Goal: Task Accomplishment & Management: Manage account settings

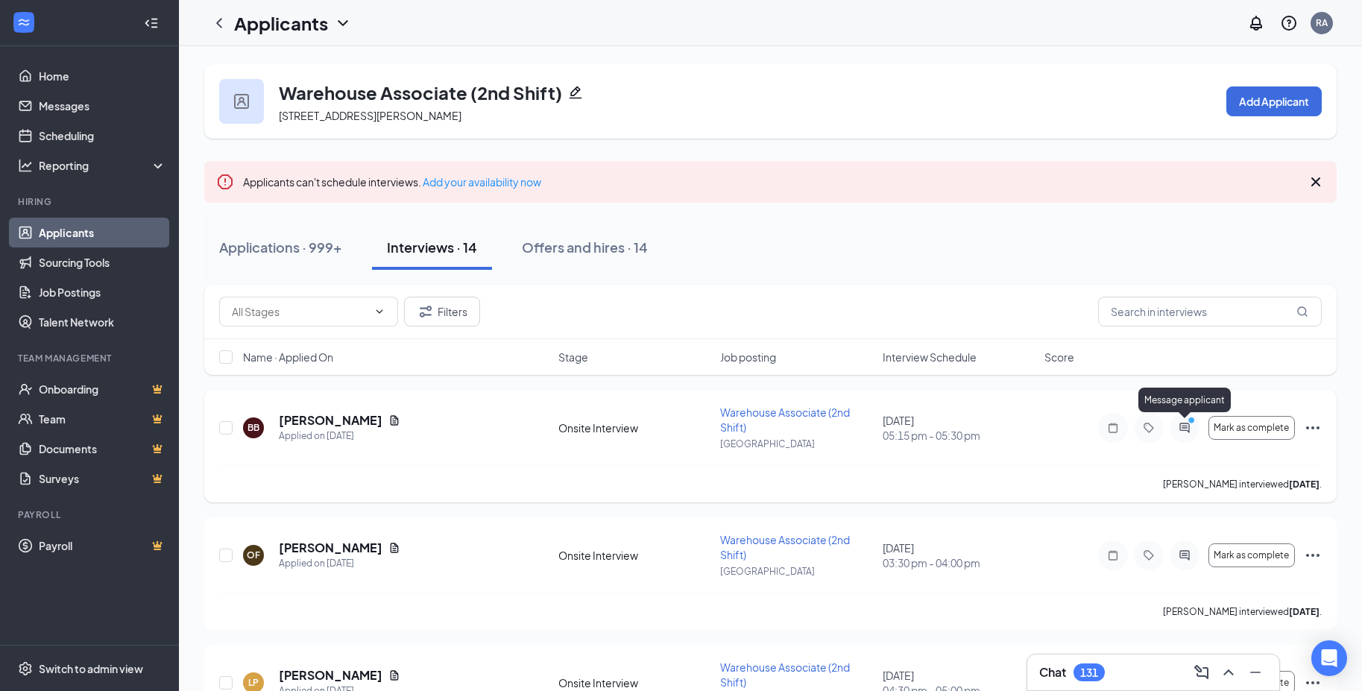
click at [1183, 429] on icon "ActiveChat" at bounding box center [1184, 428] width 18 height 12
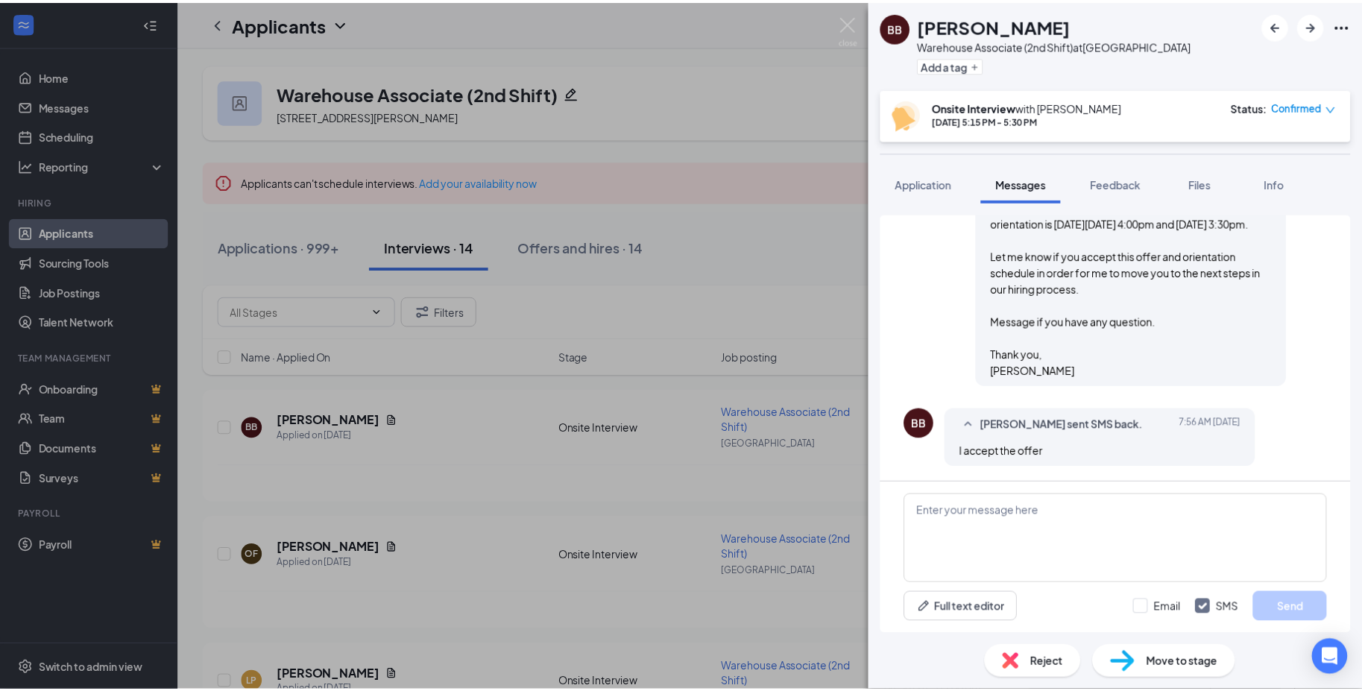
scroll to position [915, 0]
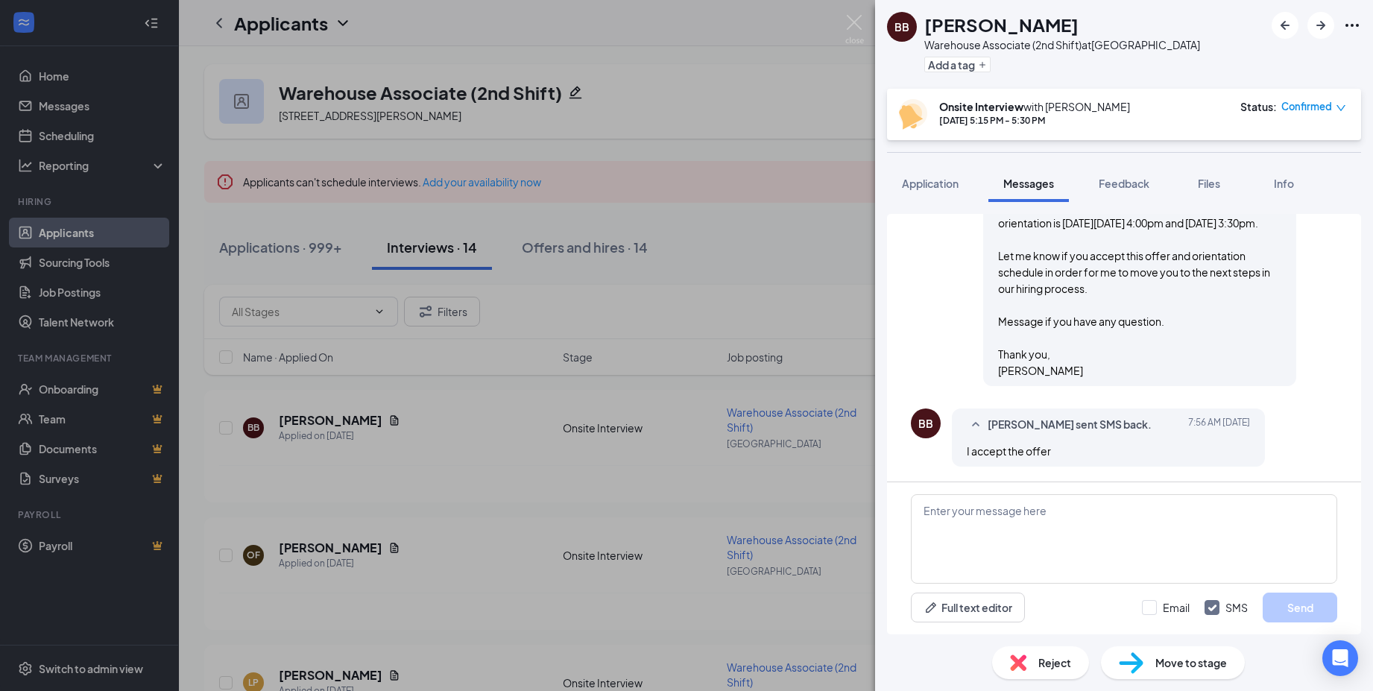
click at [569, 252] on div "BB Brittany Bedford Warehouse Associate (2nd Shift) at Atlanta Add a tag Onsite…" at bounding box center [686, 345] width 1373 height 691
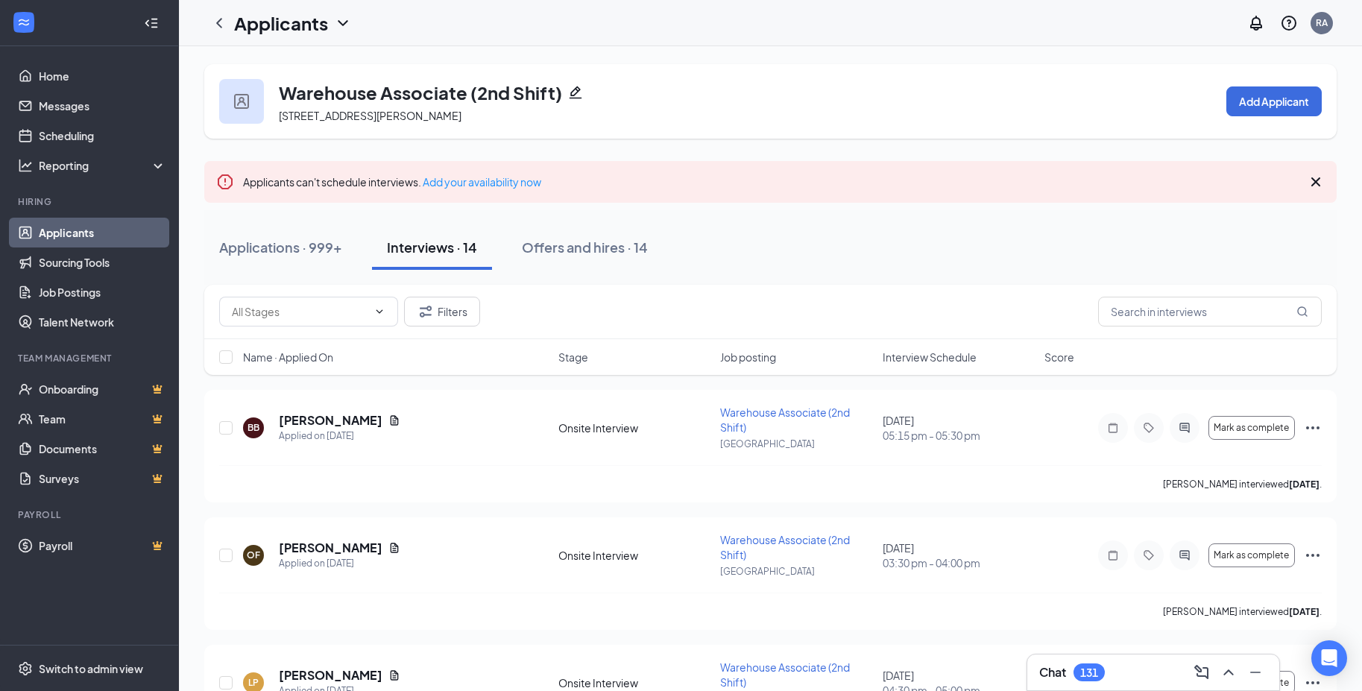
click at [569, 252] on div "Offers and hires · 14" at bounding box center [585, 247] width 126 height 19
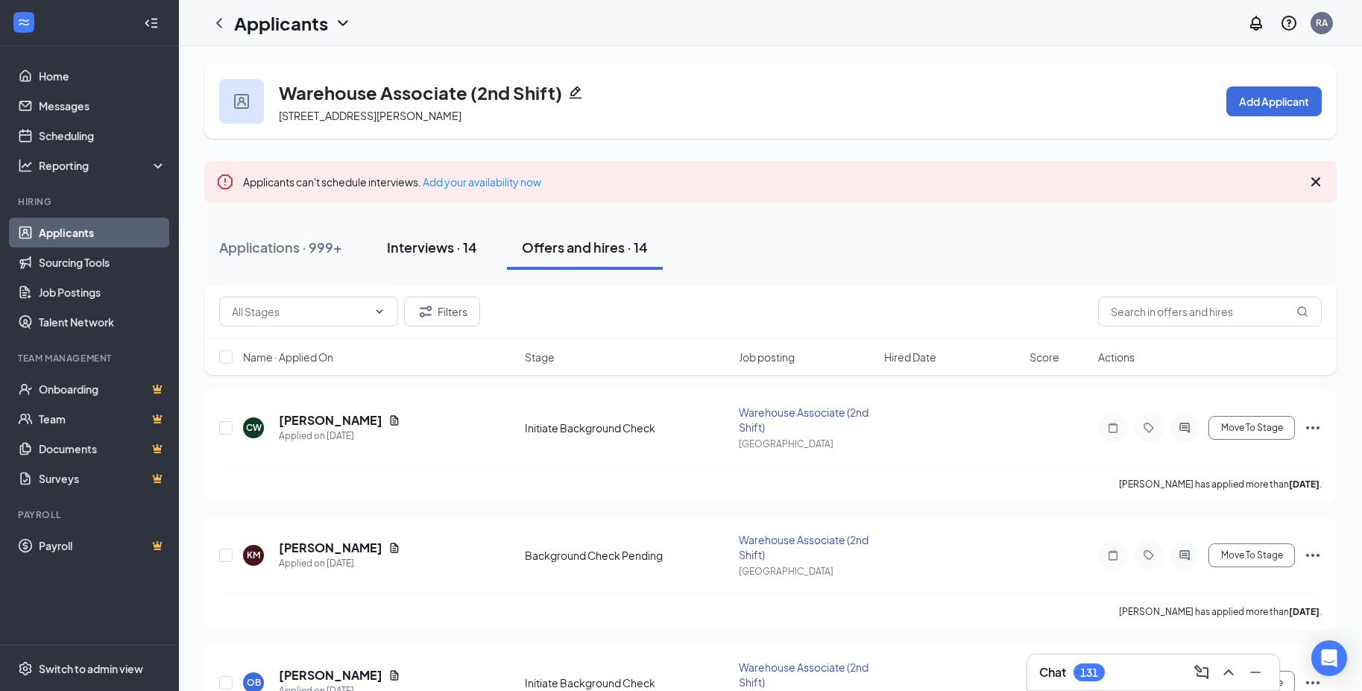
click at [408, 250] on div "Interviews · 14" at bounding box center [432, 247] width 90 height 19
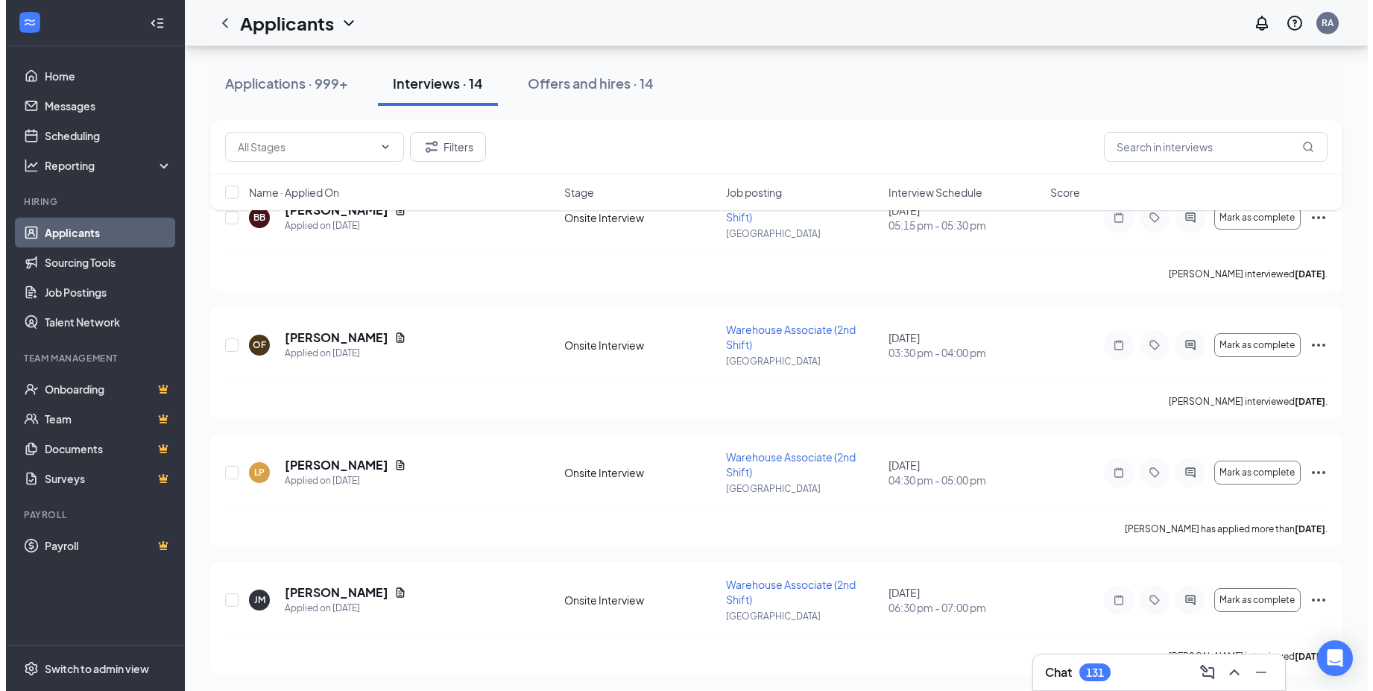
scroll to position [373, 0]
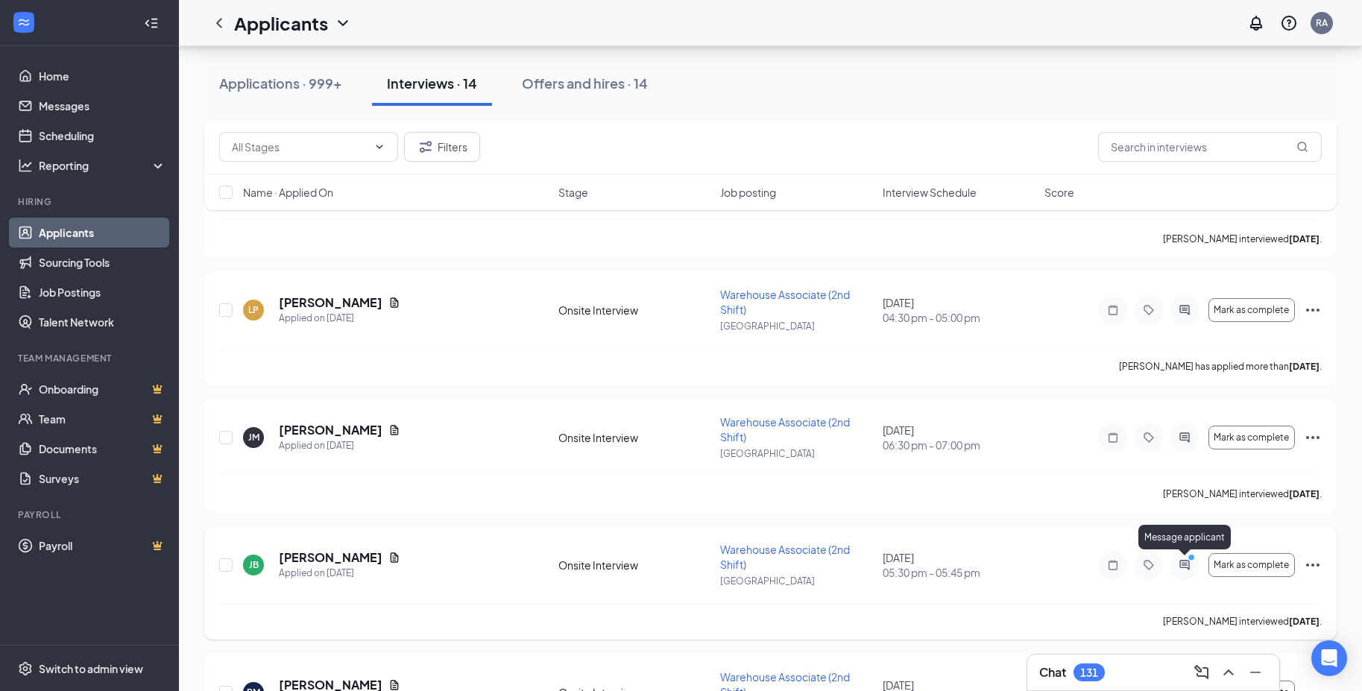
click at [1188, 560] on icon "PrimaryDot" at bounding box center [1193, 559] width 18 height 12
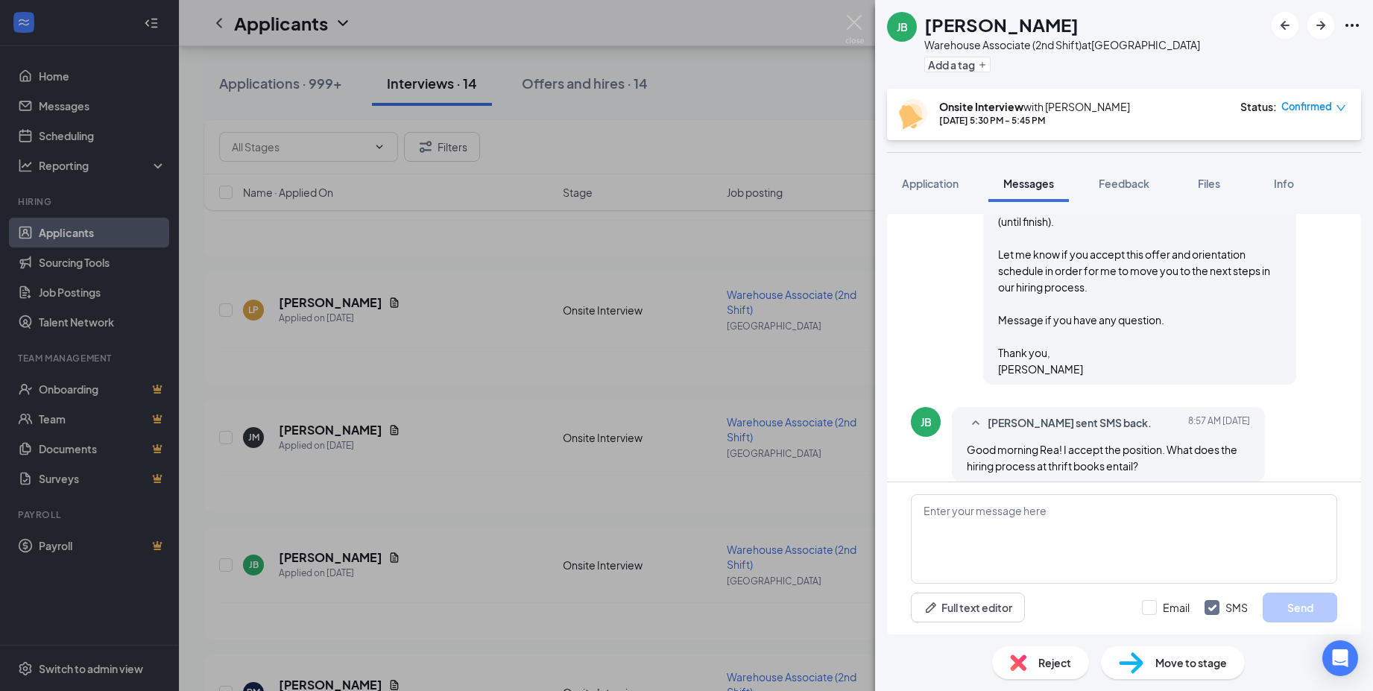
scroll to position [1146, 0]
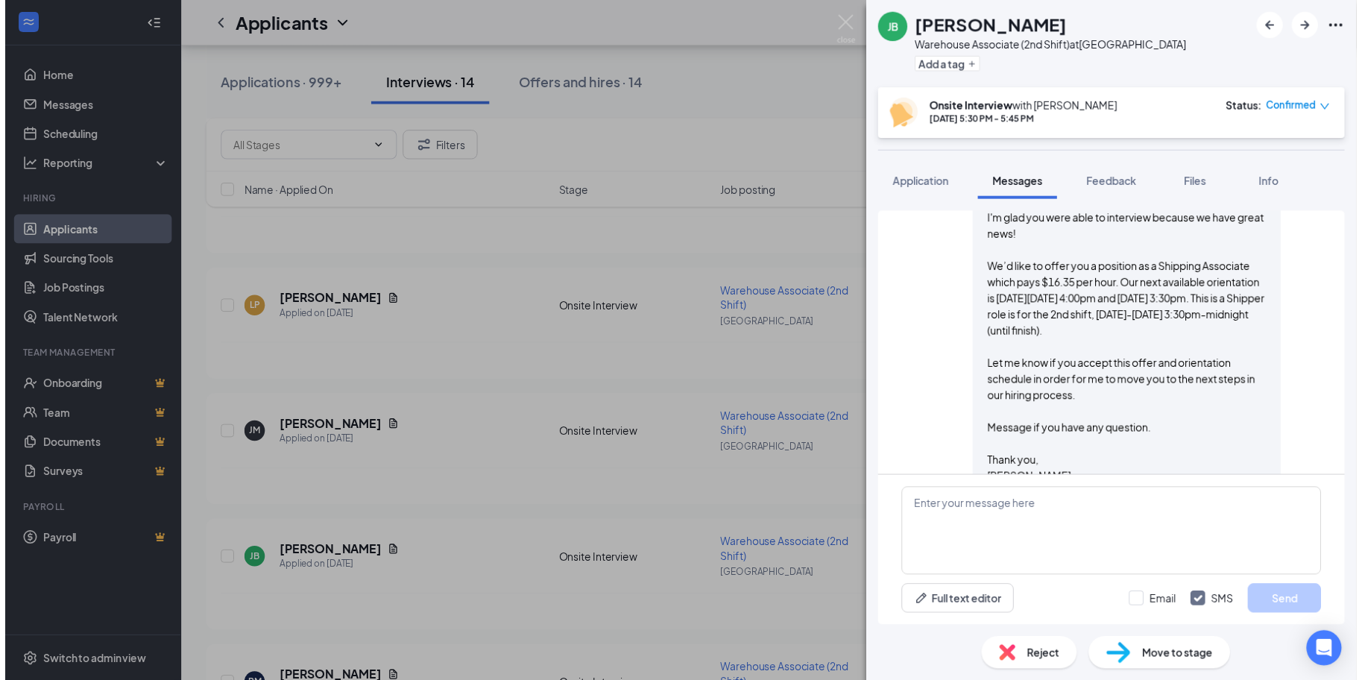
scroll to position [1146, 0]
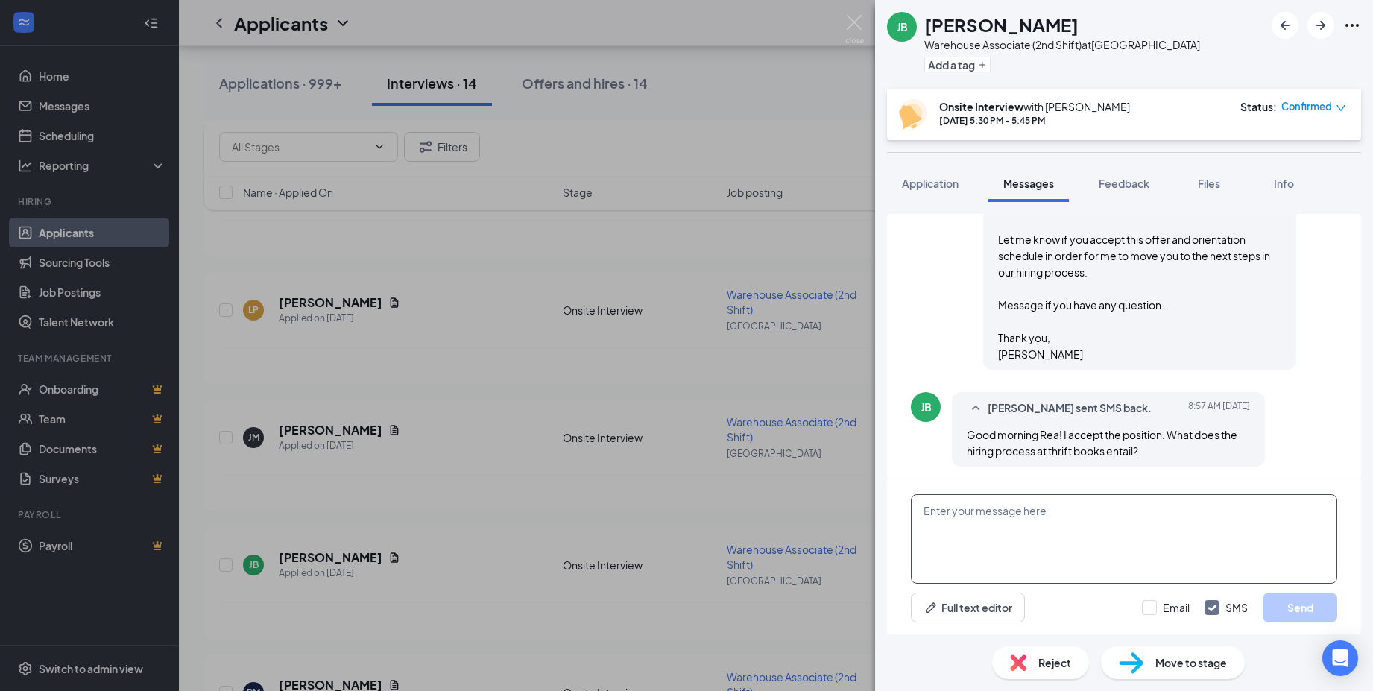
click at [996, 513] on textarea at bounding box center [1124, 538] width 426 height 89
click at [578, 87] on div "JB Jazmine Brown Warehouse Associate (2nd Shift) at Atlanta Add a tag Onsite In…" at bounding box center [686, 345] width 1373 height 691
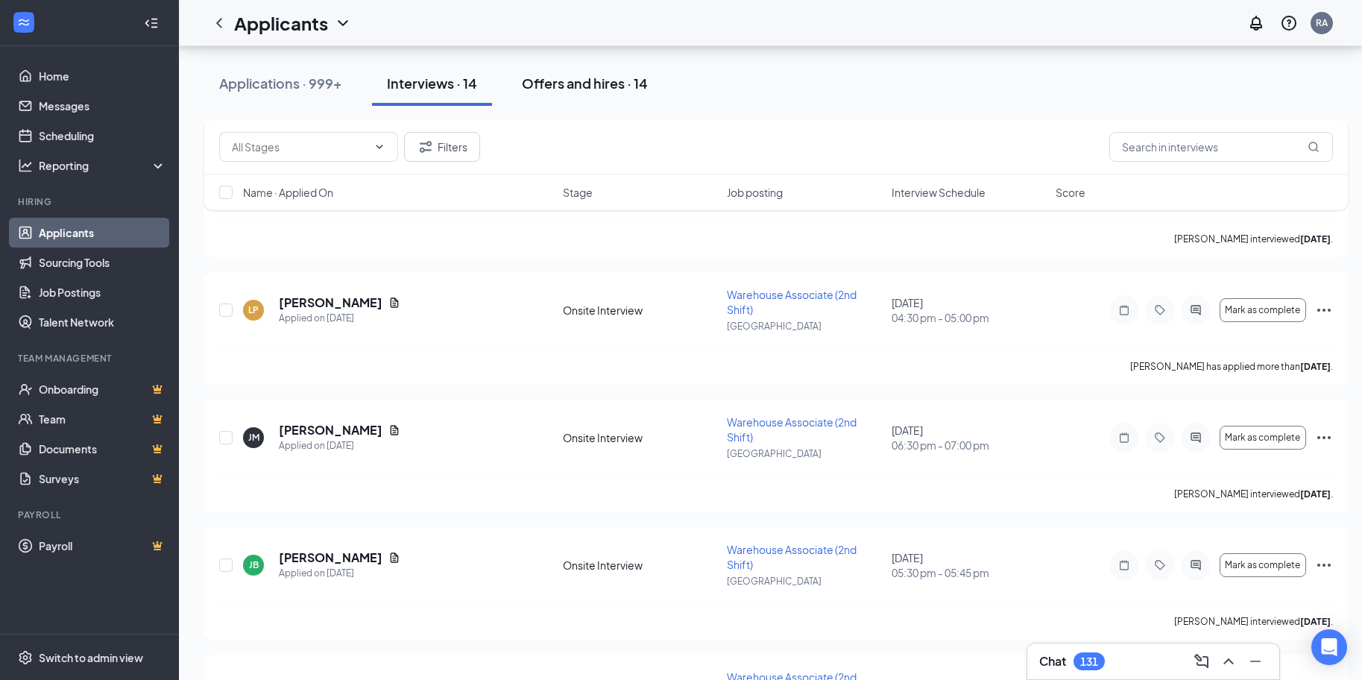
click at [597, 88] on div "Offers and hires · 14" at bounding box center [585, 83] width 126 height 19
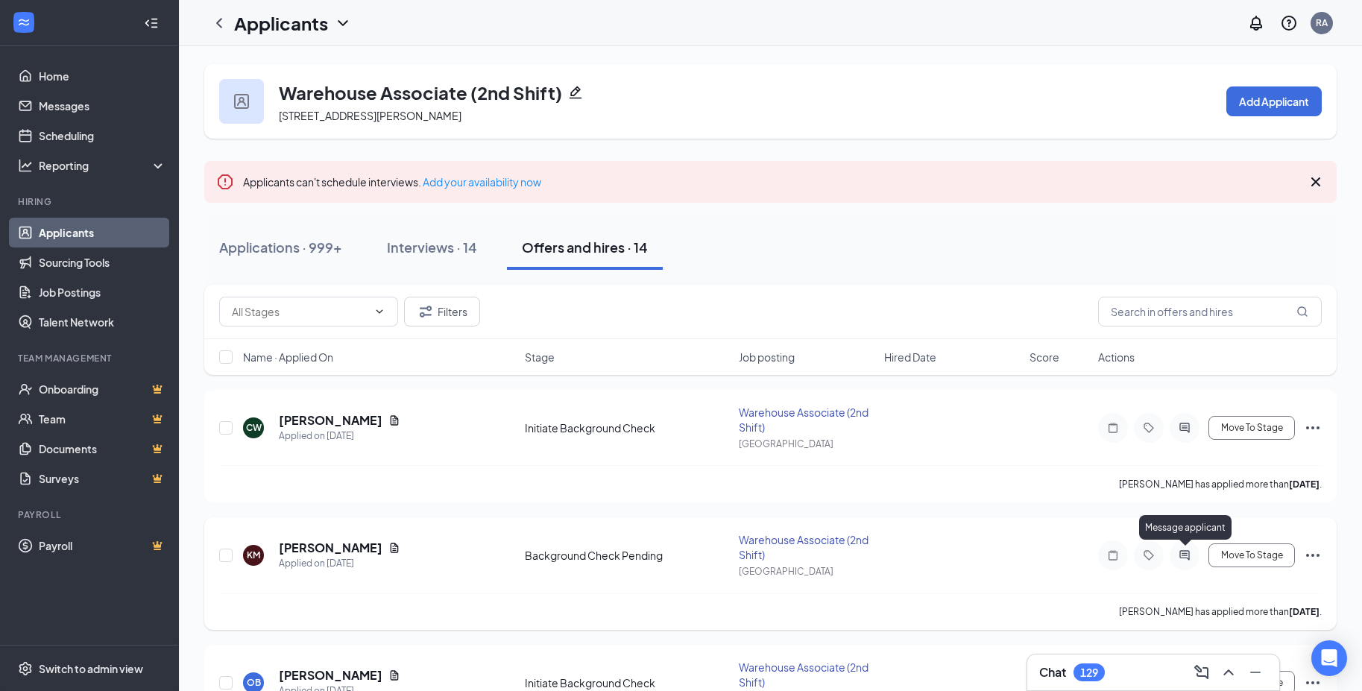
click at [1180, 560] on icon "ActiveChat" at bounding box center [1184, 555] width 18 height 12
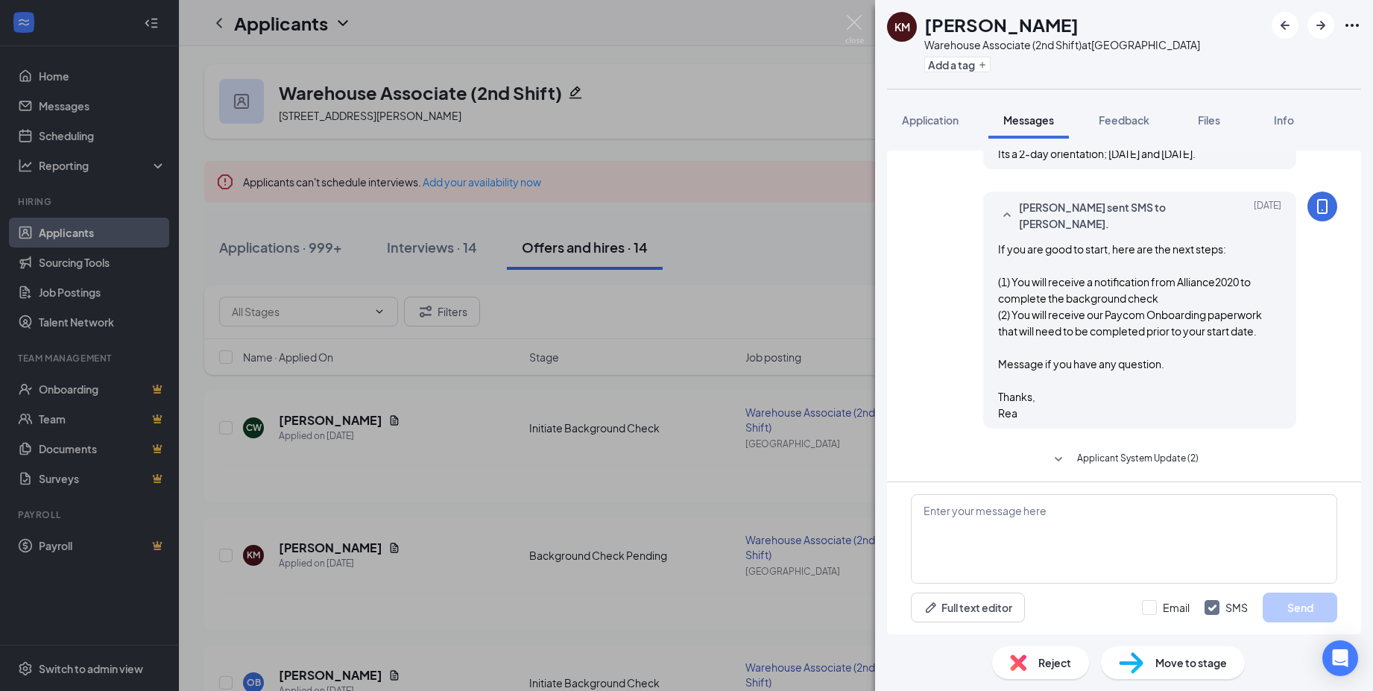
scroll to position [651, 0]
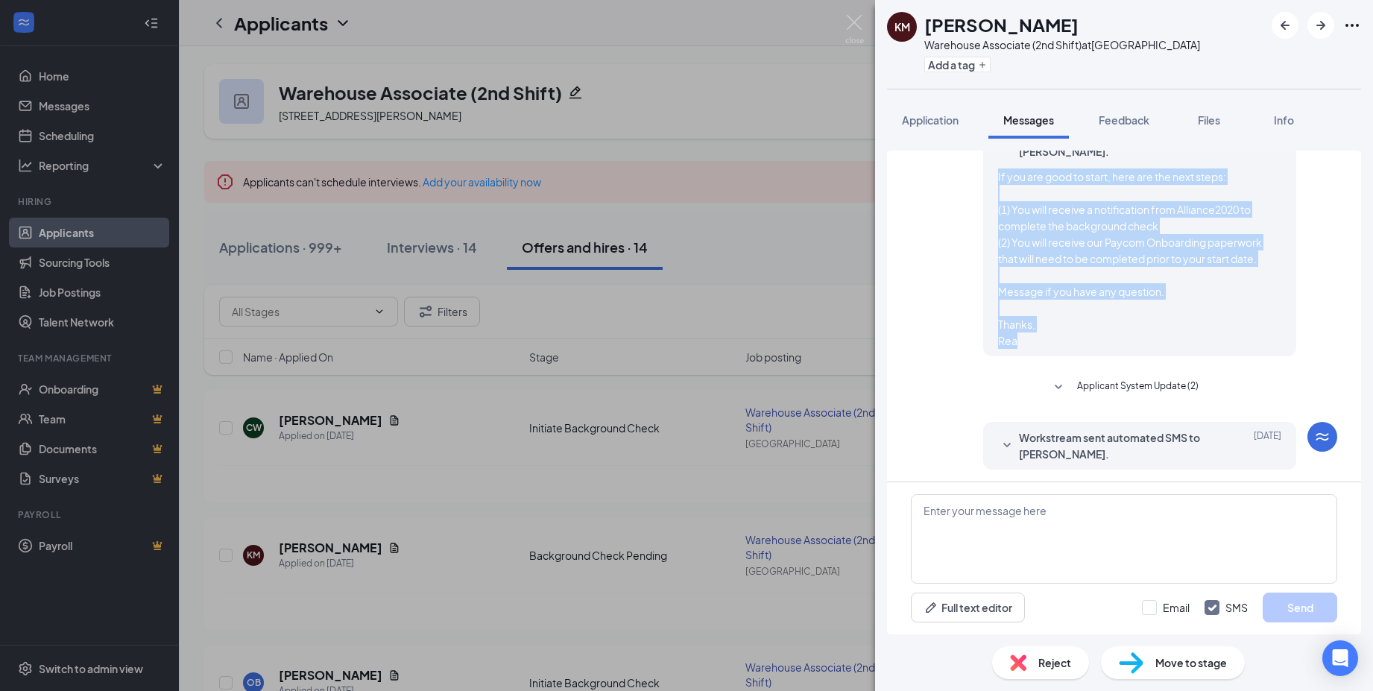
drag, startPoint x: 1012, startPoint y: 376, endPoint x: 968, endPoint y: 211, distance: 170.3
click at [968, 211] on div "Rea Alonzo-Cedano sent SMS to Kyree Morgan. Aug 18 If you are good to start, he…" at bounding box center [1124, 241] width 426 height 244
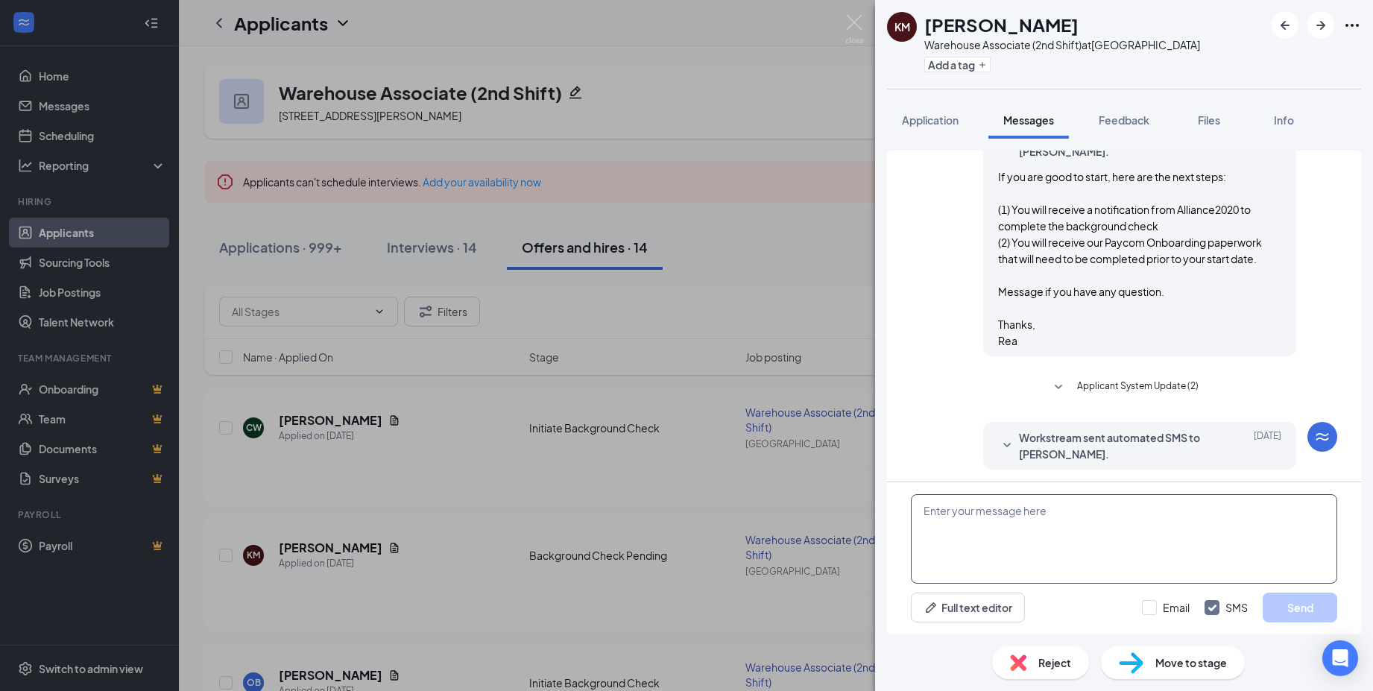
click at [966, 505] on textarea at bounding box center [1124, 538] width 426 height 89
paste textarea "If you are good to start, here are the next steps: (1) You will receive a notif…"
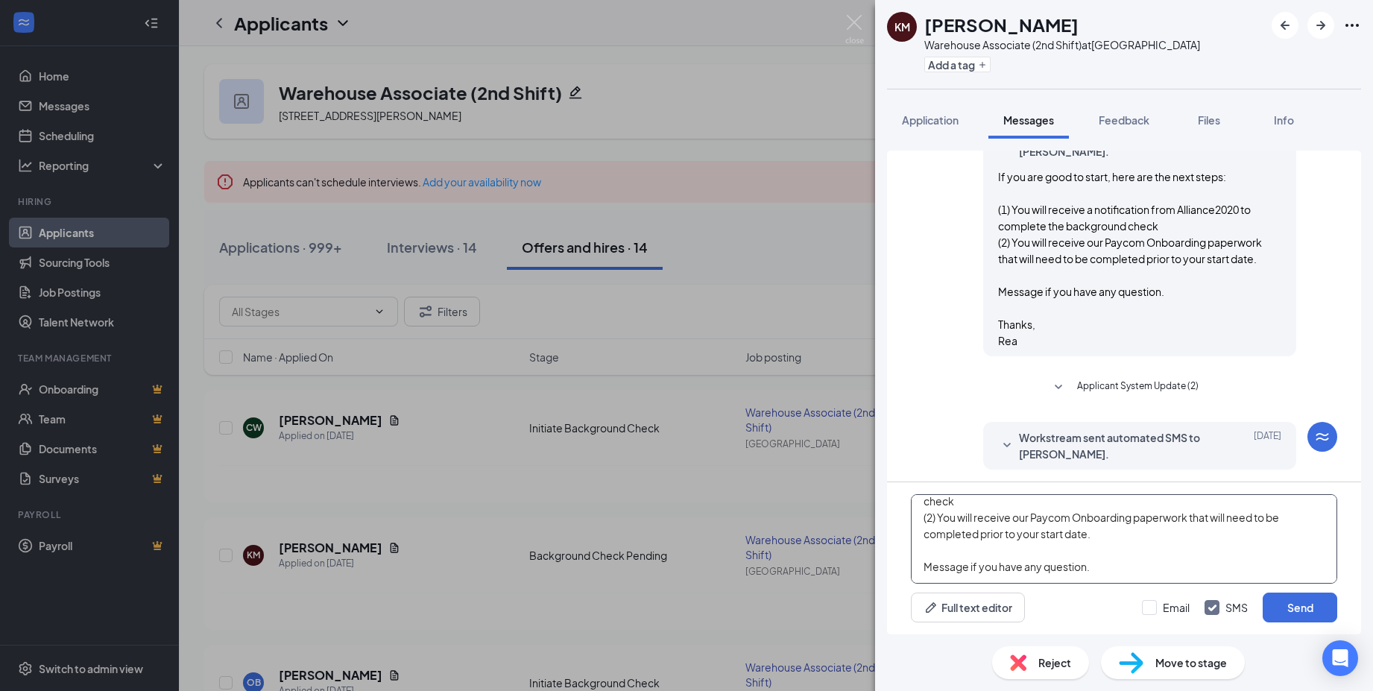
scroll to position [24, 0]
type textarea "If you are good to start, here are the next steps: (1) You will receive a notif…"
click at [853, 19] on img at bounding box center [854, 29] width 19 height 29
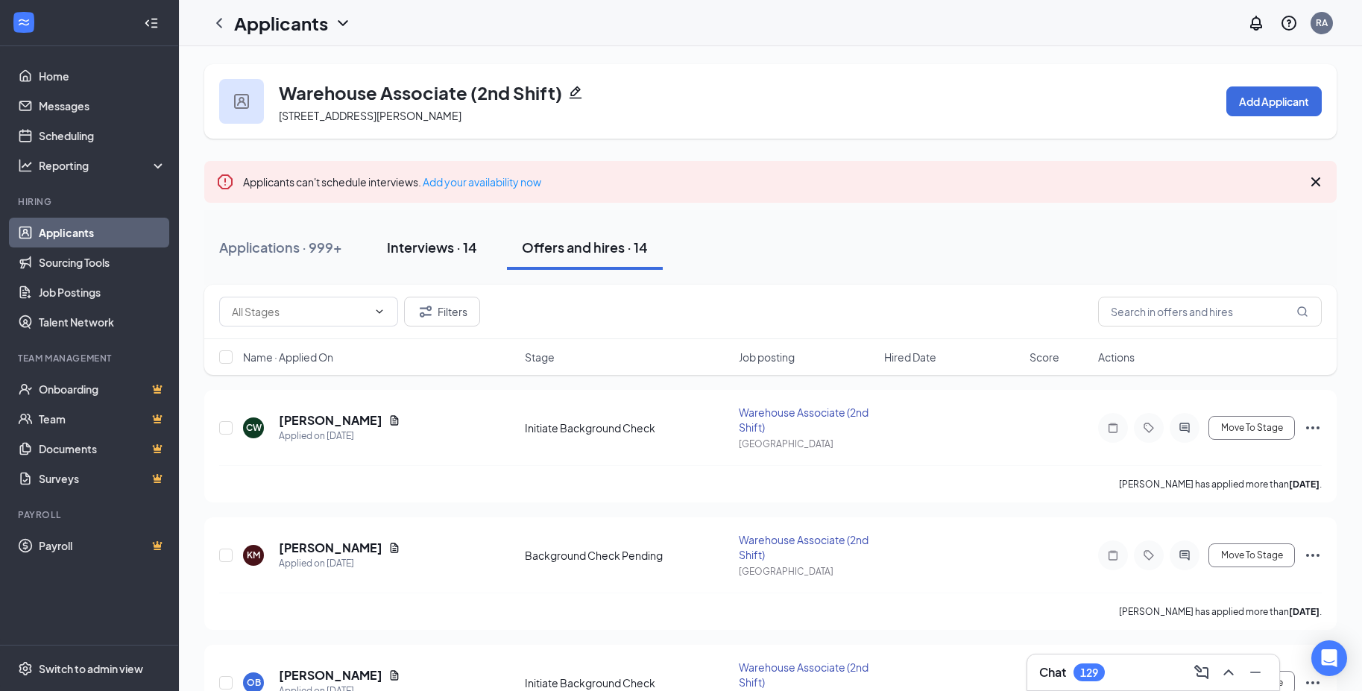
drag, startPoint x: 411, startPoint y: 239, endPoint x: 431, endPoint y: 242, distance: 20.5
click at [411, 239] on div "Interviews · 14" at bounding box center [432, 247] width 90 height 19
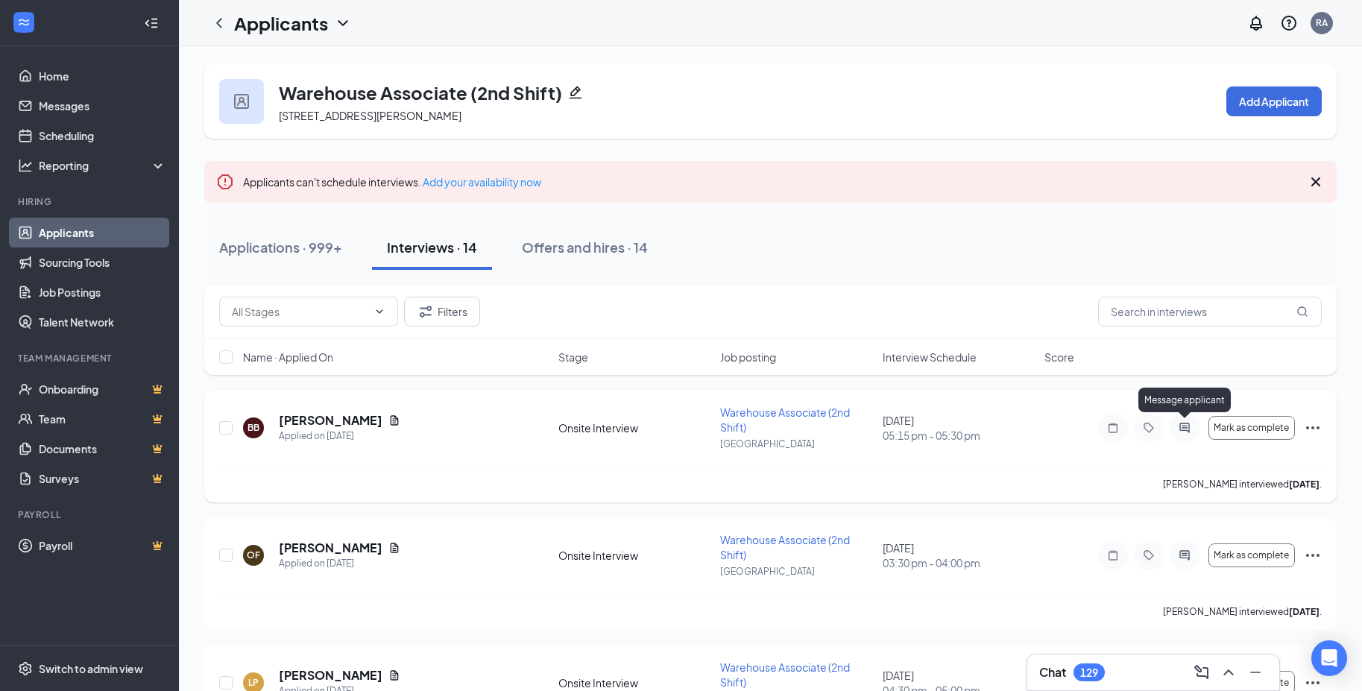
click at [1182, 426] on icon "ActiveChat" at bounding box center [1184, 428] width 18 height 12
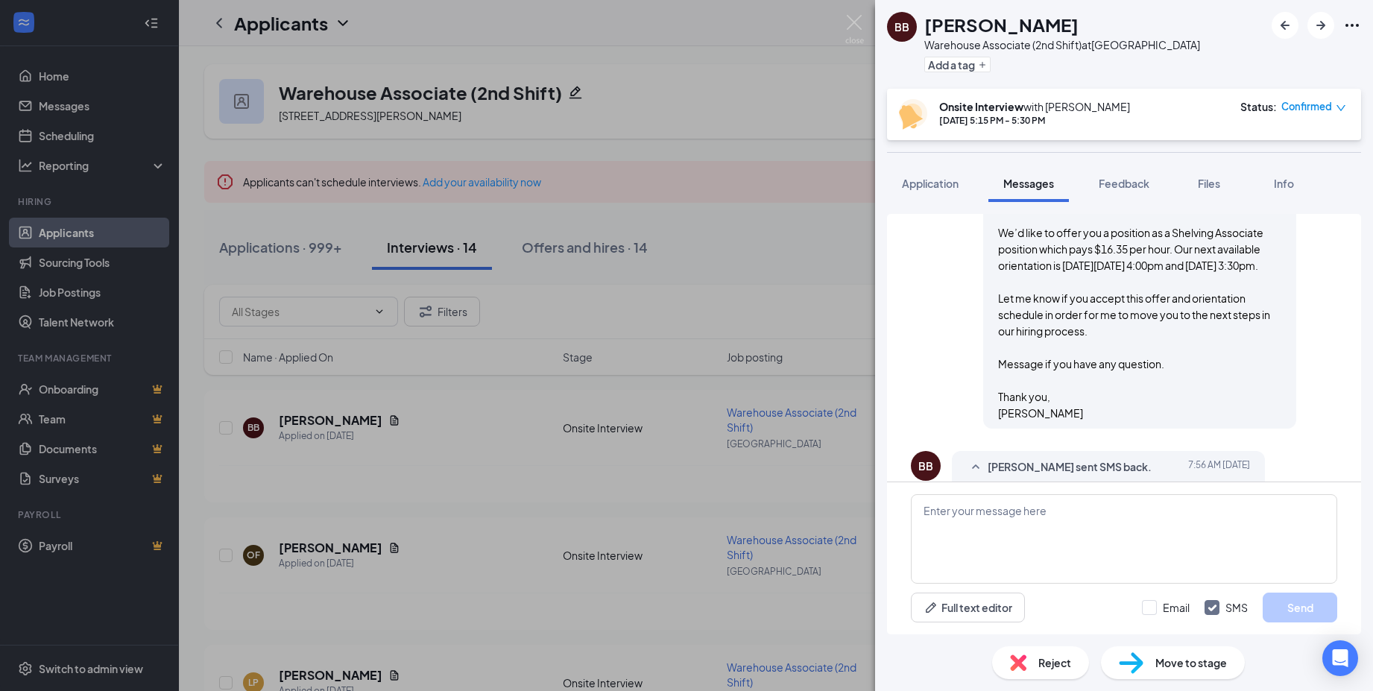
scroll to position [915, 0]
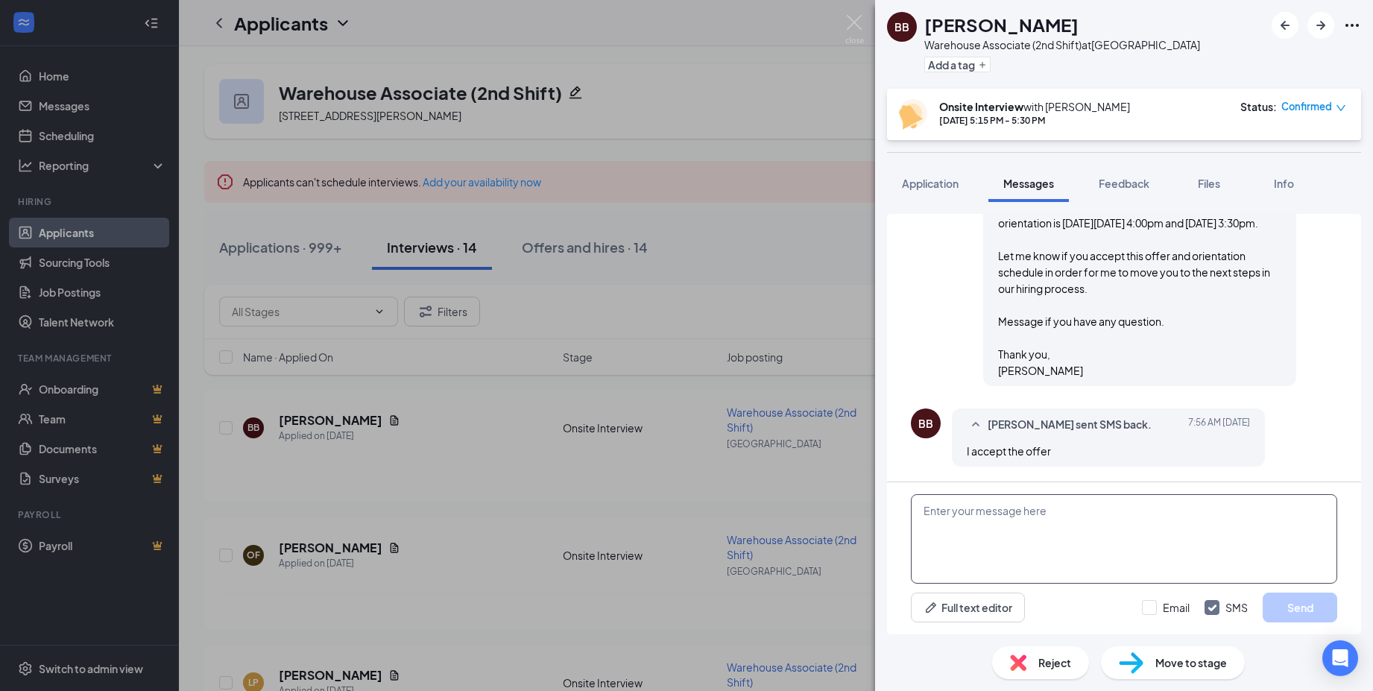
click at [1037, 513] on textarea at bounding box center [1124, 538] width 426 height 89
paste textarea "If you are good to start, here are the next steps: (1) You will receive a notif…"
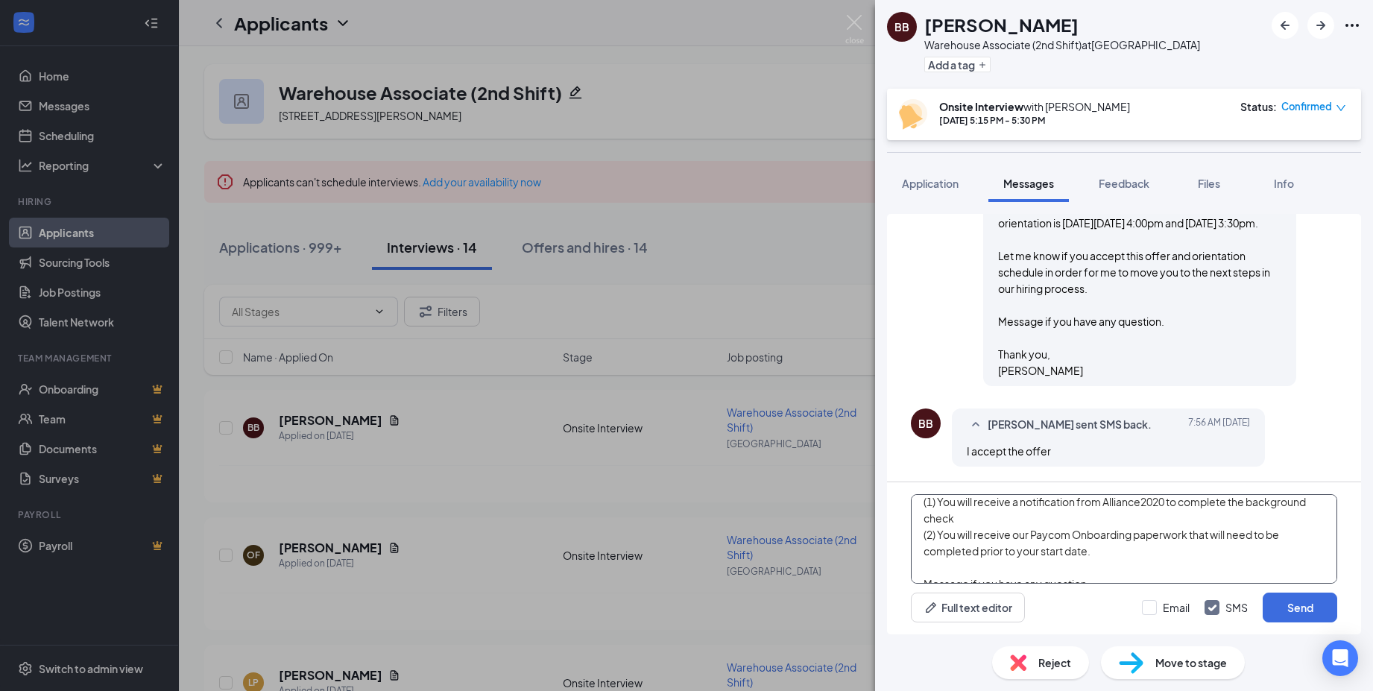
scroll to position [75, 0]
type textarea "If you are good to start, here are the next steps: (1) You will receive a notif…"
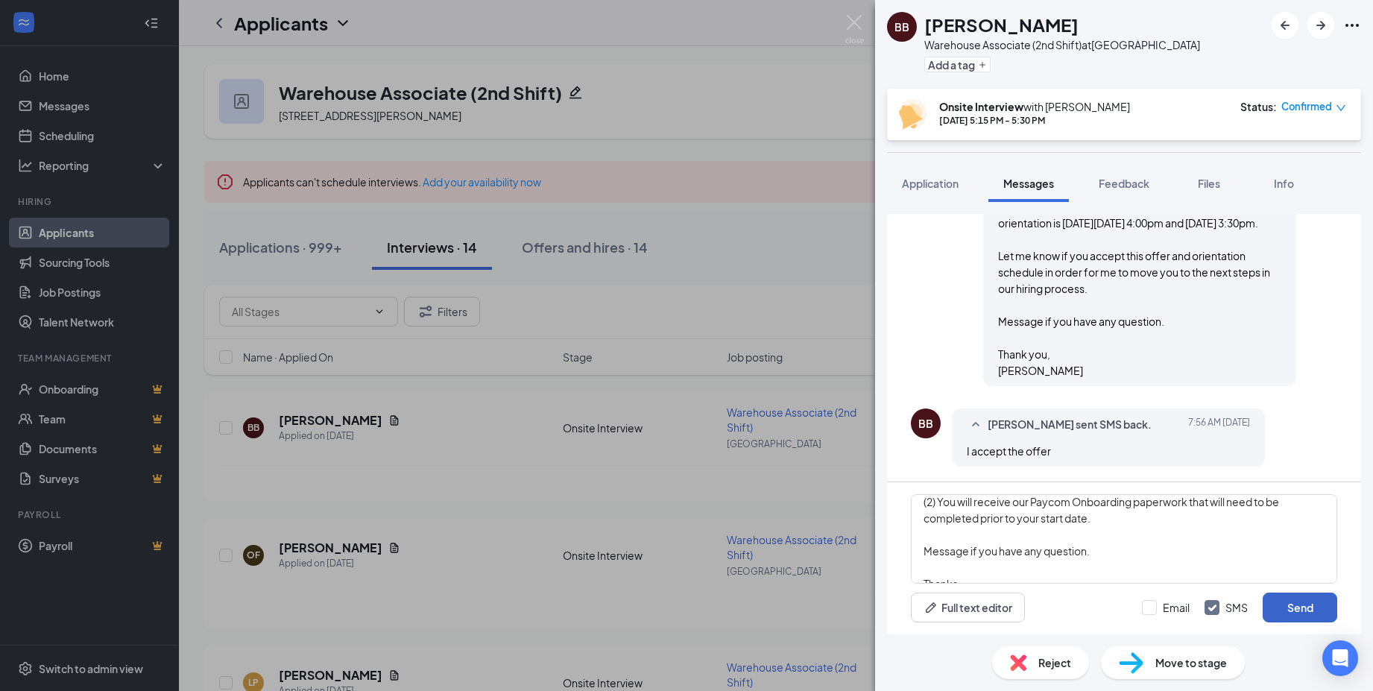
click at [1289, 607] on button "Send" at bounding box center [1300, 608] width 75 height 30
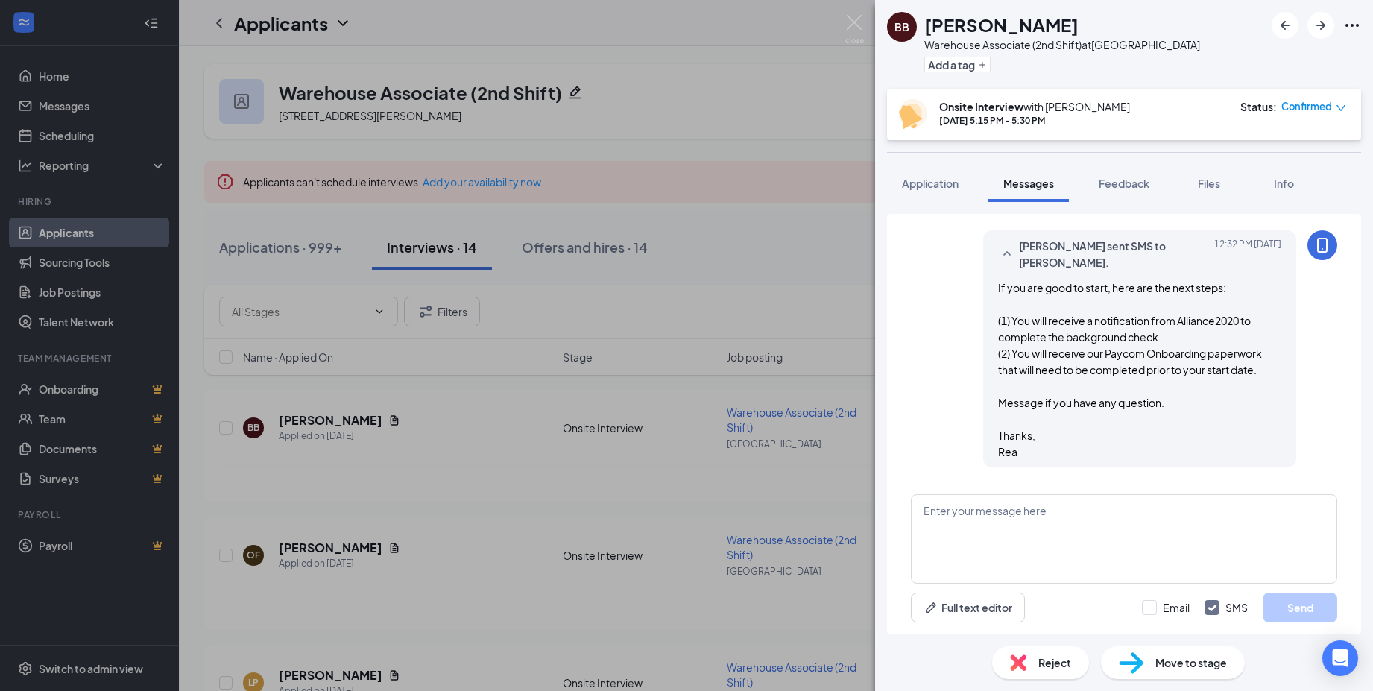
scroll to position [1174, 0]
click at [1208, 668] on span "Move to stage" at bounding box center [1191, 662] width 72 height 16
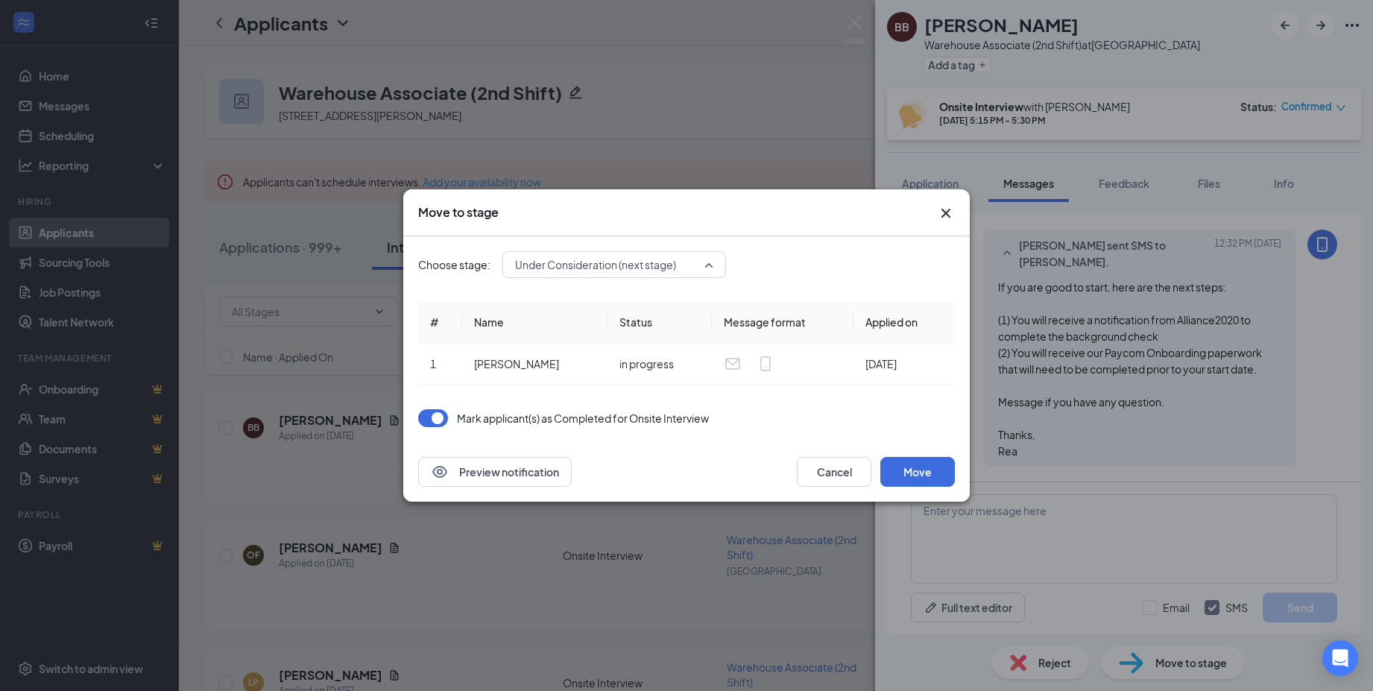
click at [596, 262] on span "Under Consideration (next stage)" at bounding box center [595, 264] width 161 height 22
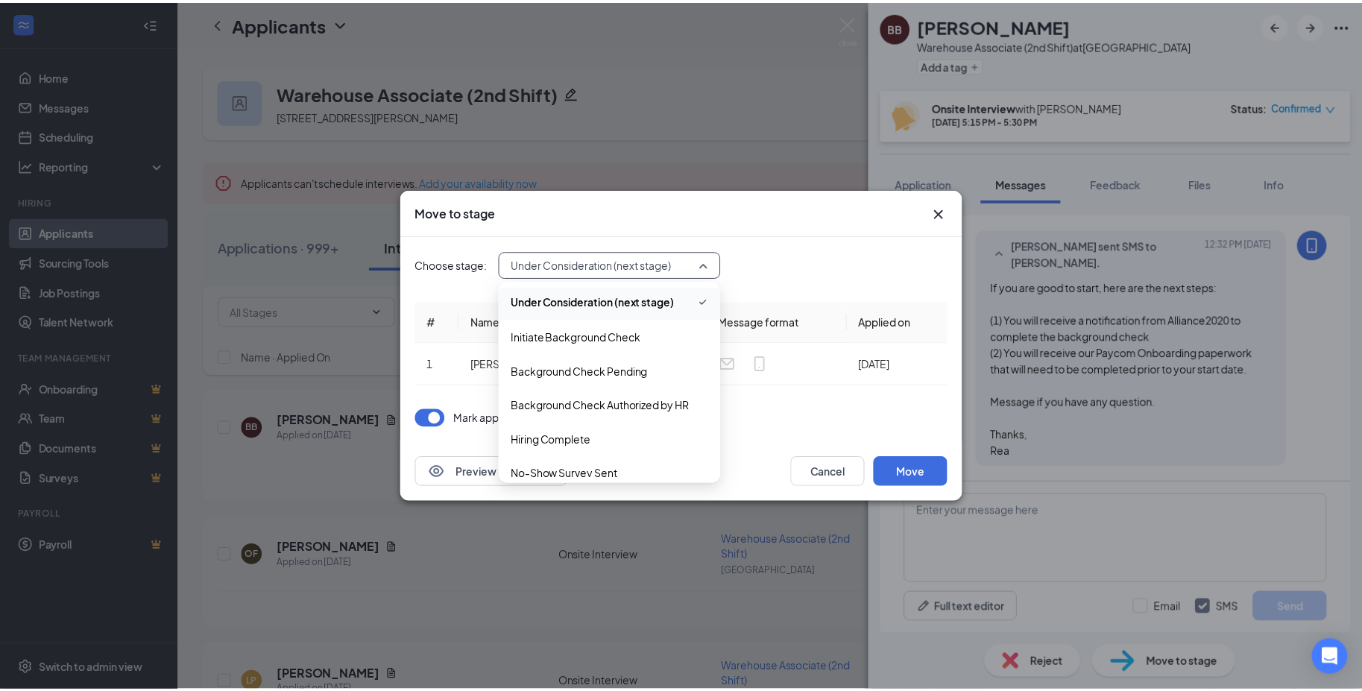
scroll to position [149, 0]
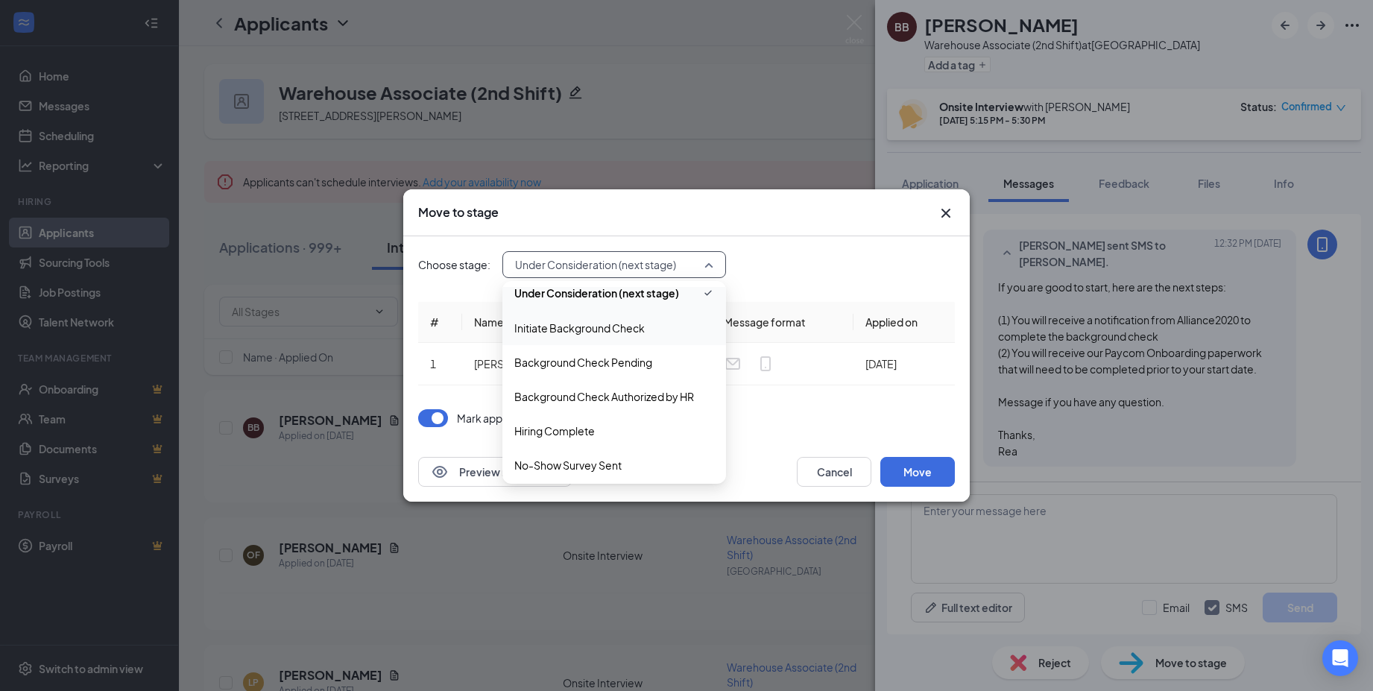
click at [619, 330] on span "Initiate Background Check" at bounding box center [579, 328] width 130 height 16
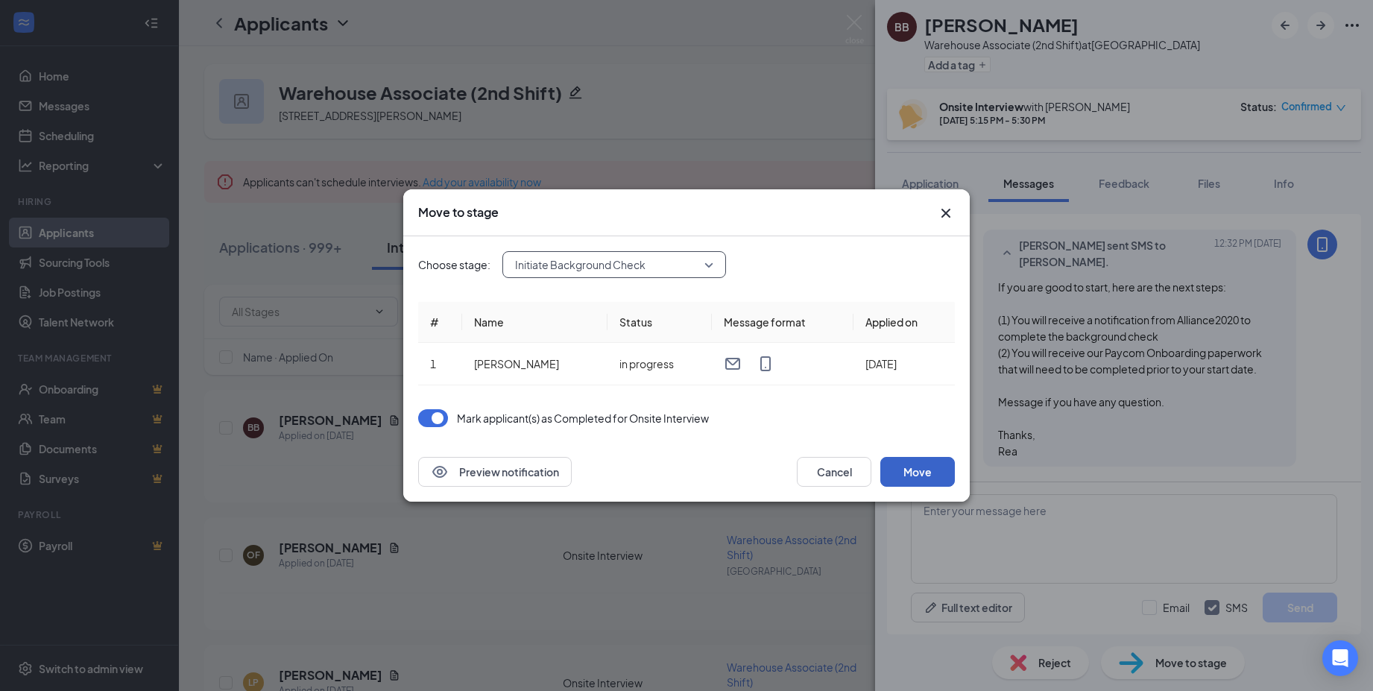
click at [915, 467] on button "Move" at bounding box center [917, 472] width 75 height 30
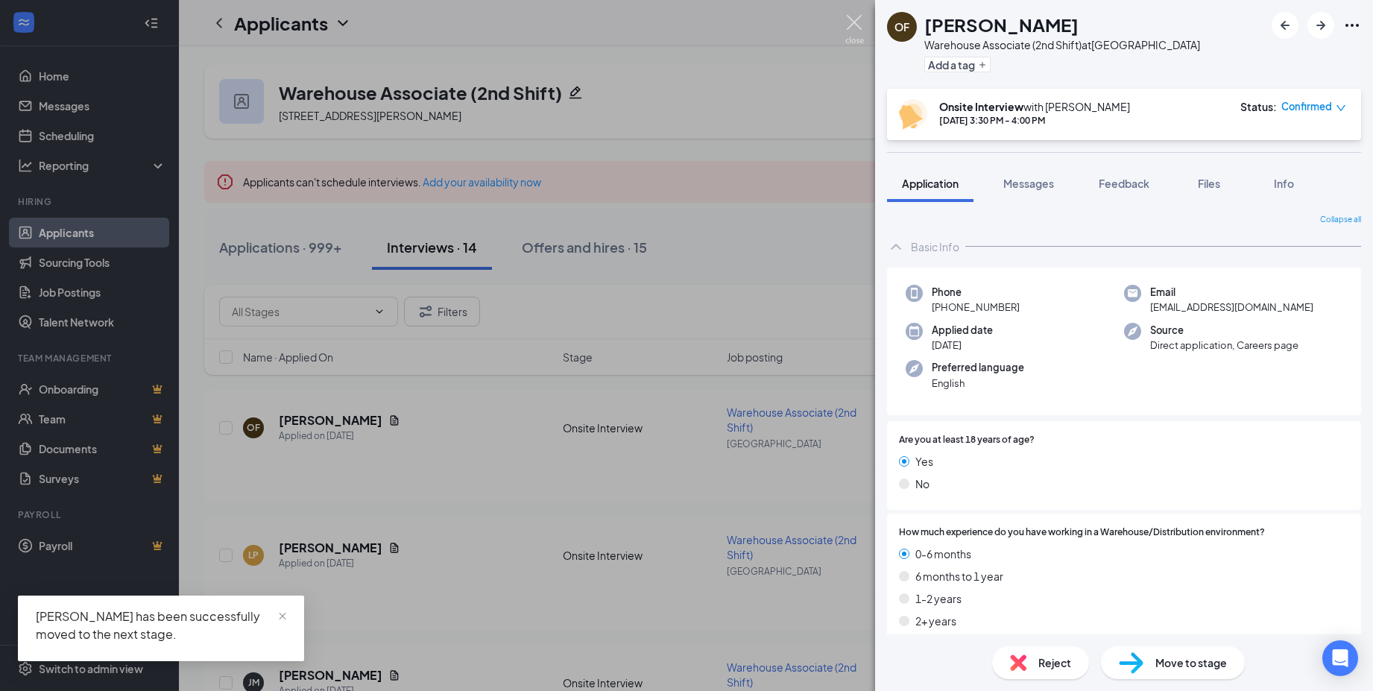
click at [856, 19] on img at bounding box center [854, 29] width 19 height 29
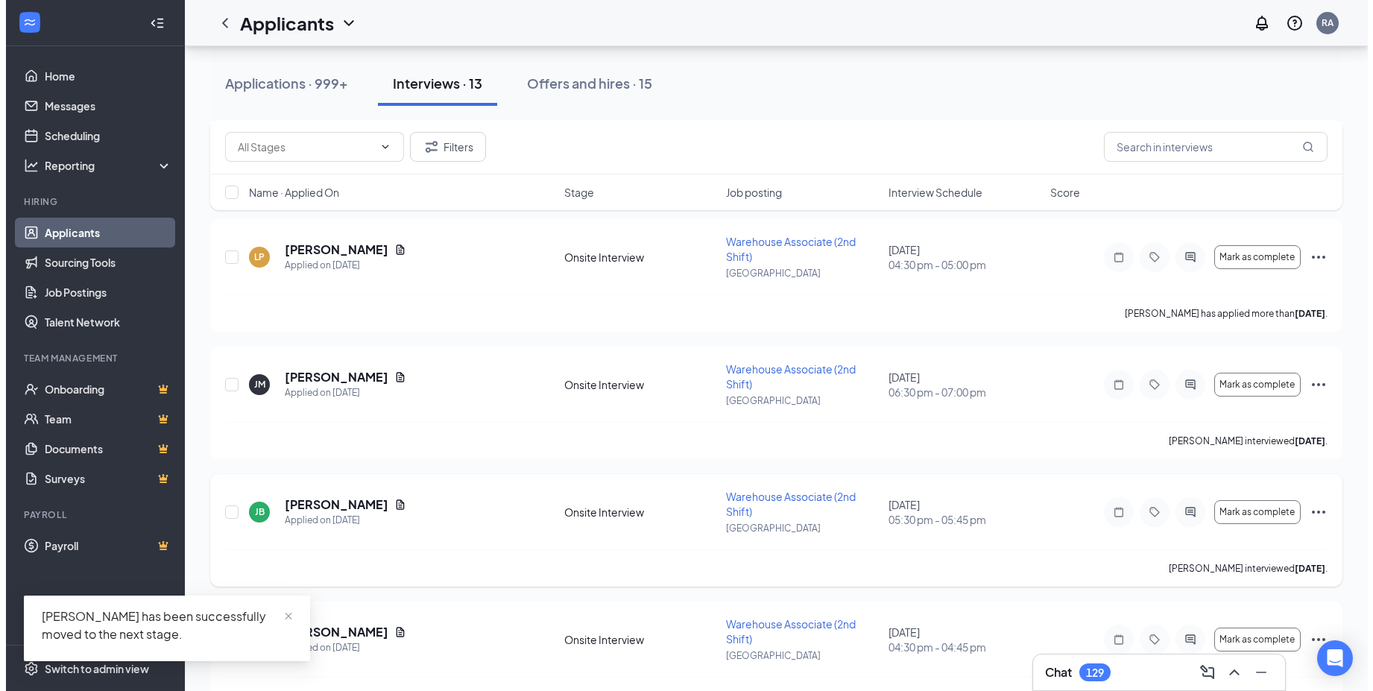
scroll to position [373, 0]
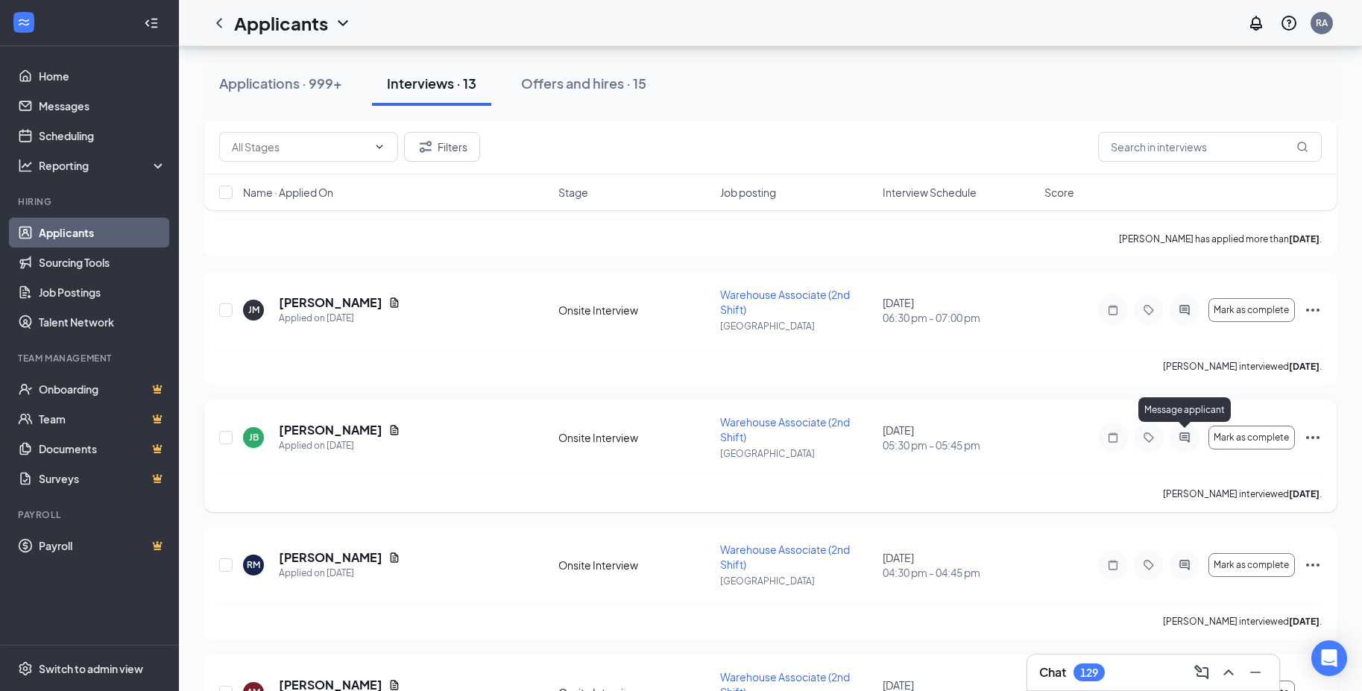
click at [1177, 437] on icon "ActiveChat" at bounding box center [1184, 438] width 18 height 12
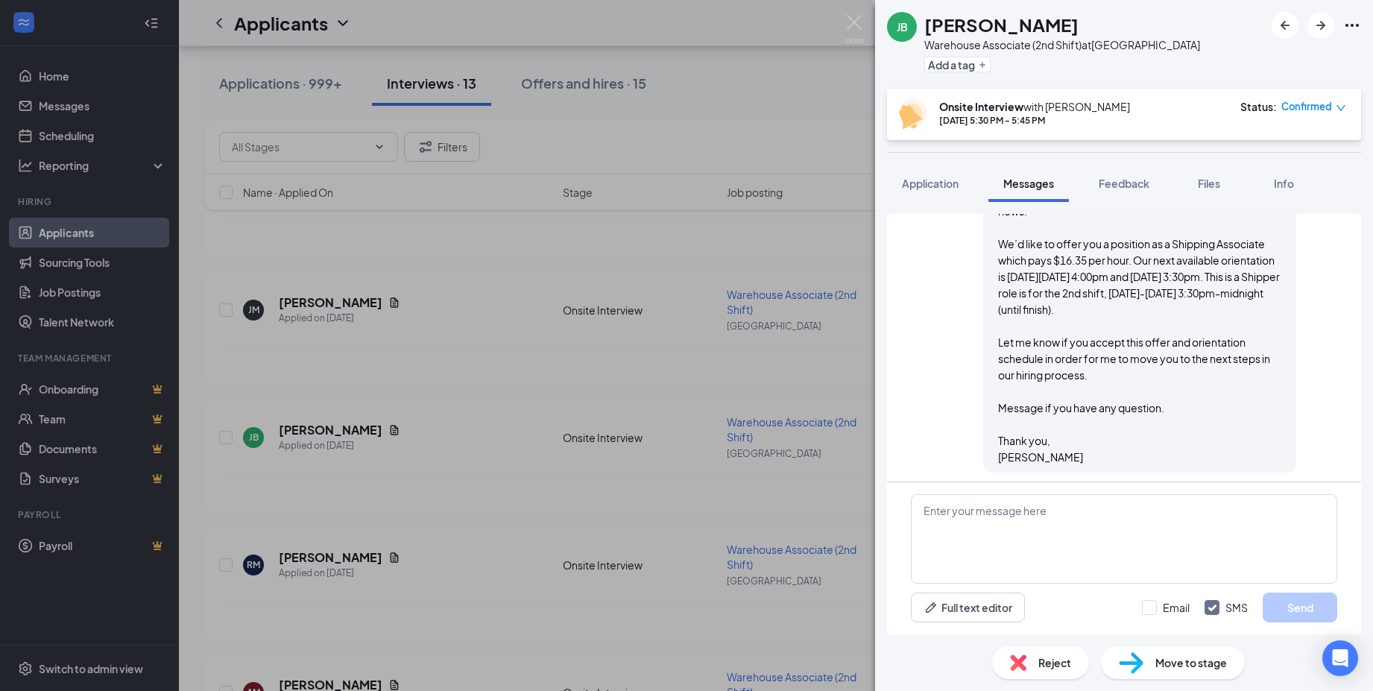
scroll to position [1146, 0]
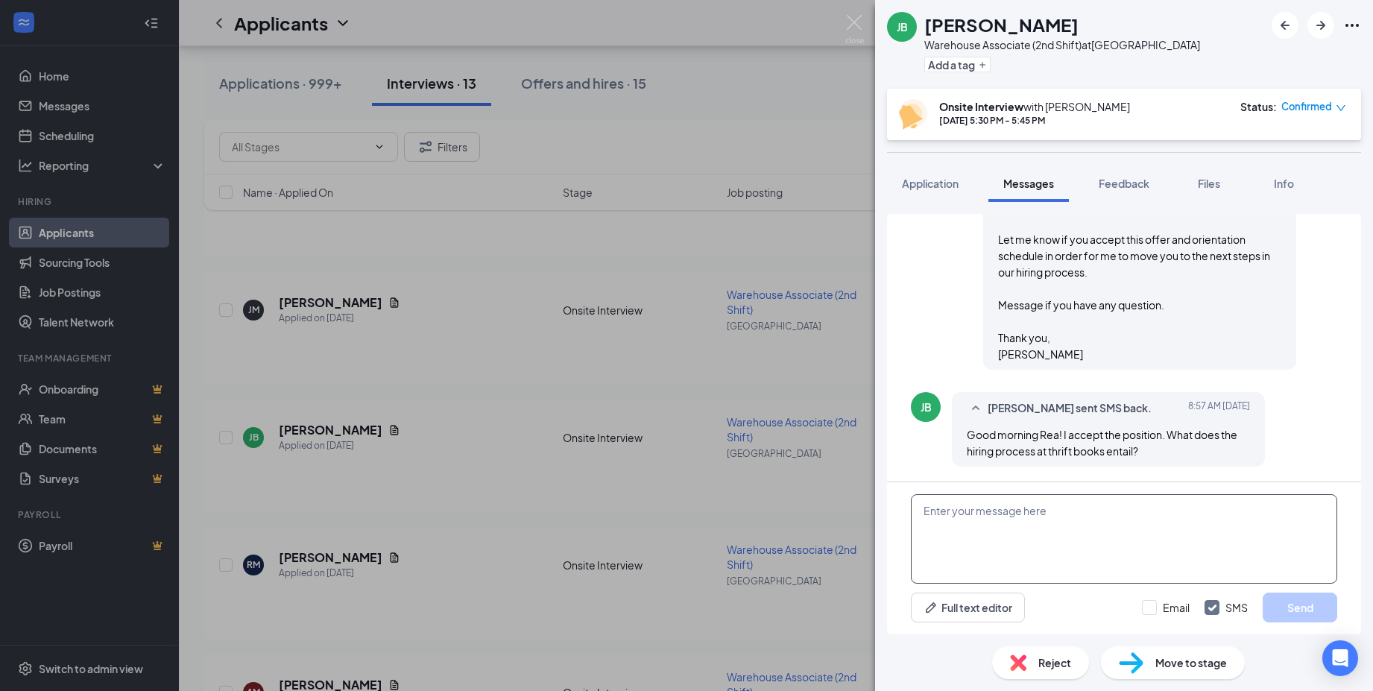
click at [939, 495] on textarea at bounding box center [1124, 538] width 426 height 89
paste textarea "If you are good to start, here are the next steps: (1) You will receive a notif…"
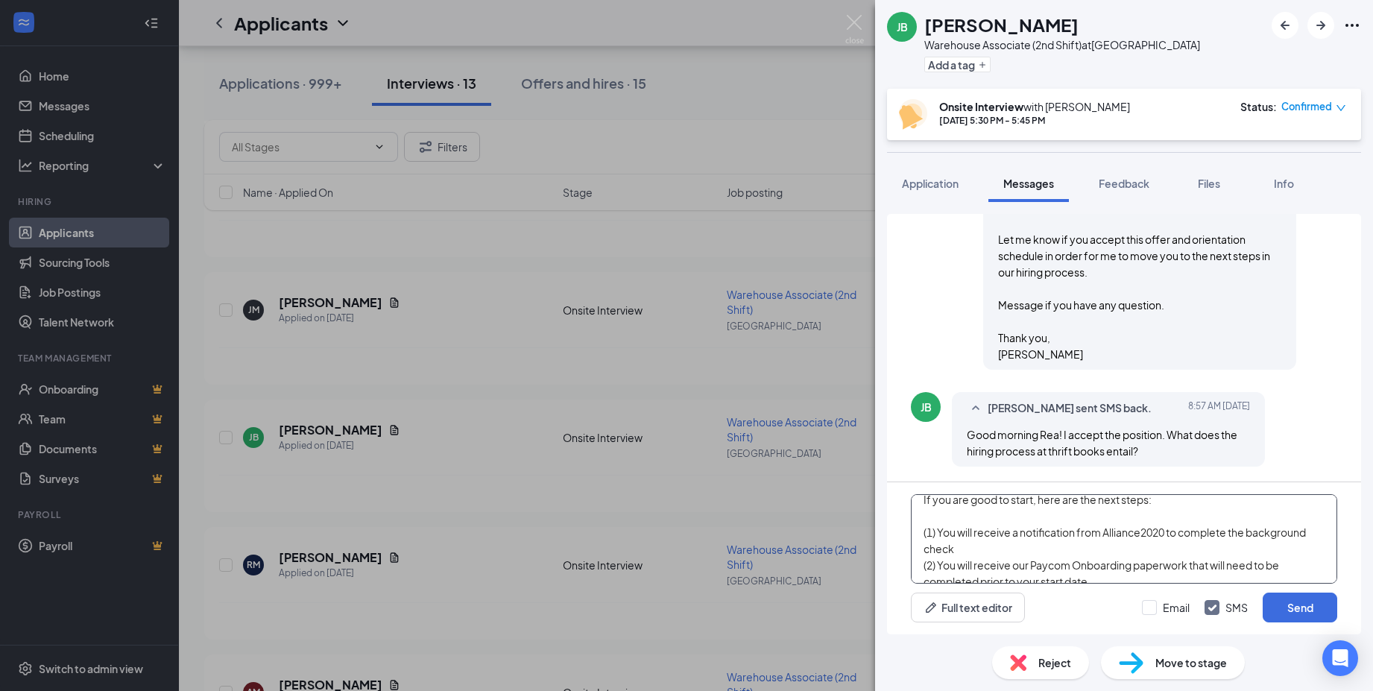
scroll to position [0, 0]
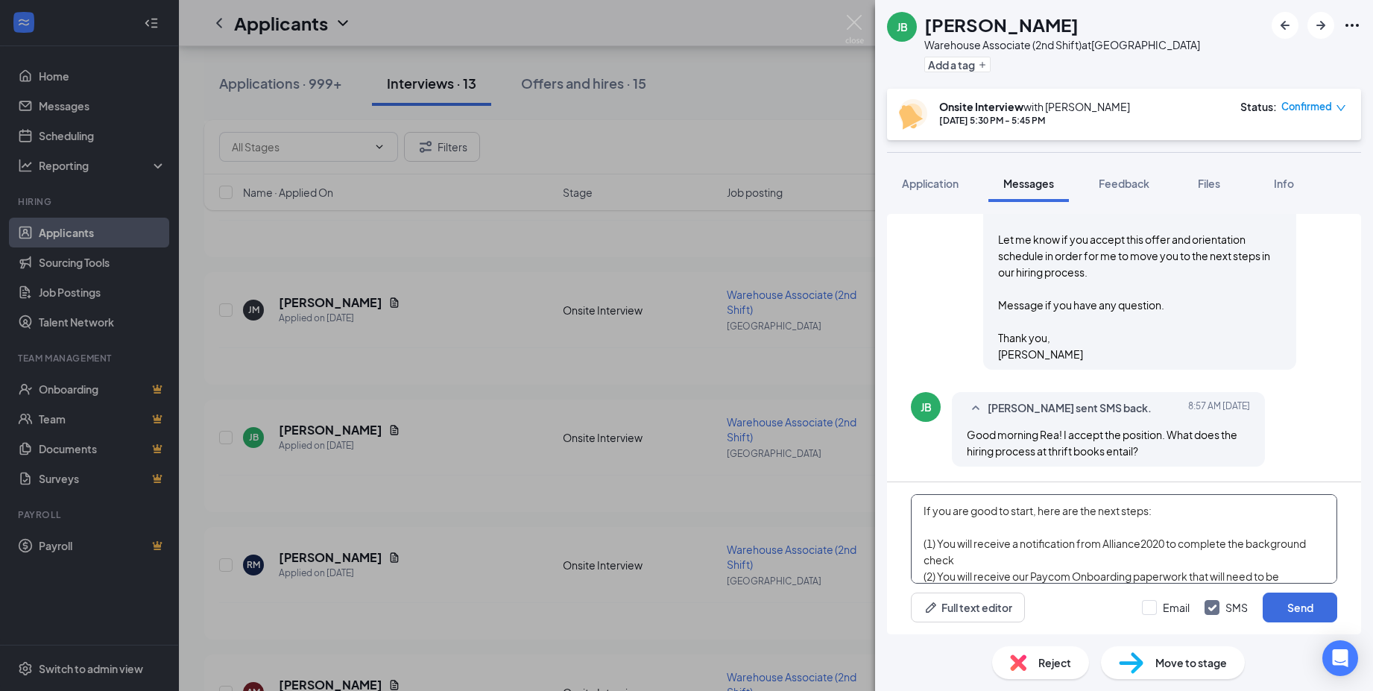
drag, startPoint x: 1038, startPoint y: 511, endPoint x: 883, endPoint y: 509, distance: 155.8
click at [883, 509] on div "Load earlier interactions (about 10 more) Workstream sent automated SMS to Jazm…" at bounding box center [1124, 418] width 498 height 432
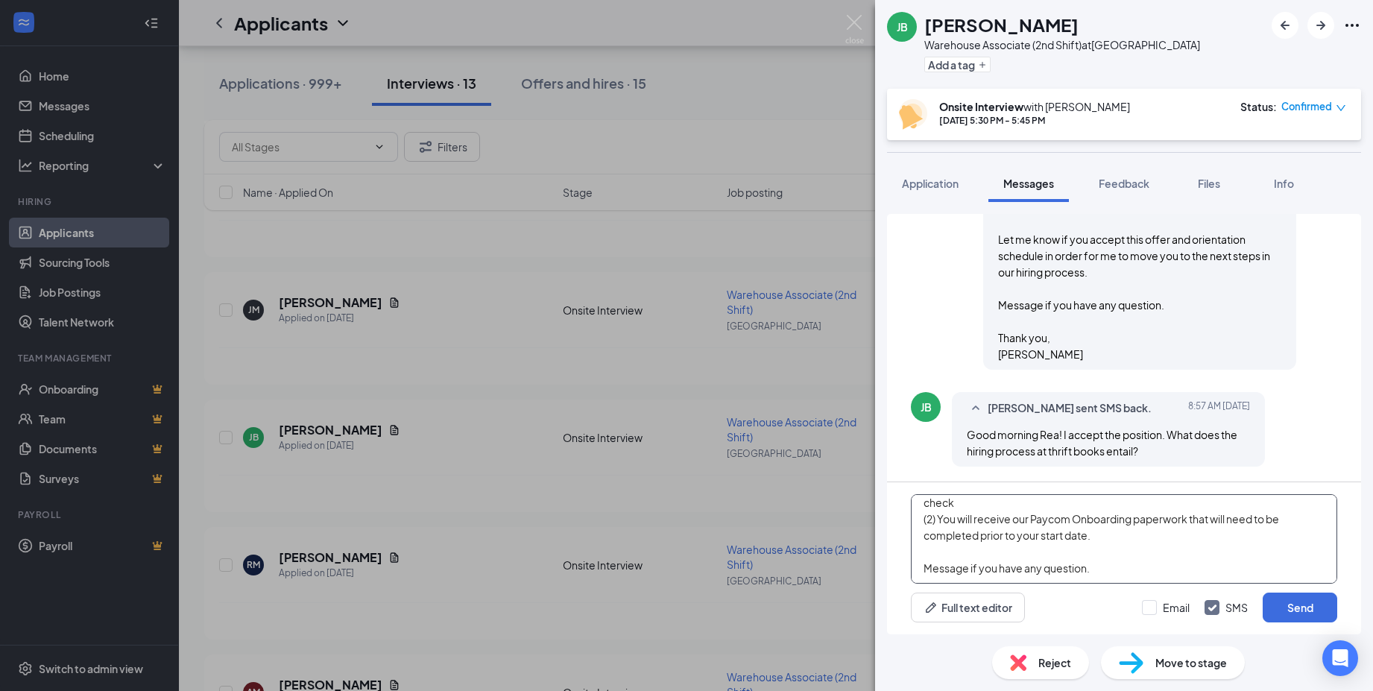
scroll to position [75, 0]
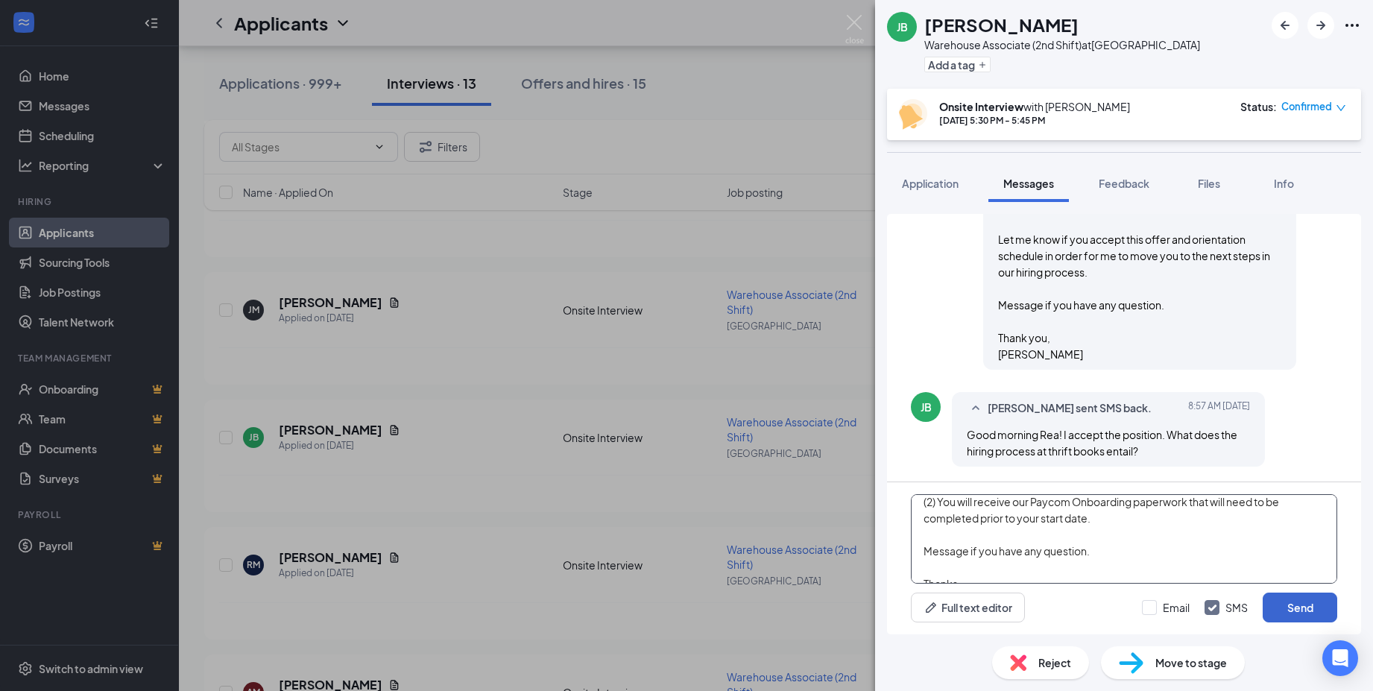
type textarea "Here are the next steps: (1) You will receive a notification from Alliance2020 …"
click at [1297, 603] on button "Send" at bounding box center [1300, 608] width 75 height 30
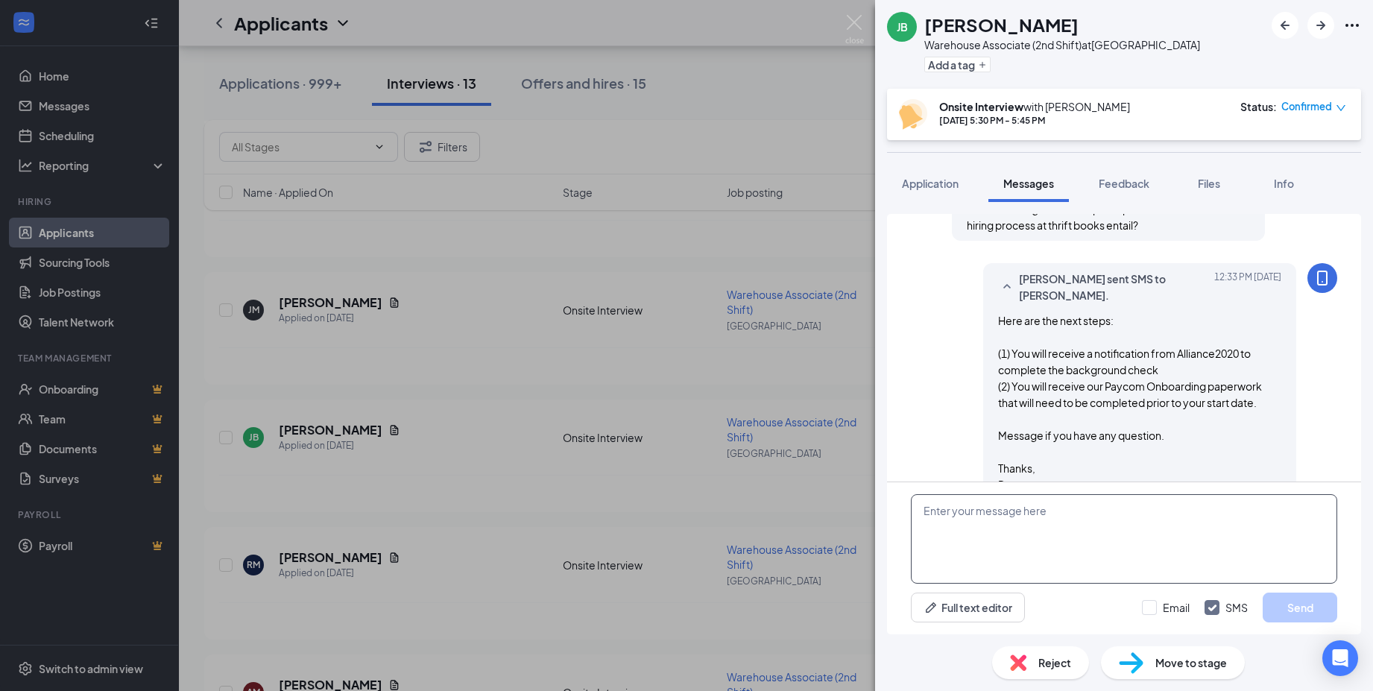
scroll to position [1405, 0]
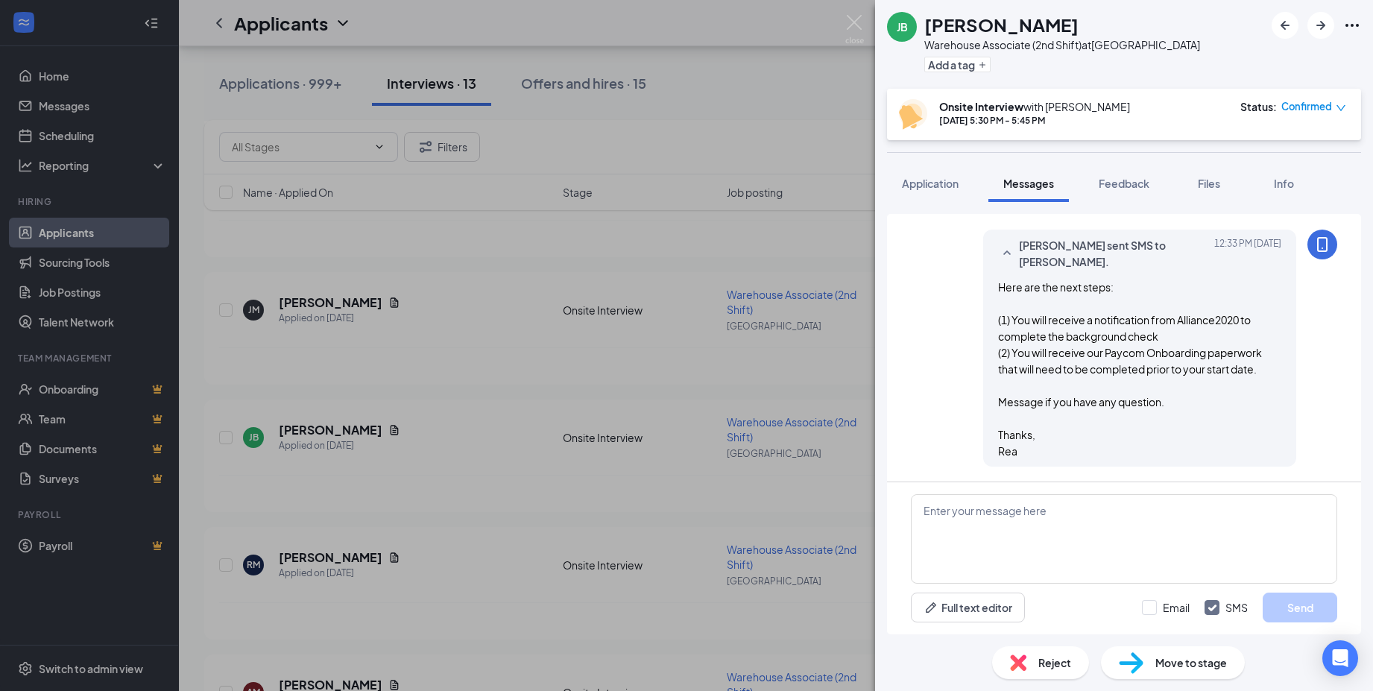
click at [1210, 668] on span "Move to stage" at bounding box center [1191, 662] width 72 height 16
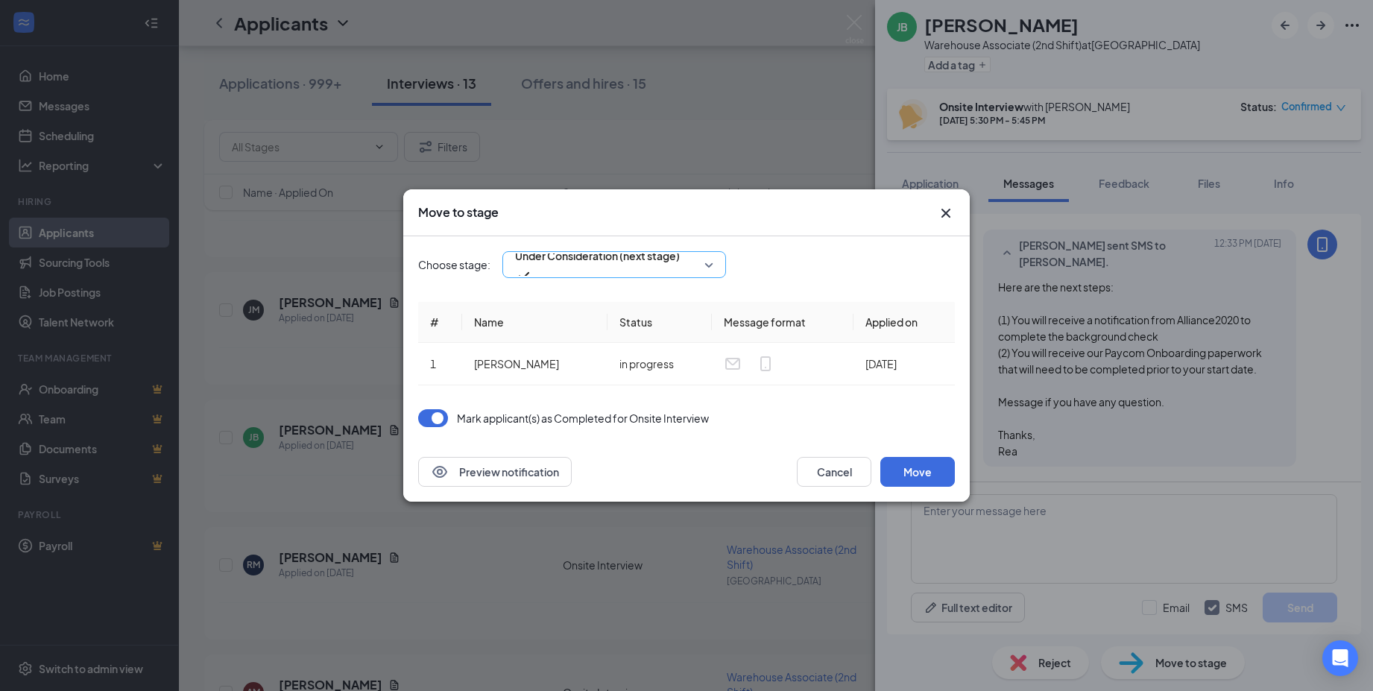
click at [625, 262] on span "Under Consideration (next stage)" at bounding box center [597, 255] width 165 height 22
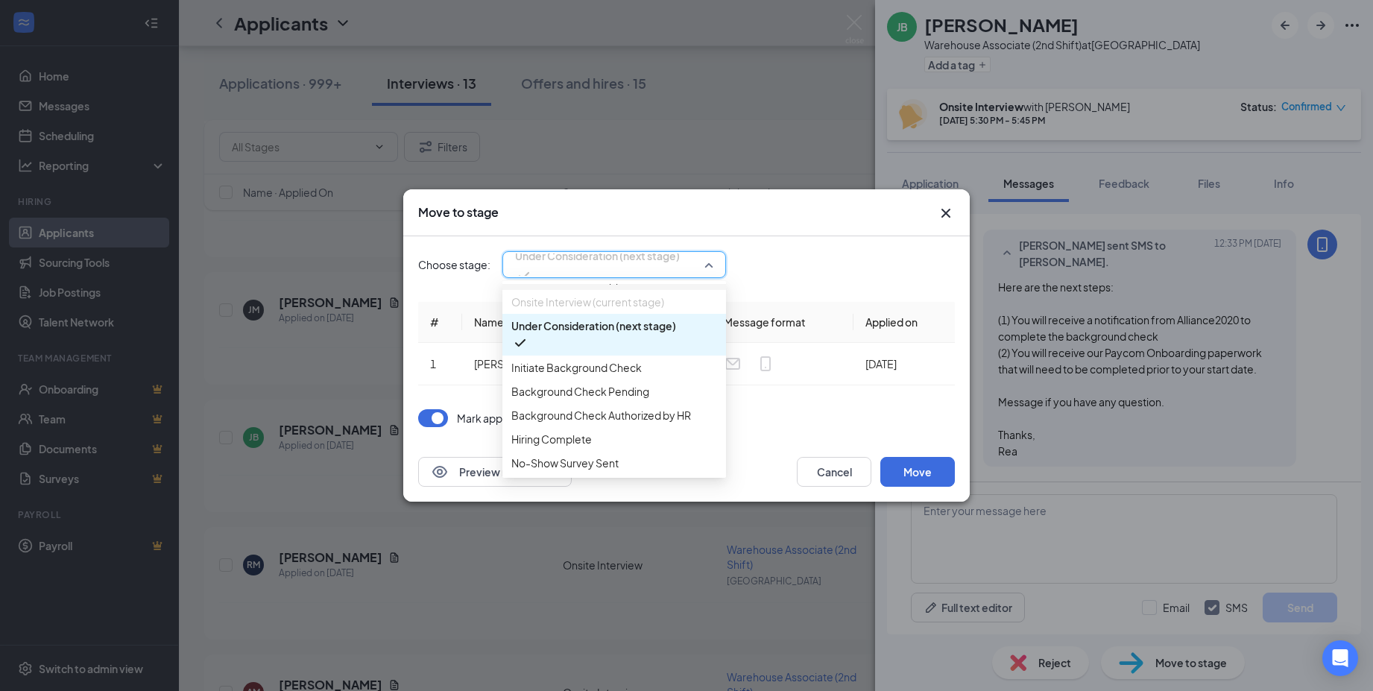
scroll to position [149, 0]
click at [602, 359] on span "Initiate Background Check" at bounding box center [576, 367] width 130 height 16
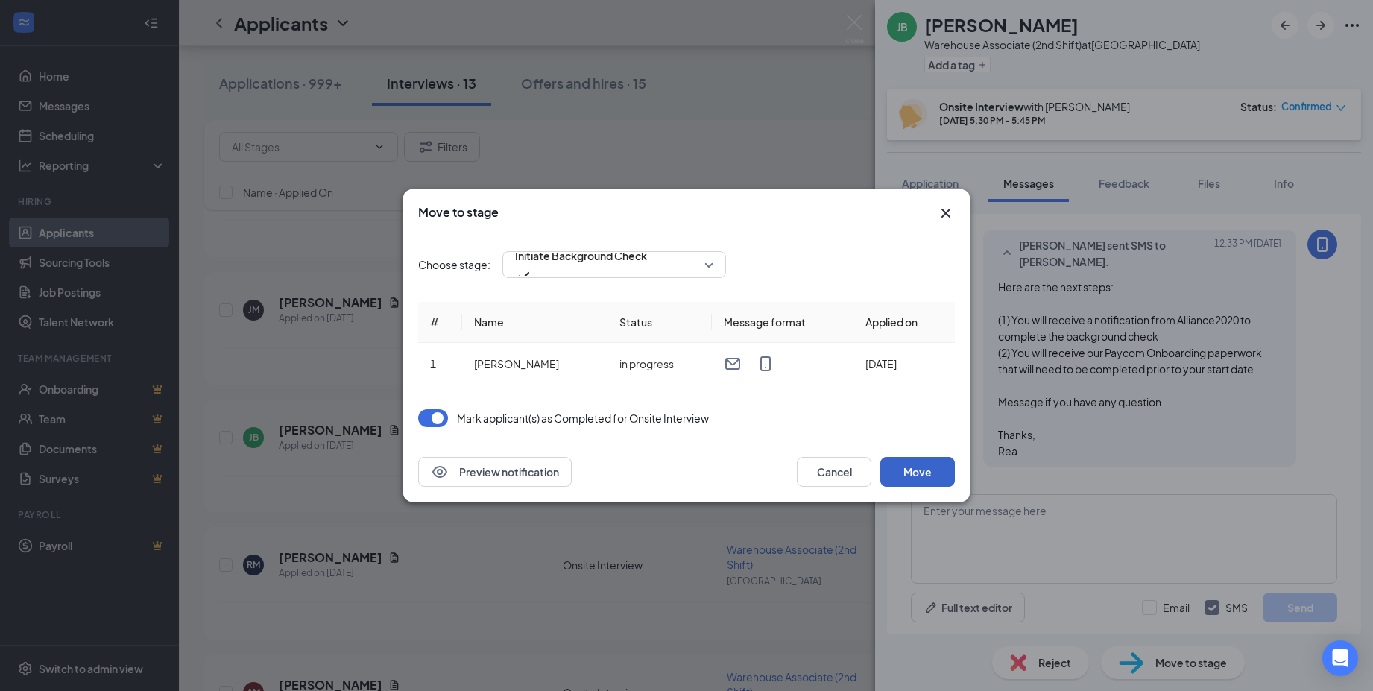
click at [915, 460] on button "Move" at bounding box center [917, 472] width 75 height 30
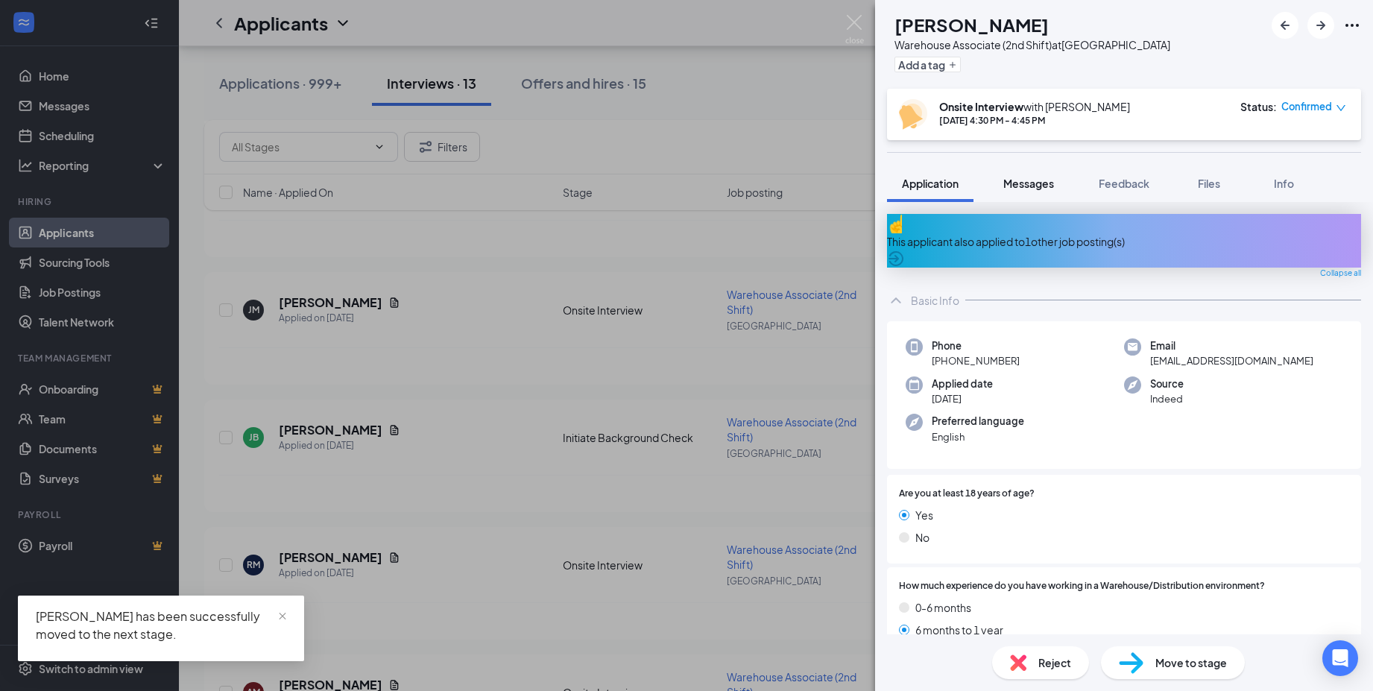
click at [1023, 187] on span "Messages" at bounding box center [1028, 183] width 51 height 13
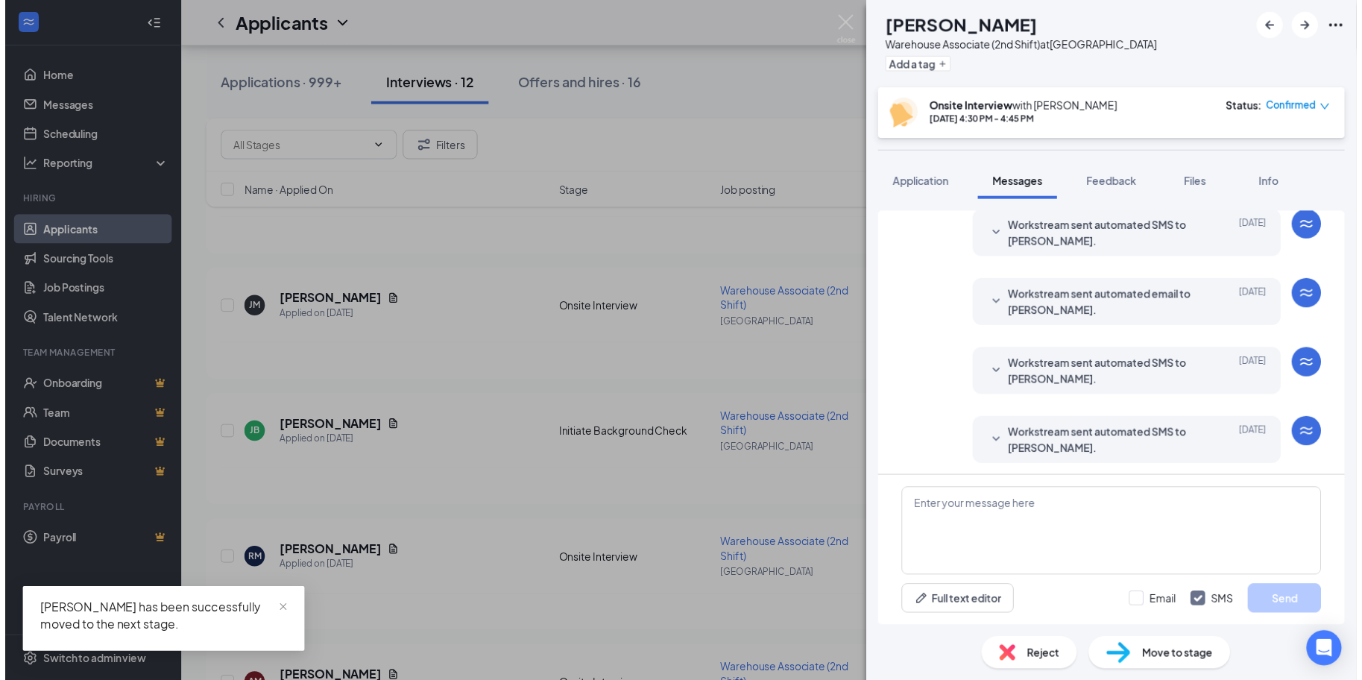
scroll to position [287, 0]
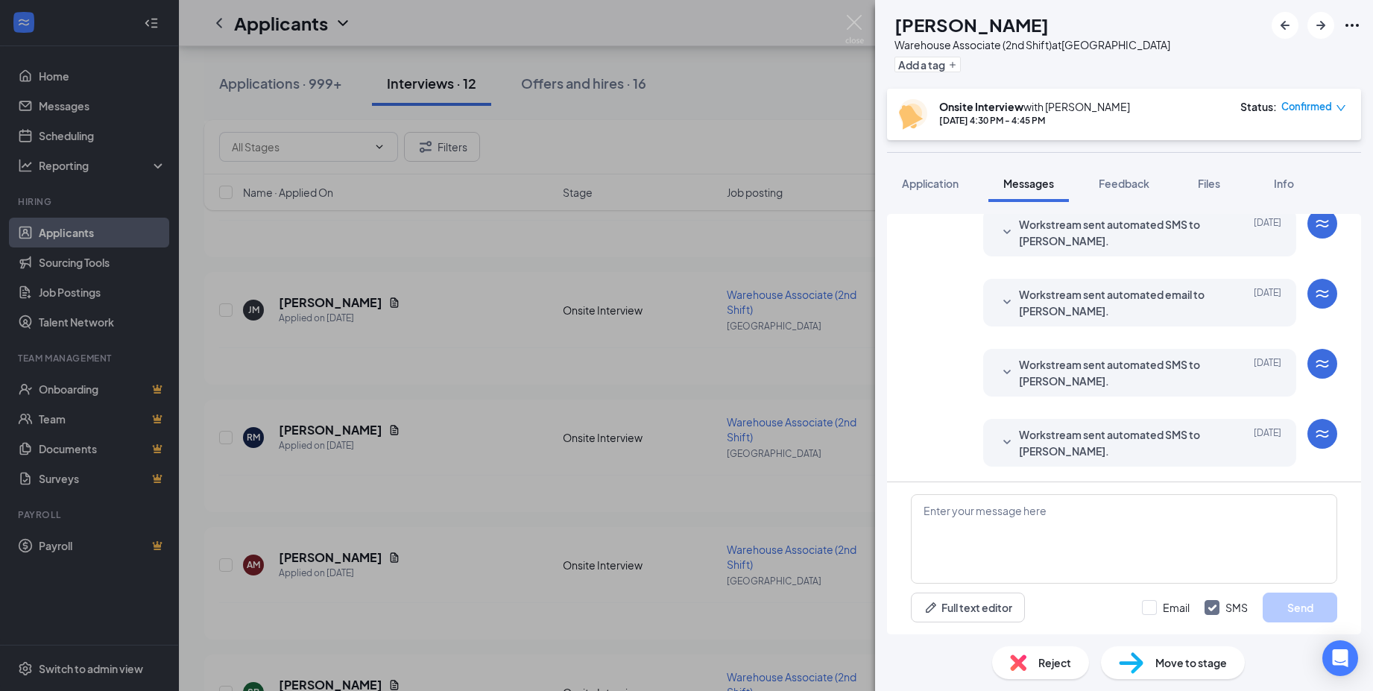
click at [615, 80] on div "RM Rian Murphy Warehouse Associate (2nd Shift) at Atlanta Add a tag Onsite Inte…" at bounding box center [686, 345] width 1373 height 691
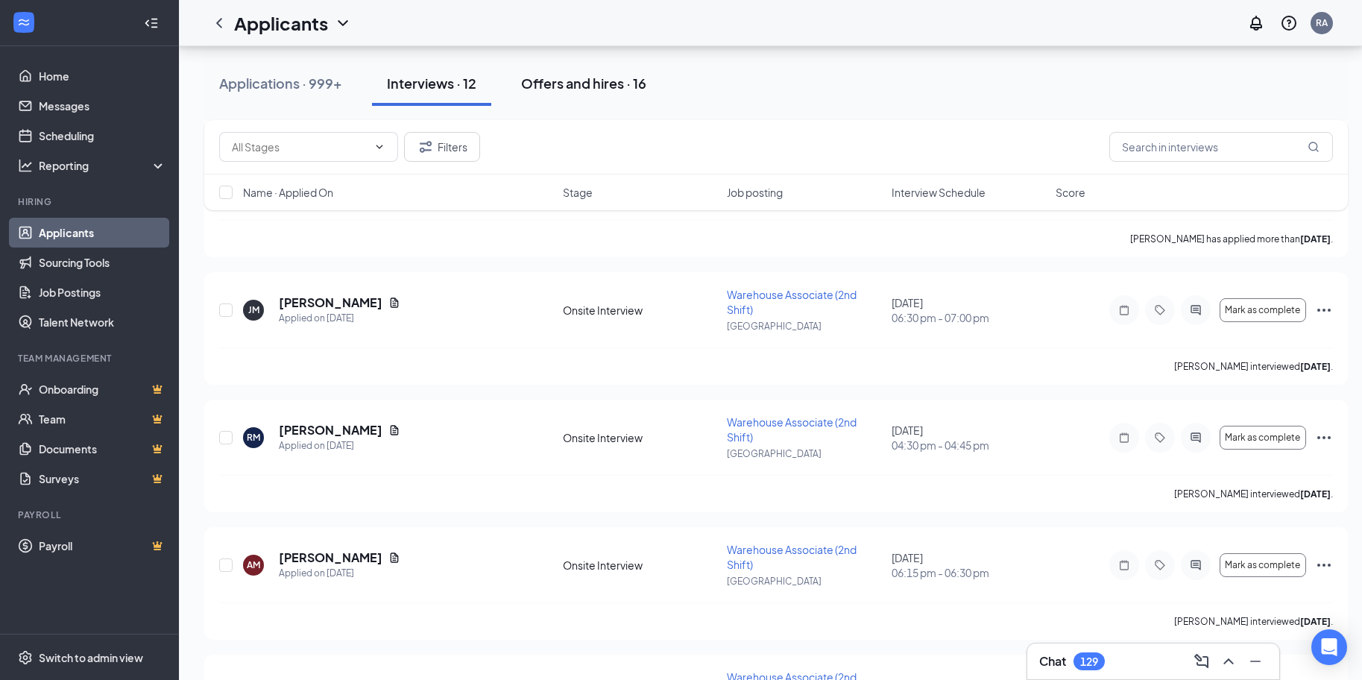
click at [607, 86] on div "Offers and hires · 16" at bounding box center [583, 83] width 125 height 19
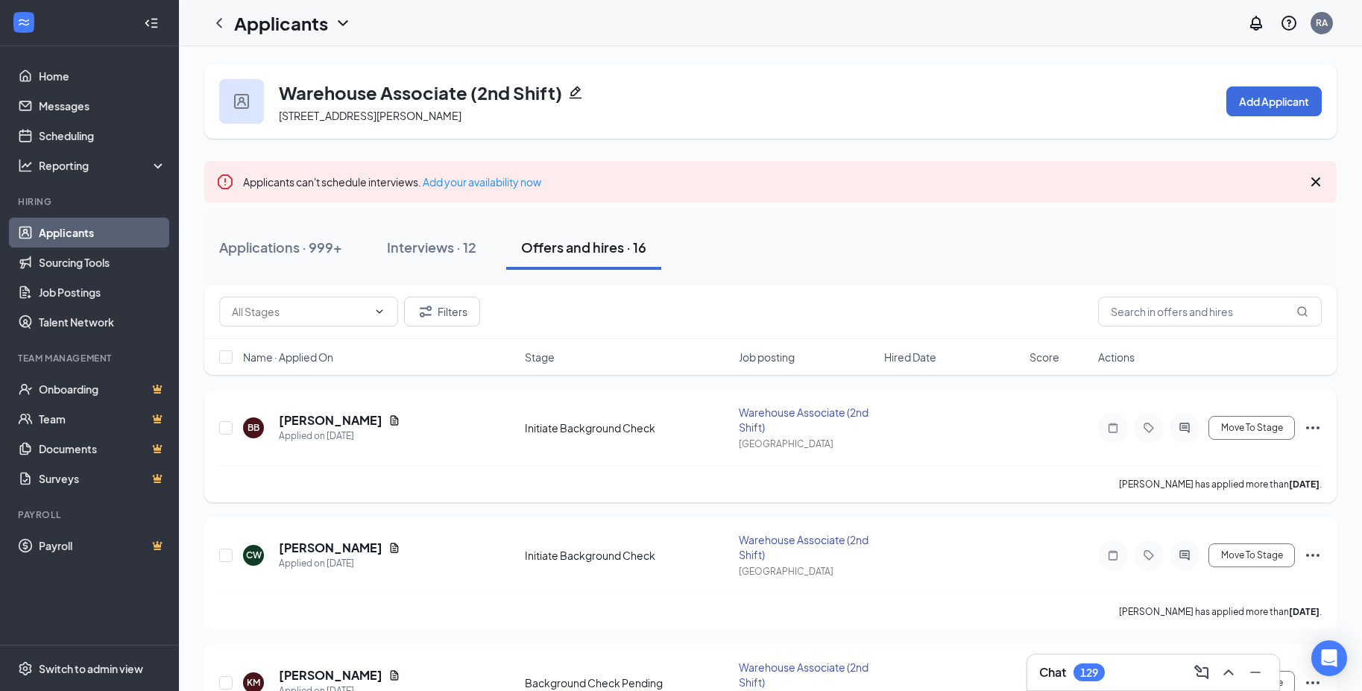
click at [1199, 437] on div "Move To Stage" at bounding box center [1210, 428] width 224 height 30
click at [1184, 427] on icon "ActiveChat" at bounding box center [1184, 428] width 10 height 10
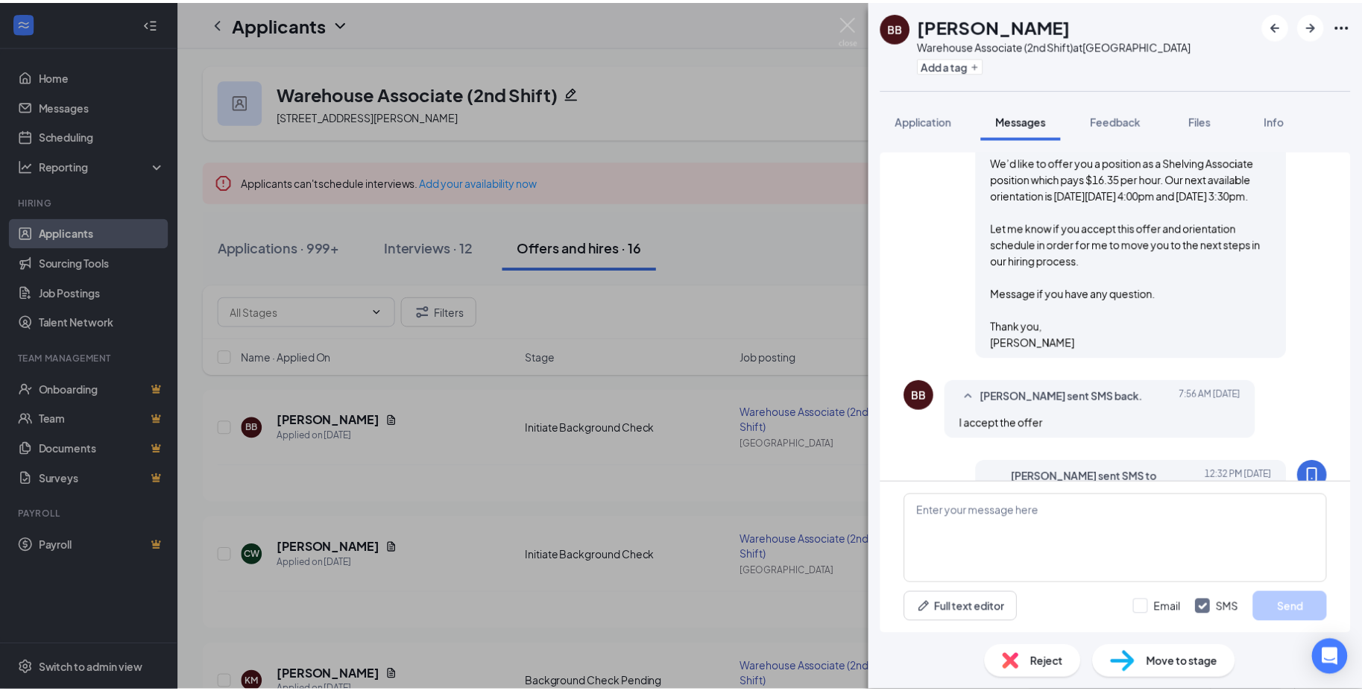
scroll to position [508, 0]
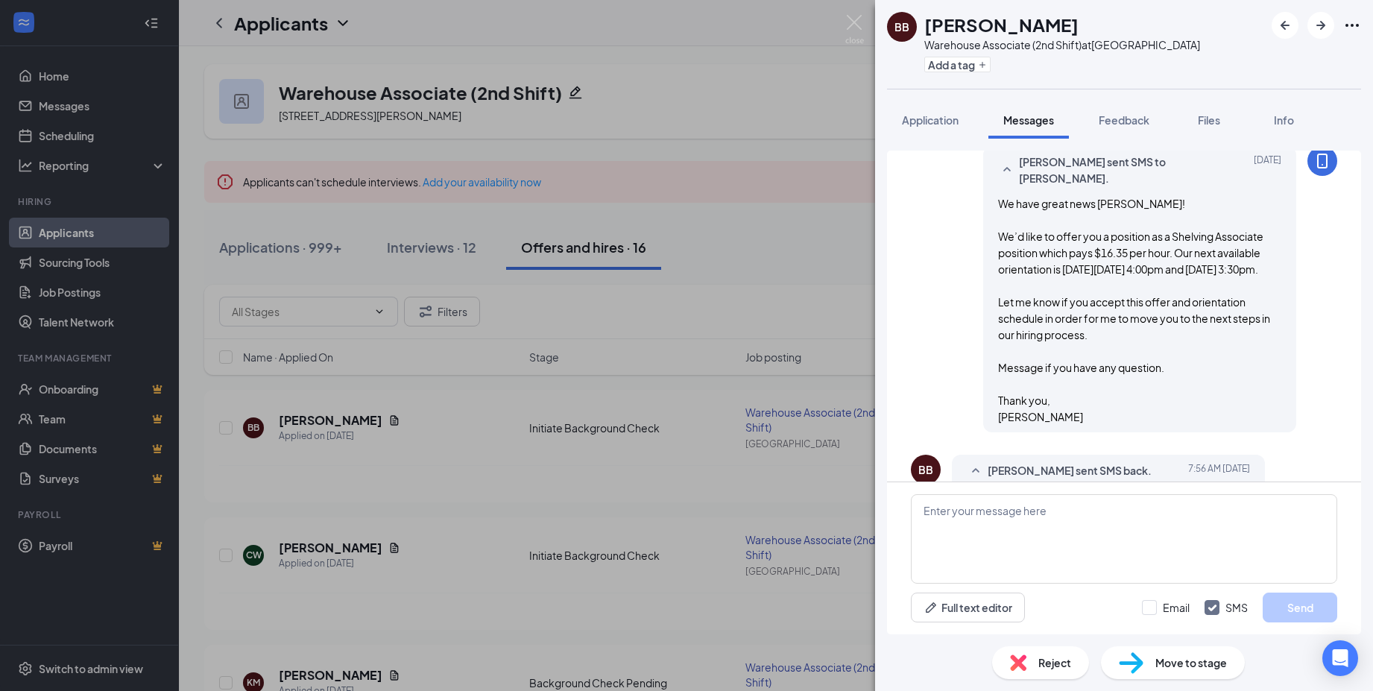
drag, startPoint x: 1012, startPoint y: 450, endPoint x: 988, endPoint y: 215, distance: 236.8
click at [998, 215] on div "We have great news Brittany! We’d like to offer you a position as a Shelving As…" at bounding box center [1139, 310] width 283 height 230
click at [848, 23] on img at bounding box center [854, 29] width 19 height 29
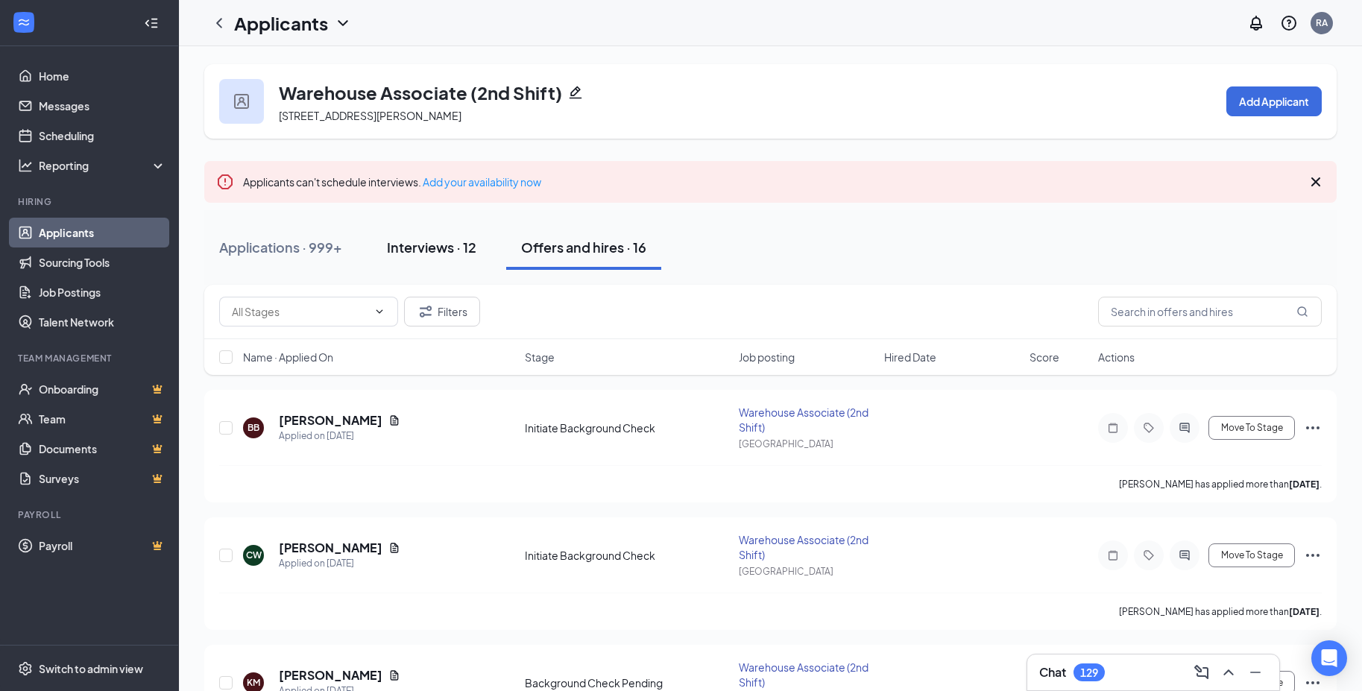
click at [435, 245] on div "Interviews · 12" at bounding box center [431, 247] width 89 height 19
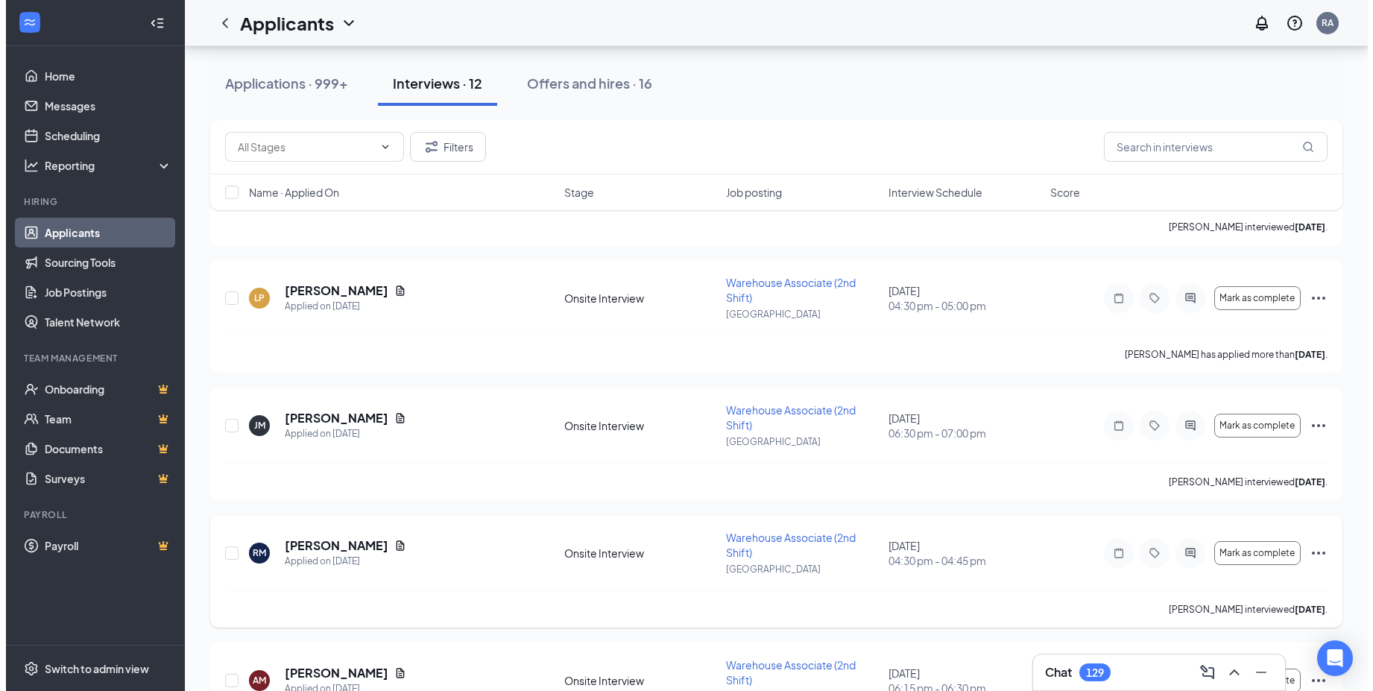
scroll to position [298, 0]
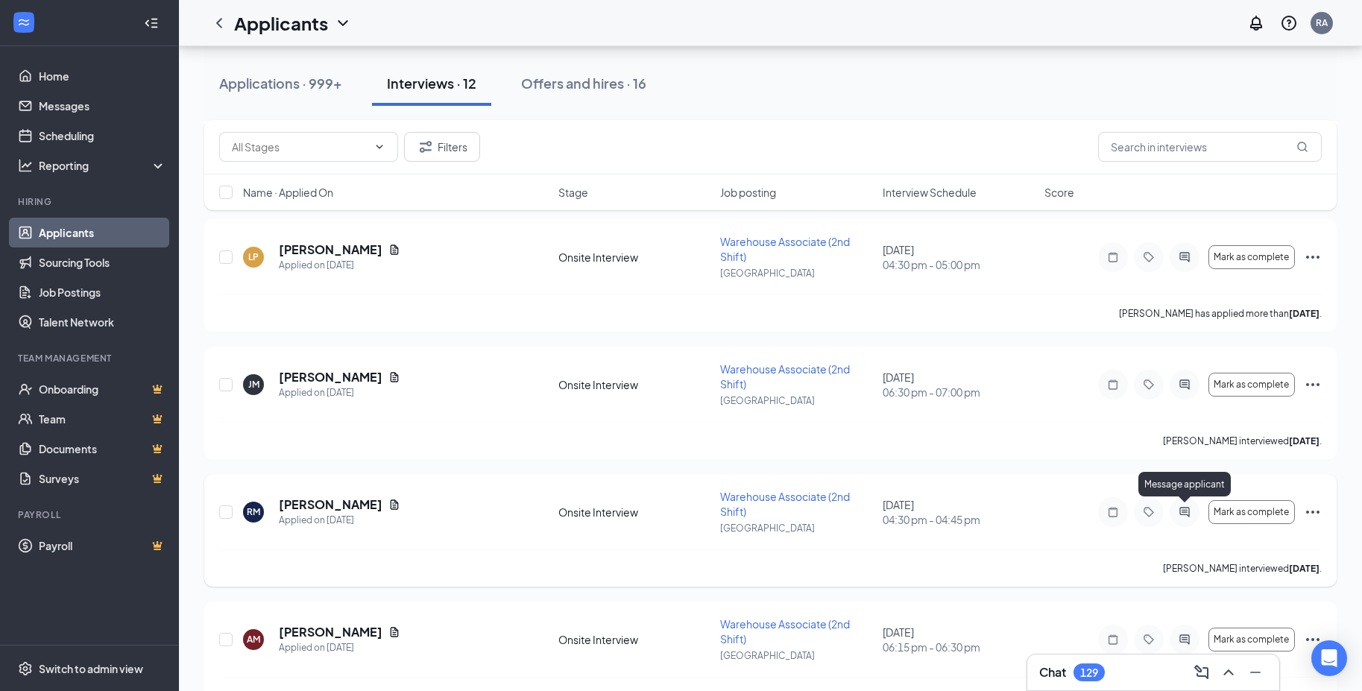
click at [1186, 512] on icon "ActiveChat" at bounding box center [1184, 512] width 10 height 10
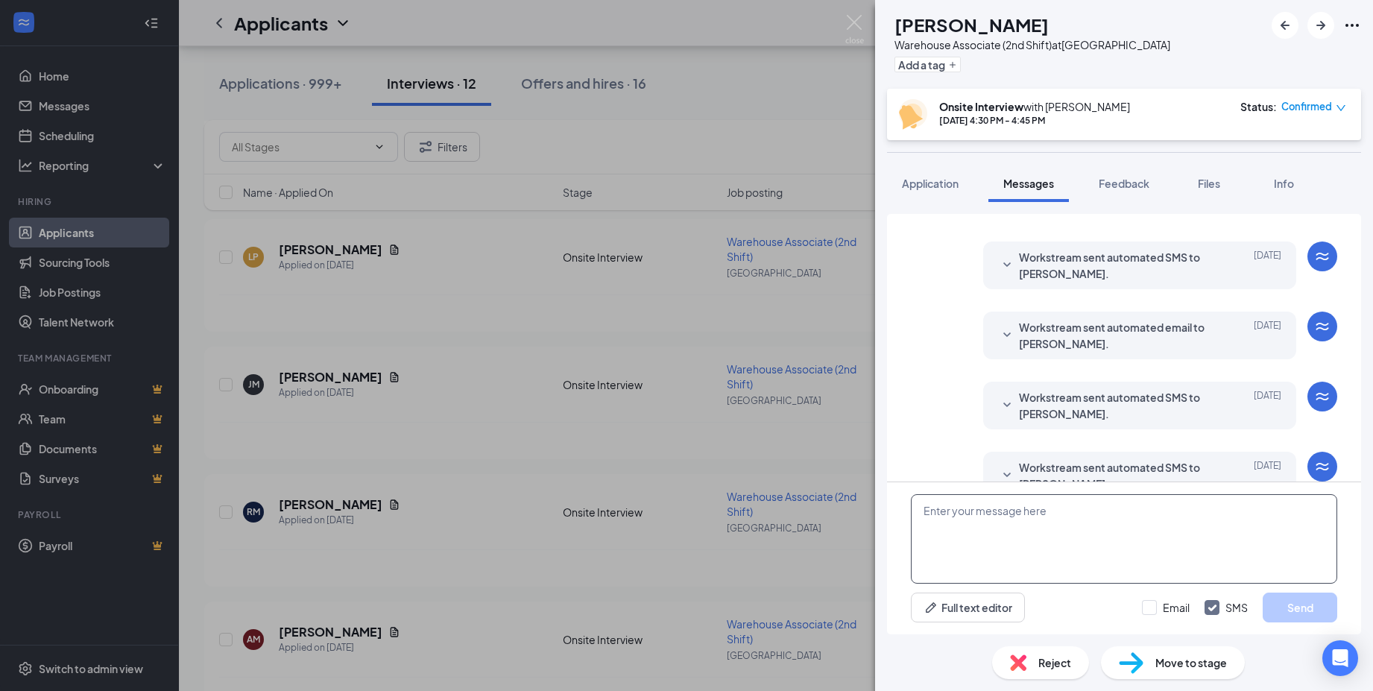
scroll to position [287, 0]
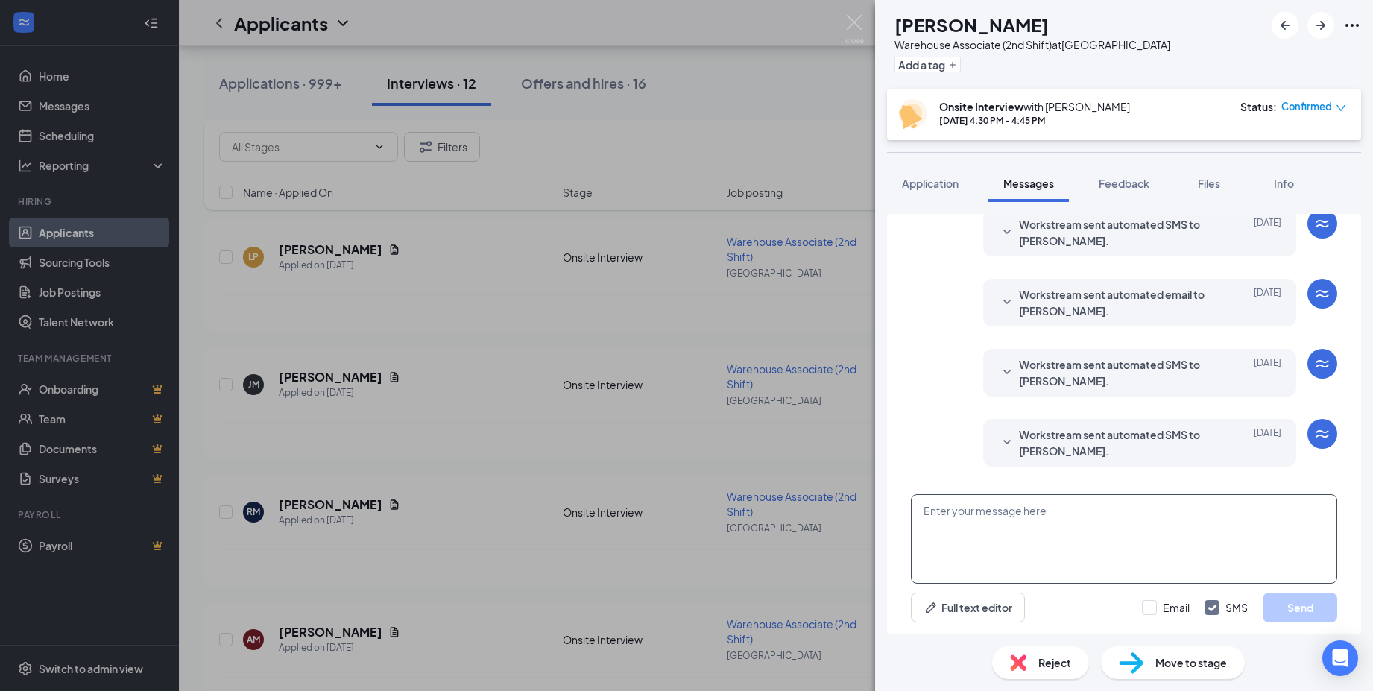
click at [1012, 524] on textarea at bounding box center [1124, 538] width 426 height 89
paste textarea "We have great news Brittany! We’d like to offer you a position as a Shelving As…"
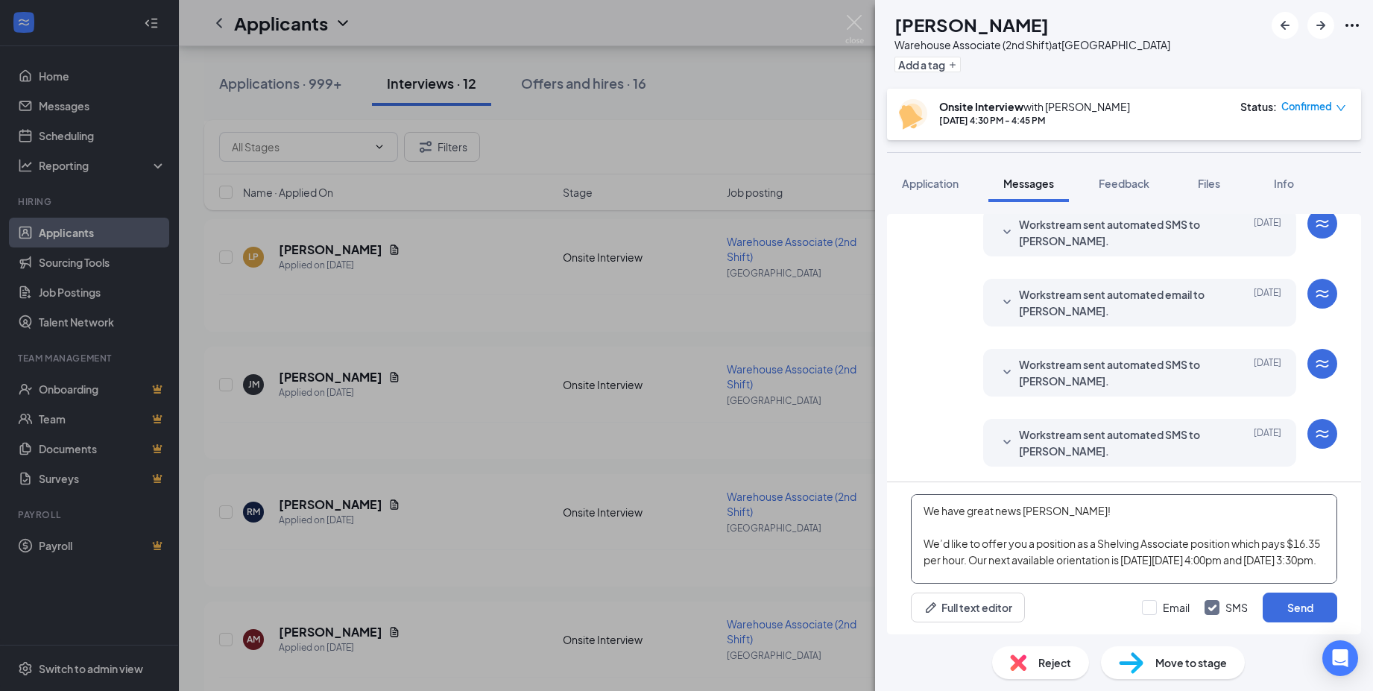
click at [1023, 513] on textarea "We have great news Brittany! We’d like to offer you a position as a Shelving As…" at bounding box center [1124, 538] width 426 height 89
click at [1113, 540] on textarea "We have great news Rian! We’d like to offer you a position as a Shelving Associ…" at bounding box center [1124, 538] width 426 height 89
click at [1175, 555] on textarea "We have great news Rian! We’d like to offer you a position as a Shipping Associ…" at bounding box center [1124, 538] width 426 height 89
click at [994, 505] on textarea "We have great news Rian! We’d like to offer you a position as a Shipping Associ…" at bounding box center [1124, 538] width 426 height 89
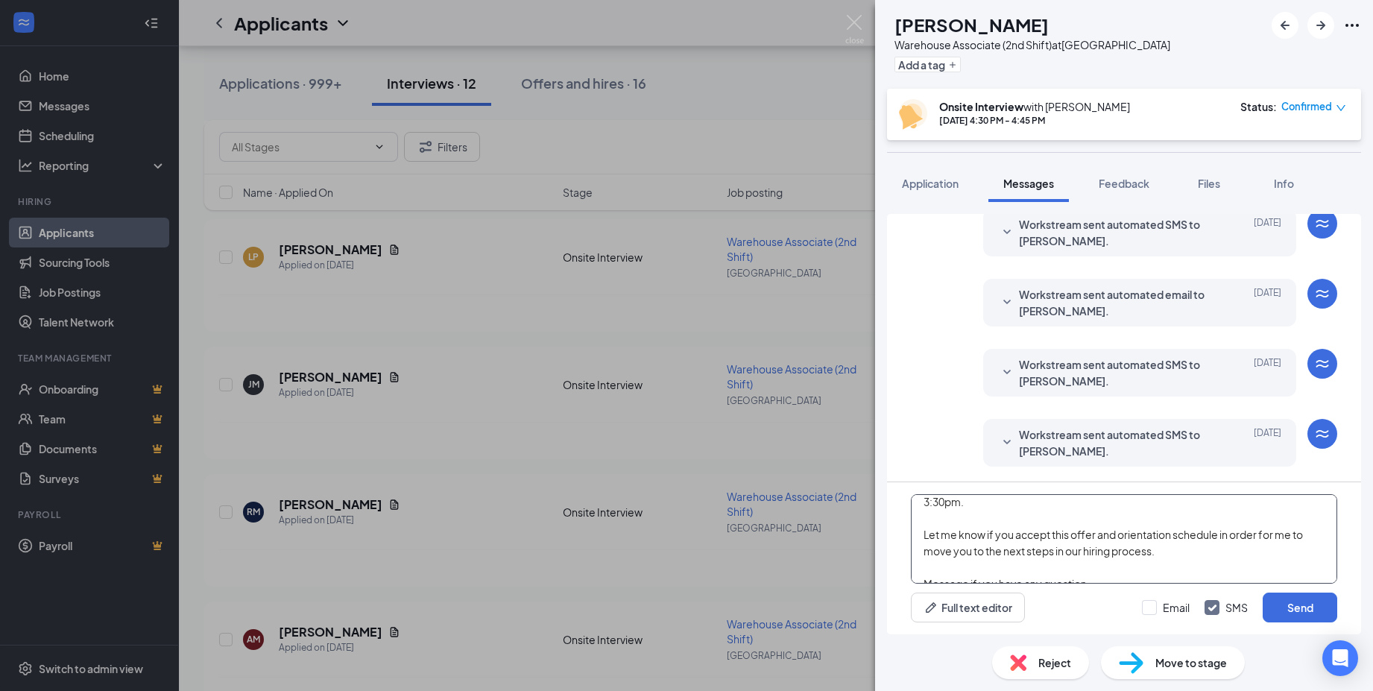
click at [1044, 497] on textarea "We have great news Rian! We’d like to offer you a position as a Shipping Associ…" at bounding box center [1124, 538] width 426 height 89
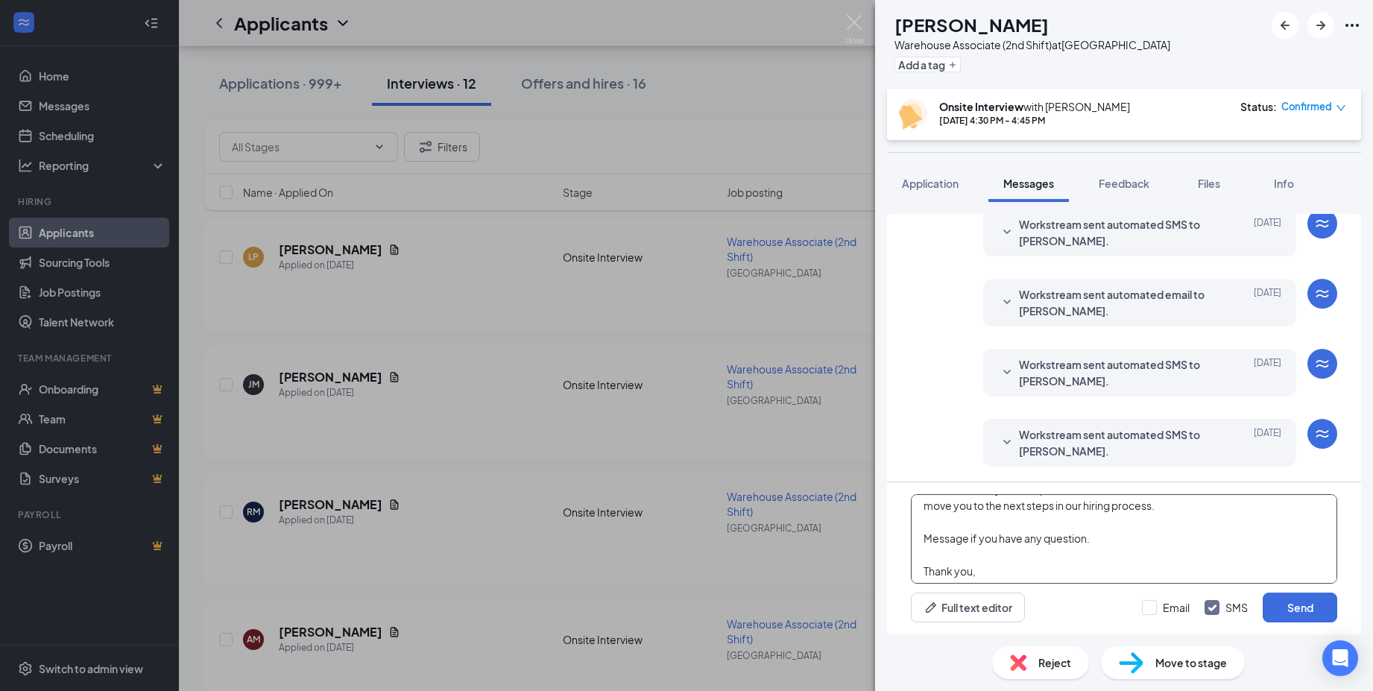
scroll to position [121, 0]
type textarea "We have great news Rian! We’d like to offer you a position as a Shipping Associ…"
click at [1166, 605] on input "Email" at bounding box center [1166, 607] width 48 height 15
checkbox input "true"
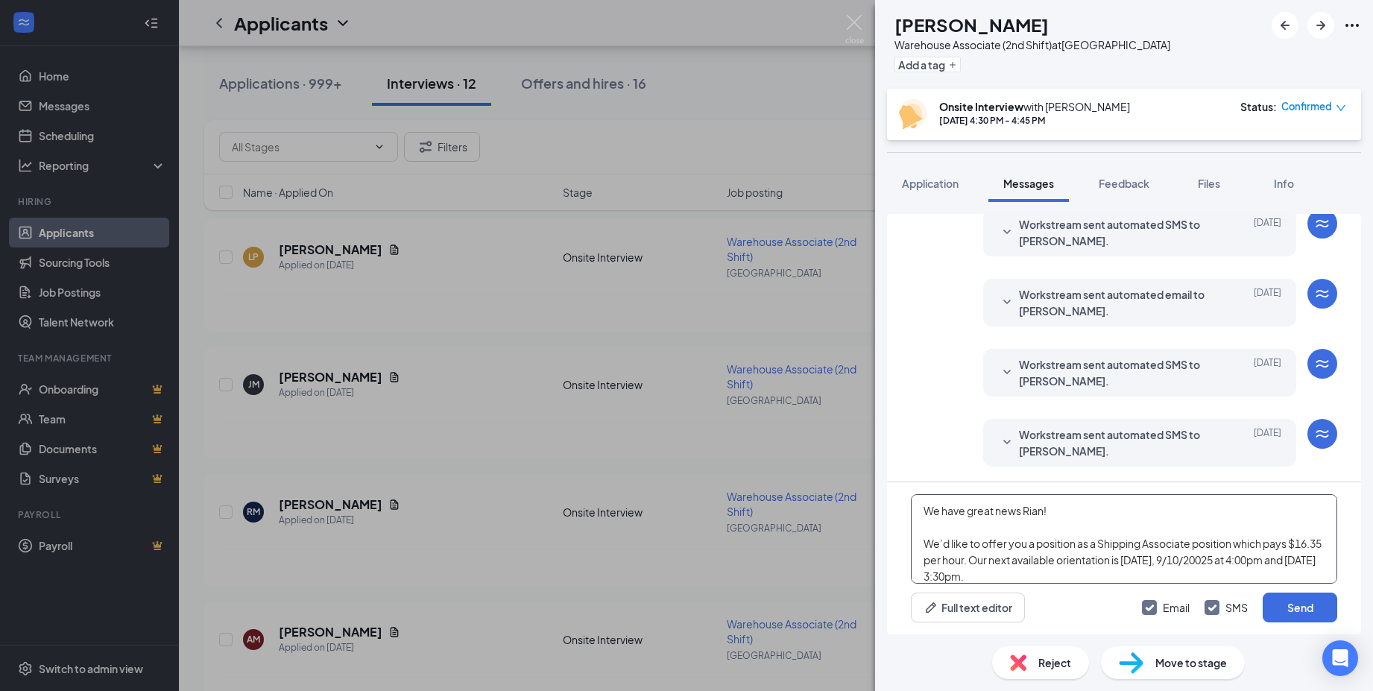
scroll to position [75, 0]
click at [1216, 663] on span "Move to stage" at bounding box center [1191, 662] width 72 height 16
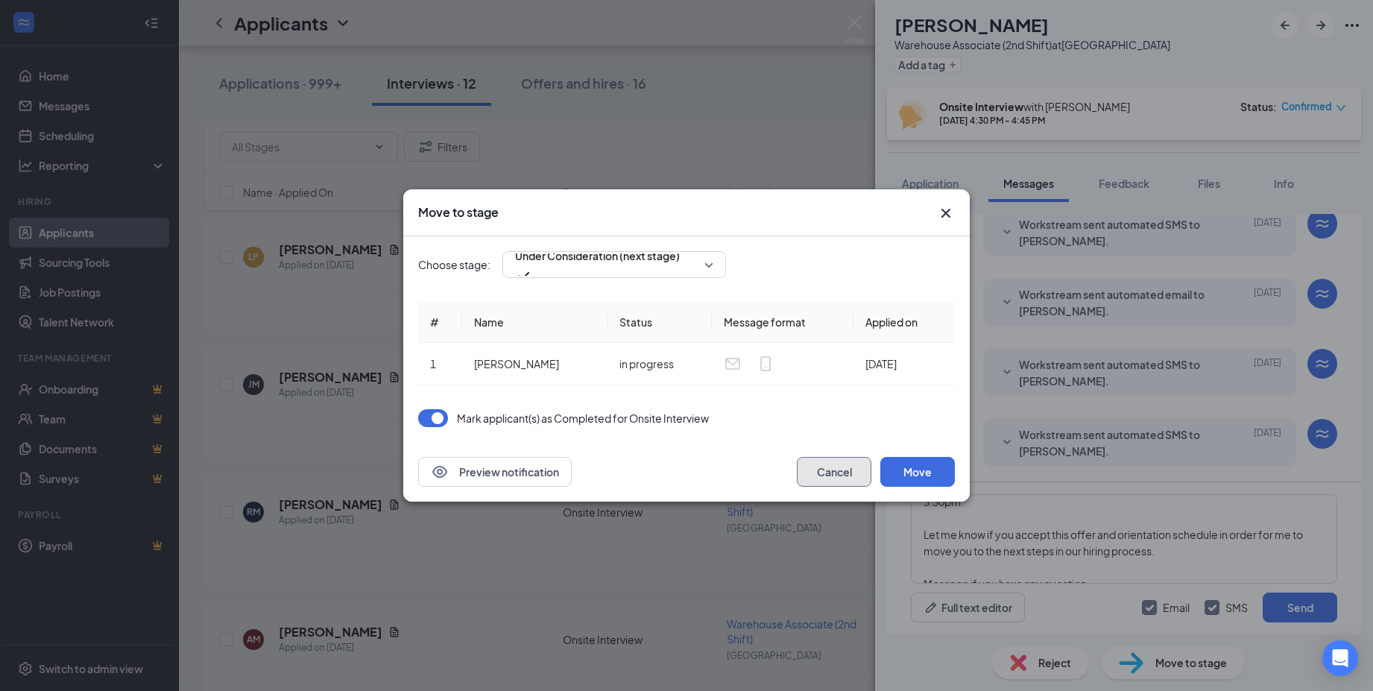
click at [814, 471] on button "Cancel" at bounding box center [834, 472] width 75 height 30
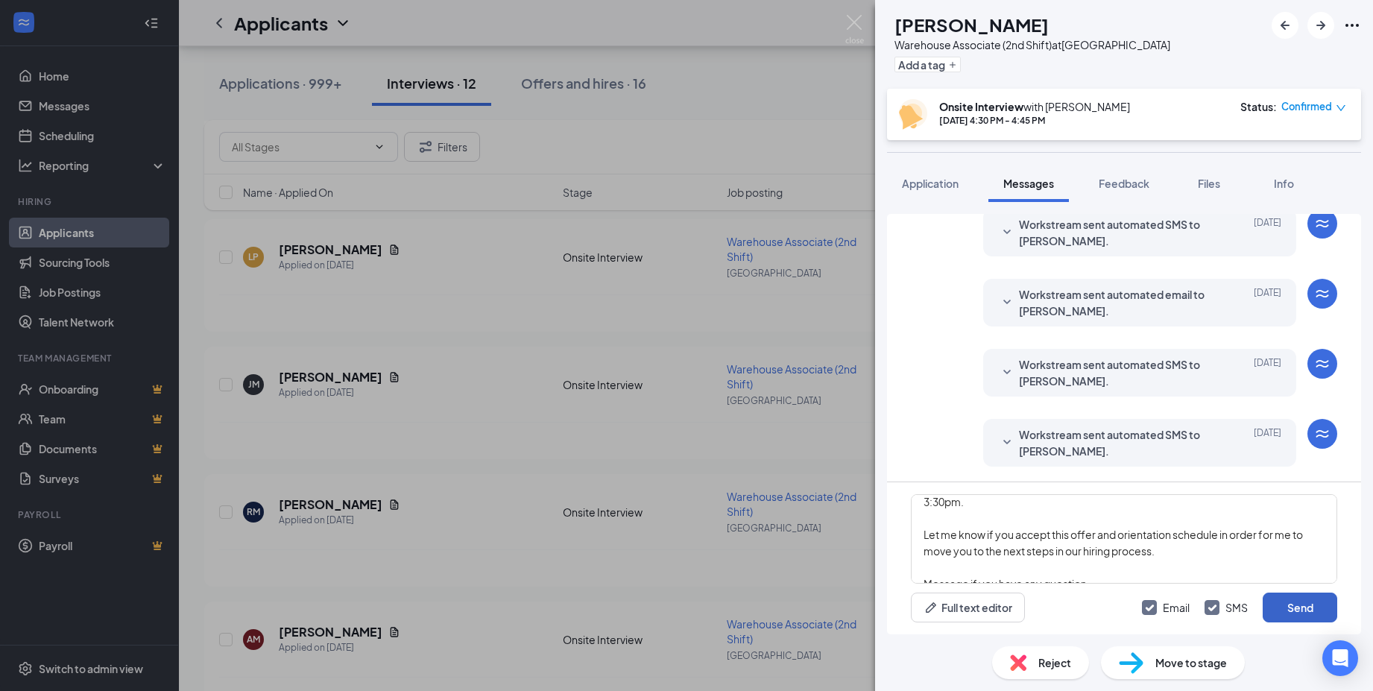
click at [1287, 607] on button "Send" at bounding box center [1300, 608] width 75 height 30
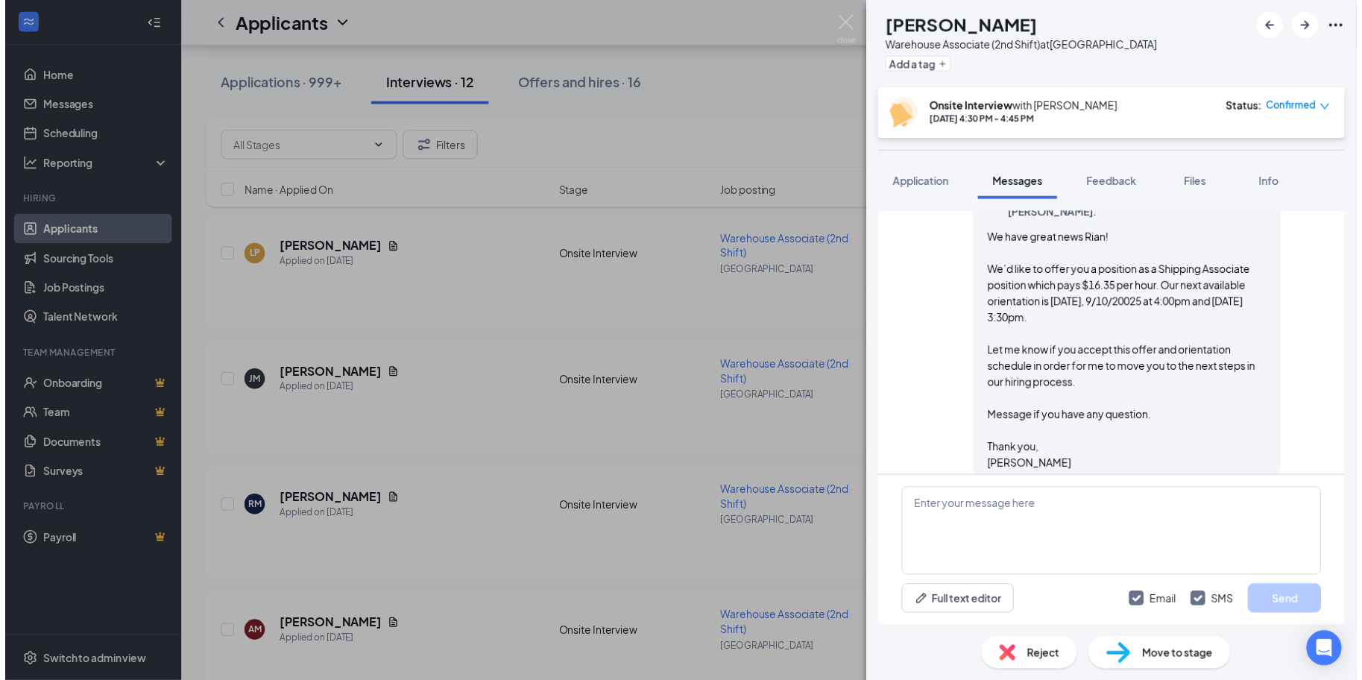
scroll to position [937, 0]
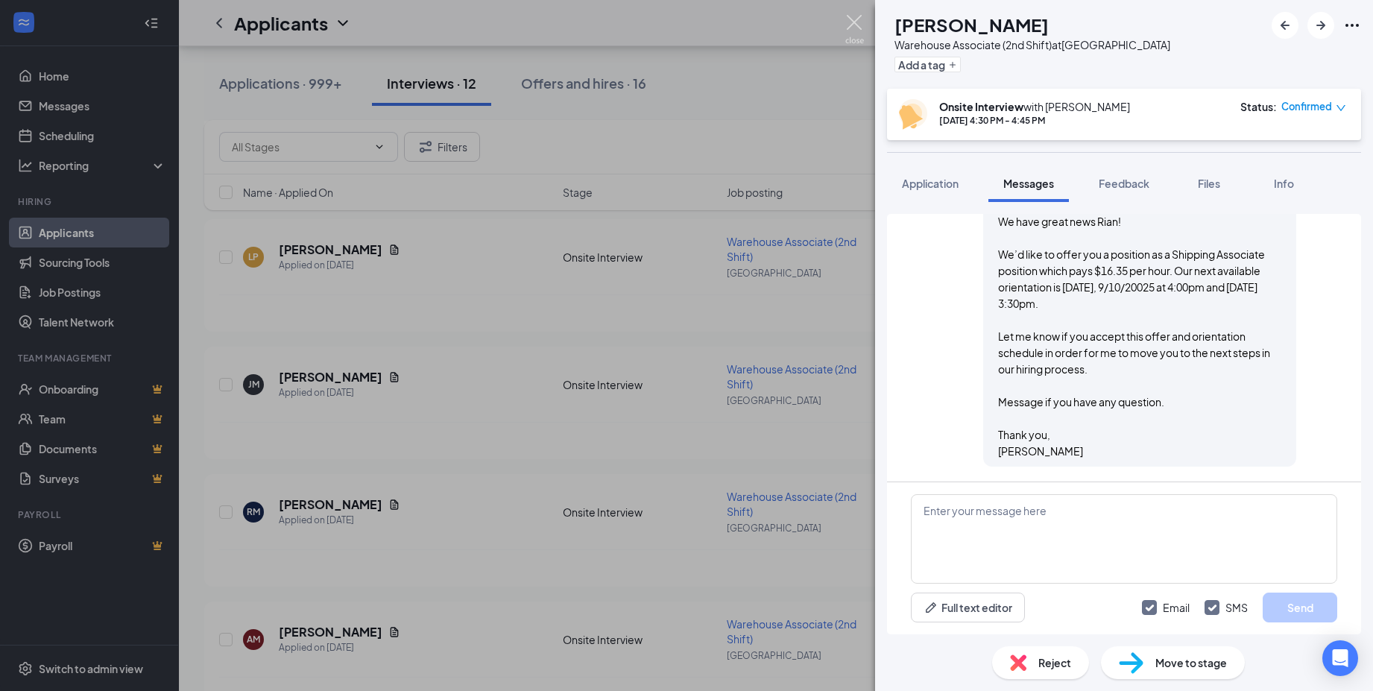
click at [854, 24] on img at bounding box center [854, 29] width 19 height 29
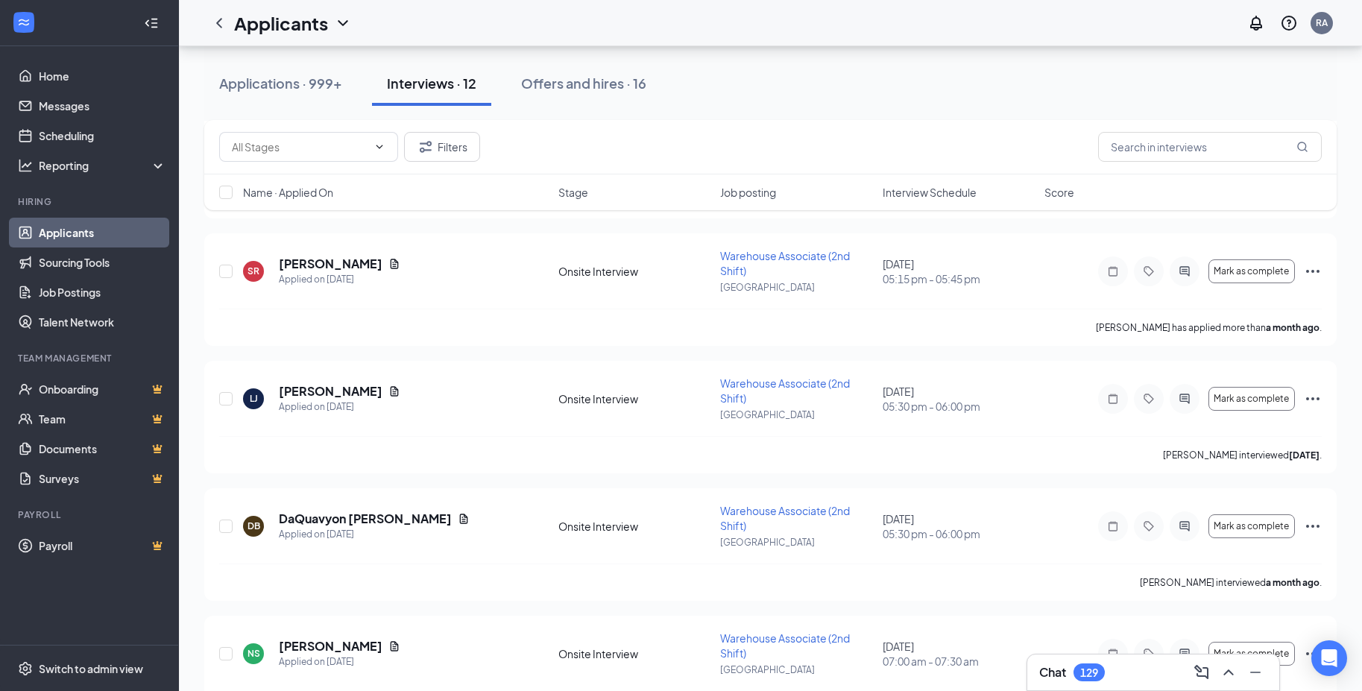
scroll to position [1231, 0]
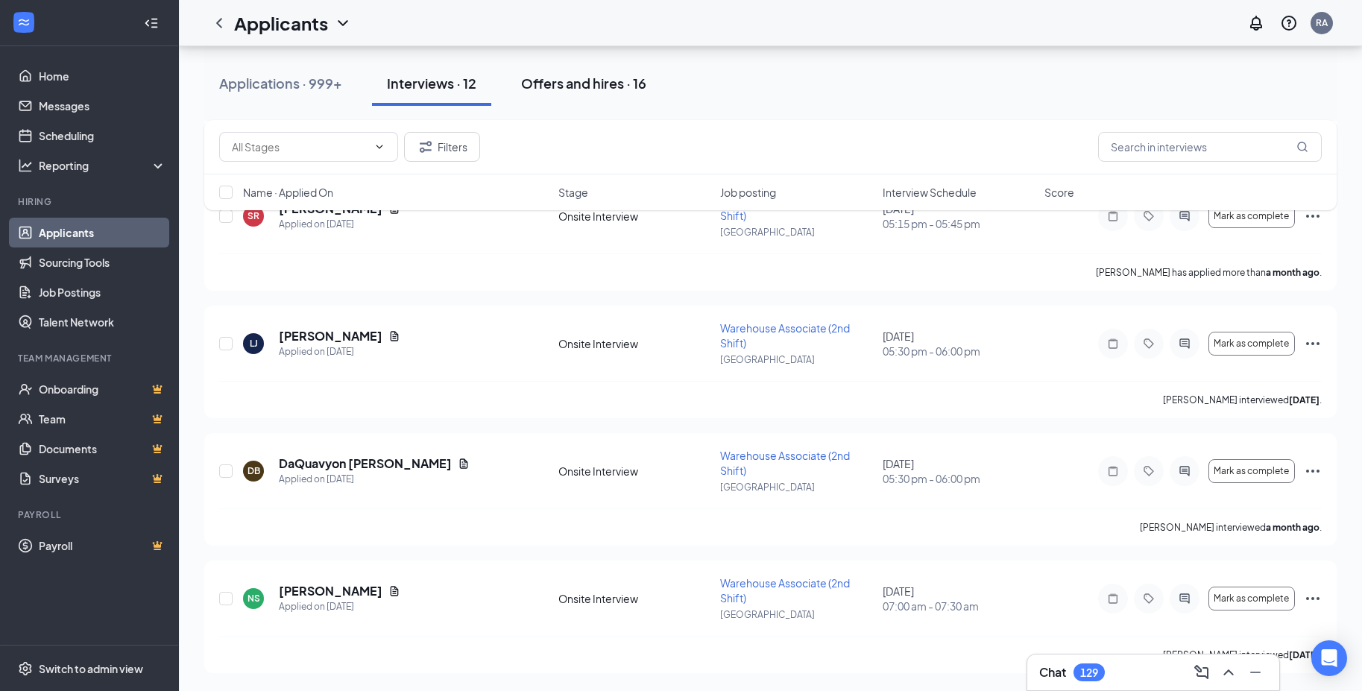
click at [564, 84] on div "Offers and hires · 16" at bounding box center [583, 83] width 125 height 19
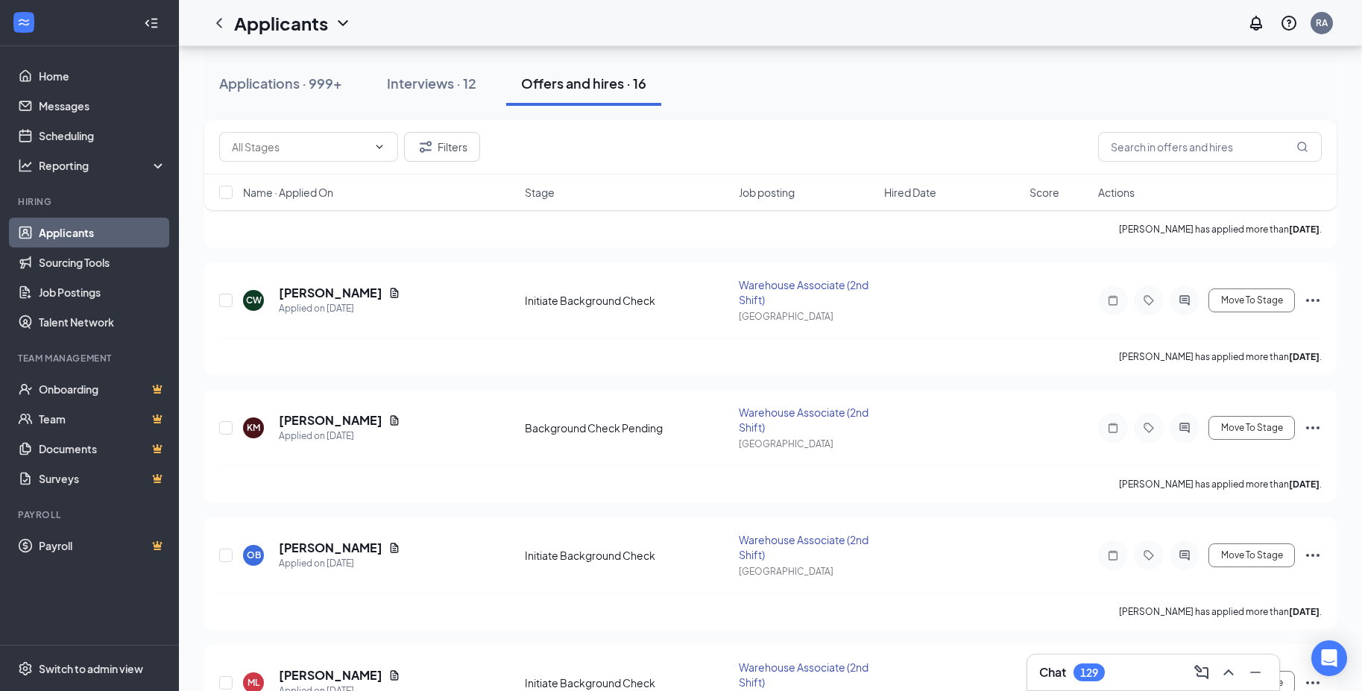
scroll to position [250, 0]
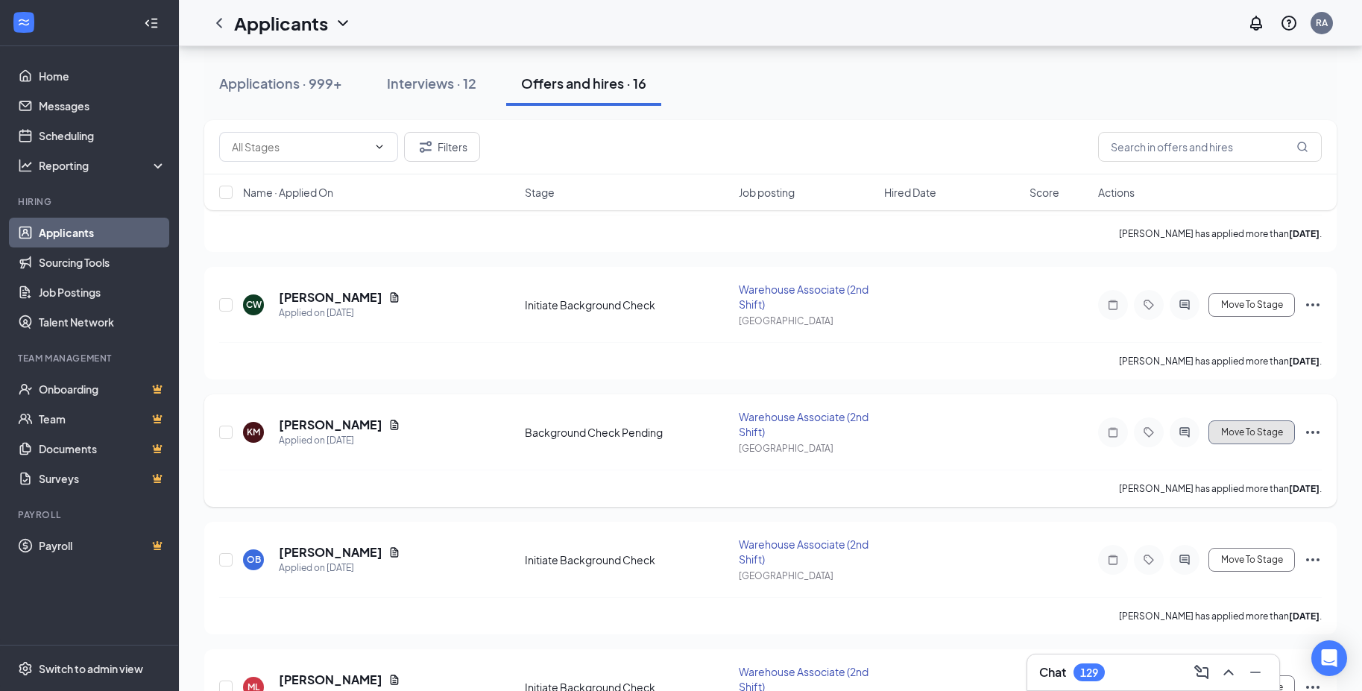
click at [1252, 434] on span "Move To Stage" at bounding box center [1252, 432] width 62 height 10
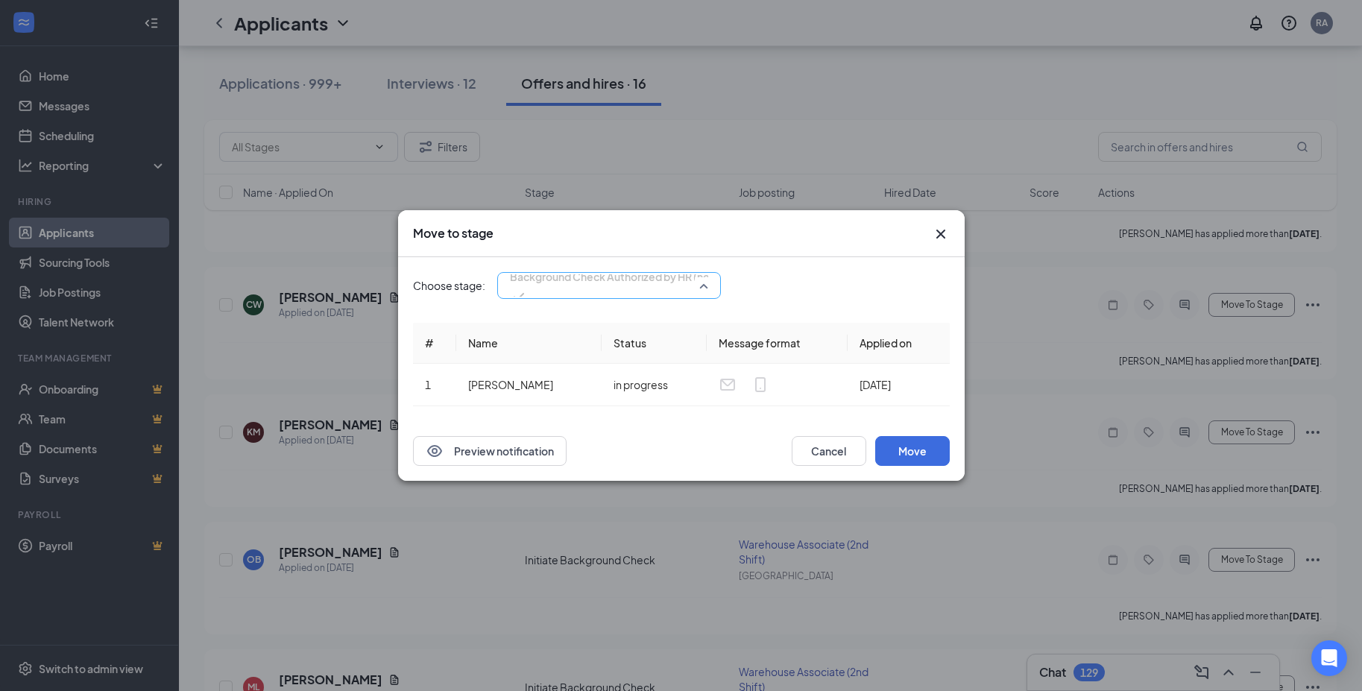
click at [640, 282] on div "Background Check Authorized by HR (next stage) 3904715 3904716 3904717 Basic In…" at bounding box center [609, 285] width 224 height 27
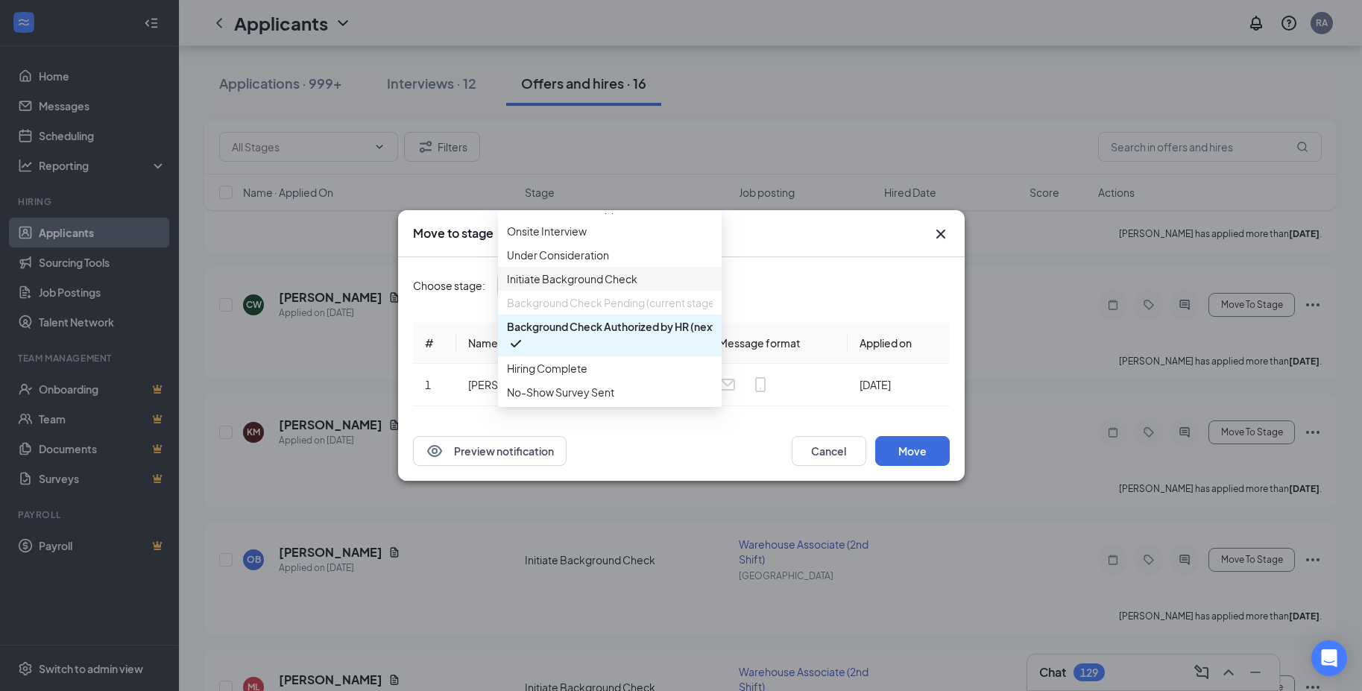
scroll to position [154, 0]
click at [563, 360] on span "Hiring Complete" at bounding box center [547, 368] width 81 height 16
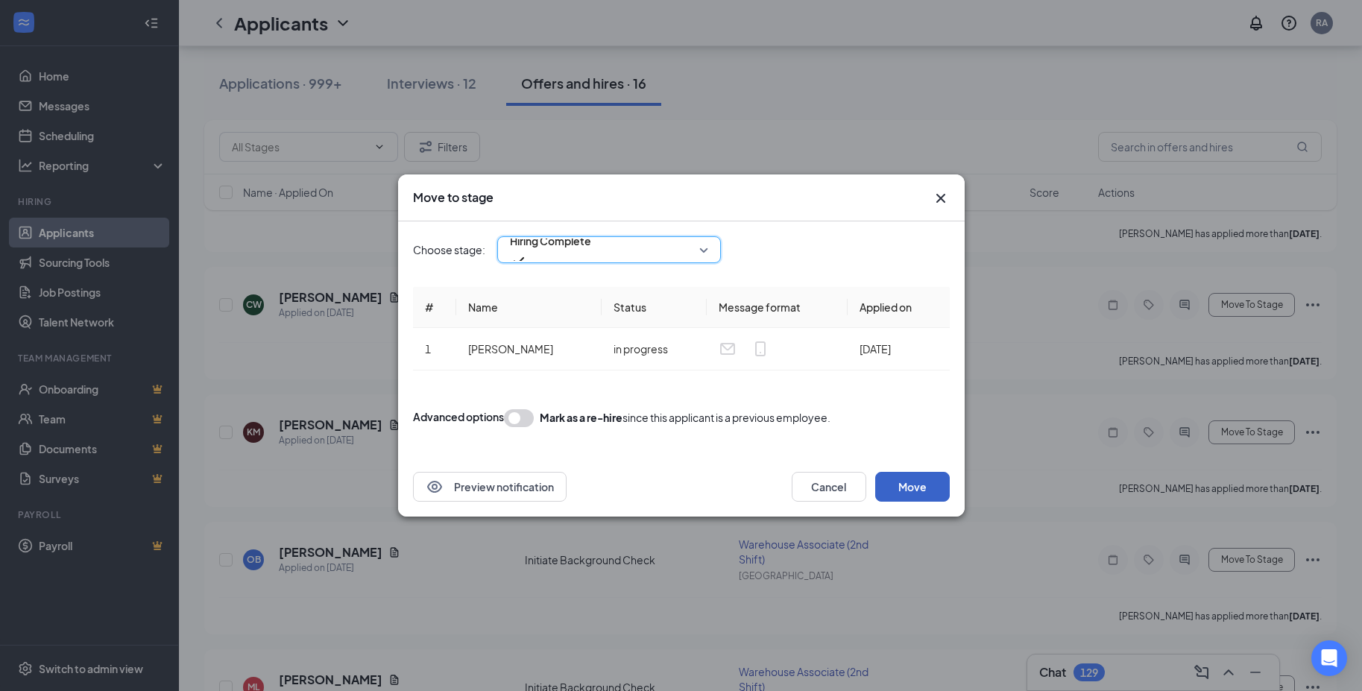
click at [913, 502] on button "Move" at bounding box center [912, 487] width 75 height 30
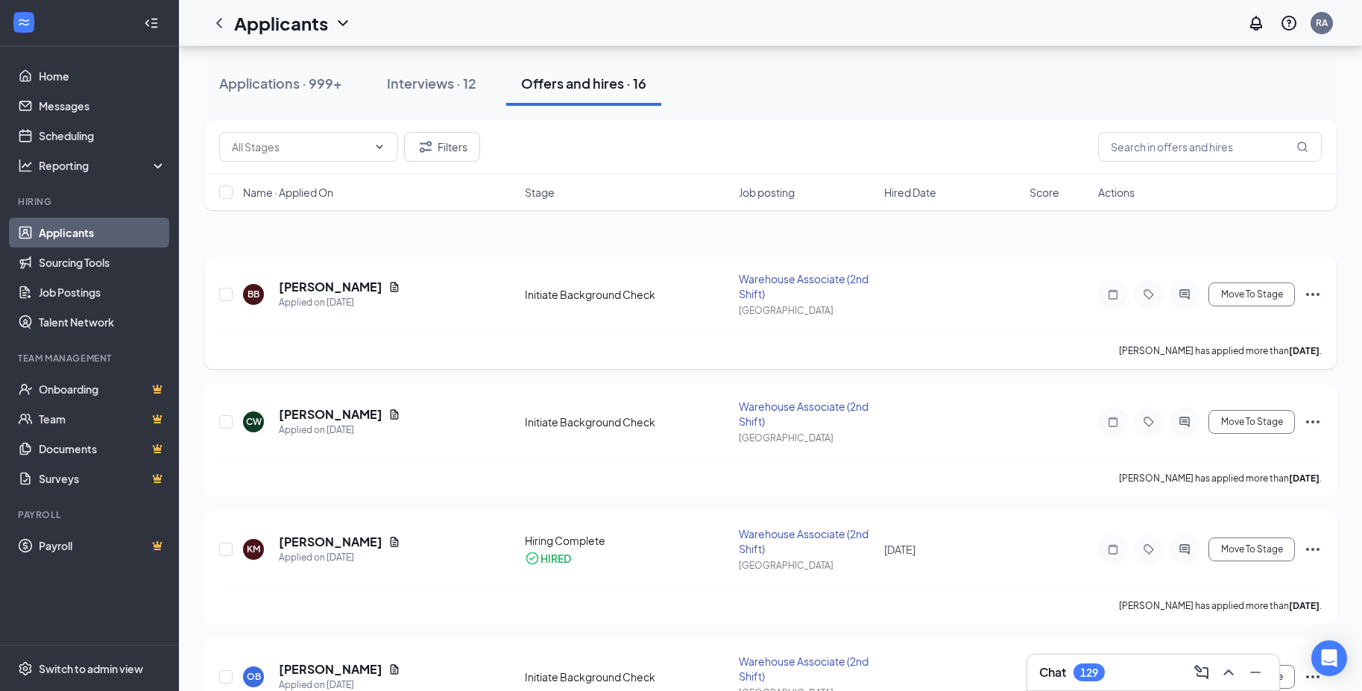
scroll to position [101, 0]
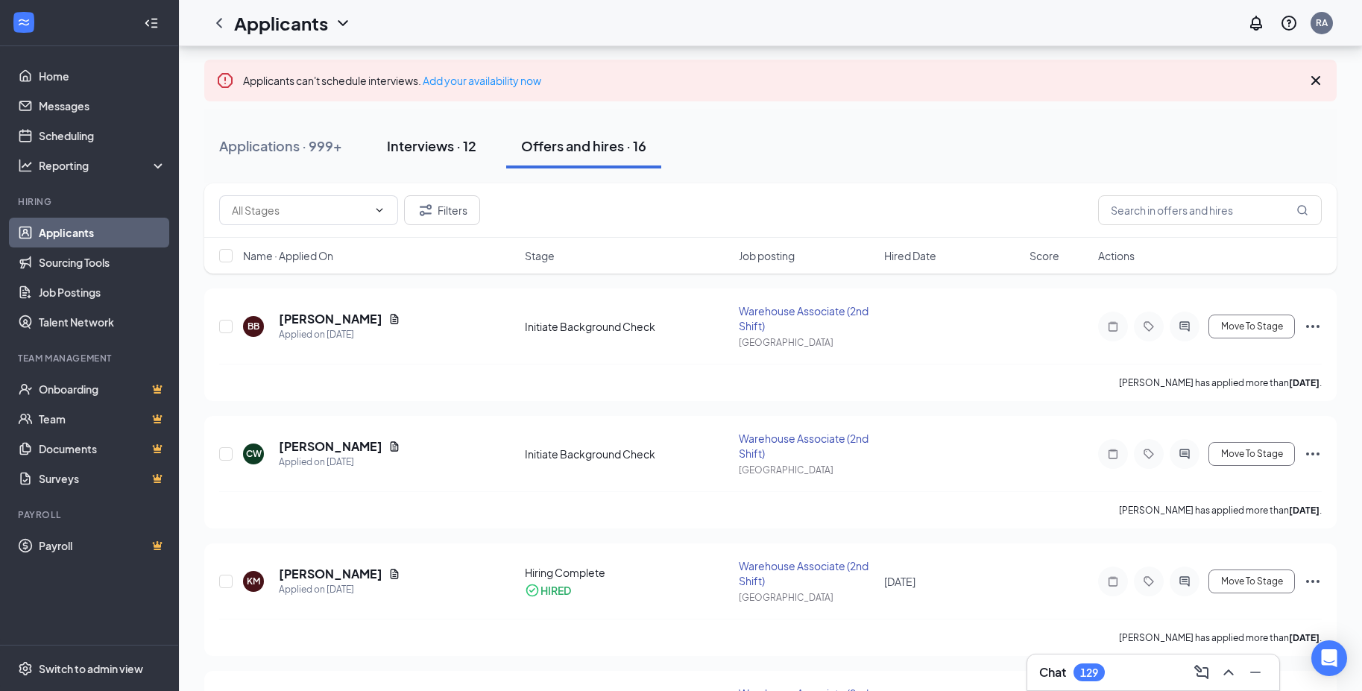
click at [405, 147] on div "Interviews · 12" at bounding box center [431, 145] width 89 height 19
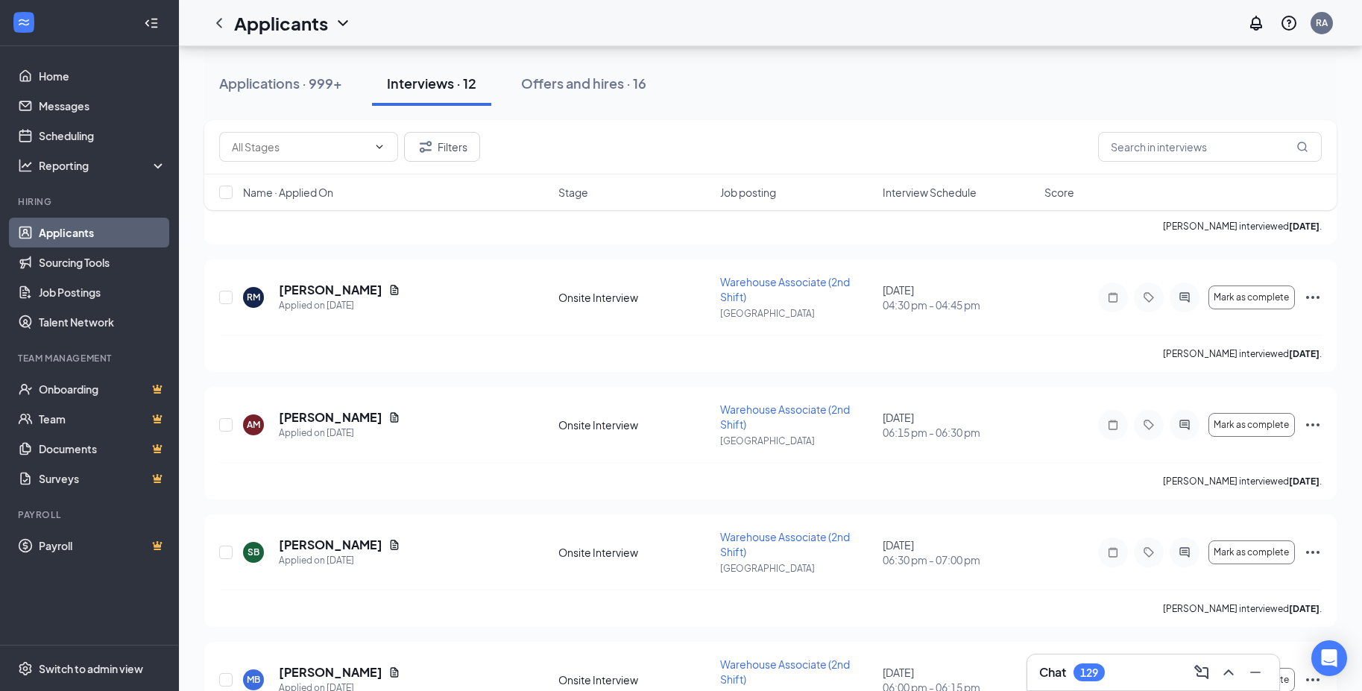
scroll to position [411, 0]
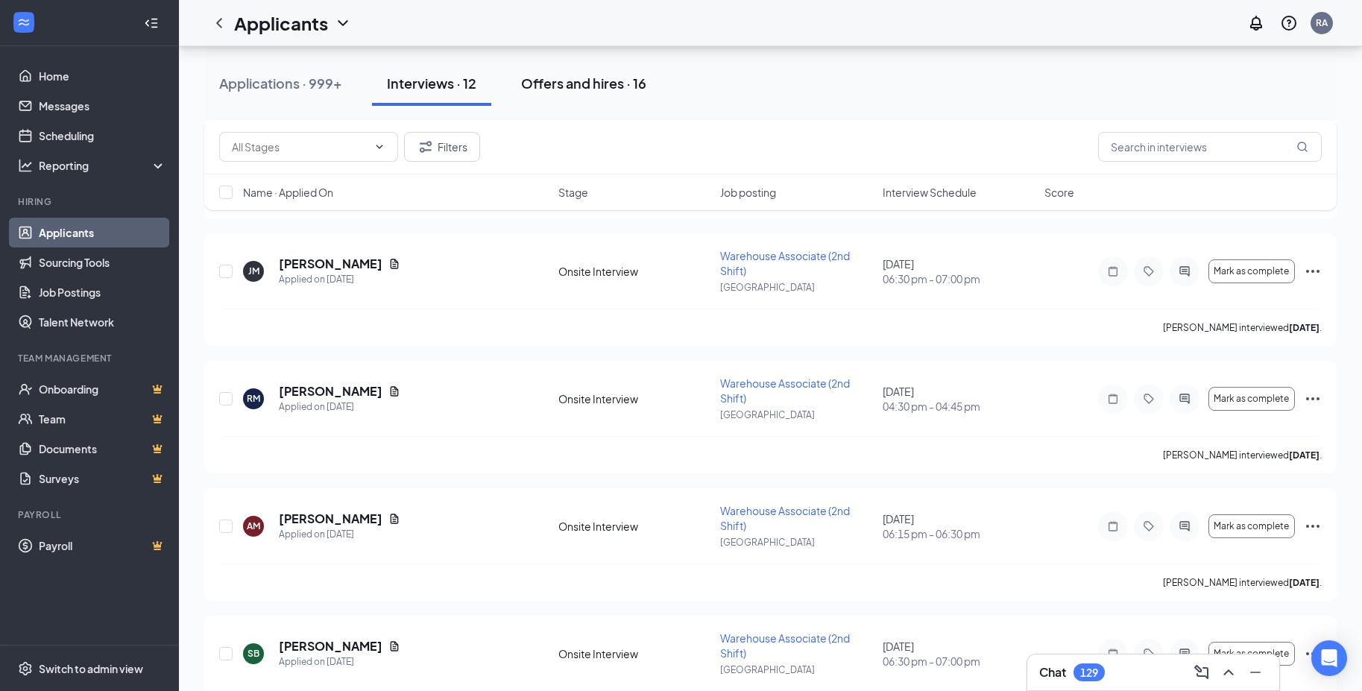
click at [594, 86] on div "Offers and hires · 16" at bounding box center [583, 83] width 125 height 19
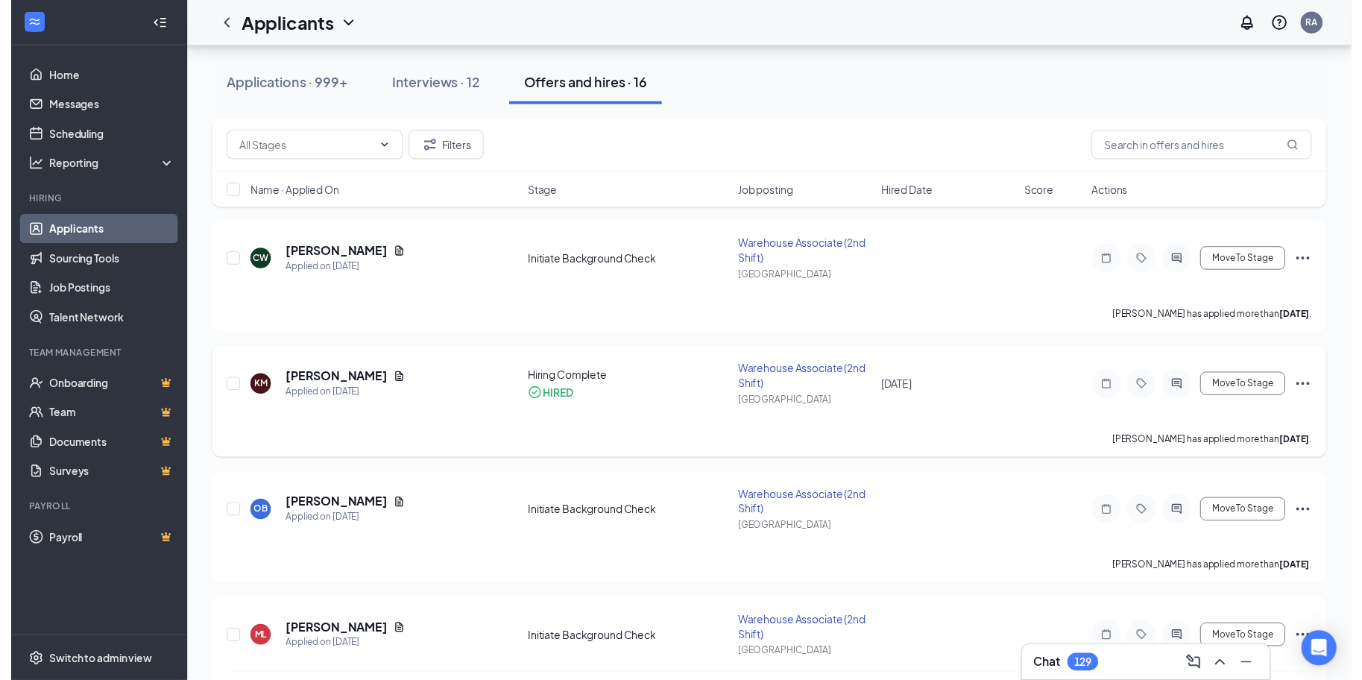
scroll to position [298, 0]
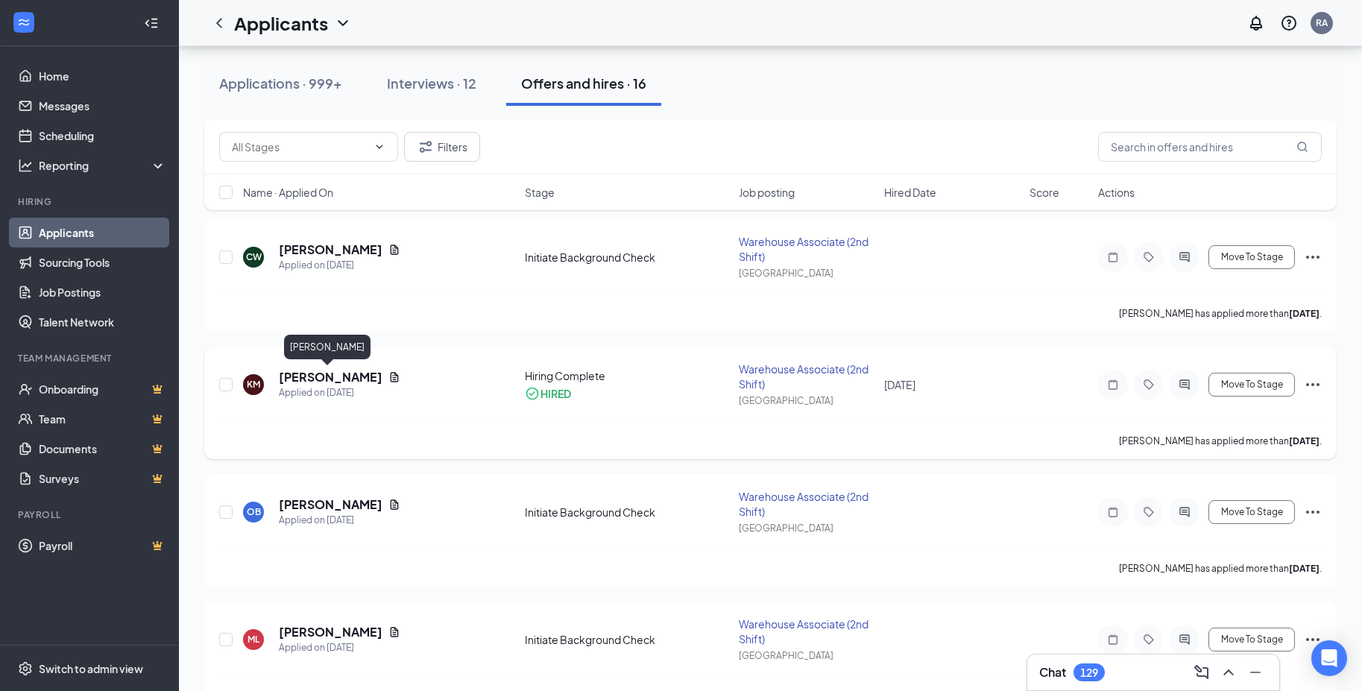
click at [300, 373] on h5 "Kyree Morgan" at bounding box center [331, 377] width 104 height 16
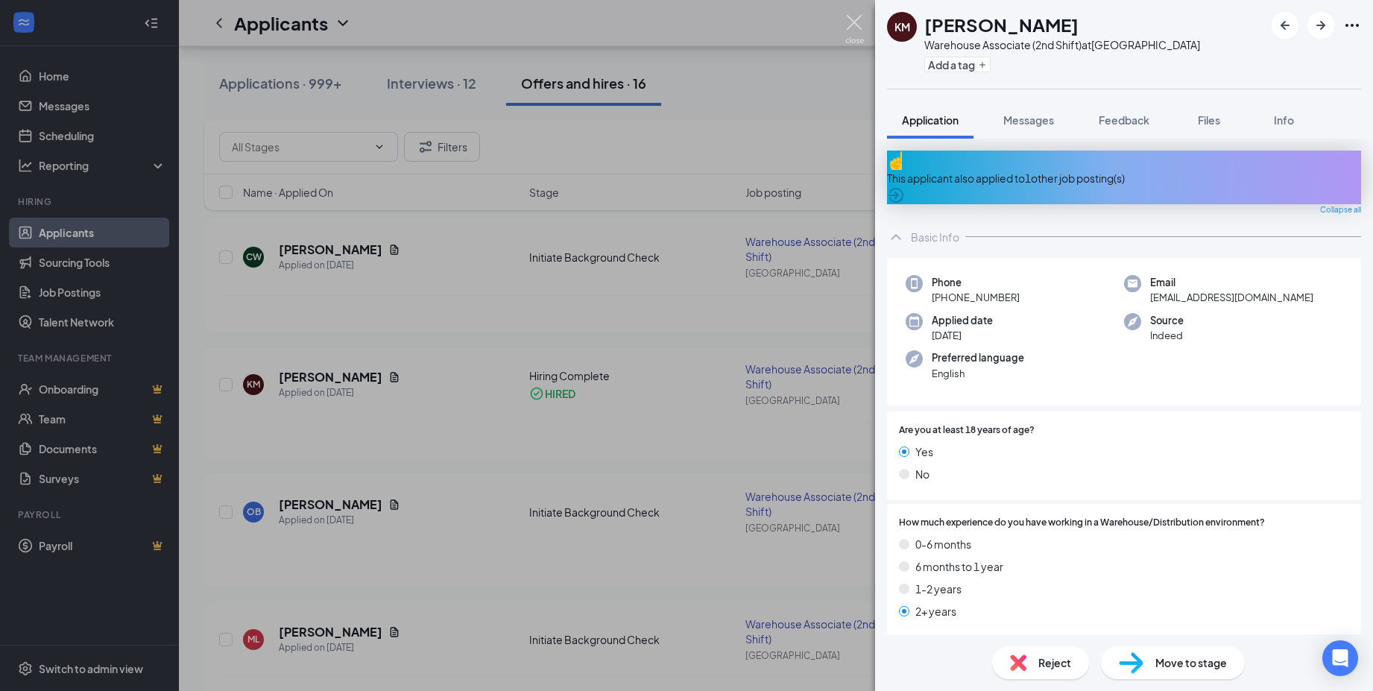
click at [847, 22] on img at bounding box center [854, 29] width 19 height 29
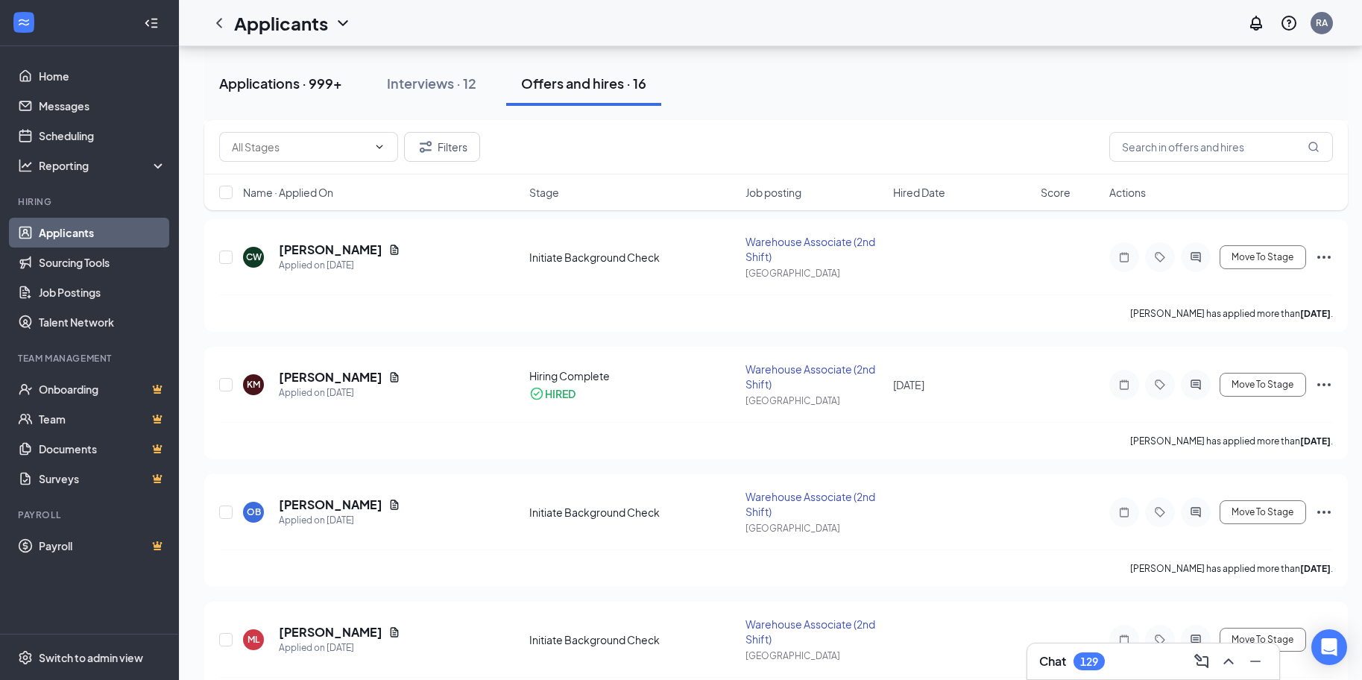
click at [302, 85] on div "Applications · 999+" at bounding box center [280, 83] width 123 height 19
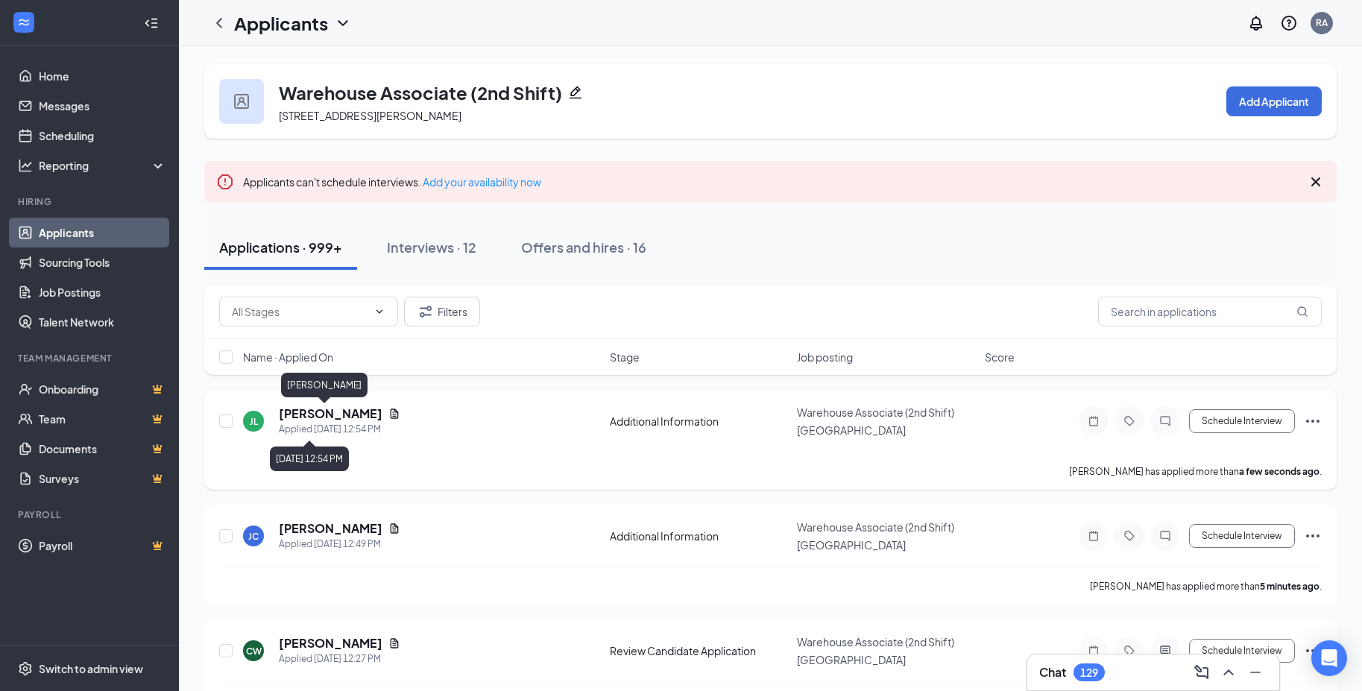
click at [294, 417] on h5 "[PERSON_NAME]" at bounding box center [331, 413] width 104 height 16
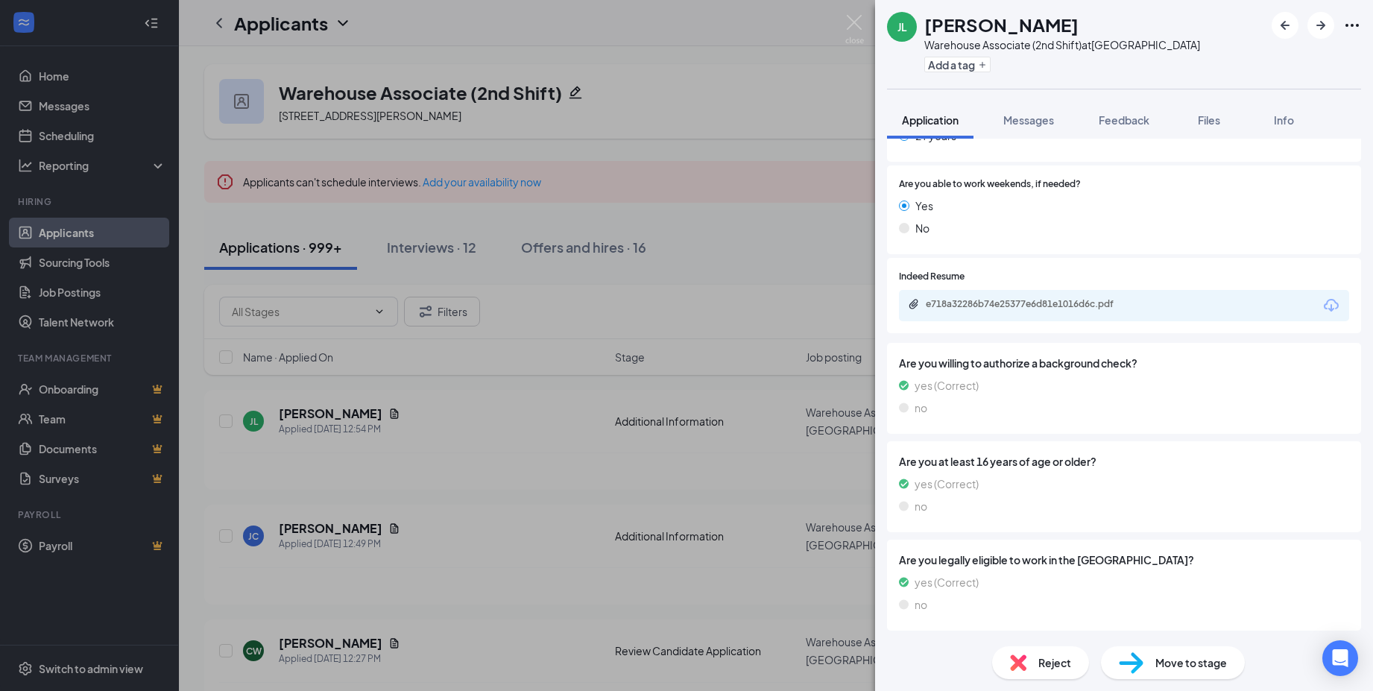
scroll to position [447, 0]
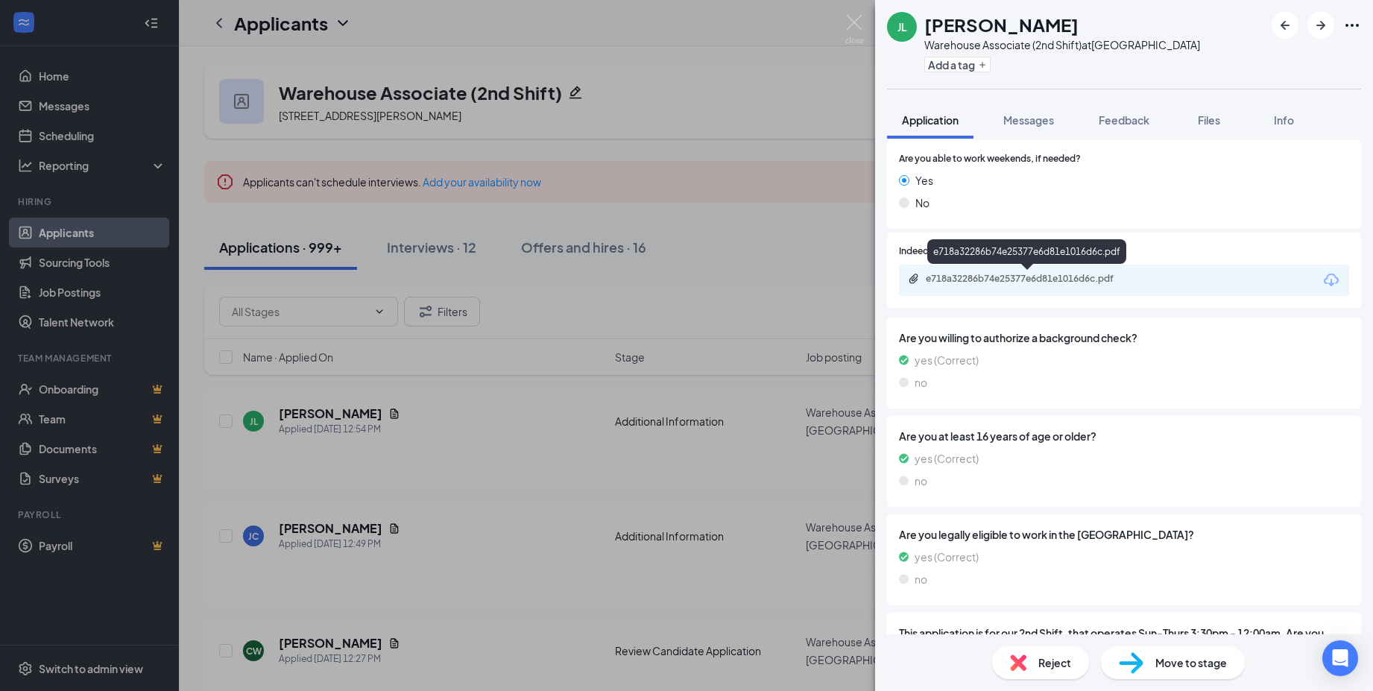
click at [994, 285] on div "e718a32286b74e25377e6d81e1016d6c.pdf" at bounding box center [1029, 280] width 242 height 14
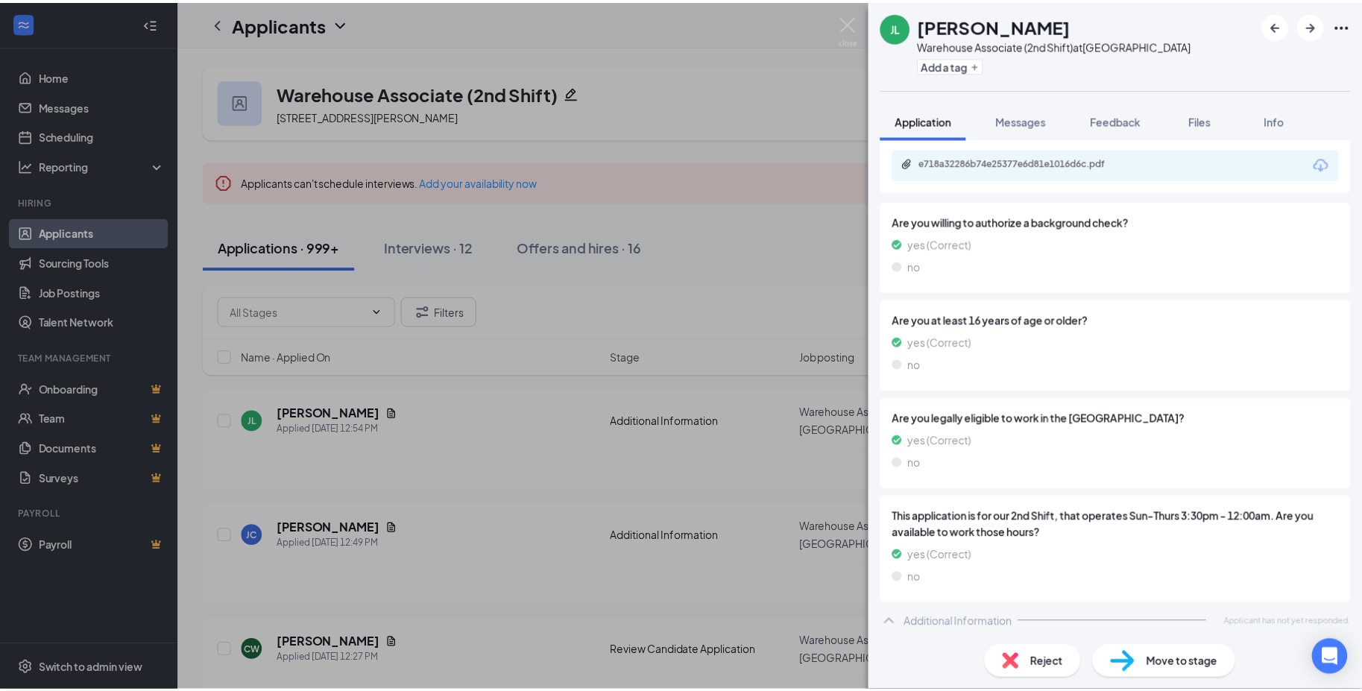
scroll to position [567, 0]
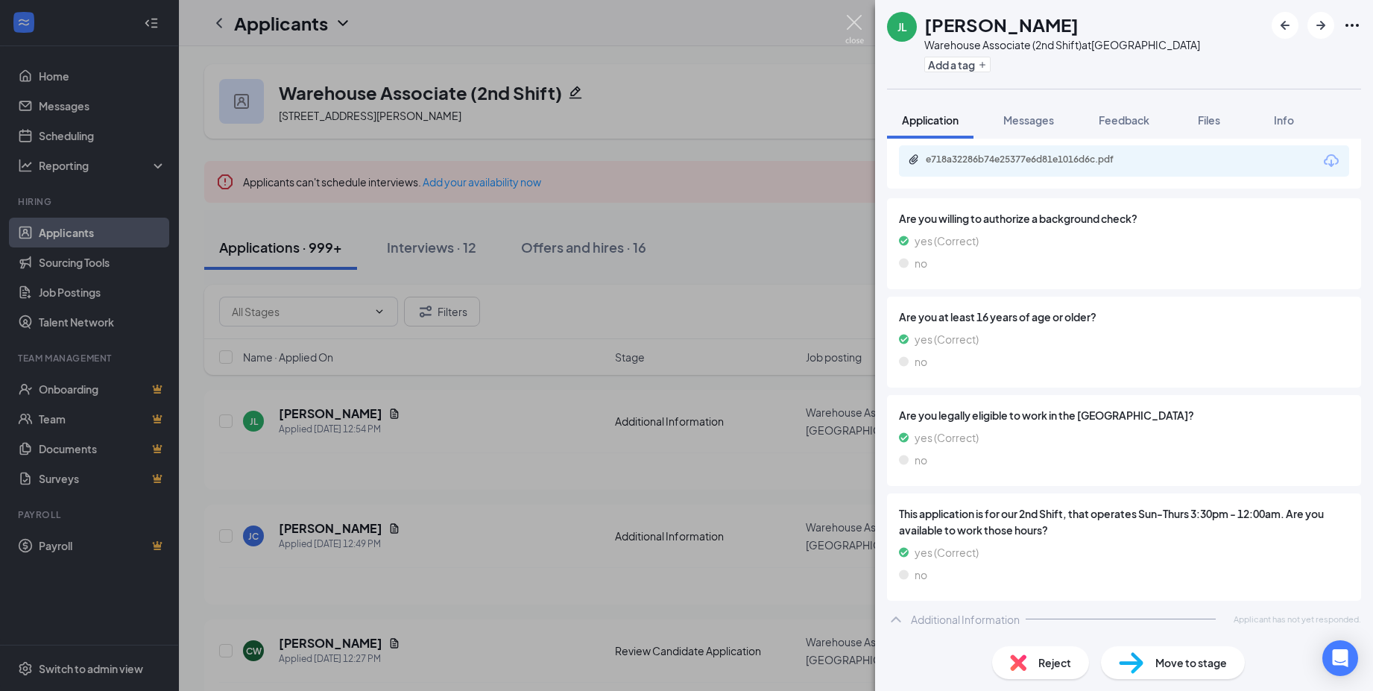
drag, startPoint x: 849, startPoint y: 22, endPoint x: 502, endPoint y: 167, distance: 375.9
click at [849, 22] on img at bounding box center [854, 29] width 19 height 29
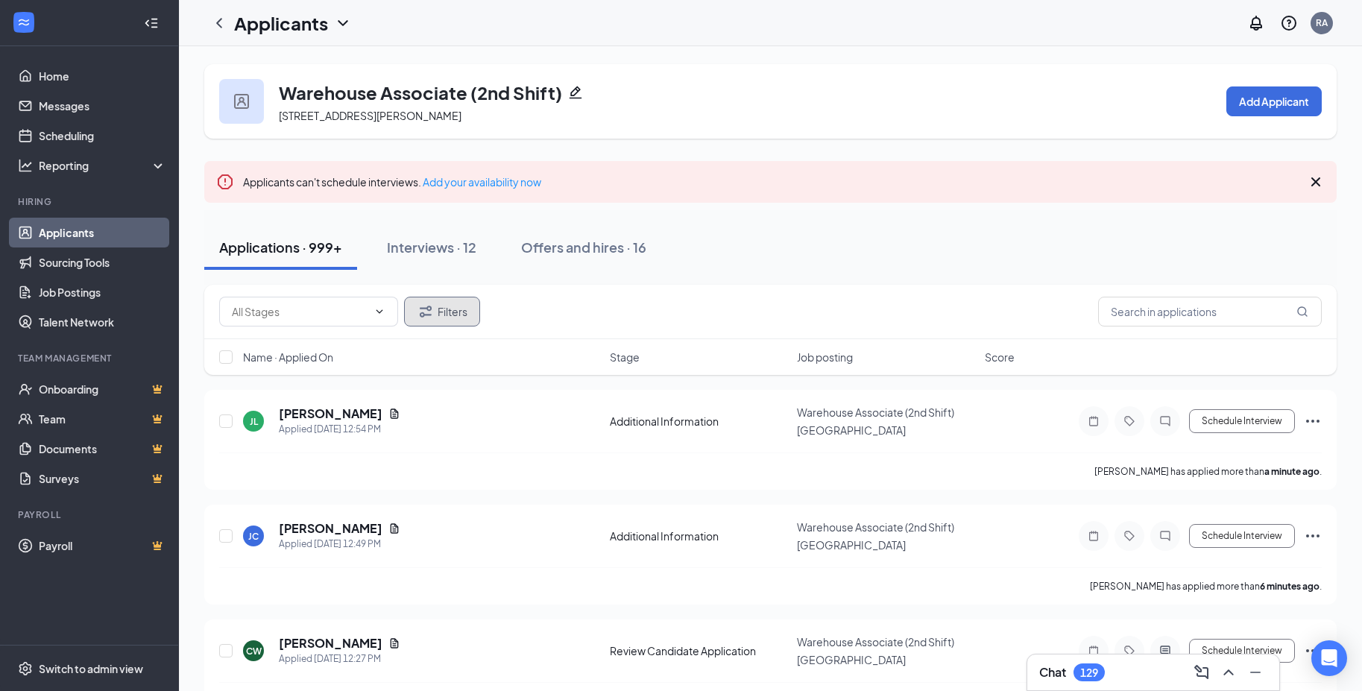
click at [433, 312] on icon "Filter" at bounding box center [426, 312] width 18 height 18
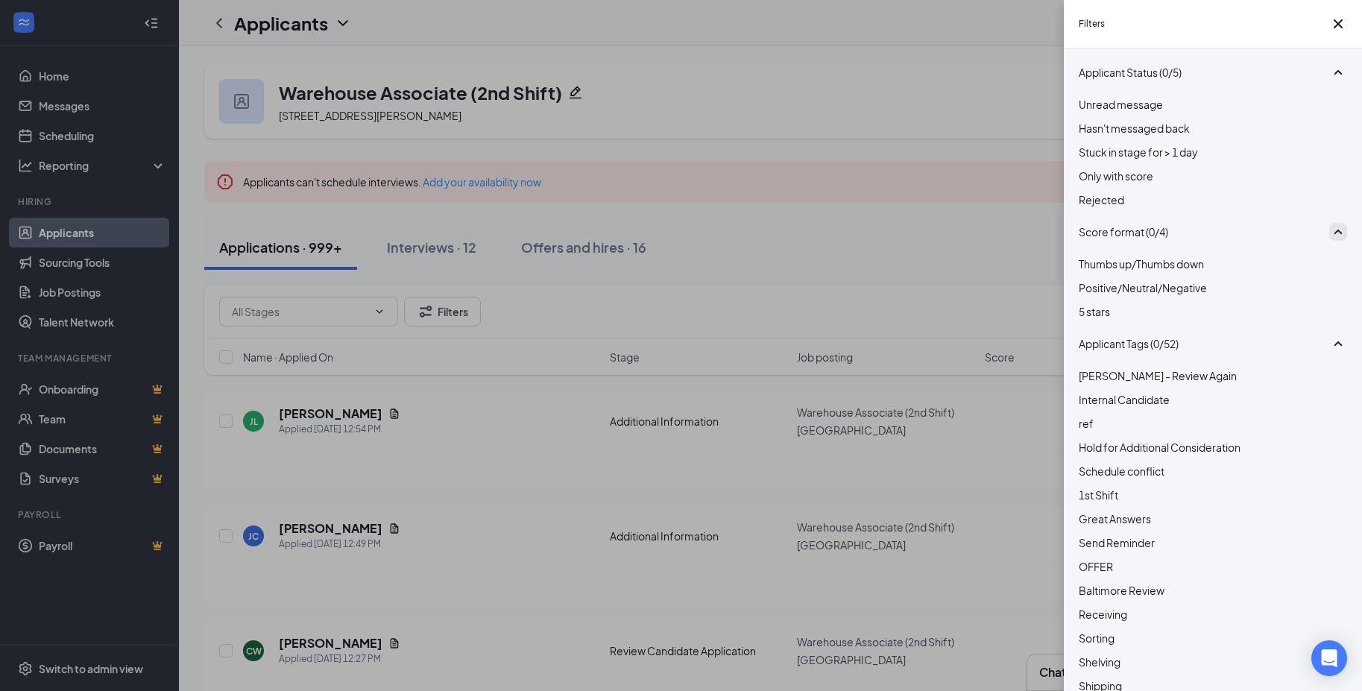
click at [1329, 241] on icon "SmallChevronUp" at bounding box center [1338, 232] width 18 height 18
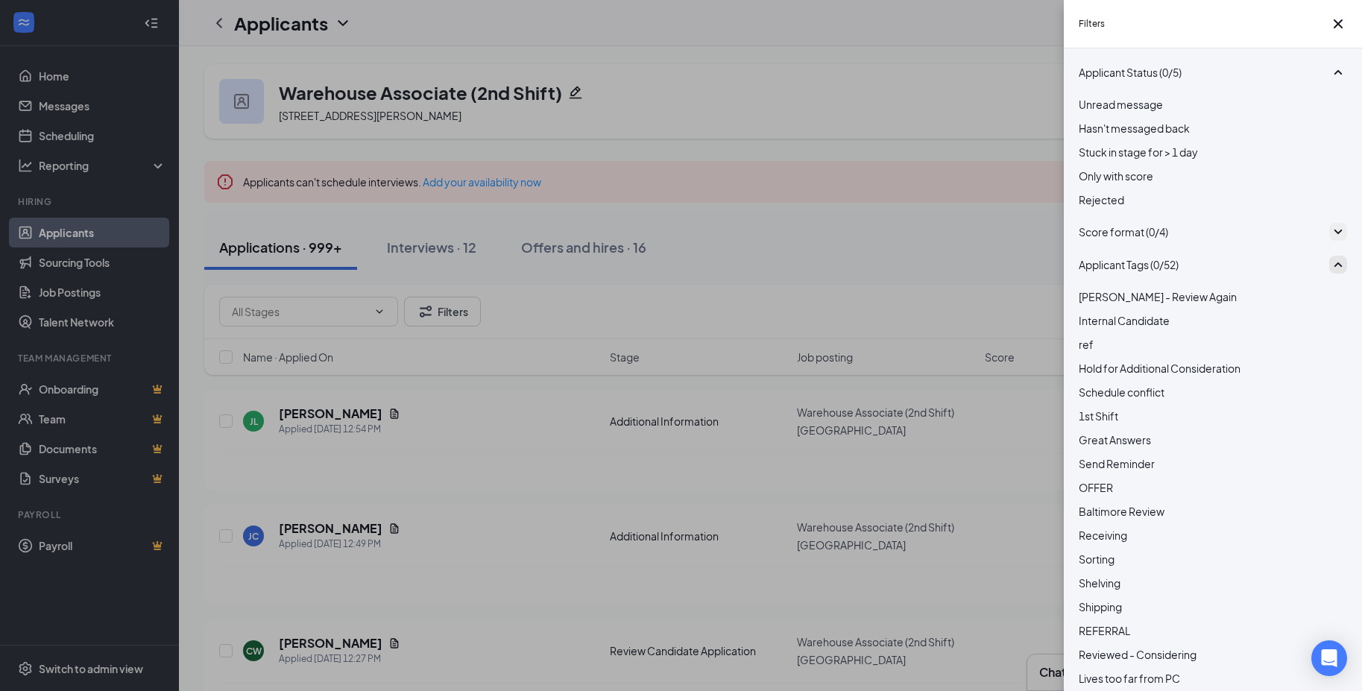
click at [1329, 274] on icon "SmallChevronUp" at bounding box center [1338, 265] width 18 height 18
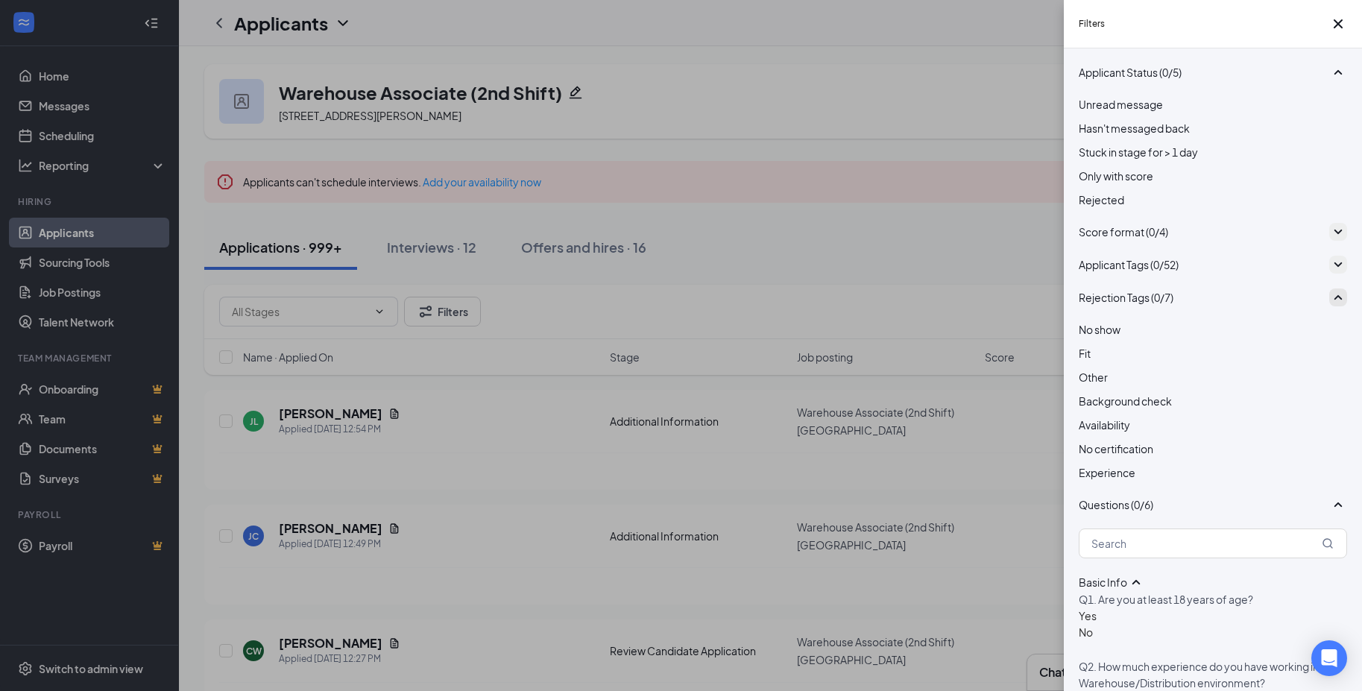
click at [1329, 306] on icon "SmallChevronUp" at bounding box center [1338, 297] width 18 height 18
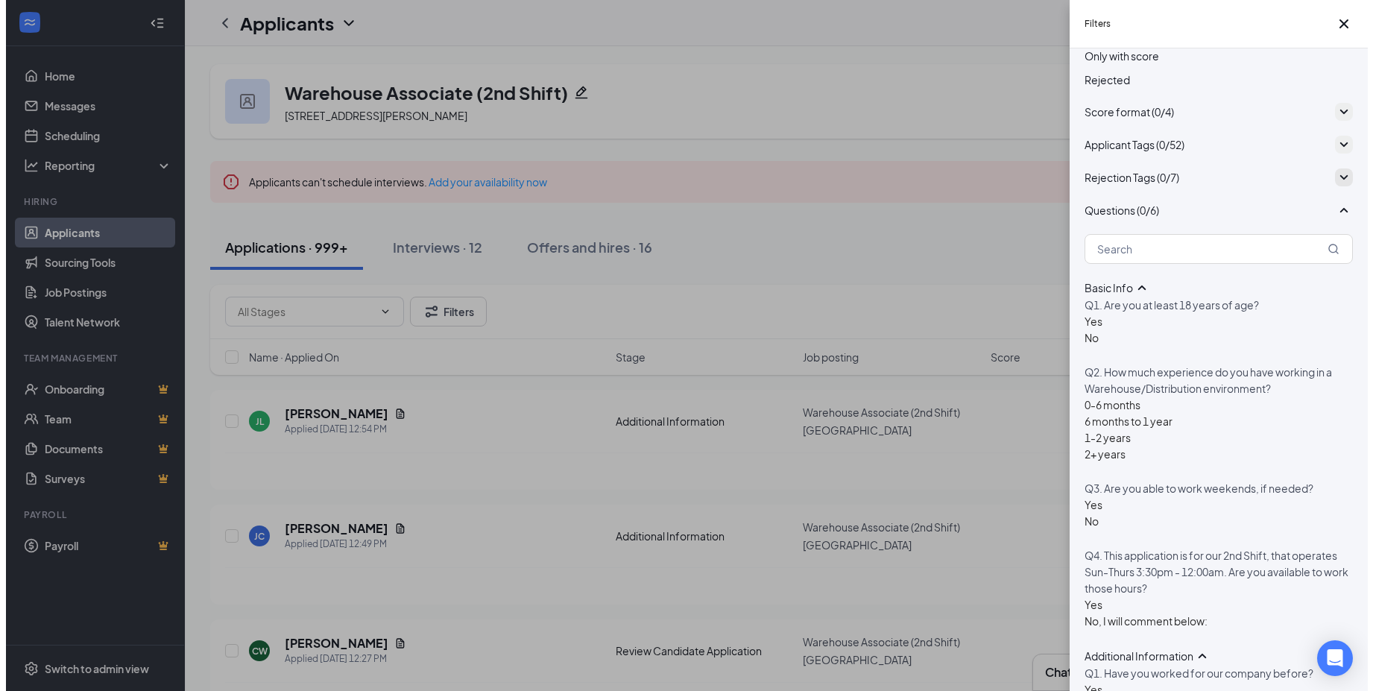
scroll to position [149, 0]
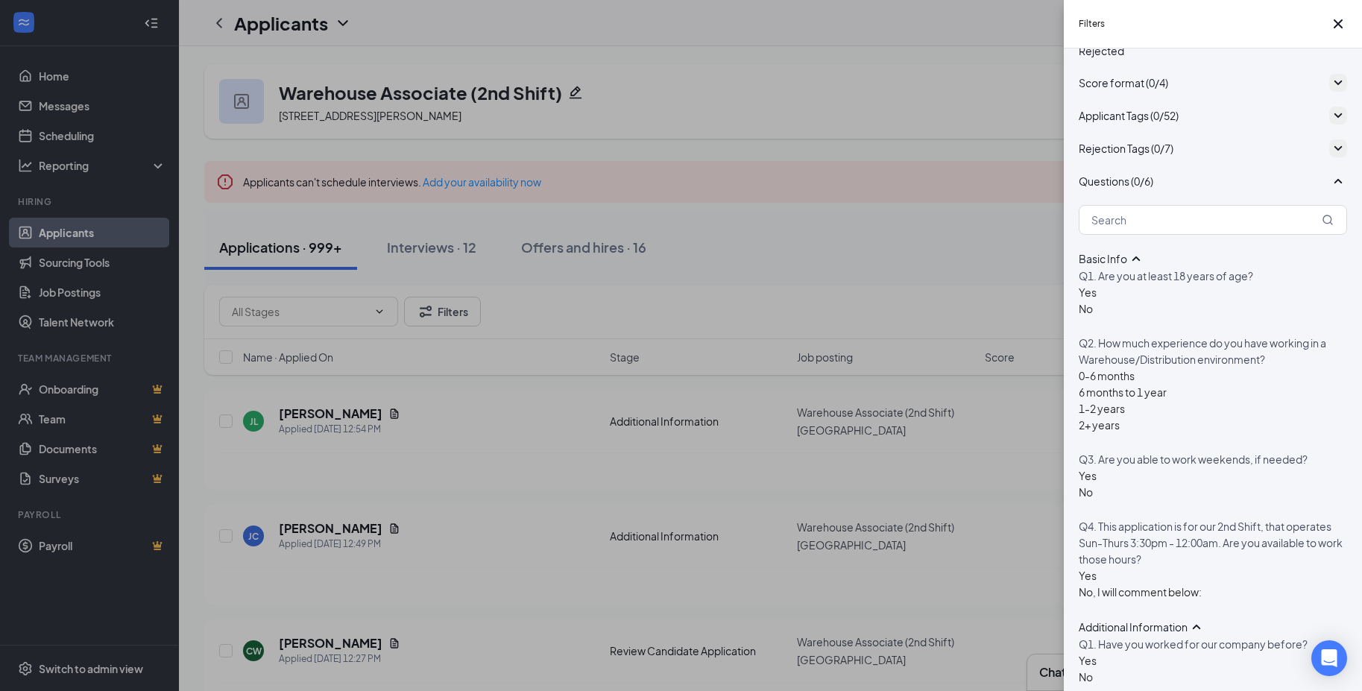
click at [1089, 300] on div at bounding box center [1088, 300] width 18 height 0
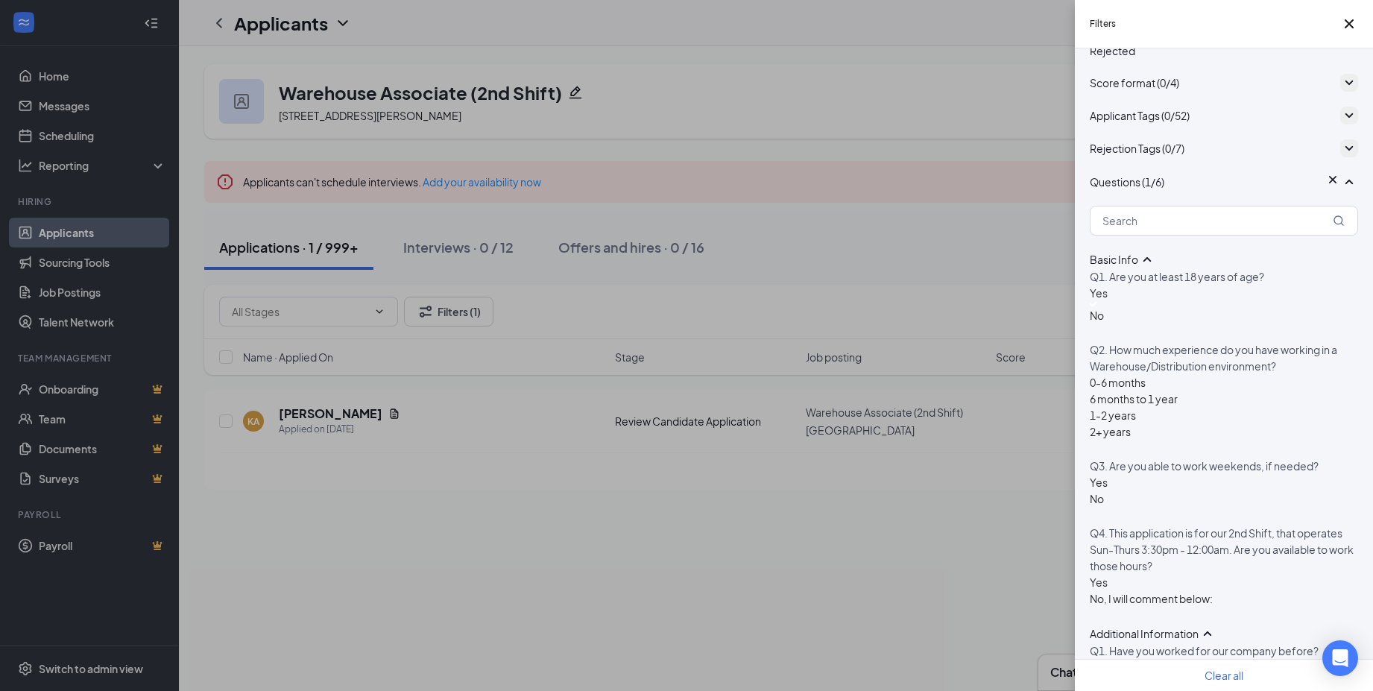
click at [335, 406] on div "Filters Applicant Status (0/5) Unread message Hasn't messaged back Stuck in sta…" at bounding box center [686, 345] width 1373 height 691
click at [334, 417] on div "Filters Applicant Status (0/5) Unread message Hasn't messaged back Stuck in sta…" at bounding box center [686, 345] width 1373 height 691
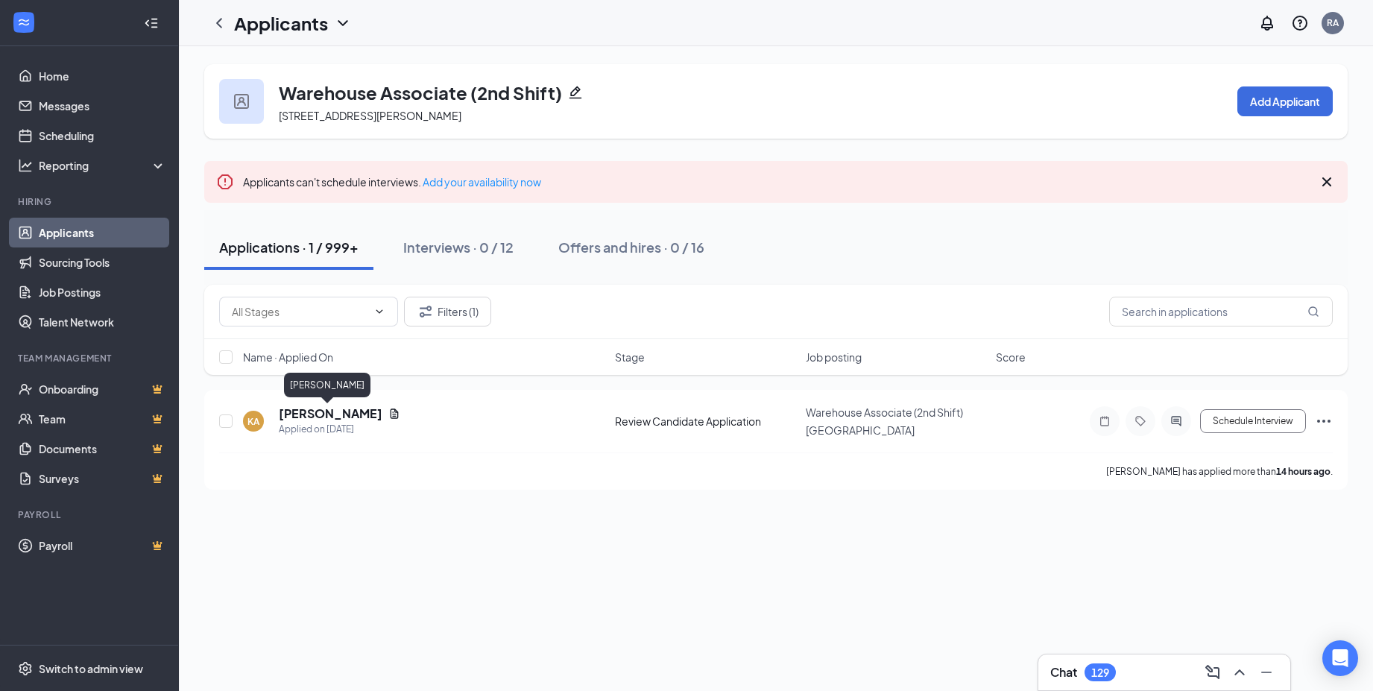
click at [334, 417] on h5 "[PERSON_NAME]" at bounding box center [331, 413] width 104 height 16
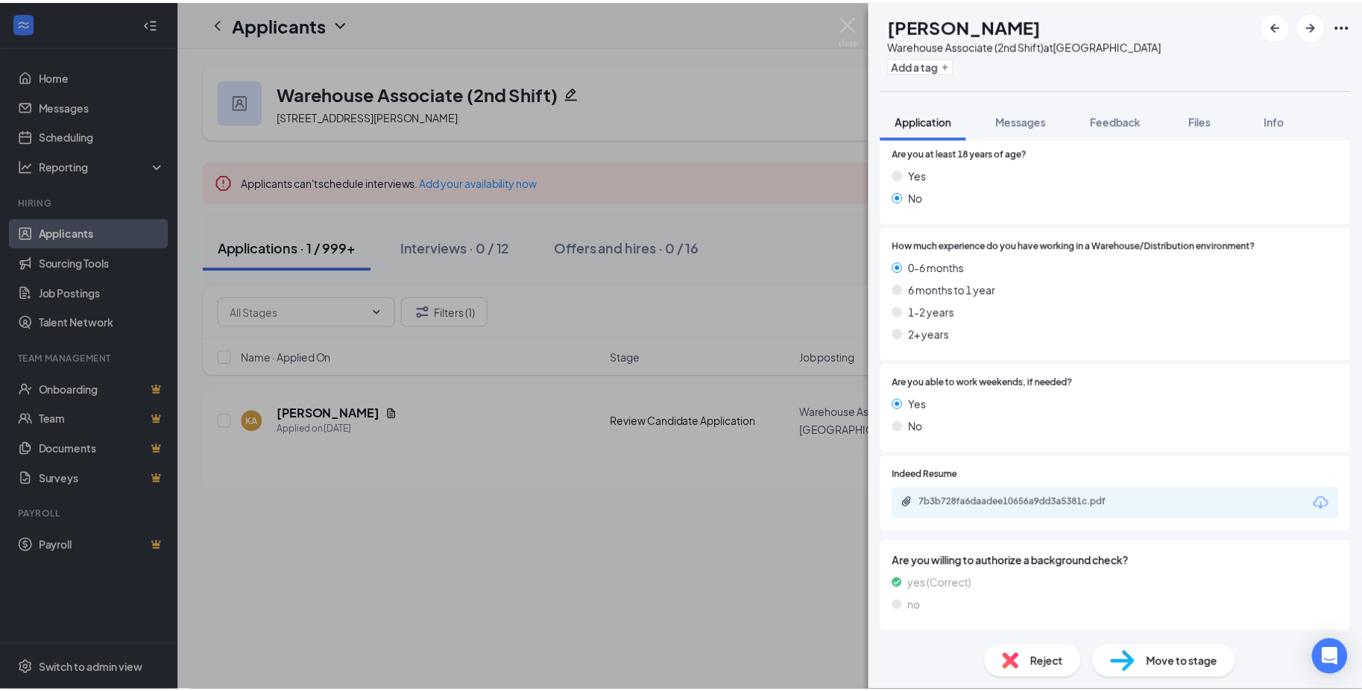
scroll to position [298, 0]
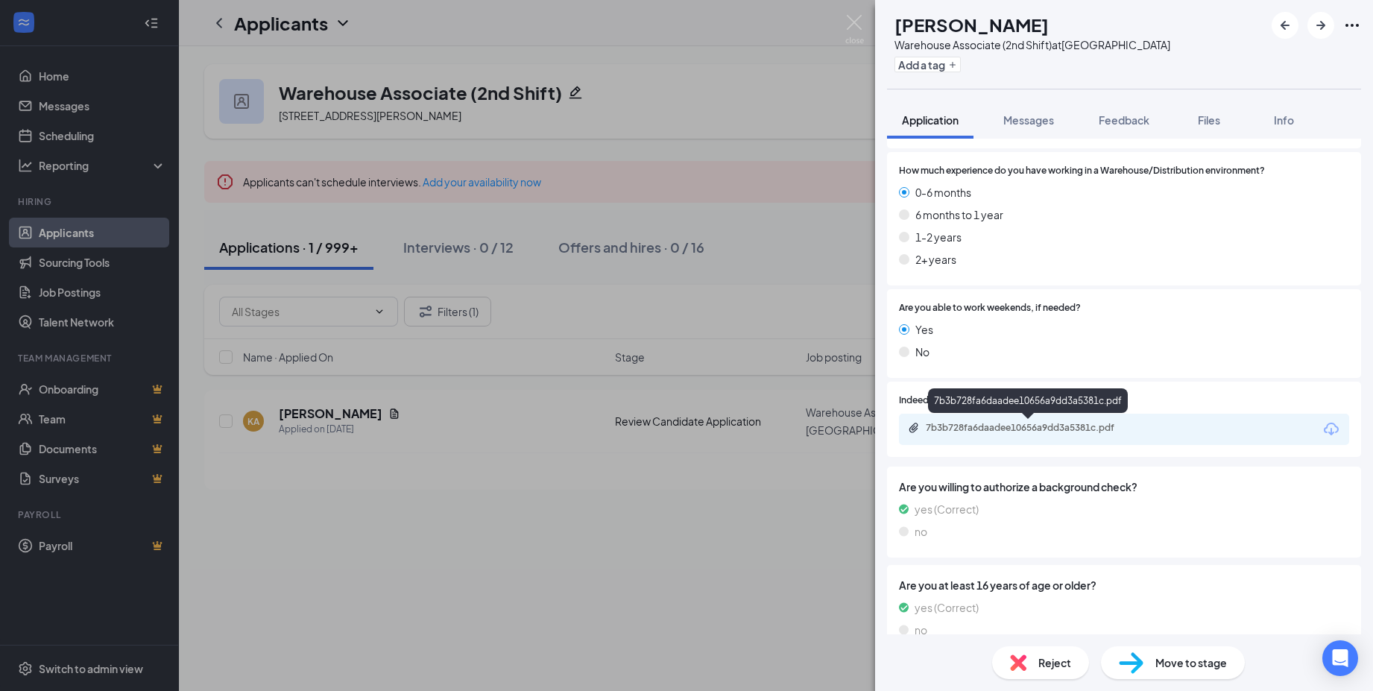
click at [1016, 431] on div "7b3b728fa6daadee10656a9dd3a5381c.pdf" at bounding box center [1030, 428] width 209 height 12
click at [860, 22] on img at bounding box center [854, 29] width 19 height 29
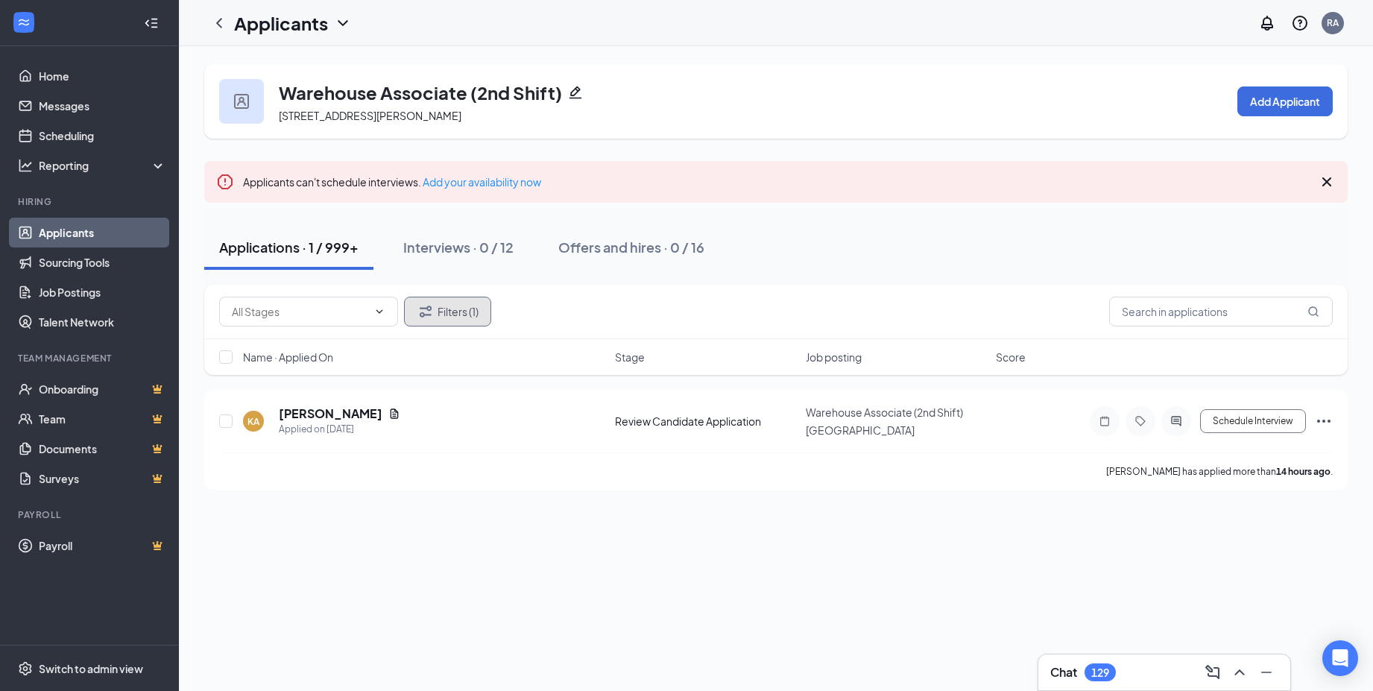
click at [456, 323] on button "Filters (1)" at bounding box center [447, 312] width 87 height 30
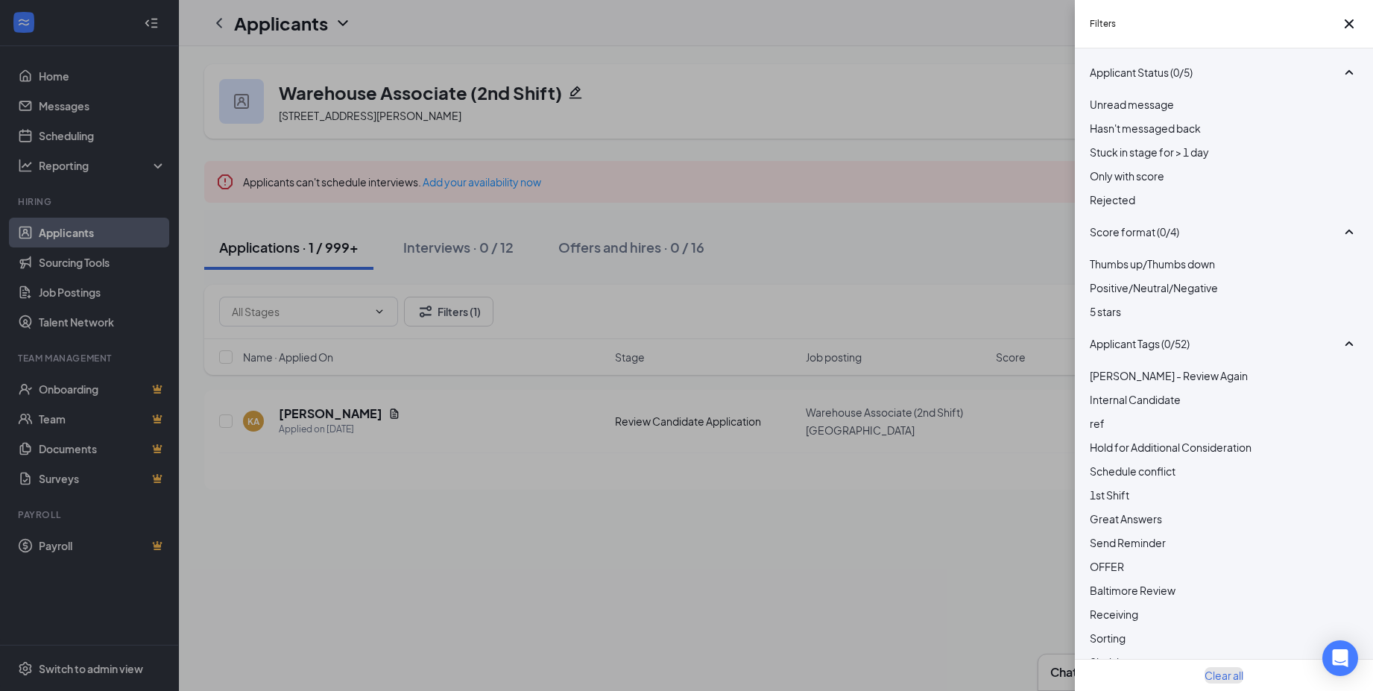
click at [1219, 670] on button "Clear all" at bounding box center [1224, 675] width 39 height 16
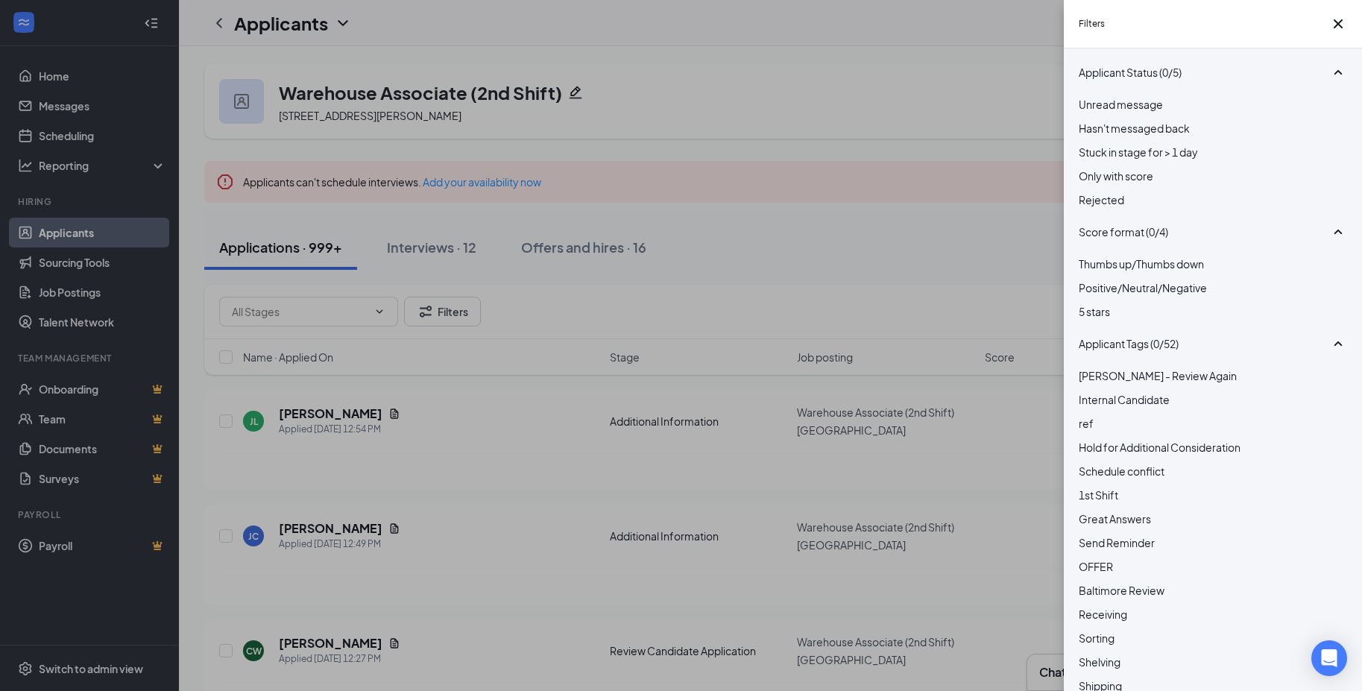
click at [297, 240] on div "Filters Applicant Status (0/5) Unread message Hasn't messaged back Stuck in sta…" at bounding box center [681, 345] width 1362 height 691
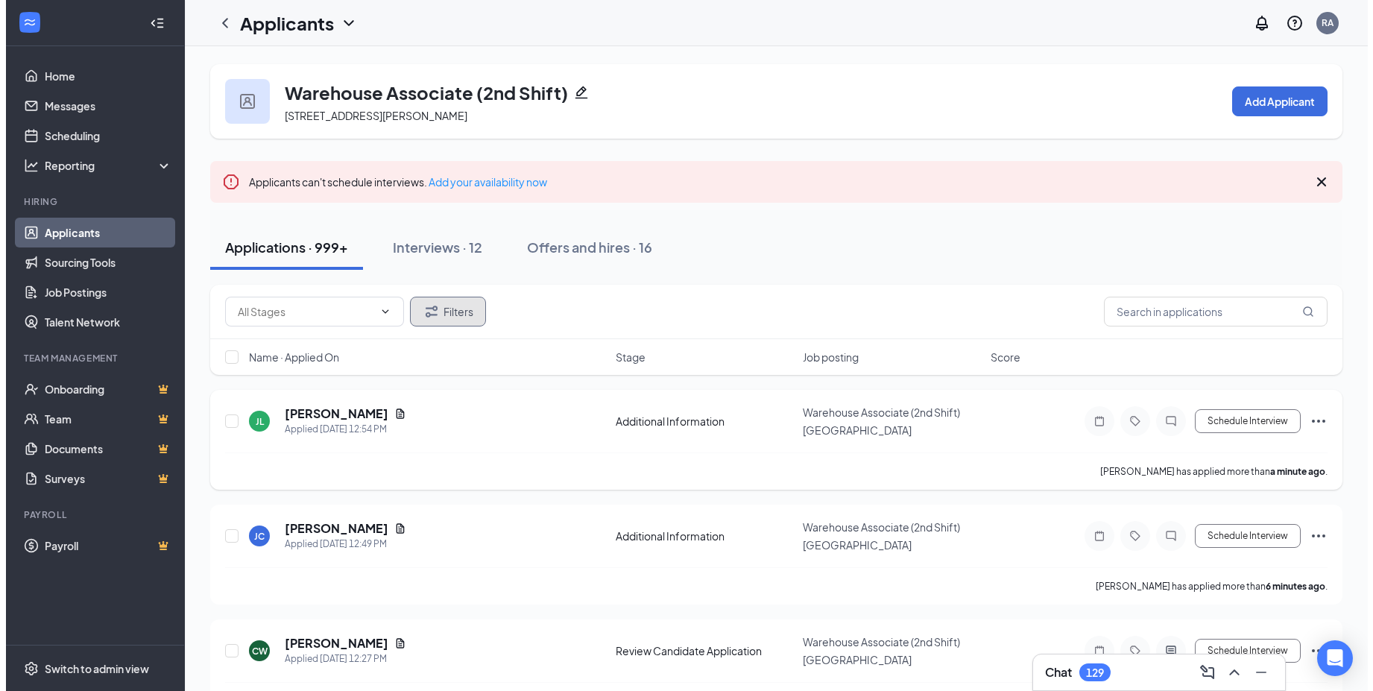
scroll to position [149, 0]
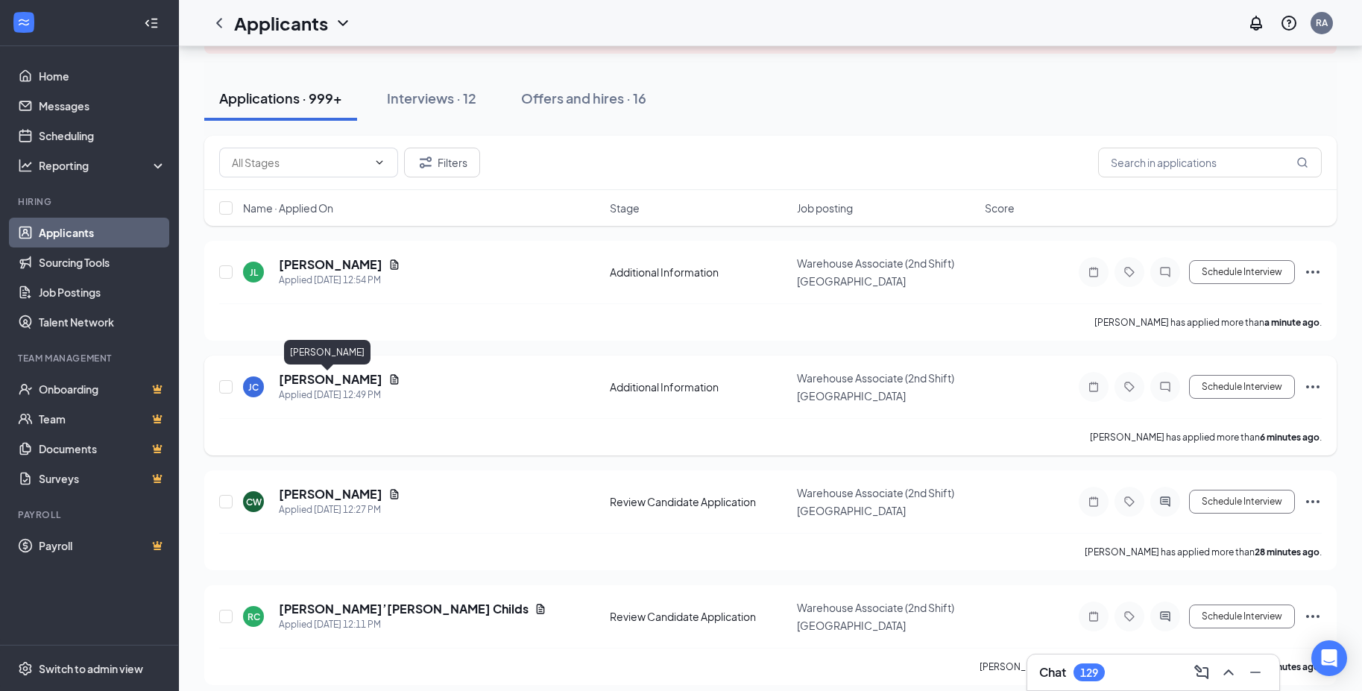
click at [324, 385] on h5 "[PERSON_NAME]" at bounding box center [331, 379] width 104 height 16
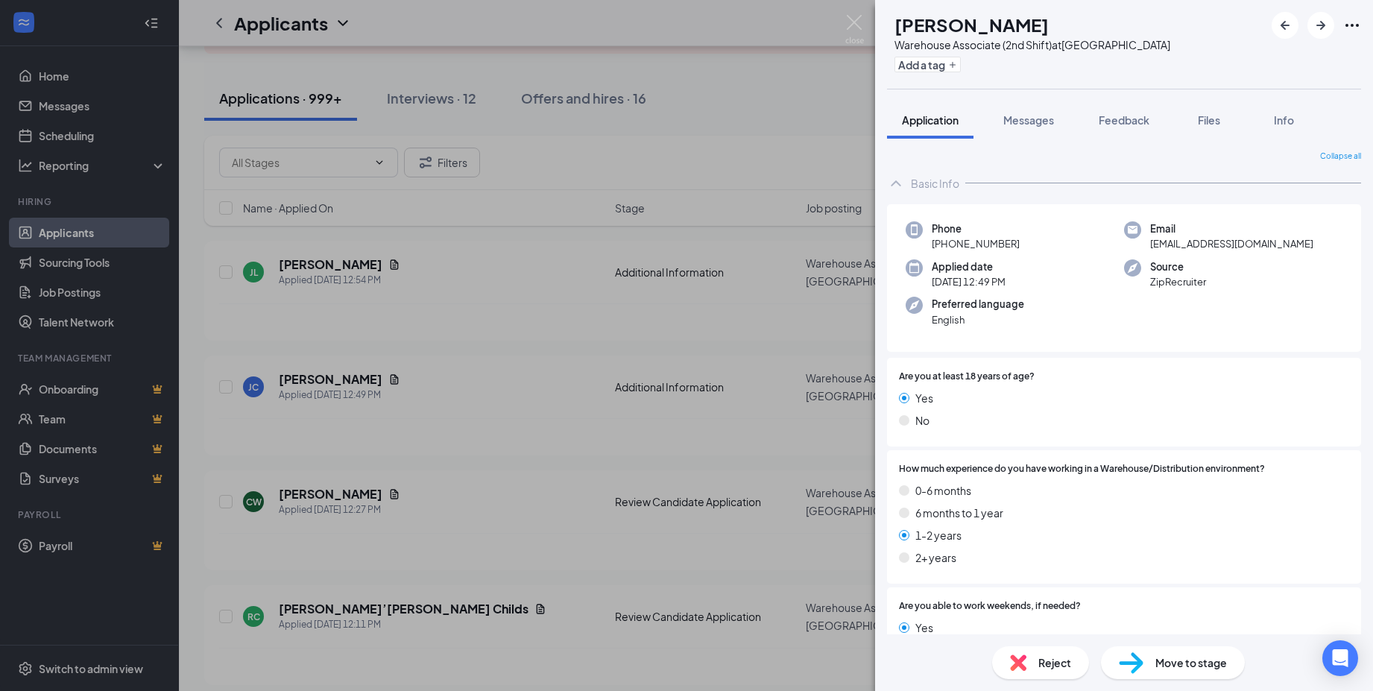
click at [378, 163] on div "JC Josh Chapman Warehouse Associate (2nd Shift) at Atlanta Add a tag Applicatio…" at bounding box center [686, 345] width 1373 height 691
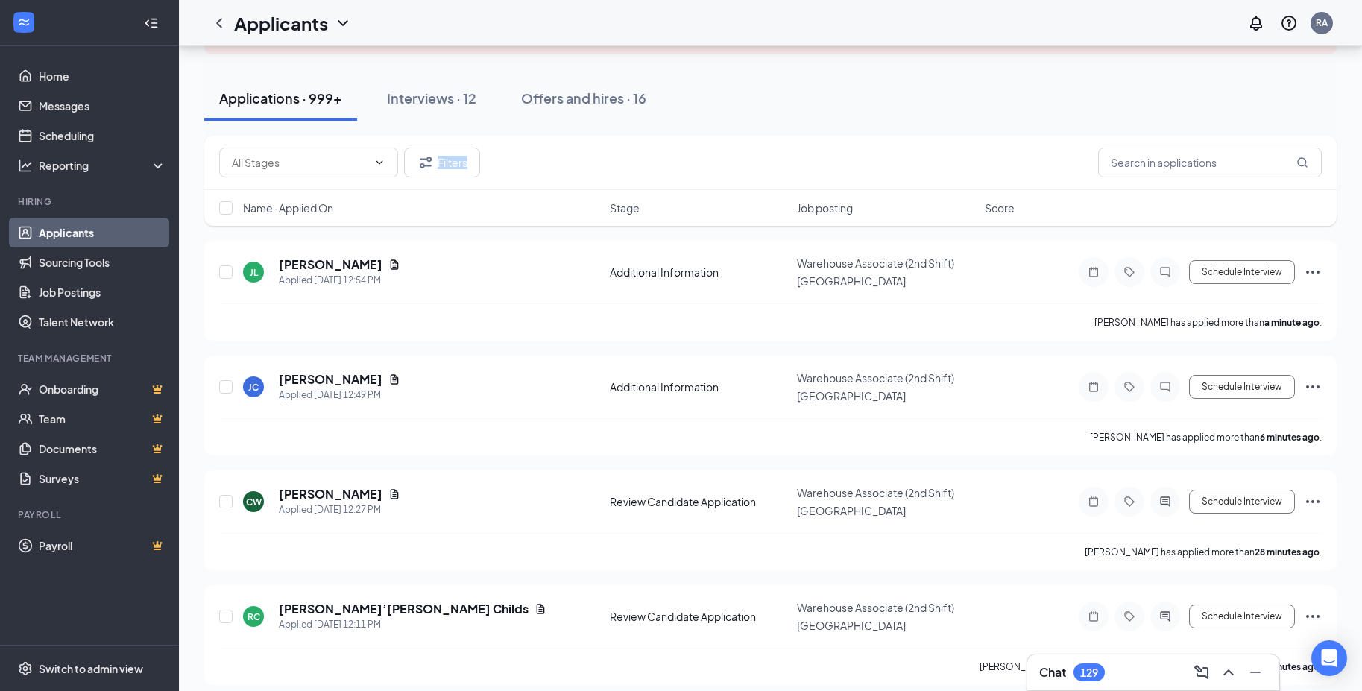
click at [378, 163] on icon "ChevronDown" at bounding box center [379, 163] width 12 height 12
click at [330, 213] on div "Review Candidate Application (987)" at bounding box center [304, 205] width 171 height 16
type input "Review Candidate Application (987)"
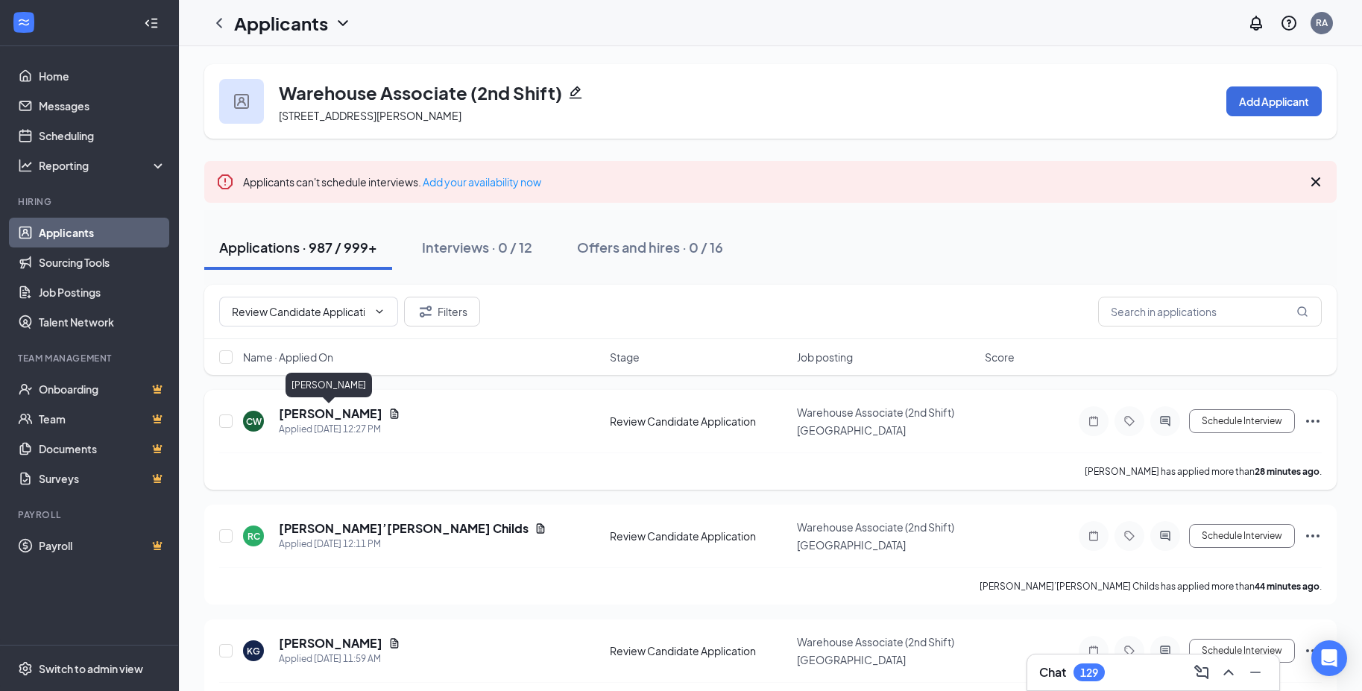
click at [315, 420] on h5 "[PERSON_NAME]" at bounding box center [331, 413] width 104 height 16
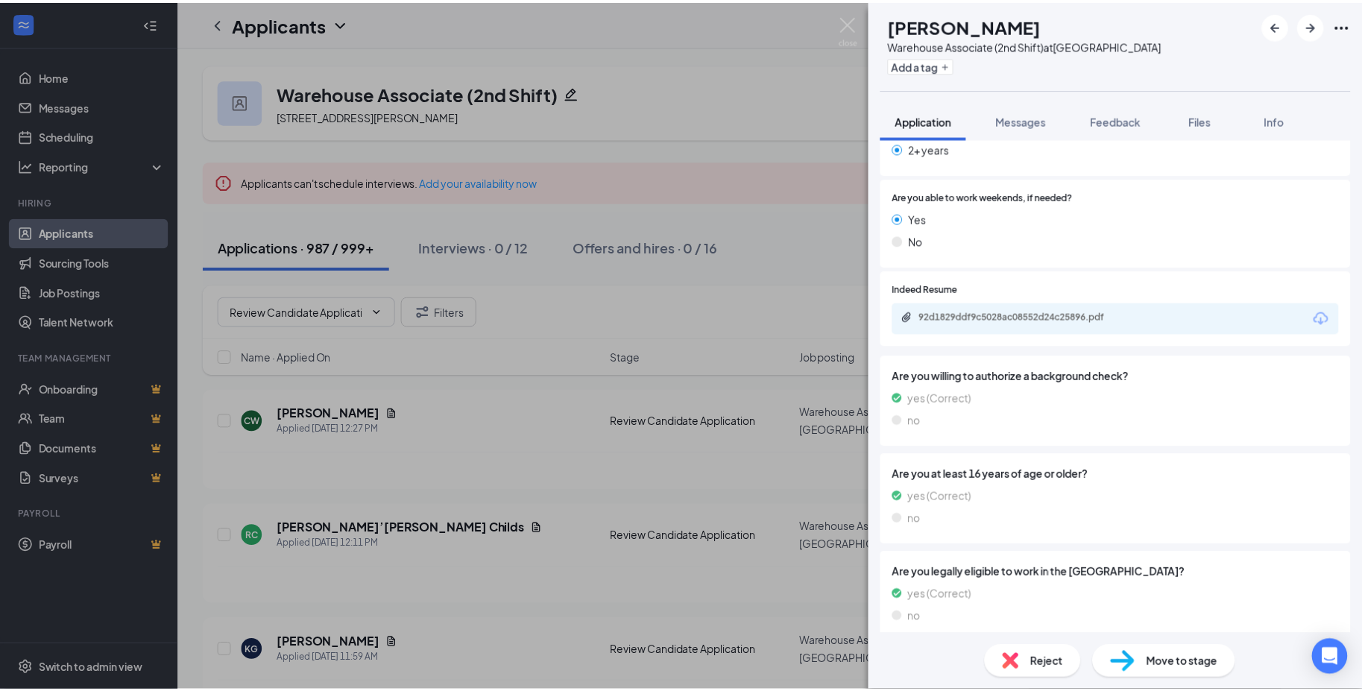
scroll to position [447, 0]
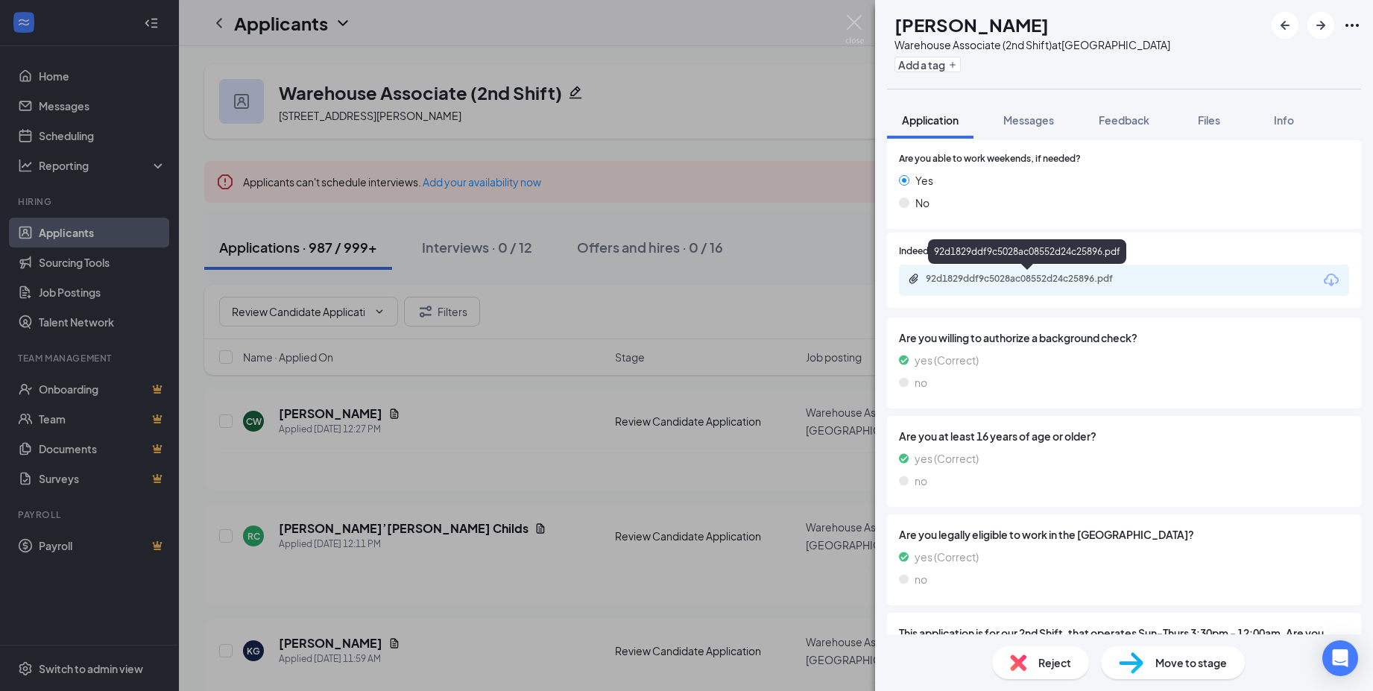
click at [1011, 285] on div "92d1829ddf9c5028ac08552d24c25896.pdf" at bounding box center [1030, 279] width 209 height 12
click at [850, 31] on img at bounding box center [854, 29] width 19 height 29
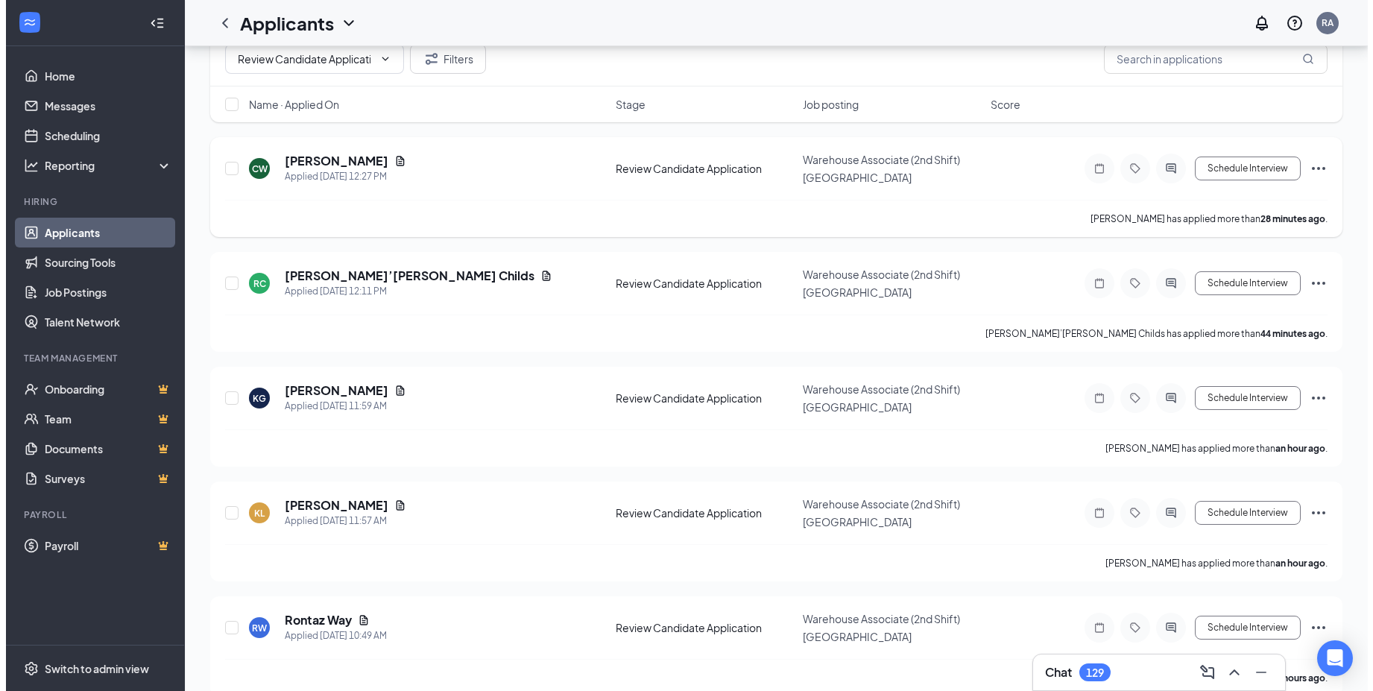
scroll to position [298, 0]
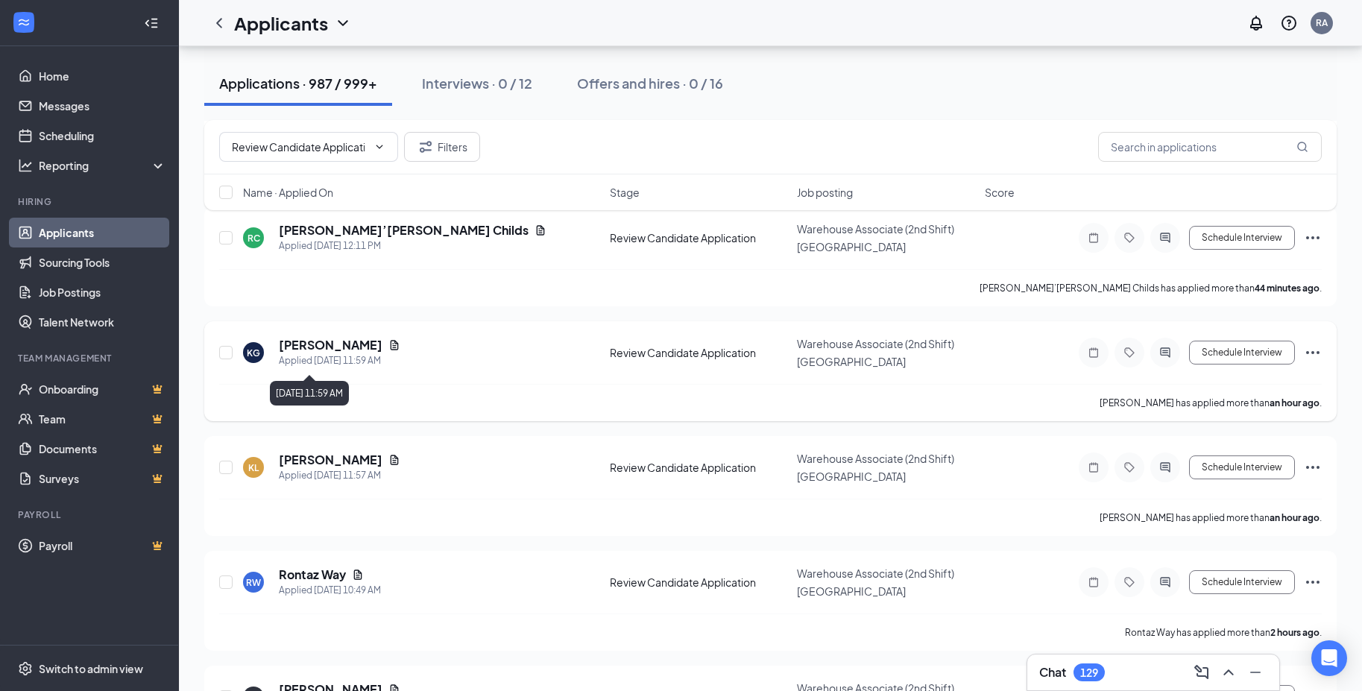
click at [296, 353] on h5 "[PERSON_NAME]" at bounding box center [331, 345] width 104 height 16
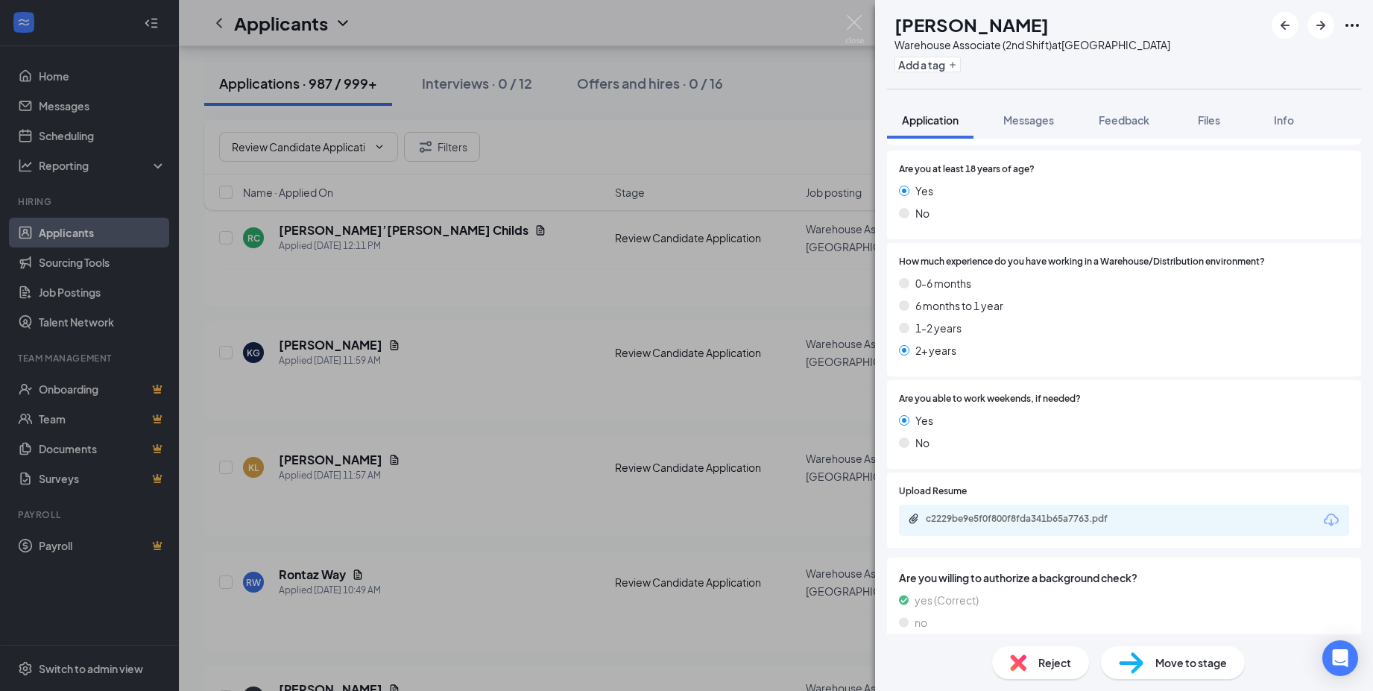
scroll to position [224, 0]
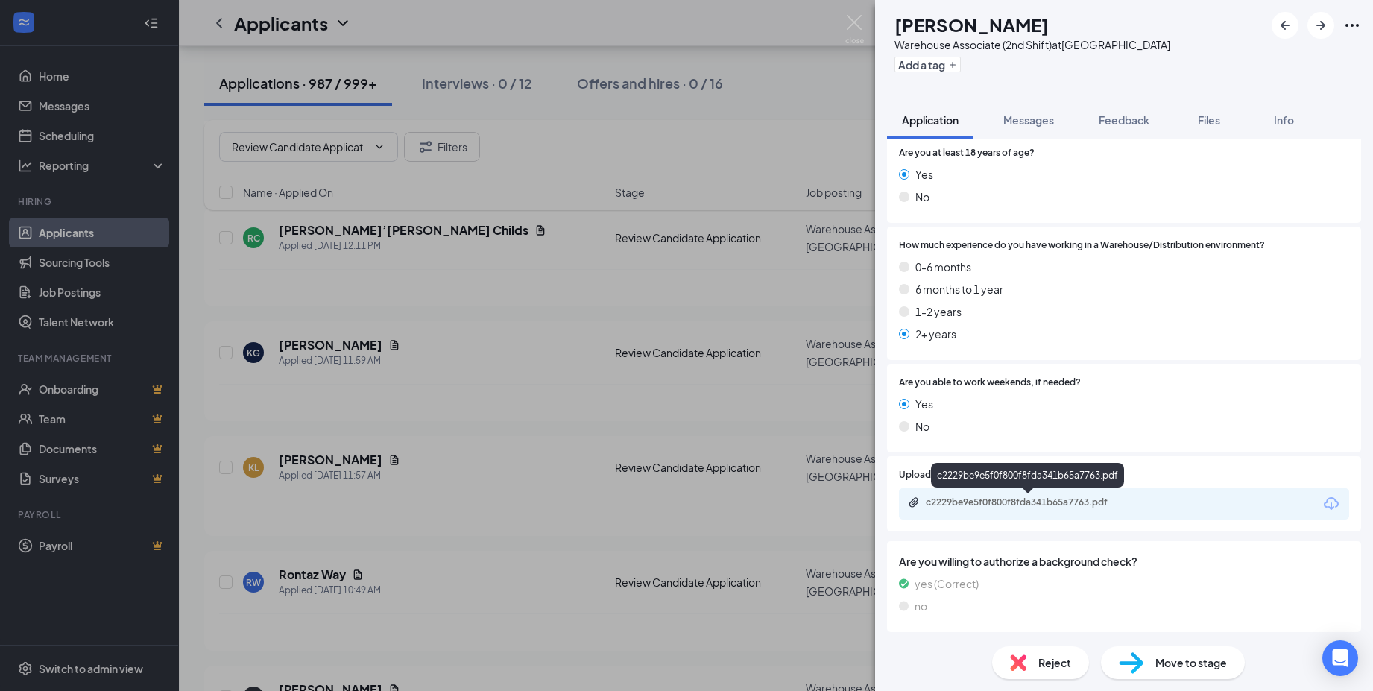
click at [1024, 505] on div "c2229be9e5f0f800f8fda341b65a7763.pdf" at bounding box center [1030, 502] width 209 height 12
click at [978, 27] on h1 "[PERSON_NAME]" at bounding box center [971, 24] width 154 height 25
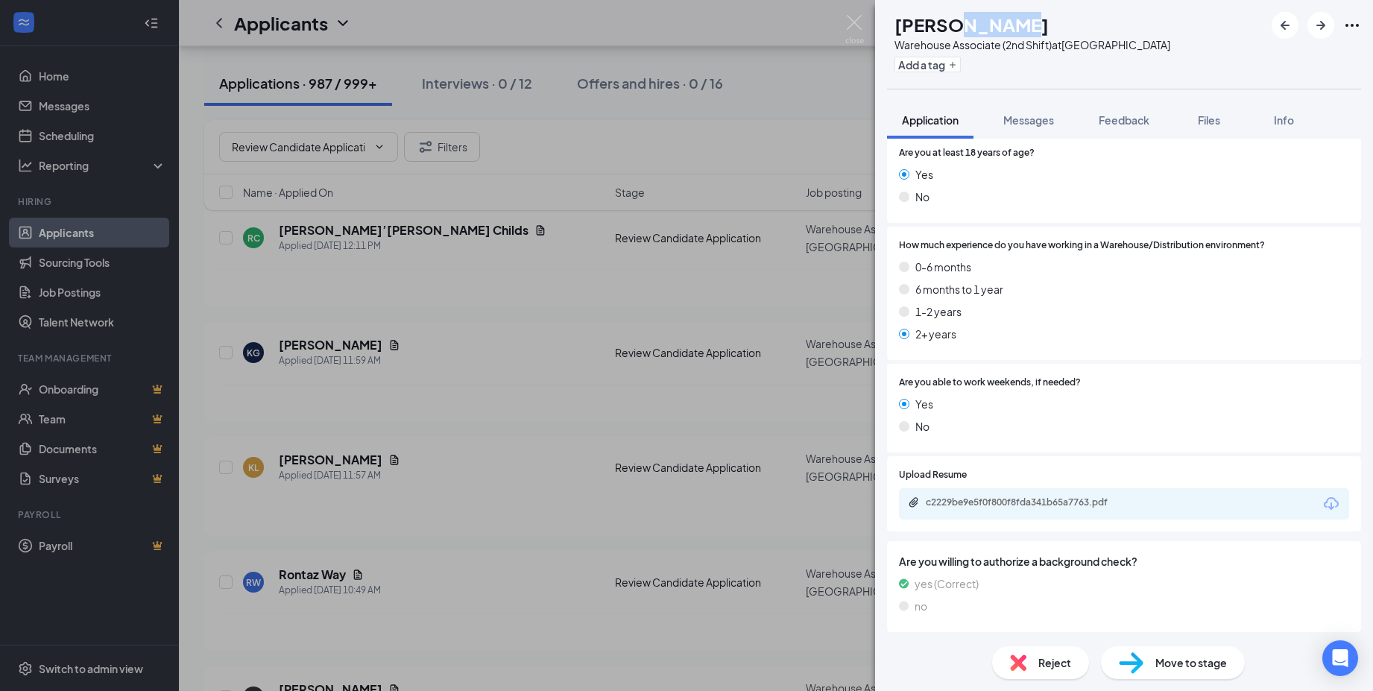
click at [978, 27] on h1 "[PERSON_NAME]" at bounding box center [971, 24] width 154 height 25
copy h1 "[PERSON_NAME]"
click at [1182, 671] on div "Move to stage" at bounding box center [1173, 662] width 144 height 33
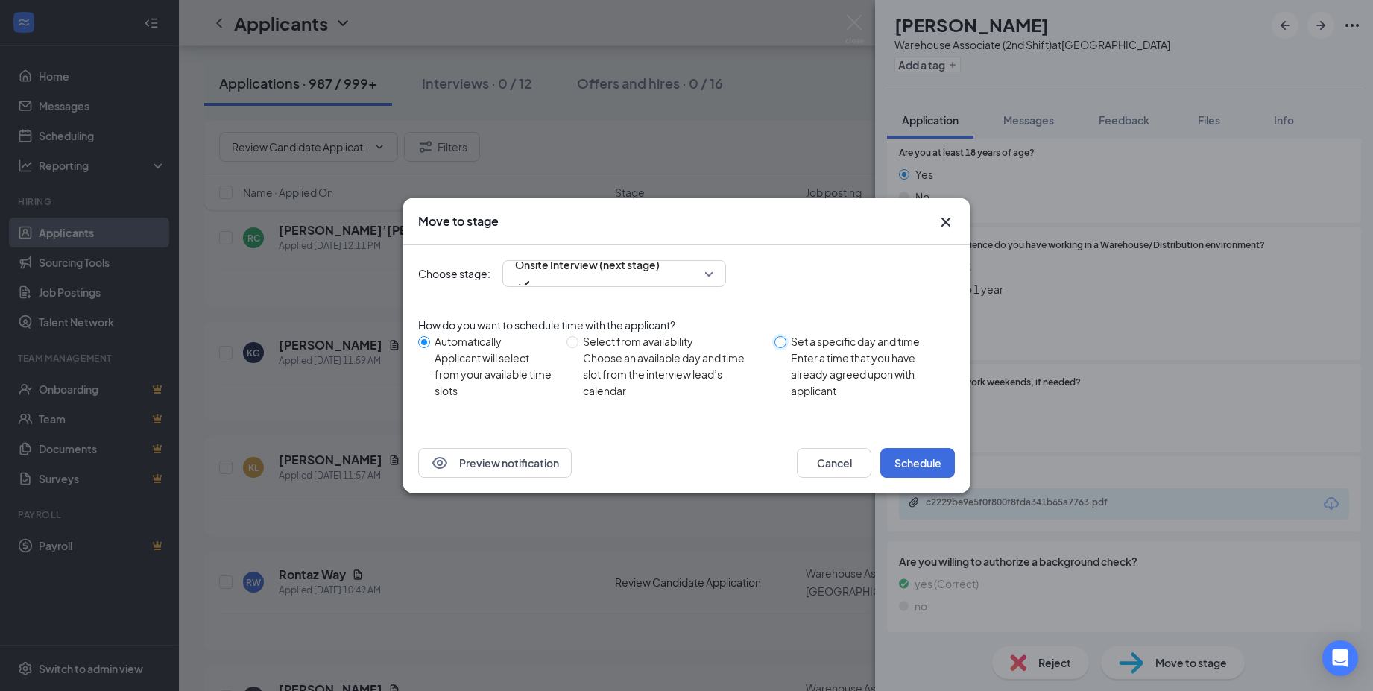
click at [786, 346] on input "Set a specific day and time Enter a time that you have already agreed upon with…" at bounding box center [780, 342] width 12 height 12
radio input "true"
radio input "false"
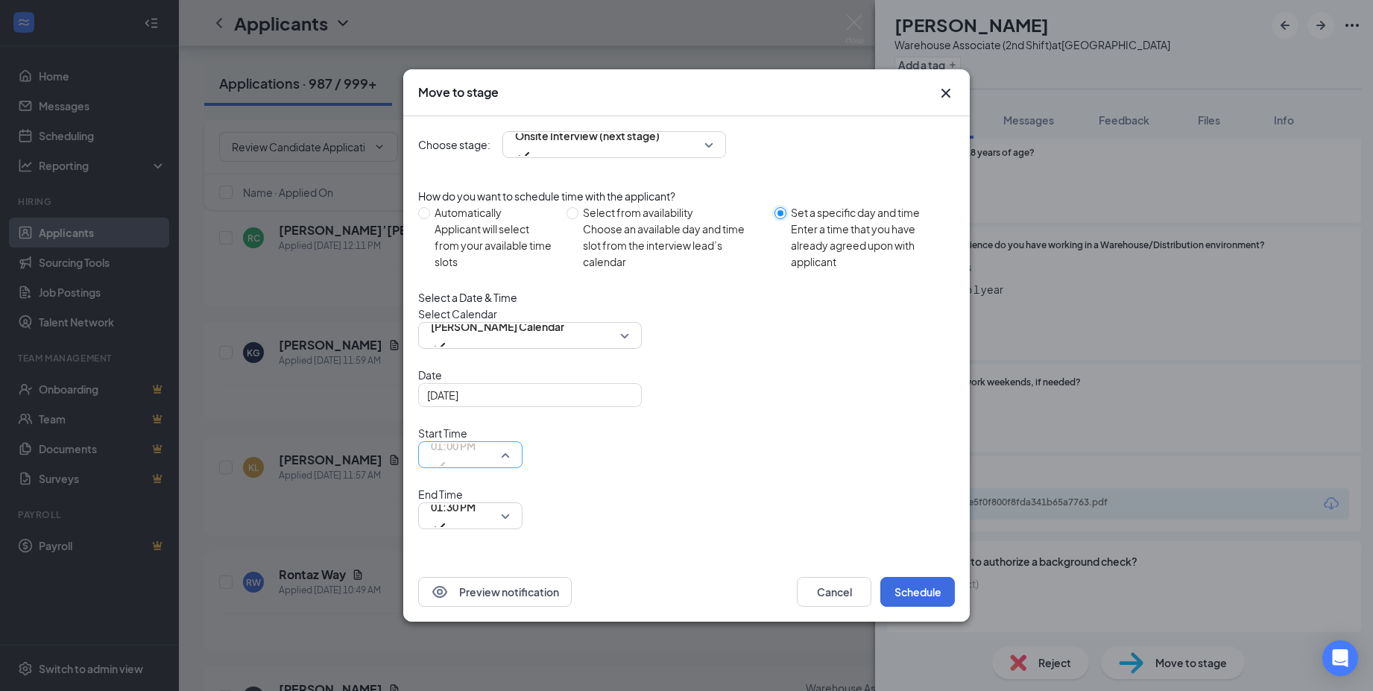
click at [523, 467] on div "01:00 PM" at bounding box center [470, 454] width 104 height 27
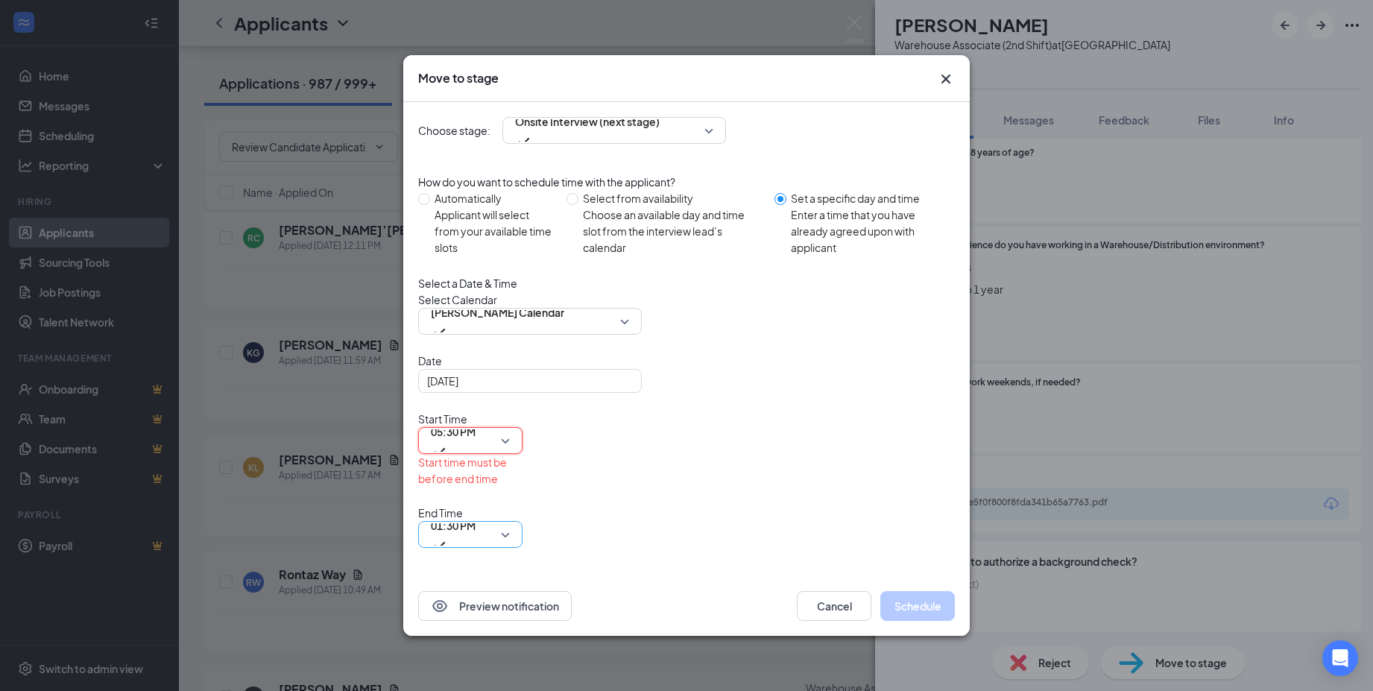
click at [510, 523] on span "01:30 PM" at bounding box center [470, 534] width 79 height 22
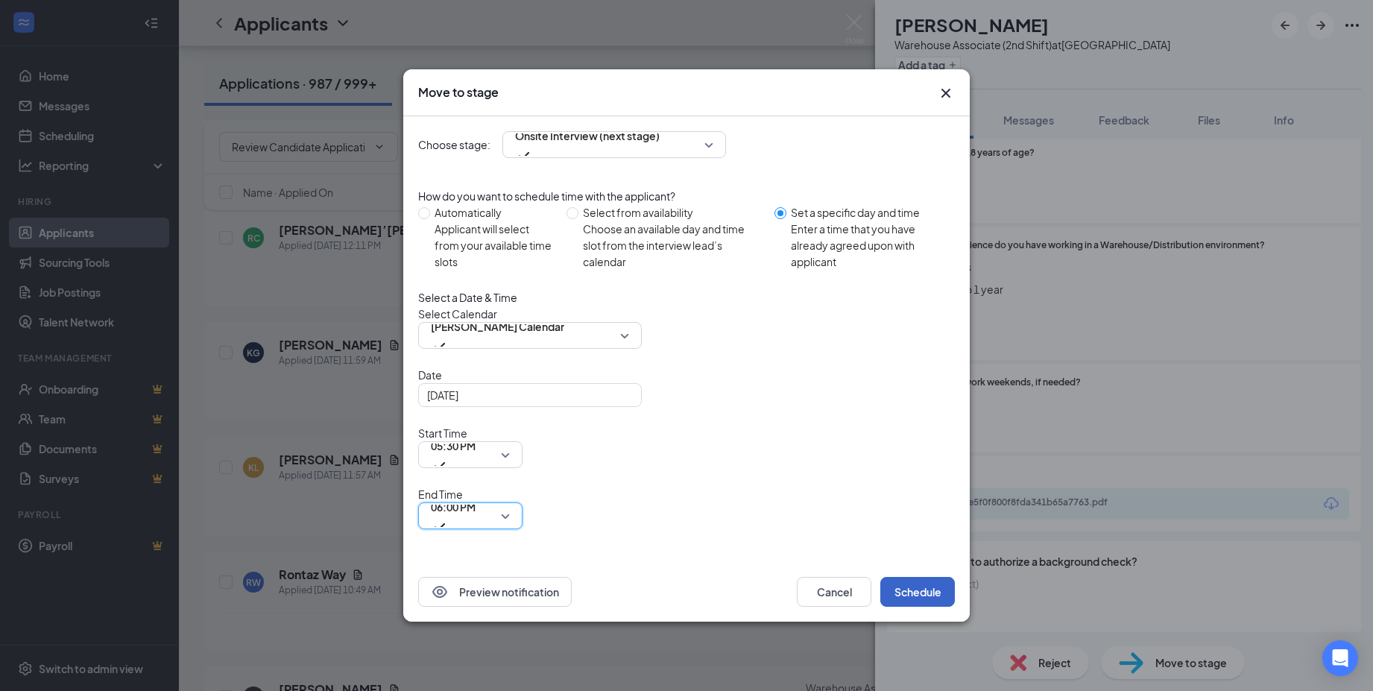
click at [912, 577] on button "Schedule" at bounding box center [917, 592] width 75 height 30
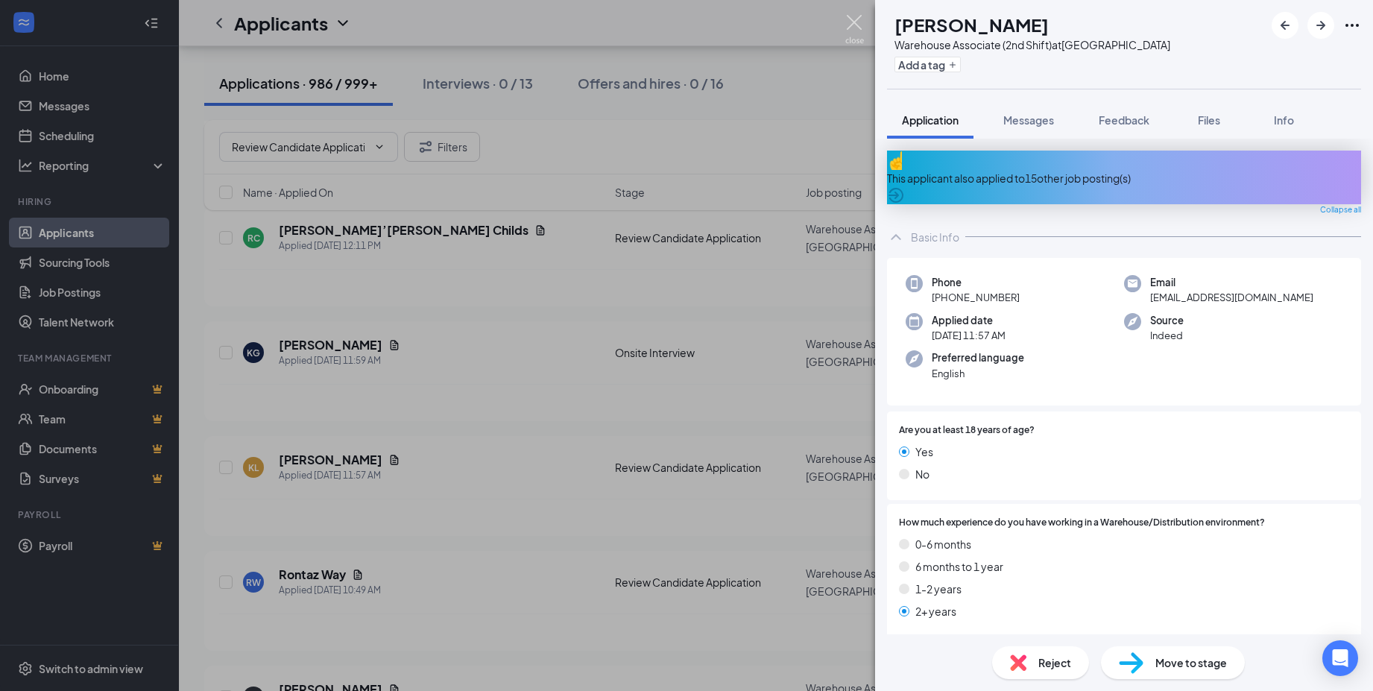
click at [852, 19] on img at bounding box center [854, 29] width 19 height 29
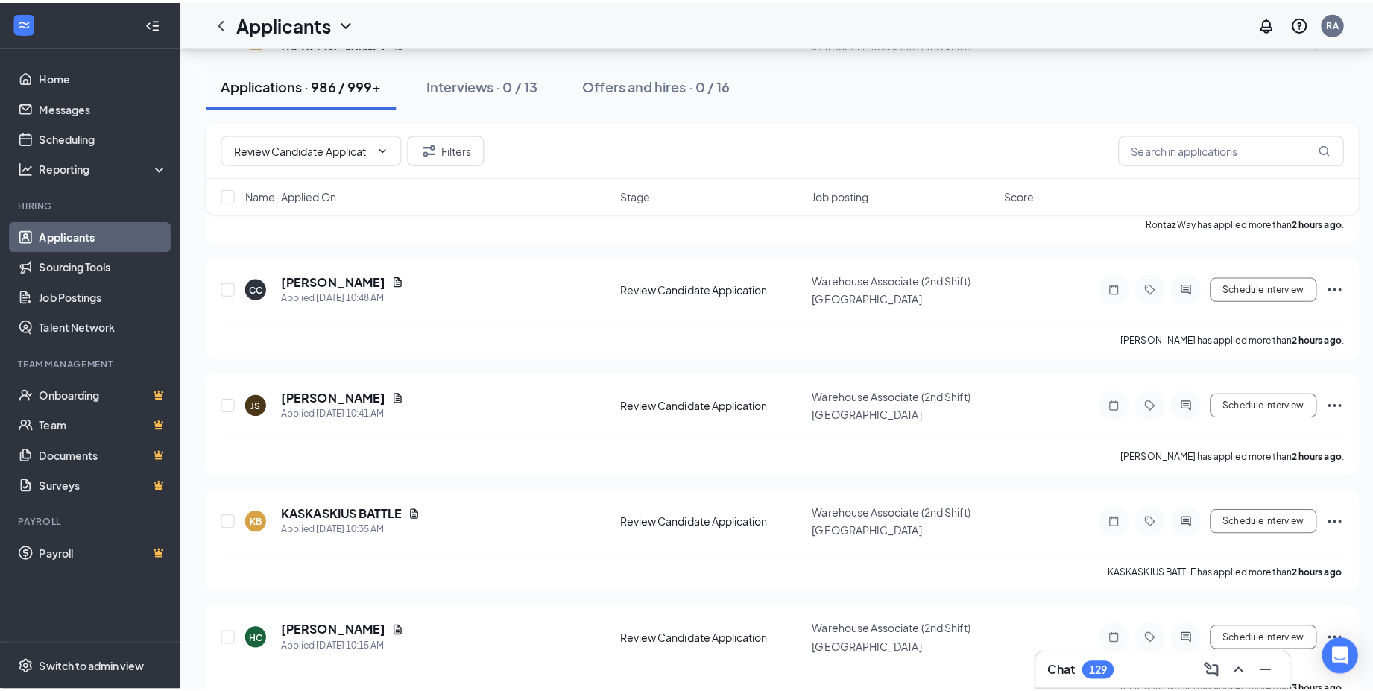
scroll to position [596, 0]
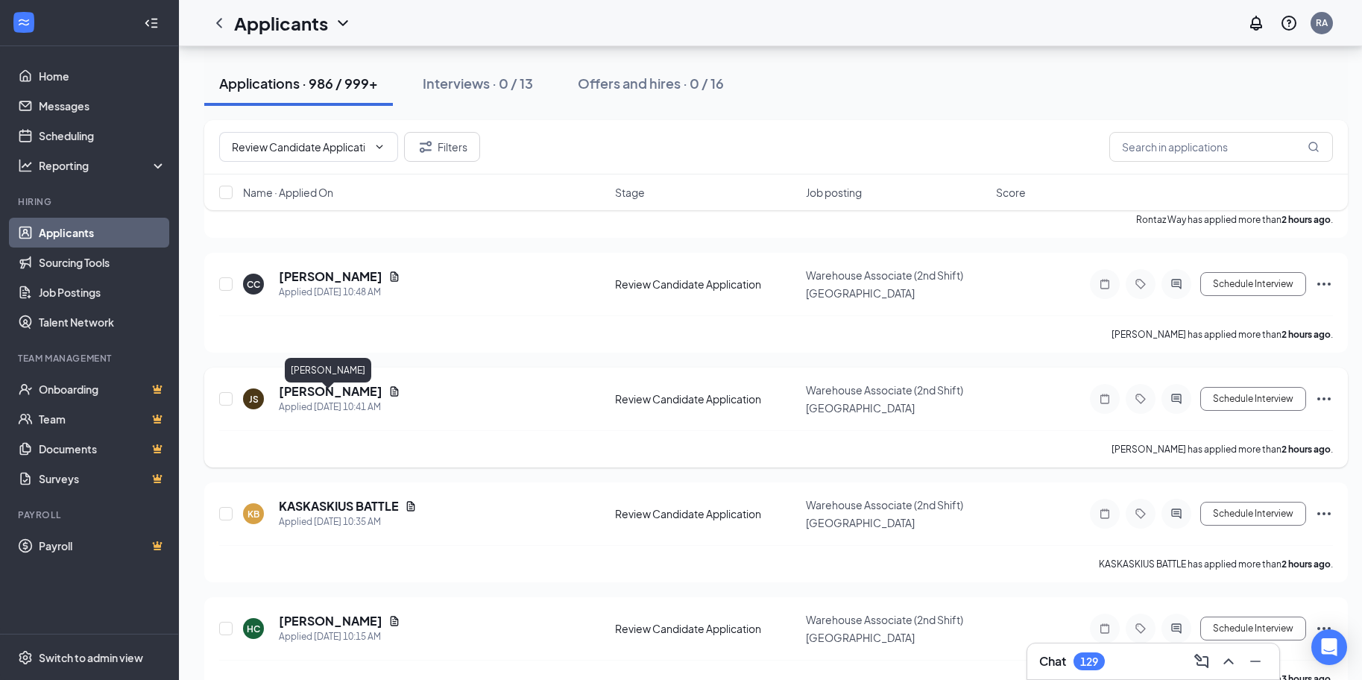
click at [334, 399] on h5 "[PERSON_NAME]" at bounding box center [331, 391] width 104 height 16
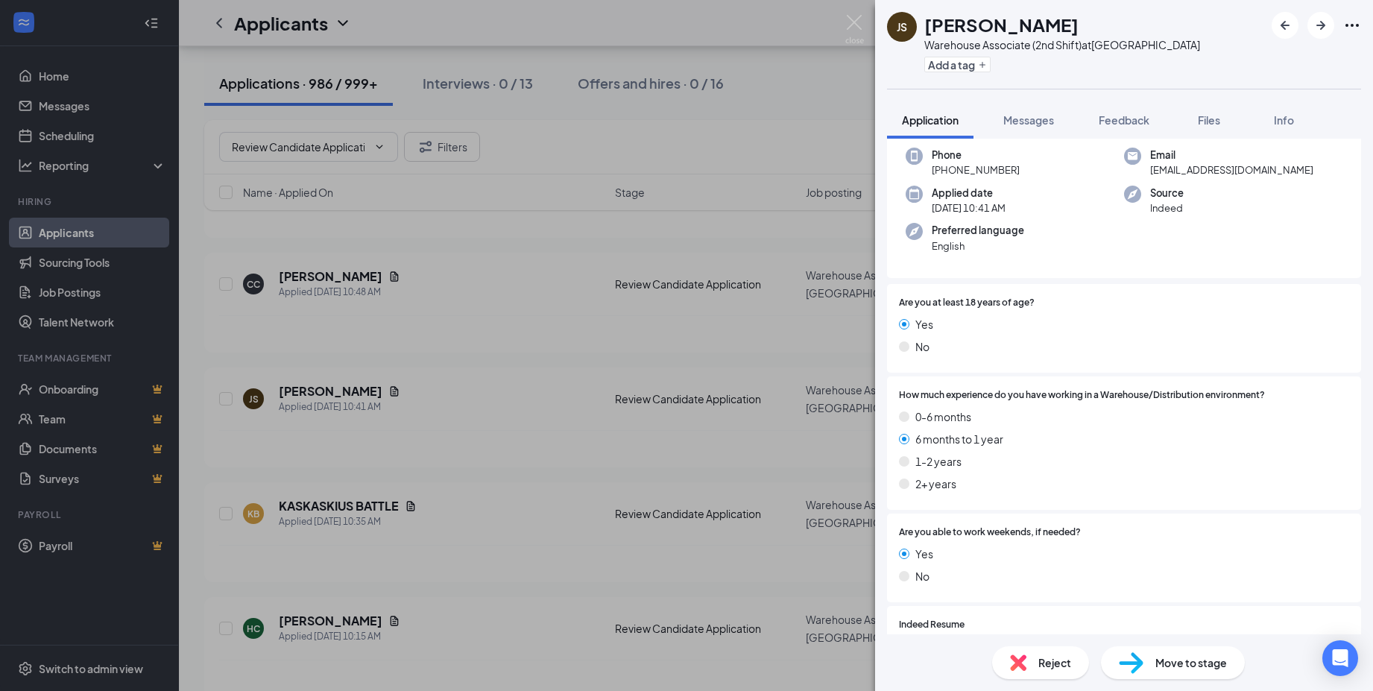
scroll to position [400, 0]
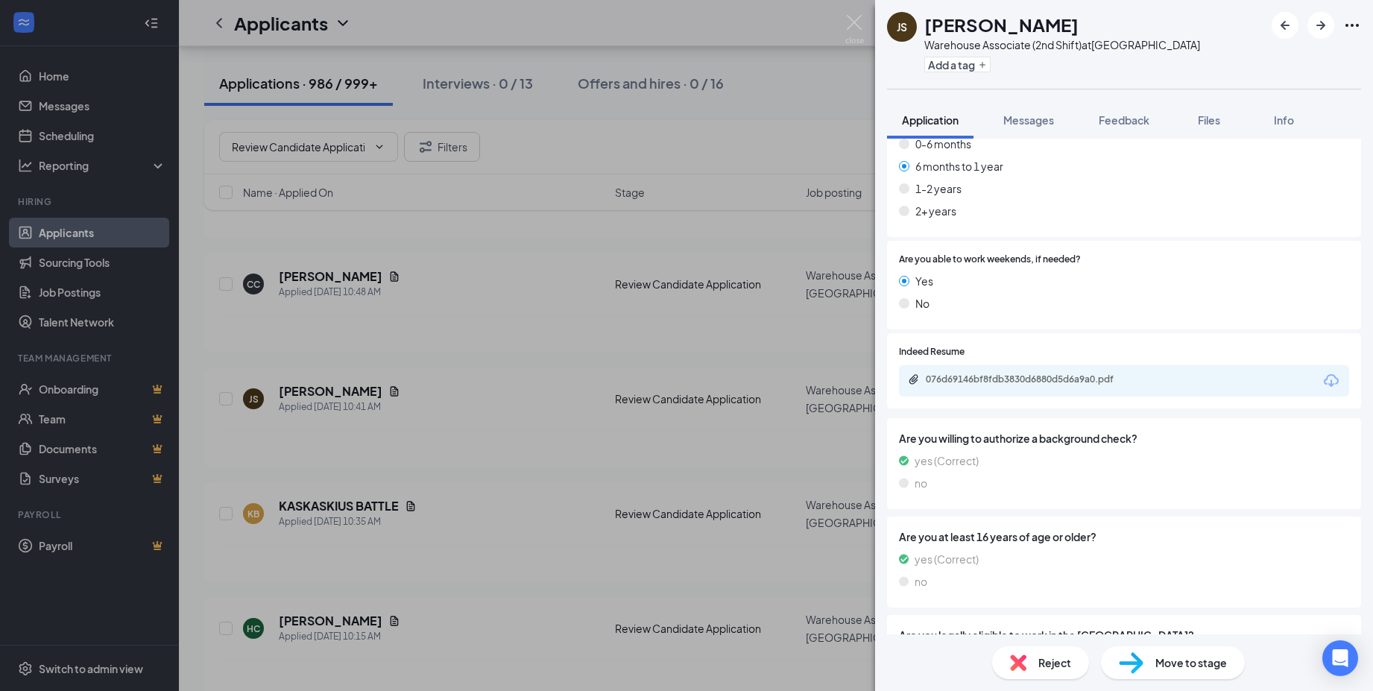
click at [1029, 376] on div "076d69146bf8fdb3830d6880d5d6a9a0.pdf" at bounding box center [1124, 380] width 450 height 31
click at [995, 373] on div "076d69146bf8fdb3830d6880d5d6a9a0.pdf" at bounding box center [1030, 379] width 209 height 12
click at [1323, 23] on icon "ArrowRight" at bounding box center [1320, 25] width 9 height 9
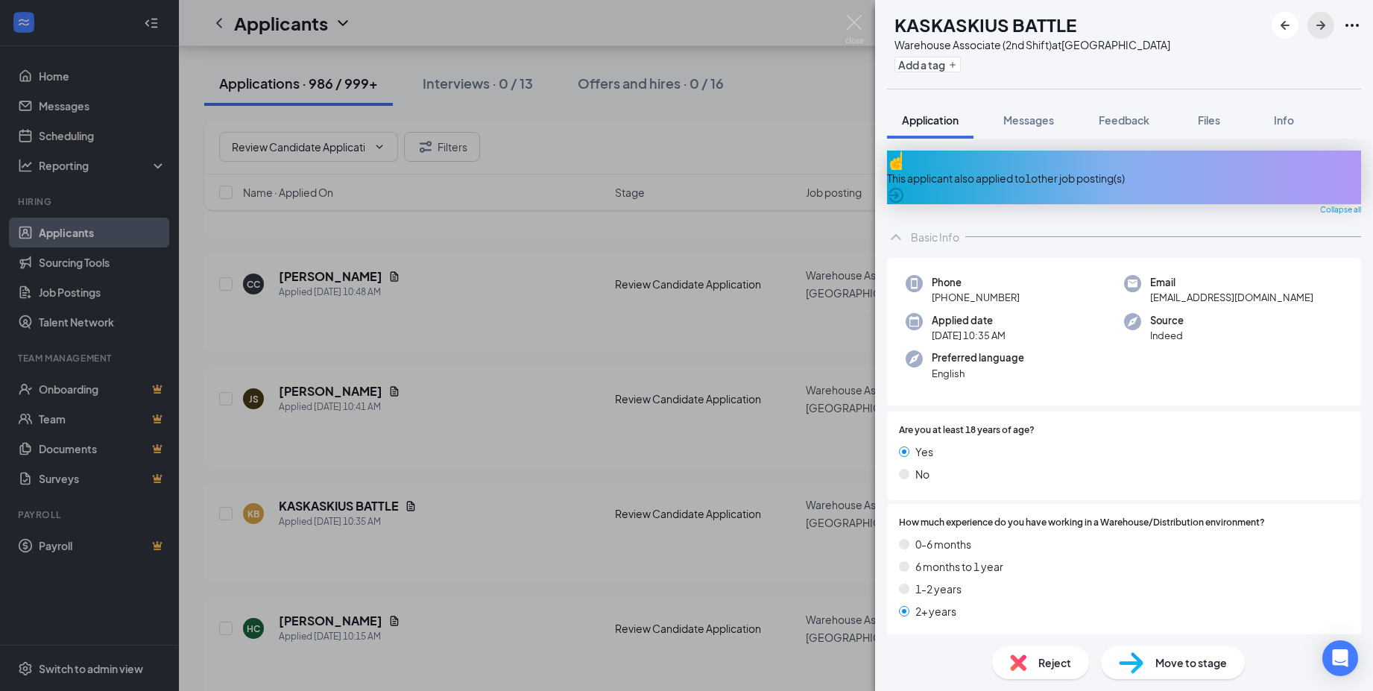
click at [1323, 23] on icon "ArrowRight" at bounding box center [1320, 25] width 9 height 9
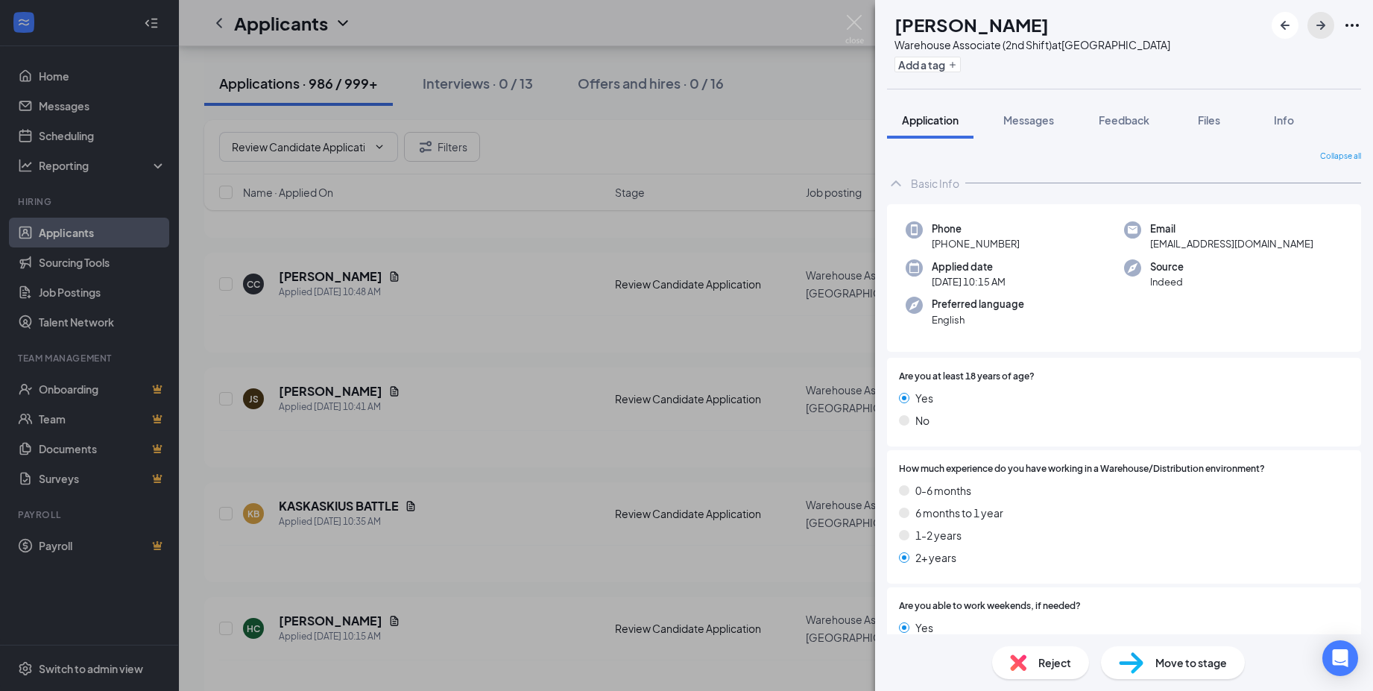
click at [1323, 23] on icon "ArrowRight" at bounding box center [1320, 25] width 9 height 9
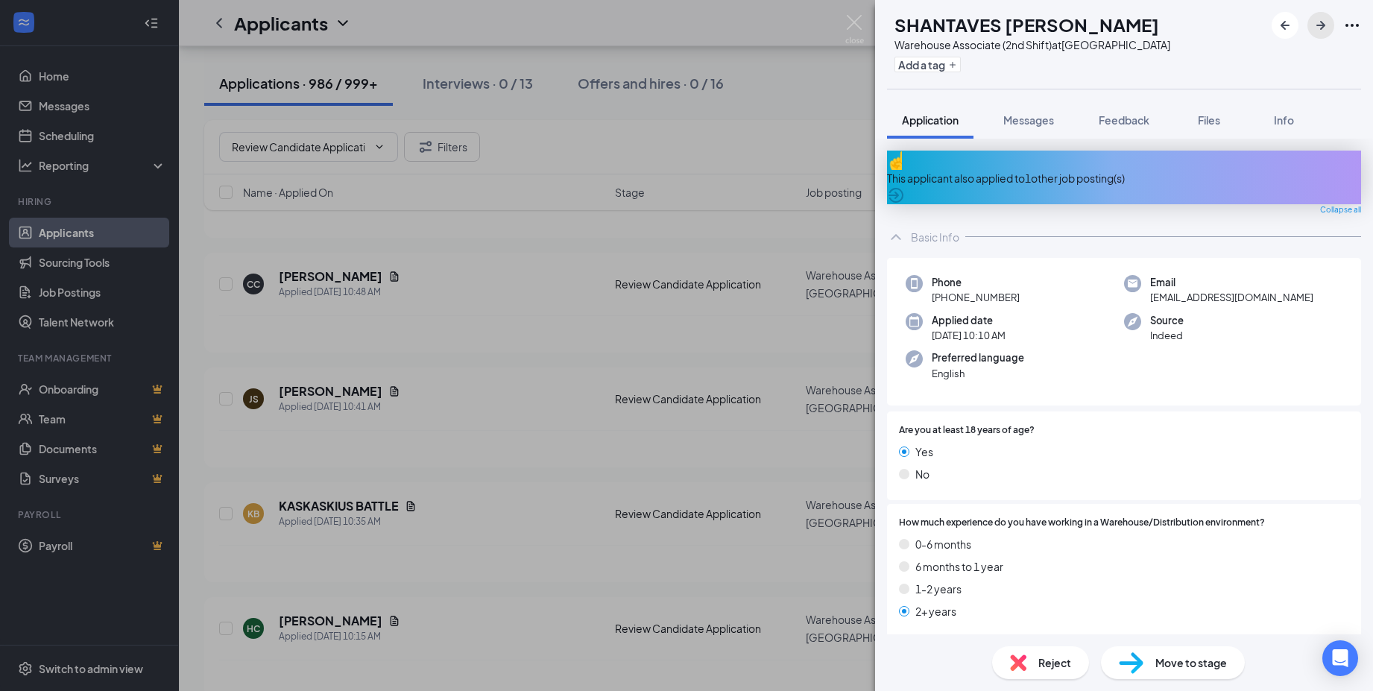
click at [1323, 23] on icon "ArrowRight" at bounding box center [1320, 25] width 9 height 9
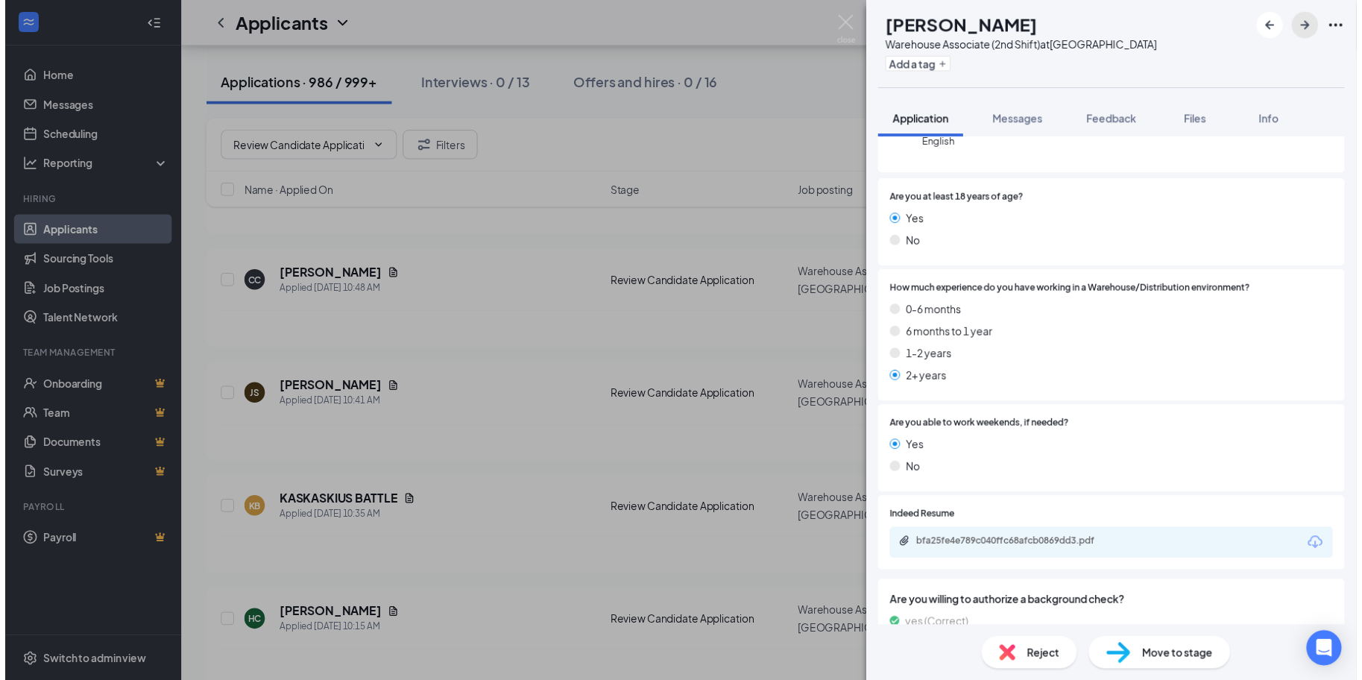
scroll to position [373, 0]
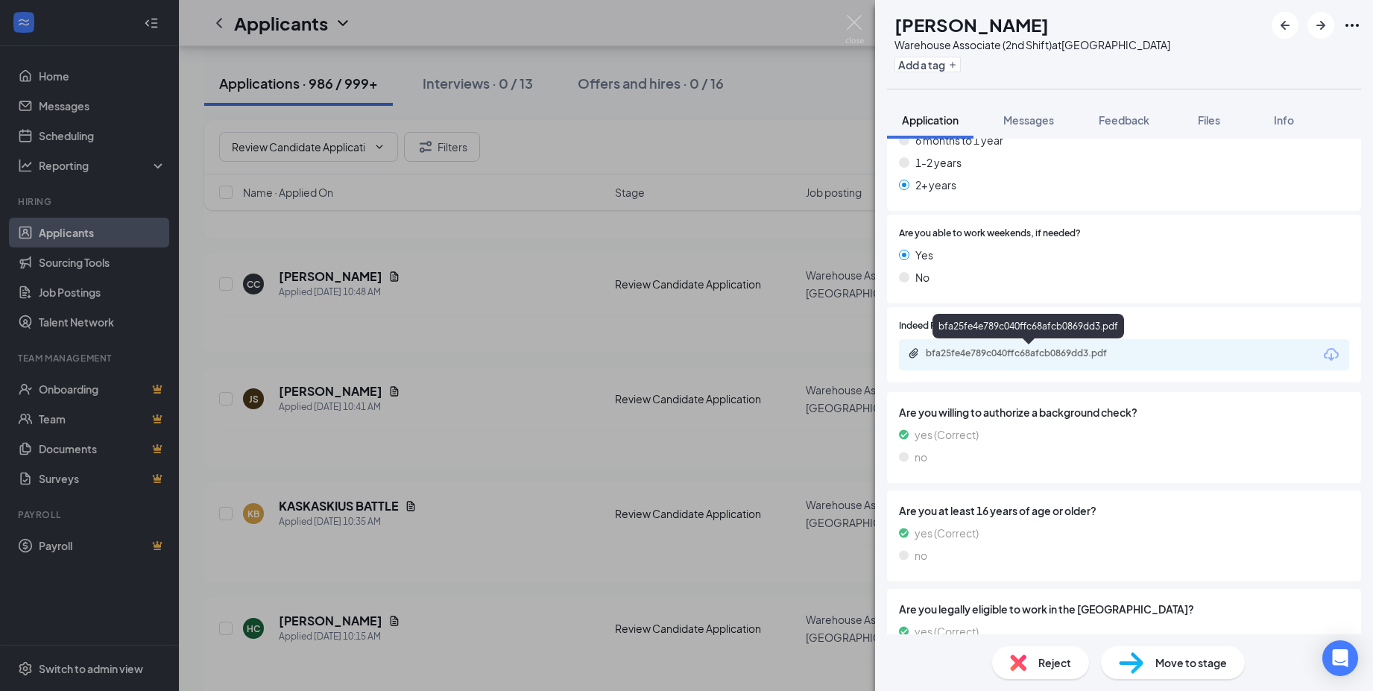
click at [976, 357] on div "bfa25fe4e789c040ffc68afcb0869dd3.pdf" at bounding box center [1030, 353] width 209 height 12
click at [850, 20] on img at bounding box center [854, 29] width 19 height 29
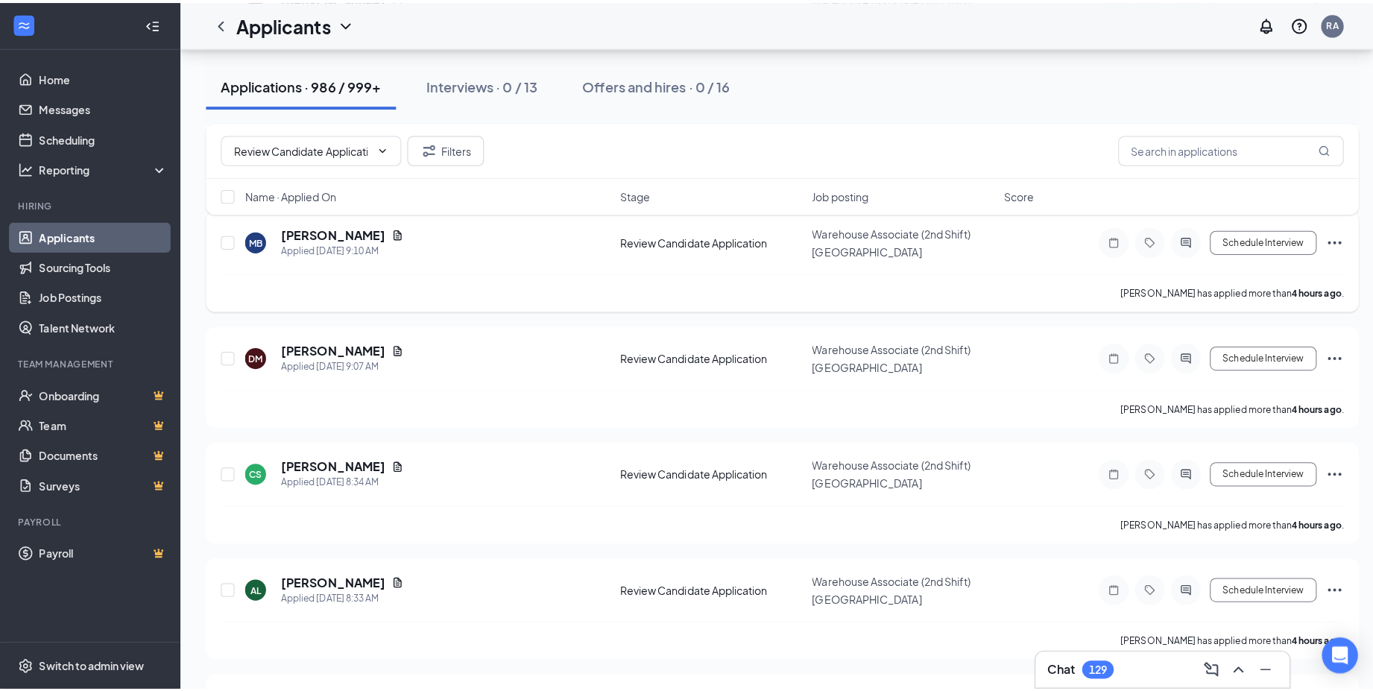
scroll to position [1565, 0]
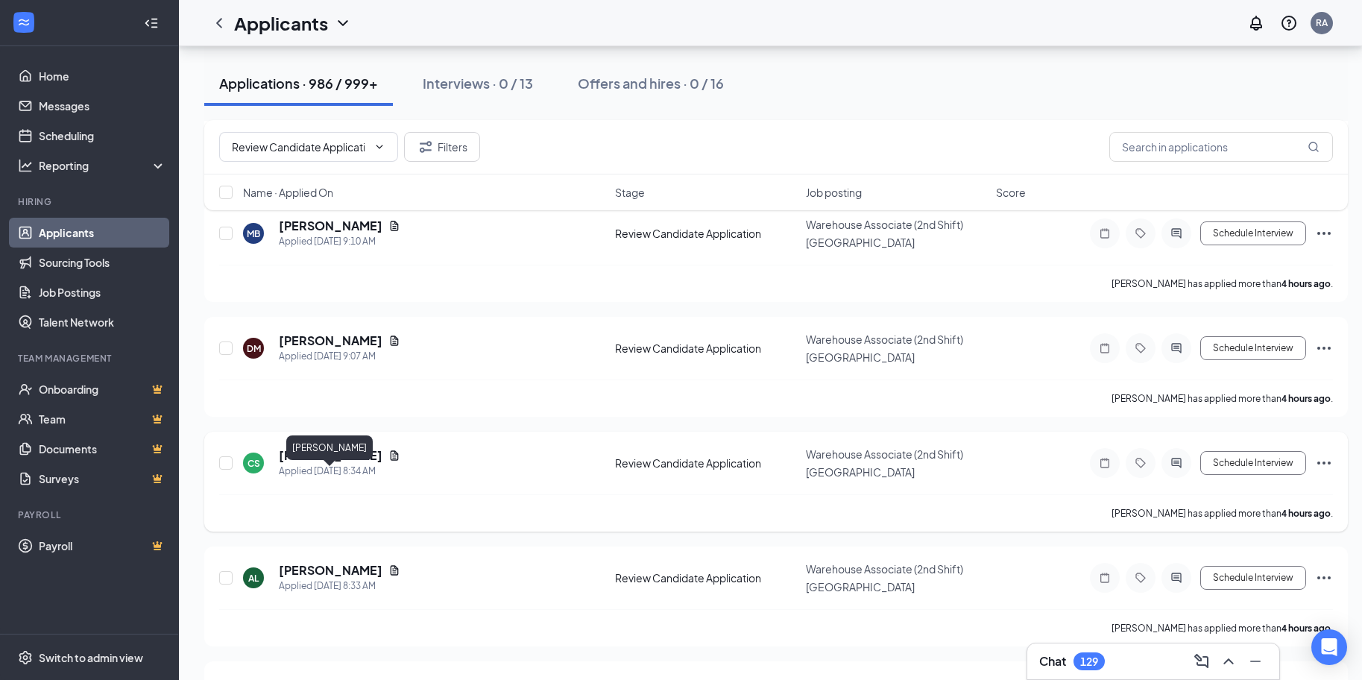
click at [338, 464] on h5 "[PERSON_NAME]" at bounding box center [331, 455] width 104 height 16
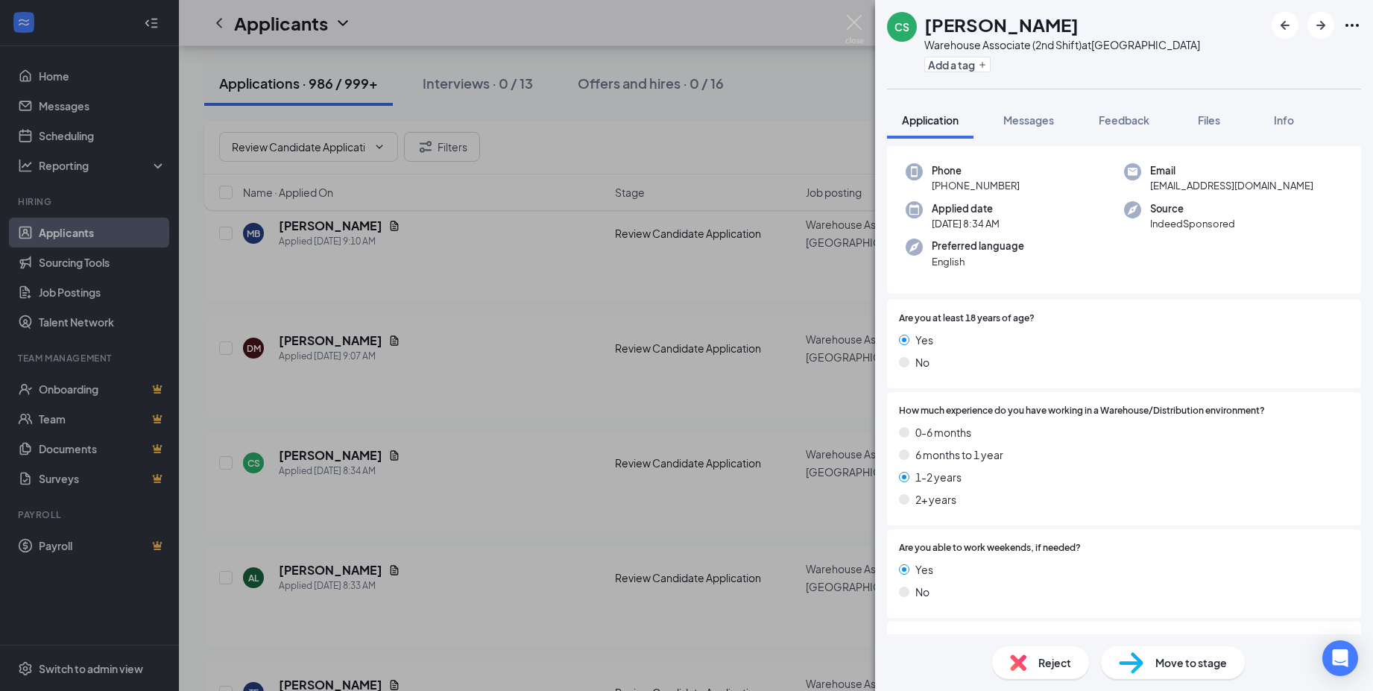
scroll to position [373, 0]
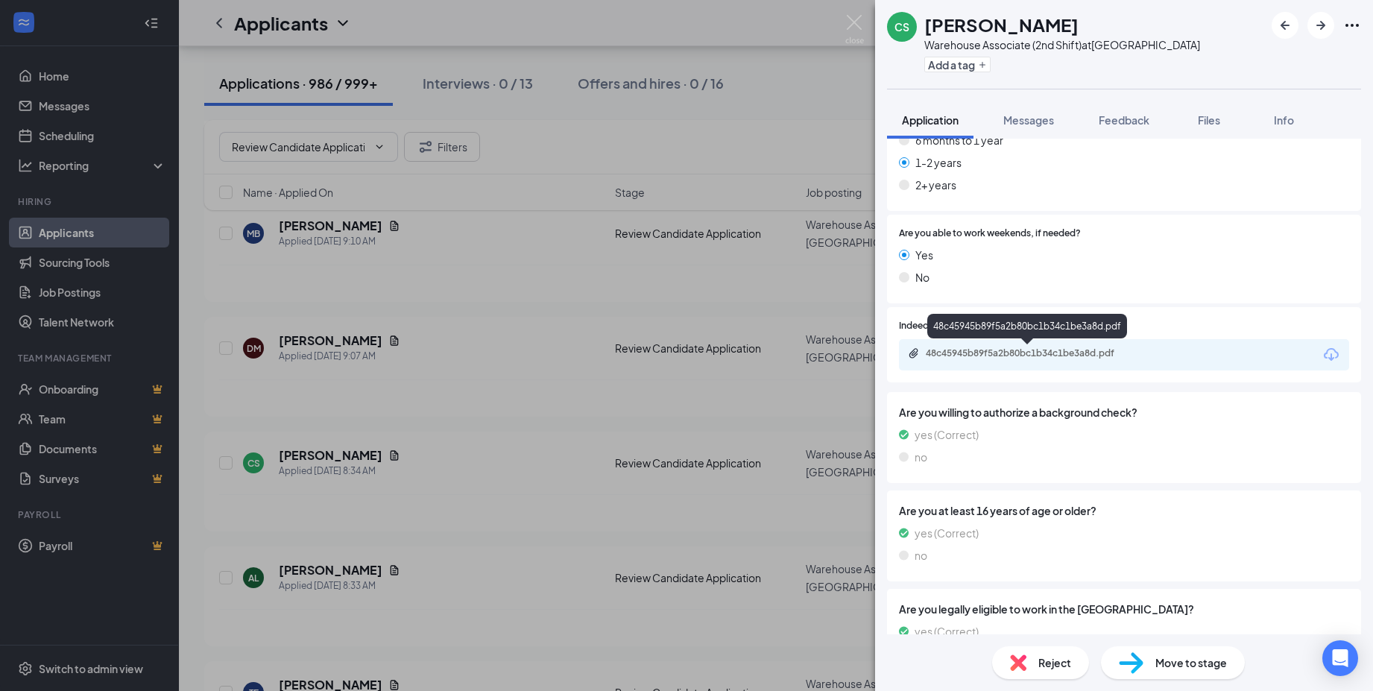
click at [988, 356] on div "48c45945b89f5a2b80bc1b34c1be3a8d.pdf" at bounding box center [1030, 353] width 209 height 12
click at [327, 367] on div "CS Clarence Schifino Warehouse Associate (2nd Shift) at Atlanta Add a tag Appli…" at bounding box center [686, 345] width 1373 height 691
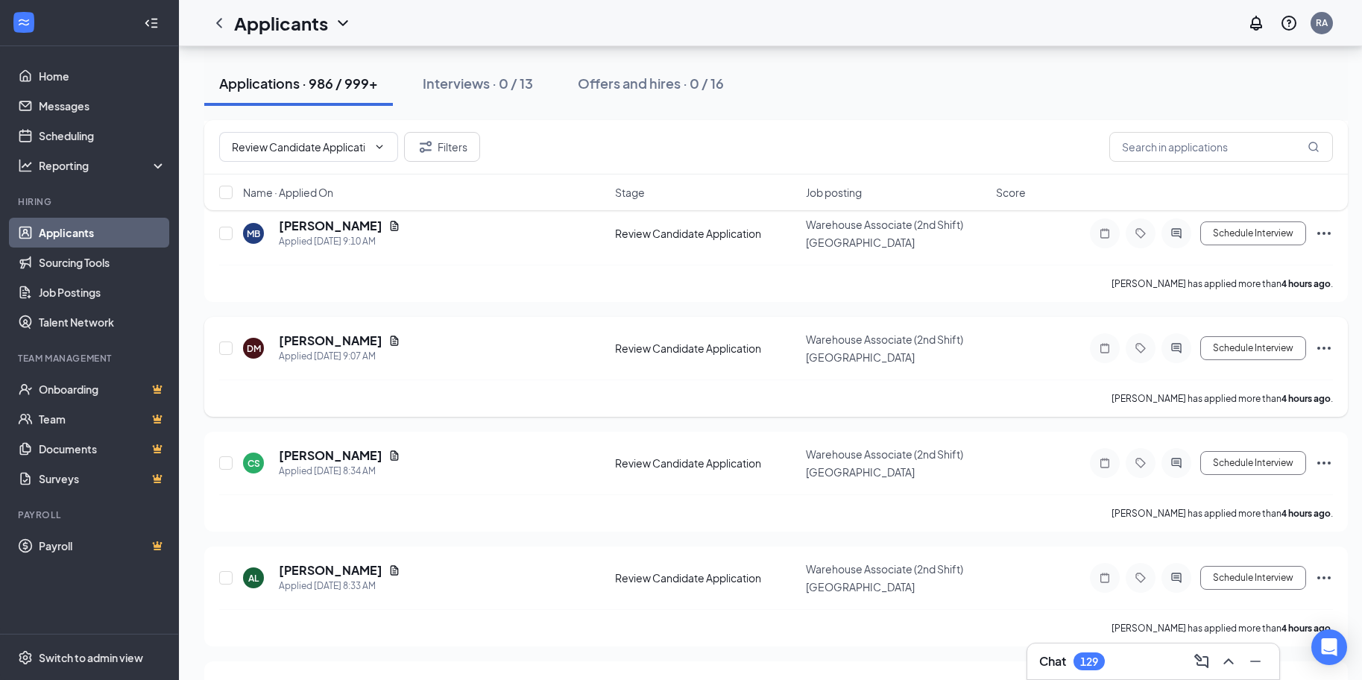
click at [332, 349] on h5 "Darrell Morton" at bounding box center [331, 340] width 104 height 16
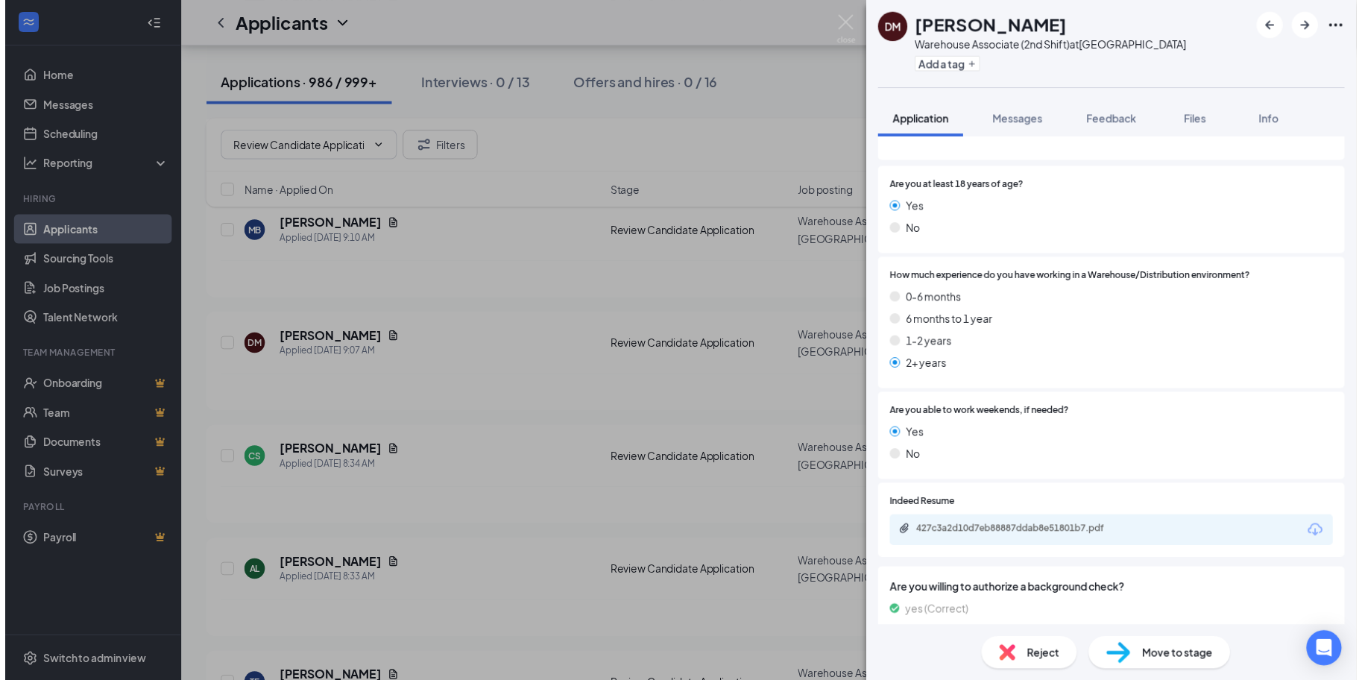
scroll to position [135, 0]
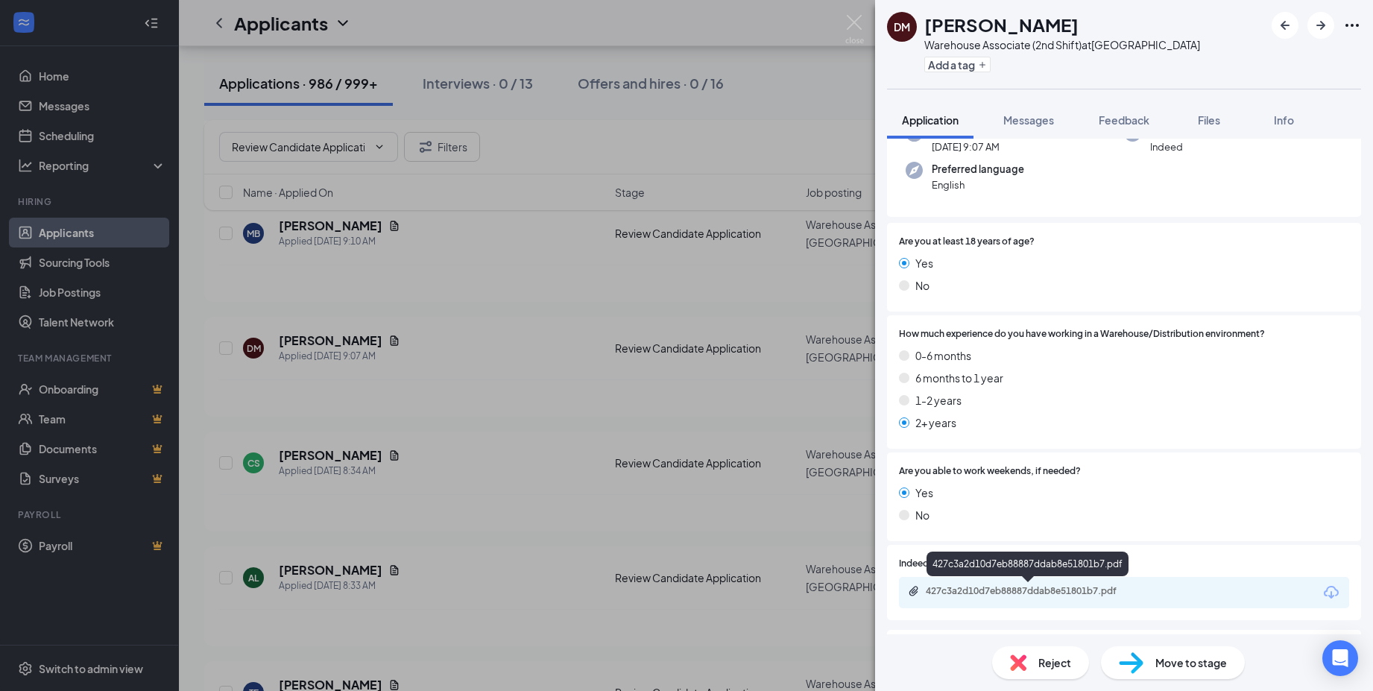
click at [983, 596] on div "427c3a2d10d7eb88887ddab8e51801b7.pdf" at bounding box center [1030, 591] width 209 height 12
click at [1187, 667] on span "Move to stage" at bounding box center [1191, 662] width 72 height 16
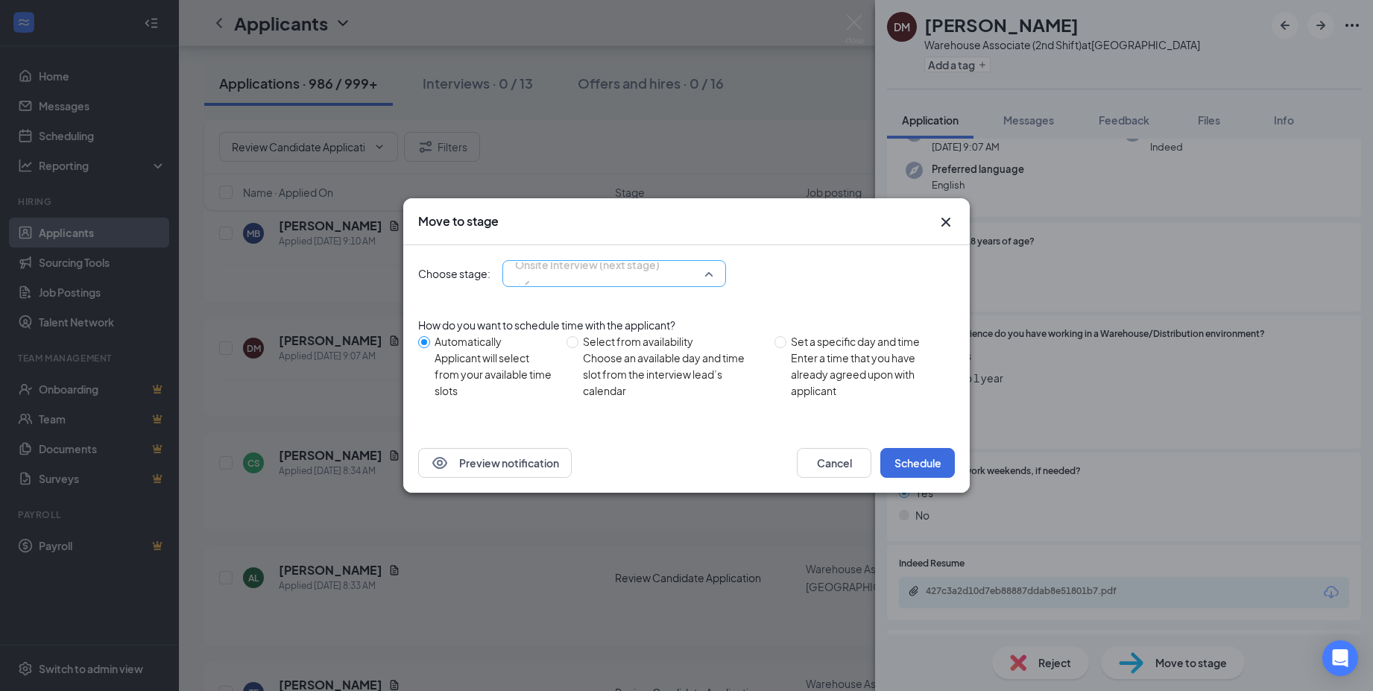
click at [634, 277] on div "Onsite Interview (next stage) 3904721 3904722 3904723 Basic Info Additional Inf…" at bounding box center [614, 273] width 224 height 27
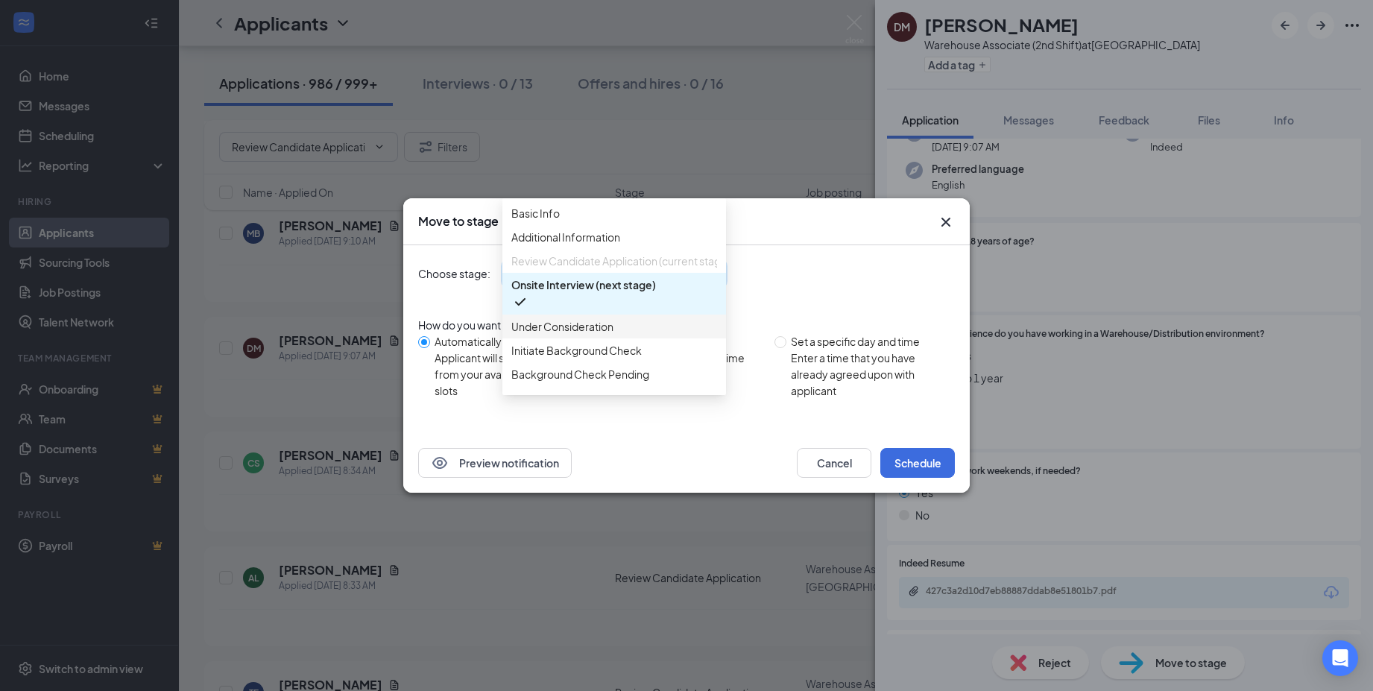
click at [623, 335] on span "Under Consideration" at bounding box center [614, 326] width 206 height 16
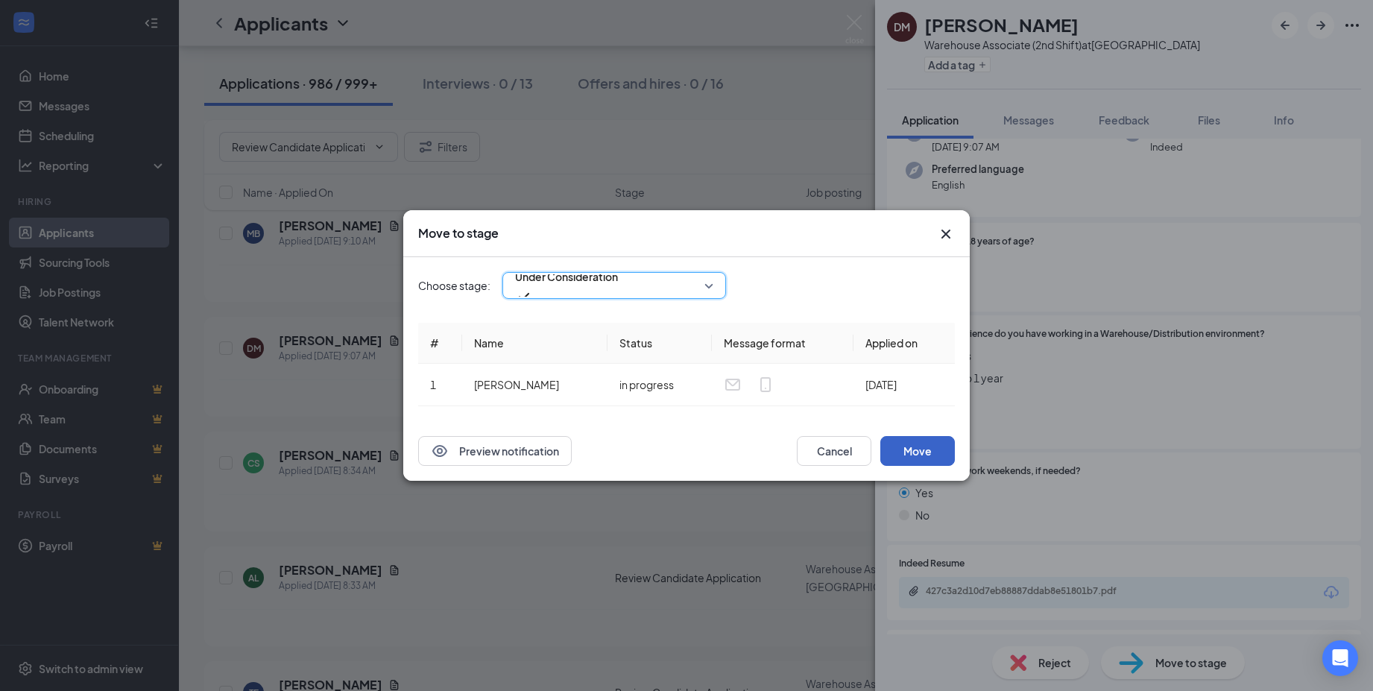
click at [915, 448] on button "Move" at bounding box center [917, 451] width 75 height 30
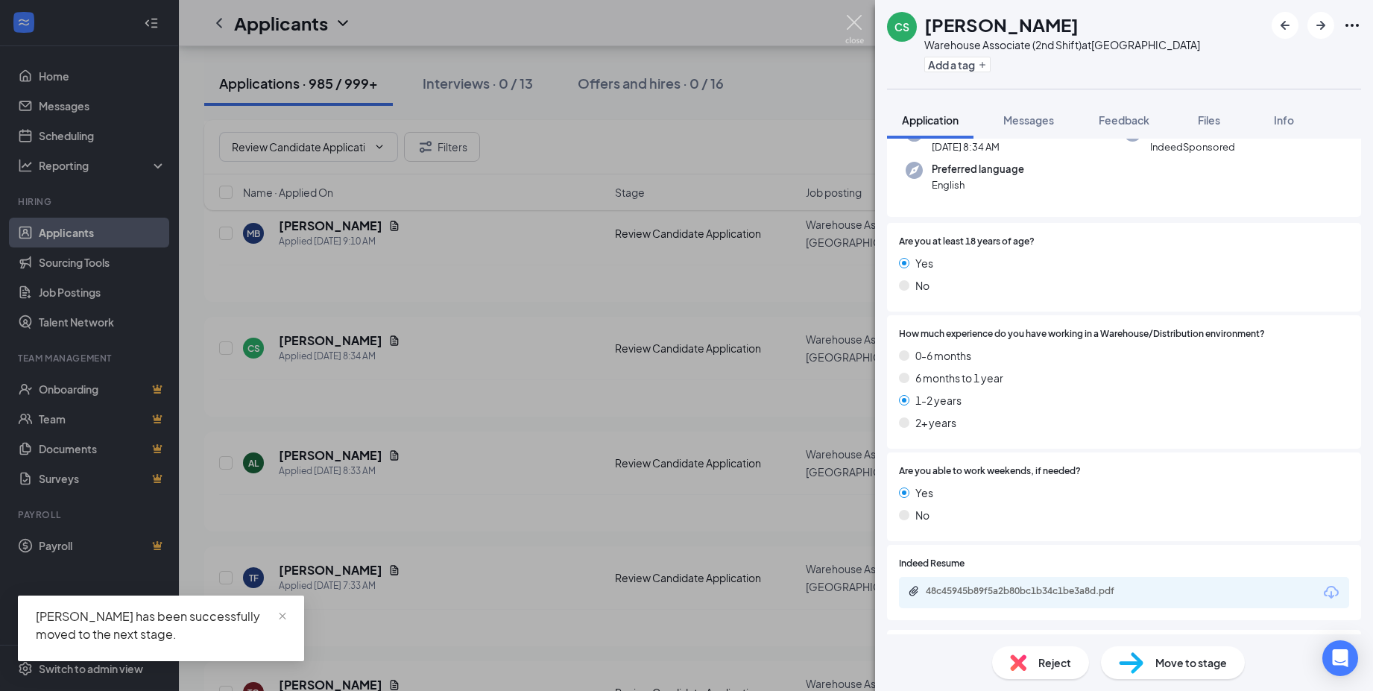
click at [853, 25] on img at bounding box center [854, 29] width 19 height 29
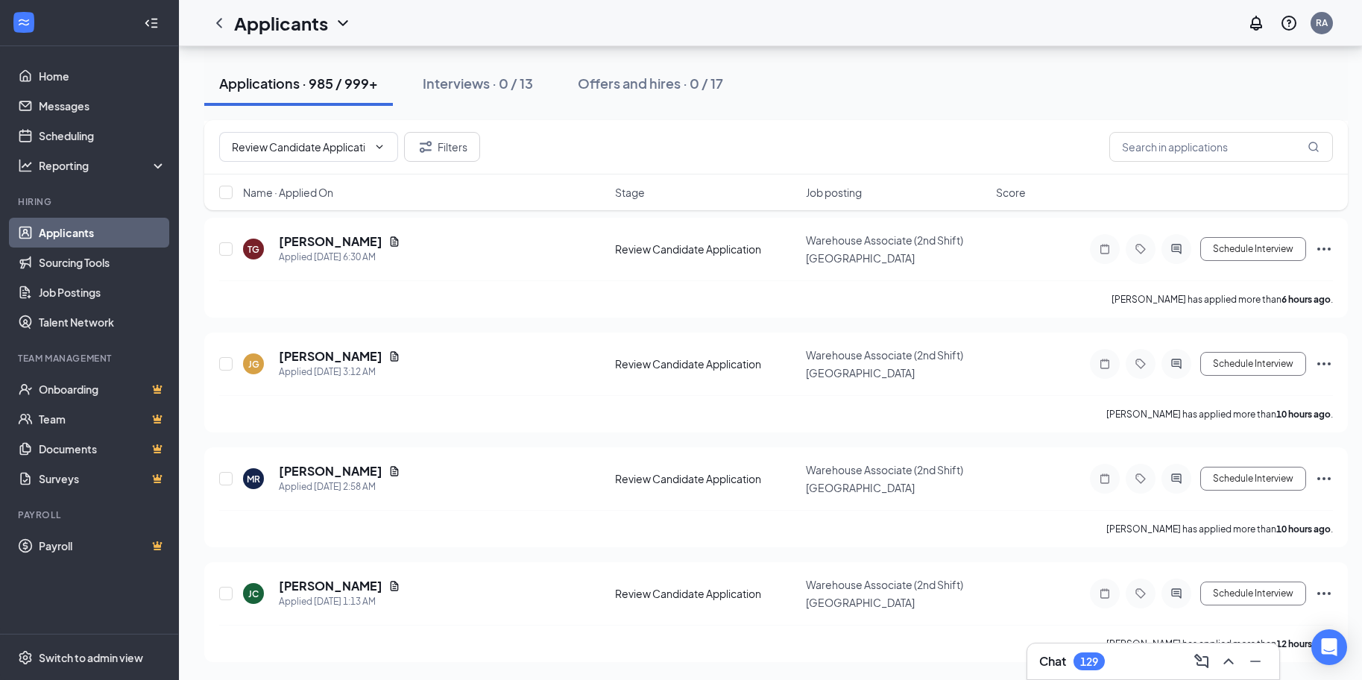
scroll to position [2039, 0]
click at [339, 348] on h5 "Jaden George" at bounding box center [331, 356] width 104 height 16
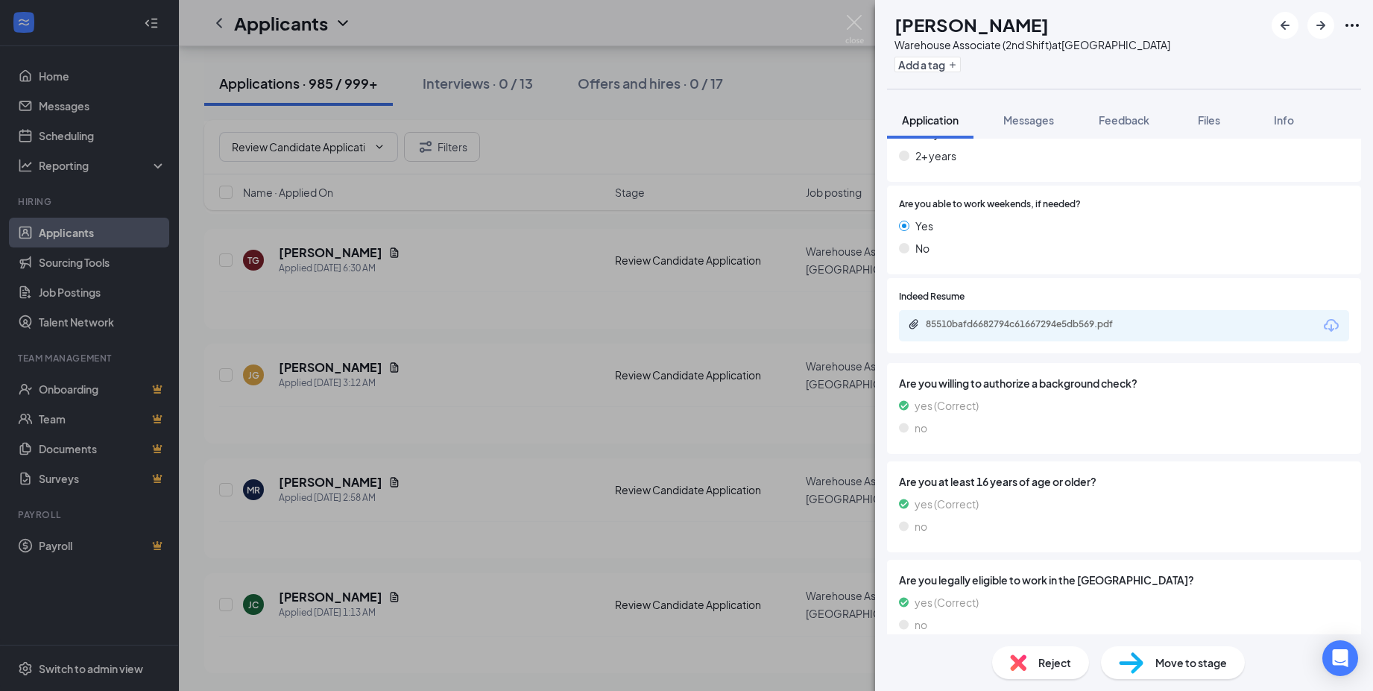
scroll to position [447, 0]
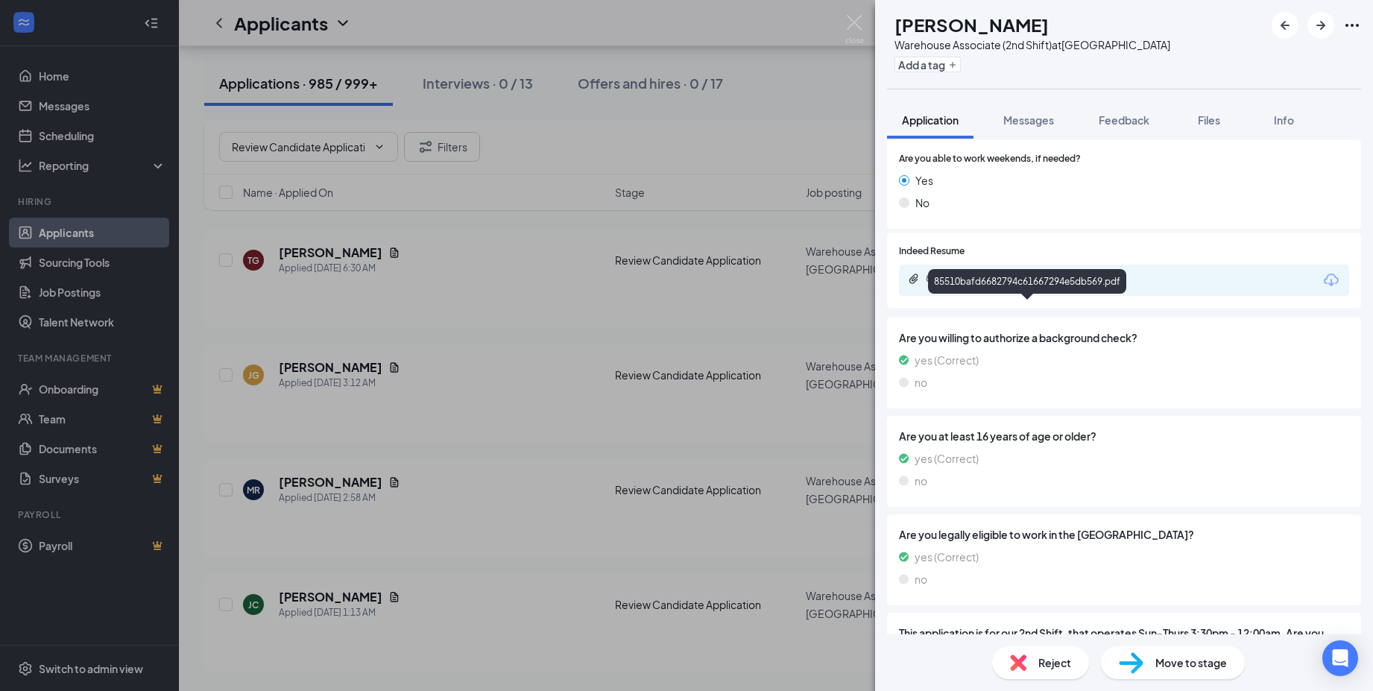
click at [974, 276] on div "85510bafd6682794c61667294e5db569.pdf" at bounding box center [1030, 279] width 209 height 12
click at [1067, 676] on div "Reject" at bounding box center [1040, 662] width 97 height 33
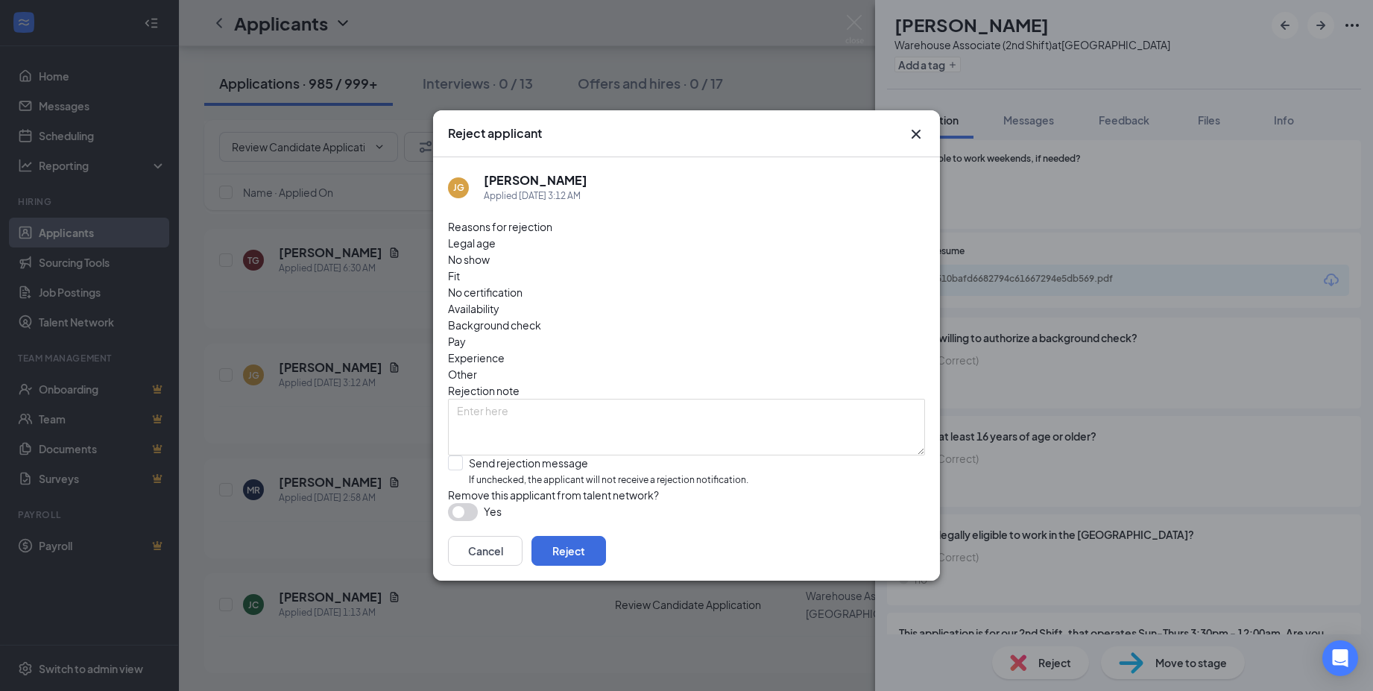
click at [476, 503] on button "button" at bounding box center [463, 512] width 30 height 18
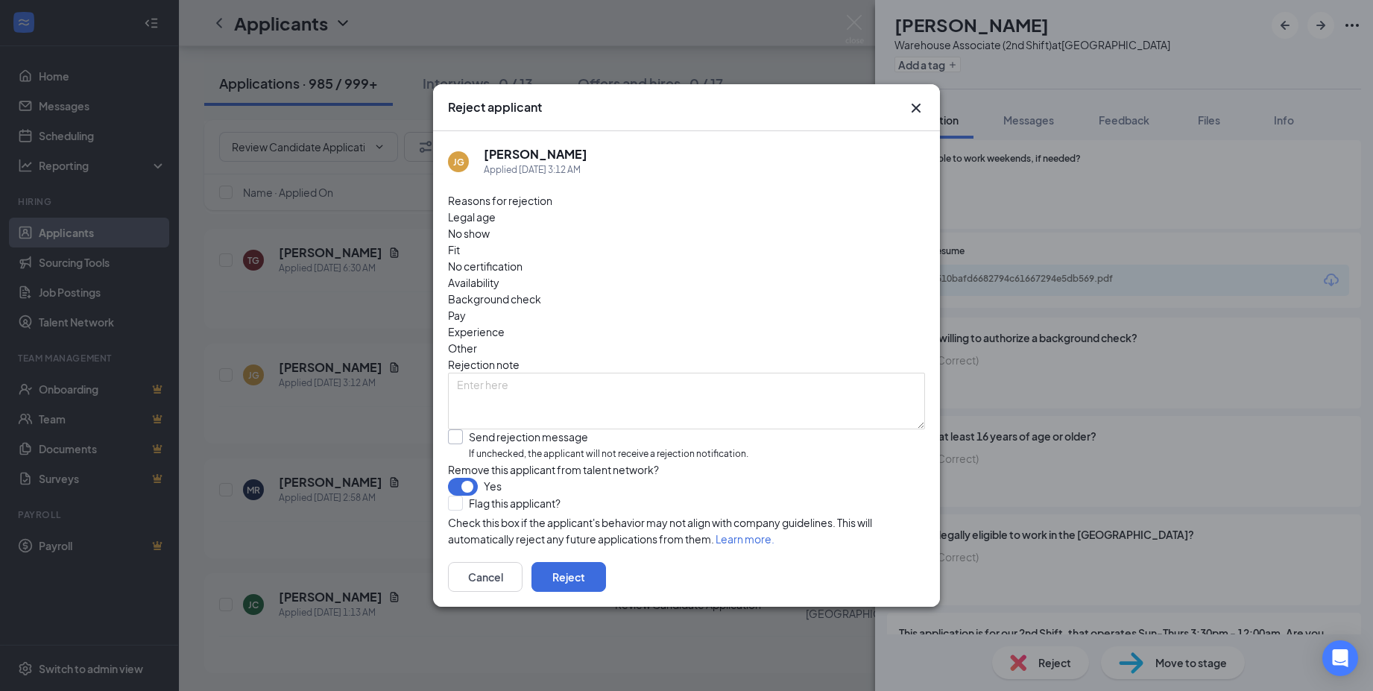
click at [456, 429] on input "Send rejection message If unchecked, the applicant will not receive a rejection…" at bounding box center [598, 445] width 300 height 32
checkbox input "true"
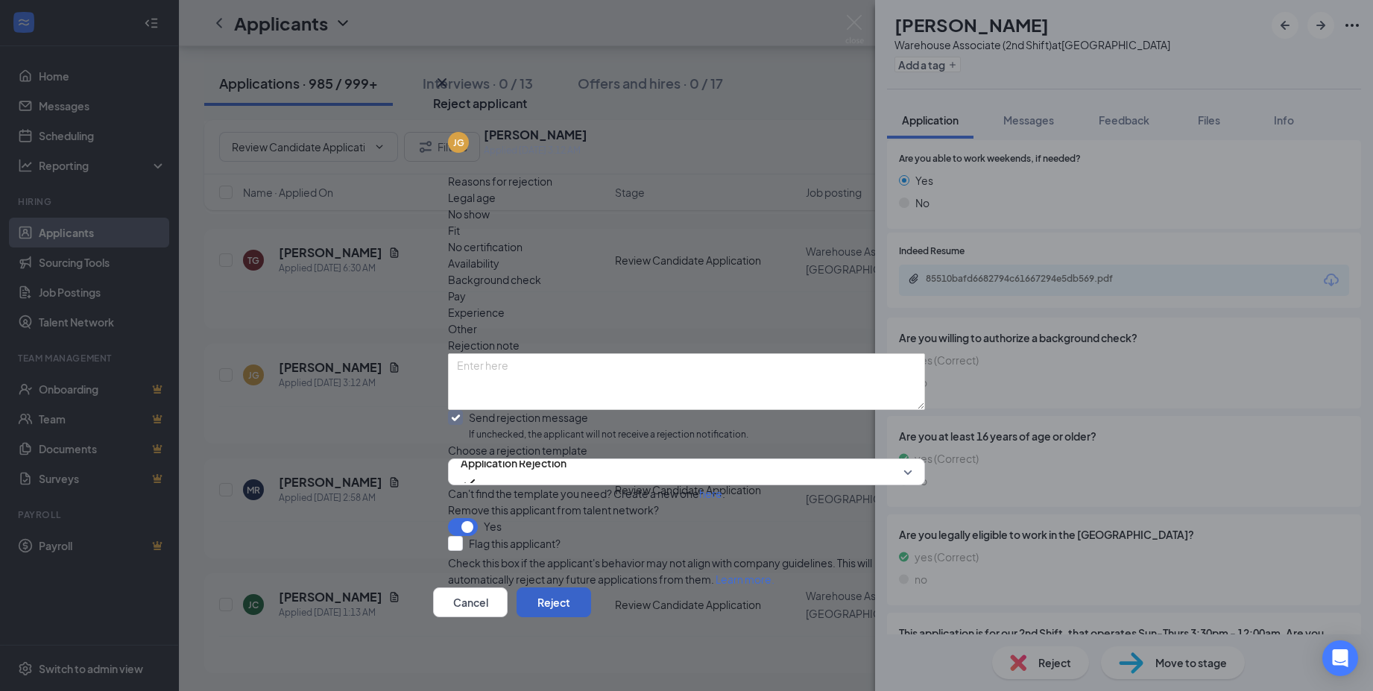
click at [591, 617] on button "Reject" at bounding box center [554, 602] width 75 height 30
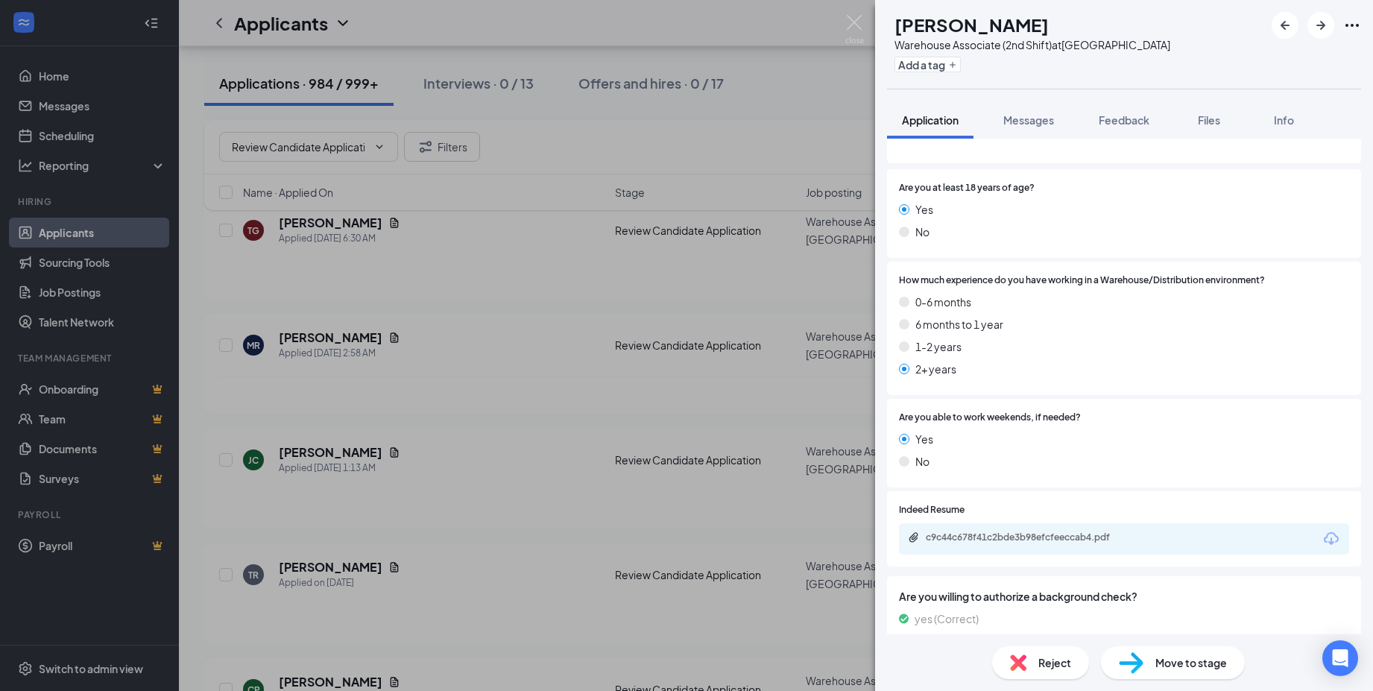
scroll to position [224, 0]
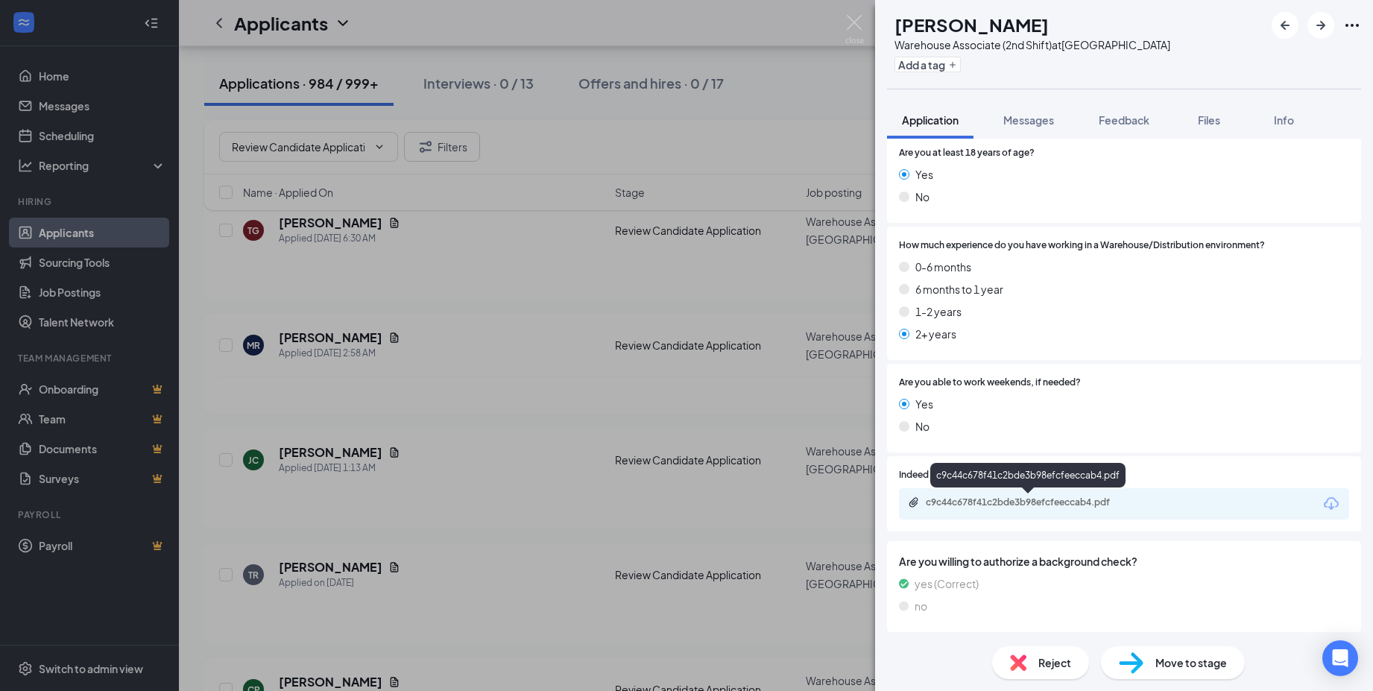
click at [1006, 511] on div "c9c44c678f41c2bde3b98efcfeeccab4.pdf" at bounding box center [1029, 503] width 242 height 14
click at [981, 22] on h1 "[PERSON_NAME]" at bounding box center [971, 24] width 154 height 25
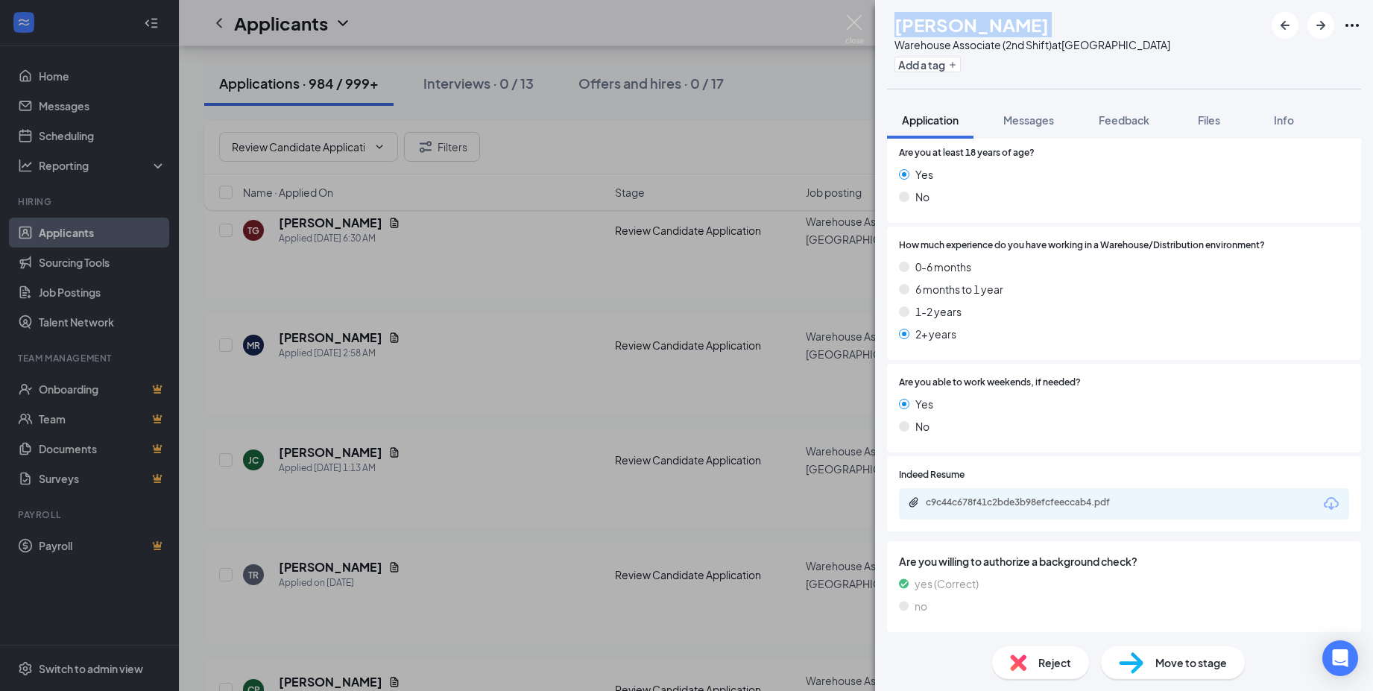
click at [981, 22] on h1 "[PERSON_NAME]" at bounding box center [971, 24] width 154 height 25
copy h1 "[PERSON_NAME]"
click at [1197, 671] on div "Move to stage" at bounding box center [1173, 662] width 144 height 33
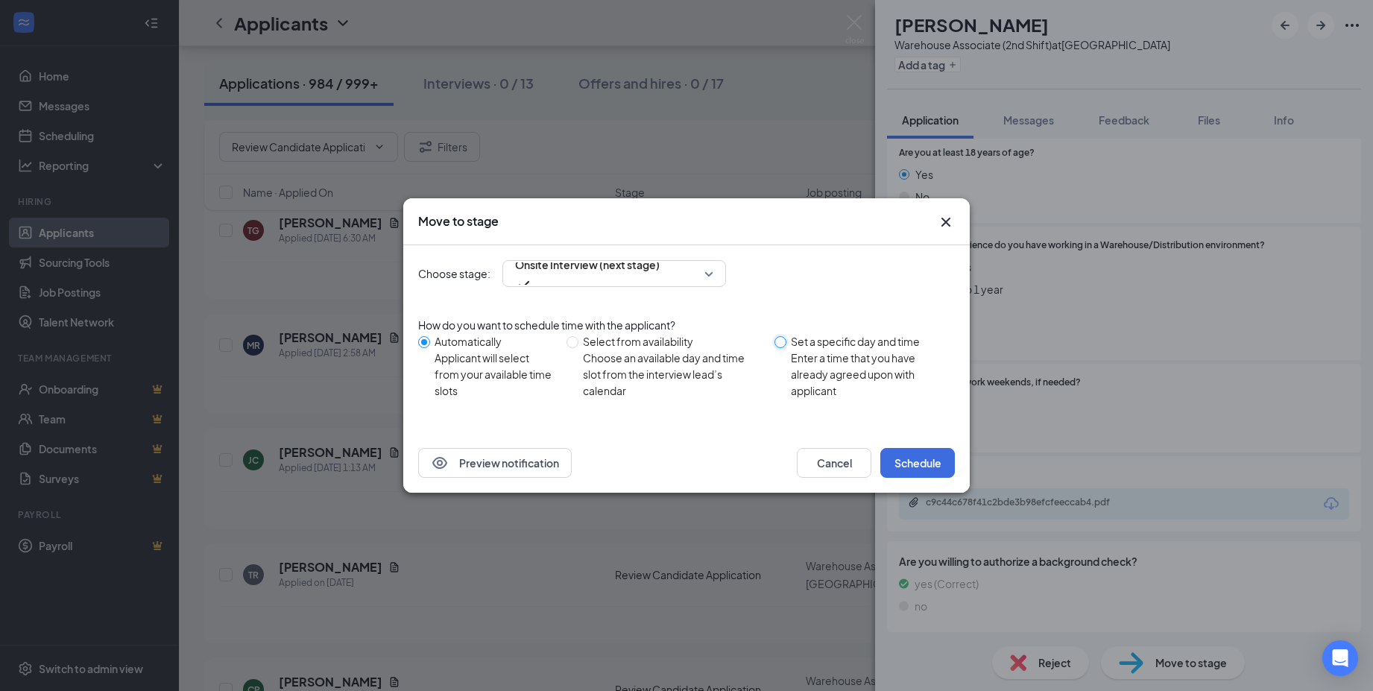
click at [782, 348] on input "Set a specific day and time Enter a time that you have already agreed upon with…" at bounding box center [780, 342] width 12 height 12
radio input "true"
radio input "false"
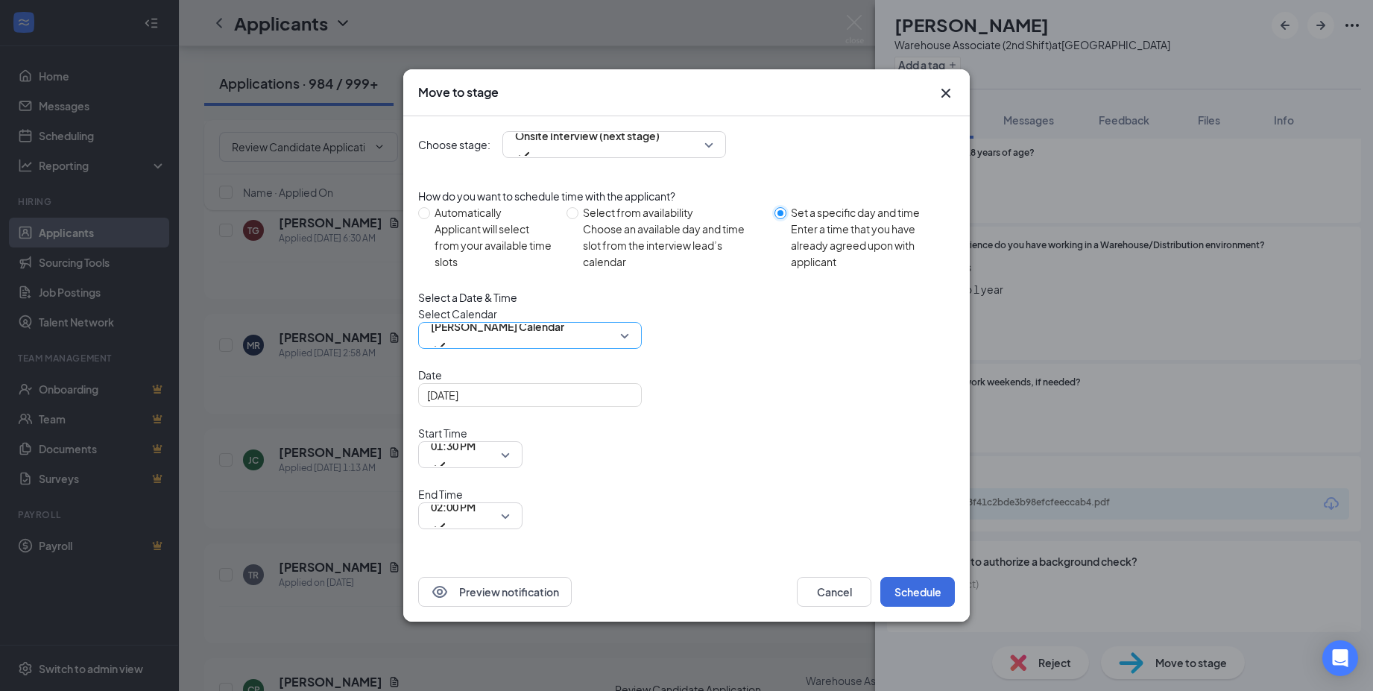
click at [510, 338] on span "[PERSON_NAME] Calendar" at bounding box center [497, 326] width 133 height 22
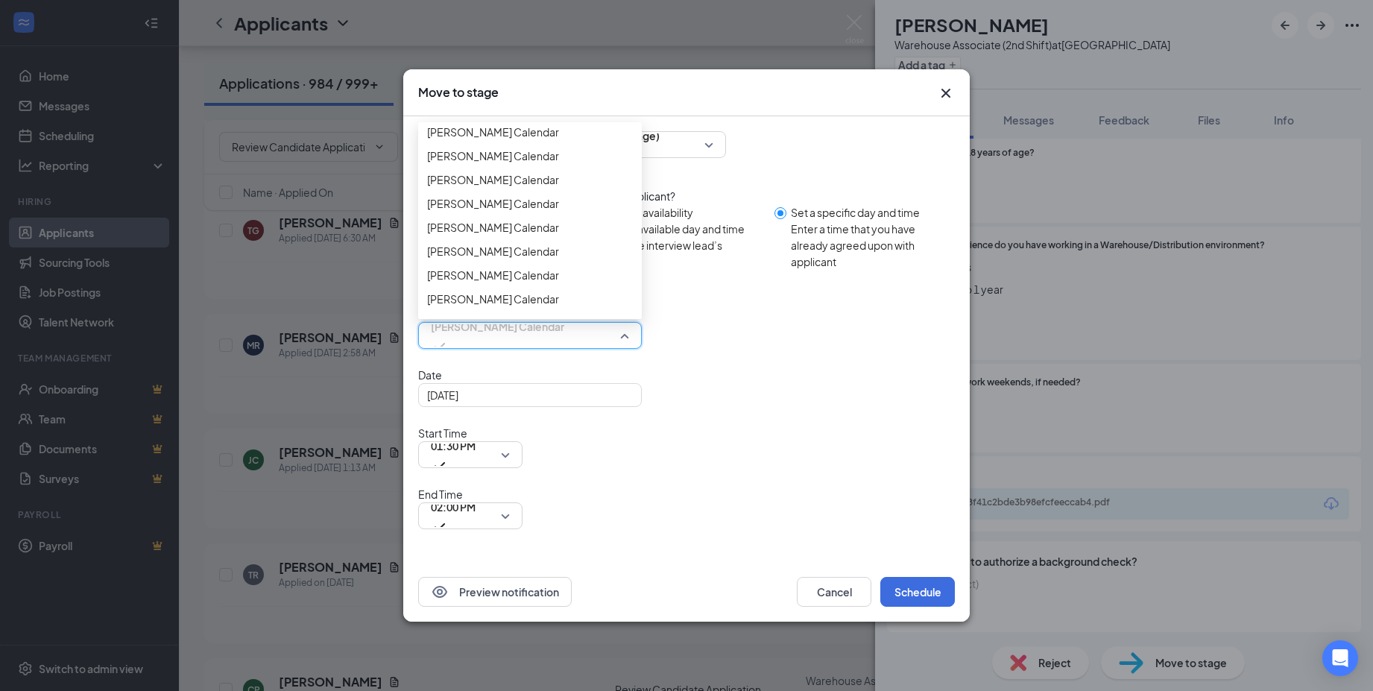
scroll to position [792, 0]
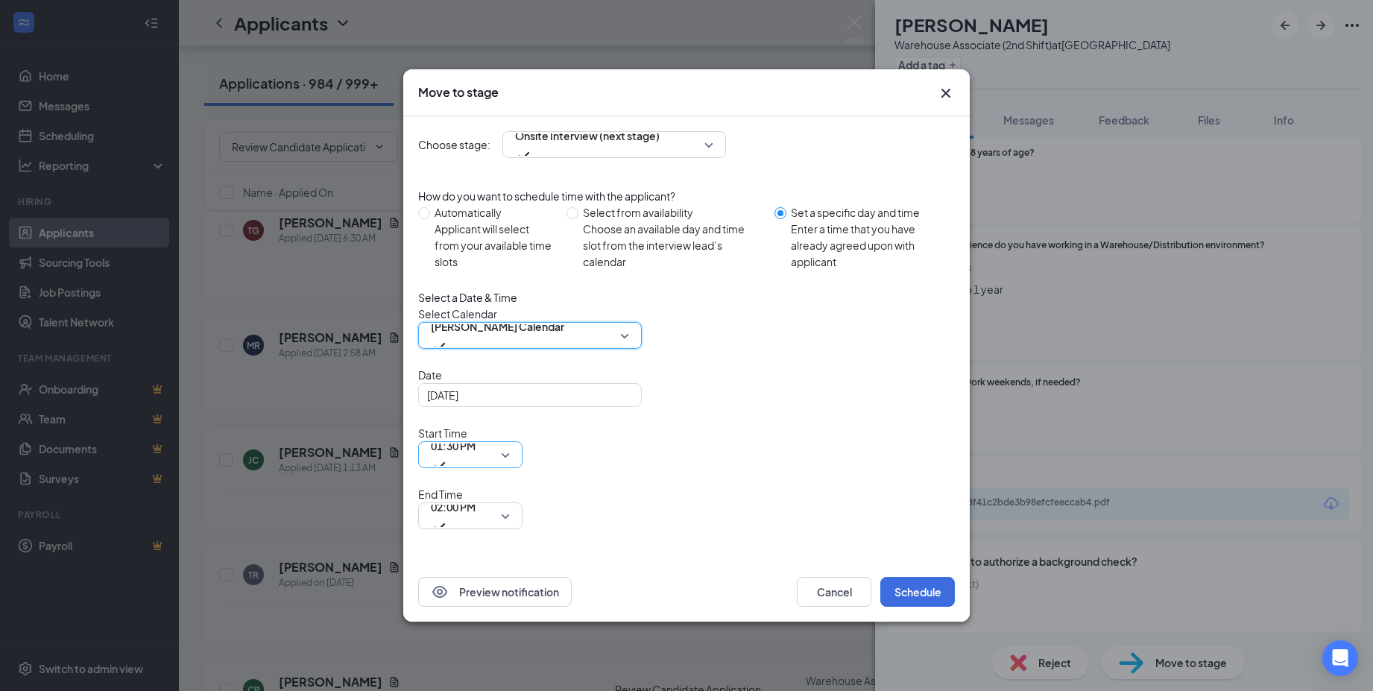
click at [510, 466] on span "01:30 PM" at bounding box center [470, 455] width 79 height 22
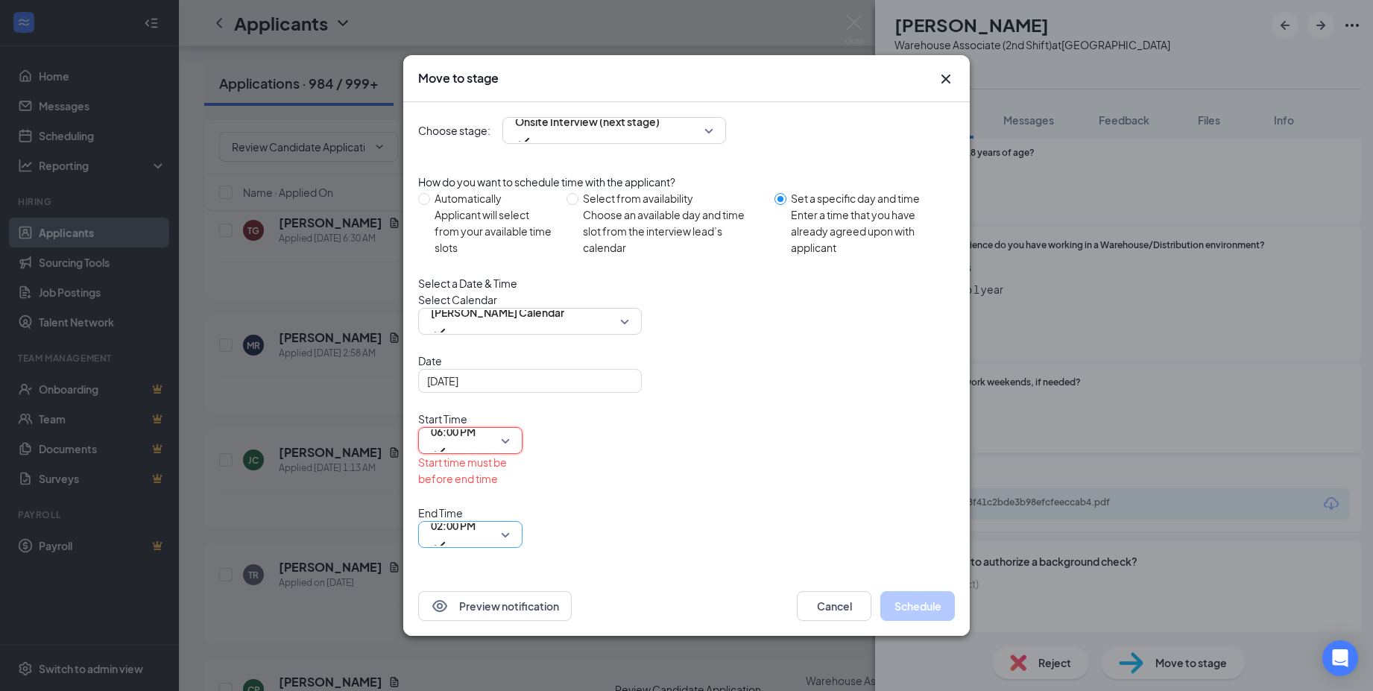
click at [510, 523] on span "02:00 PM" at bounding box center [470, 534] width 79 height 22
click at [471, 10] on span "06:30 PM" at bounding box center [449, 2] width 44 height 16
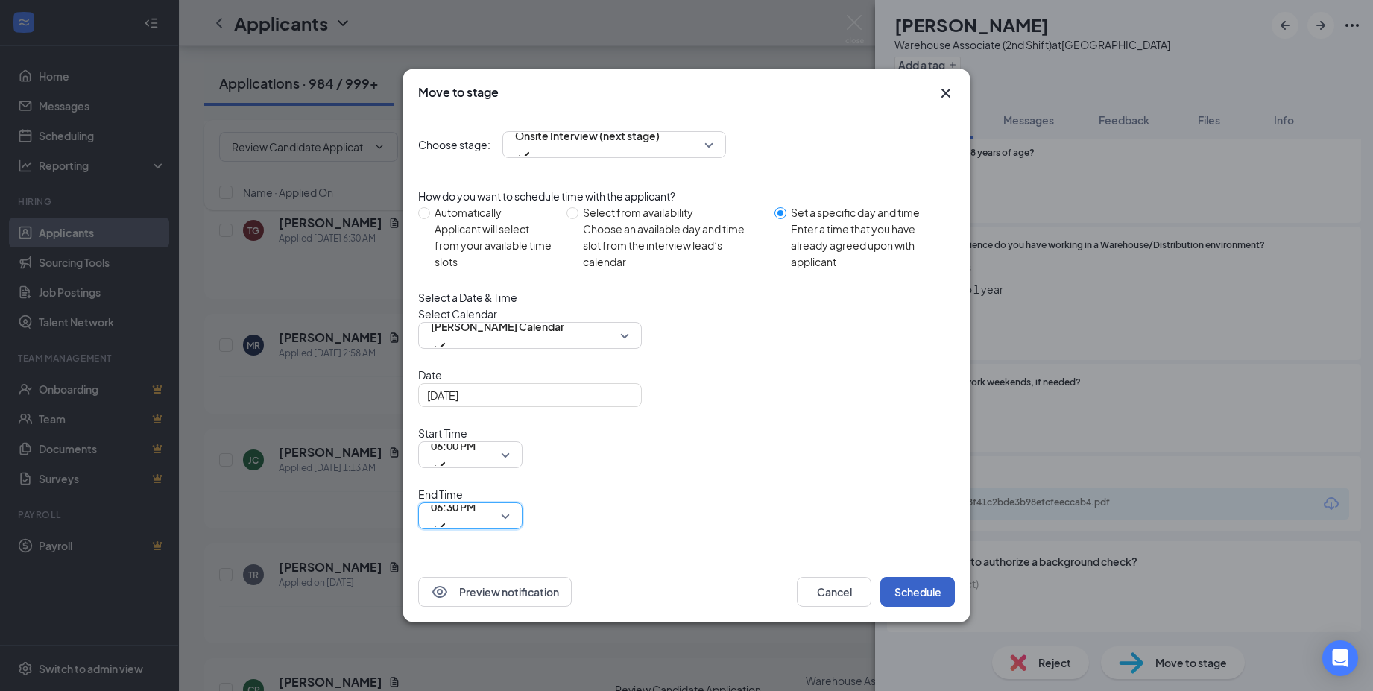
click at [921, 577] on button "Schedule" at bounding box center [917, 592] width 75 height 30
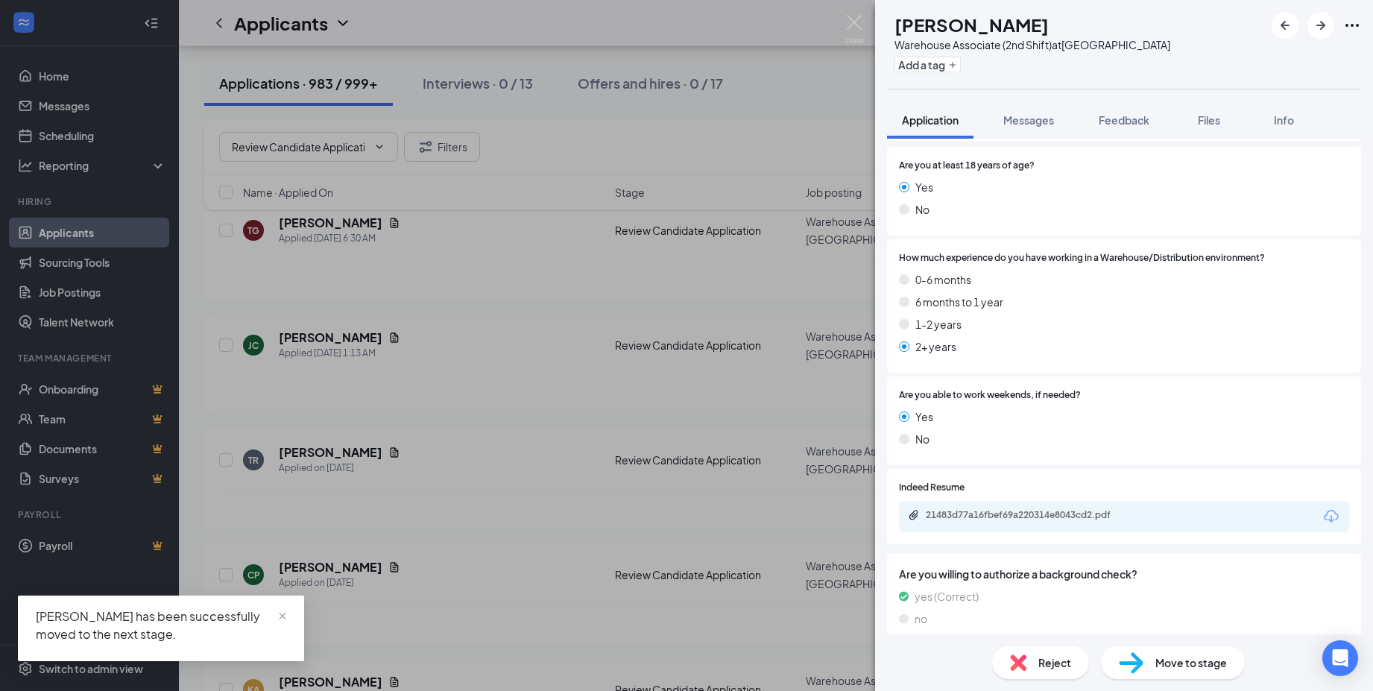
scroll to position [298, 0]
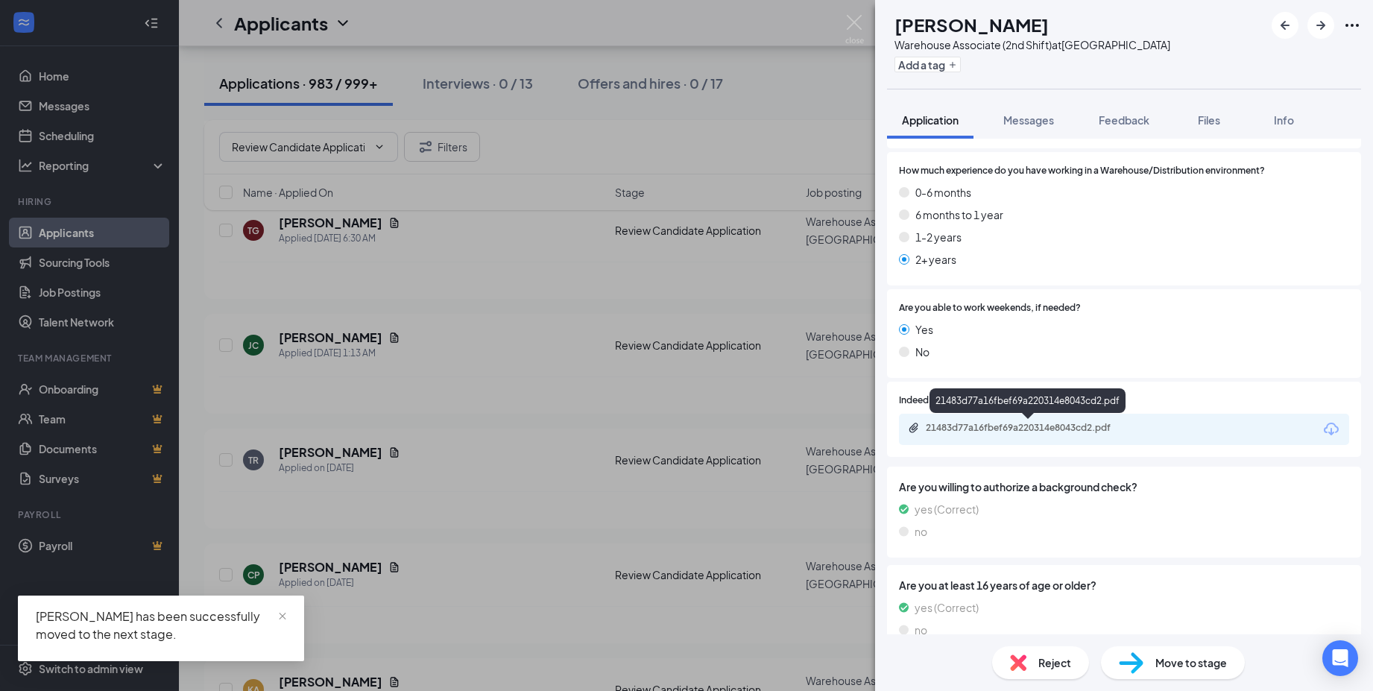
click at [1014, 436] on div "21483d77a16fbef69a220314e8043cd2.pdf" at bounding box center [1029, 429] width 242 height 14
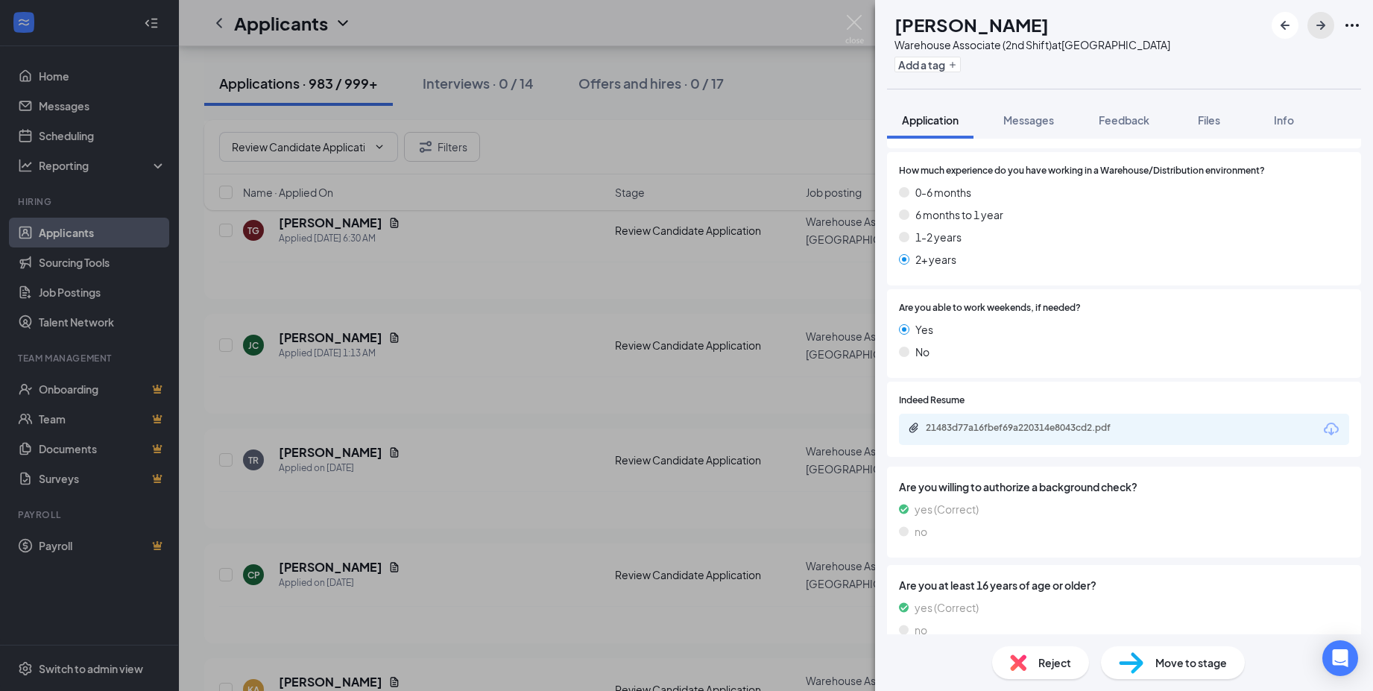
click at [1317, 34] on button "button" at bounding box center [1320, 25] width 27 height 27
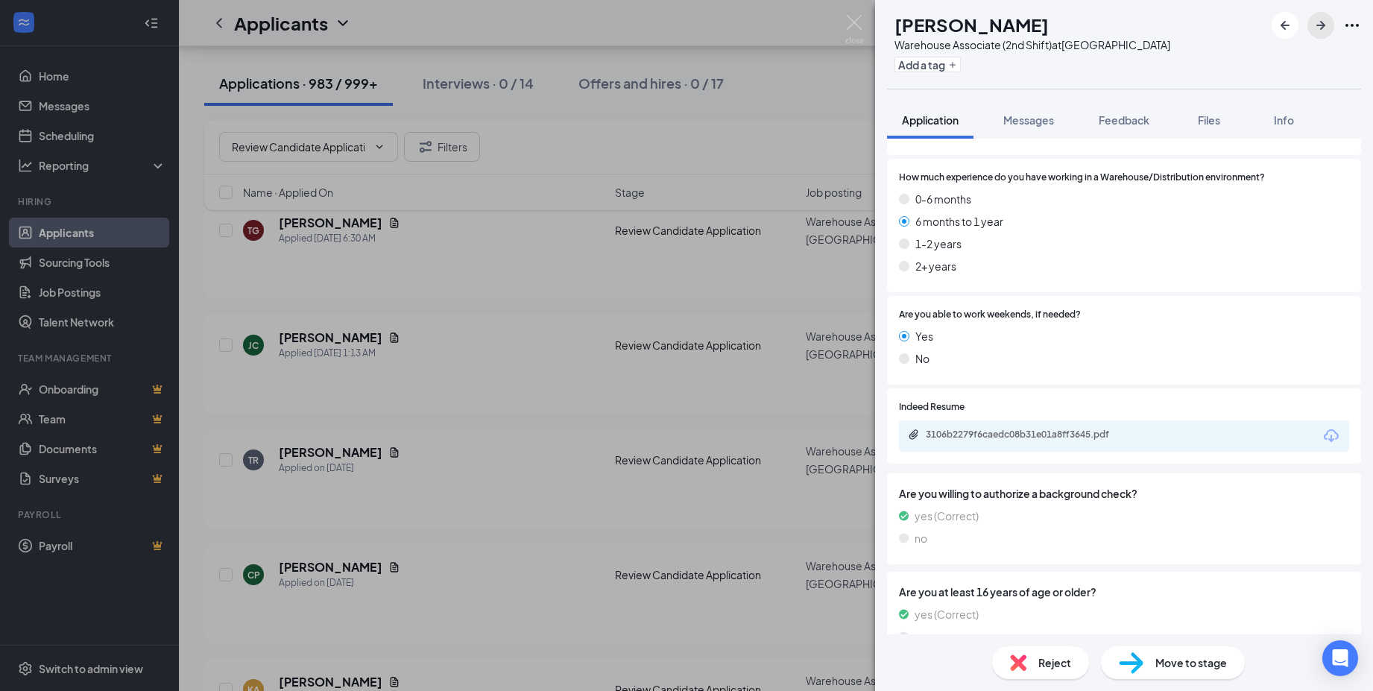
scroll to position [373, 0]
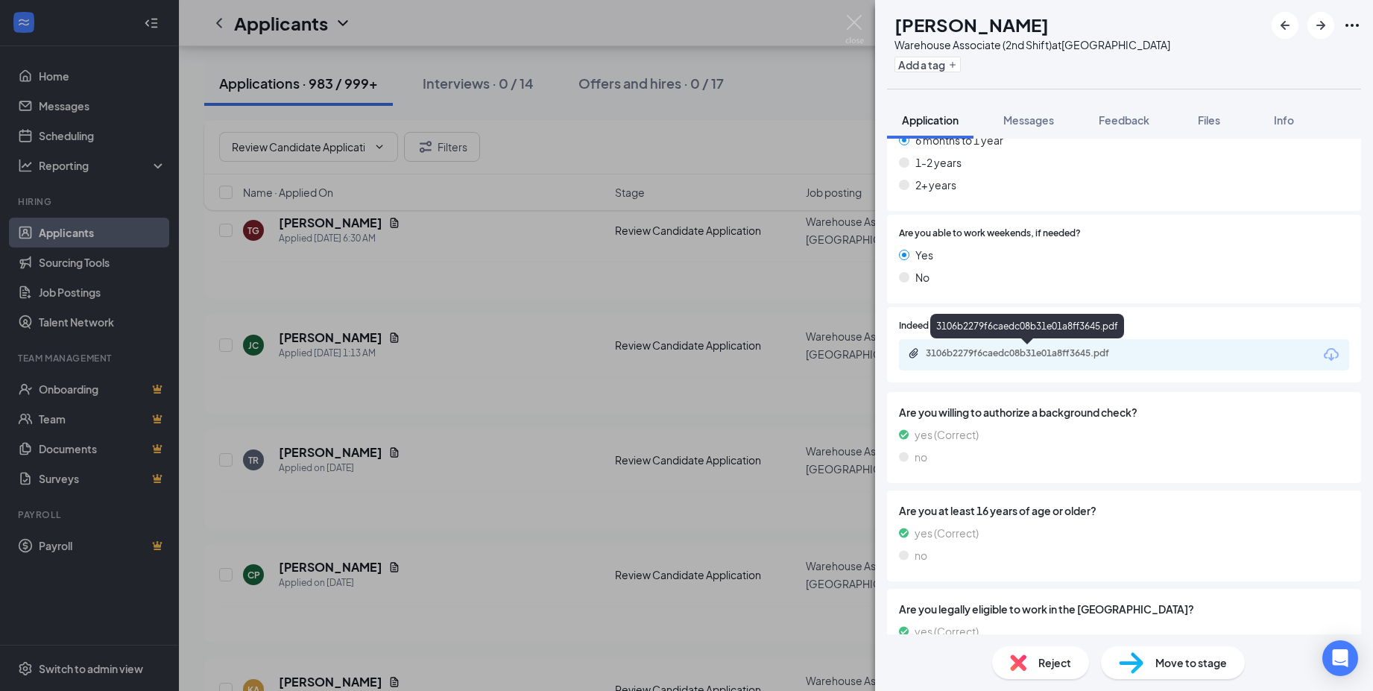
click at [992, 357] on div "3106b2279f6caedc08b31e01a8ff3645.pdf" at bounding box center [1030, 353] width 209 height 12
click at [1322, 27] on icon "ArrowRight" at bounding box center [1321, 25] width 18 height 18
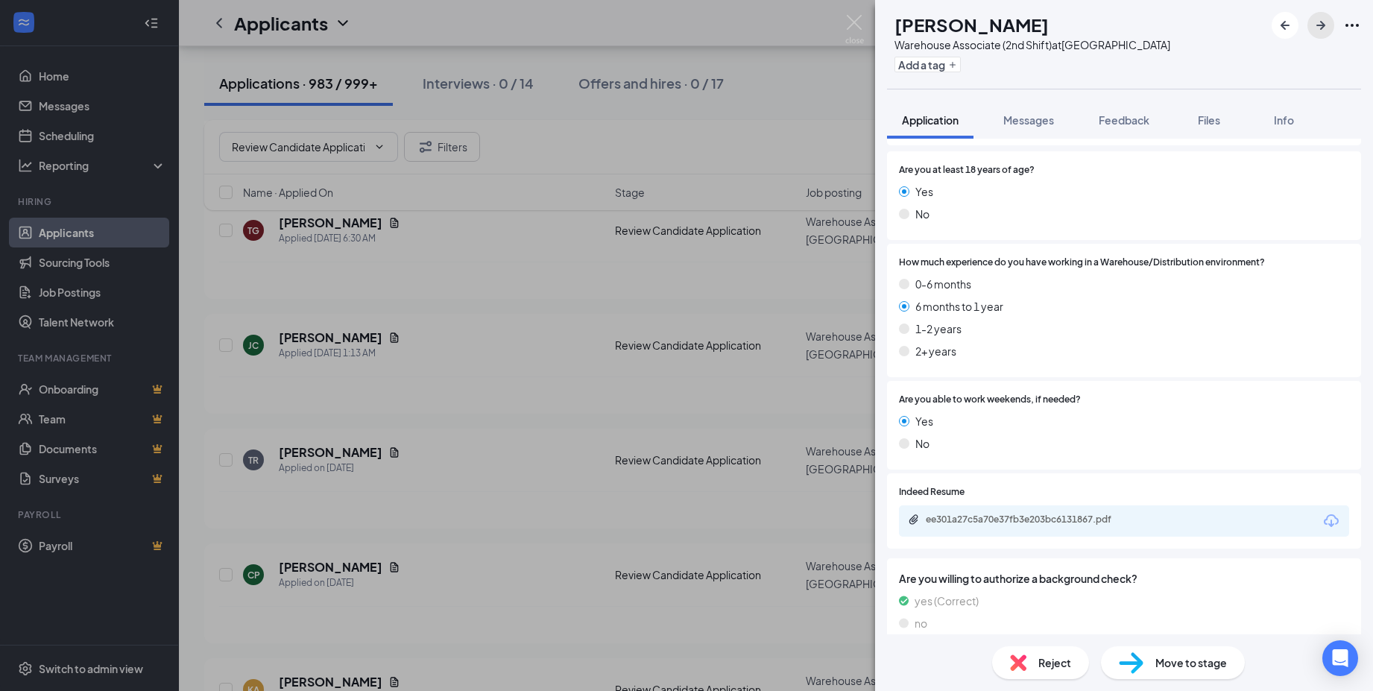
scroll to position [224, 0]
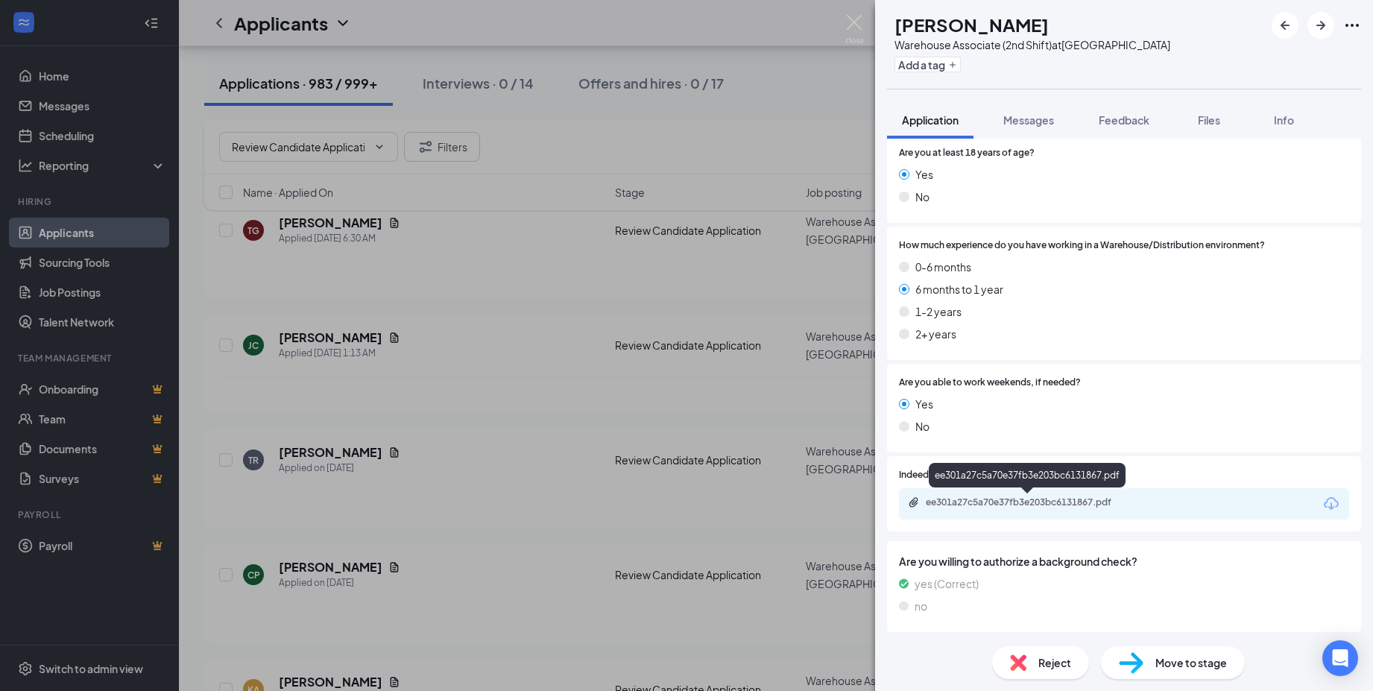
click at [1004, 506] on div "ee301a27c5a70e37fb3e203bc6131867.pdf" at bounding box center [1030, 502] width 209 height 12
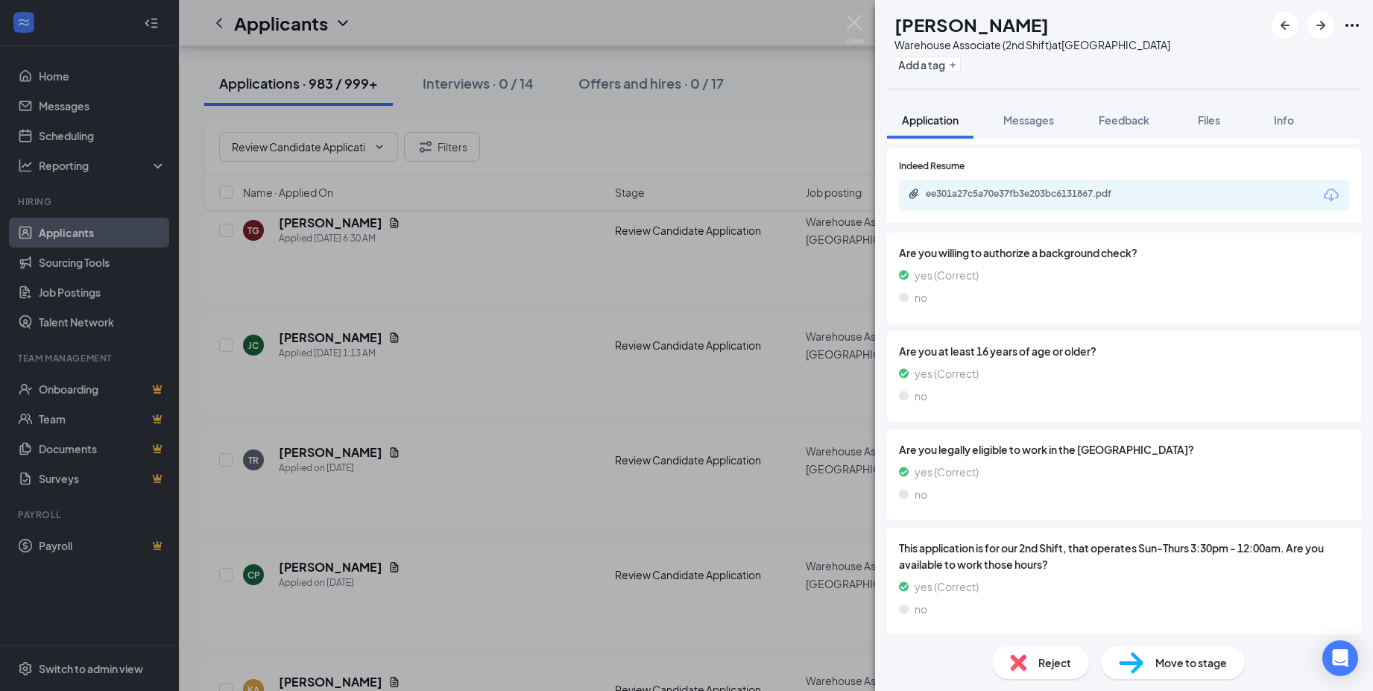
scroll to position [508, 0]
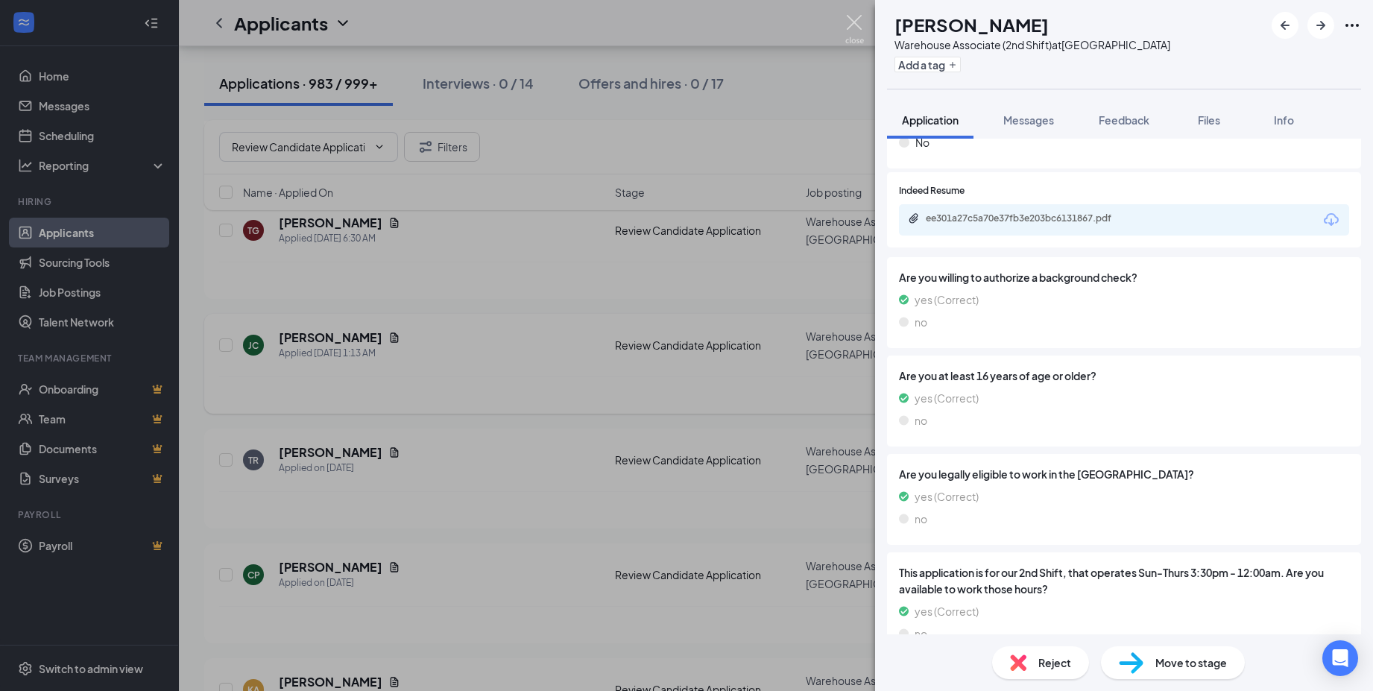
click at [848, 21] on img at bounding box center [854, 29] width 19 height 29
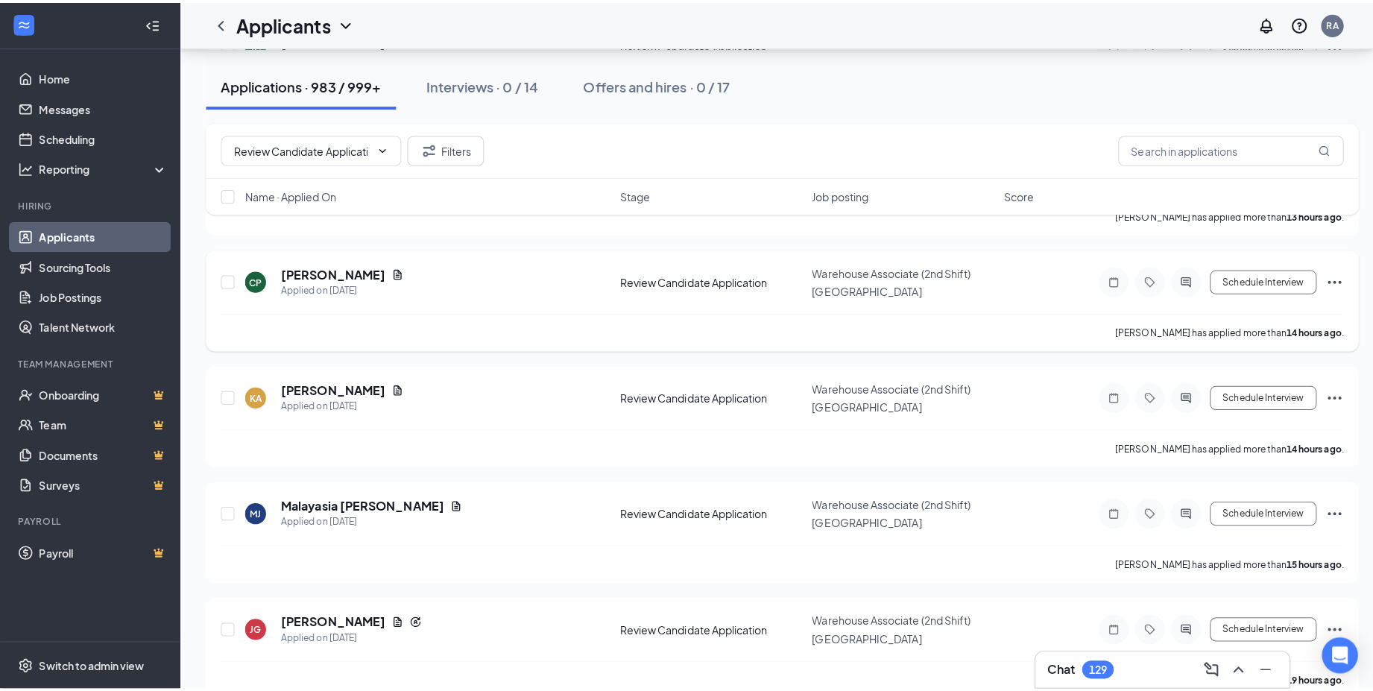
scroll to position [2400, 0]
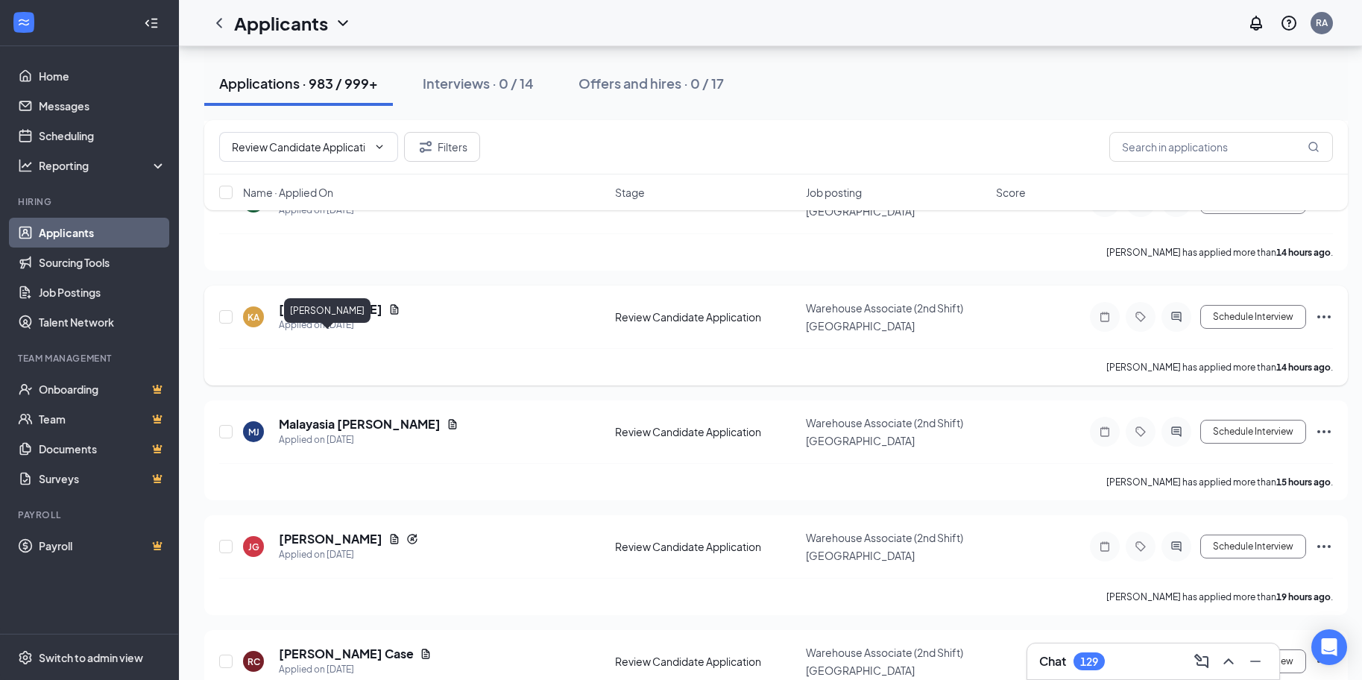
click at [293, 318] on h5 "[PERSON_NAME]" at bounding box center [331, 309] width 104 height 16
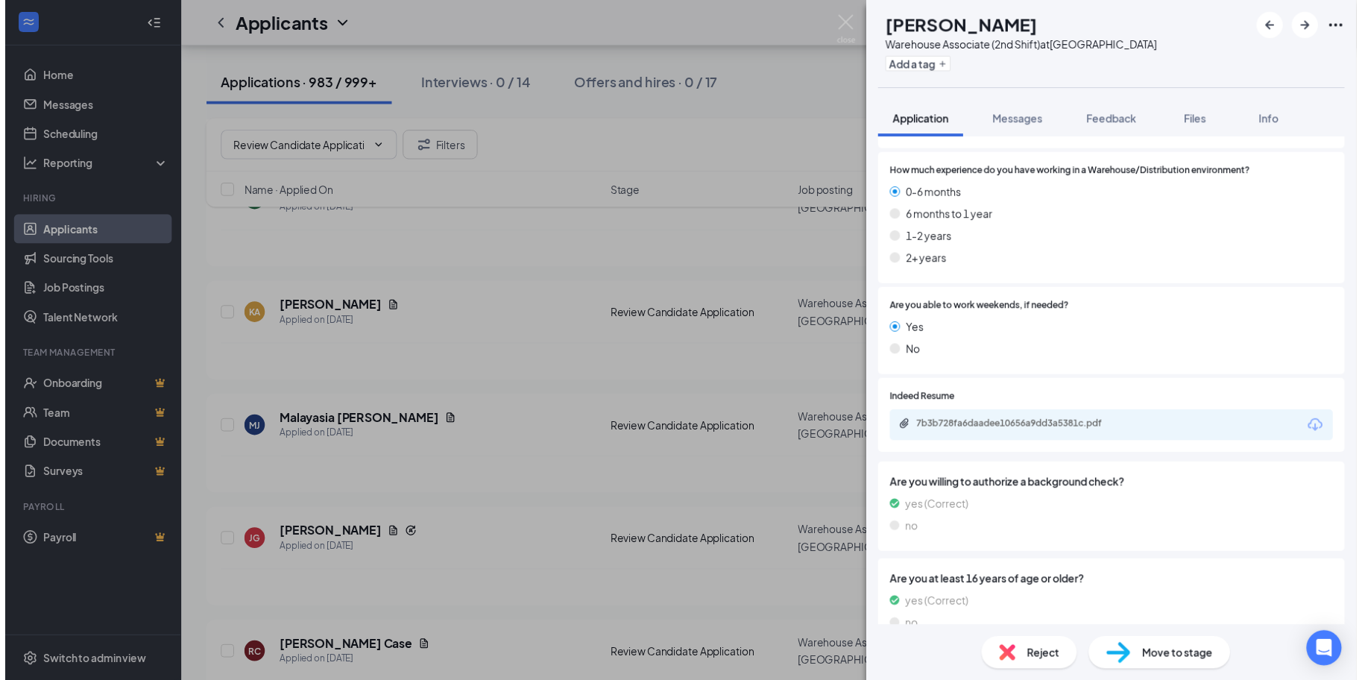
scroll to position [298, 0]
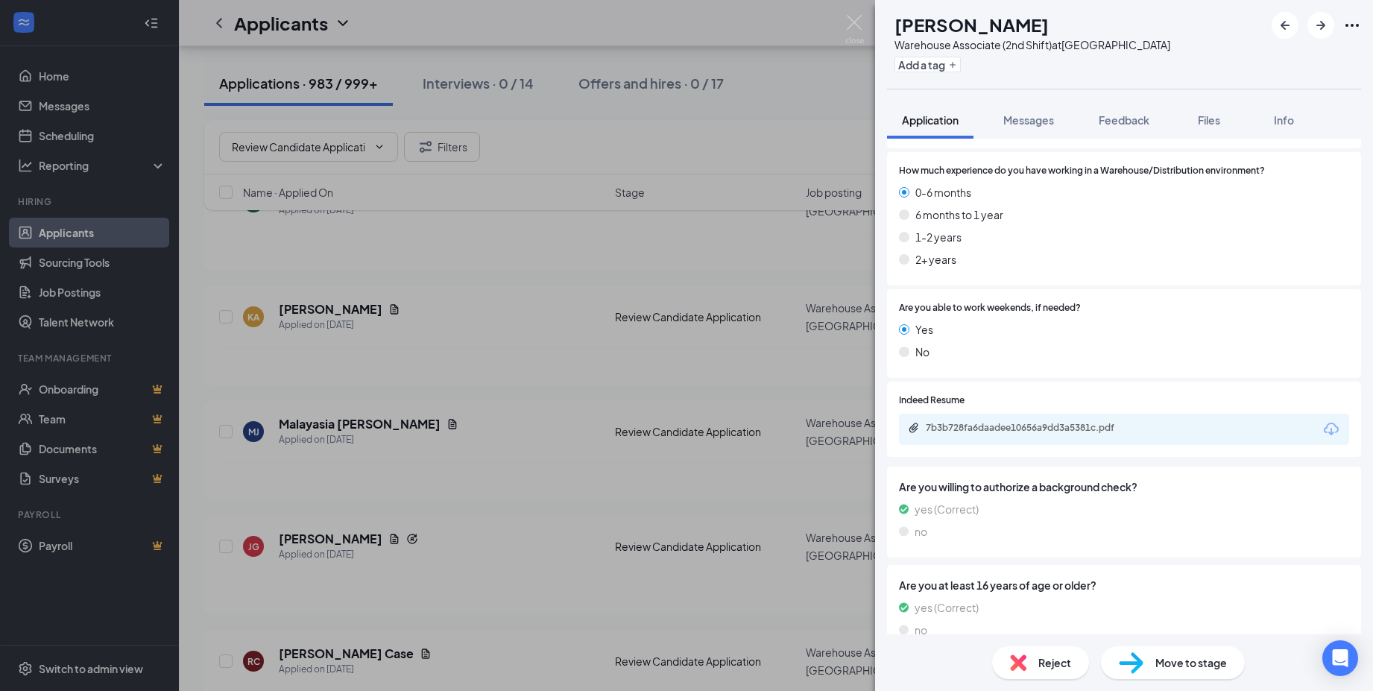
click at [1069, 434] on div "7b3b728fa6daadee10656a9dd3a5381c.pdf" at bounding box center [1030, 428] width 209 height 12
click at [855, 16] on img at bounding box center [854, 29] width 19 height 29
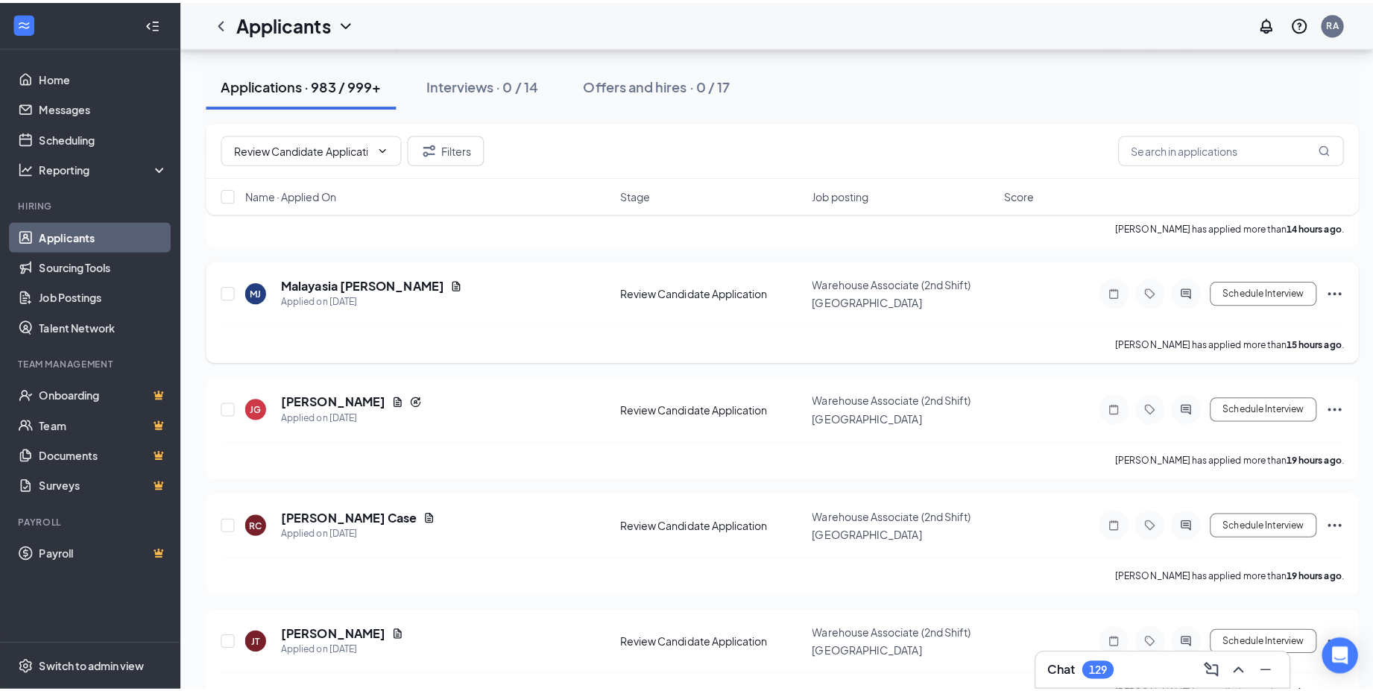
scroll to position [2549, 0]
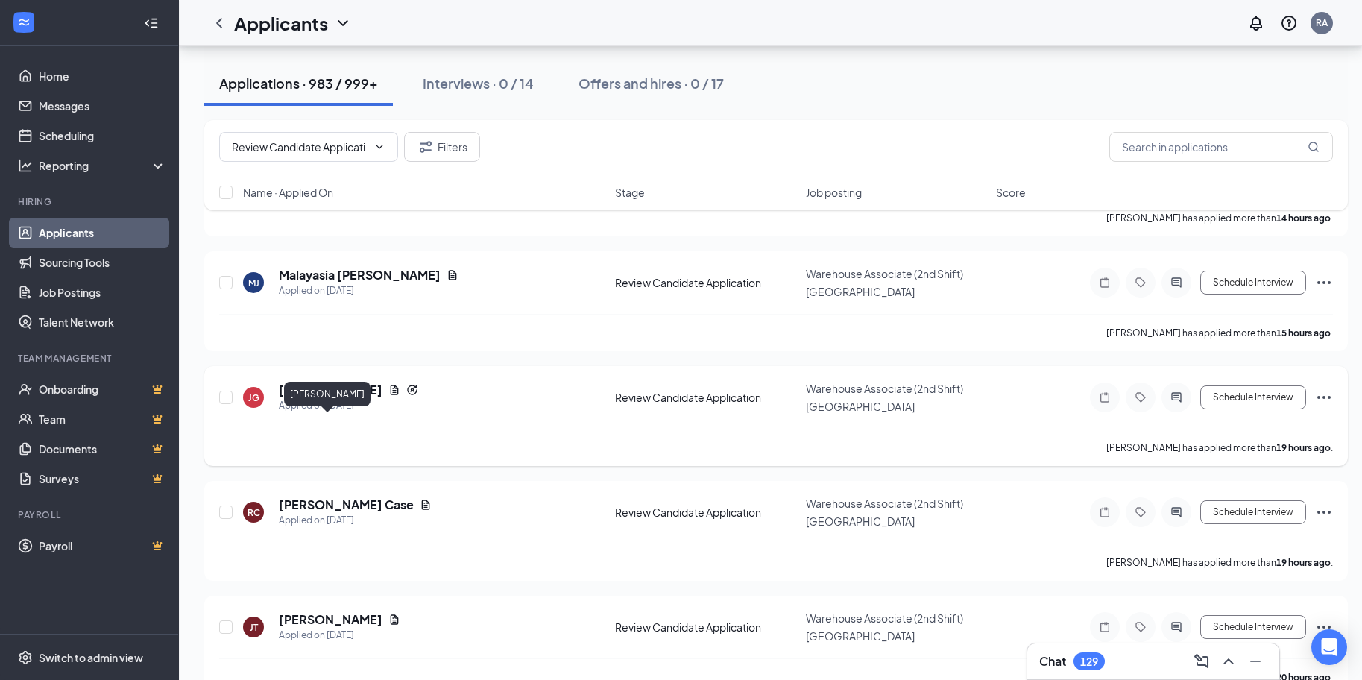
click at [307, 398] on h5 "[PERSON_NAME]" at bounding box center [331, 390] width 104 height 16
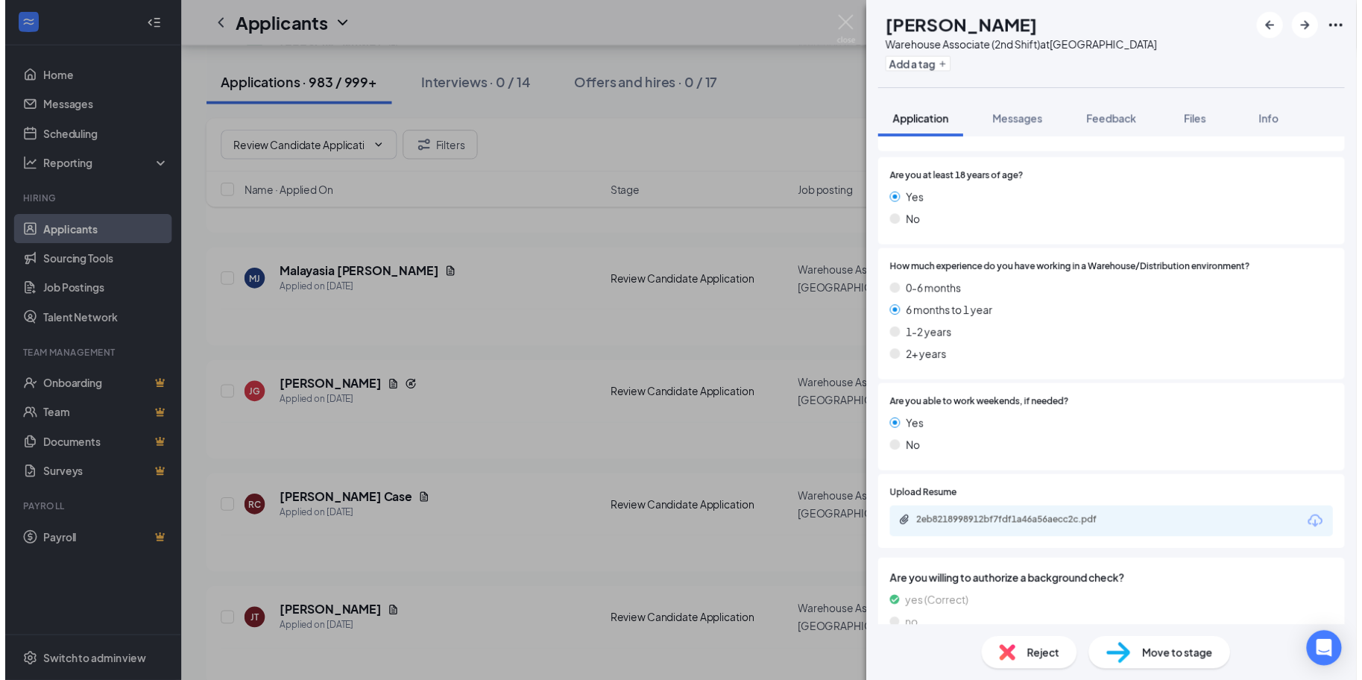
scroll to position [373, 0]
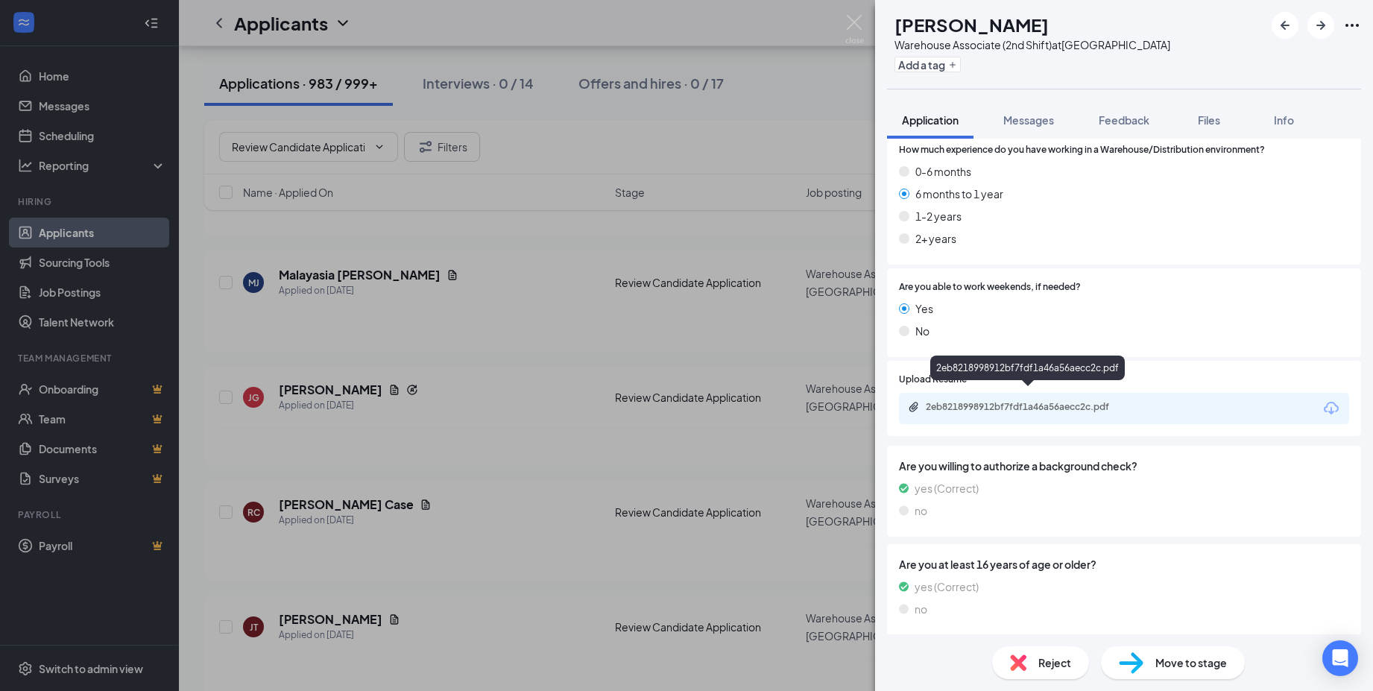
click at [1044, 385] on div "2eb8218998912bf7fdf1a46a56aecc2c.pdf" at bounding box center [1027, 371] width 195 height 31
click at [1042, 408] on div "2eb8218998912bf7fdf1a46a56aecc2c.pdf" at bounding box center [1124, 408] width 450 height 31
click at [1047, 401] on div "2eb8218998912bf7fdf1a46a56aecc2c.pdf" at bounding box center [1030, 407] width 209 height 12
click at [505, 389] on div "JG Jeffrey Grantz Warehouse Associate (2nd Shift) at Atlanta Add a tag Applicat…" at bounding box center [686, 345] width 1373 height 691
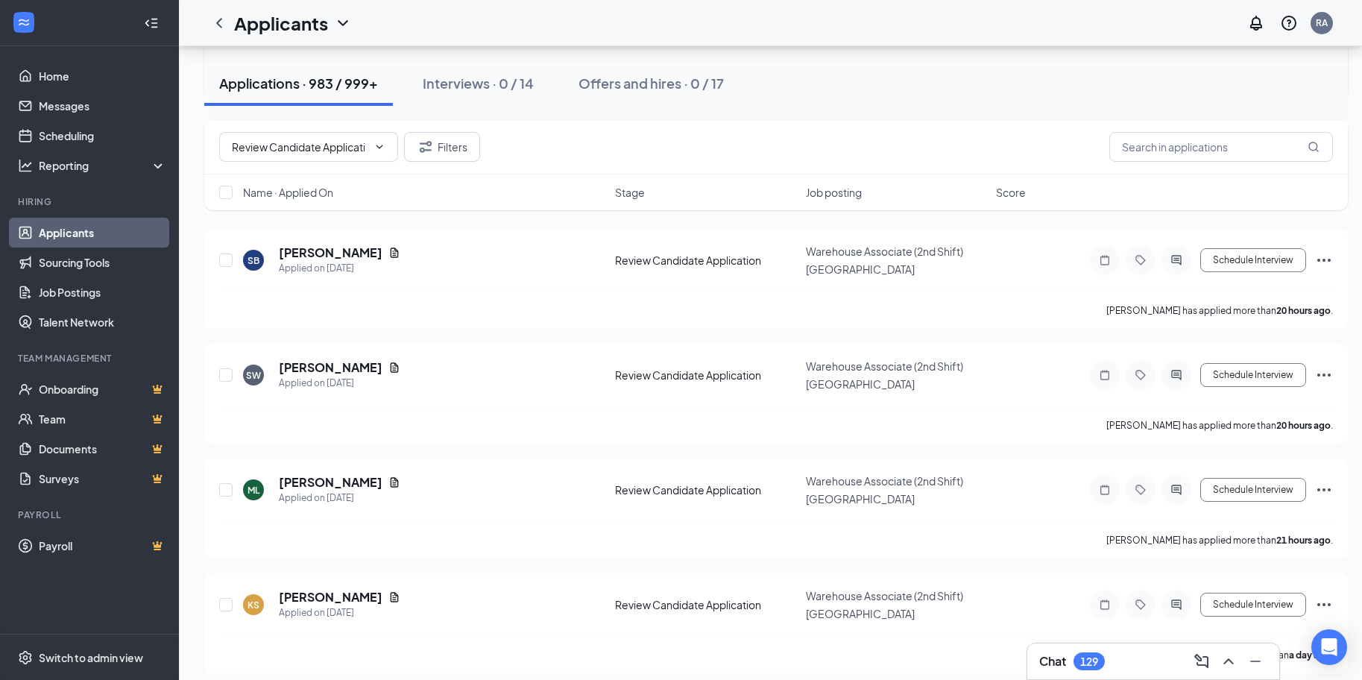
scroll to position [3201, 0]
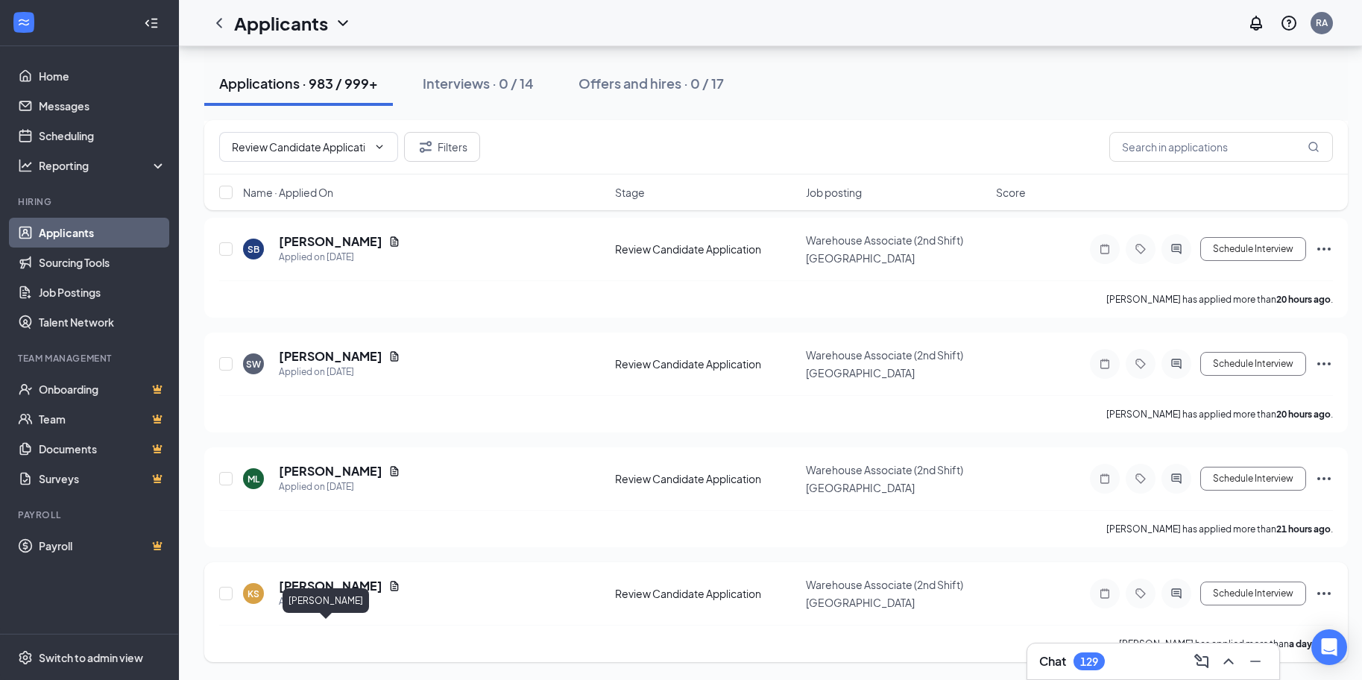
click at [338, 581] on h5 "Kirby Smith" at bounding box center [331, 586] width 104 height 16
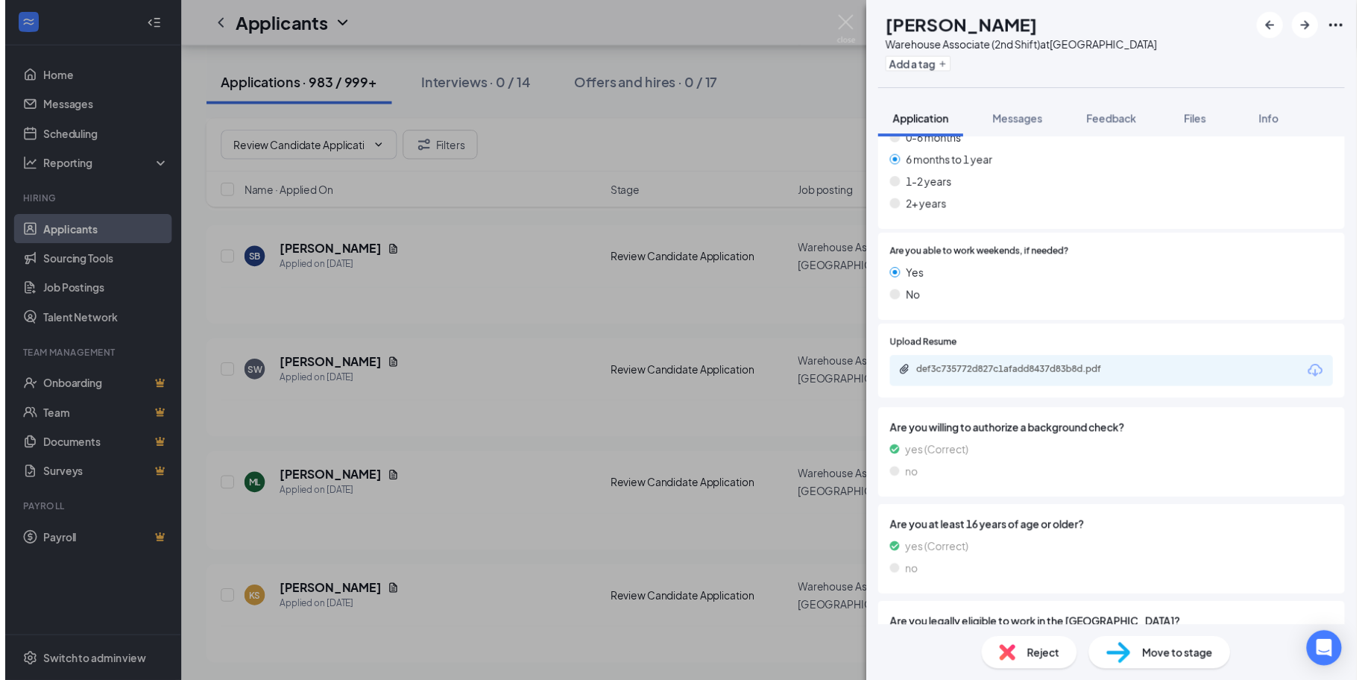
scroll to position [373, 0]
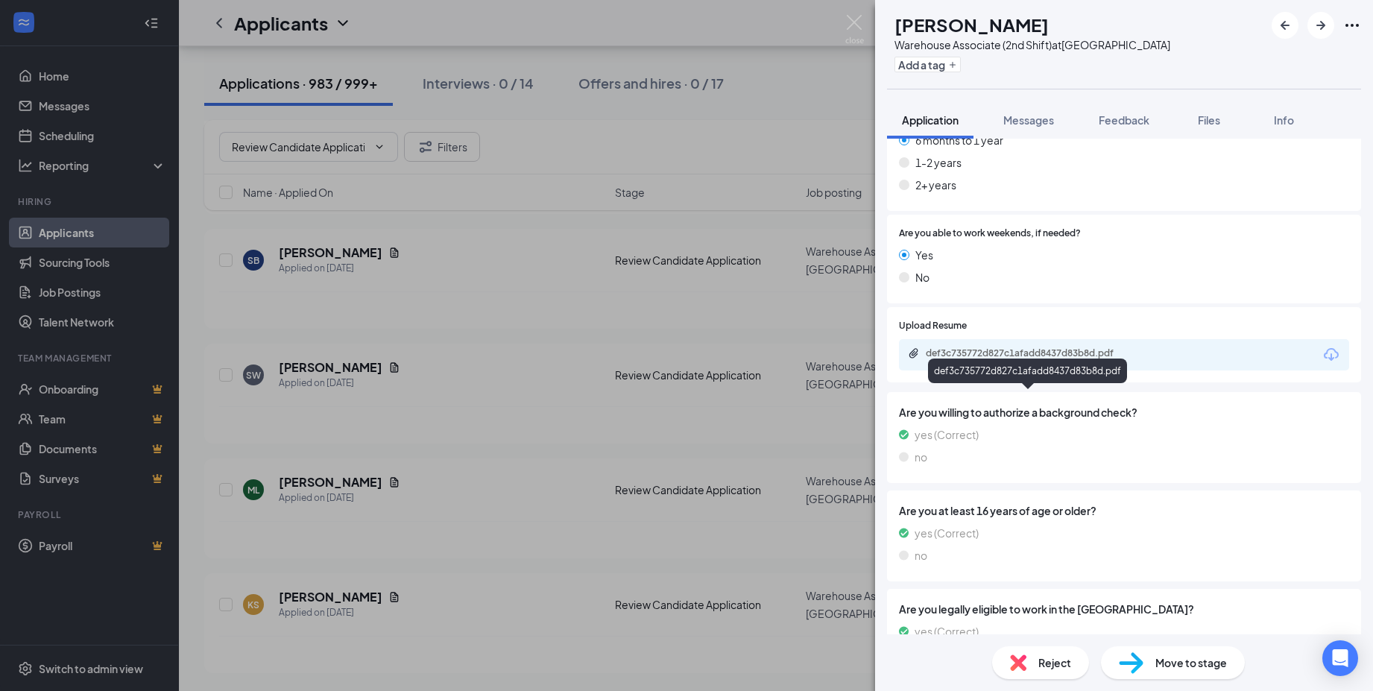
click at [1082, 353] on div "def3c735772d827c1afadd8437d83b8d.pdf" at bounding box center [1030, 353] width 209 height 12
click at [855, 26] on img at bounding box center [854, 29] width 19 height 29
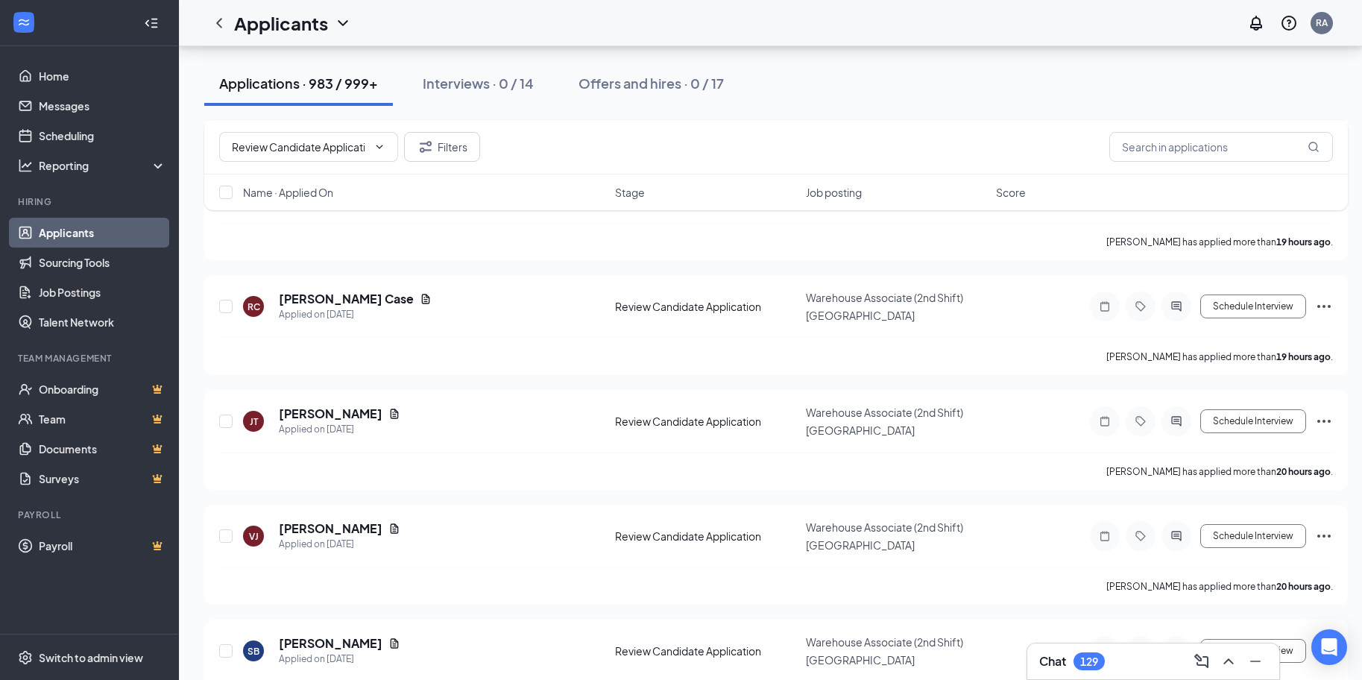
scroll to position [2754, 0]
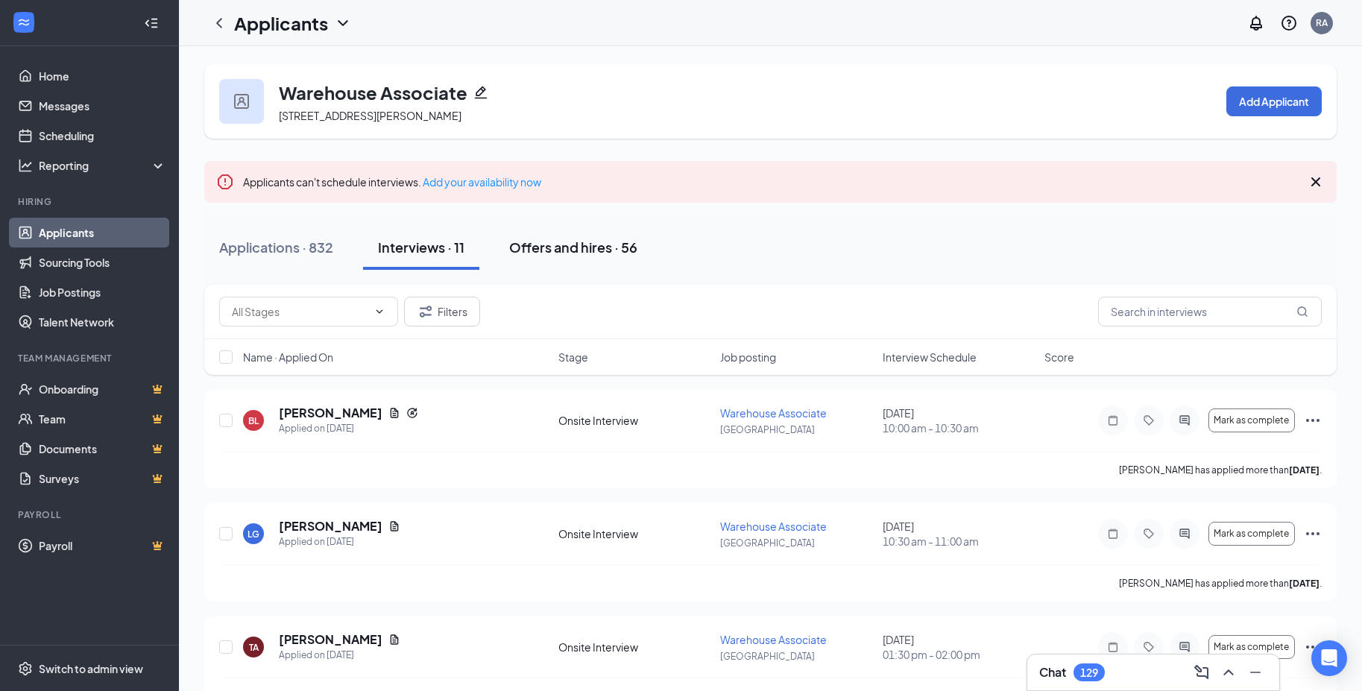
click at [601, 241] on div "Offers and hires · 56" at bounding box center [573, 247] width 128 height 19
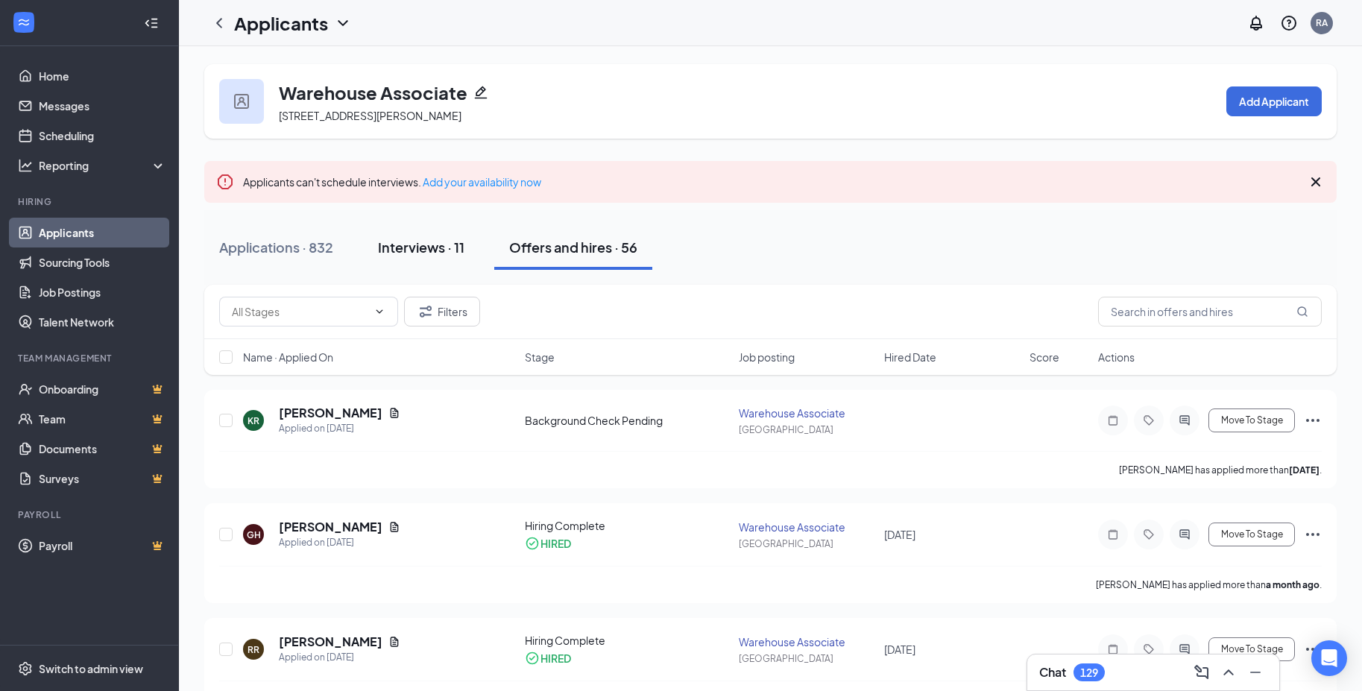
click at [426, 253] on div "Interviews · 11" at bounding box center [421, 247] width 86 height 19
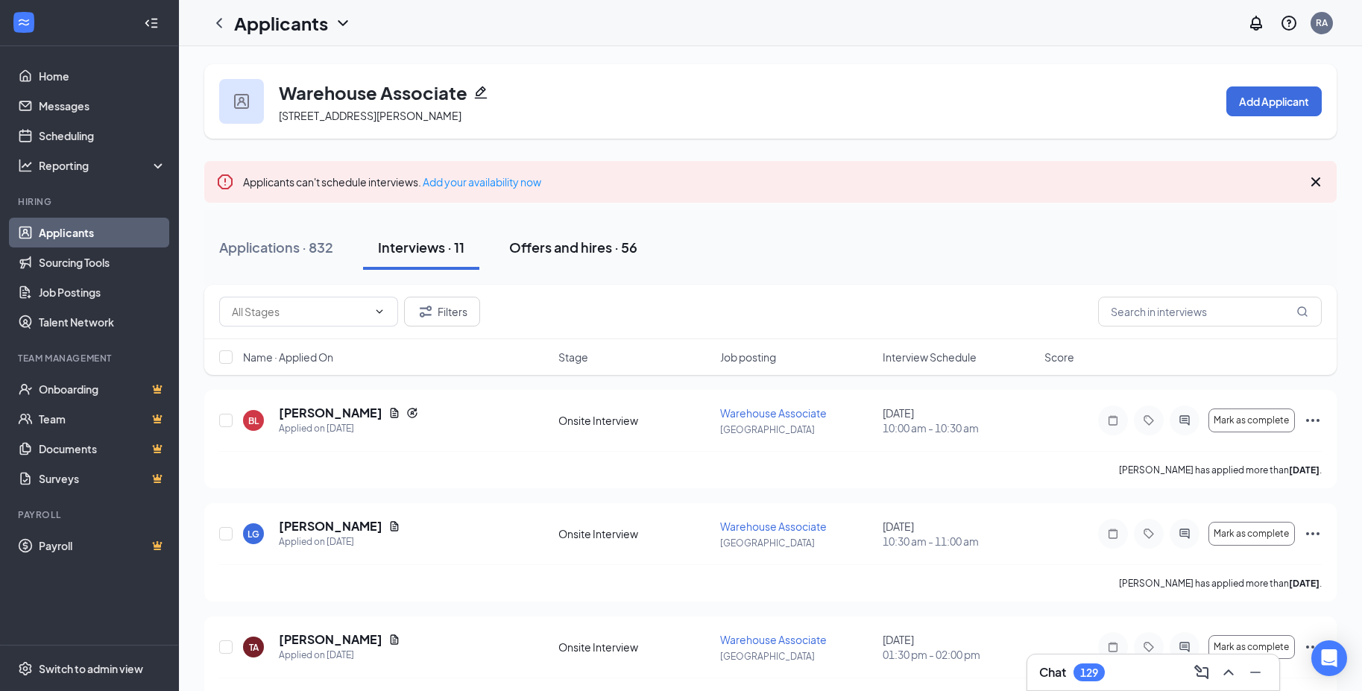
click at [594, 247] on div "Offers and hires · 56" at bounding box center [573, 247] width 128 height 19
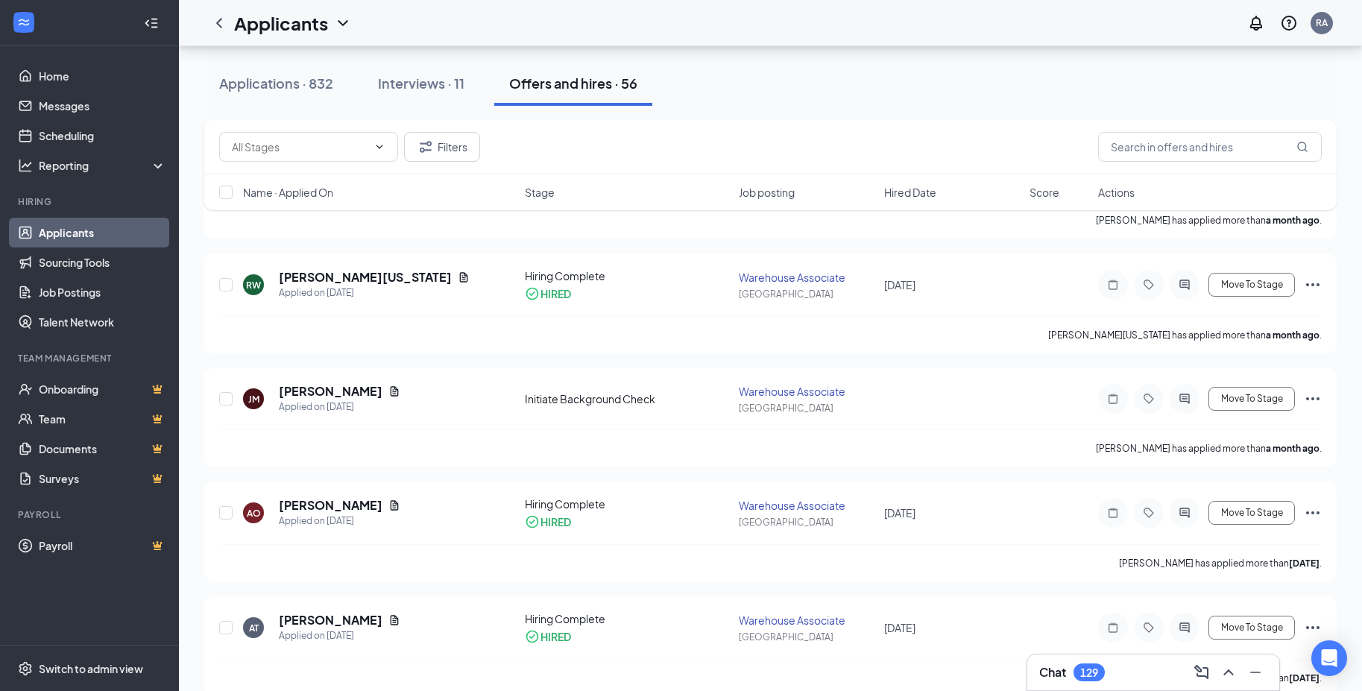
scroll to position [2087, 0]
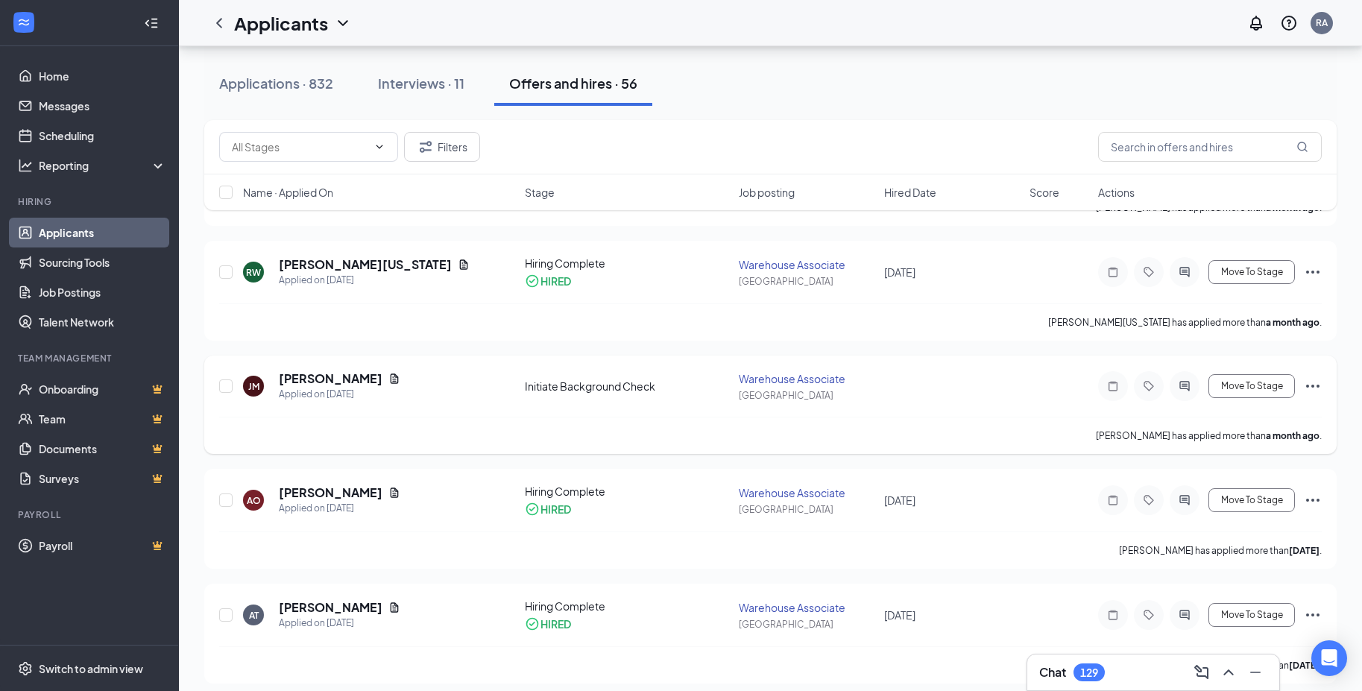
click at [1314, 386] on icon "Ellipses" at bounding box center [1312, 386] width 13 height 3
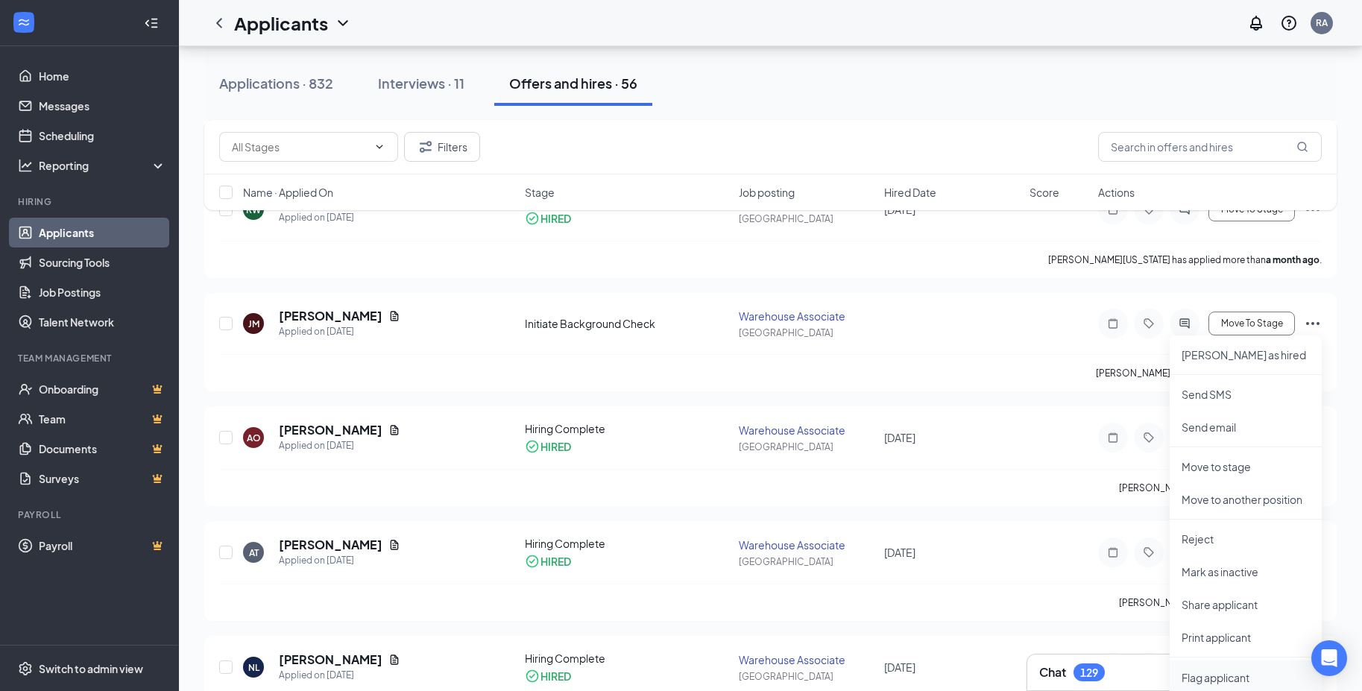
scroll to position [2385, 0]
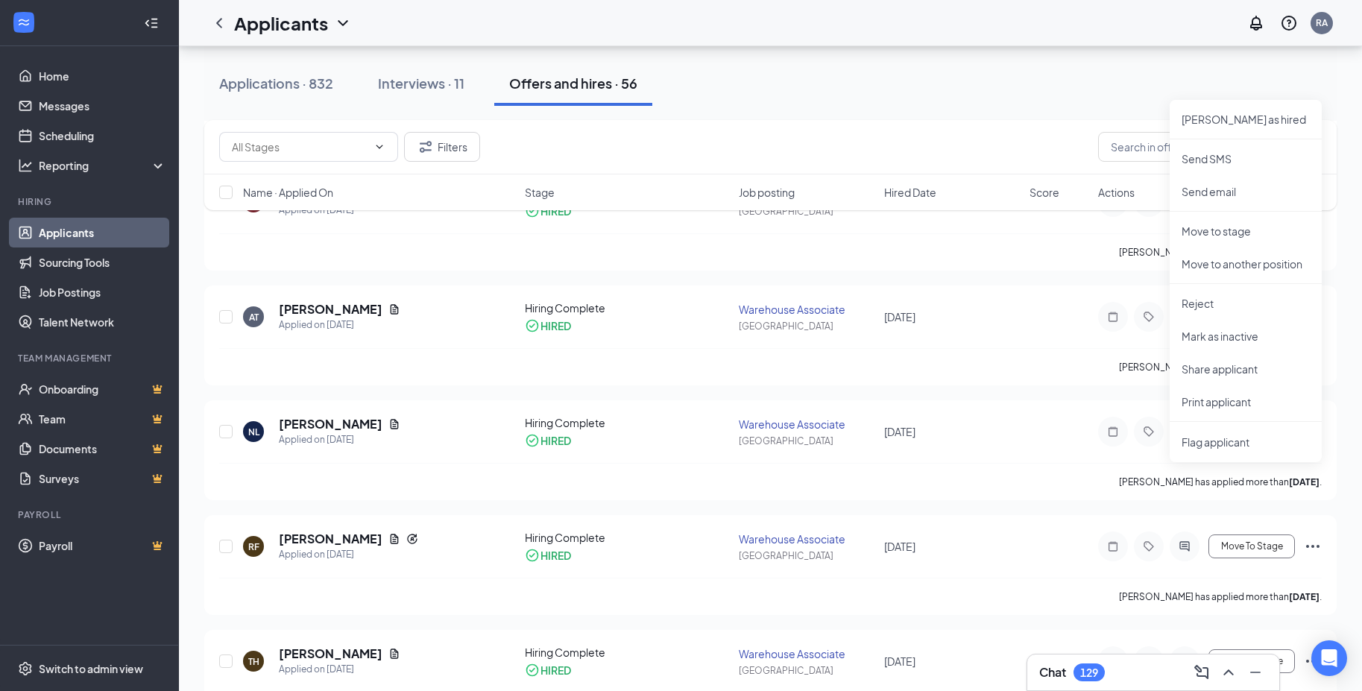
click at [987, 116] on div "Applications · 832 Interviews · 11 Offers and hires · 56" at bounding box center [770, 83] width 1132 height 75
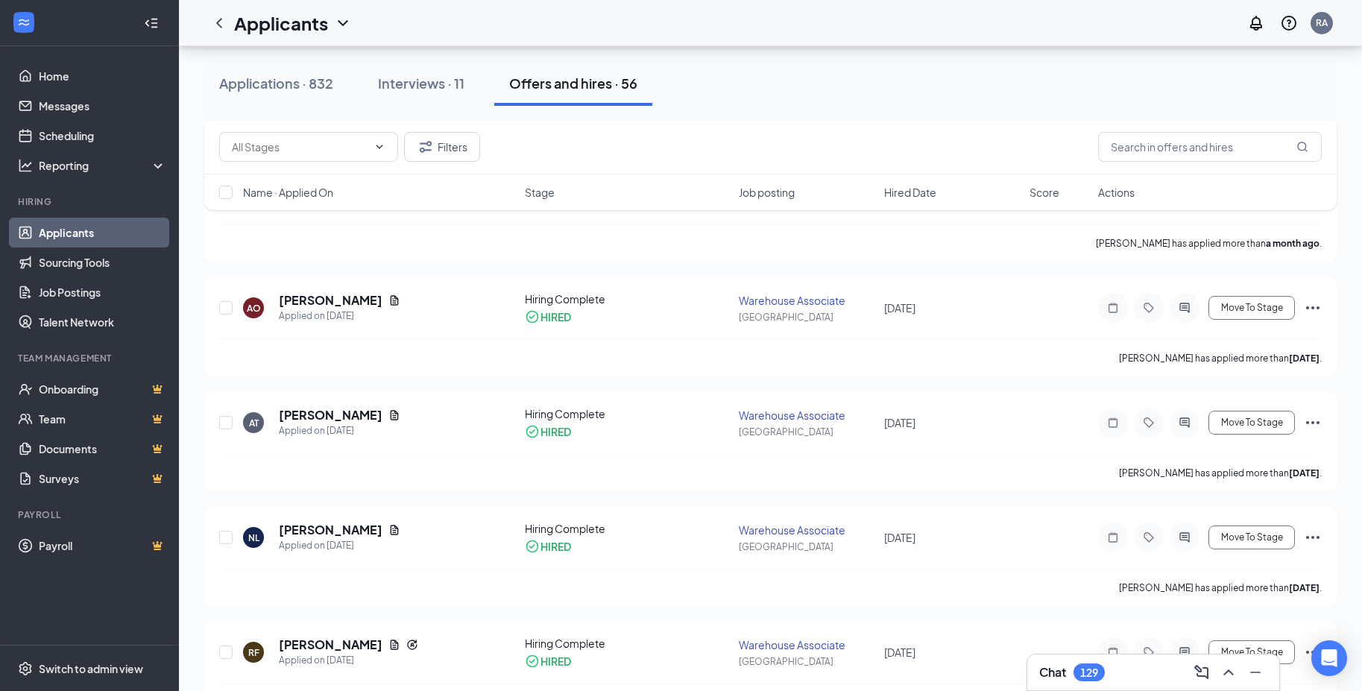
scroll to position [2162, 0]
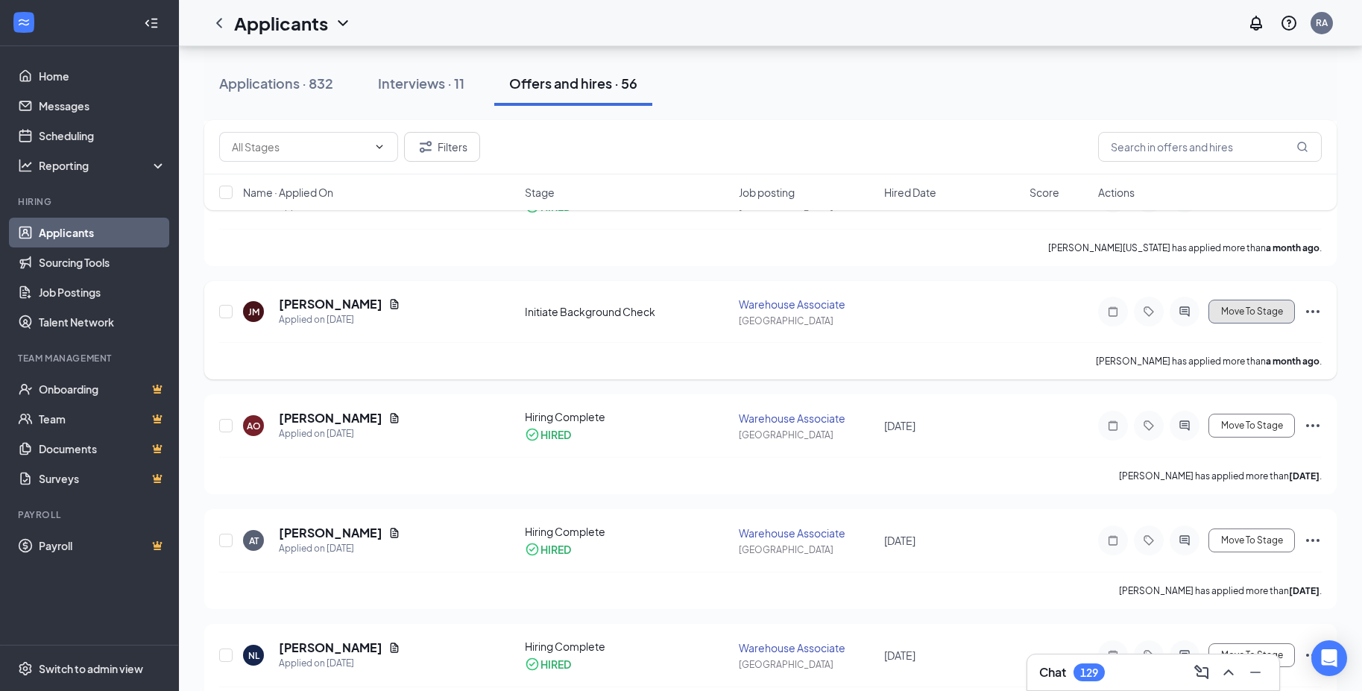
click at [1247, 315] on span "Move To Stage" at bounding box center [1252, 311] width 62 height 10
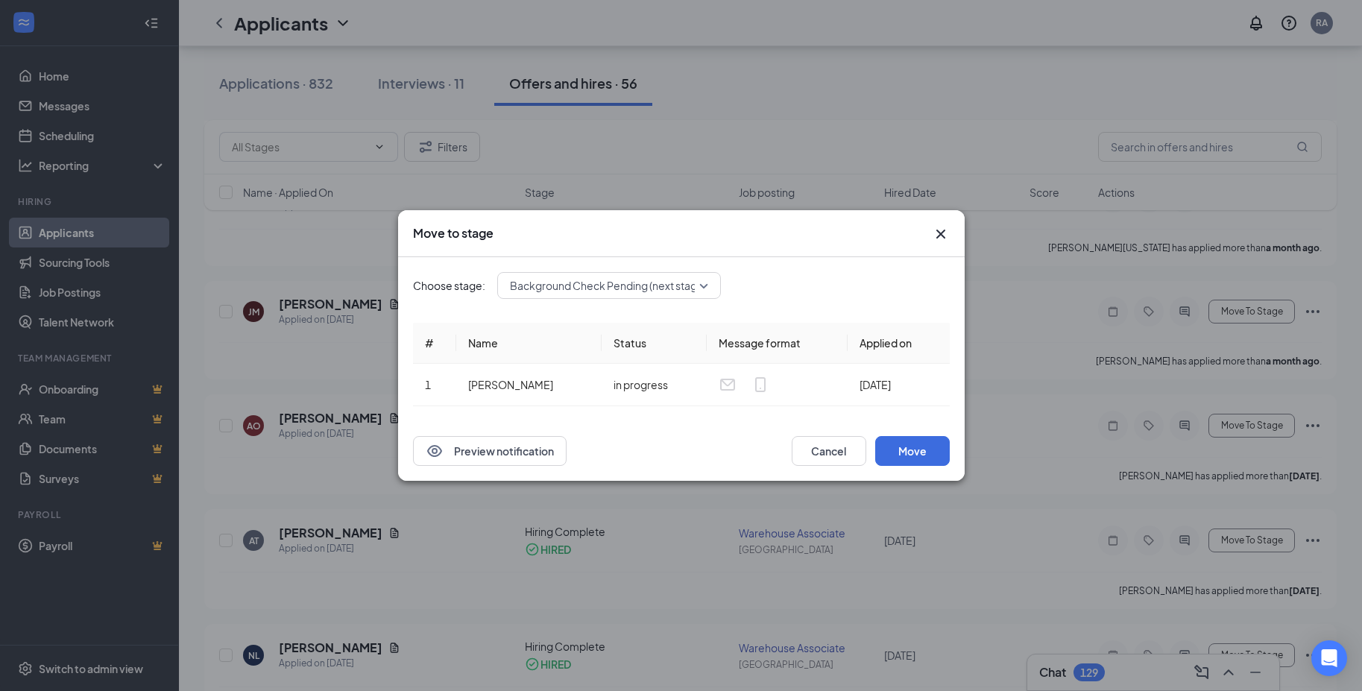
click at [603, 288] on span "Background Check Pending (next stage)" at bounding box center [608, 285] width 197 height 22
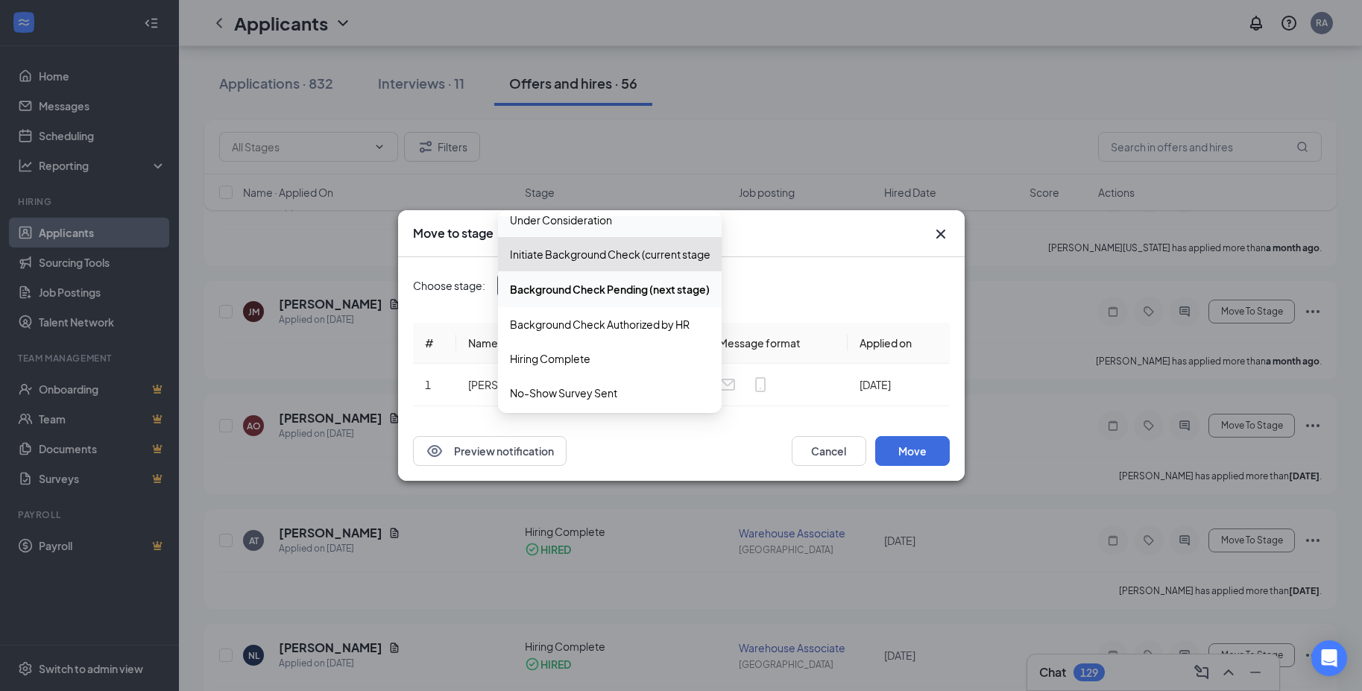
scroll to position [154, 0]
click at [575, 355] on span "Hiring Complete" at bounding box center [550, 355] width 81 height 16
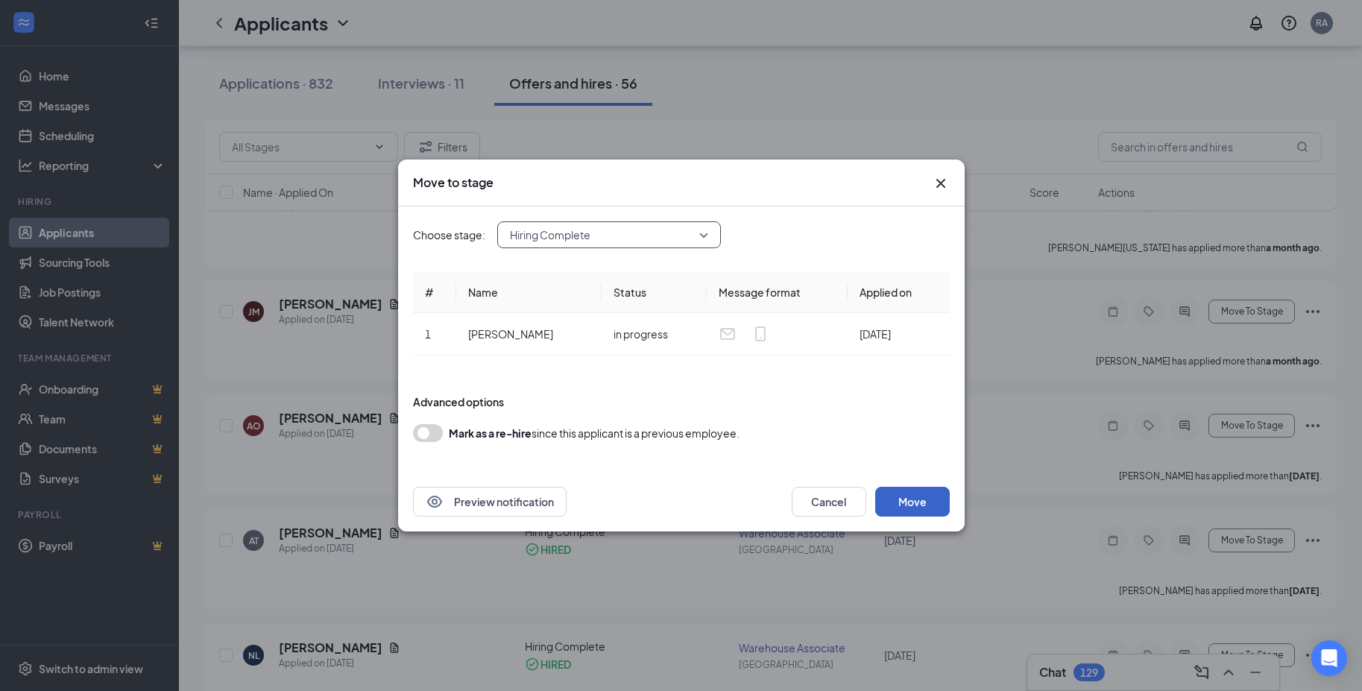
click at [921, 499] on button "Move" at bounding box center [912, 502] width 75 height 30
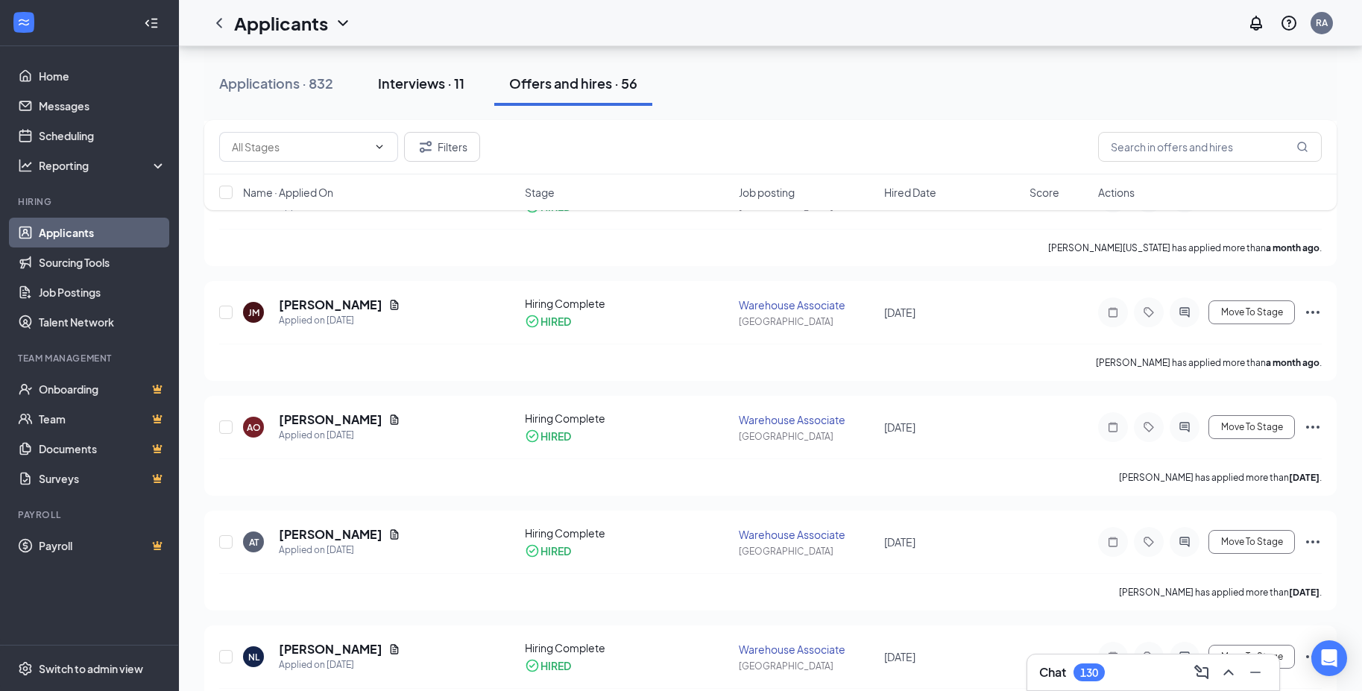
click at [435, 87] on div "Interviews · 11" at bounding box center [421, 83] width 86 height 19
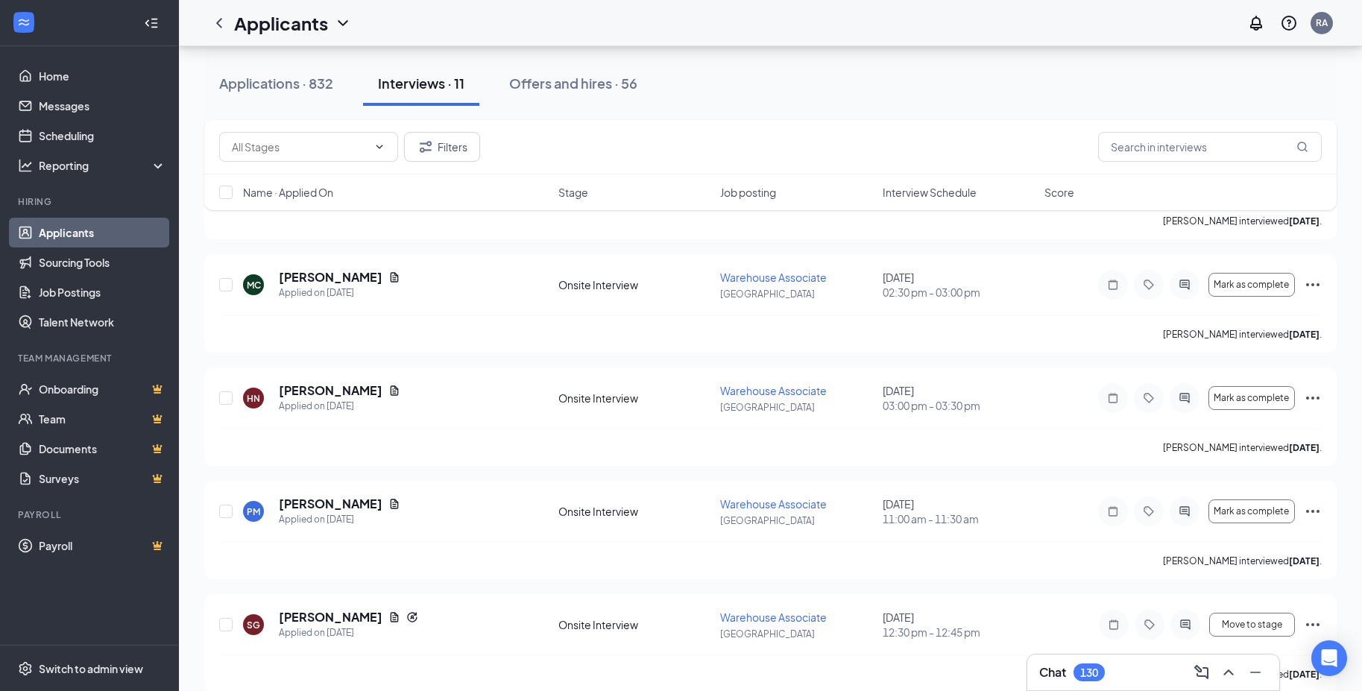
scroll to position [948, 0]
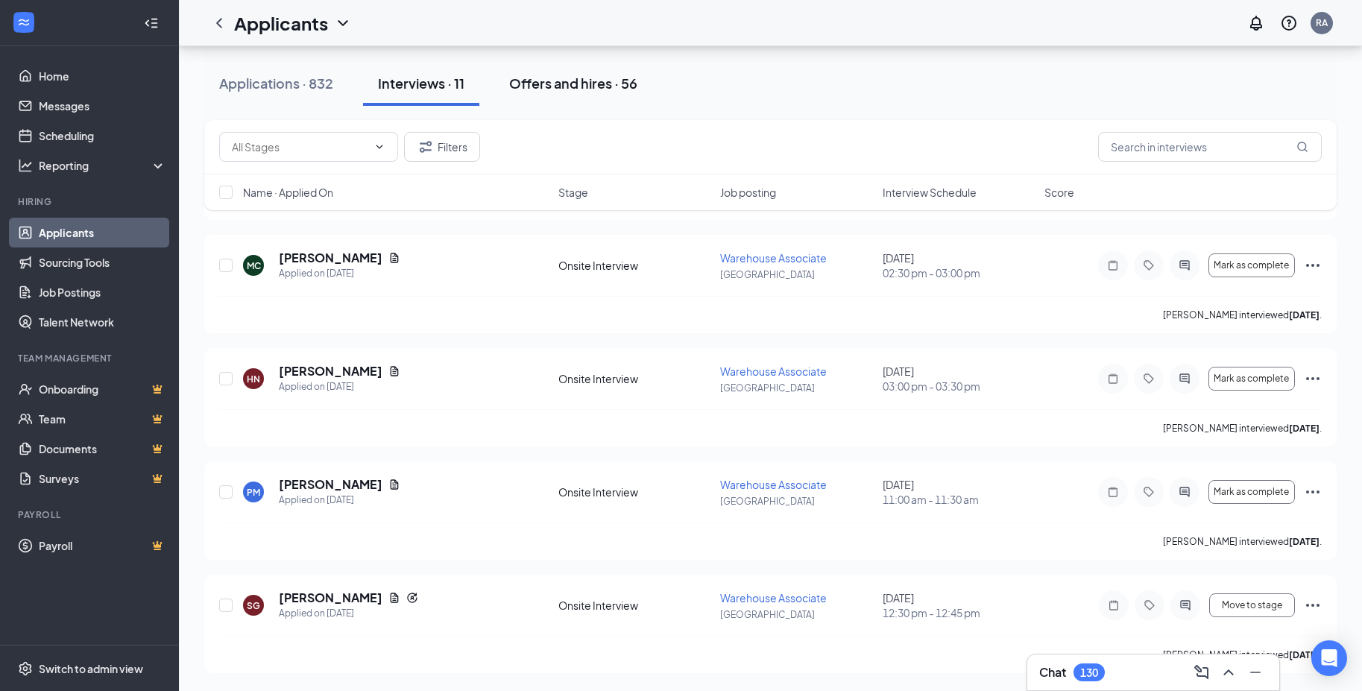
click at [602, 74] on div "Offers and hires · 56" at bounding box center [573, 83] width 128 height 19
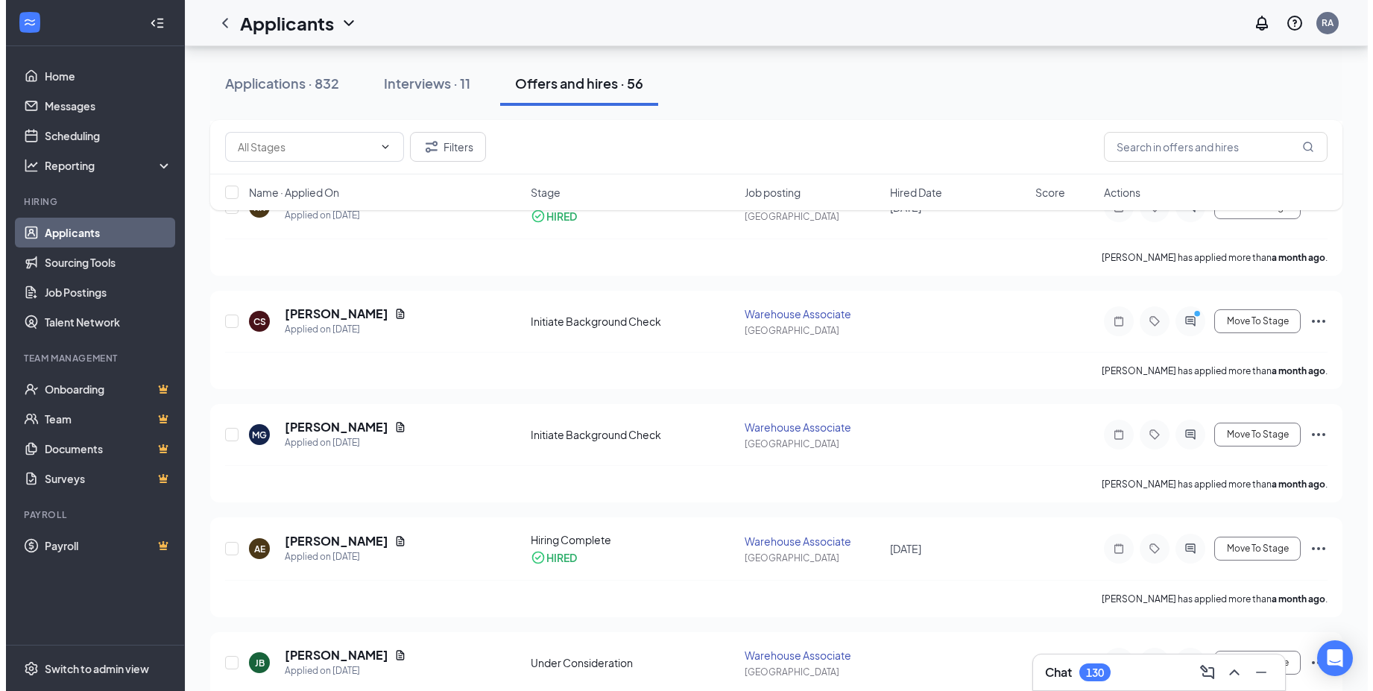
scroll to position [447, 0]
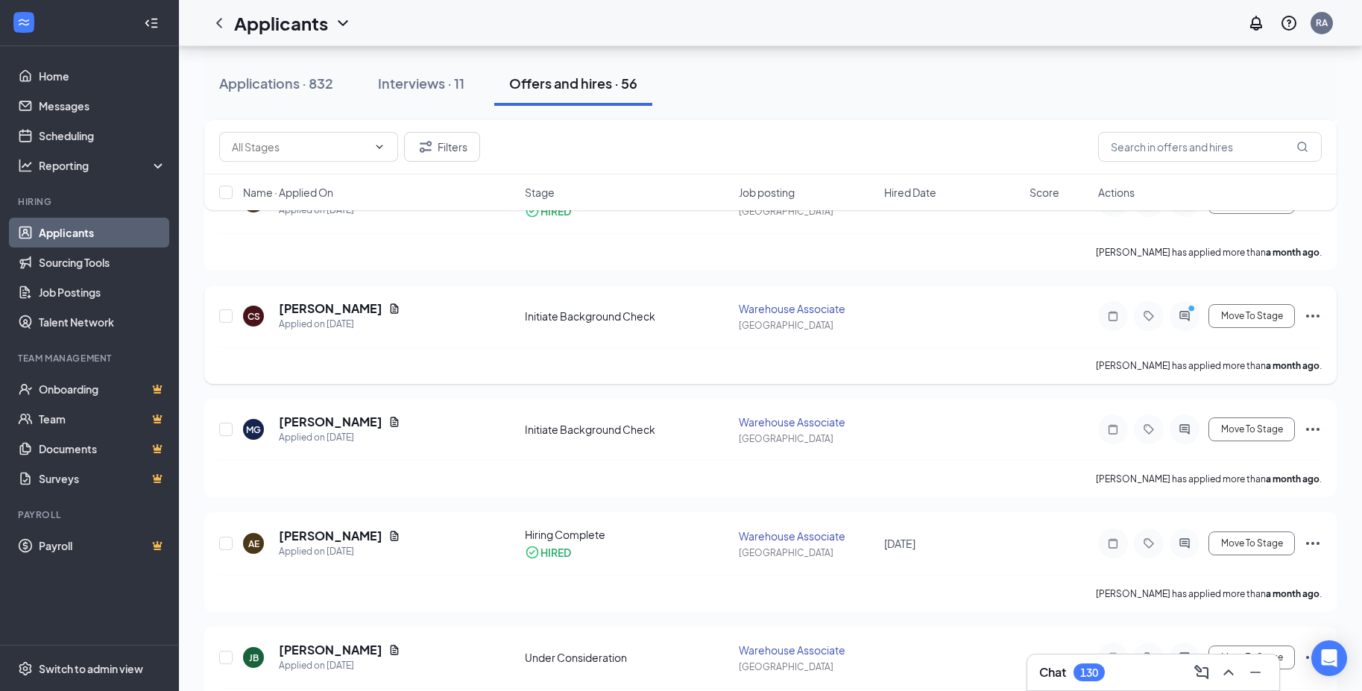
click at [1187, 312] on icon "PrimaryDot" at bounding box center [1193, 310] width 18 height 12
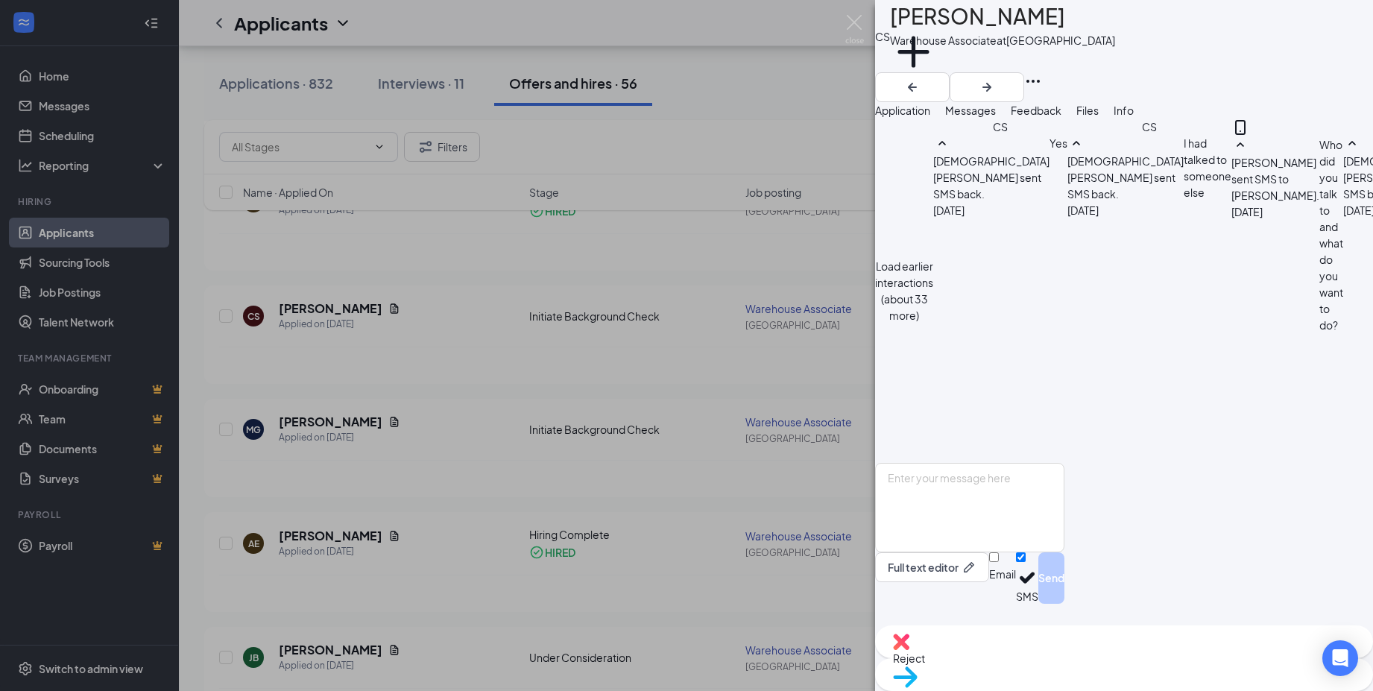
scroll to position [717, 0]
click at [955, 513] on textarea at bounding box center [969, 507] width 189 height 89
type textarea "If you have your IDs all ready, you can come in tomorrow at 7:30am."
click at [1064, 604] on button "Send" at bounding box center [1051, 577] width 26 height 51
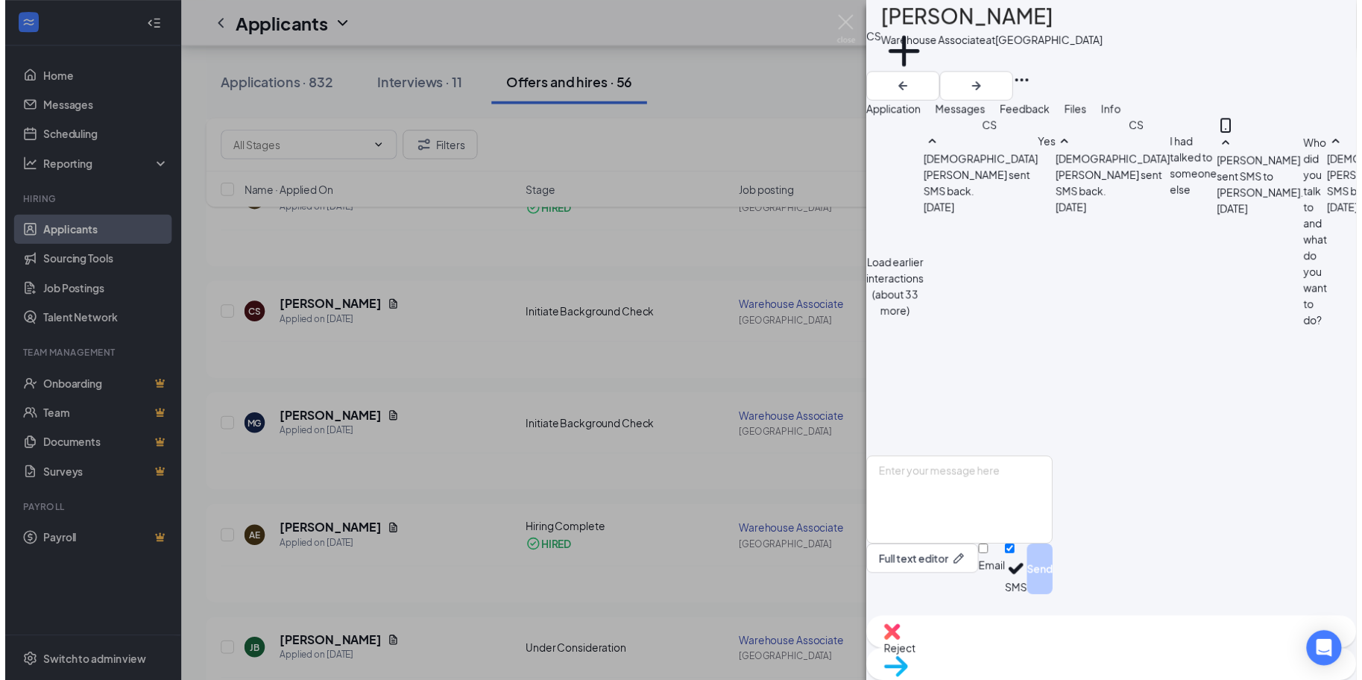
scroll to position [829, 0]
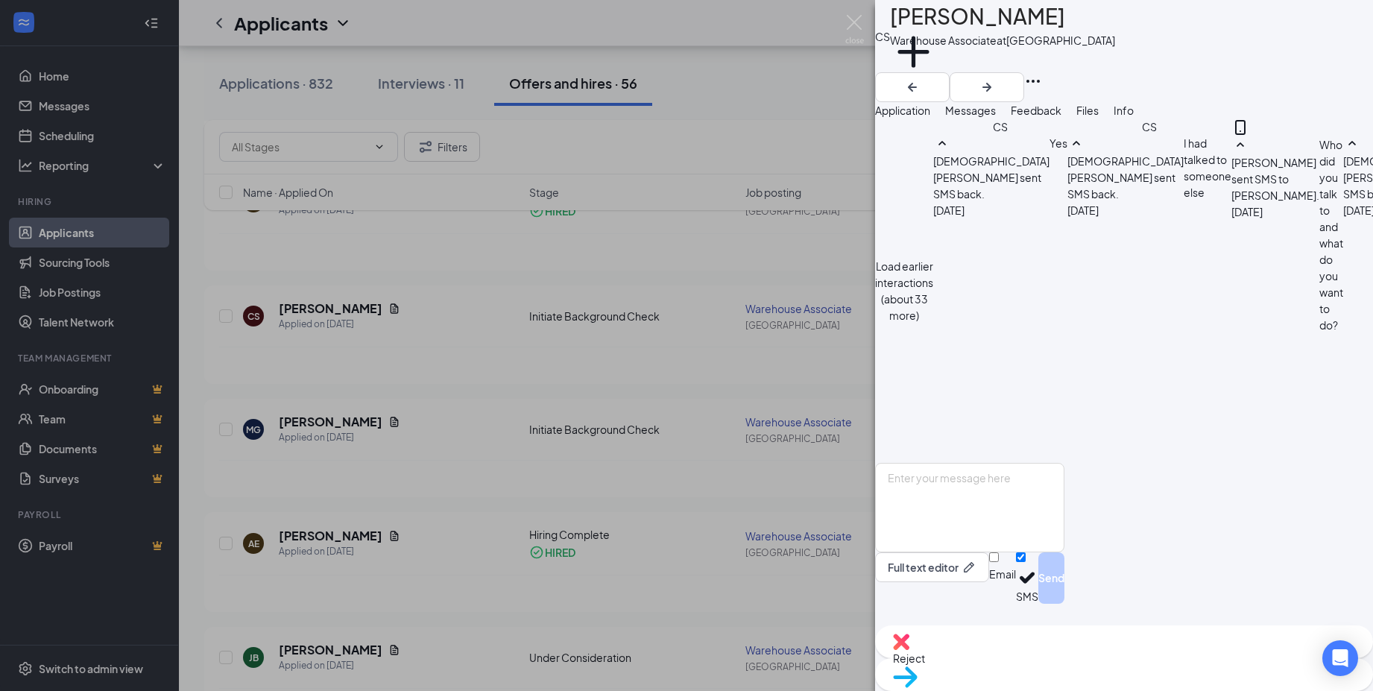
click at [851, 22] on img at bounding box center [854, 29] width 19 height 29
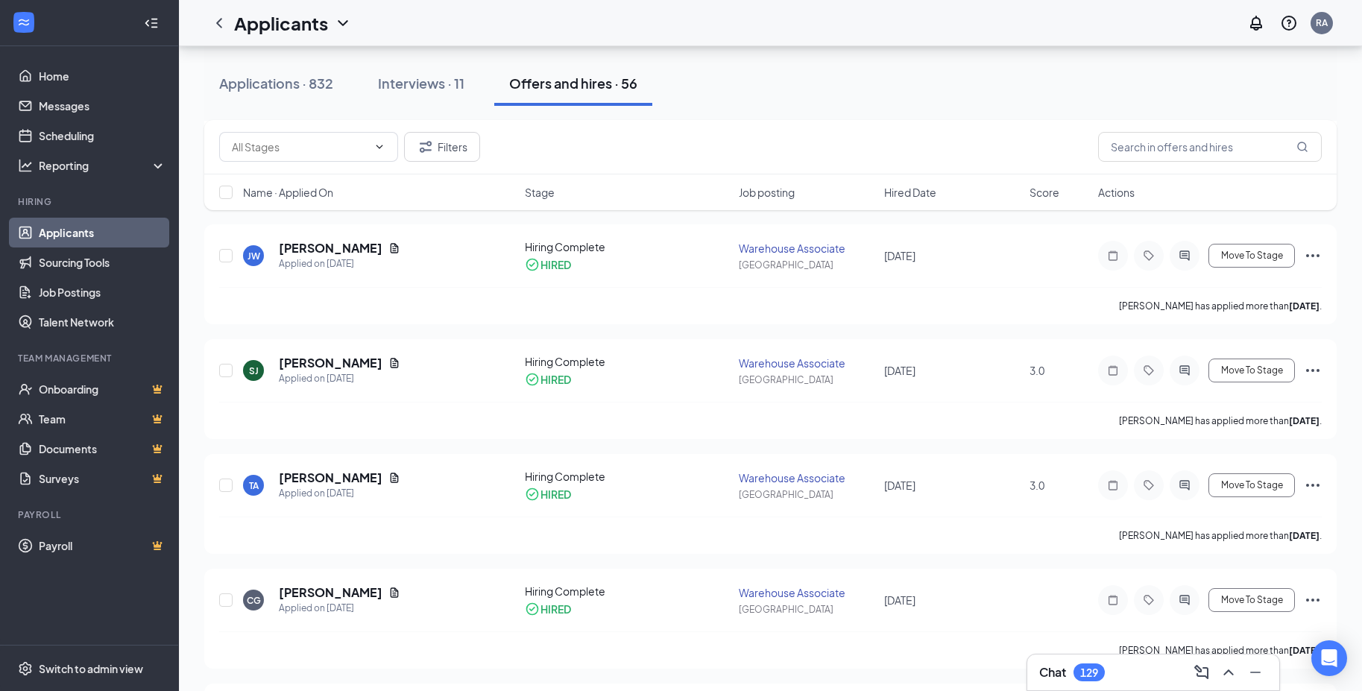
scroll to position [3102, 0]
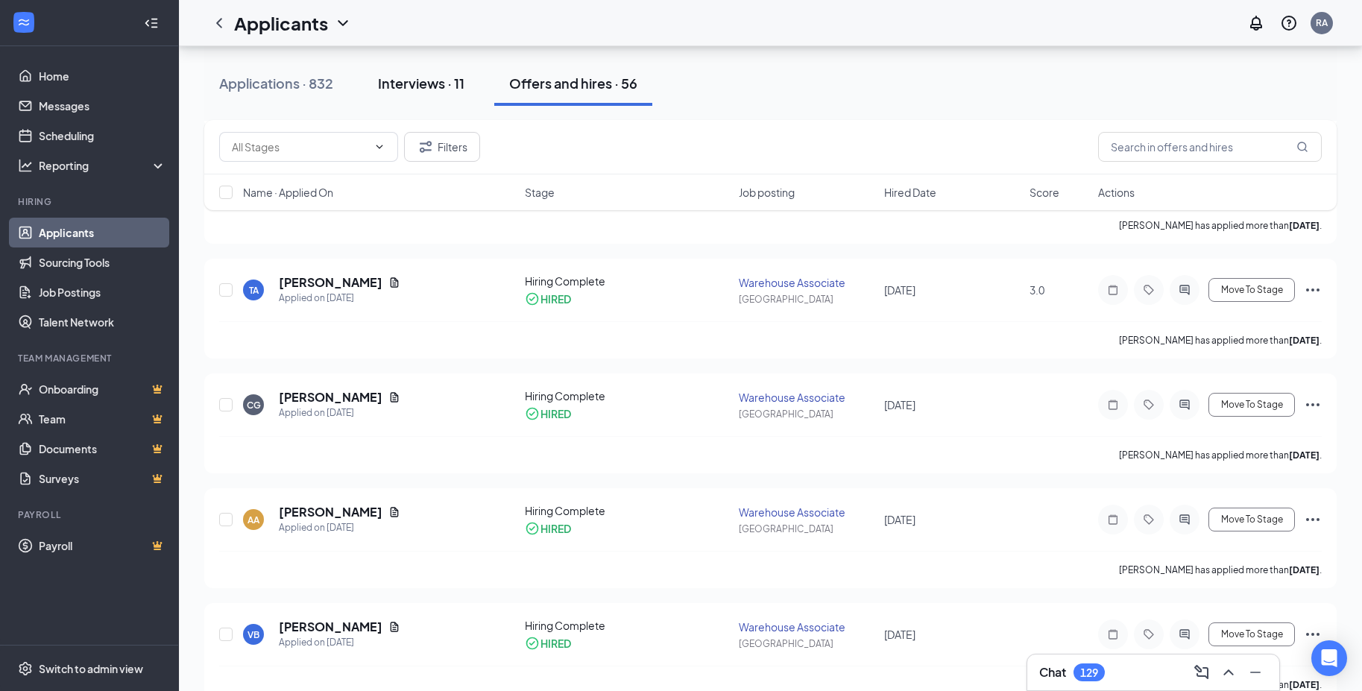
click at [429, 82] on div "Interviews · 11" at bounding box center [421, 83] width 86 height 19
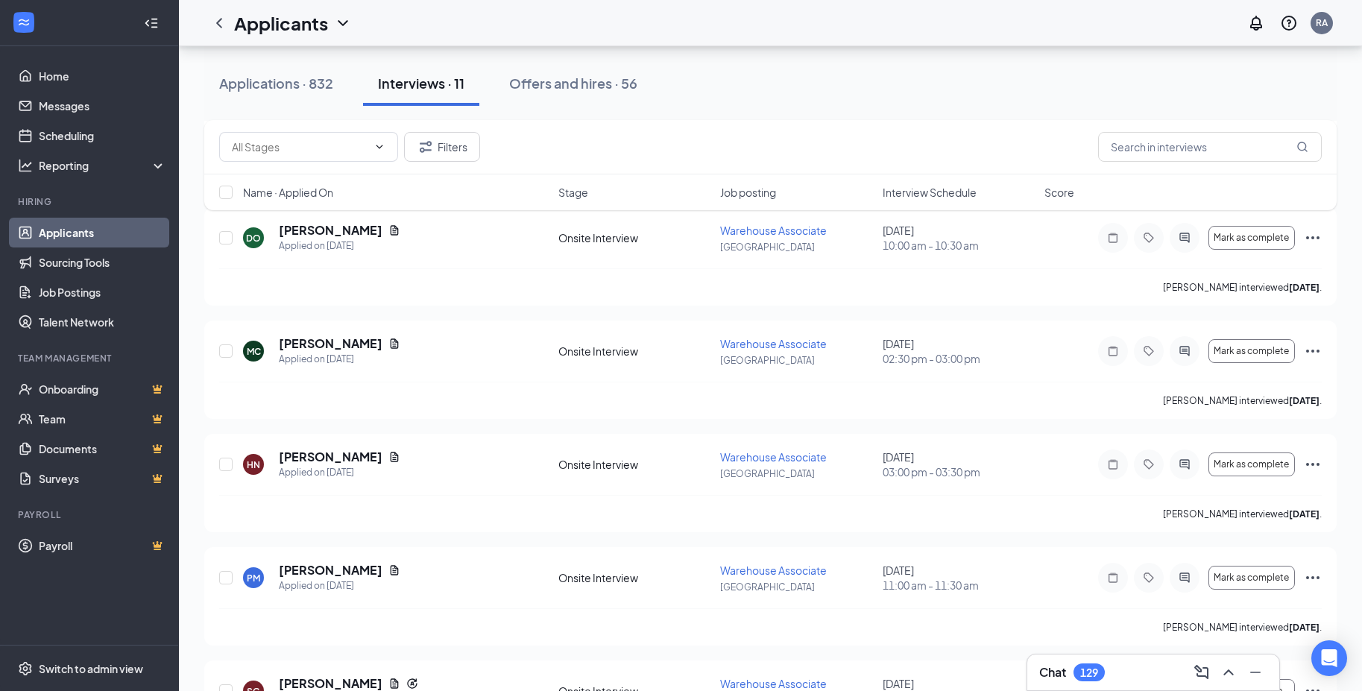
scroll to position [948, 0]
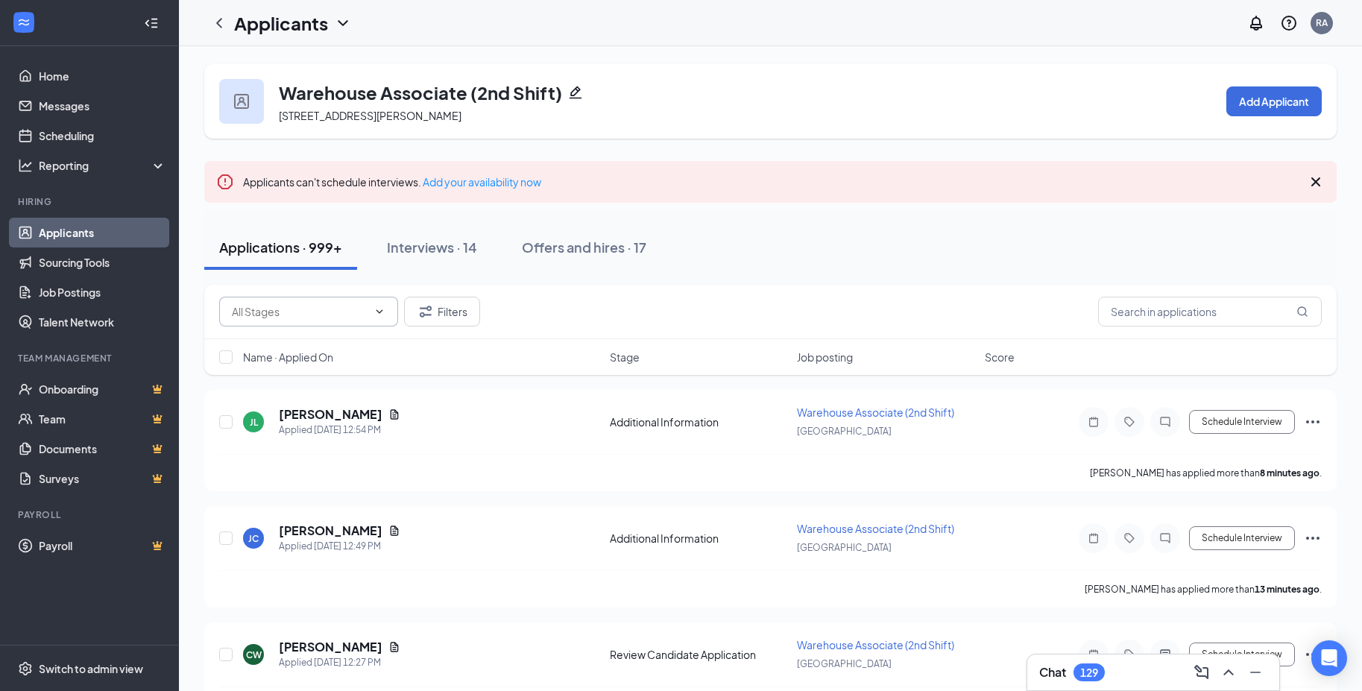
click at [329, 309] on input "text" at bounding box center [300, 311] width 136 height 16
click at [349, 391] on div "Review Candidate Application (983)" at bounding box center [308, 389] width 155 height 33
type input "Review Candidate Application (983)"
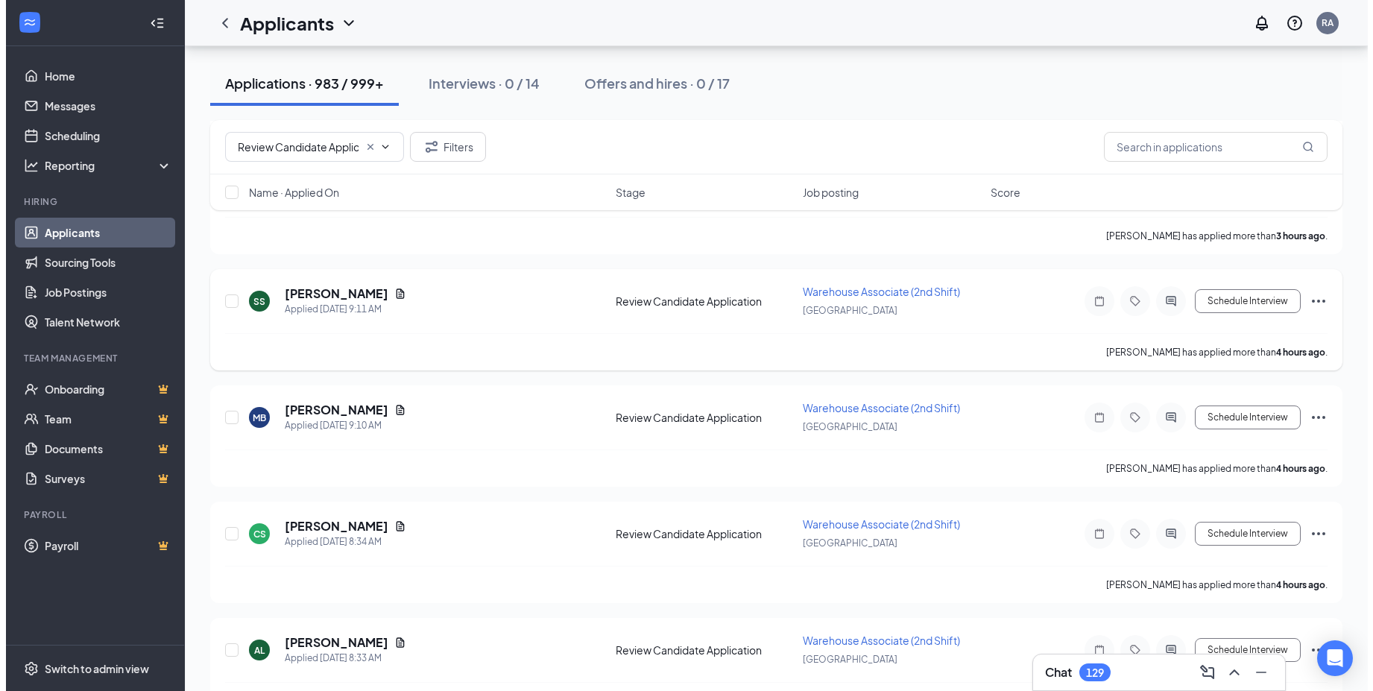
scroll to position [1416, 0]
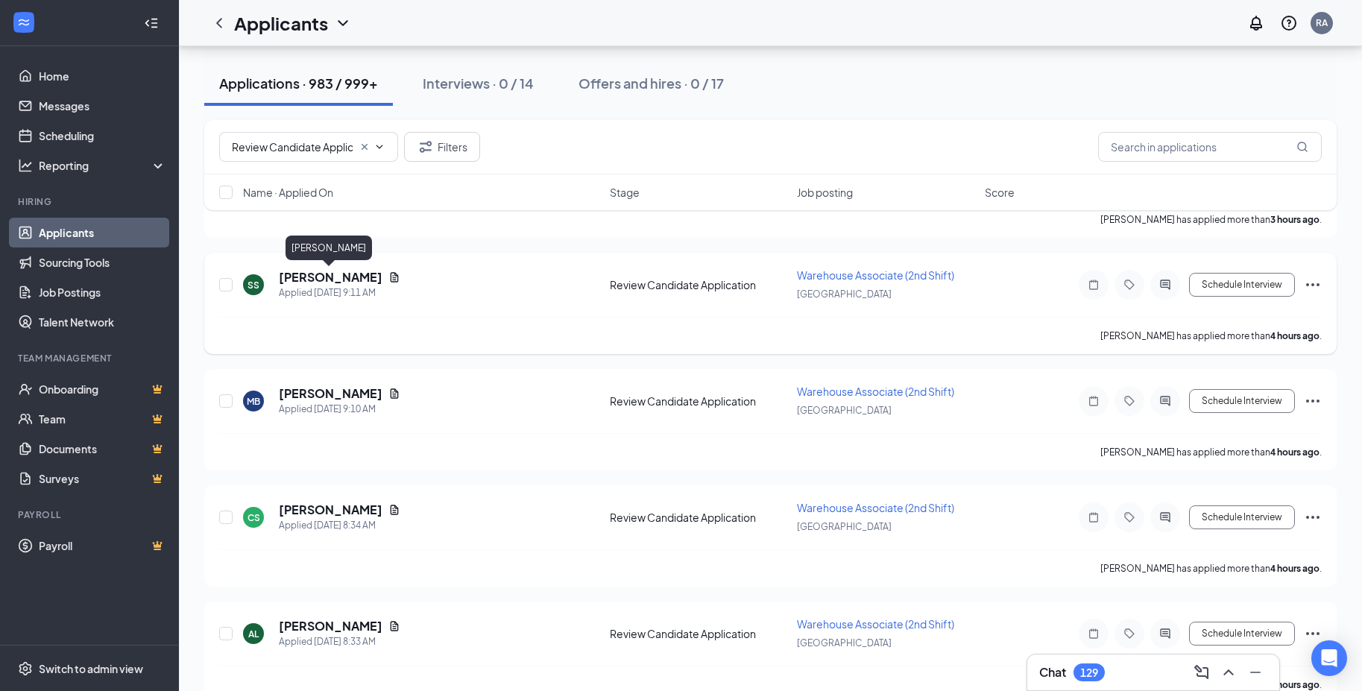
click at [334, 277] on h5 "[PERSON_NAME]" at bounding box center [331, 277] width 104 height 16
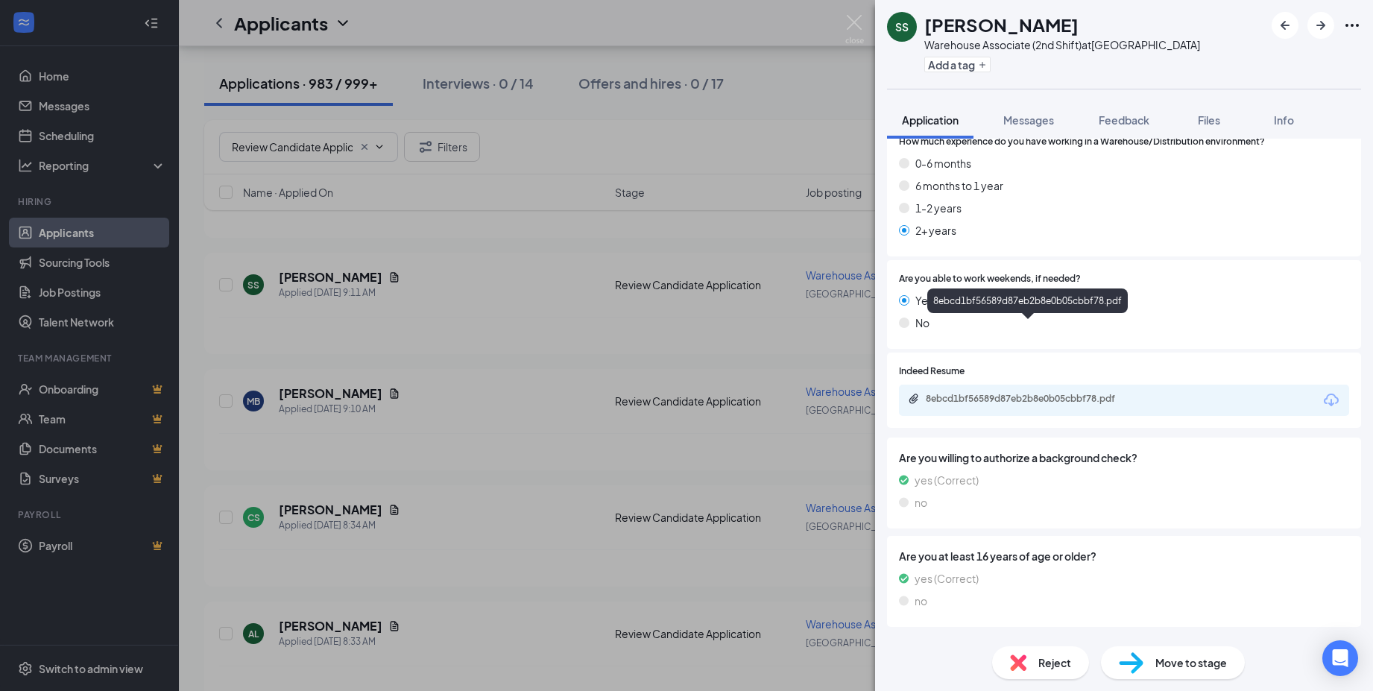
scroll to position [447, 0]
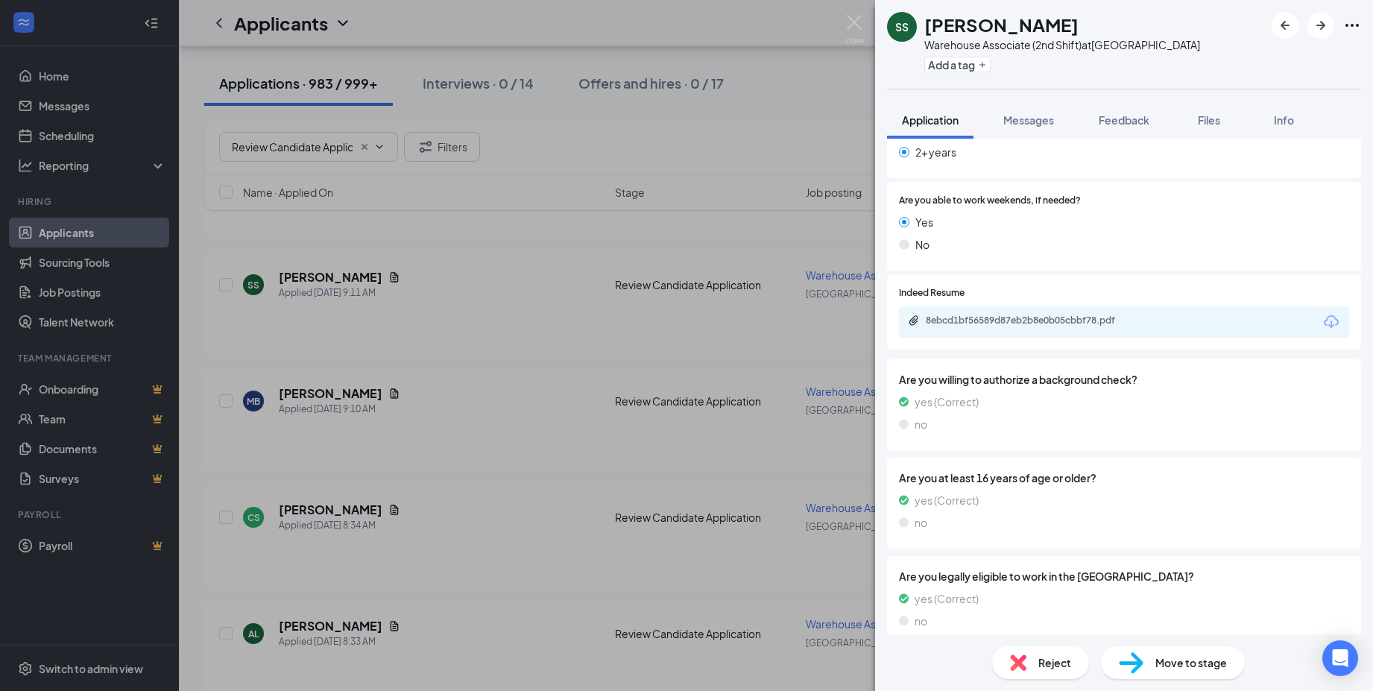
click at [1004, 319] on div "8ebcd1bf56589d87eb2b8e0b05cbbf78.pdf" at bounding box center [1030, 321] width 209 height 12
click at [547, 333] on div "SS SANDRA SYKES Warehouse Associate (2nd Shift) at Atlanta Add a tag Applicatio…" at bounding box center [686, 345] width 1373 height 691
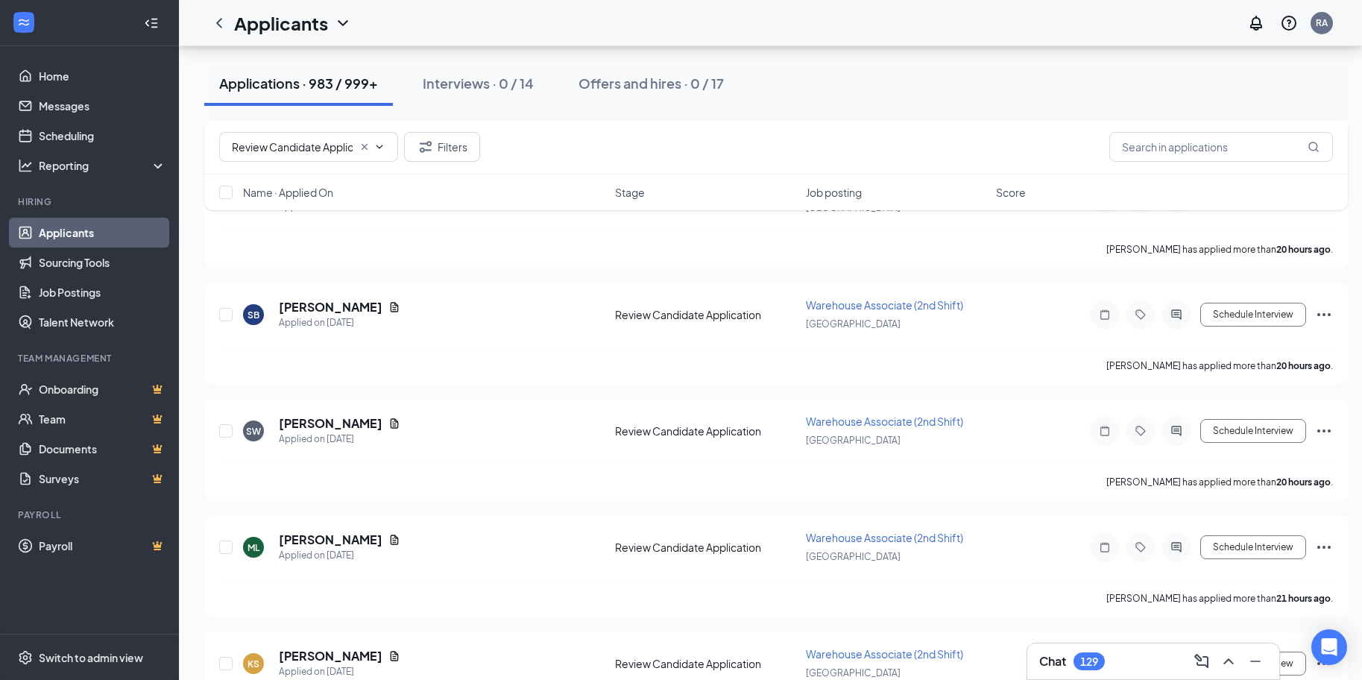
scroll to position [3201, 0]
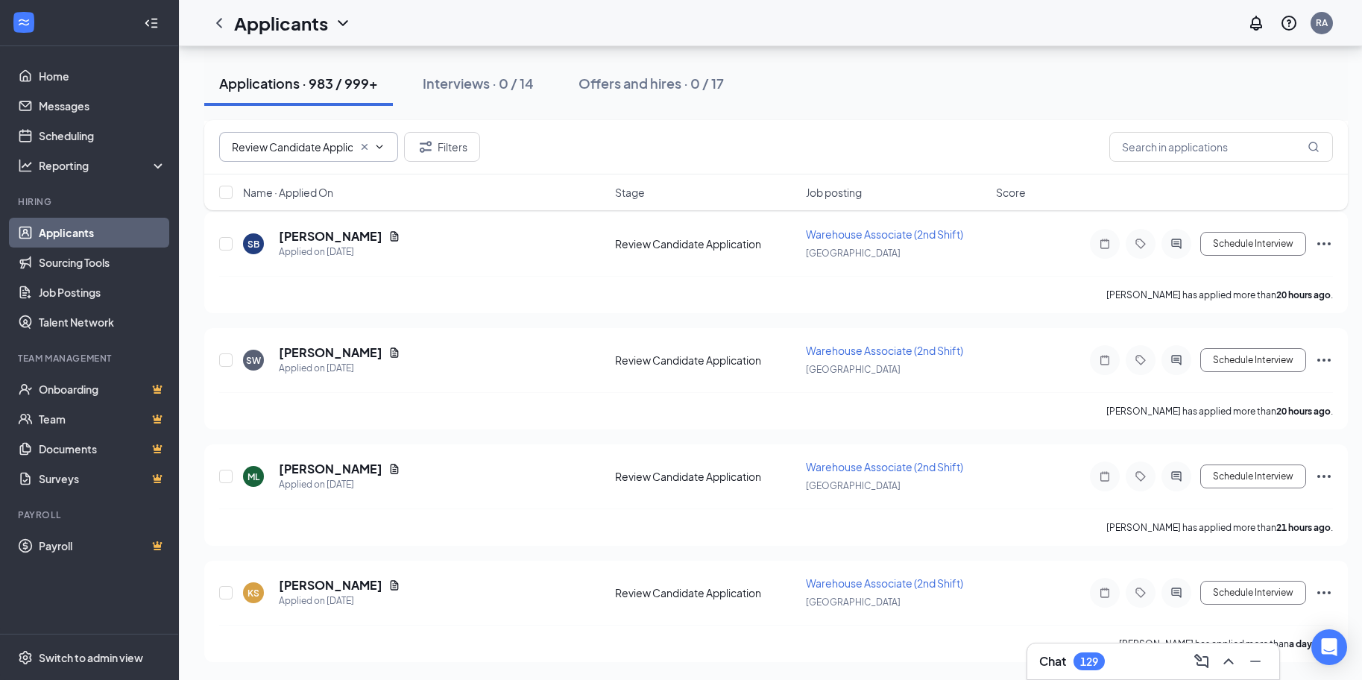
click at [375, 142] on icon "ChevronDown" at bounding box center [379, 147] width 12 height 12
click at [375, 221] on div "Review Candidate Application (983)" at bounding box center [308, 224] width 155 height 33
click at [458, 139] on button "Filters" at bounding box center [442, 147] width 76 height 30
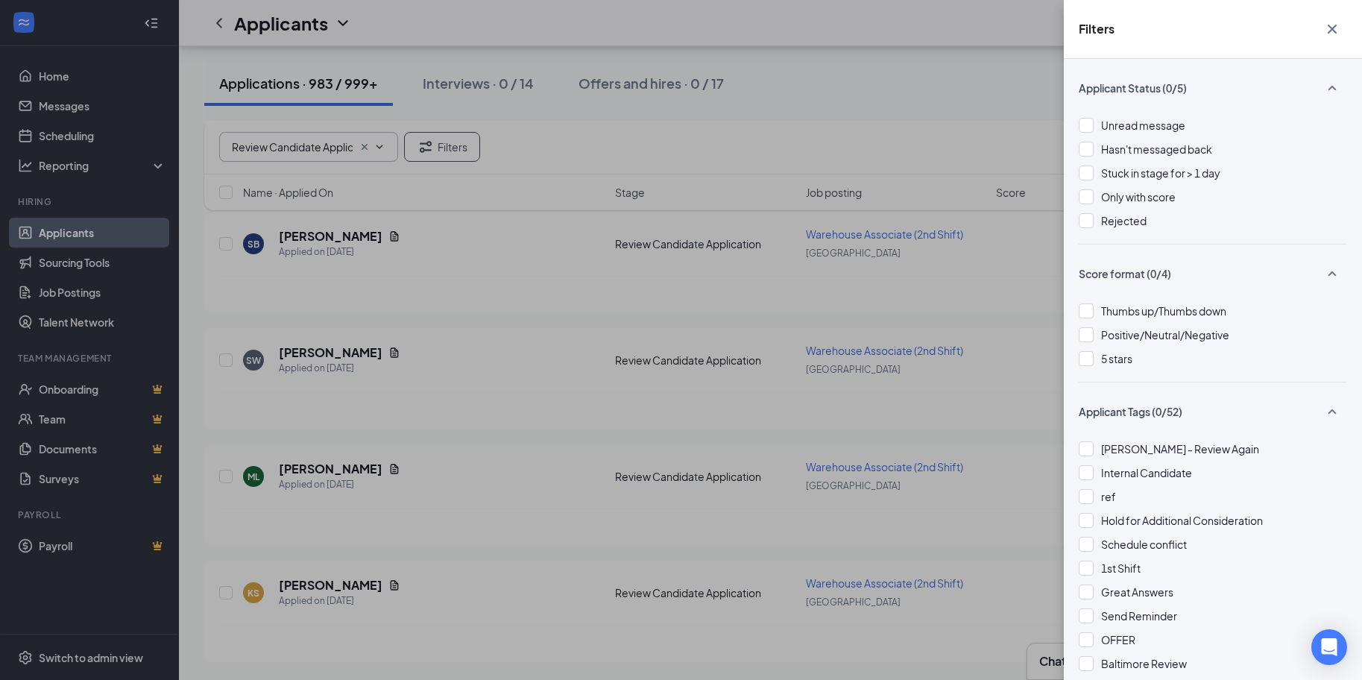
click at [1335, 34] on icon "Cross" at bounding box center [1332, 29] width 18 height 18
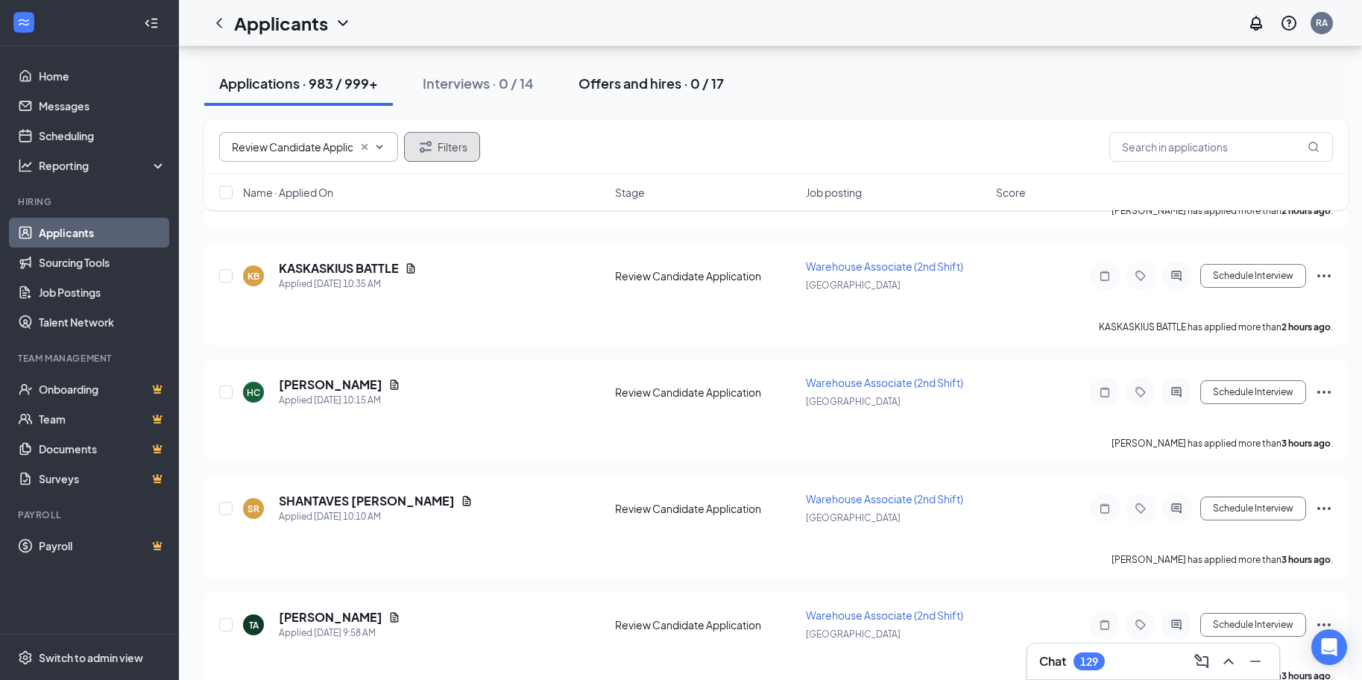
scroll to position [667, 0]
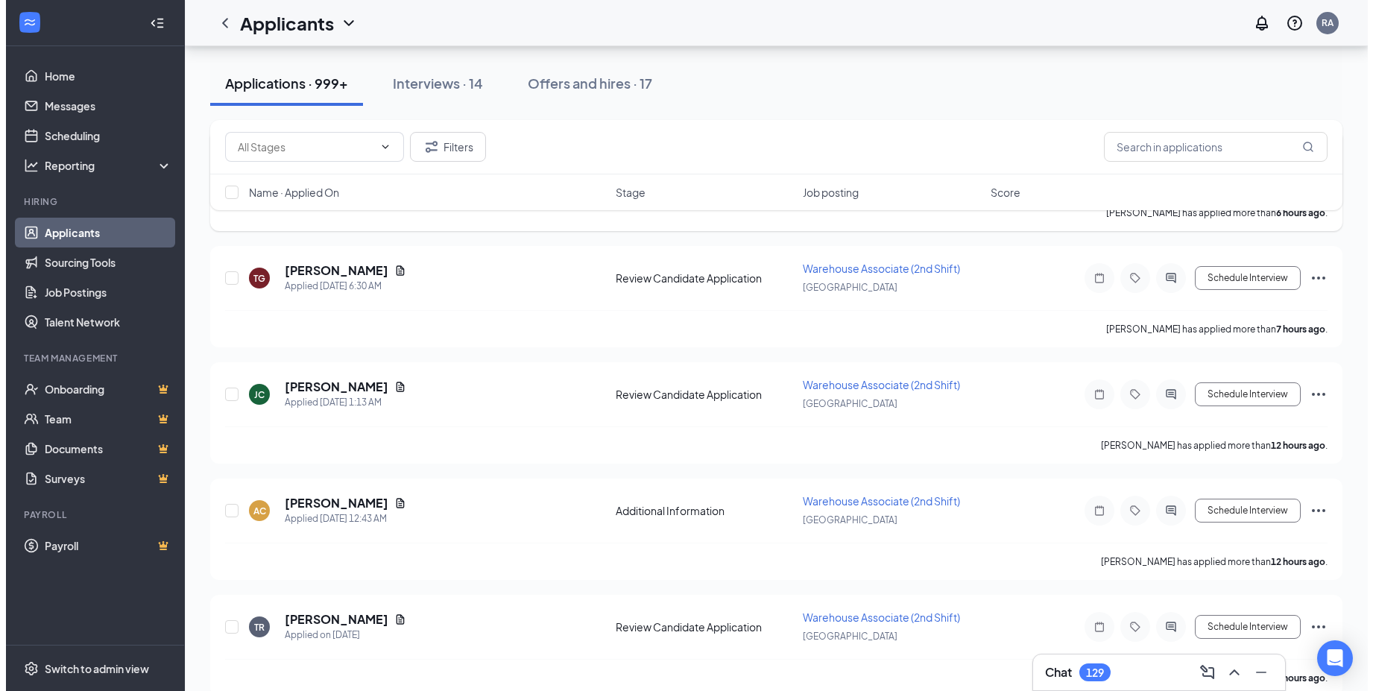
scroll to position [2877, 0]
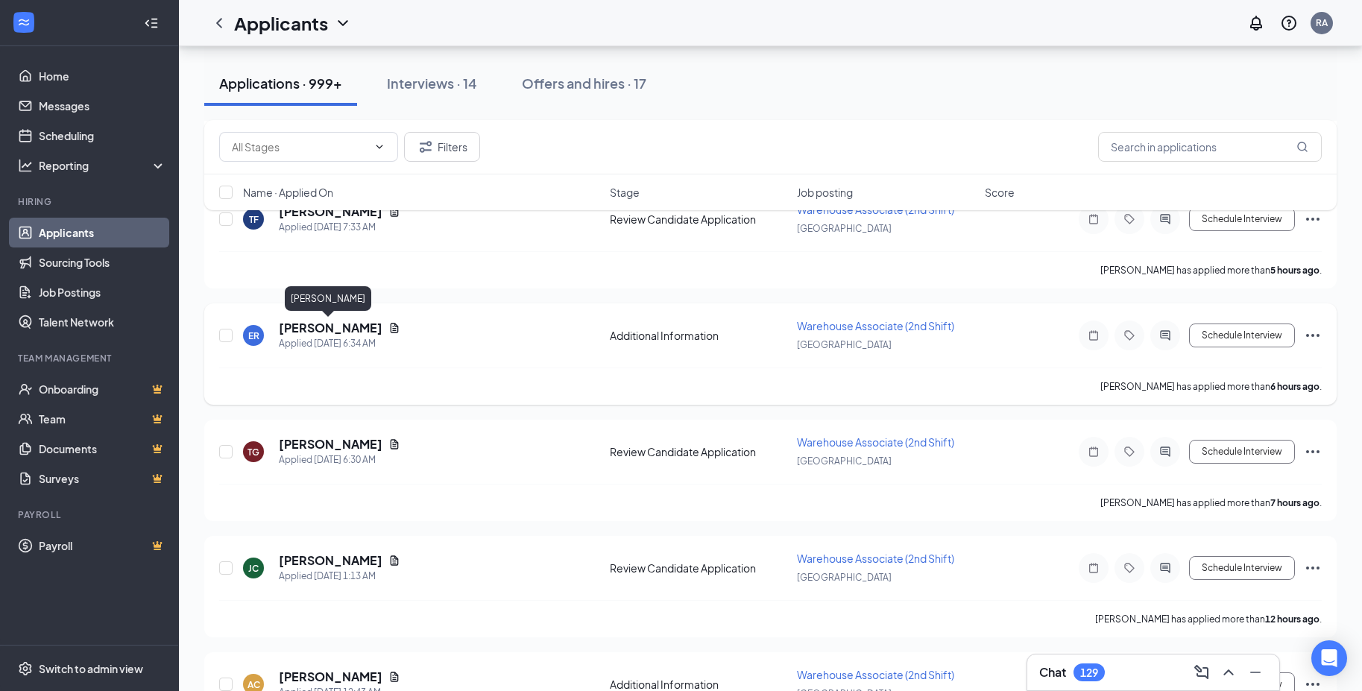
click at [332, 326] on h5 "[PERSON_NAME]" at bounding box center [331, 328] width 104 height 16
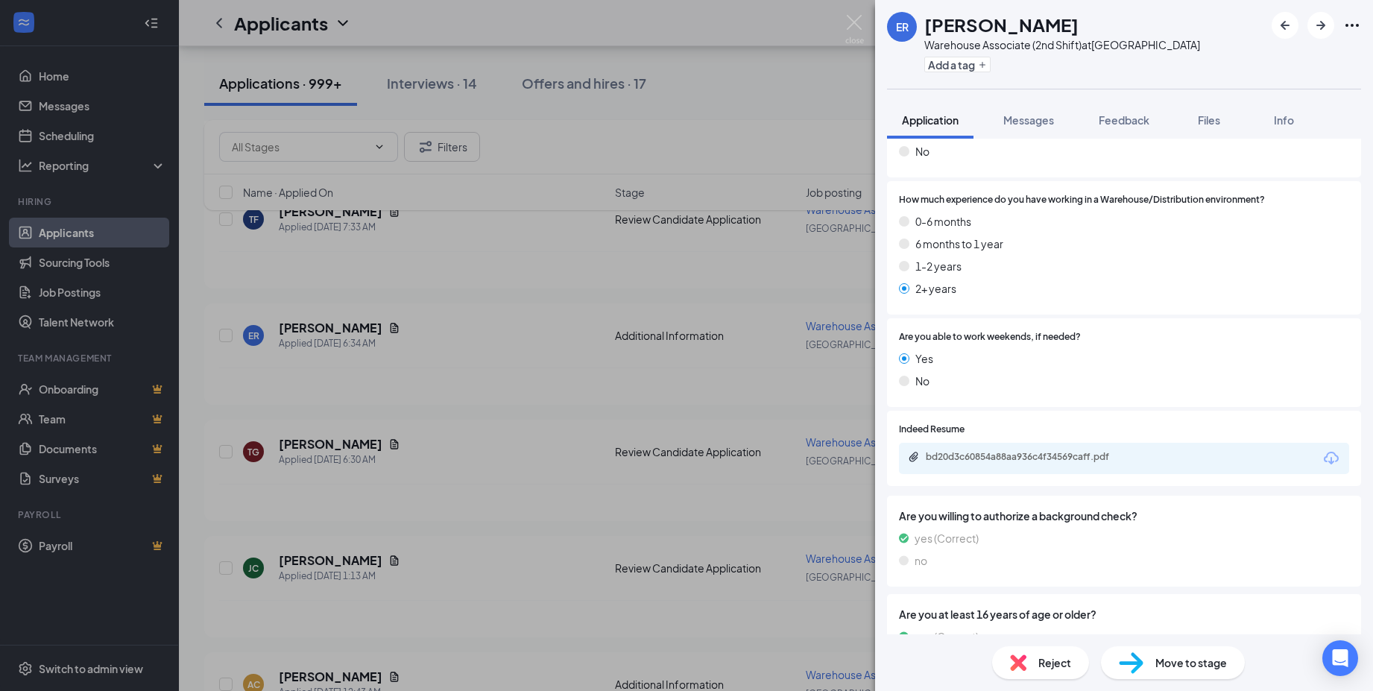
scroll to position [298, 0]
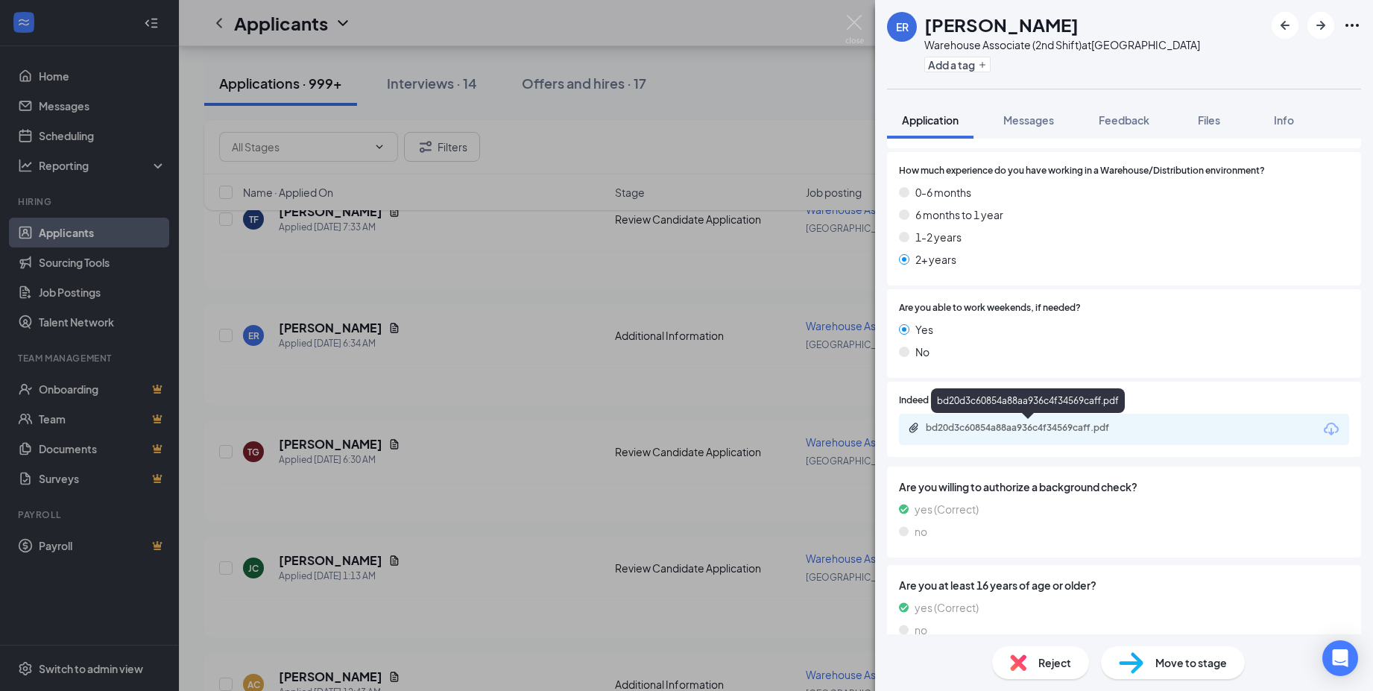
click at [1002, 435] on div "bd20d3c60854a88aa936c4f34569caff.pdf" at bounding box center [1029, 429] width 242 height 14
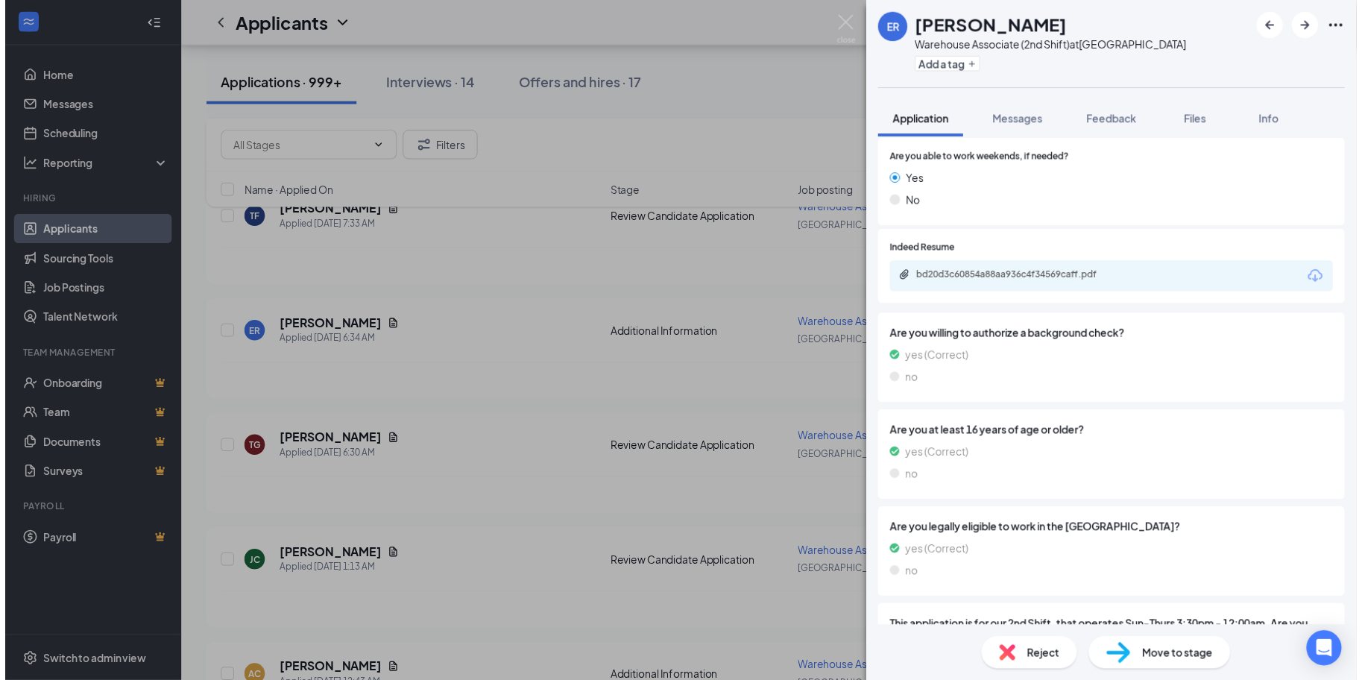
scroll to position [567, 0]
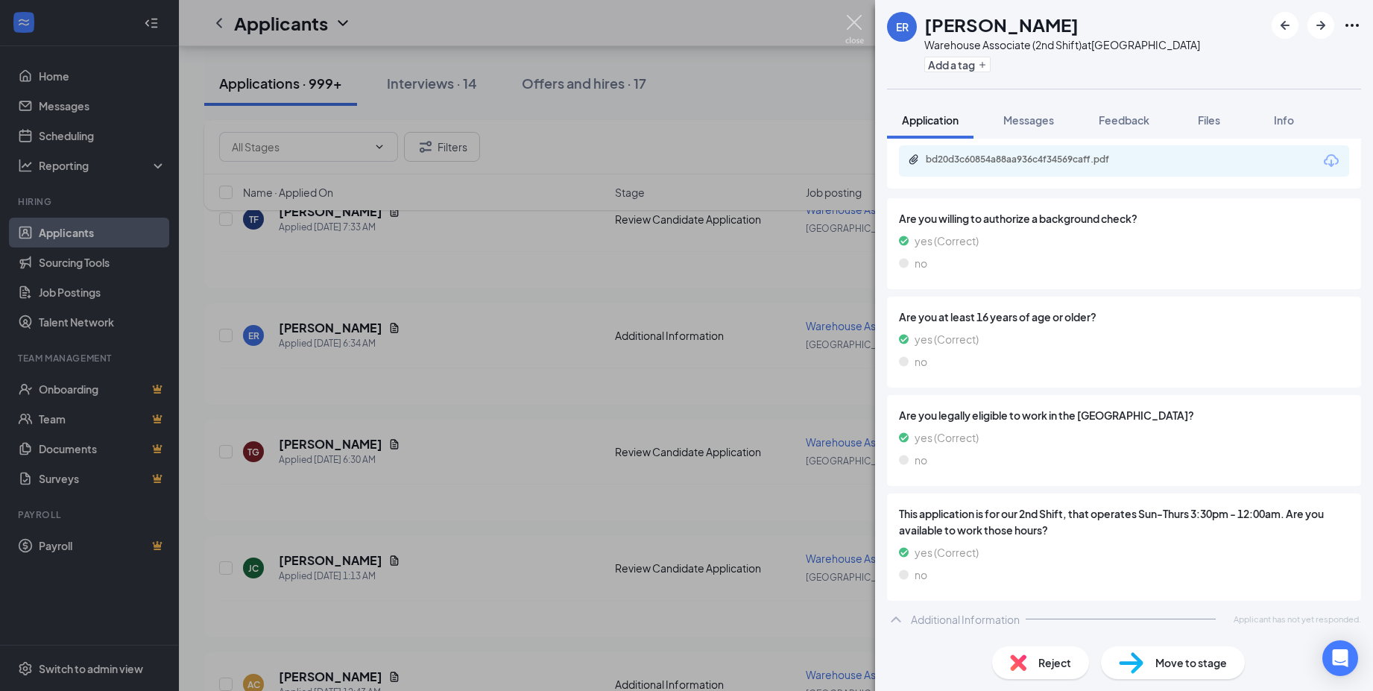
click at [855, 24] on img at bounding box center [854, 29] width 19 height 29
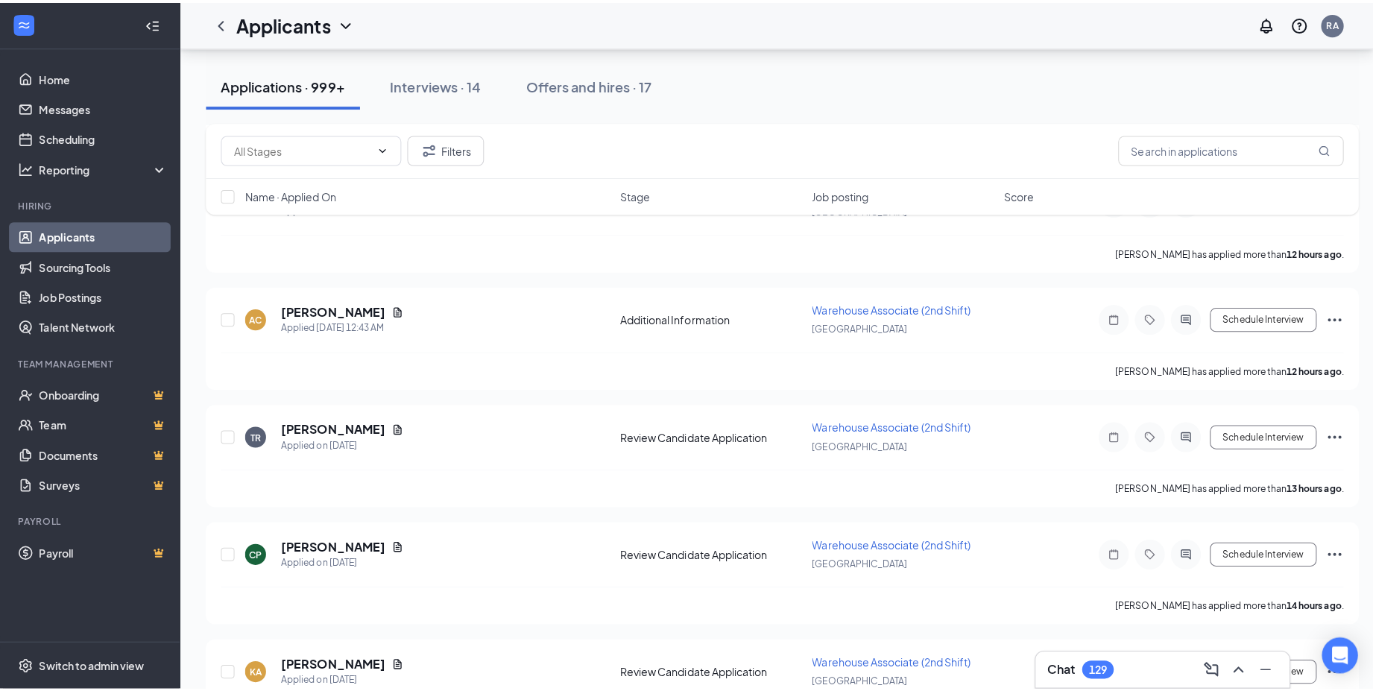
scroll to position [3250, 0]
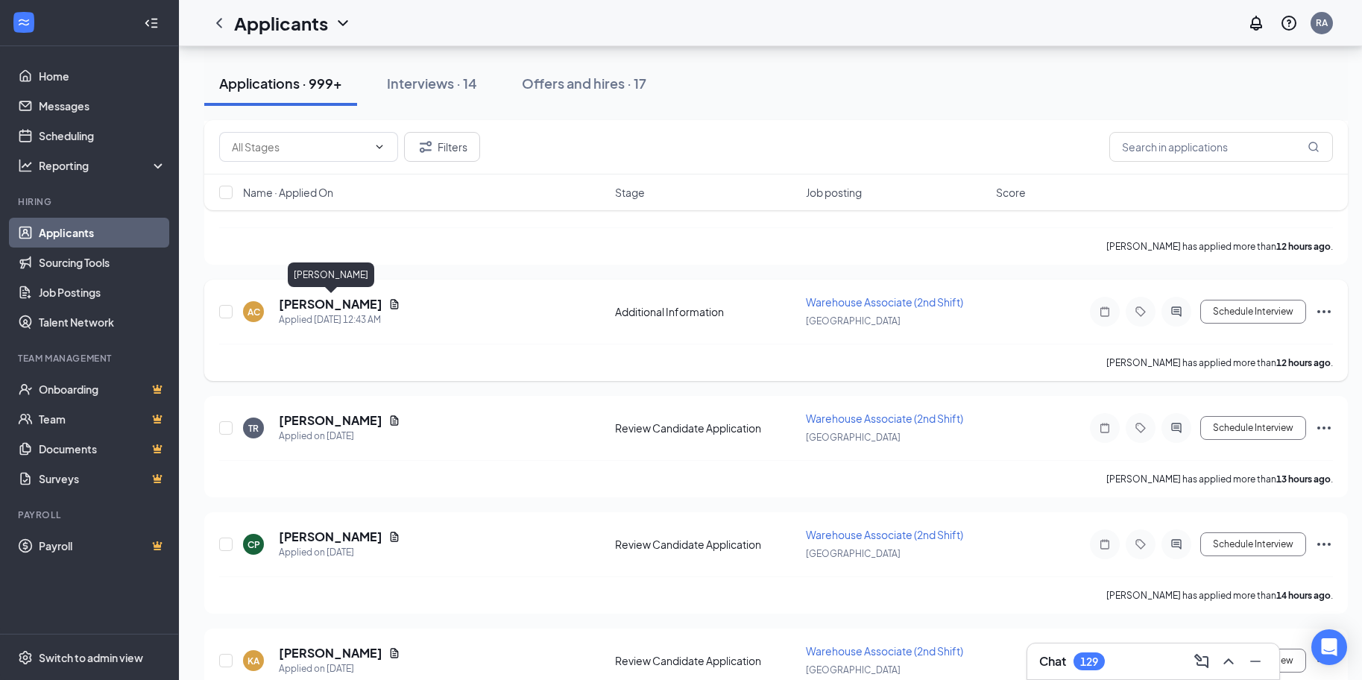
click at [354, 302] on h5 "[PERSON_NAME]" at bounding box center [331, 304] width 104 height 16
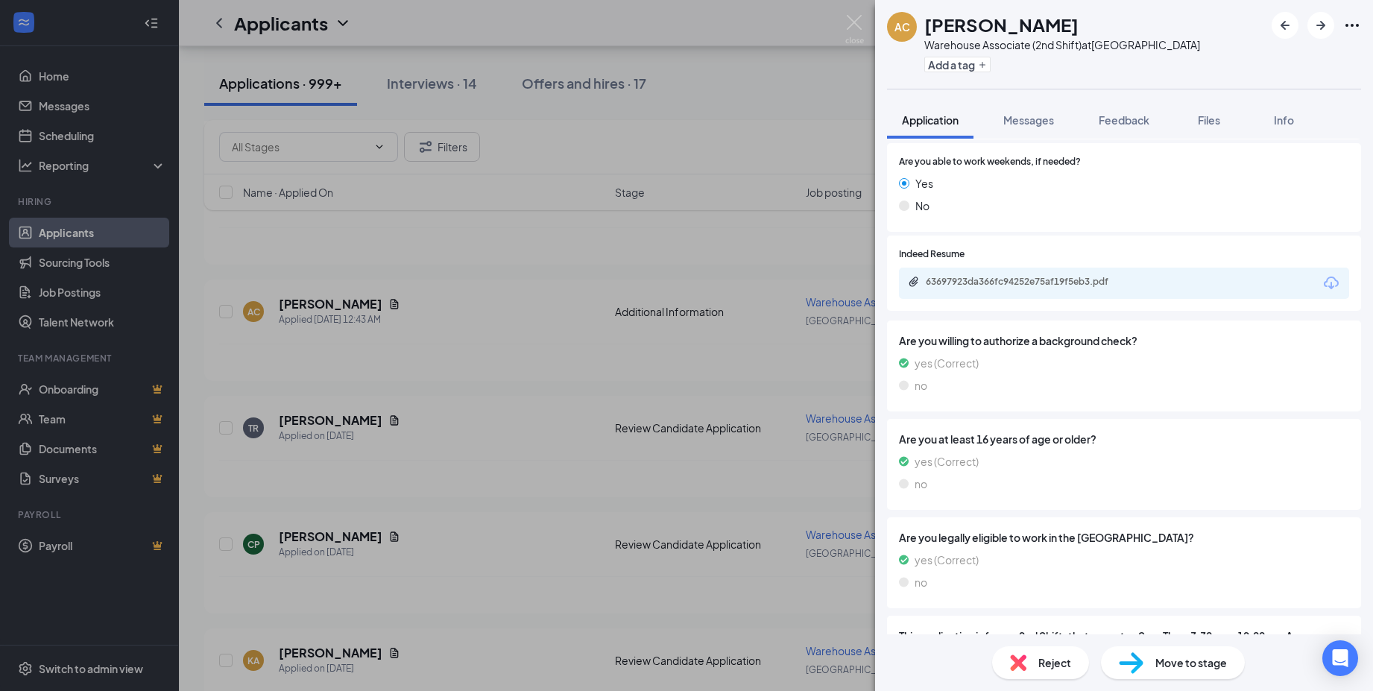
scroll to position [447, 0]
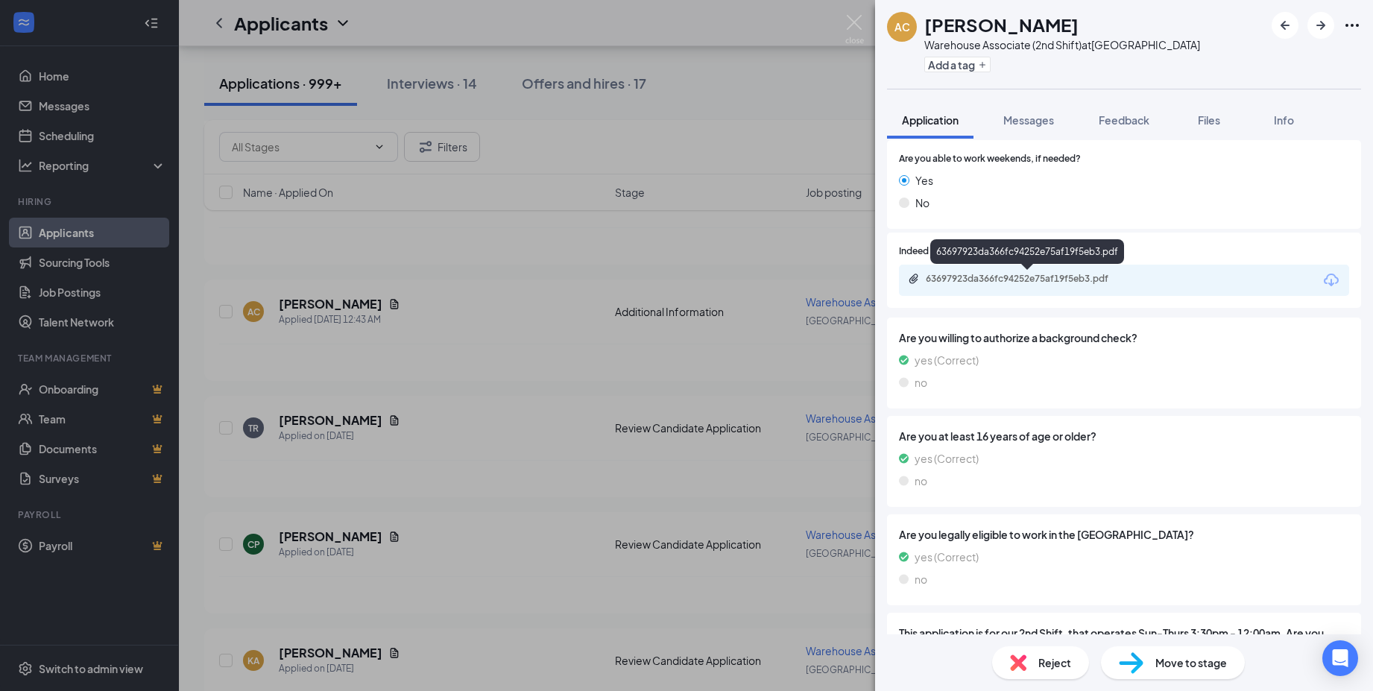
click at [1042, 280] on div "63697923da366fc94252e75af19f5eb3.pdf" at bounding box center [1030, 279] width 209 height 12
click at [640, 237] on div "AC Antwan Culpepper Warehouse Associate (2nd Shift) at Atlanta Add a tag Applic…" at bounding box center [686, 345] width 1373 height 691
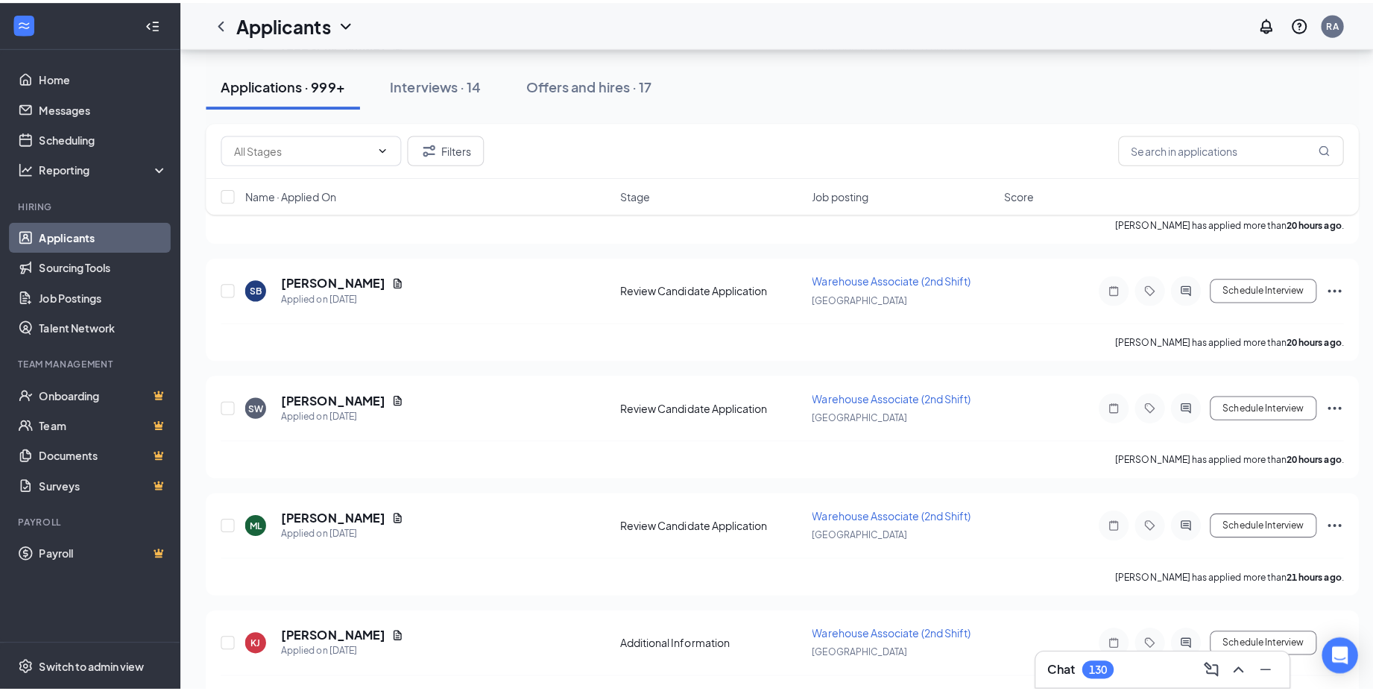
scroll to position [5113, 0]
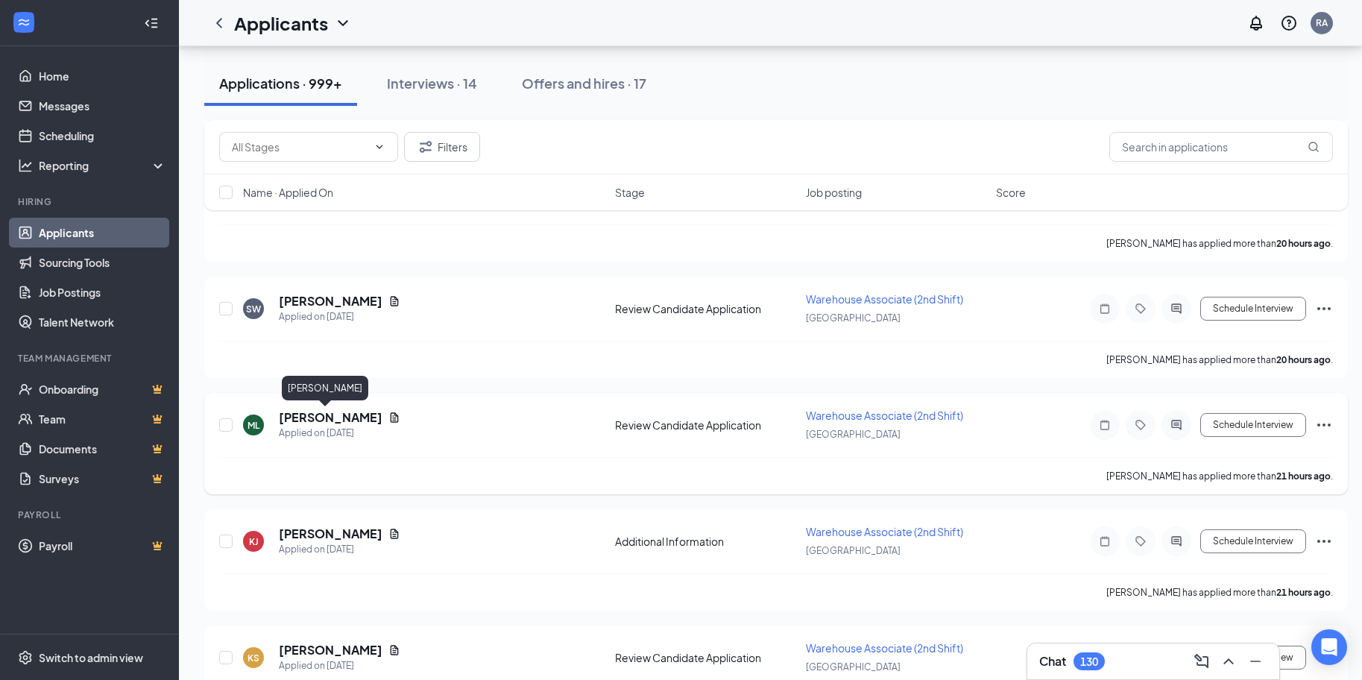
click at [302, 420] on h5 "Maria Leija" at bounding box center [331, 417] width 104 height 16
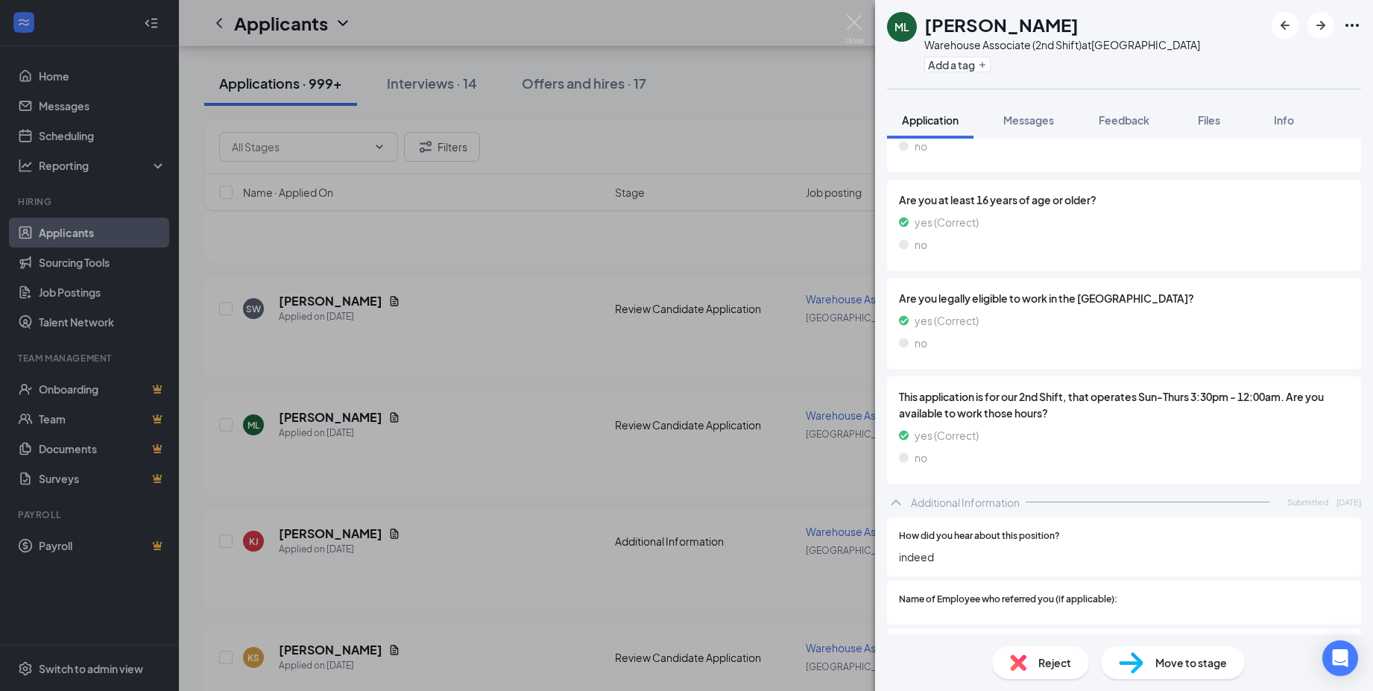
scroll to position [447, 0]
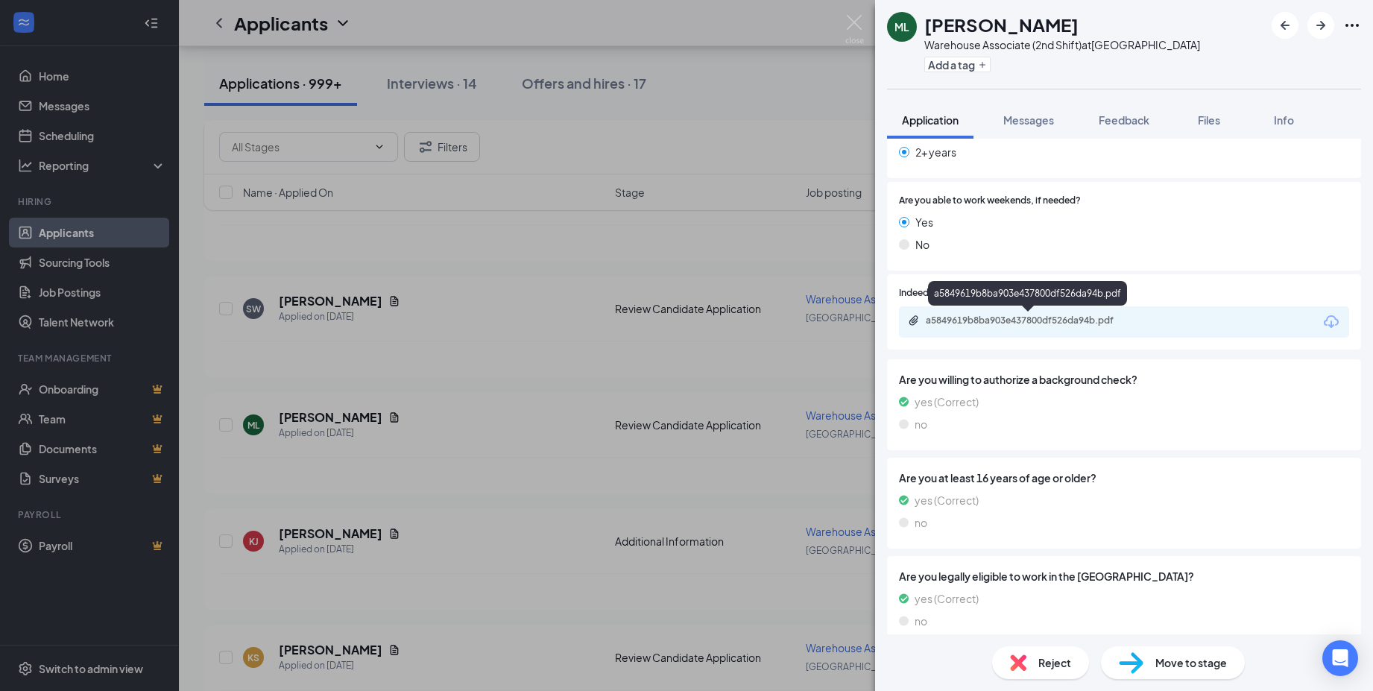
click at [1050, 323] on div "a5849619b8ba903e437800df526da94b.pdf" at bounding box center [1030, 321] width 209 height 12
click at [511, 332] on div "ML Maria Leija Warehouse Associate (2nd Shift) at Atlanta Add a tag Application…" at bounding box center [686, 345] width 1373 height 691
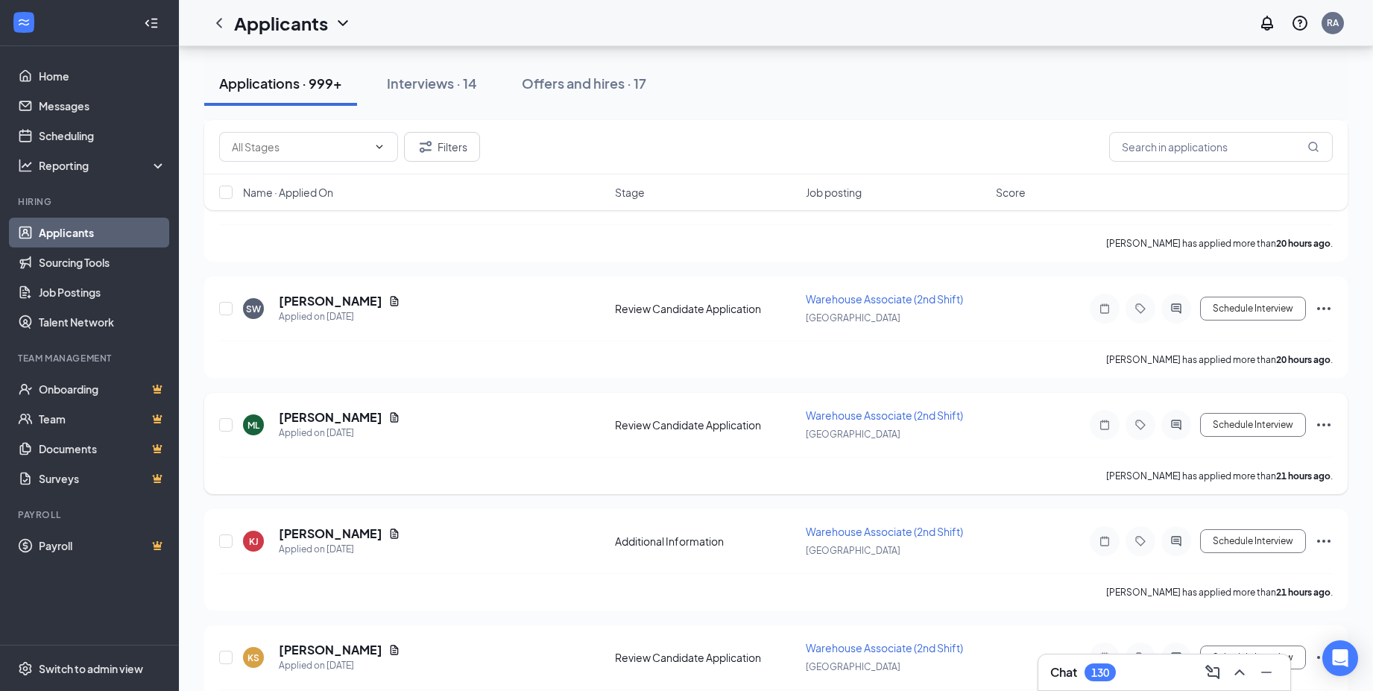
click at [375, 428] on div "ML Maria Leija Applied on Aug 25" at bounding box center [424, 424] width 363 height 31
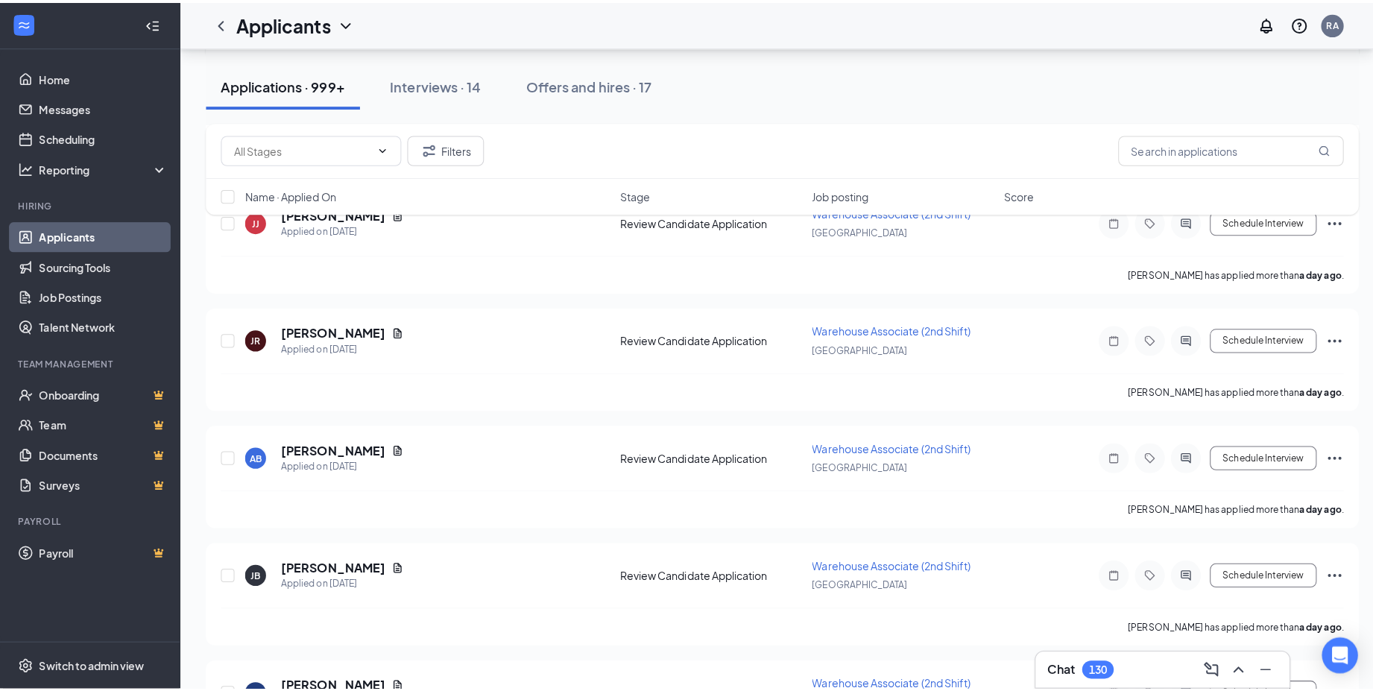
scroll to position [5859, 0]
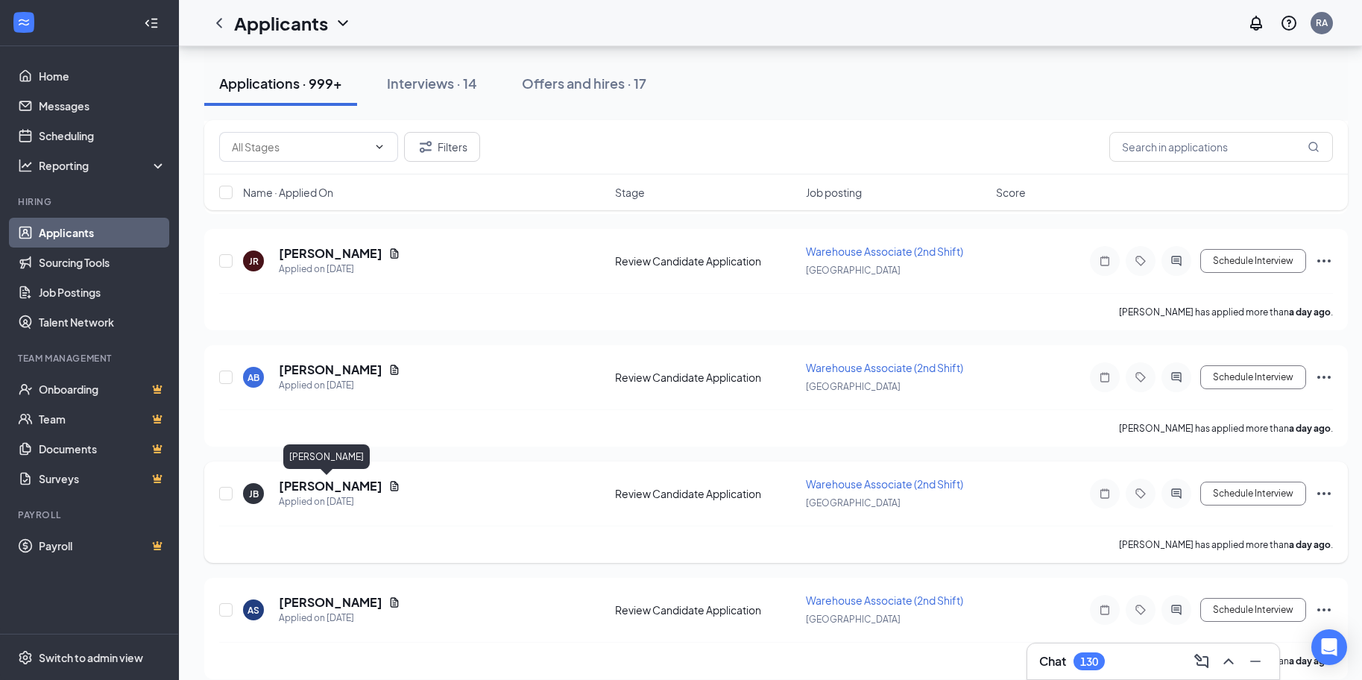
click at [311, 484] on h5 "Joshua Bruno" at bounding box center [331, 486] width 104 height 16
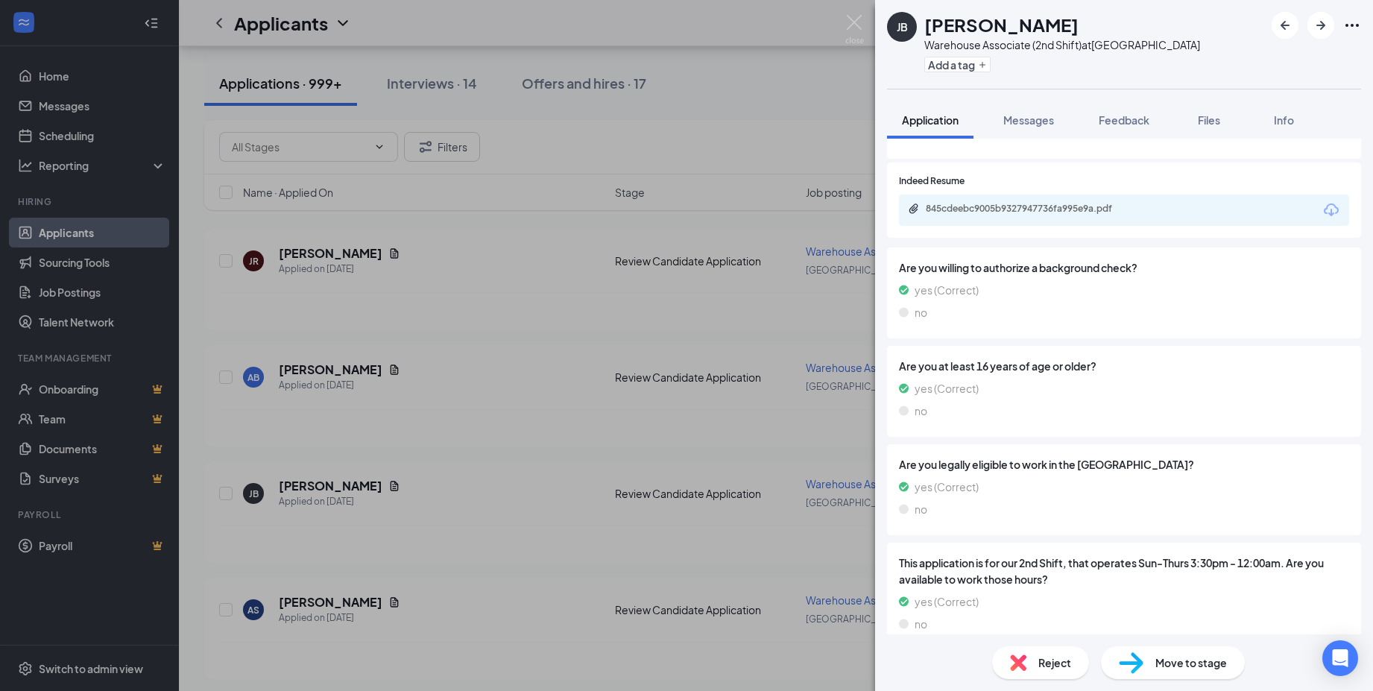
scroll to position [522, 0]
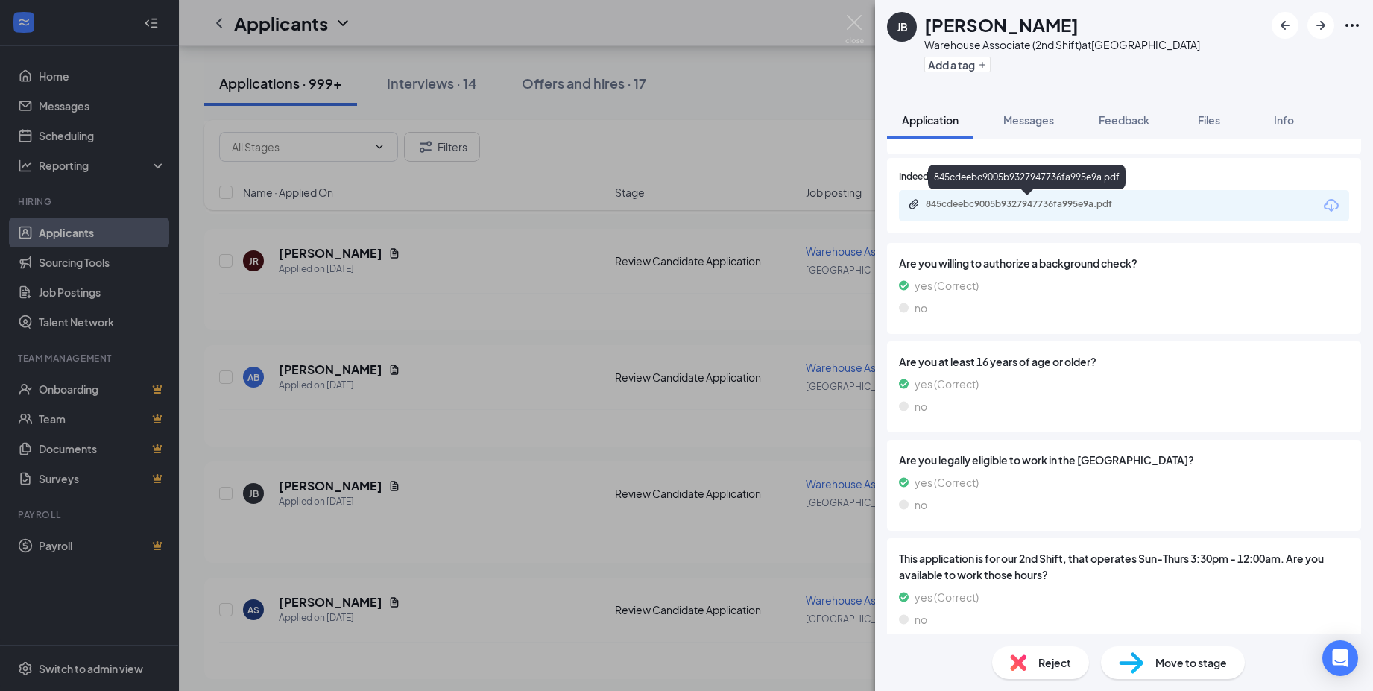
click at [1032, 202] on div "845cdeebc9005b9327947736fa995e9a.pdf" at bounding box center [1030, 204] width 209 height 12
click at [1197, 669] on span "Move to stage" at bounding box center [1191, 662] width 72 height 16
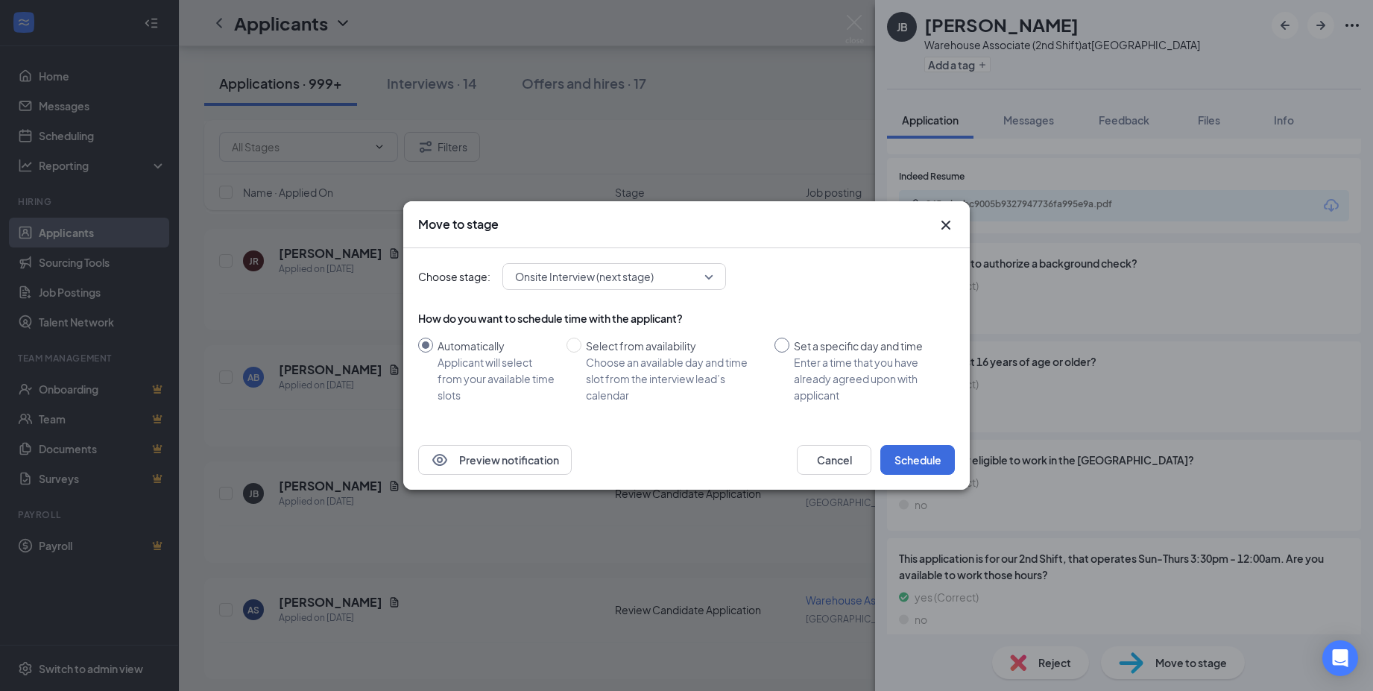
click at [789, 346] on input "Set a specific day and time Enter a time that you have already agreed upon with…" at bounding box center [781, 345] width 15 height 15
radio input "true"
radio input "false"
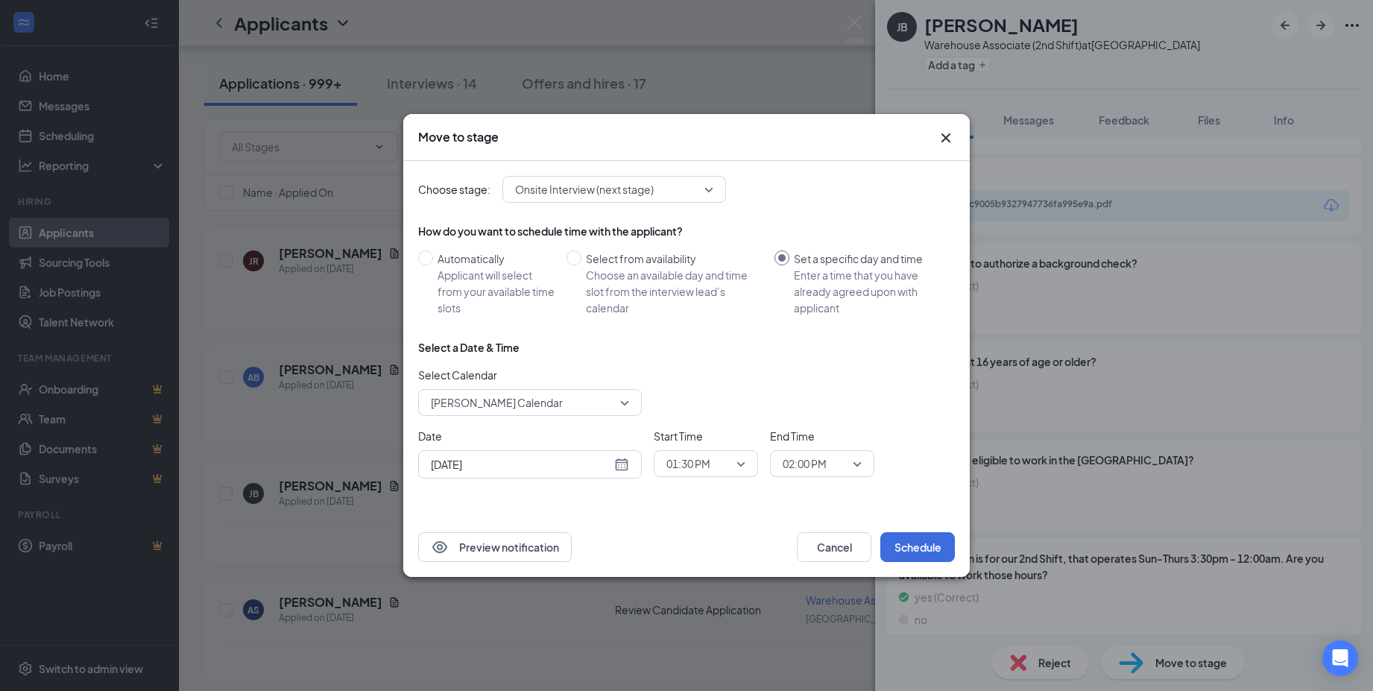
click at [587, 405] on span "[PERSON_NAME] Calendar" at bounding box center [523, 402] width 185 height 22
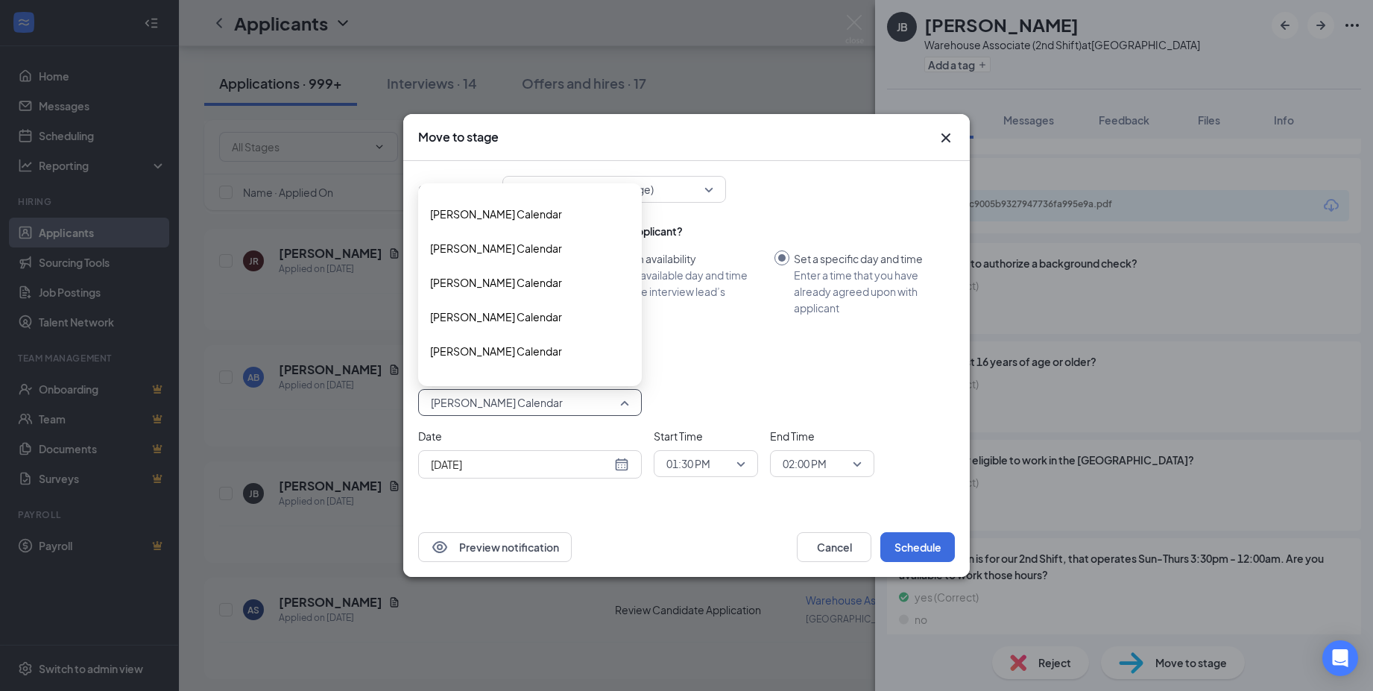
scroll to position [792, 0]
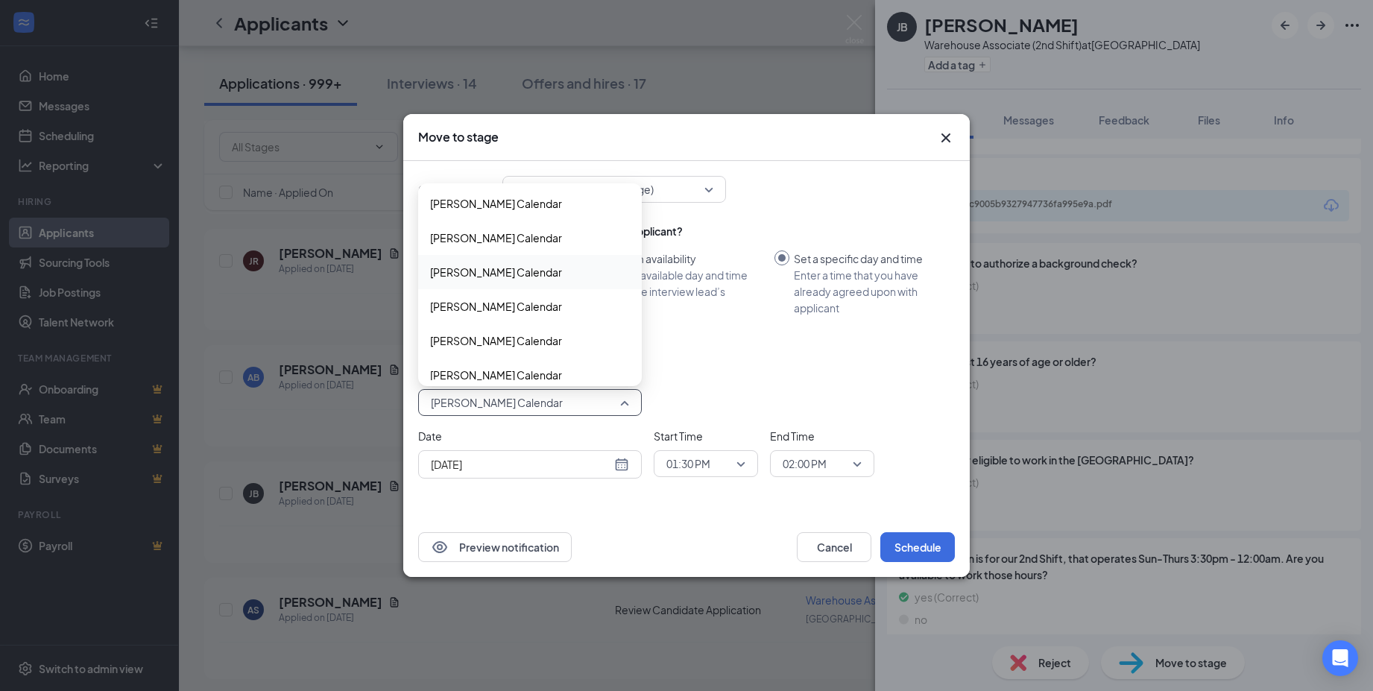
click at [517, 270] on span "[PERSON_NAME] Calendar" at bounding box center [496, 272] width 132 height 16
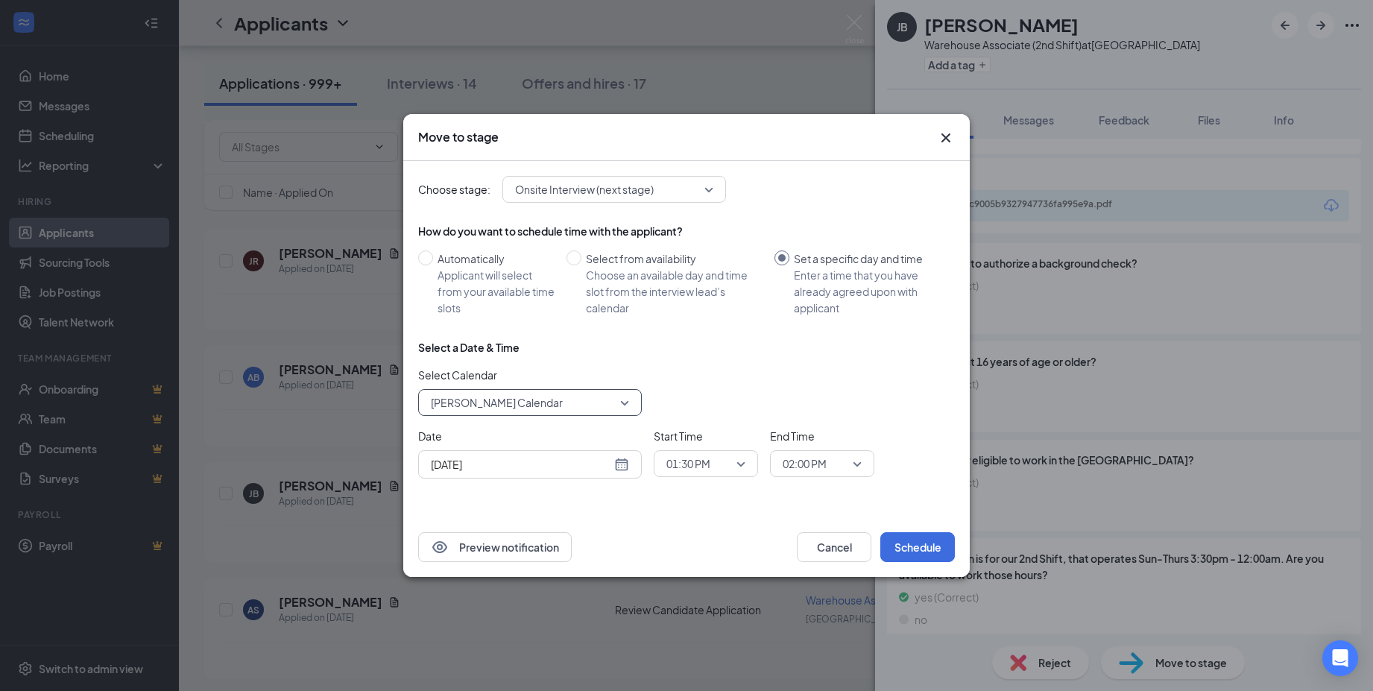
click at [723, 462] on span "01:30 PM" at bounding box center [699, 463] width 66 height 22
click at [701, 293] on span "06:30 PM" at bounding box center [688, 290] width 44 height 16
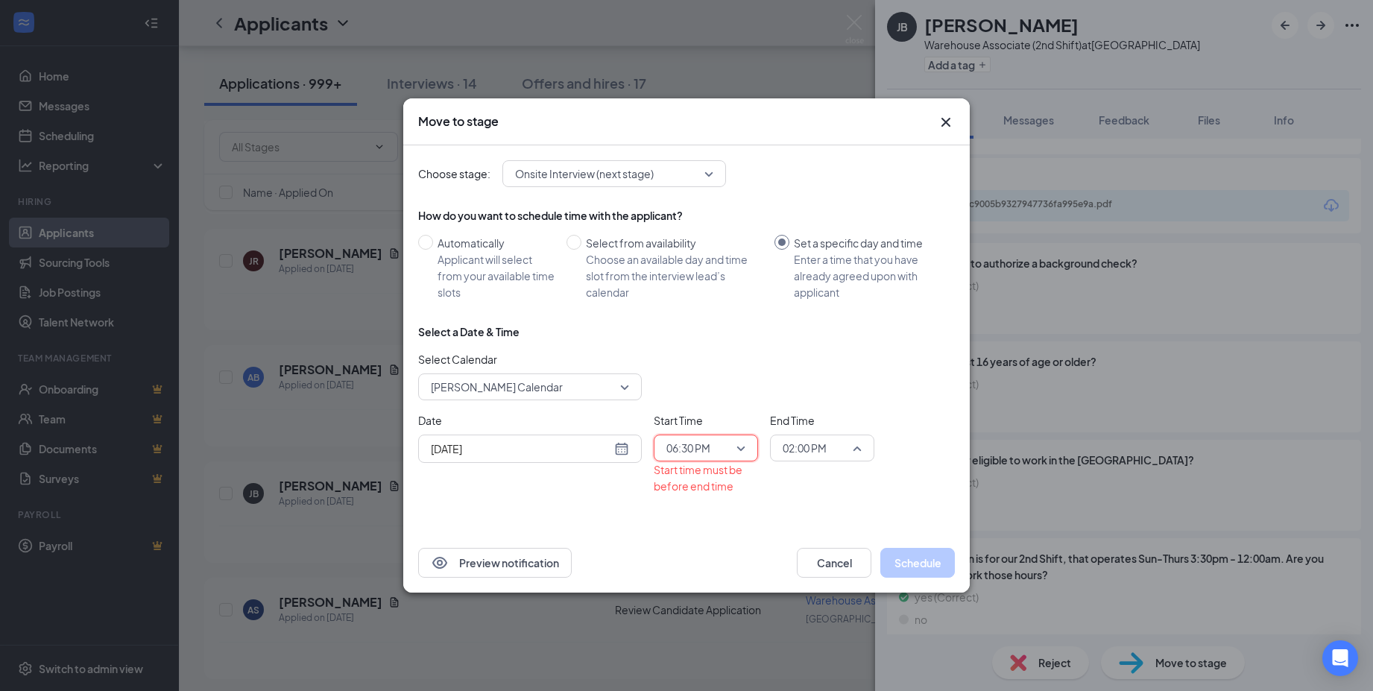
click at [815, 449] on span "02:00 PM" at bounding box center [805, 448] width 44 height 22
click at [810, 347] on span "07:00 PM" at bounding box center [804, 349] width 44 height 16
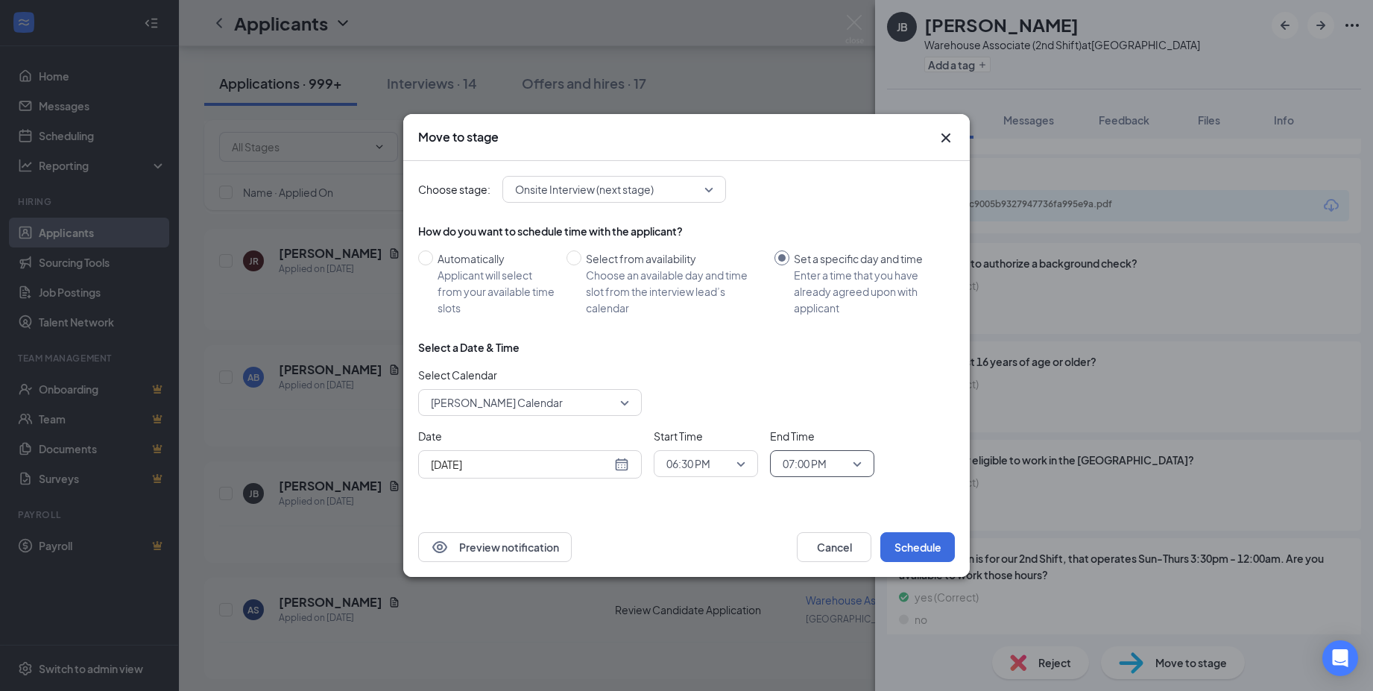
click at [904, 452] on div "Date Aug 26, 2025 Start Time 06:30 PM 06:15 PM 06:30 PM 06:45 PM 12:00 AM 12:15…" at bounding box center [686, 453] width 537 height 51
click at [905, 550] on button "Schedule" at bounding box center [917, 547] width 75 height 30
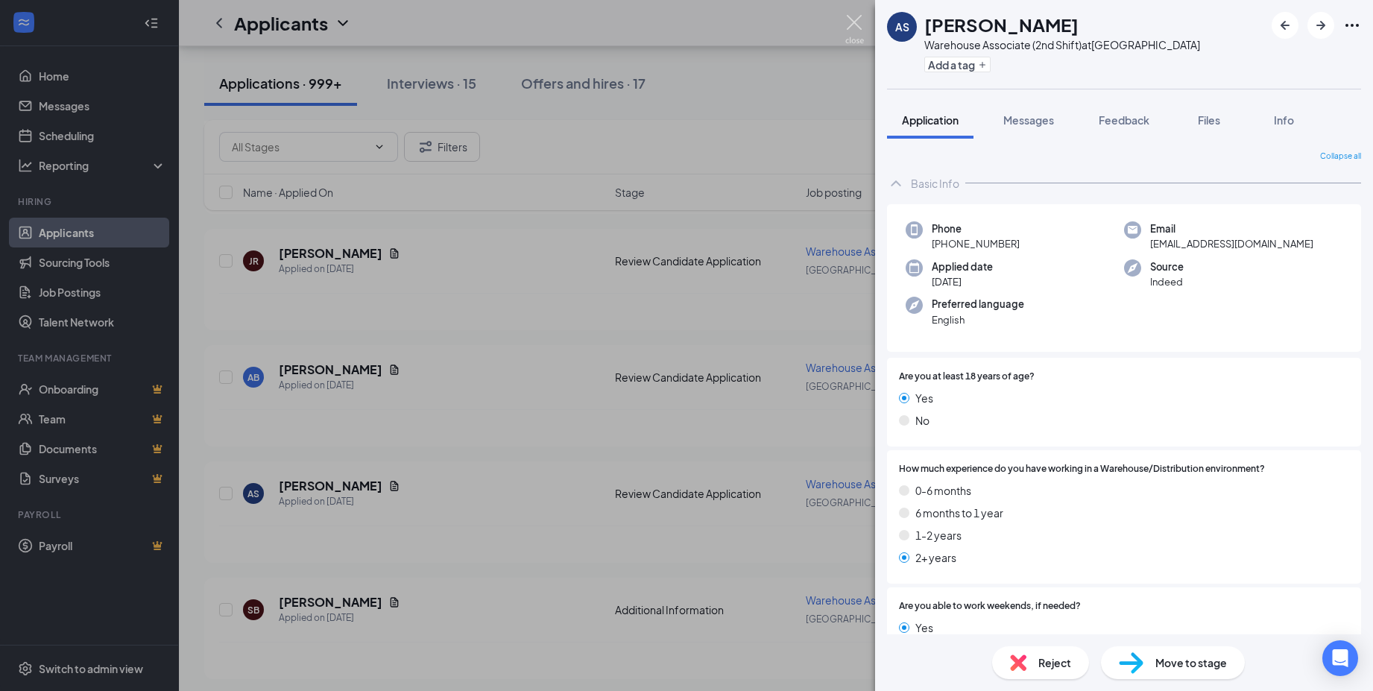
drag, startPoint x: 852, startPoint y: 17, endPoint x: 835, endPoint y: 2, distance: 22.7
click at [852, 17] on img at bounding box center [854, 29] width 19 height 29
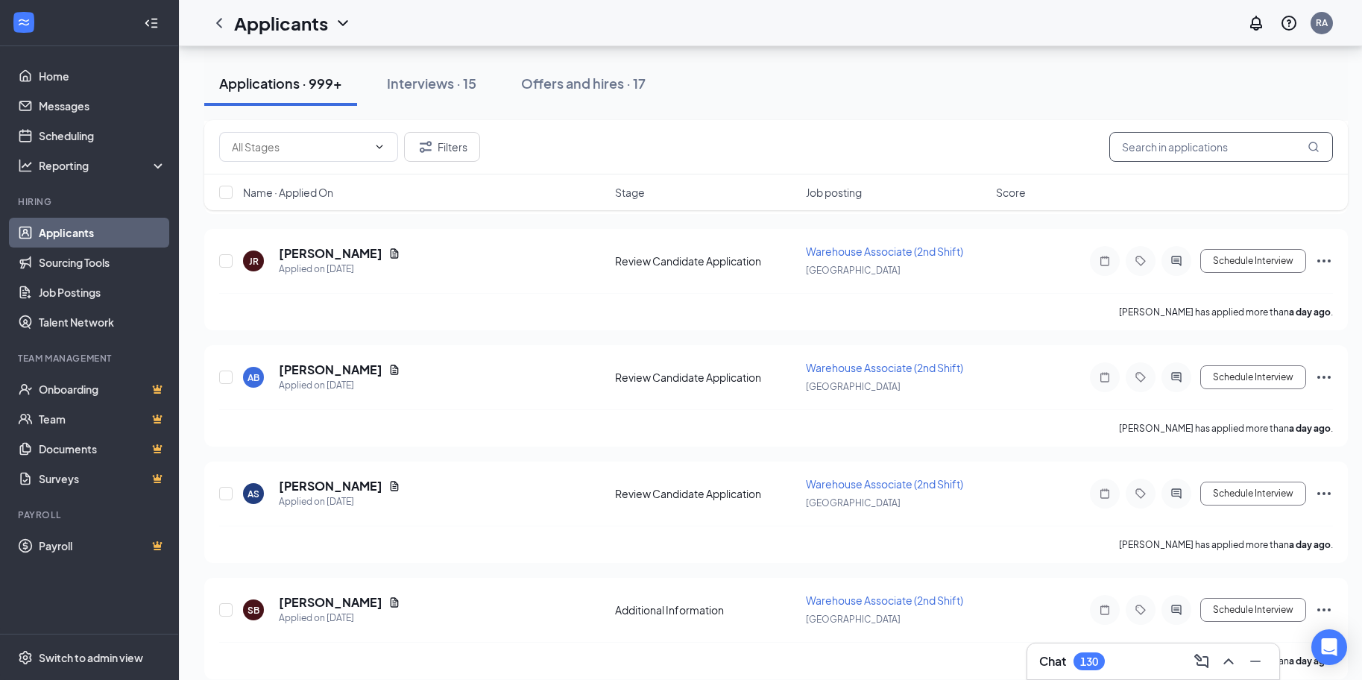
click at [1151, 145] on input "text" at bounding box center [1221, 147] width 224 height 30
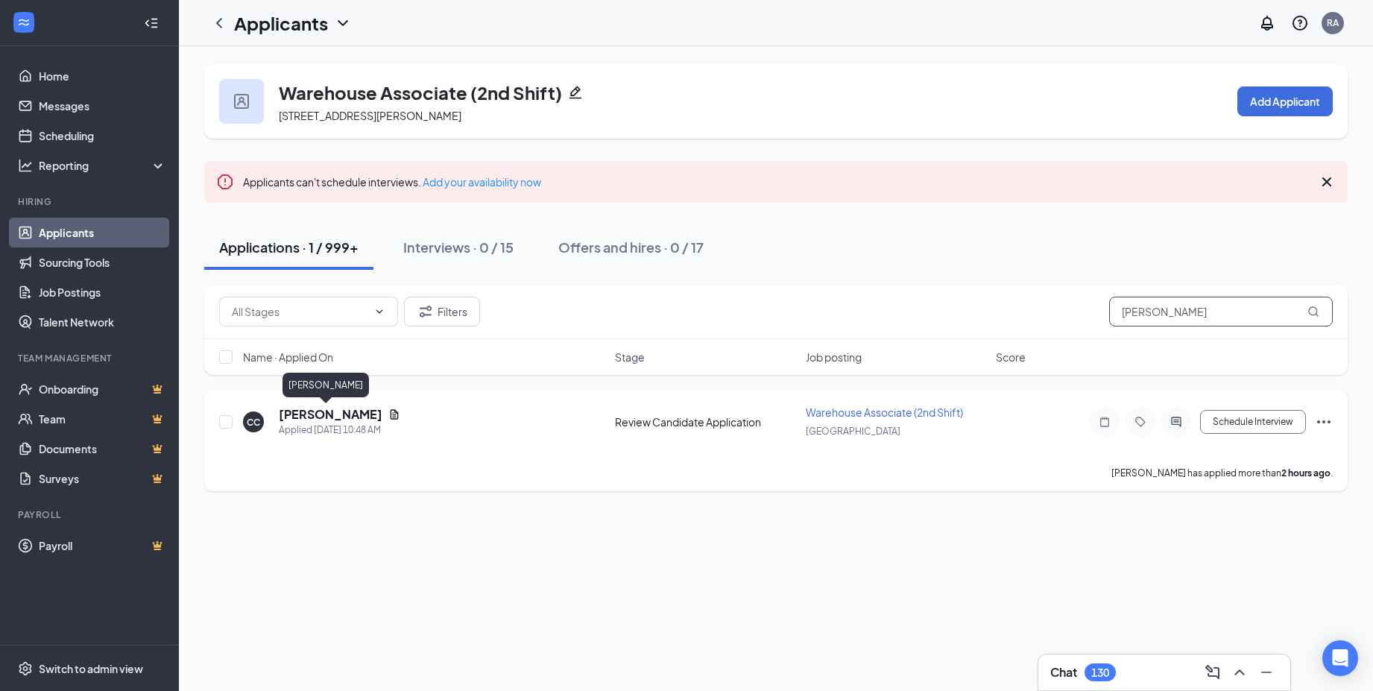
type input "clara"
click at [329, 416] on h5 "[PERSON_NAME]" at bounding box center [331, 414] width 104 height 16
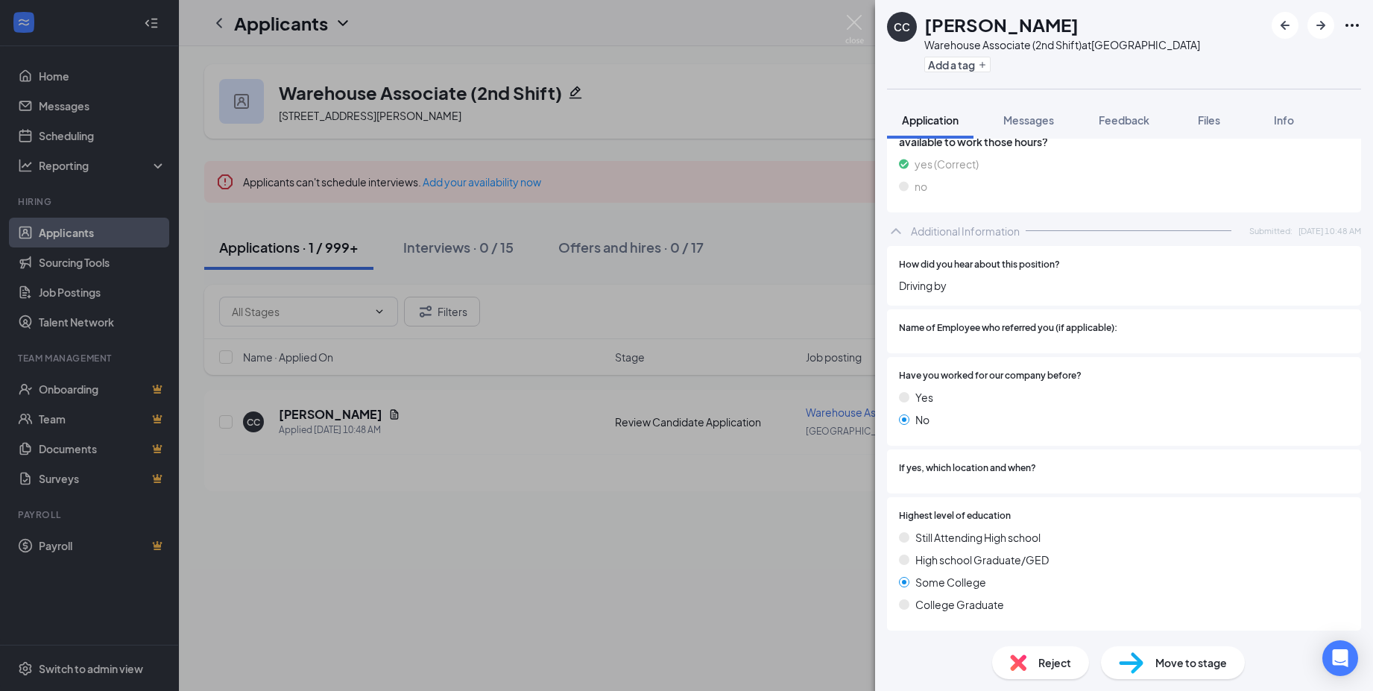
scroll to position [433, 0]
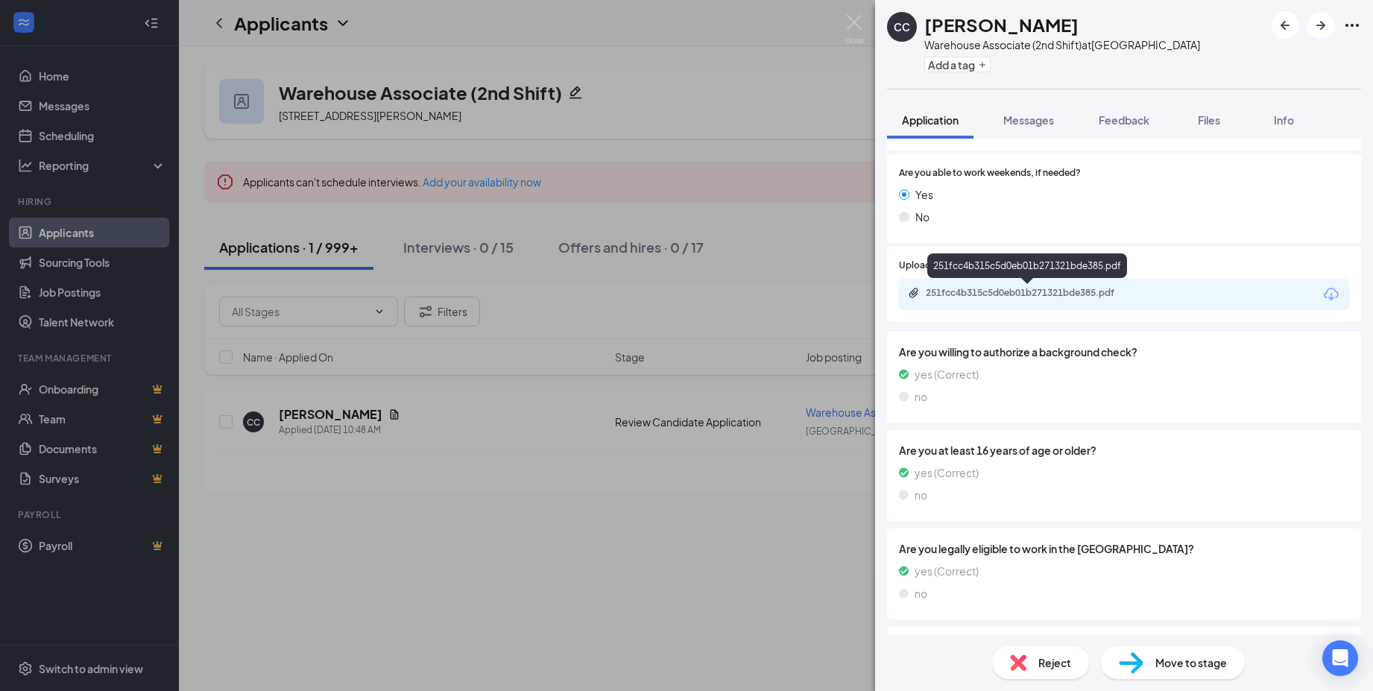
click at [1030, 292] on div "251fcc4b315c5d0eb01b271321bde385.pdf" at bounding box center [1030, 293] width 209 height 12
click at [1174, 669] on span "Move to stage" at bounding box center [1191, 662] width 72 height 16
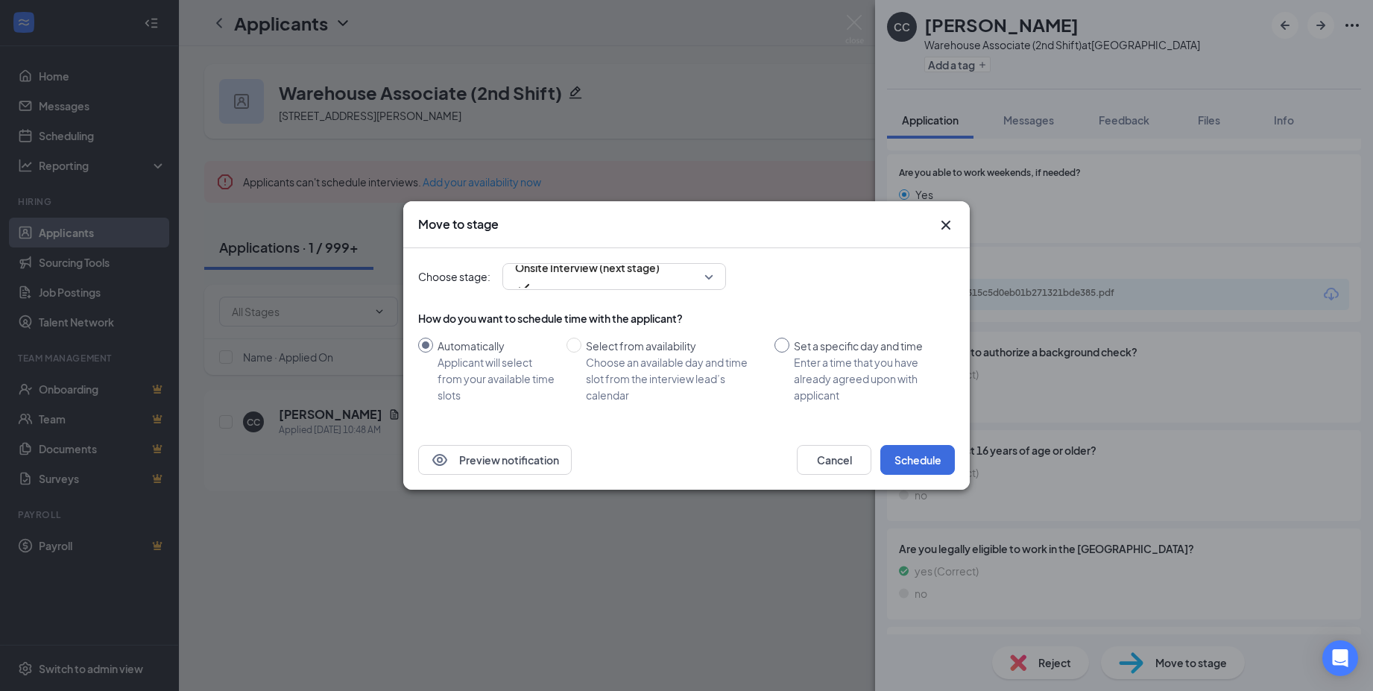
click at [782, 343] on input "Set a specific day and time Enter a time that you have already agreed upon with…" at bounding box center [781, 345] width 15 height 15
radio input "true"
radio input "false"
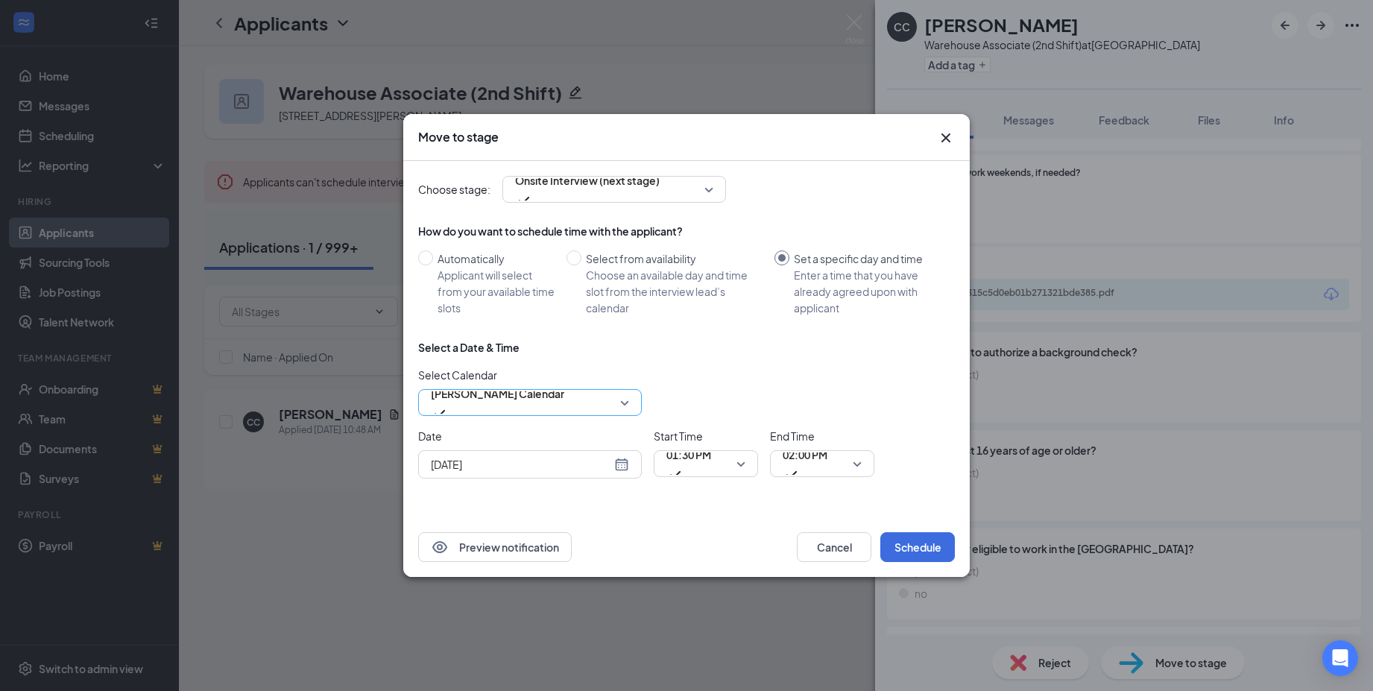
click at [524, 405] on span "[PERSON_NAME] Calendar" at bounding box center [497, 393] width 133 height 22
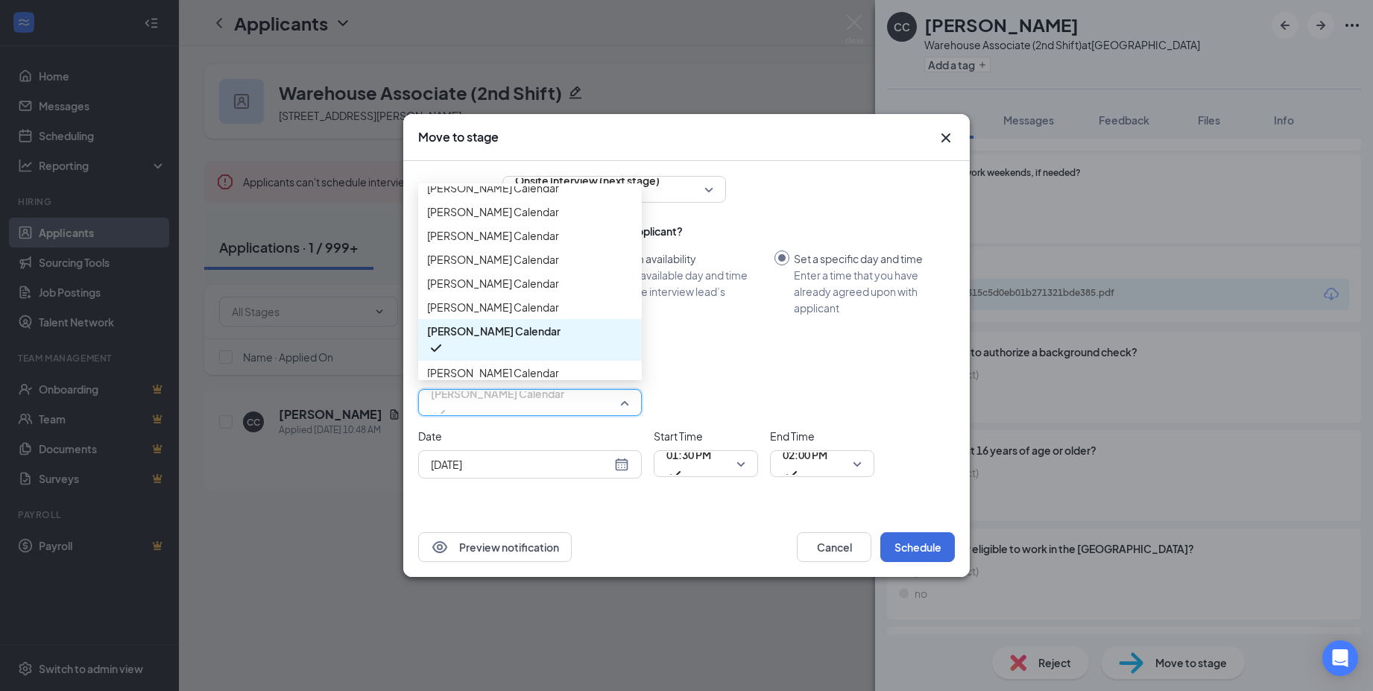
scroll to position [866, 0]
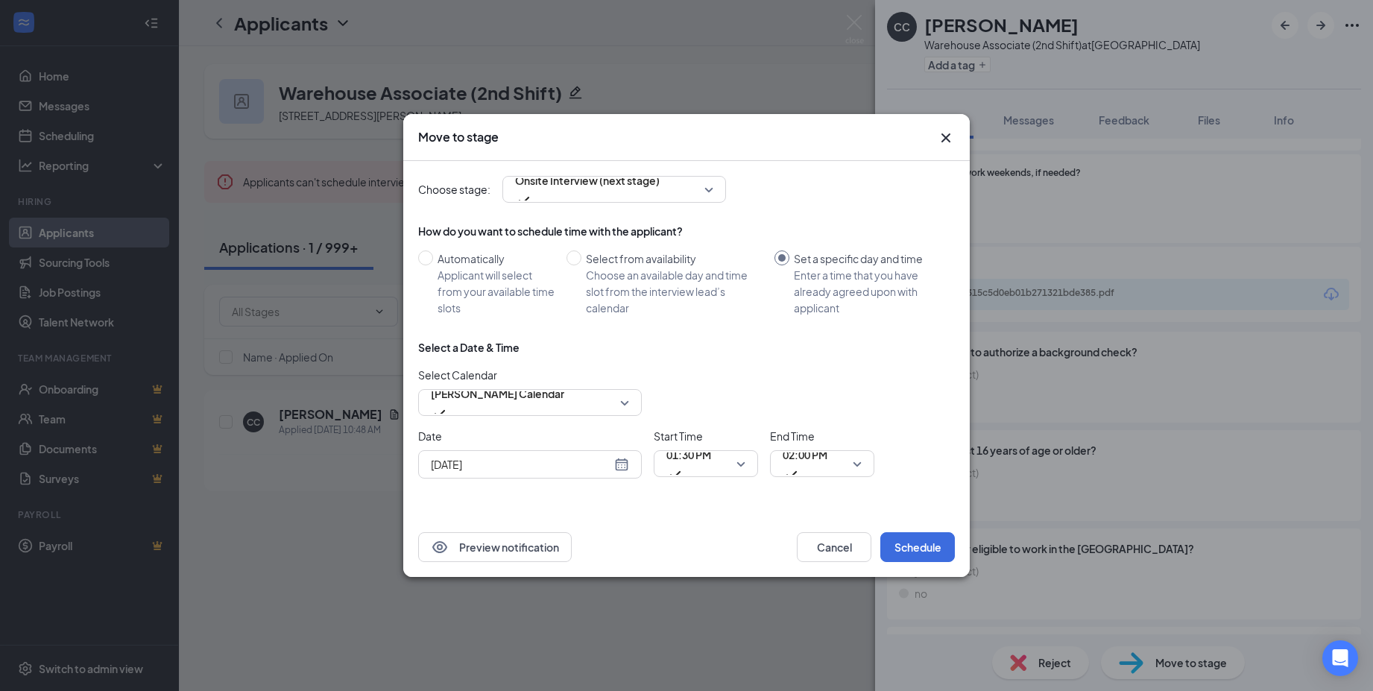
click at [624, 469] on div "[DATE]" at bounding box center [530, 464] width 198 height 16
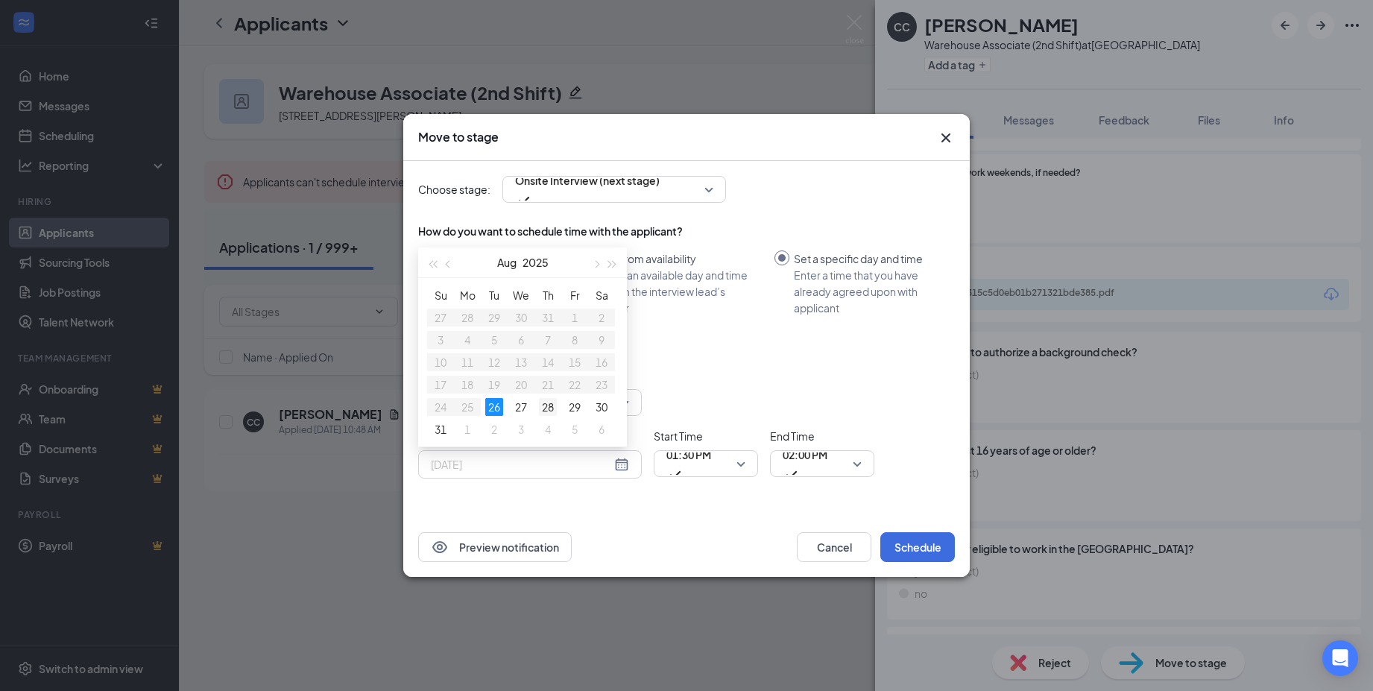
type input "[DATE]"
click at [546, 402] on div "28" at bounding box center [548, 407] width 18 height 18
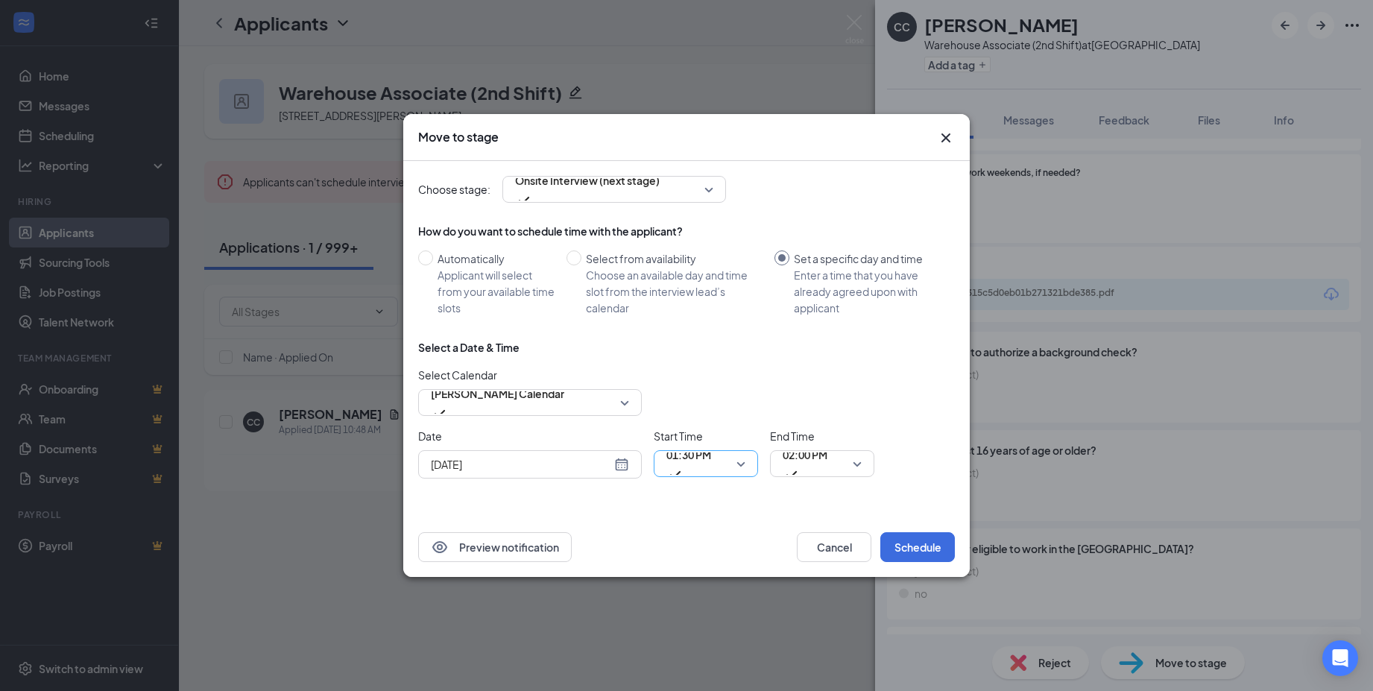
click at [746, 464] on div "01:30 PM" at bounding box center [706, 463] width 104 height 27
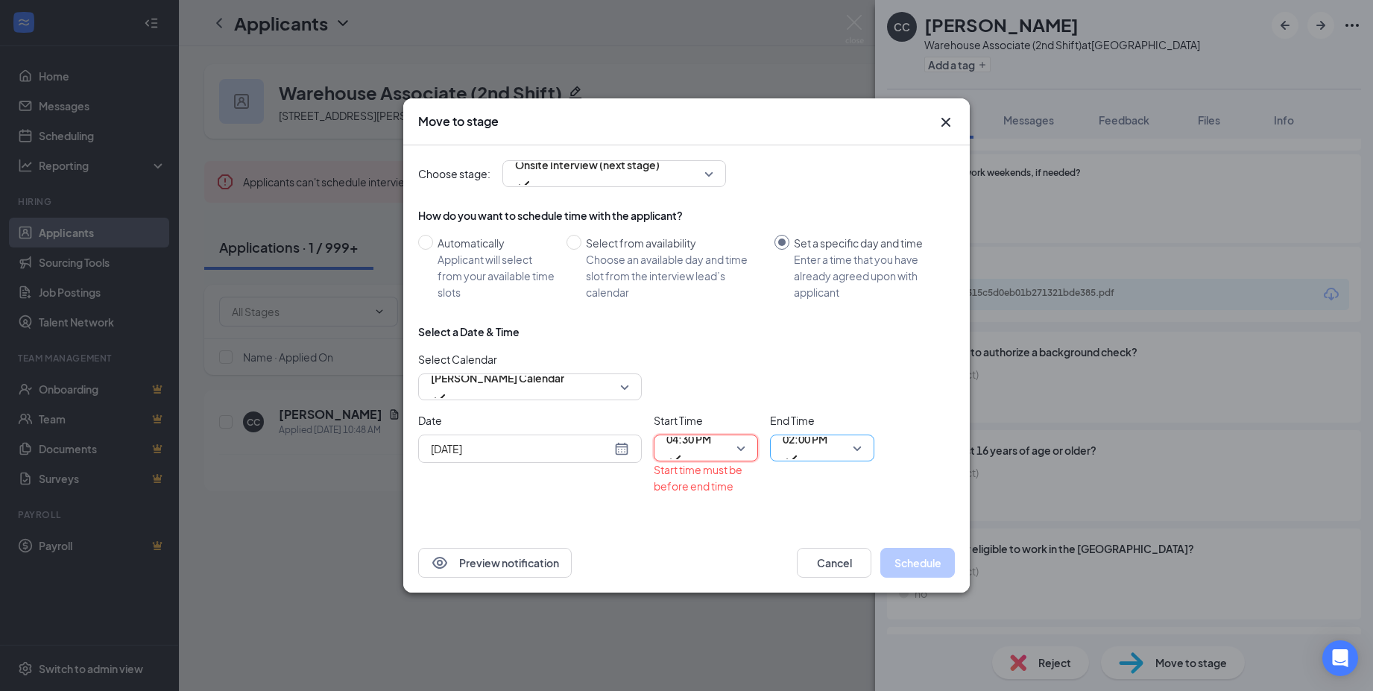
click at [817, 446] on span "02:00 PM" at bounding box center [805, 439] width 45 height 22
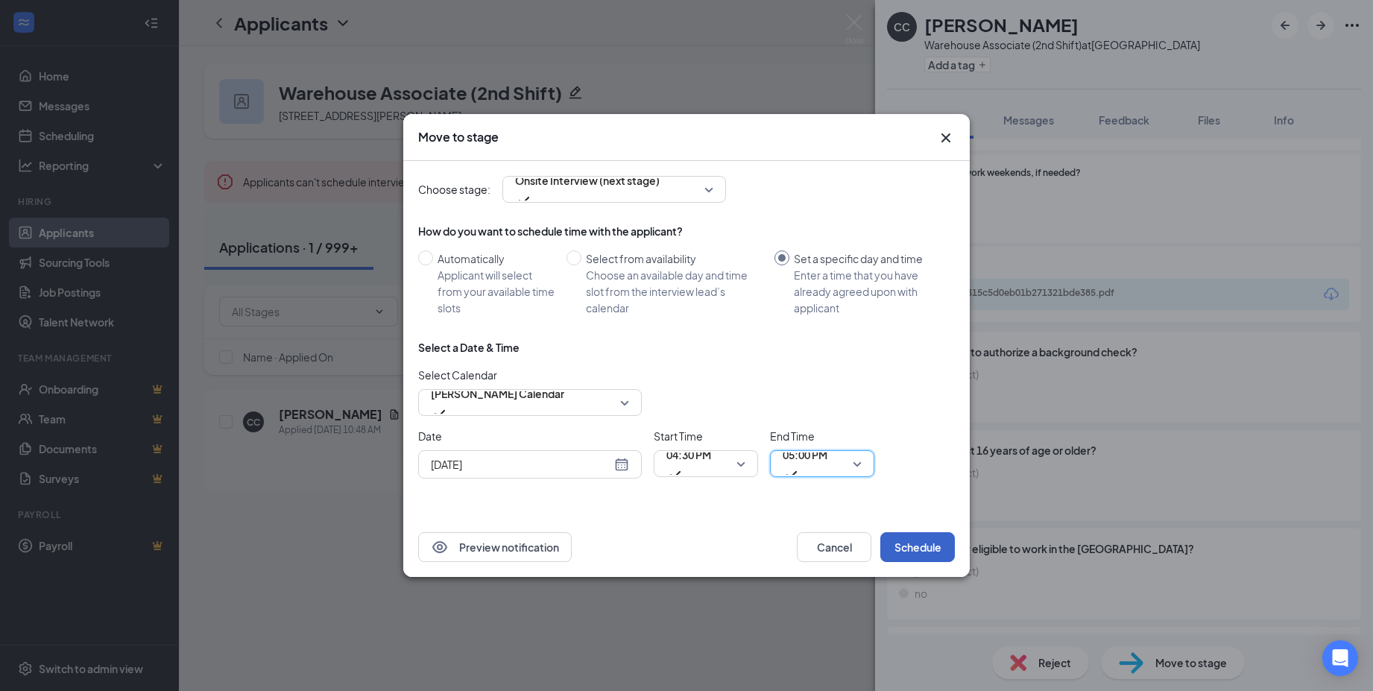
click at [925, 549] on button "Schedule" at bounding box center [917, 547] width 75 height 30
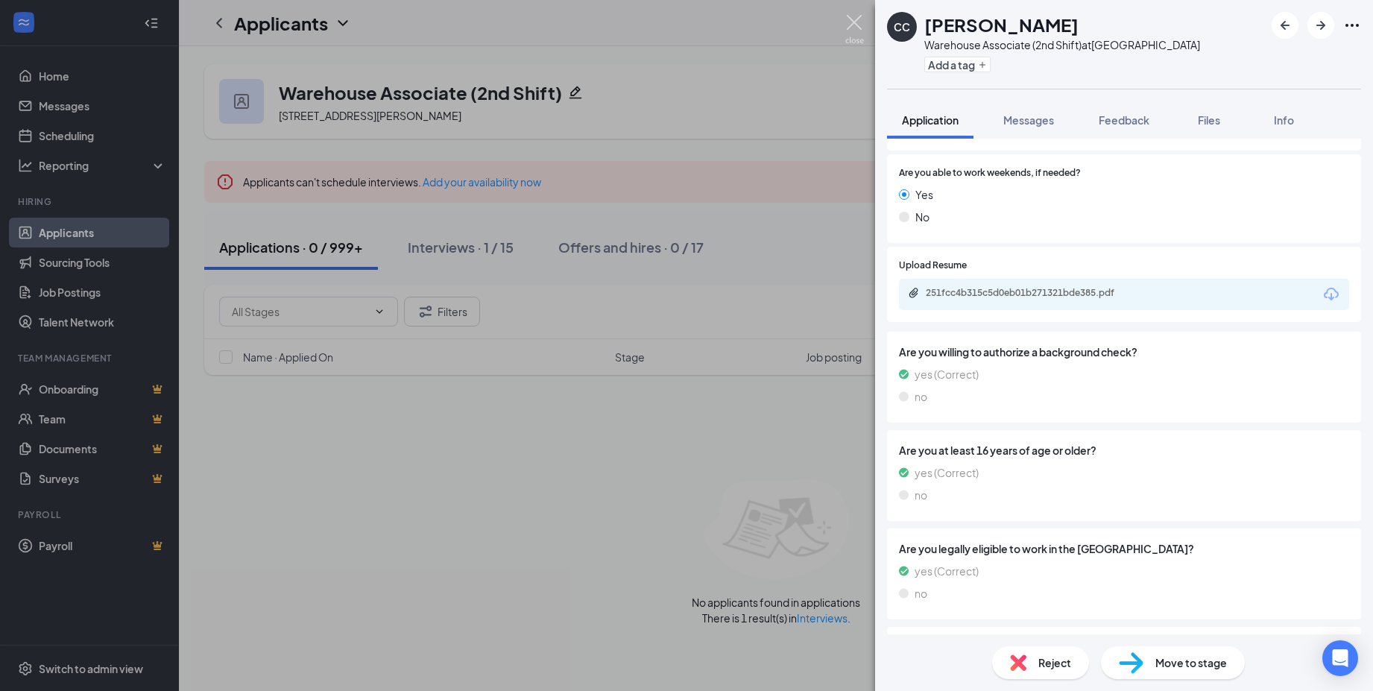
click at [853, 28] on img at bounding box center [854, 29] width 19 height 29
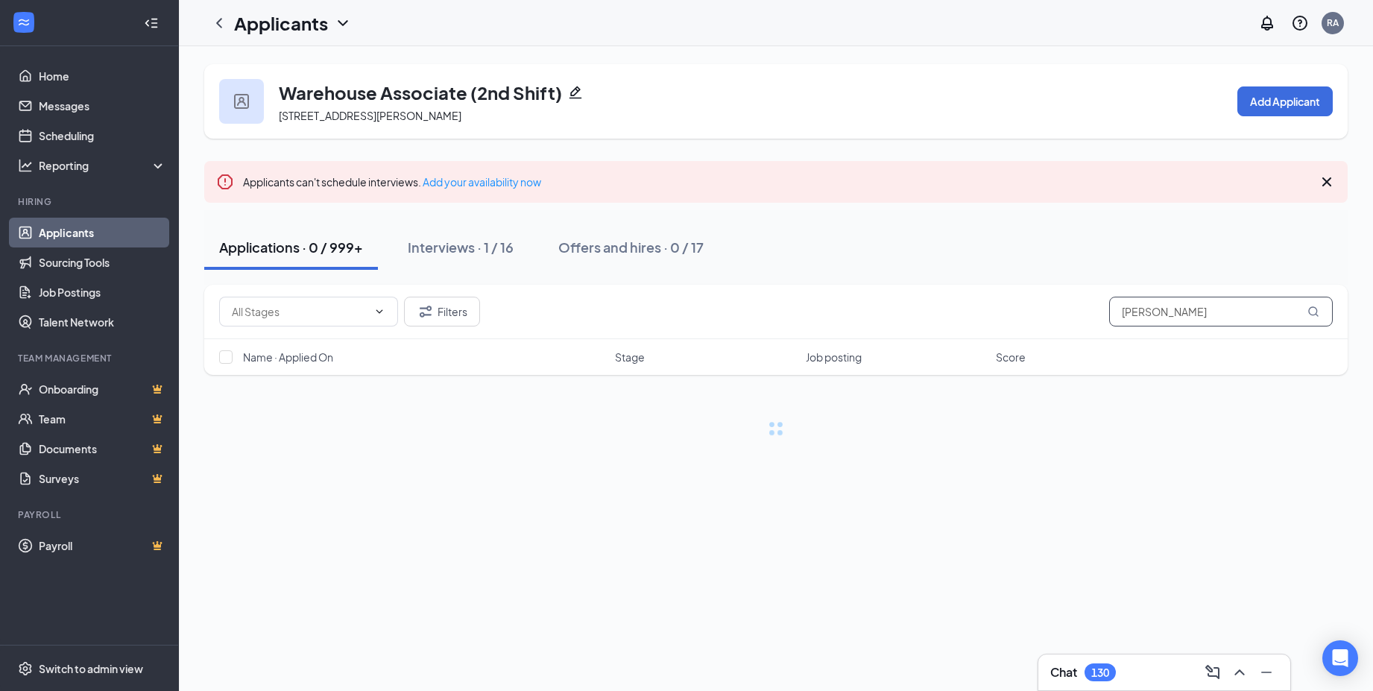
drag, startPoint x: 1194, startPoint y: 313, endPoint x: 1044, endPoint y: 311, distance: 149.8
click at [1044, 311] on div "Filters clara" at bounding box center [776, 312] width 1114 height 30
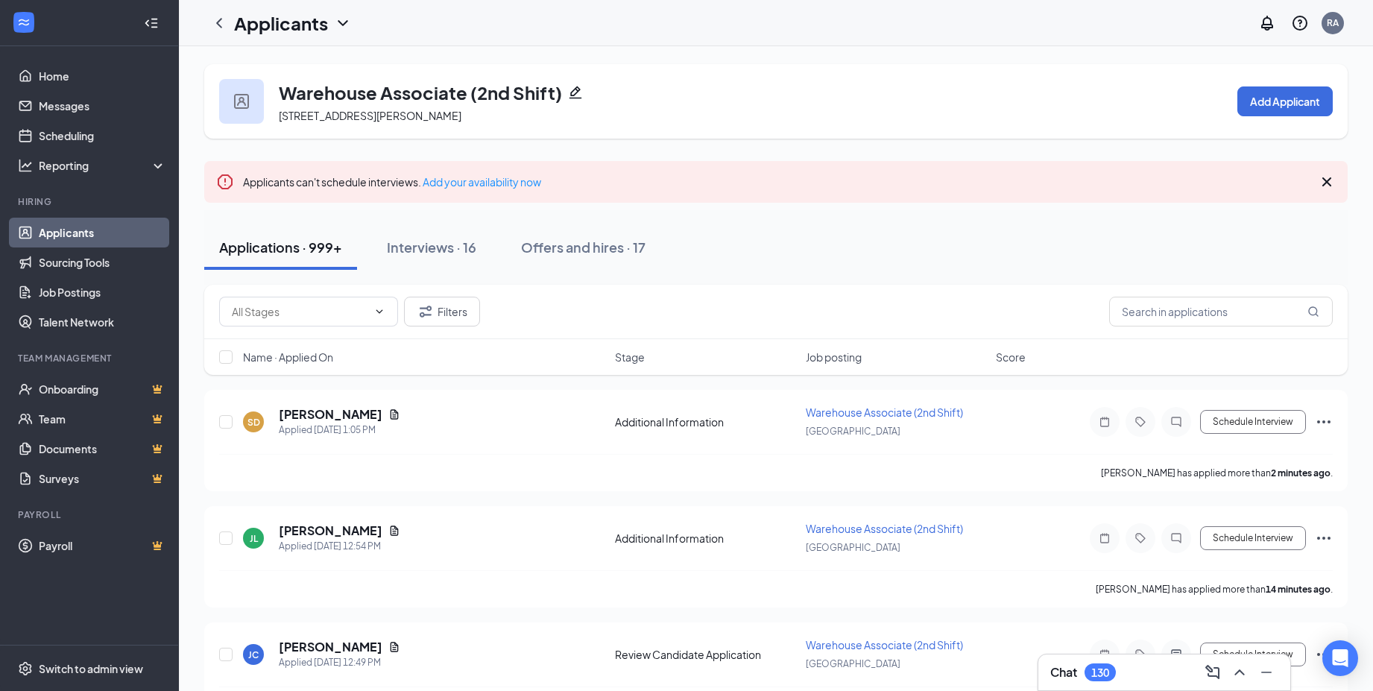
click at [898, 257] on div "Applications · 999+ Interviews · 16 Offers and hires · 17" at bounding box center [775, 247] width 1143 height 45
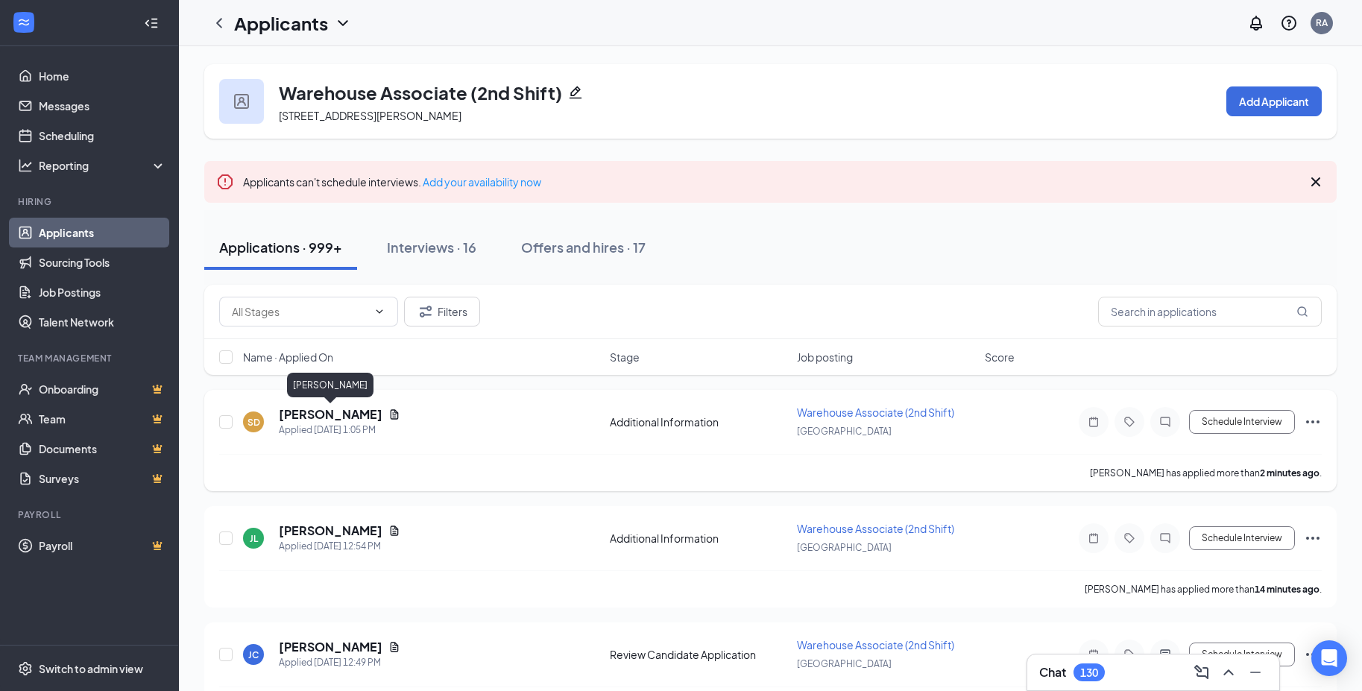
click at [324, 415] on h5 "[PERSON_NAME]" at bounding box center [331, 414] width 104 height 16
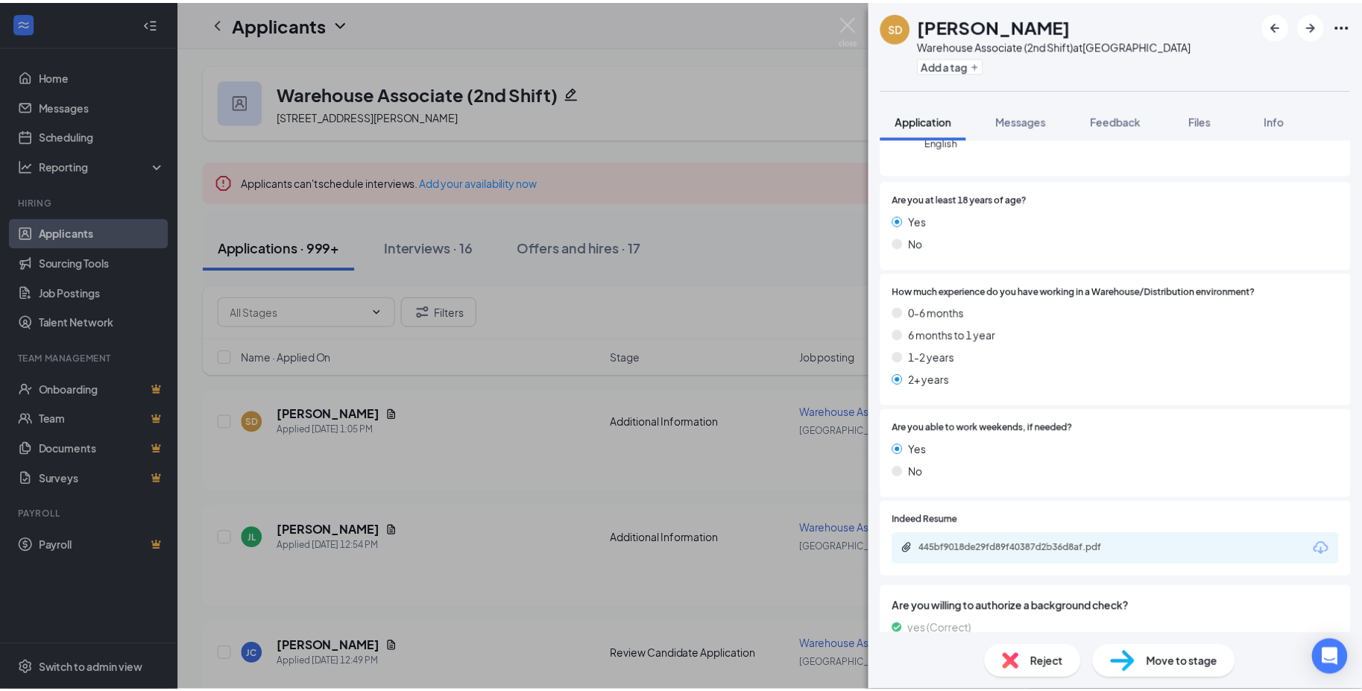
scroll to position [224, 0]
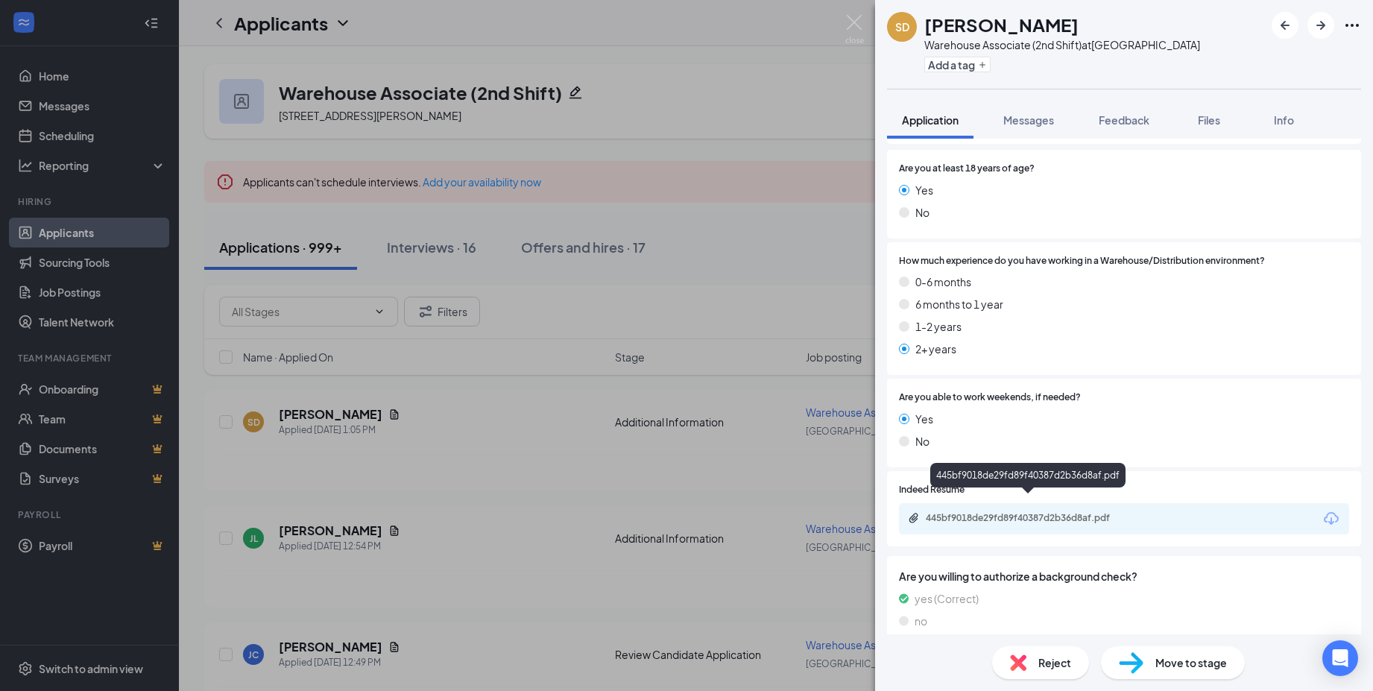
click at [985, 512] on div "445bf9018de29fd89f40387d2b36d8af.pdf" at bounding box center [1030, 518] width 209 height 12
click at [856, 16] on img at bounding box center [854, 29] width 19 height 29
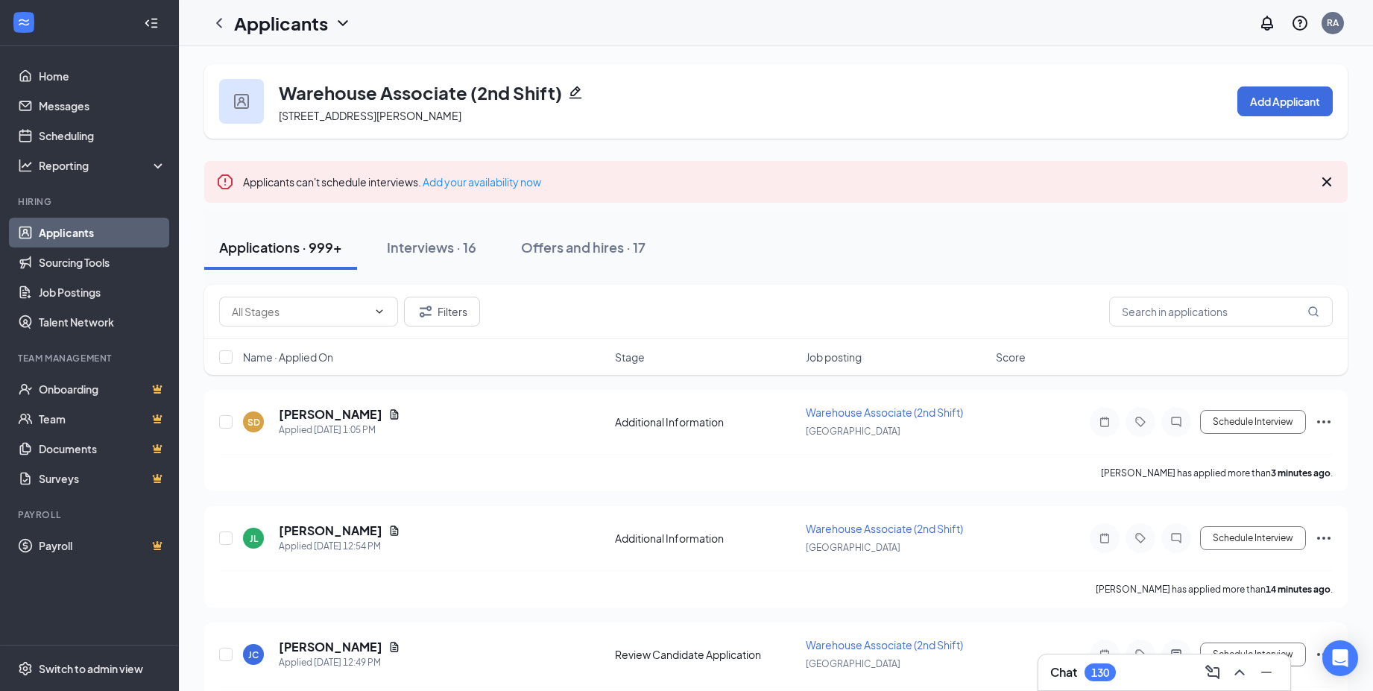
click at [716, 265] on div "Applications · 999+ Interviews · 16 Offers and hires · 17" at bounding box center [775, 247] width 1143 height 45
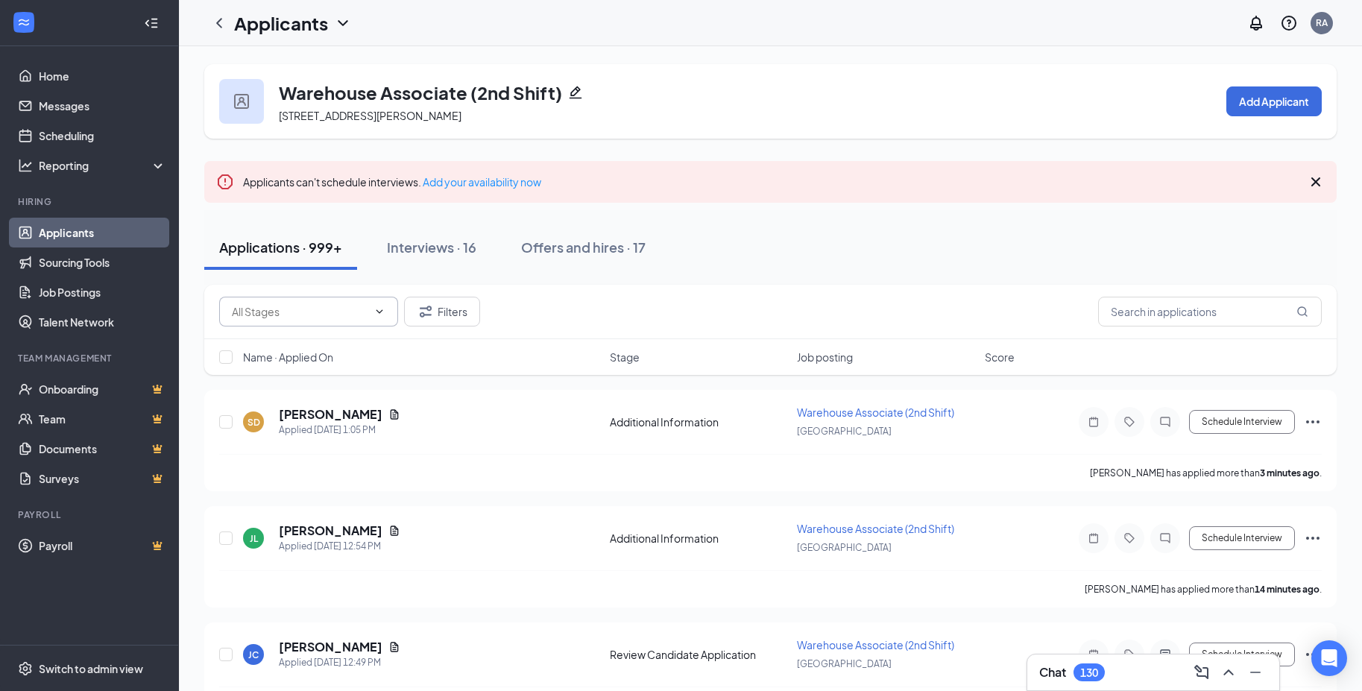
click at [381, 311] on icon "ChevronDown" at bounding box center [379, 311] width 7 height 4
click at [342, 362] on div "Review Candidate Application (982)" at bounding box center [304, 354] width 171 height 16
type input "Review Candidate Application (982)"
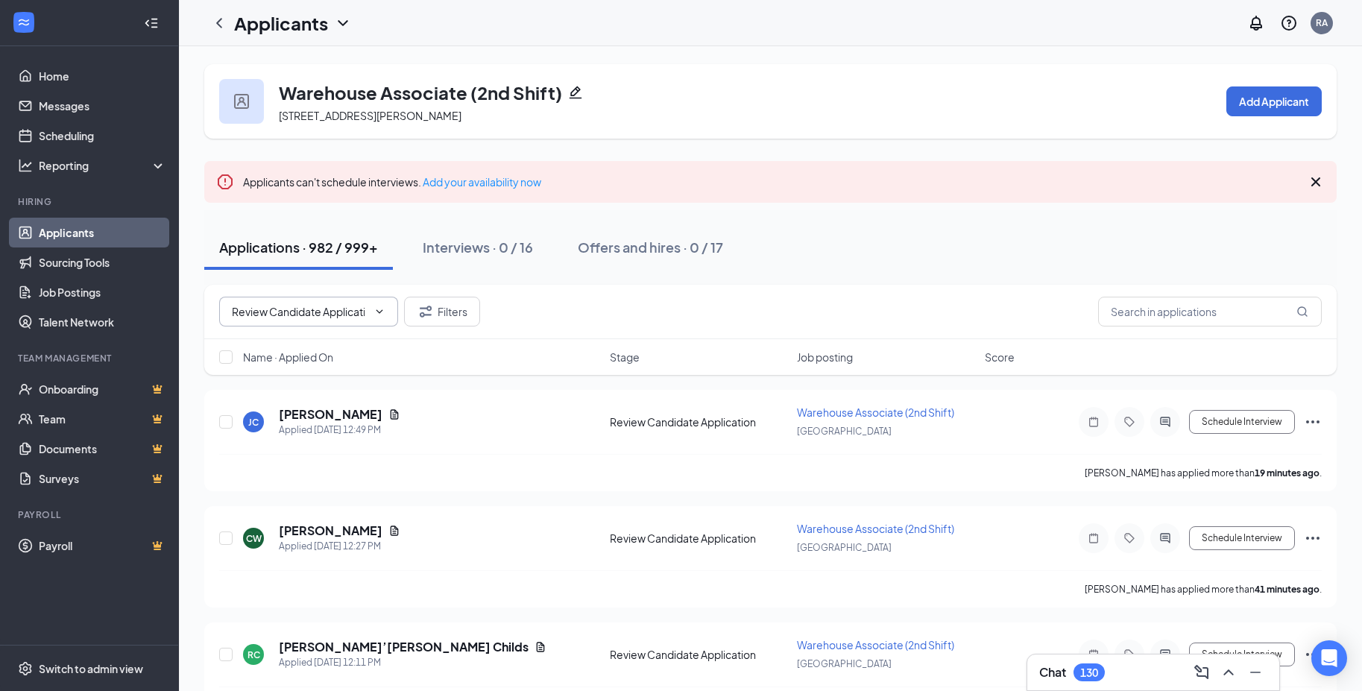
click at [947, 195] on div "Applicants can't schedule interviews. Add your availability now" at bounding box center [770, 182] width 1132 height 42
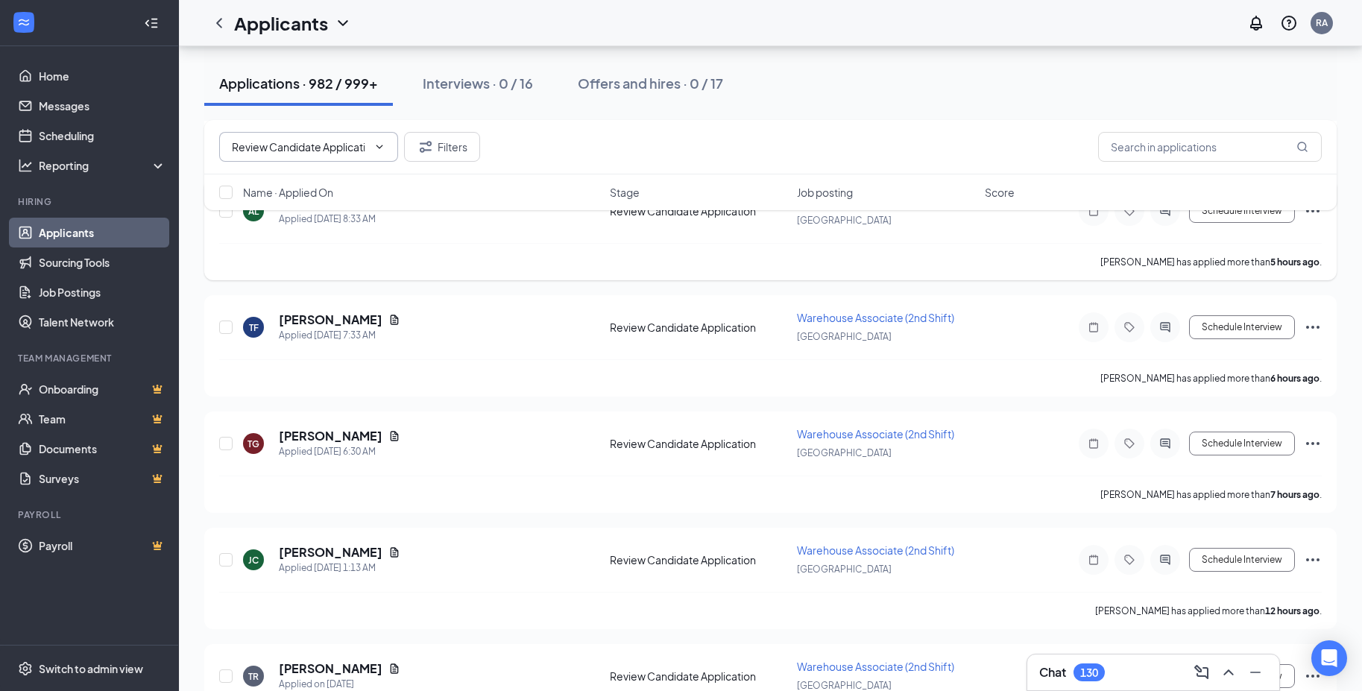
scroll to position [1938, 0]
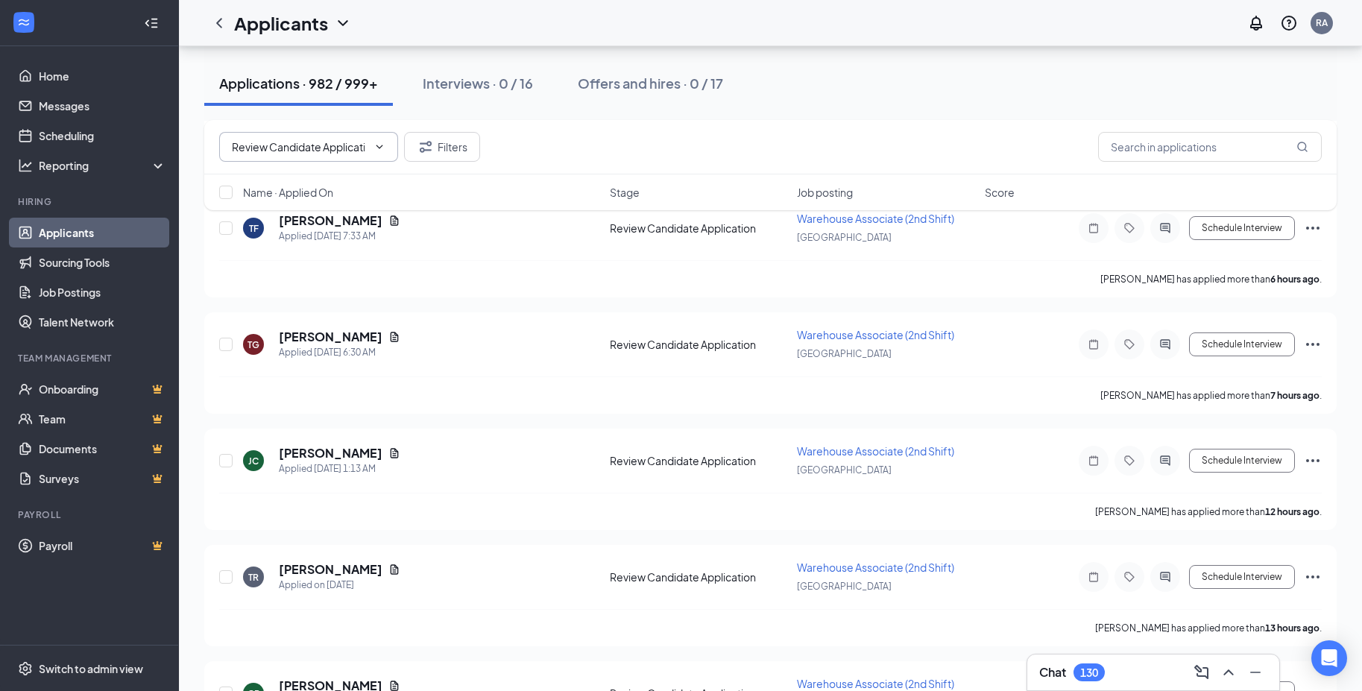
click at [309, 223] on div "Review Candidate Application (982) Filters Name · Applied On Stage Job posting …" at bounding box center [770, 172] width 1132 height 105
click at [357, 224] on div "Review Candidate Application (982) Filters Name · Applied On Stage Job posting …" at bounding box center [770, 172] width 1132 height 105
click at [339, 224] on div "Review Candidate Application (982) Filters Name · Applied On Stage Job posting …" at bounding box center [770, 172] width 1132 height 105
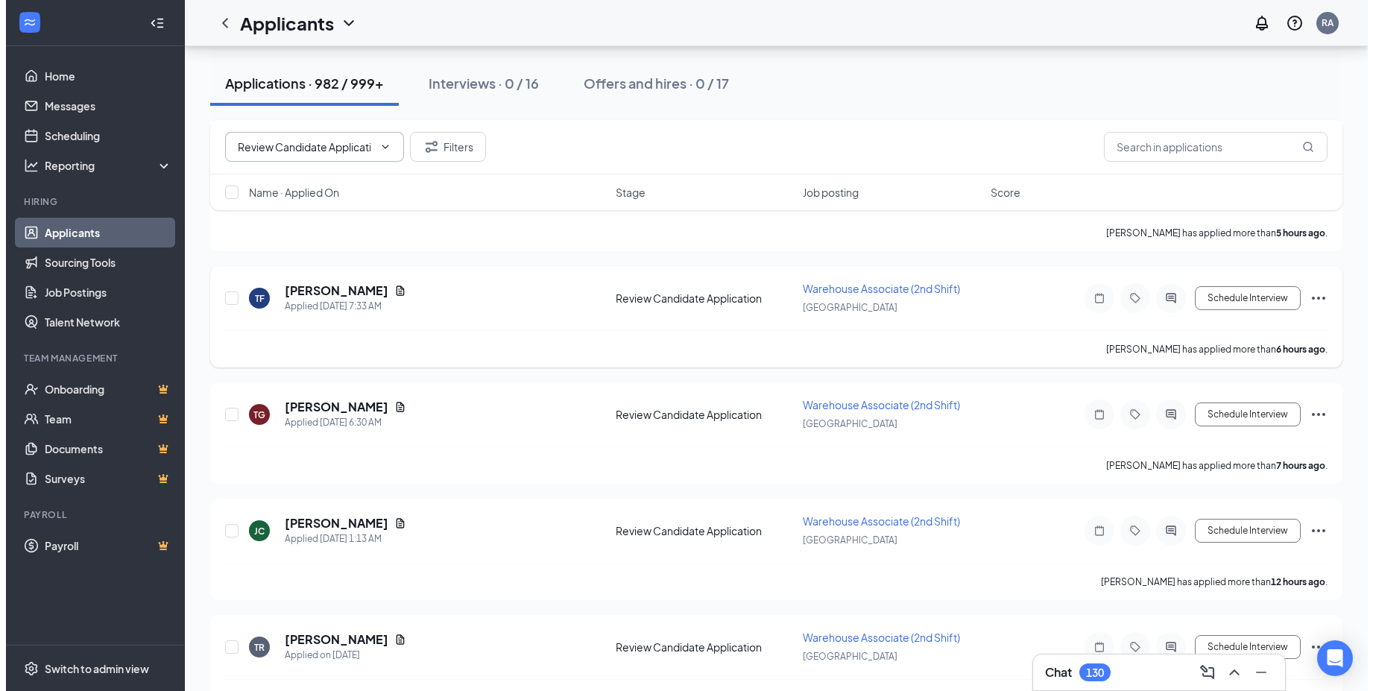
scroll to position [1789, 0]
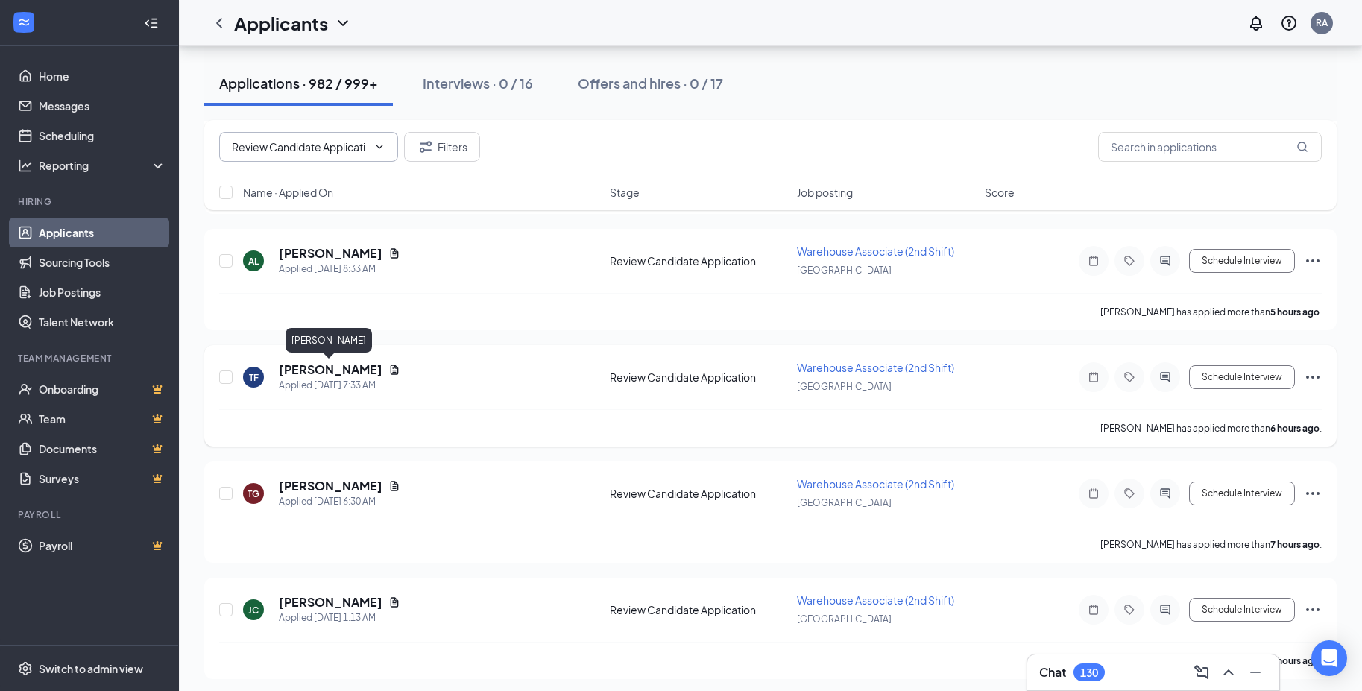
click at [323, 369] on h5 "[PERSON_NAME]" at bounding box center [331, 370] width 104 height 16
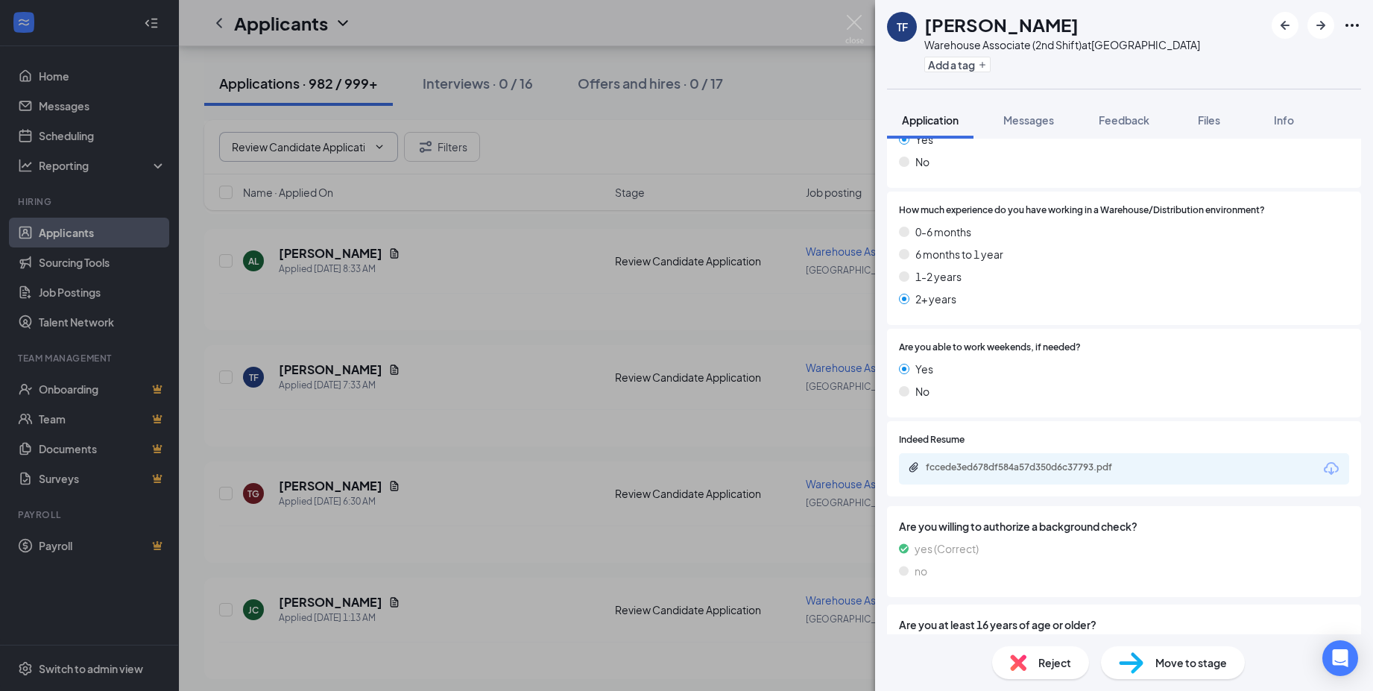
scroll to position [373, 0]
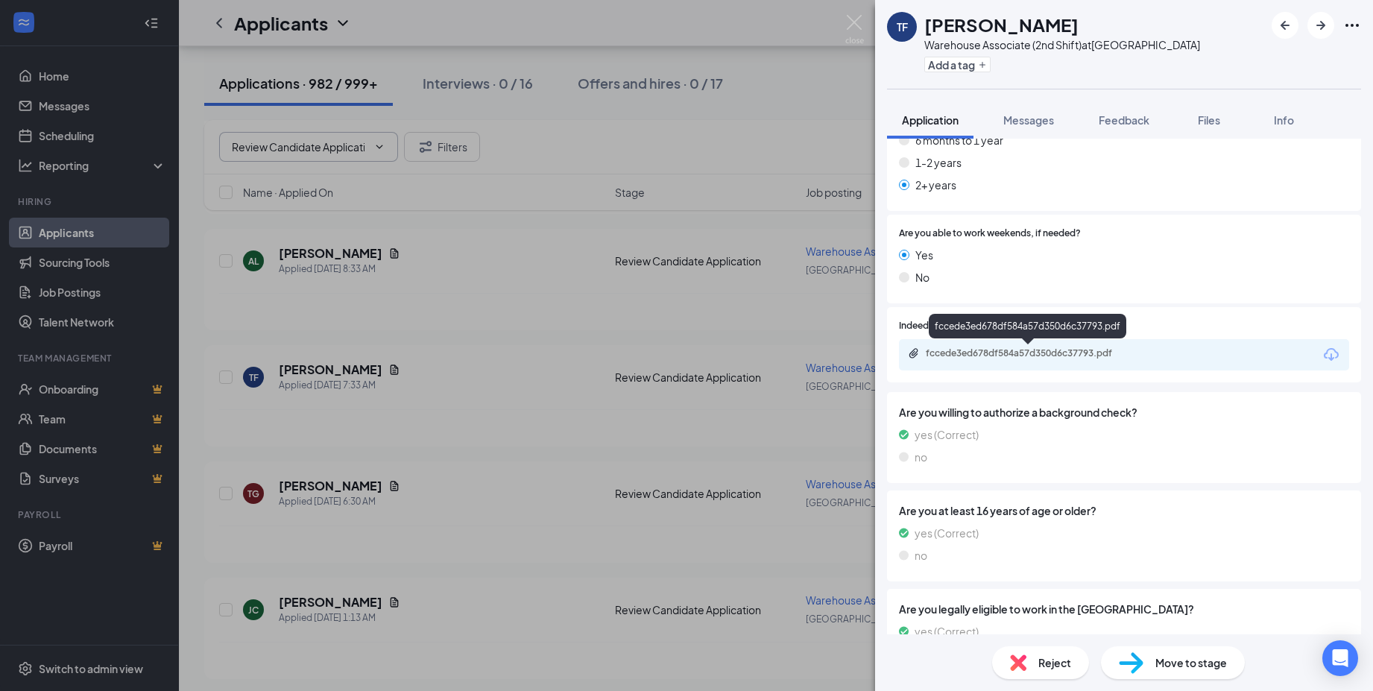
click at [1037, 357] on div "fccede3ed678df584a57d350d6c37793.pdf" at bounding box center [1030, 353] width 209 height 12
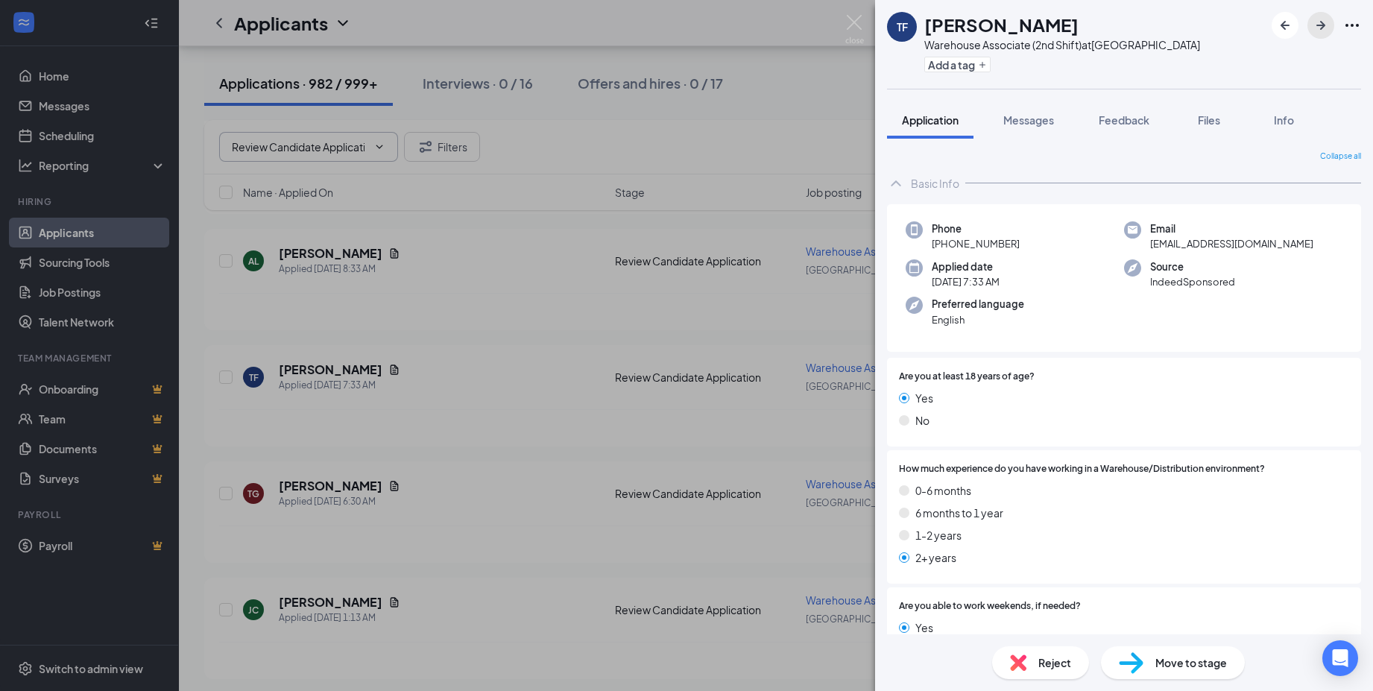
click at [1326, 34] on icon "ArrowRight" at bounding box center [1321, 25] width 18 height 18
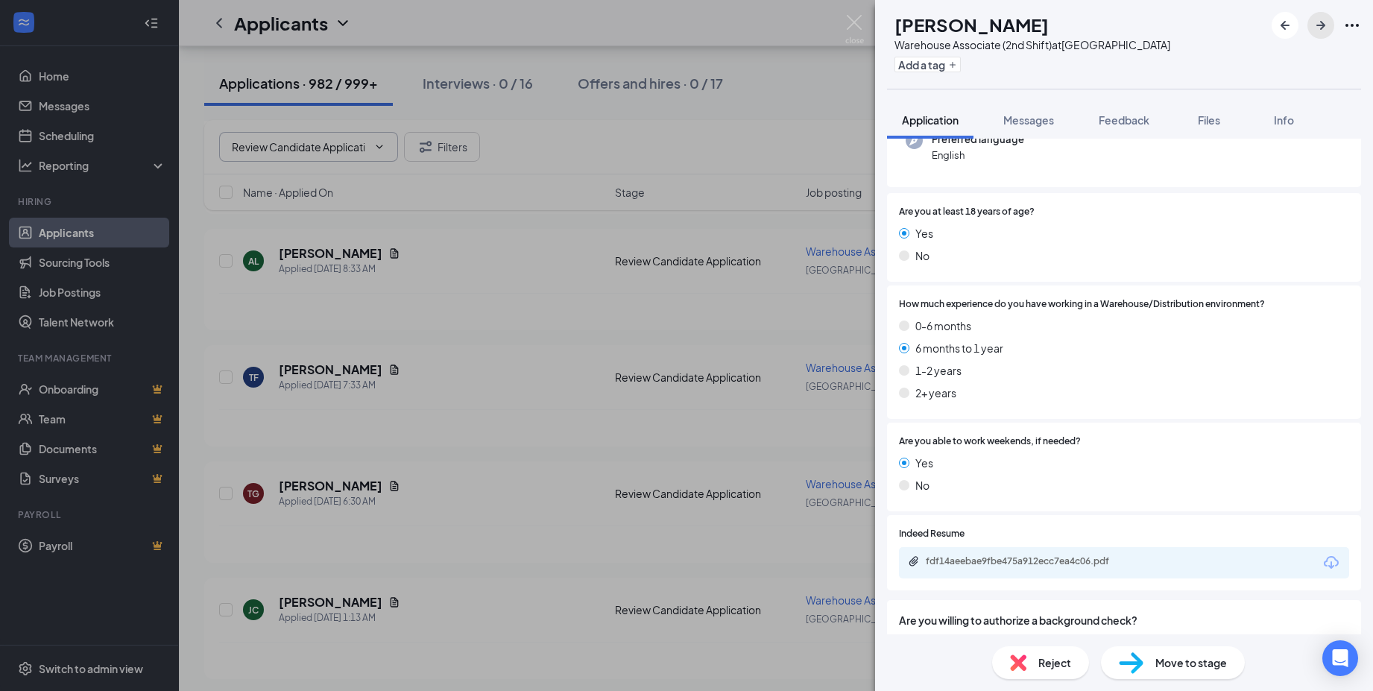
scroll to position [224, 0]
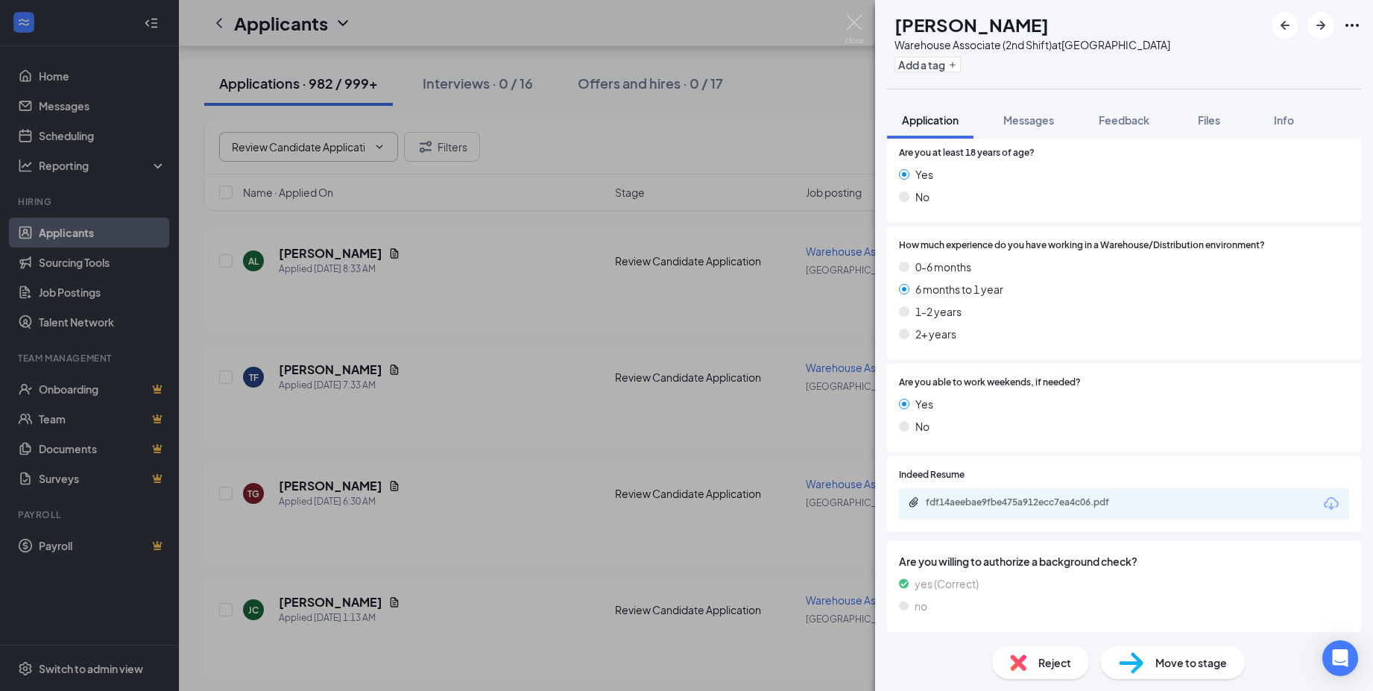
click at [974, 500] on div "fdf14aeebae9fbe475a912ecc7ea4c06.pdf" at bounding box center [1030, 502] width 209 height 12
click at [1320, 22] on icon "ArrowRight" at bounding box center [1321, 25] width 18 height 18
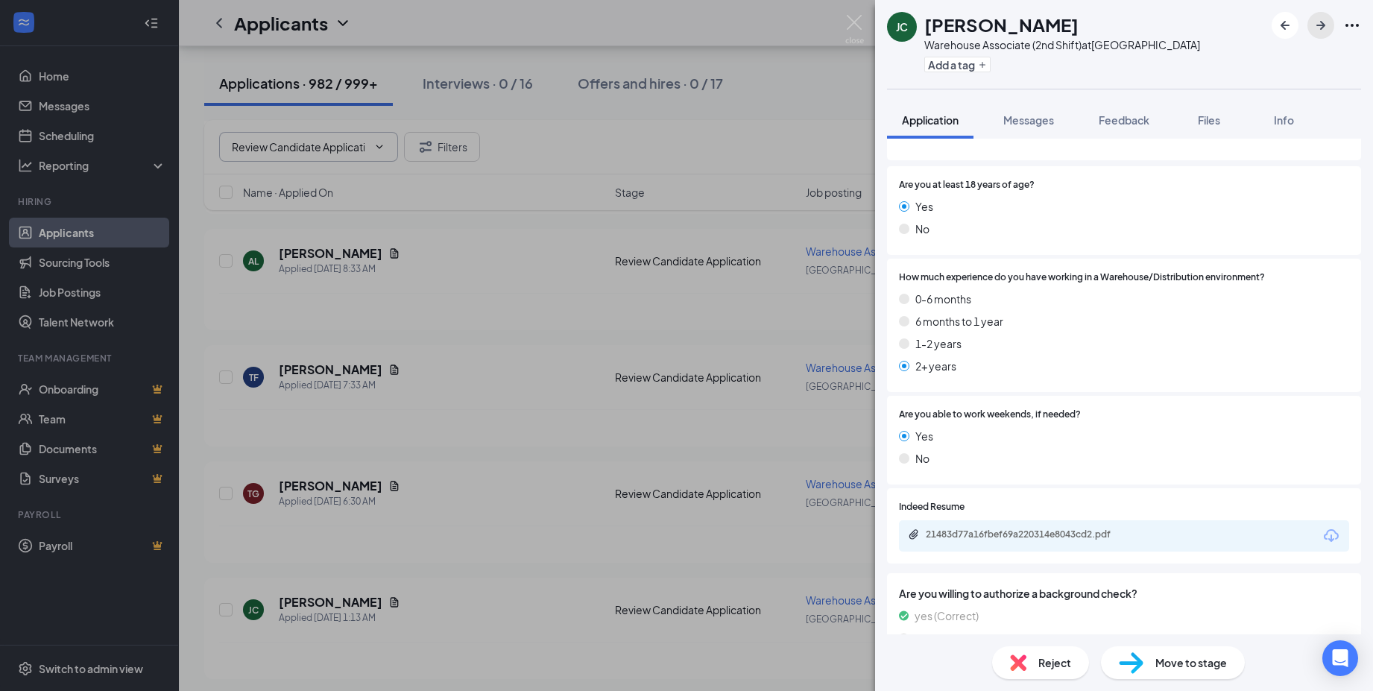
scroll to position [224, 0]
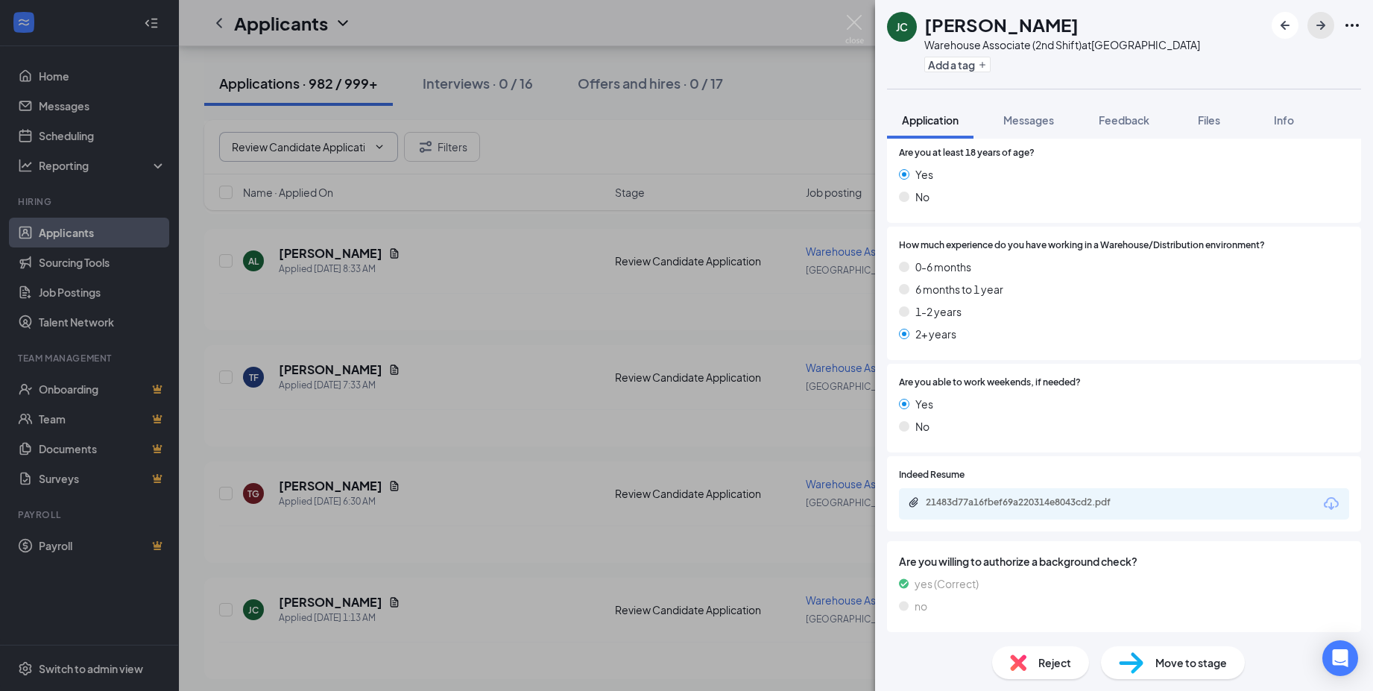
click at [1317, 23] on icon "ArrowRight" at bounding box center [1321, 25] width 18 height 18
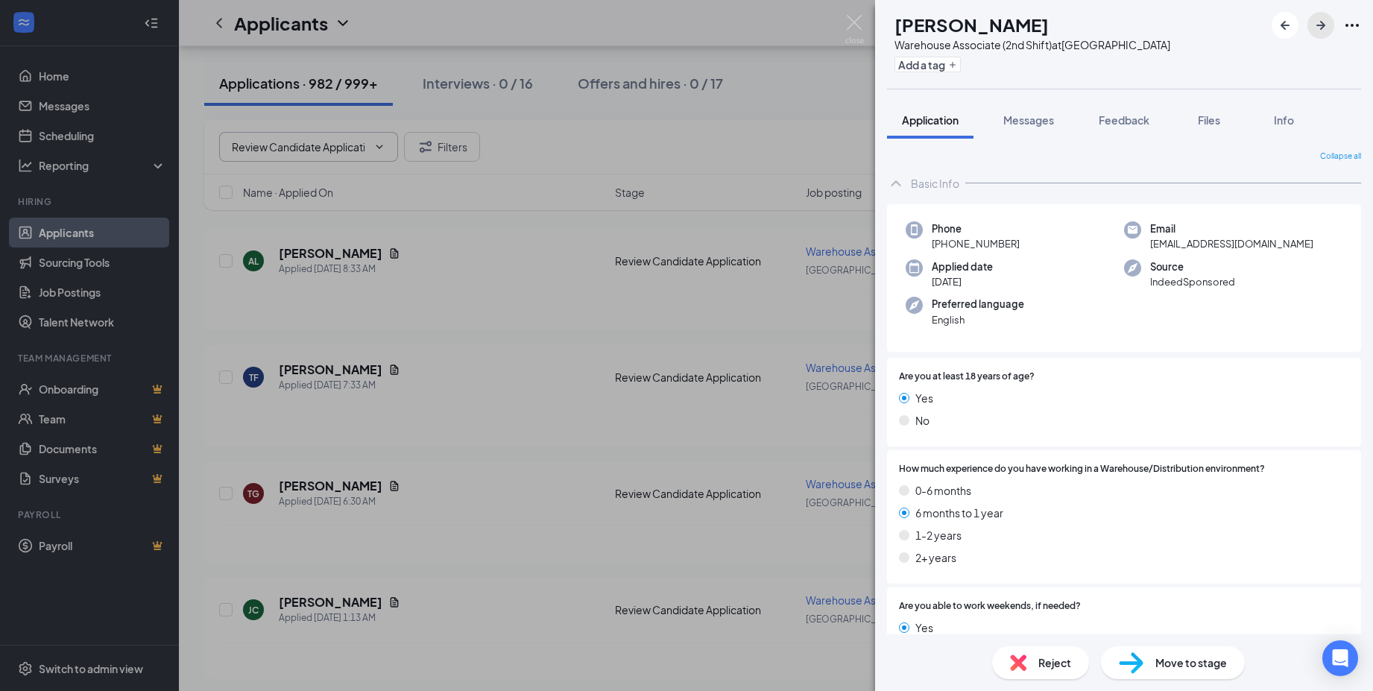
click at [1317, 23] on icon "ArrowRight" at bounding box center [1321, 25] width 18 height 18
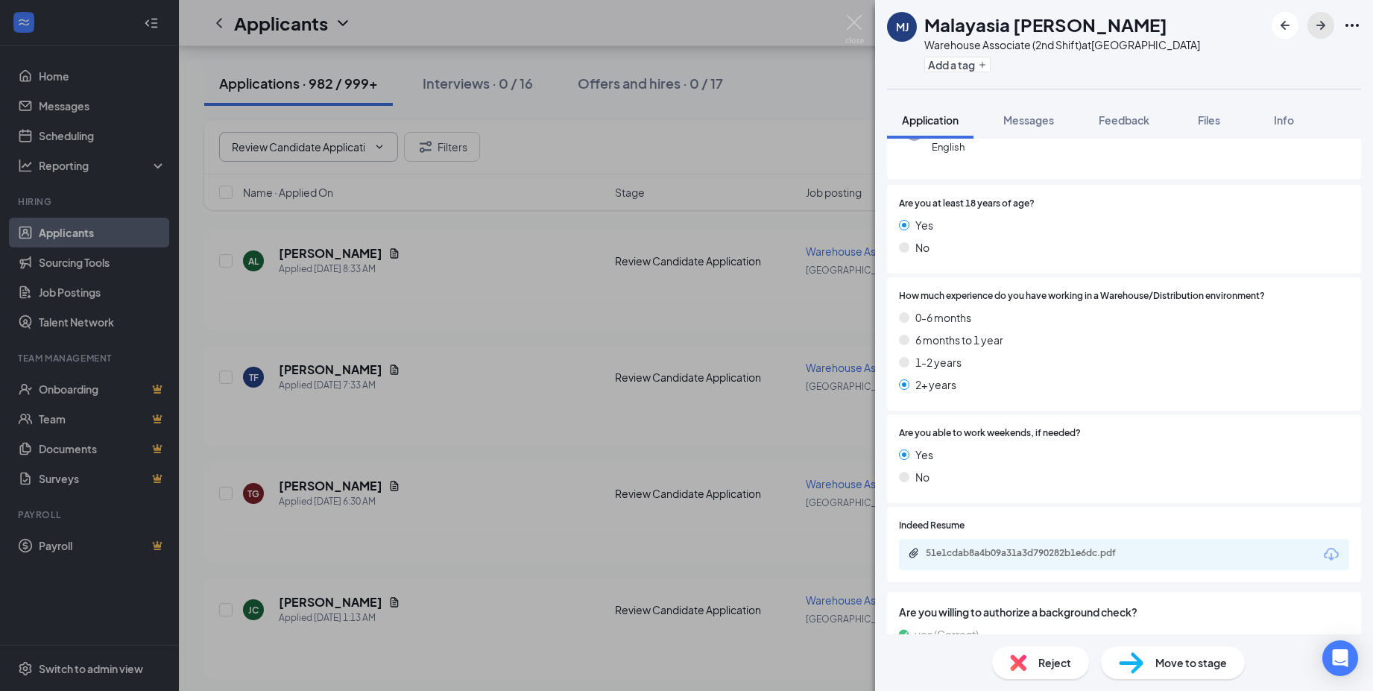
scroll to position [224, 0]
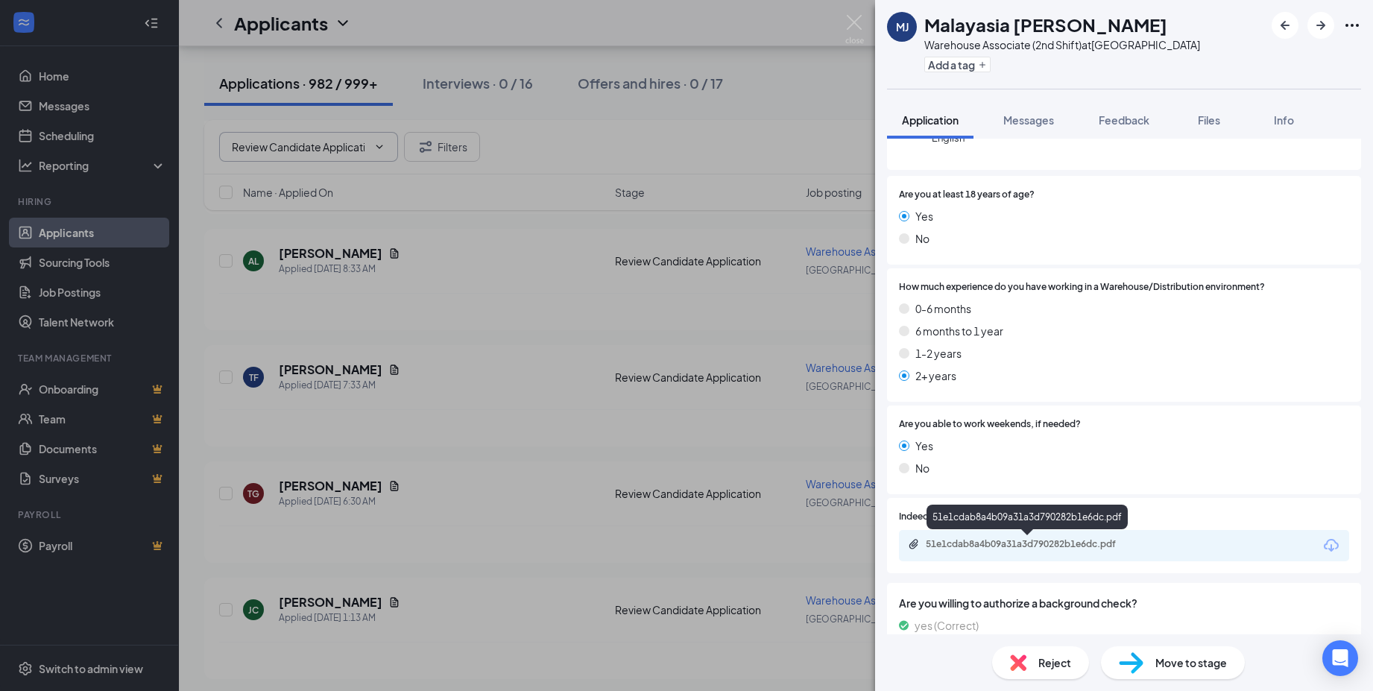
click at [982, 541] on div "51e1cdab8a4b09a31a3d790282b1e6dc.pdf" at bounding box center [1030, 544] width 209 height 12
click at [1053, 661] on span "Reject" at bounding box center [1054, 662] width 33 height 16
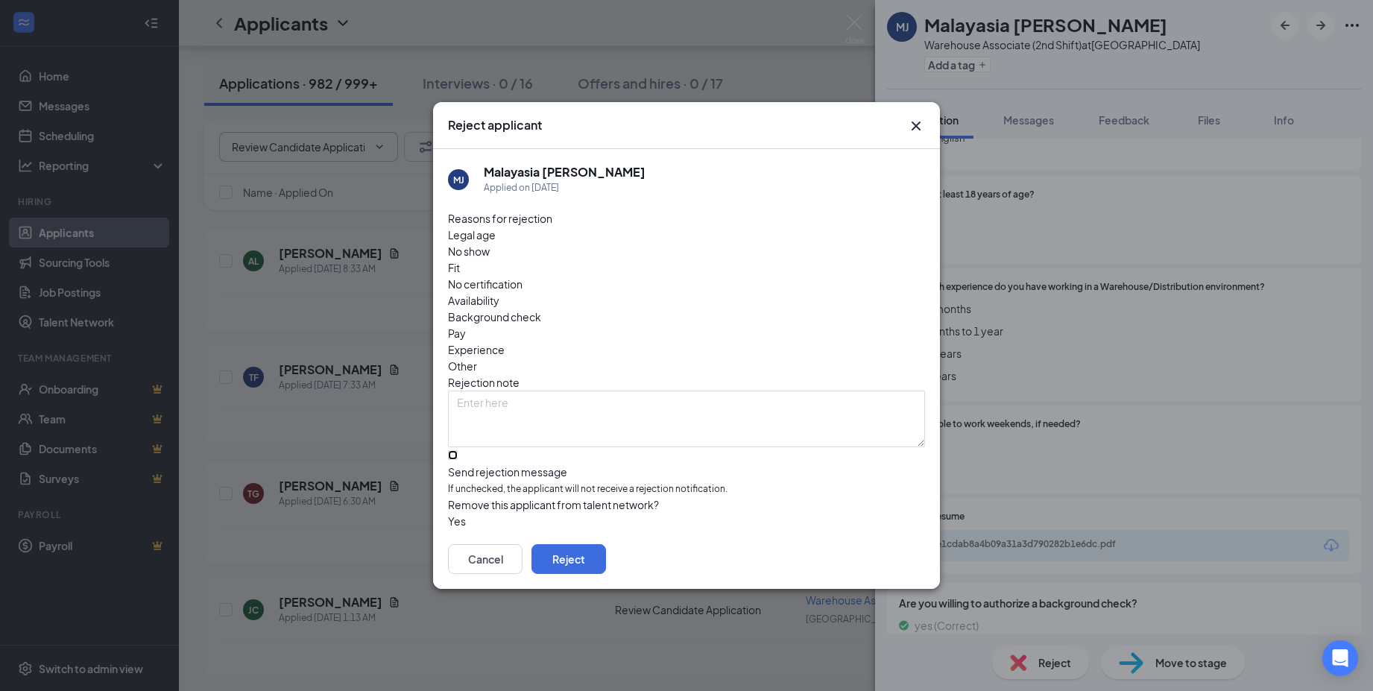
click at [458, 450] on input "Send rejection message If unchecked, the applicant will not receive a rejection…" at bounding box center [453, 455] width 10 height 10
checkbox input "true"
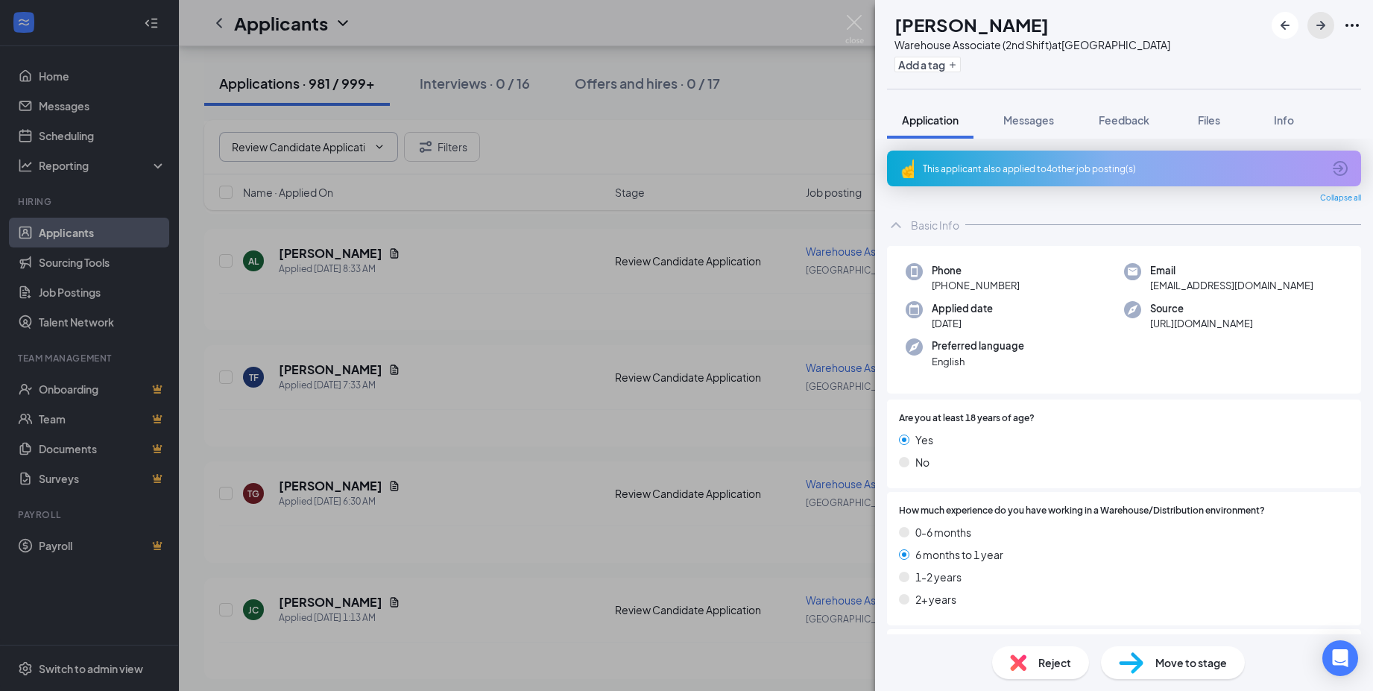
click at [1328, 30] on icon "ArrowRight" at bounding box center [1321, 25] width 18 height 18
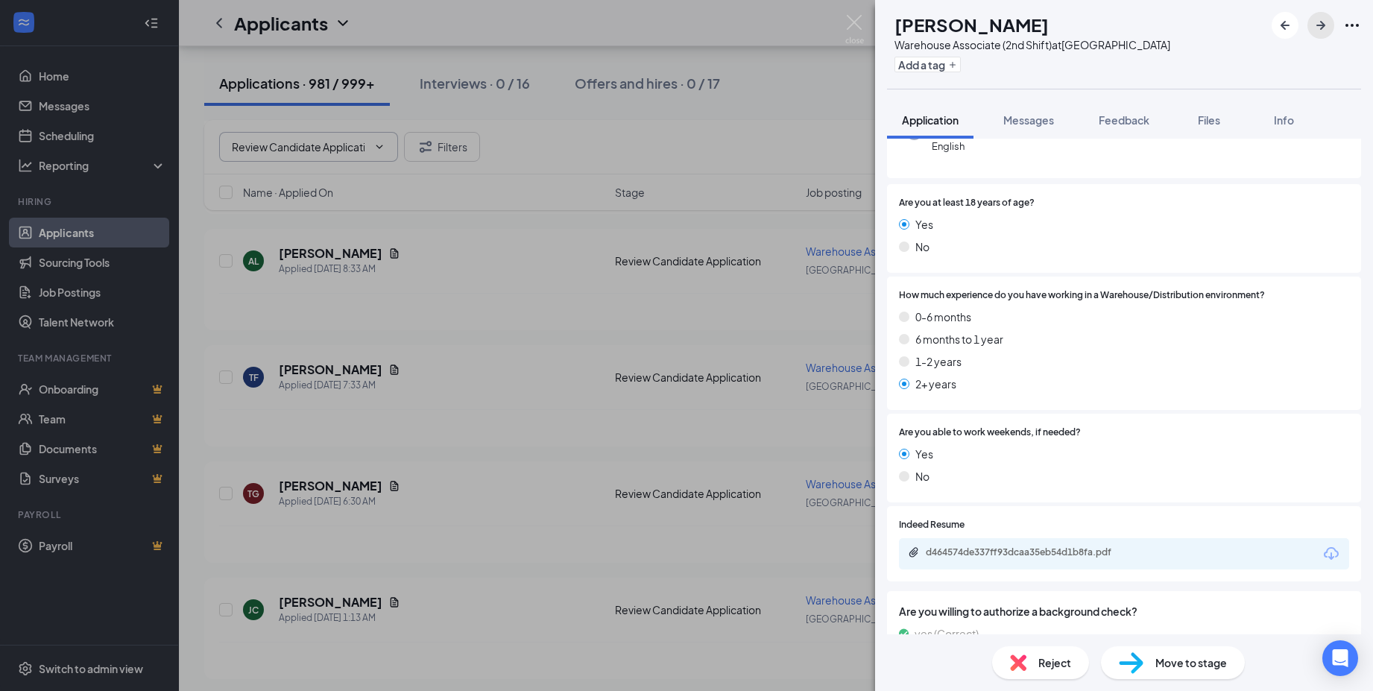
scroll to position [224, 0]
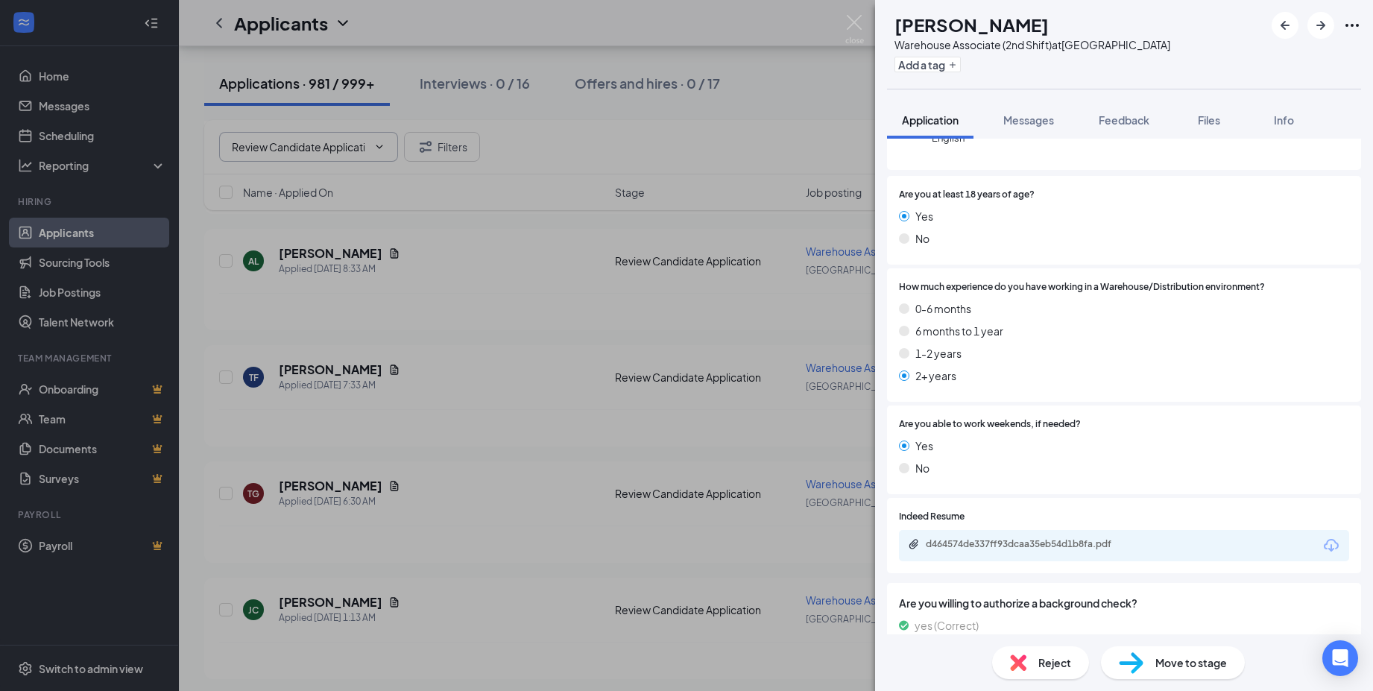
click at [959, 552] on div "d464574de337ff93dcaa35eb54d1b8fa.pdf" at bounding box center [1029, 545] width 242 height 14
click at [616, 86] on div "VJ Vanessa Johnson Warehouse Associate (2nd Shift) at Atlanta Add a tag Applica…" at bounding box center [686, 345] width 1373 height 691
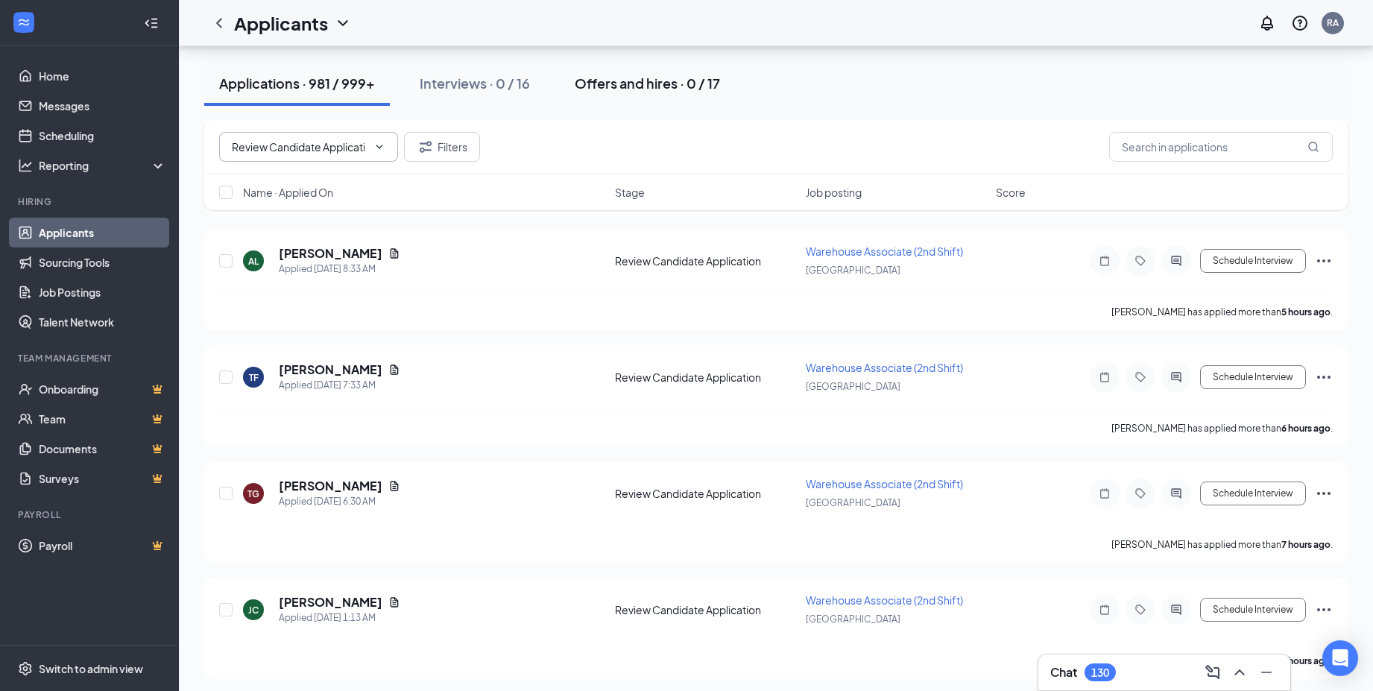
click at [634, 87] on div "Offers and hires · 0 / 17" at bounding box center [647, 83] width 145 height 19
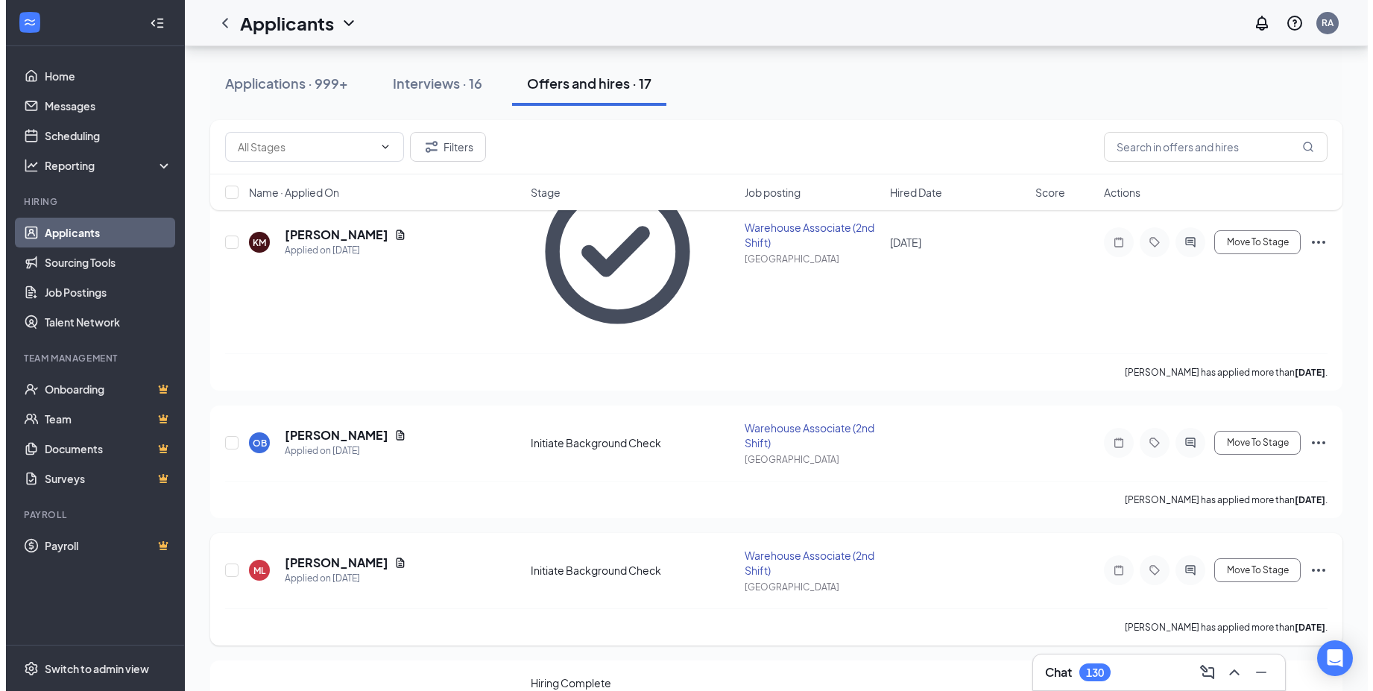
scroll to position [671, 0]
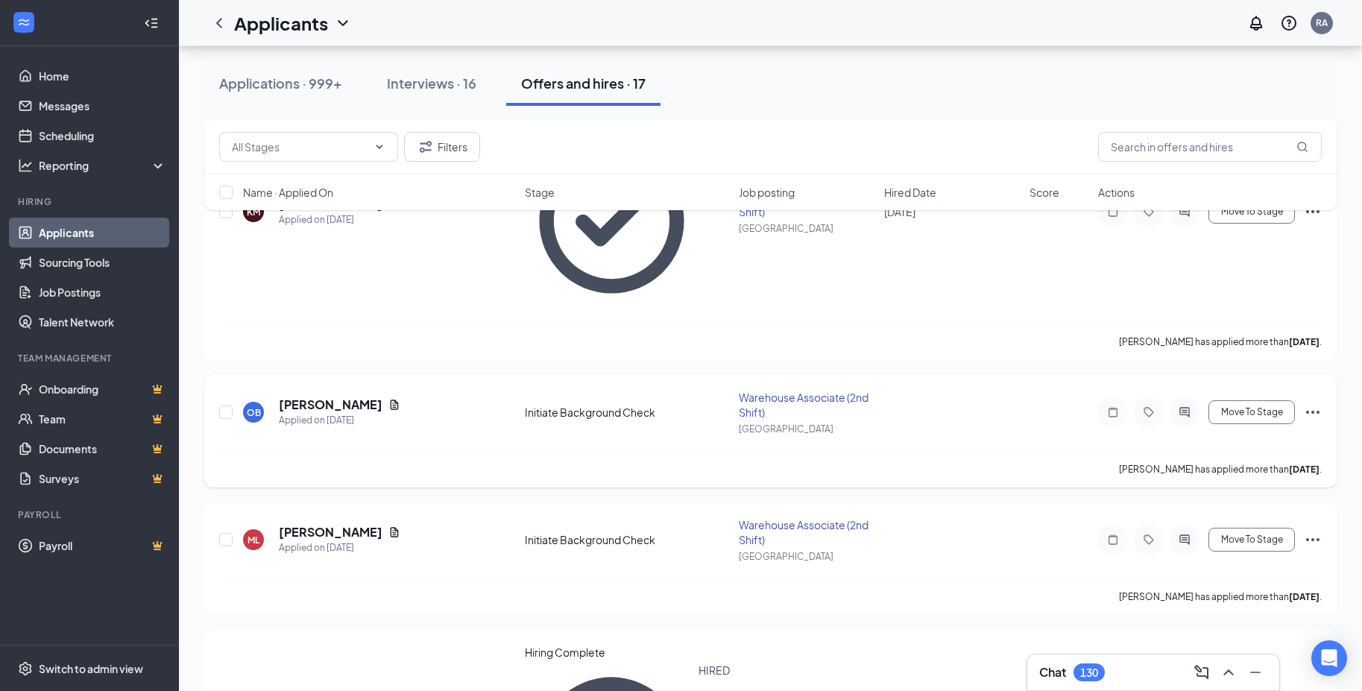
click at [1184, 406] on icon "ActiveChat" at bounding box center [1184, 412] width 18 height 12
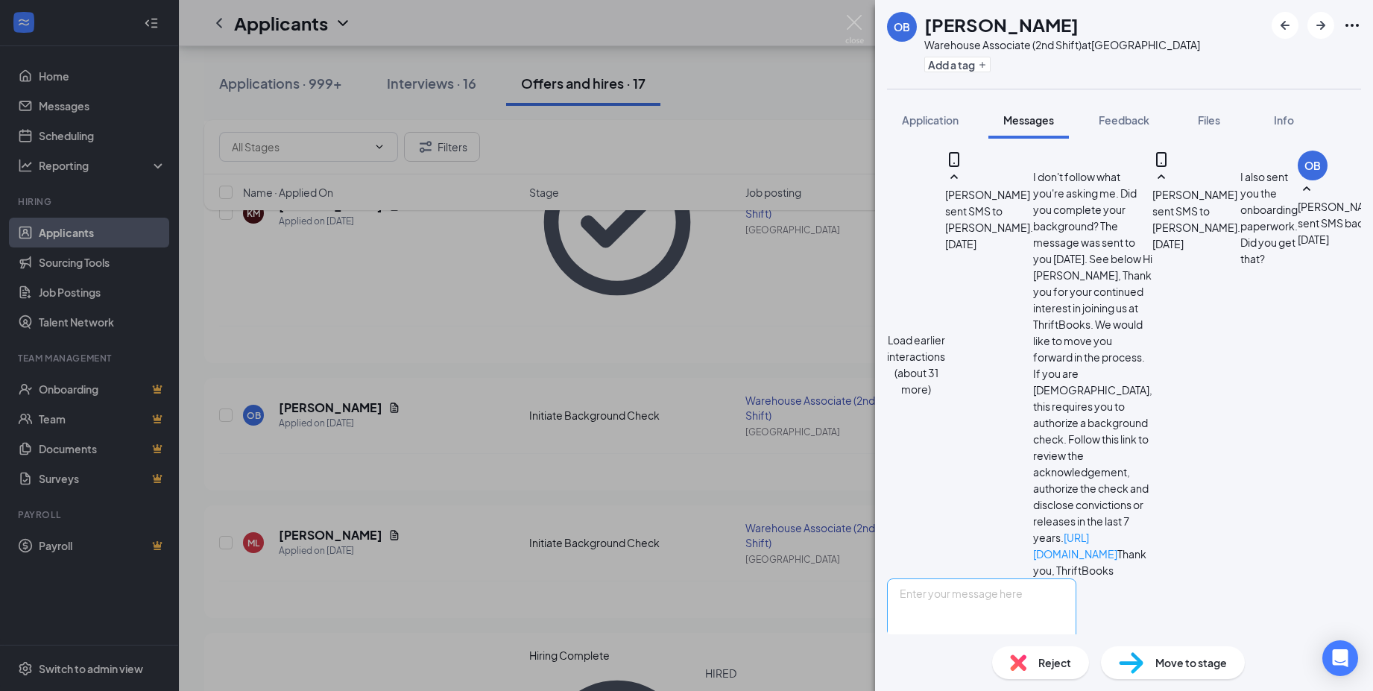
scroll to position [990, 0]
click at [956, 578] on textarea at bounding box center [981, 622] width 189 height 89
type textarea "Hi Otis, you need to complete your onboarding paperwork if you want to start to…"
click at [1076, 668] on button "Send" at bounding box center [1063, 693] width 26 height 51
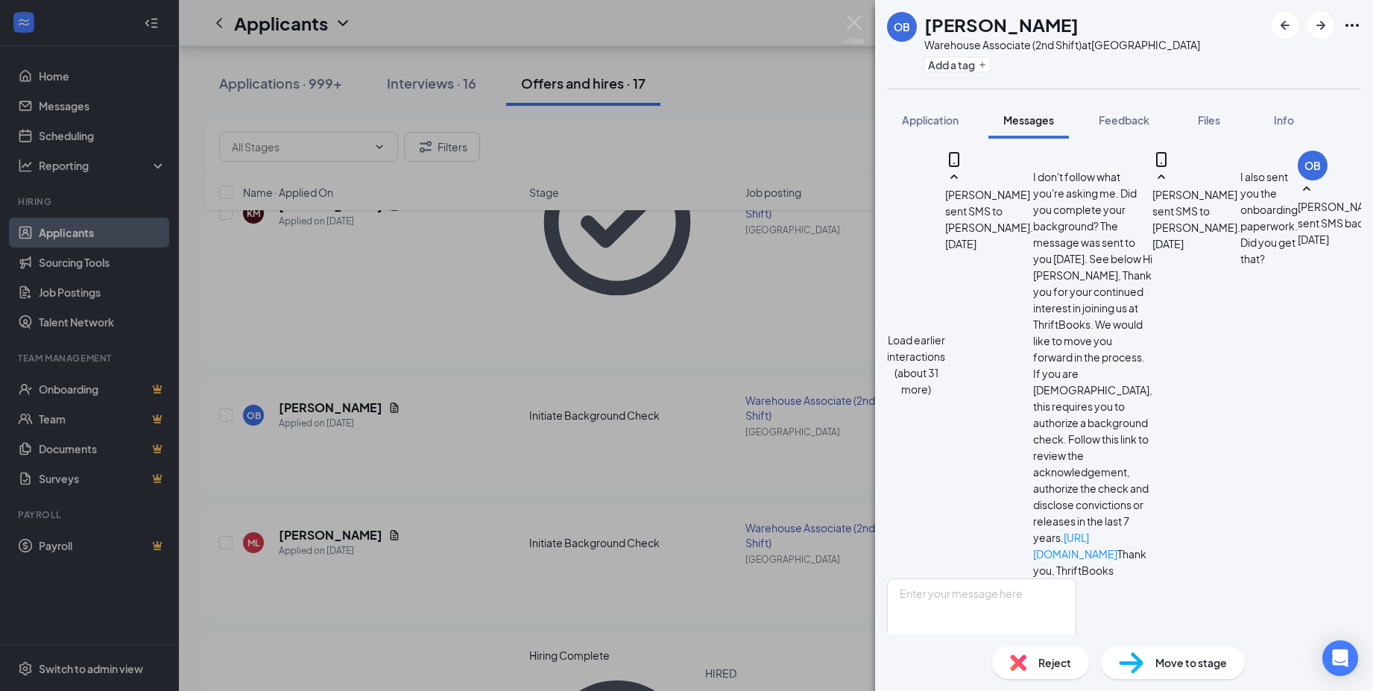
click at [451, 322] on div "OB OTIS BRYANT Warehouse Associate (2nd Shift) at Atlanta Add a tag Application…" at bounding box center [686, 345] width 1373 height 691
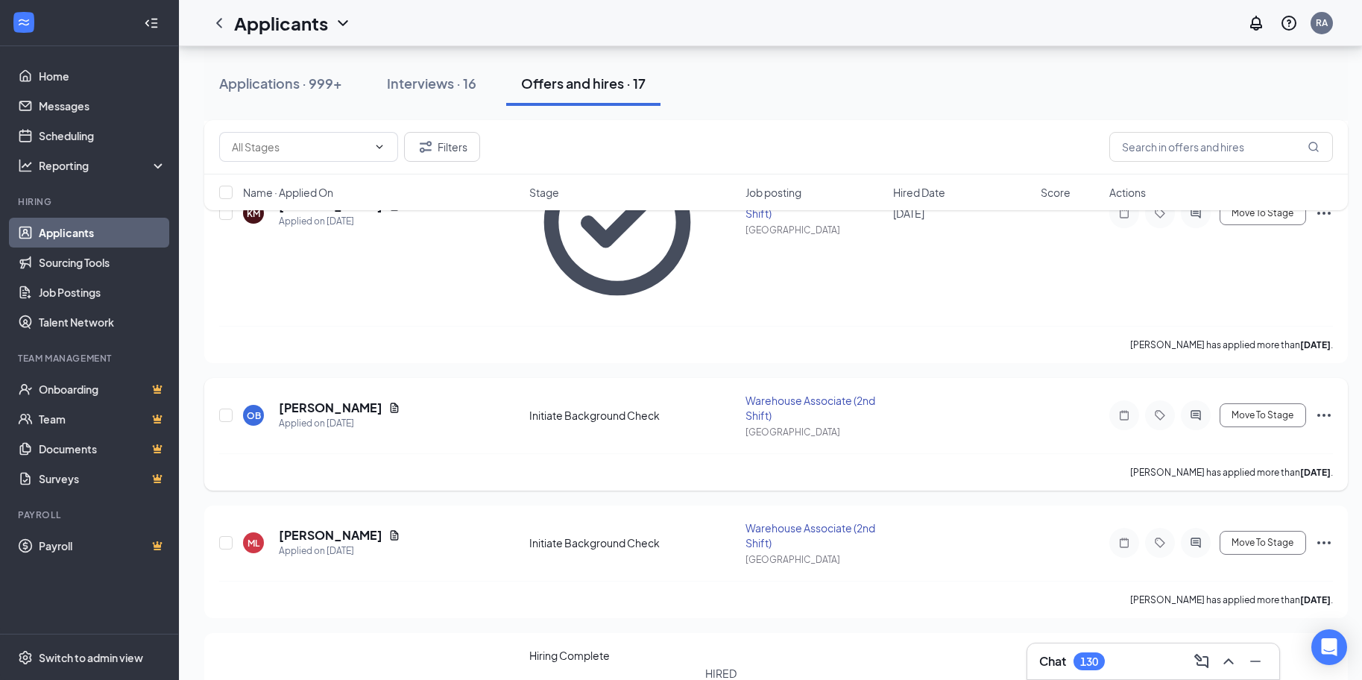
click at [1188, 409] on icon "ActiveChat" at bounding box center [1196, 415] width 18 height 12
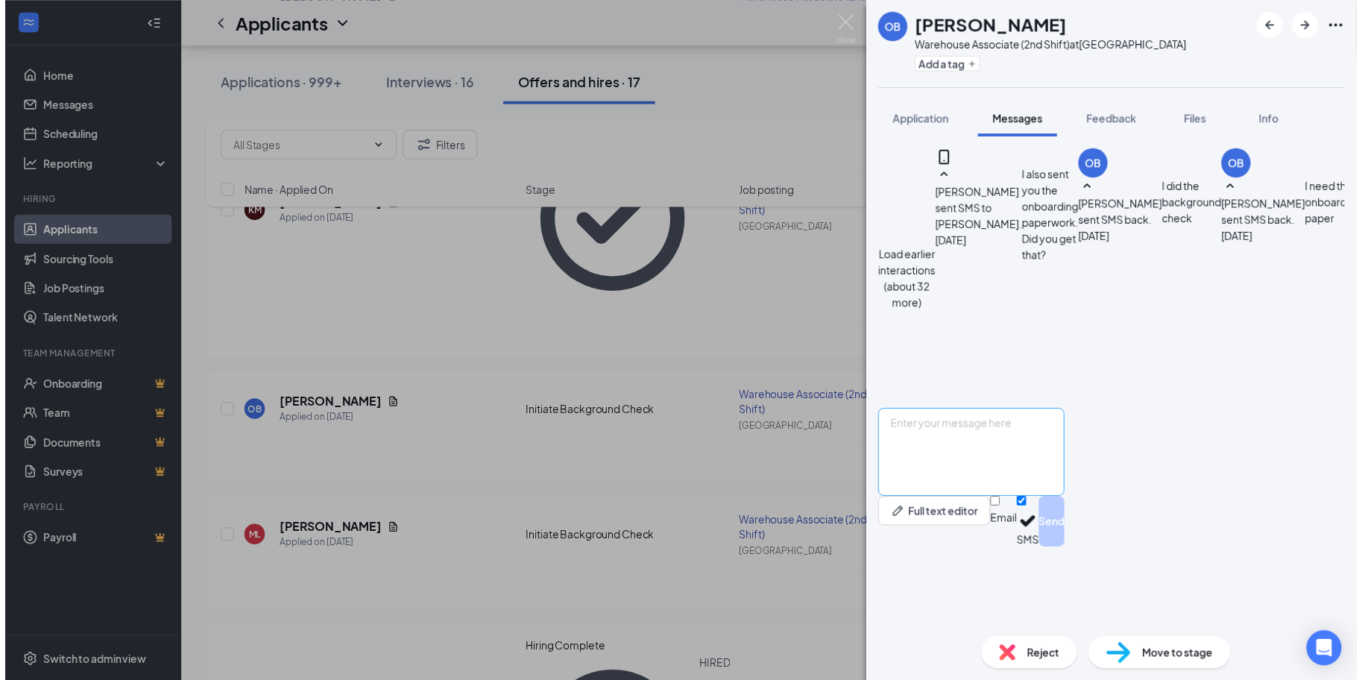
scroll to position [744, 0]
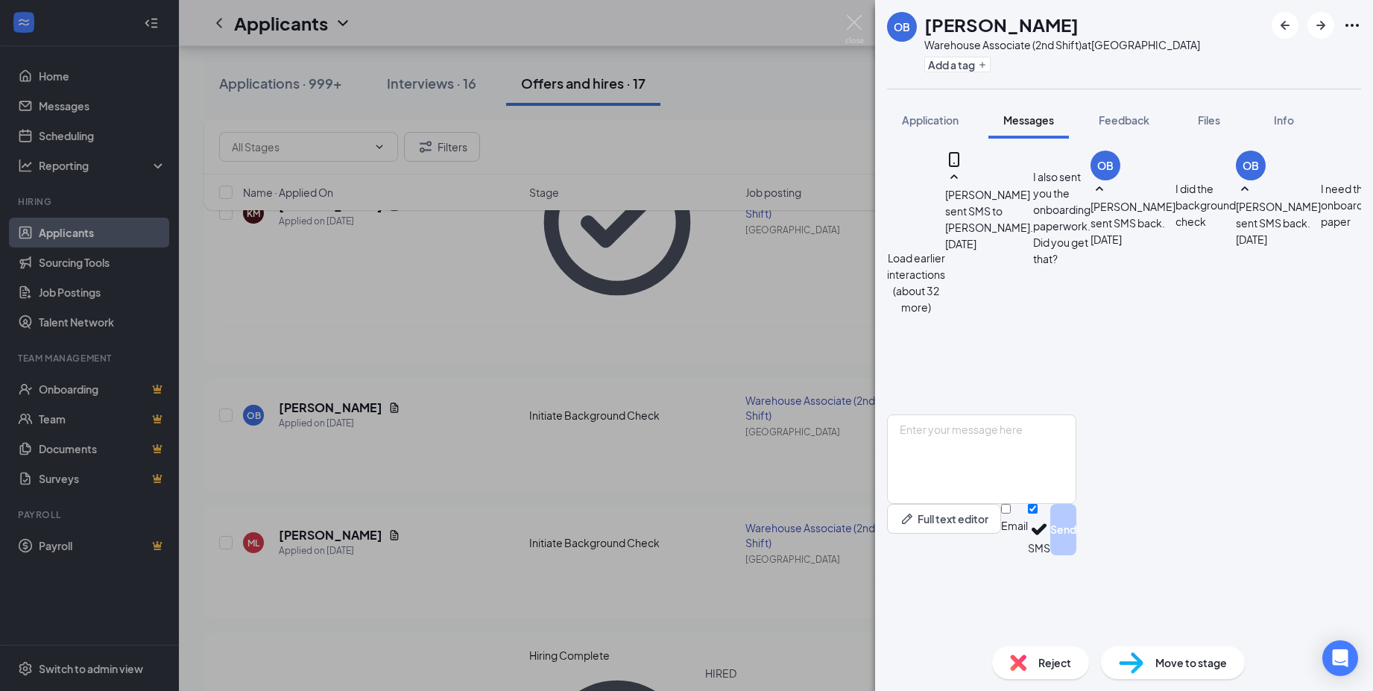
drag, startPoint x: 1186, startPoint y: 452, endPoint x: 1024, endPoint y: 431, distance: 163.1
copy span "you need to complete your onboarding paperwork if you want to start tomorrow."
click at [813, 69] on div "OB OTIS BRYANT Warehouse Associate (2nd Shift) at Atlanta Add a tag Application…" at bounding box center [686, 345] width 1373 height 691
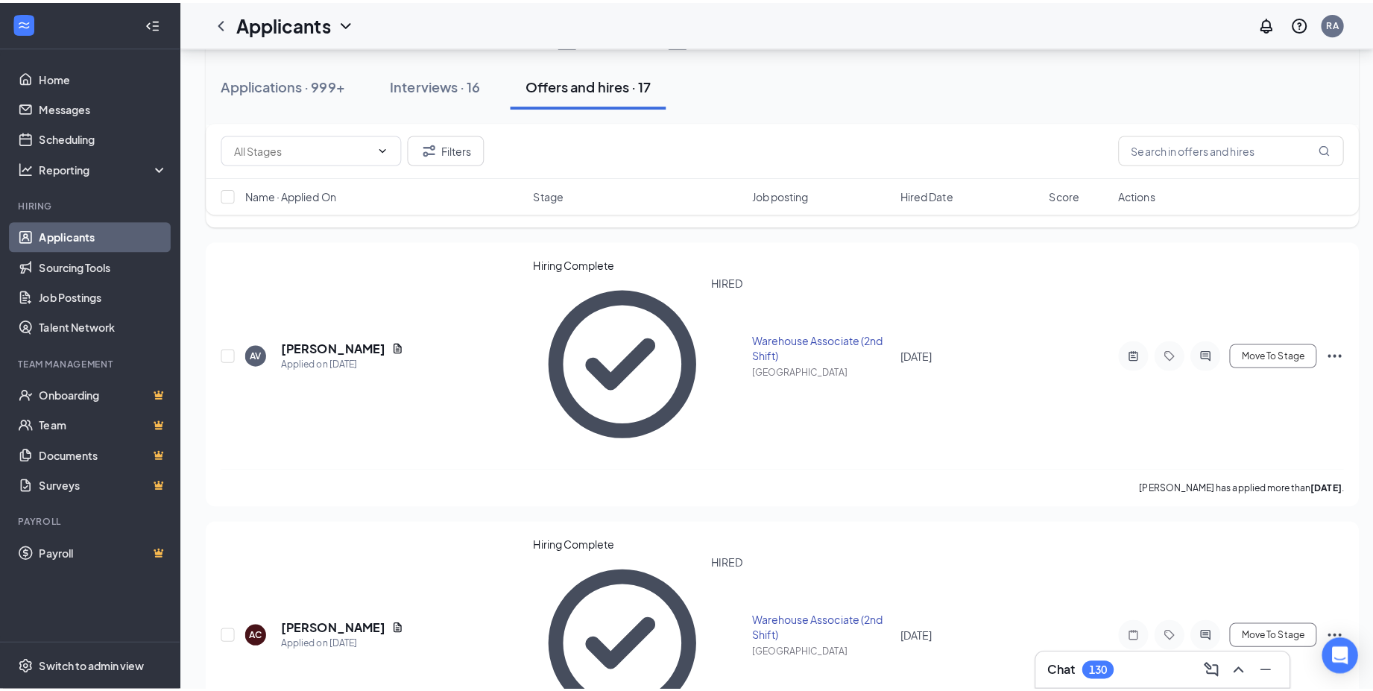
scroll to position [1491, 0]
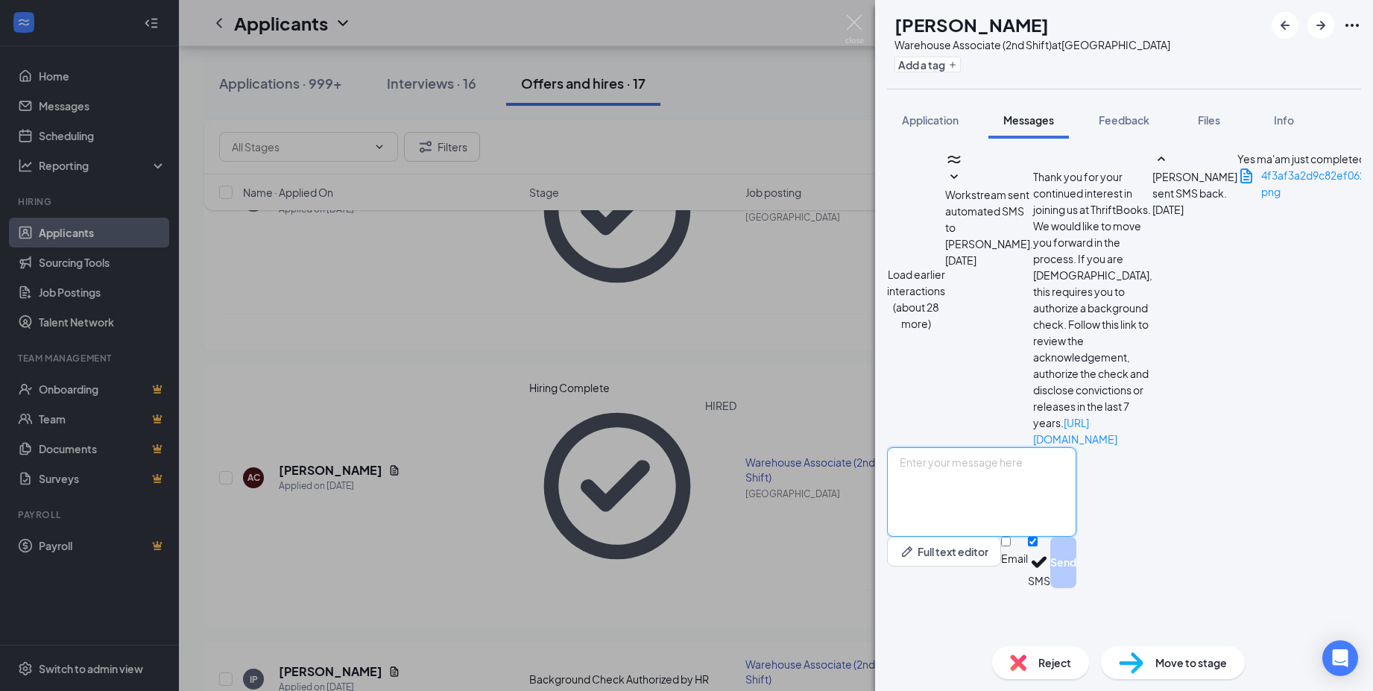
click at [980, 508] on textarea at bounding box center [981, 491] width 189 height 89
type textarea "Hi Halina,"
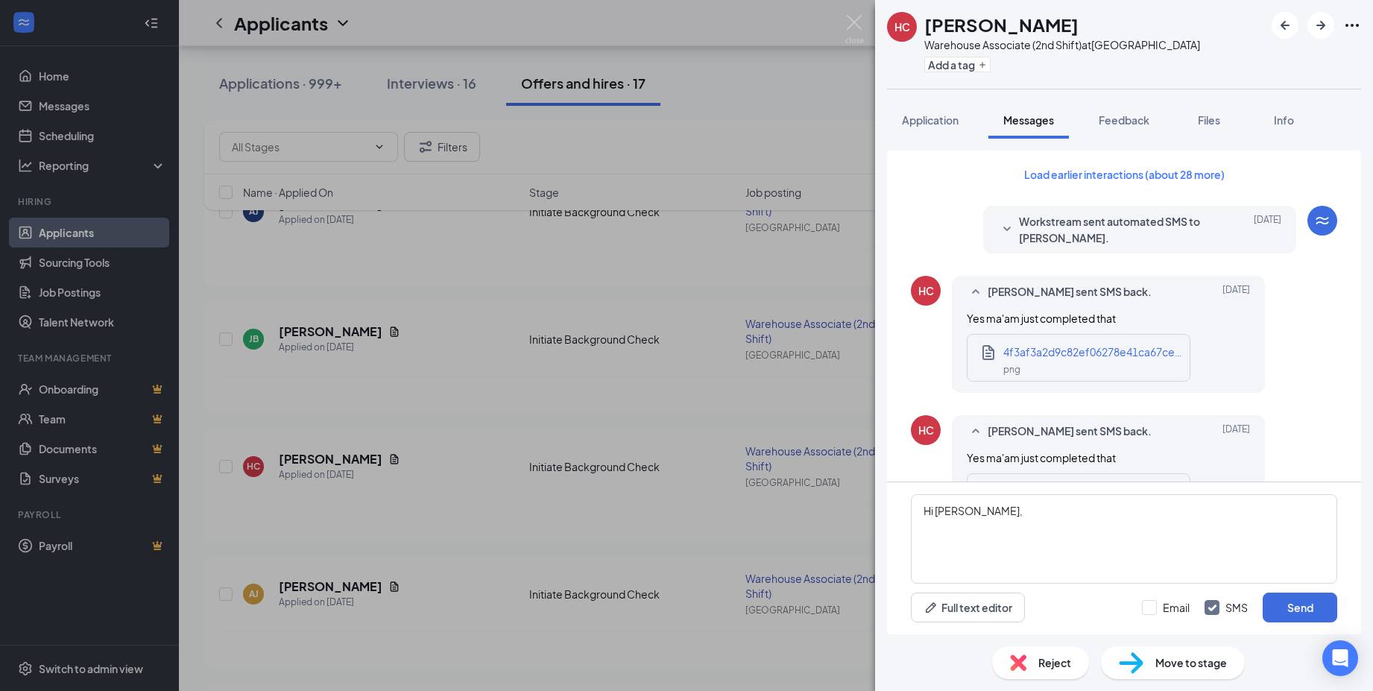
scroll to position [782, 0]
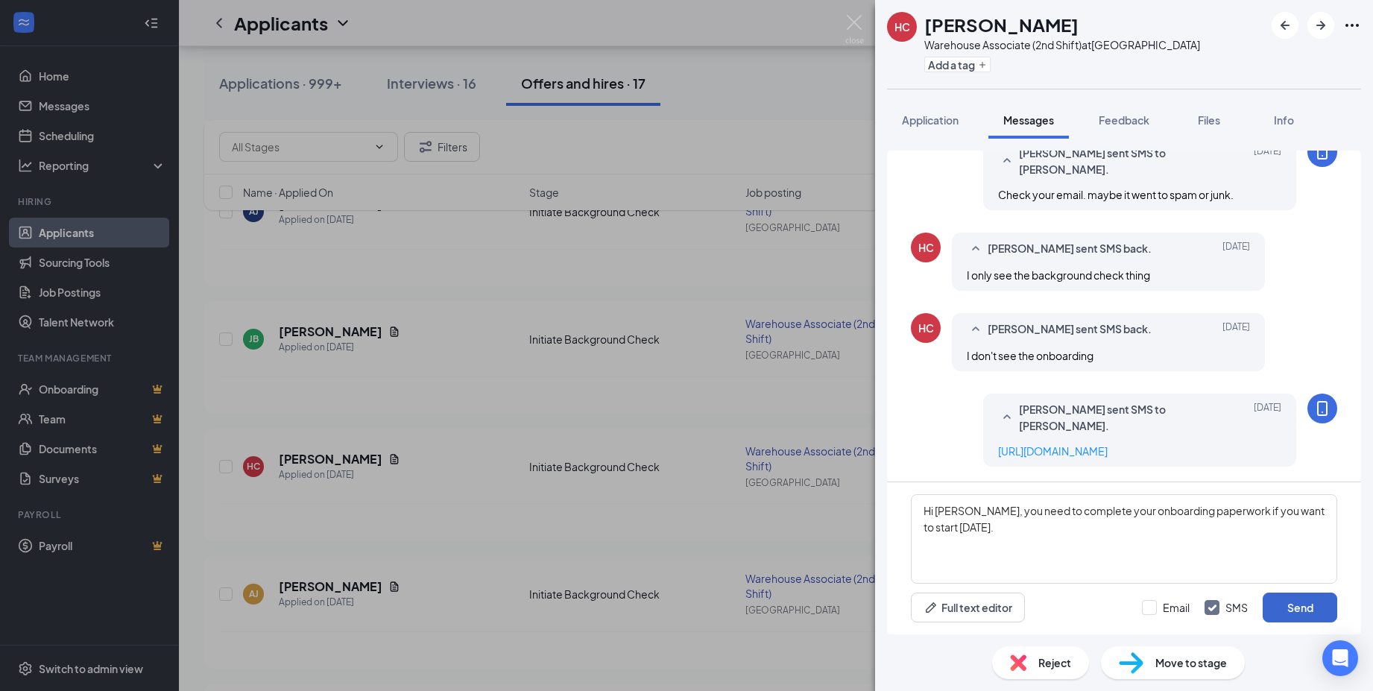
type textarea "Hi [PERSON_NAME], you need to complete your onboarding paperwork if you want to…"
click at [1305, 613] on button "Send" at bounding box center [1300, 608] width 75 height 30
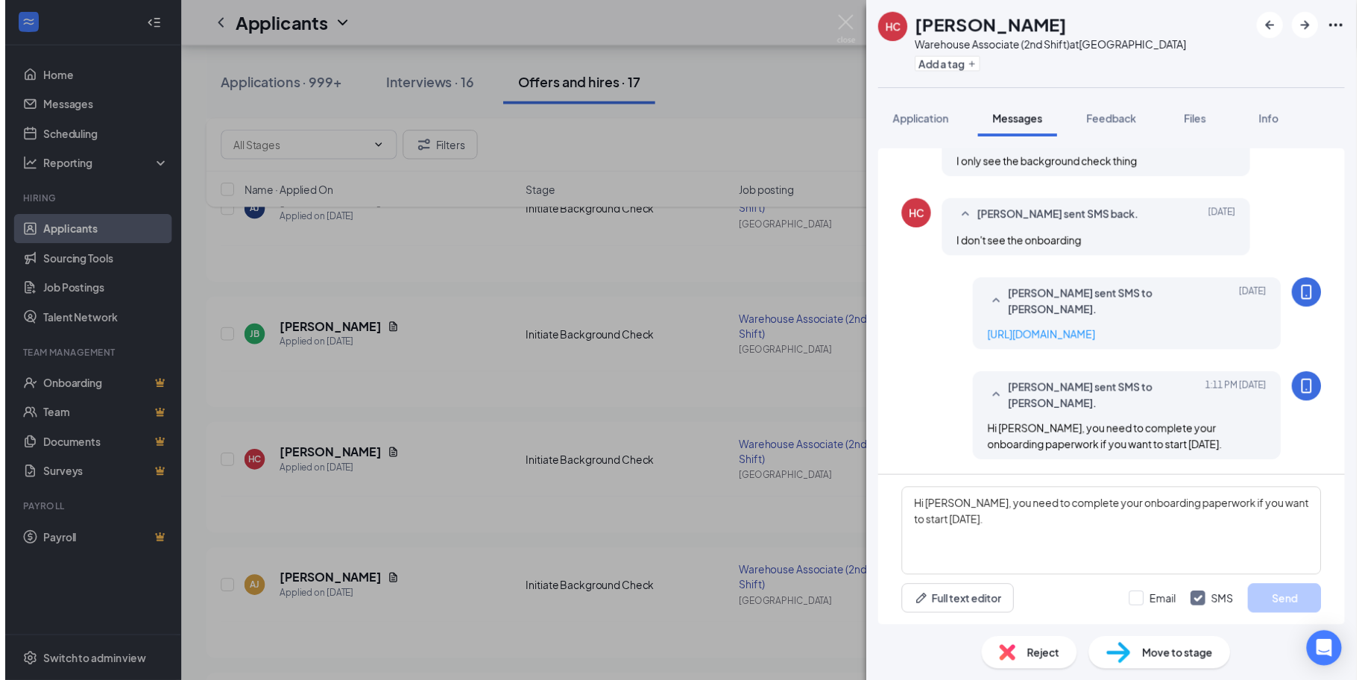
scroll to position [894, 0]
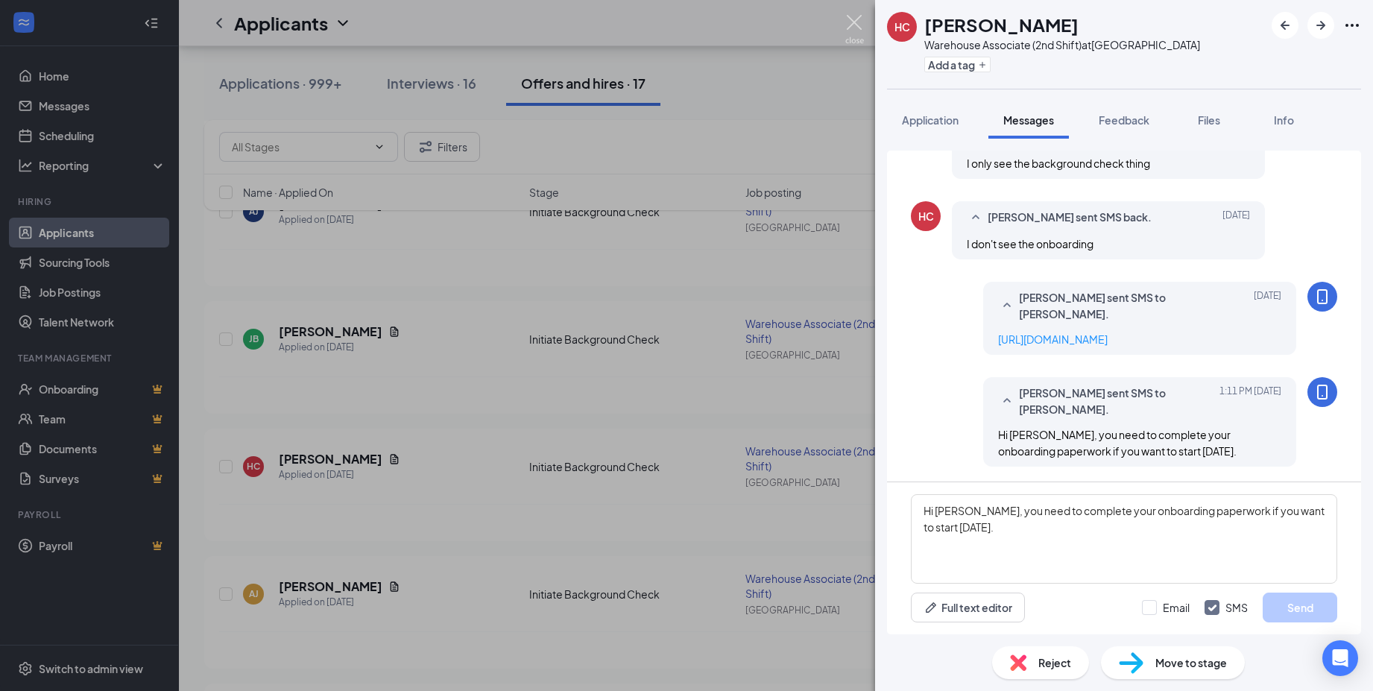
drag, startPoint x: 850, startPoint y: 20, endPoint x: 1356, endPoint y: 90, distance: 511.0
click at [850, 20] on img at bounding box center [854, 29] width 19 height 29
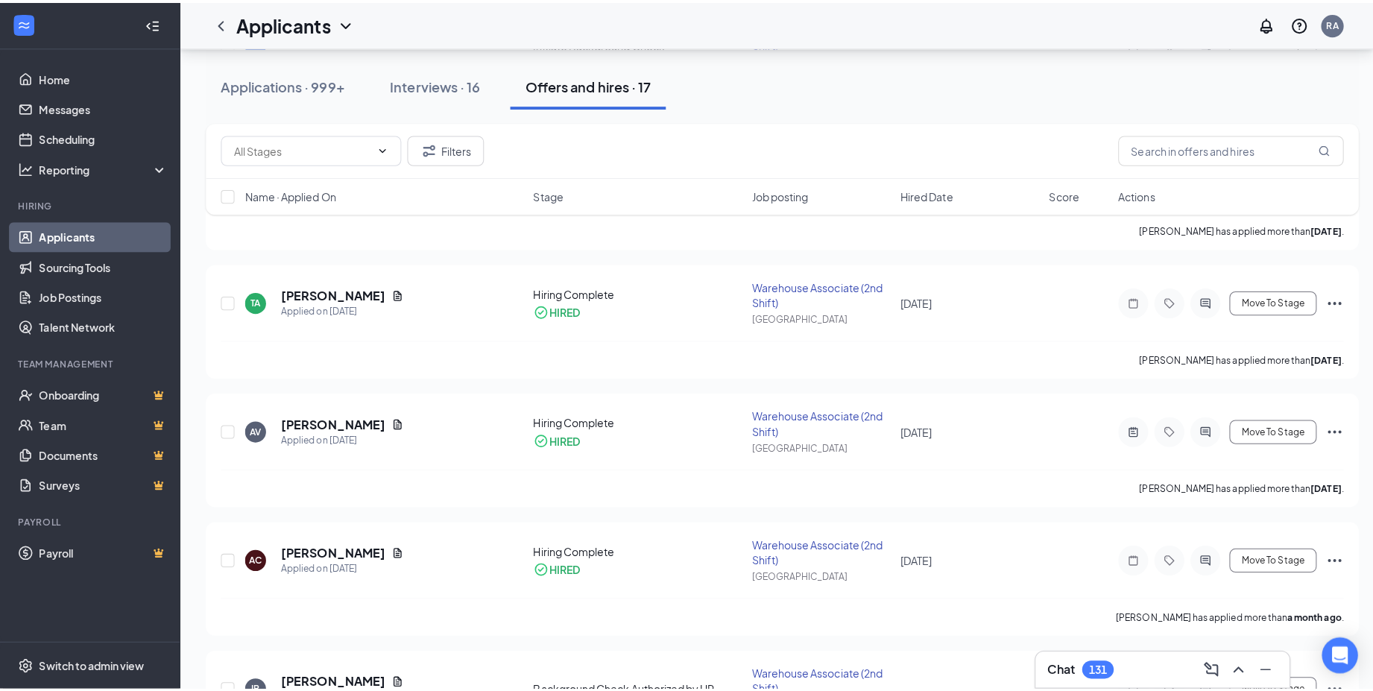
scroll to position [596, 0]
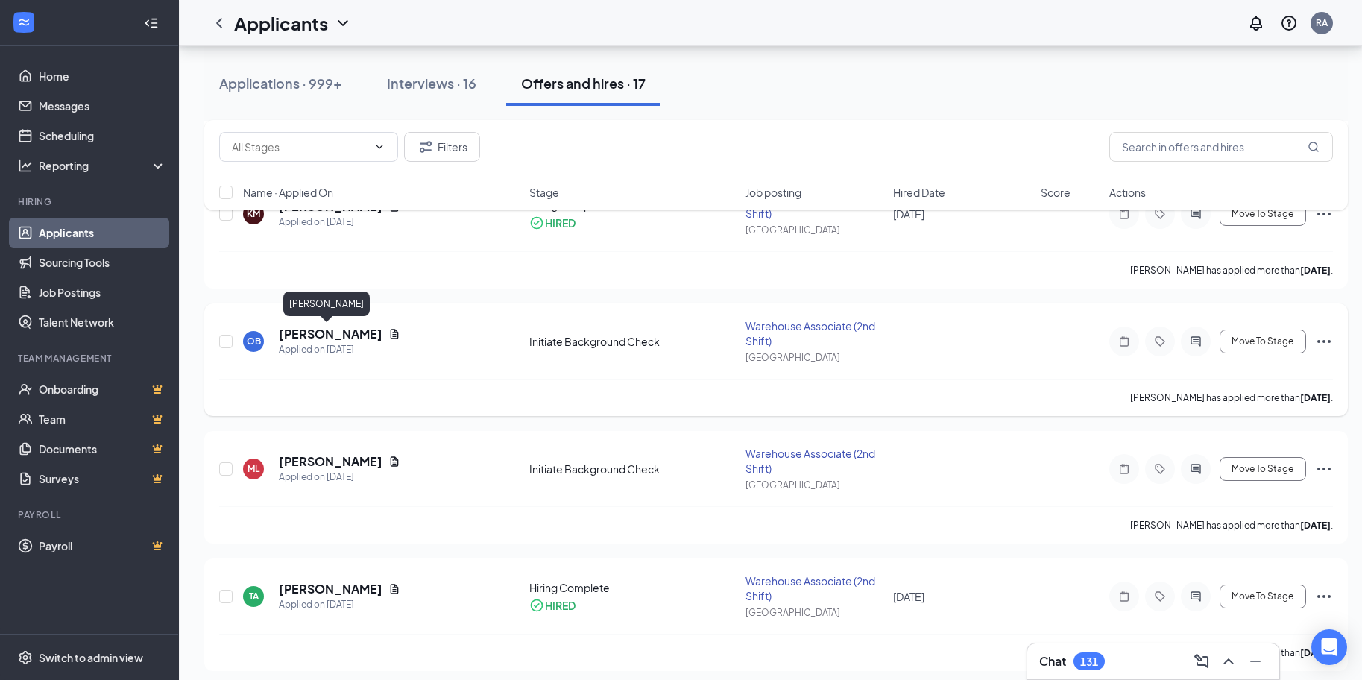
click at [333, 337] on h5 "[PERSON_NAME]" at bounding box center [331, 334] width 104 height 16
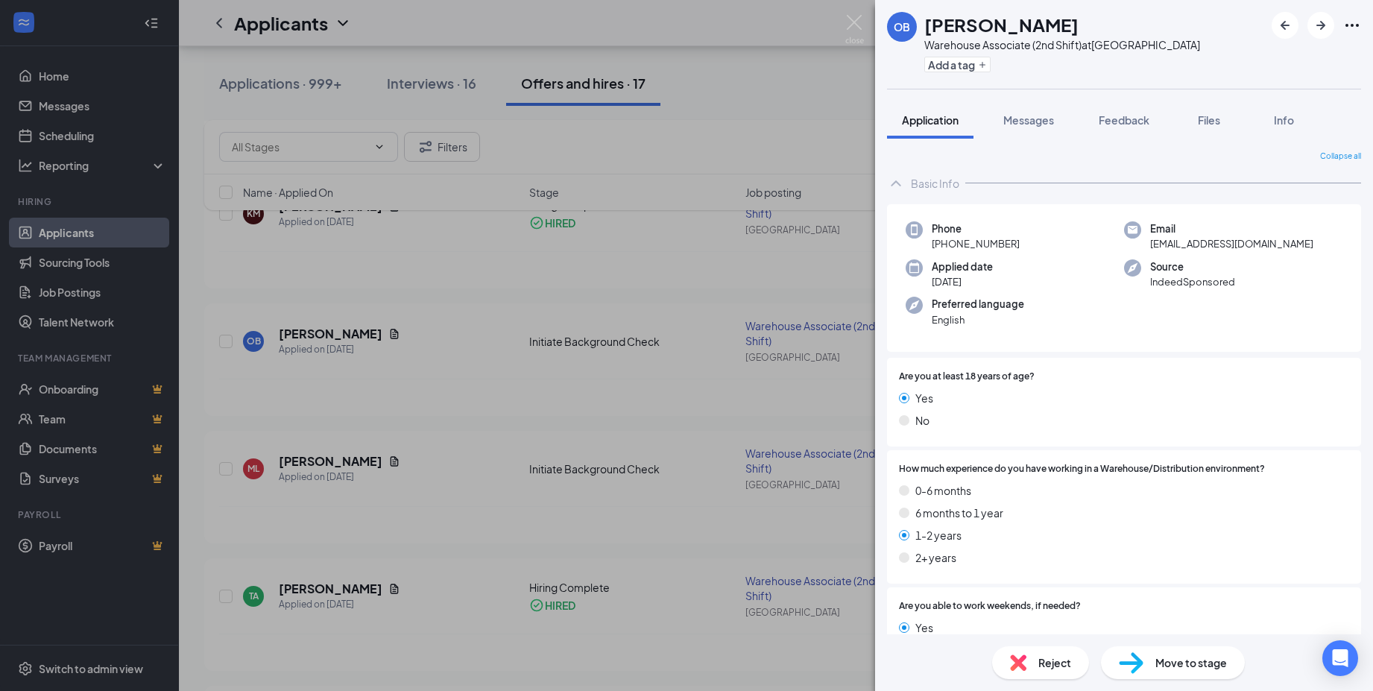
click at [1219, 243] on span "[EMAIL_ADDRESS][DOMAIN_NAME]" at bounding box center [1231, 243] width 163 height 15
copy span "[EMAIL_ADDRESS][DOMAIN_NAME]"
click at [1000, 117] on button "Messages" at bounding box center [1028, 119] width 81 height 37
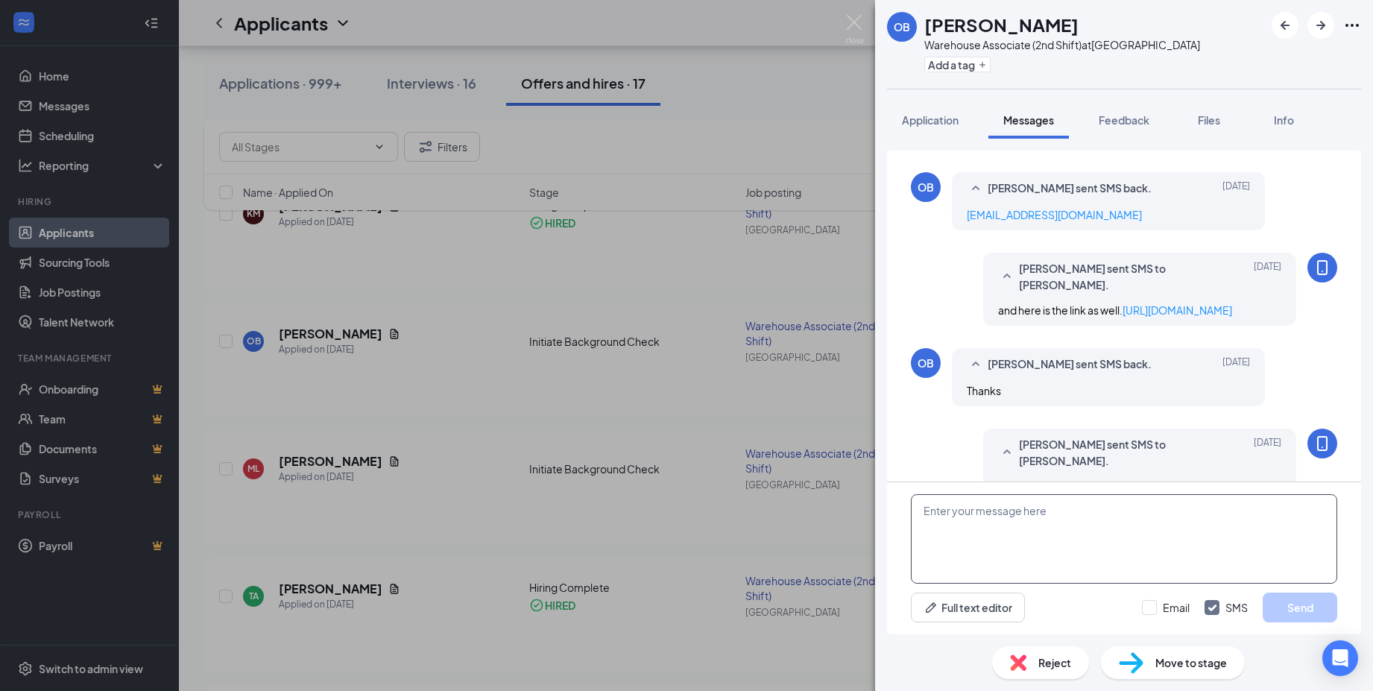
scroll to position [744, 0]
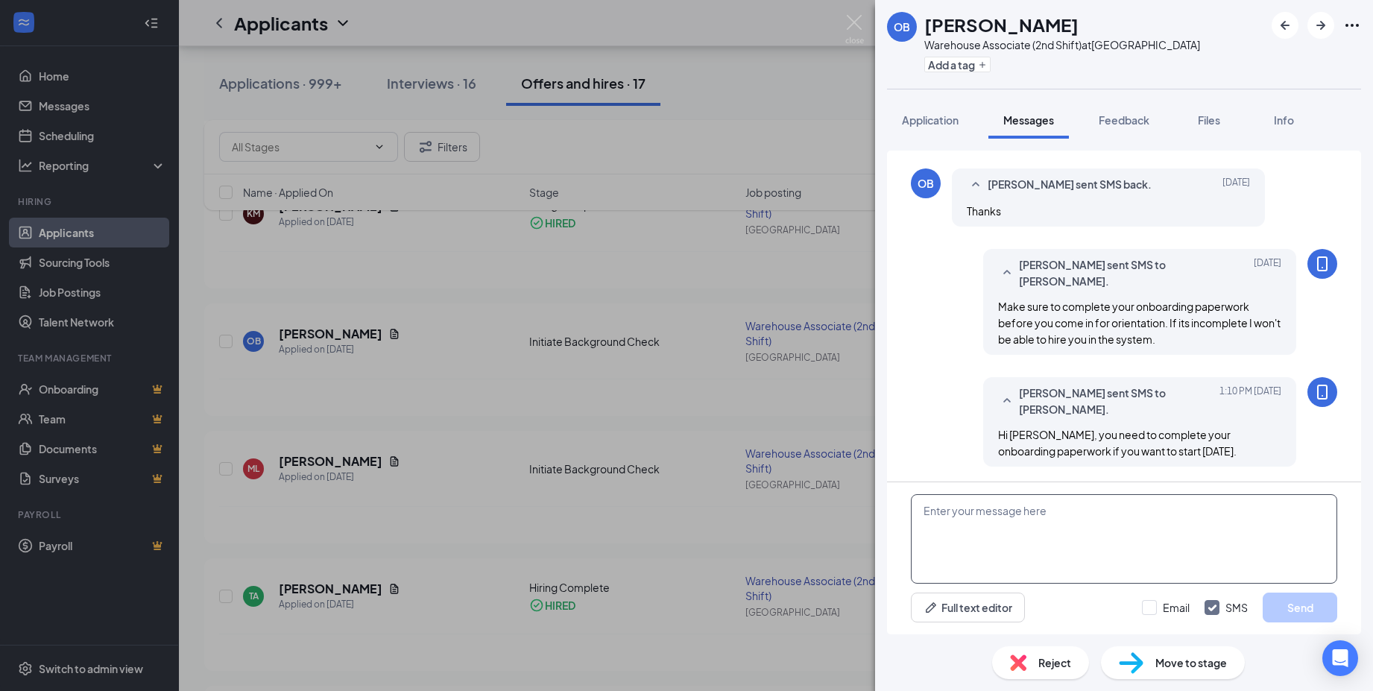
click at [1023, 528] on textarea at bounding box center [1124, 538] width 426 height 89
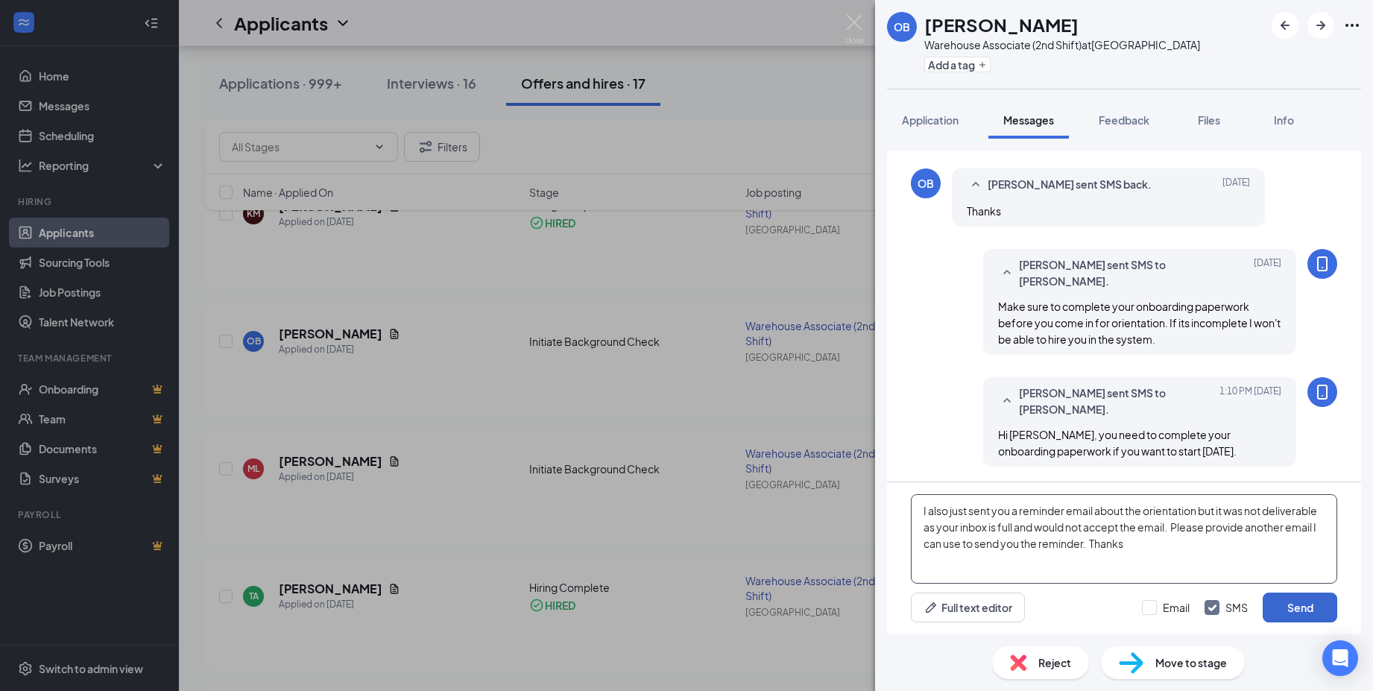
type textarea "I also just sent you a reminder email about the orientation but it was not deli…"
click at [1315, 612] on button "Send" at bounding box center [1300, 608] width 75 height 30
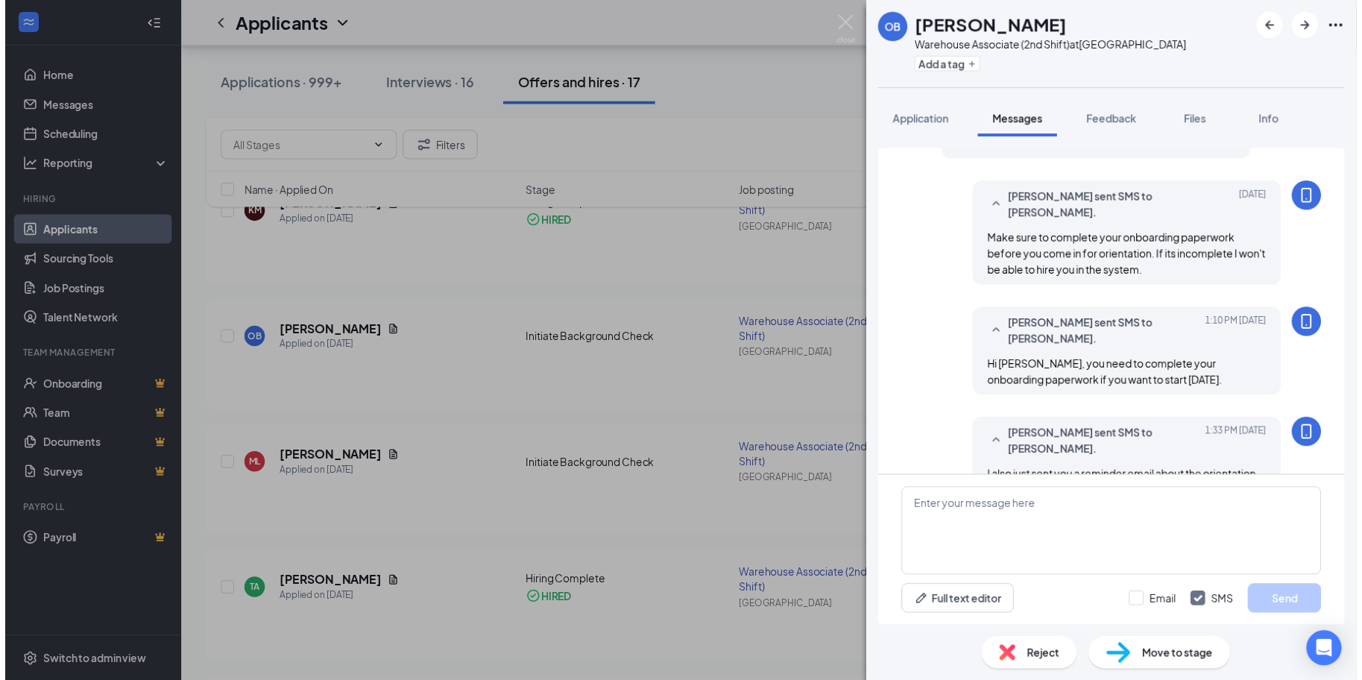
scroll to position [889, 0]
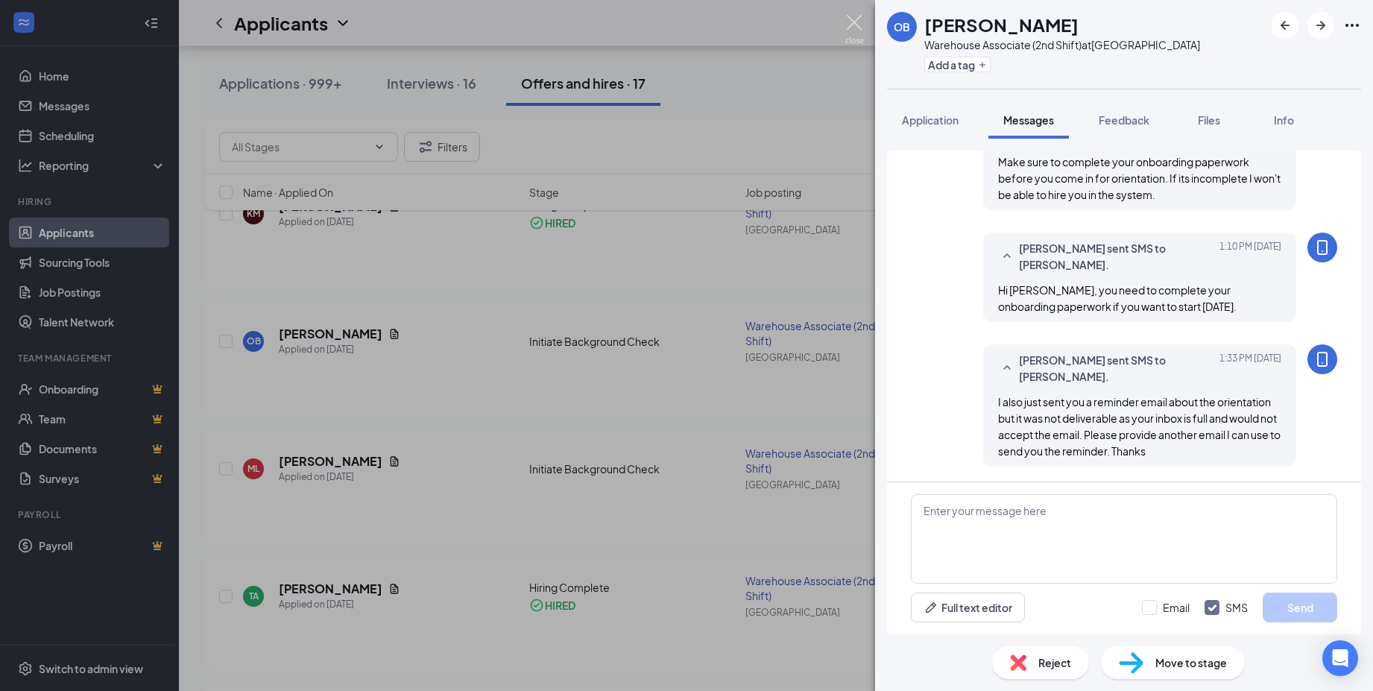
click at [851, 19] on img at bounding box center [854, 29] width 19 height 29
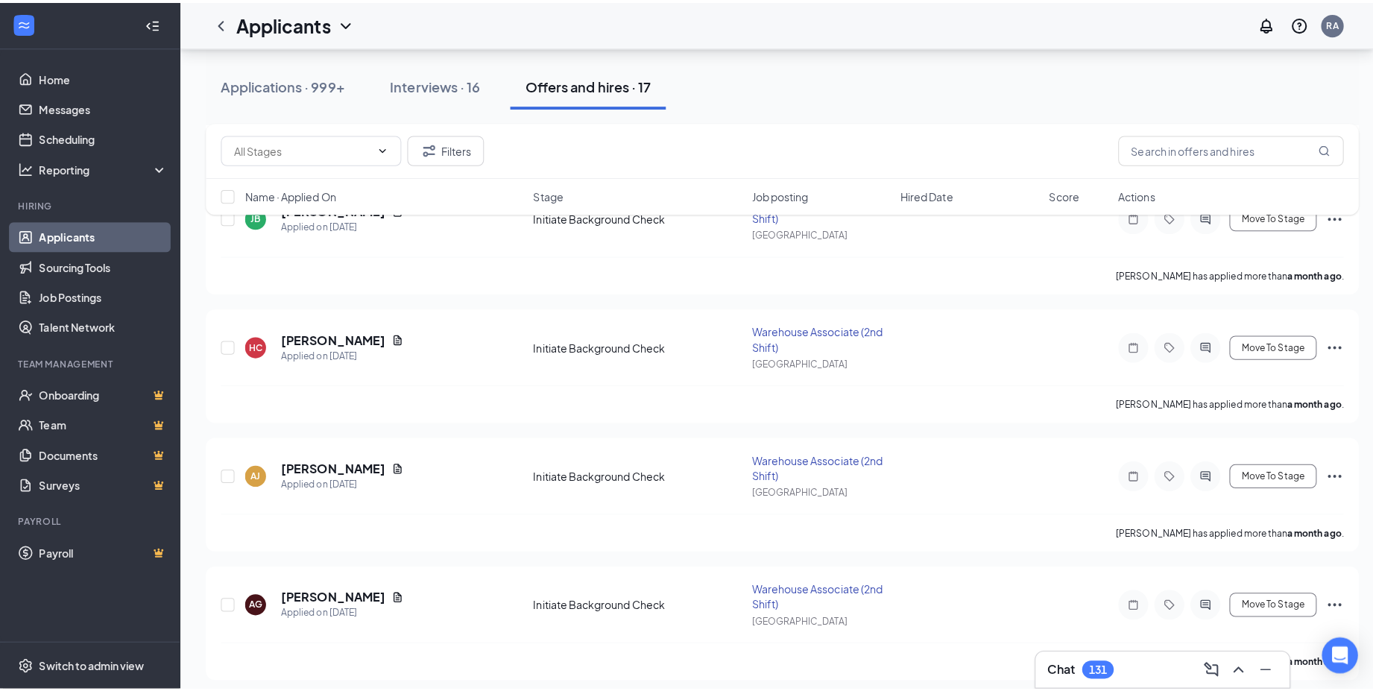
scroll to position [1714, 0]
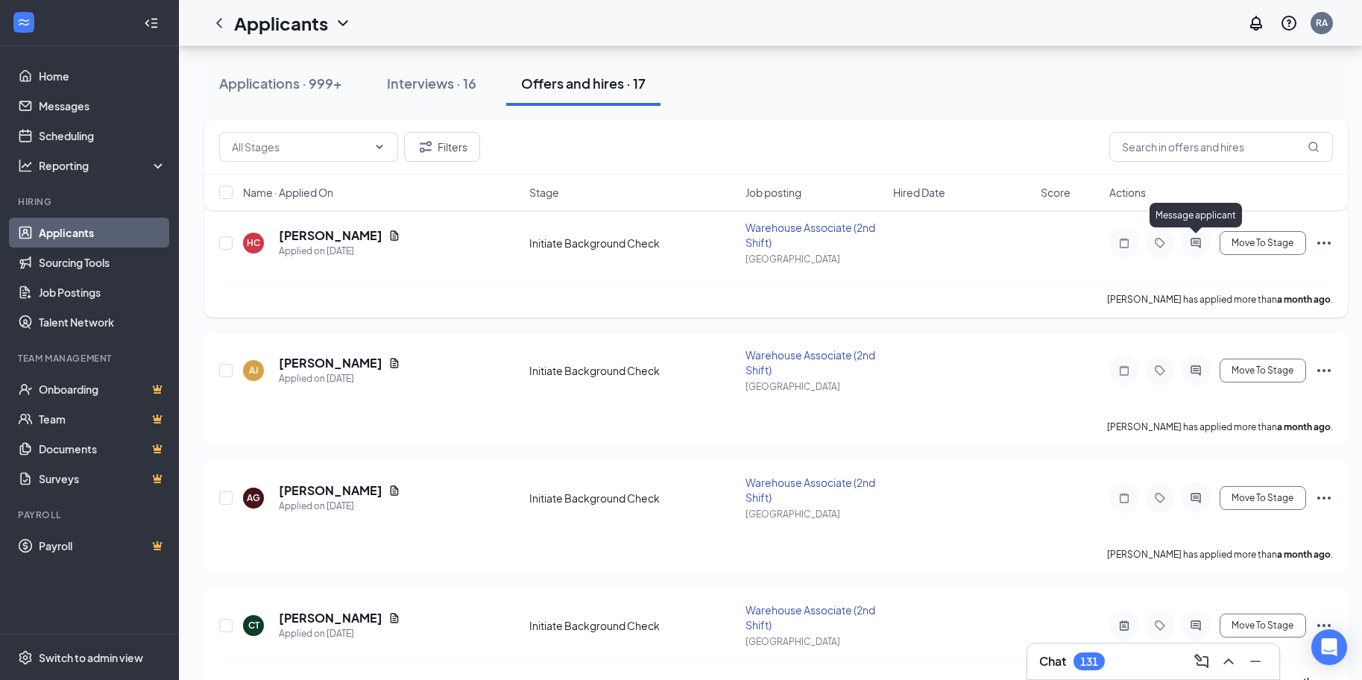
click at [1202, 238] on icon "ActiveChat" at bounding box center [1196, 243] width 18 height 12
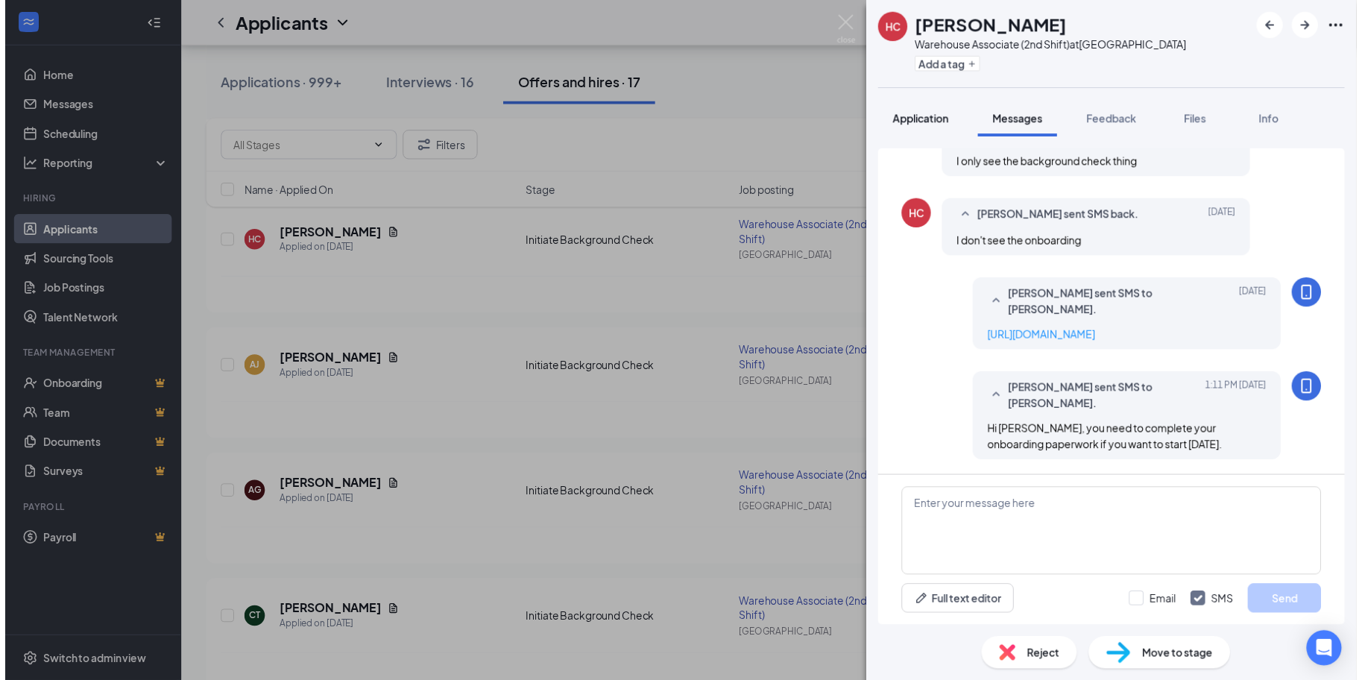
scroll to position [824, 0]
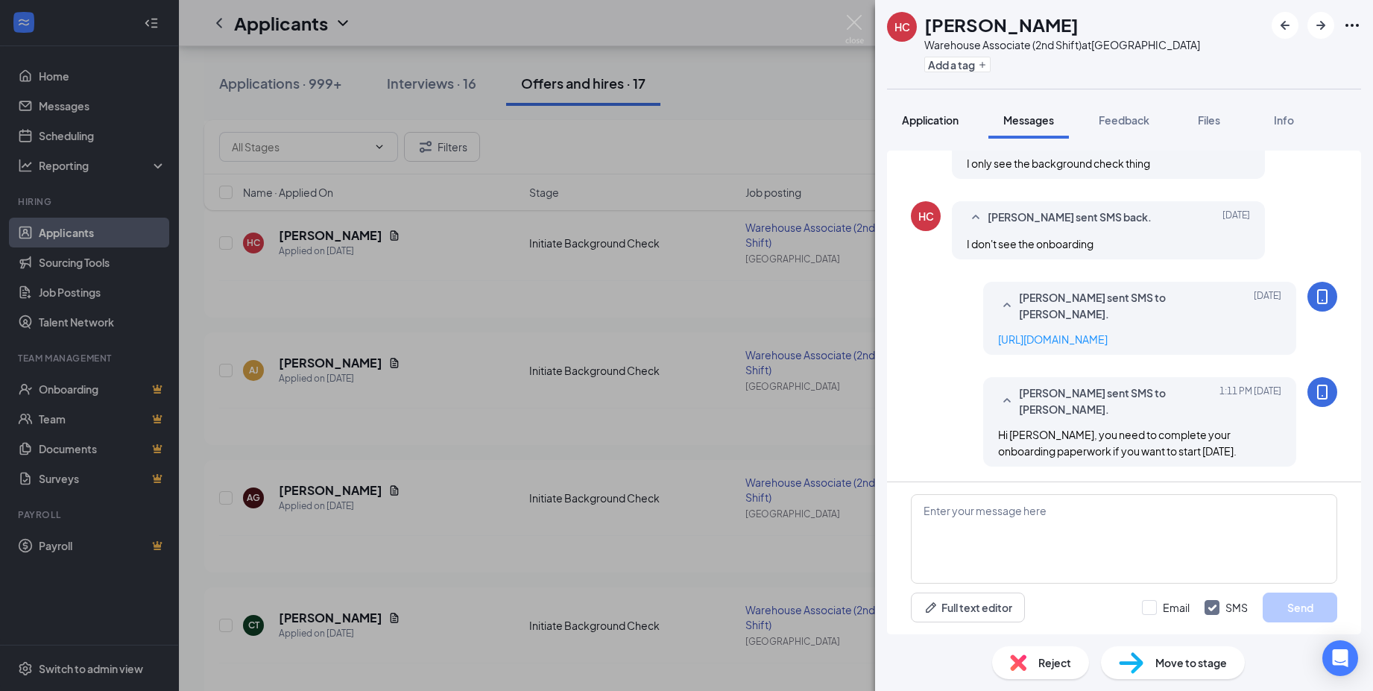
click at [916, 130] on button "Application" at bounding box center [930, 119] width 86 height 37
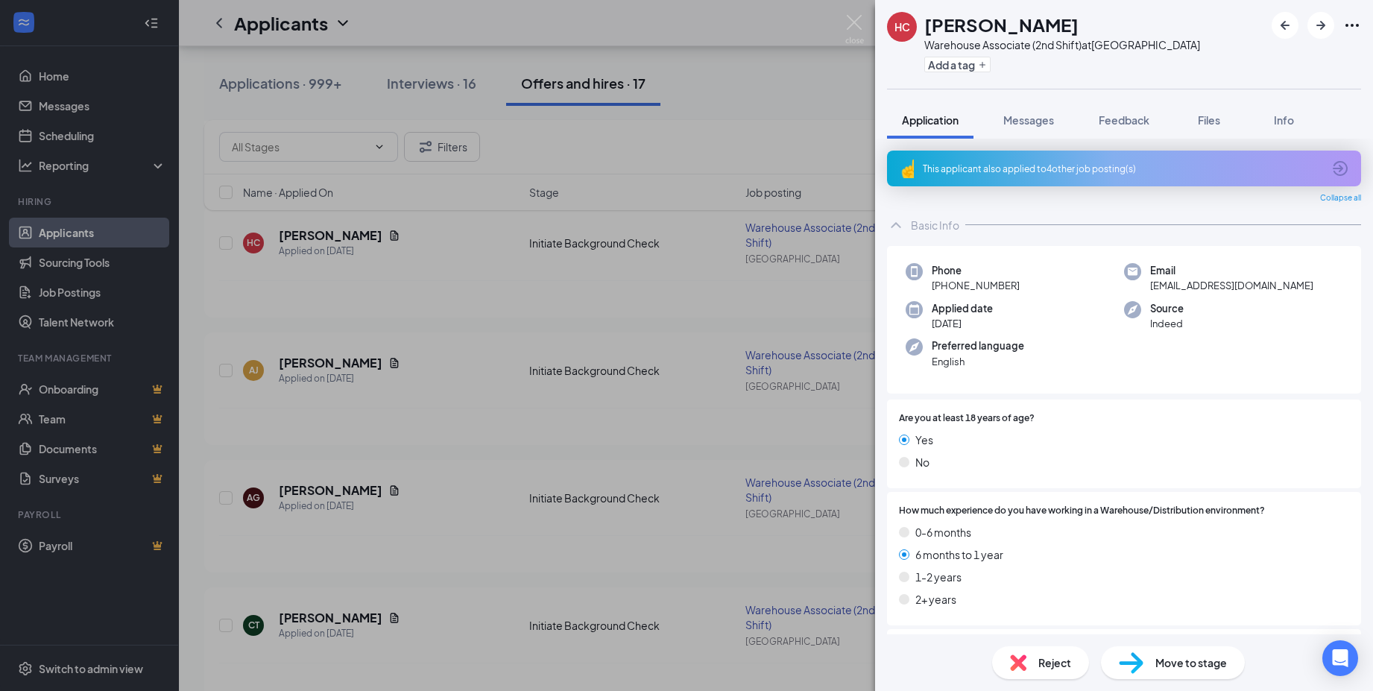
click at [1200, 290] on span "[EMAIL_ADDRESS][DOMAIN_NAME]" at bounding box center [1231, 285] width 163 height 15
copy span "[EMAIL_ADDRESS][DOMAIN_NAME]"
click at [848, 28] on img at bounding box center [854, 29] width 19 height 29
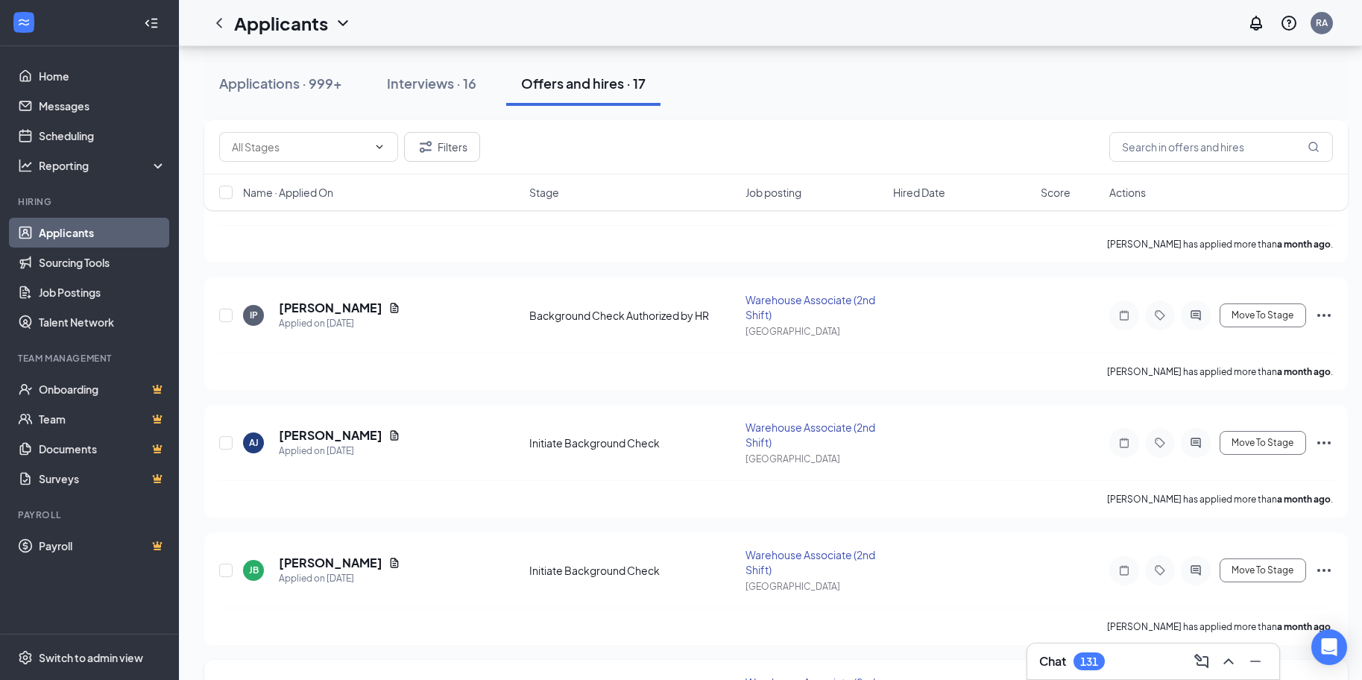
scroll to position [969, 0]
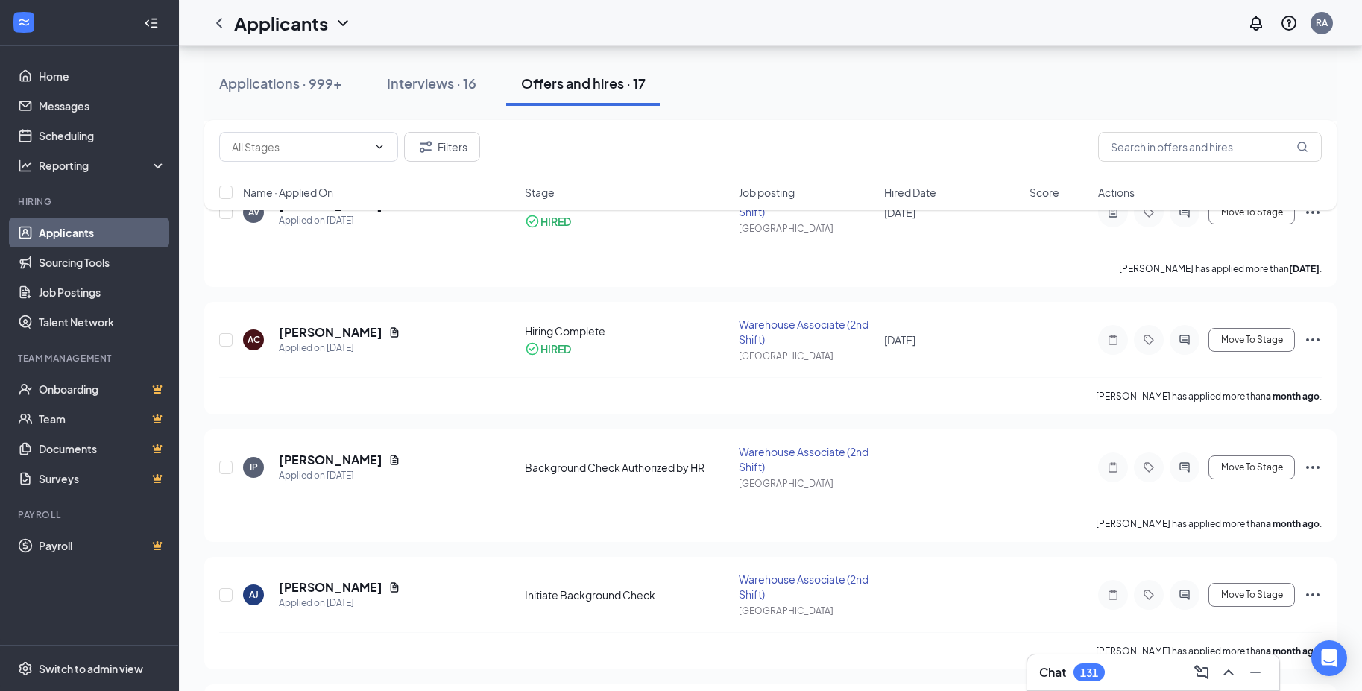
scroll to position [1118, 0]
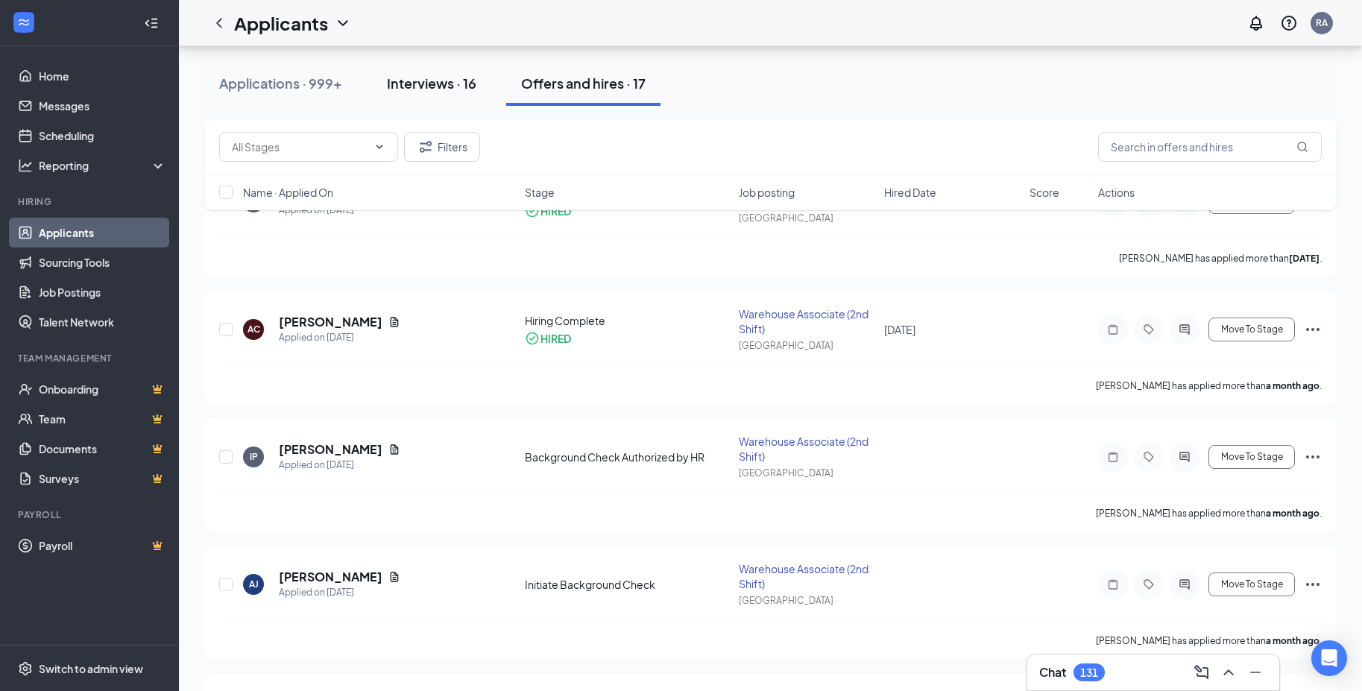
click at [439, 83] on div "Interviews · 16" at bounding box center [431, 83] width 89 height 19
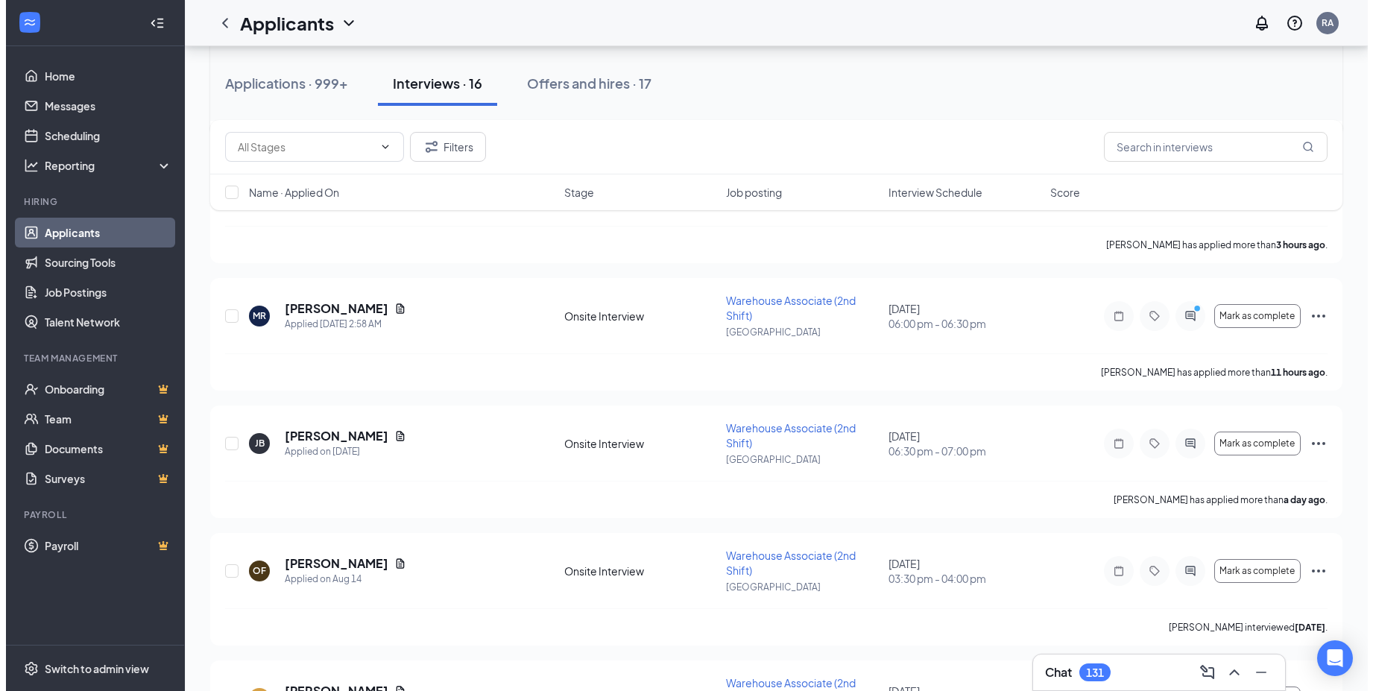
scroll to position [447, 0]
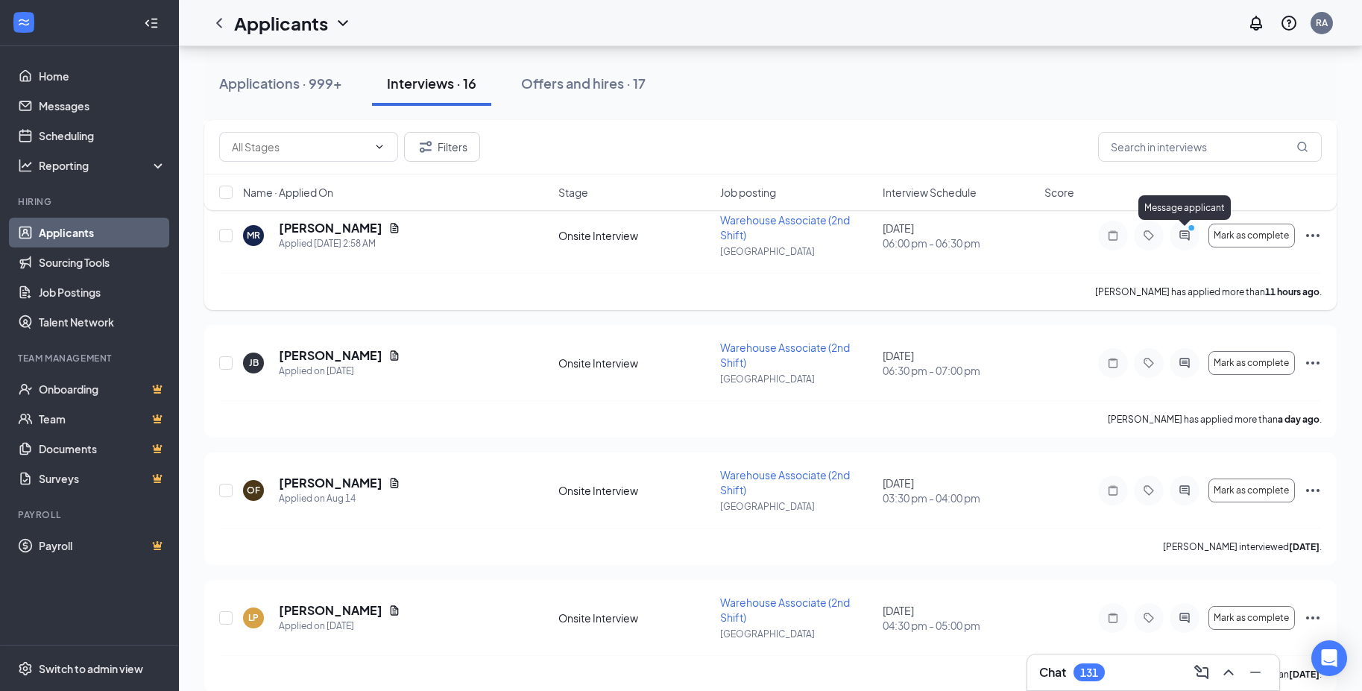
click at [1186, 234] on icon "PrimaryDot" at bounding box center [1193, 230] width 18 height 12
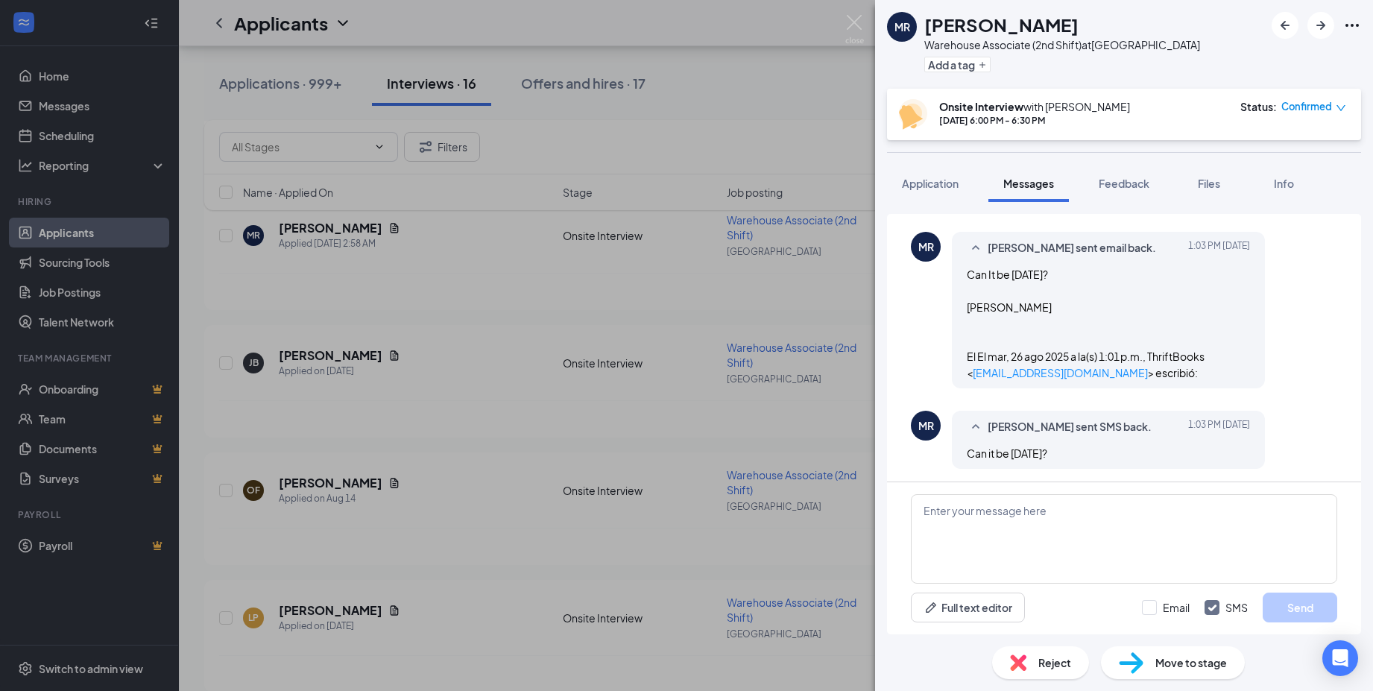
scroll to position [406, 0]
click at [980, 512] on textarea at bounding box center [1124, 538] width 426 height 89
type textarea "I have [DATE] at 6:00pm"
click at [1275, 610] on button "Send" at bounding box center [1300, 608] width 75 height 30
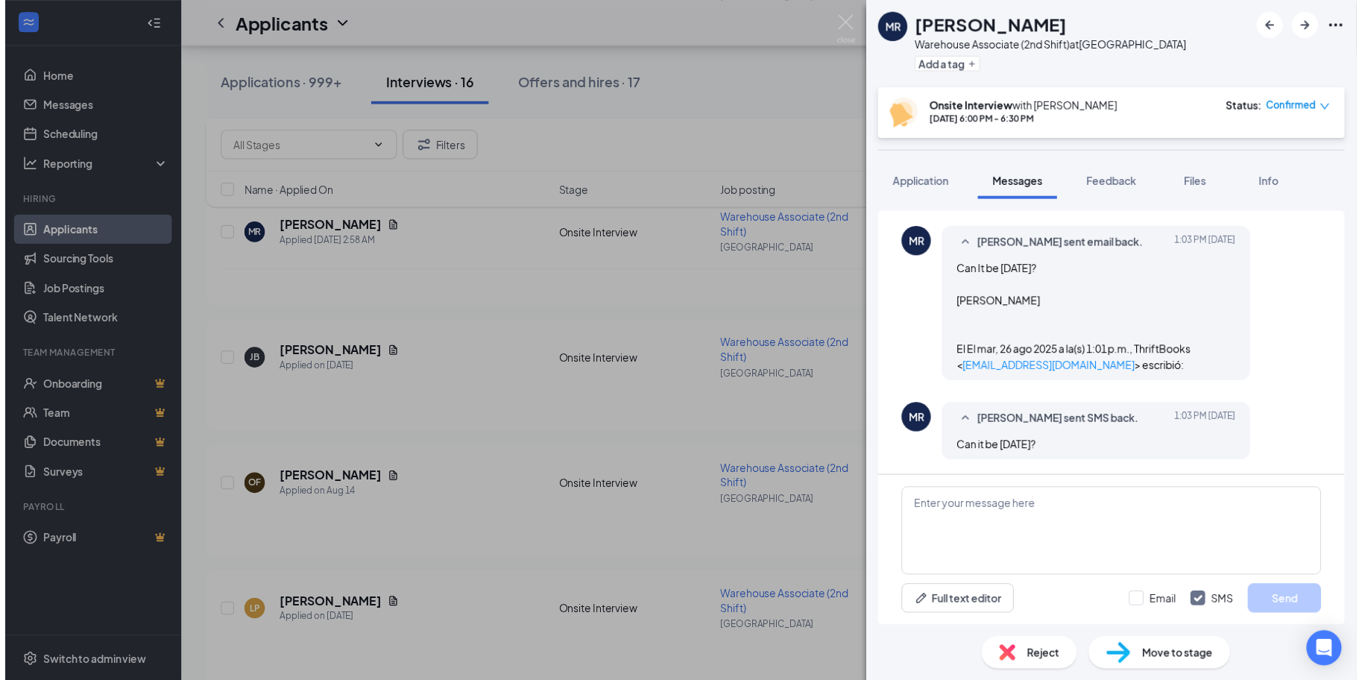
scroll to position [502, 0]
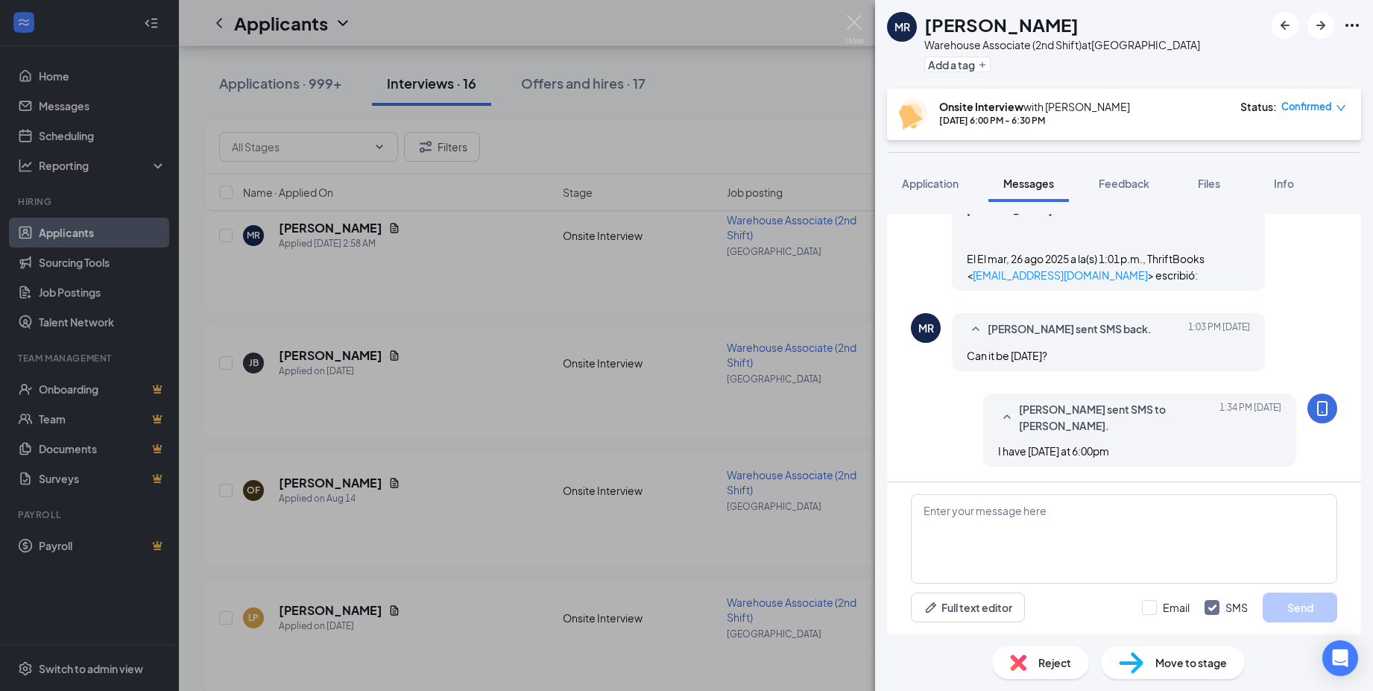
drag, startPoint x: 856, startPoint y: 9, endPoint x: 845, endPoint y: 32, distance: 26.0
click at [856, 9] on div "MR Miguel Rosario Warehouse Associate (2nd Shift) at Atlanta Add a tag Onsite I…" at bounding box center [686, 345] width 1373 height 691
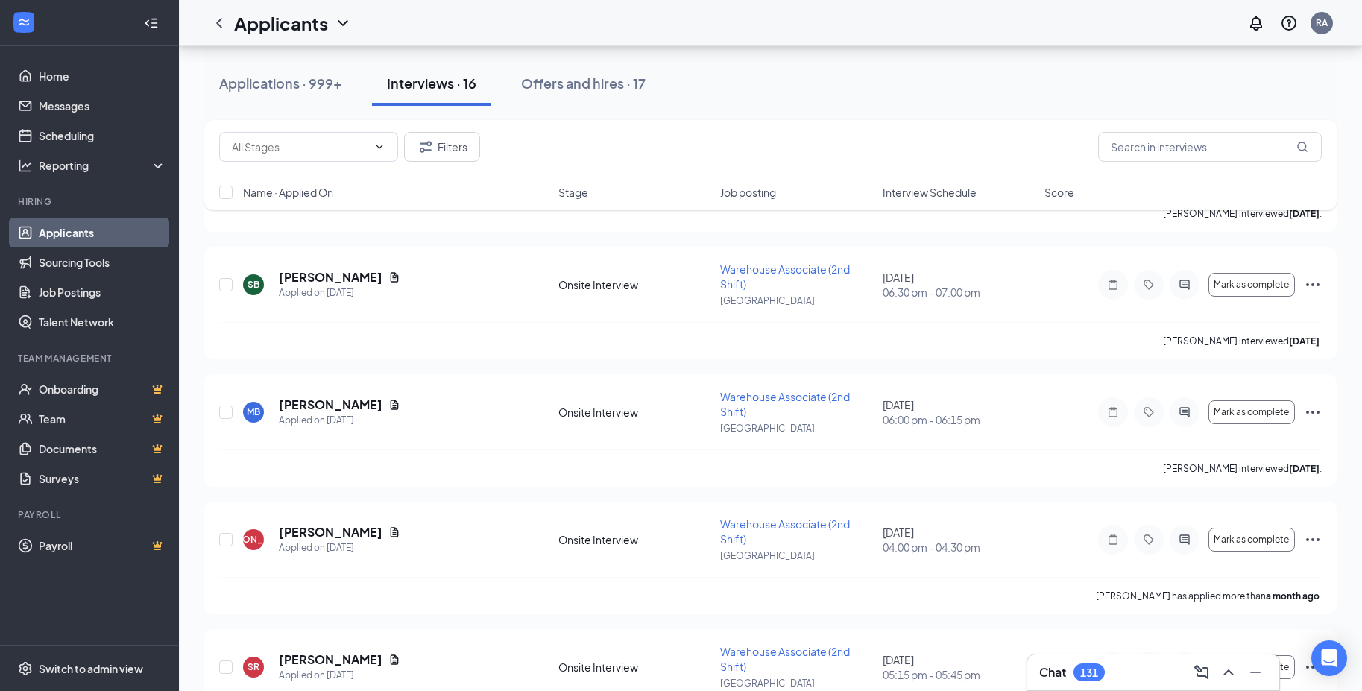
scroll to position [1044, 0]
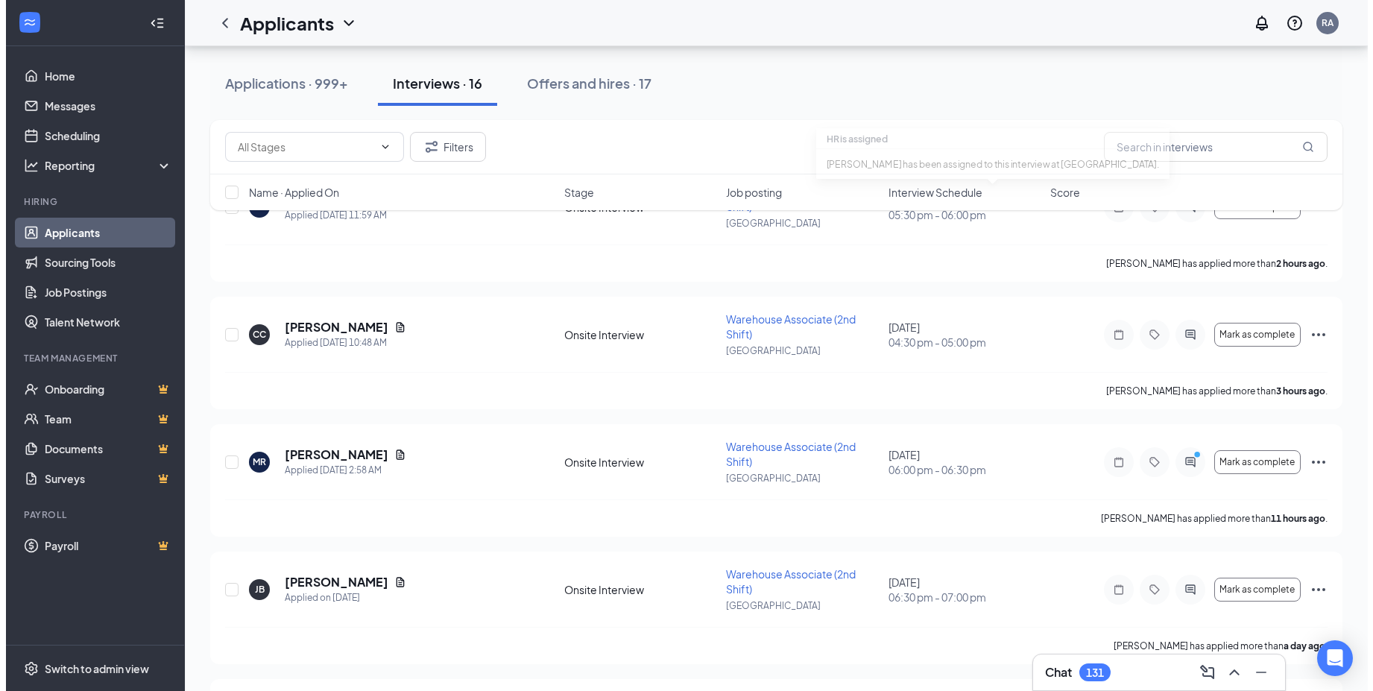
scroll to position [224, 0]
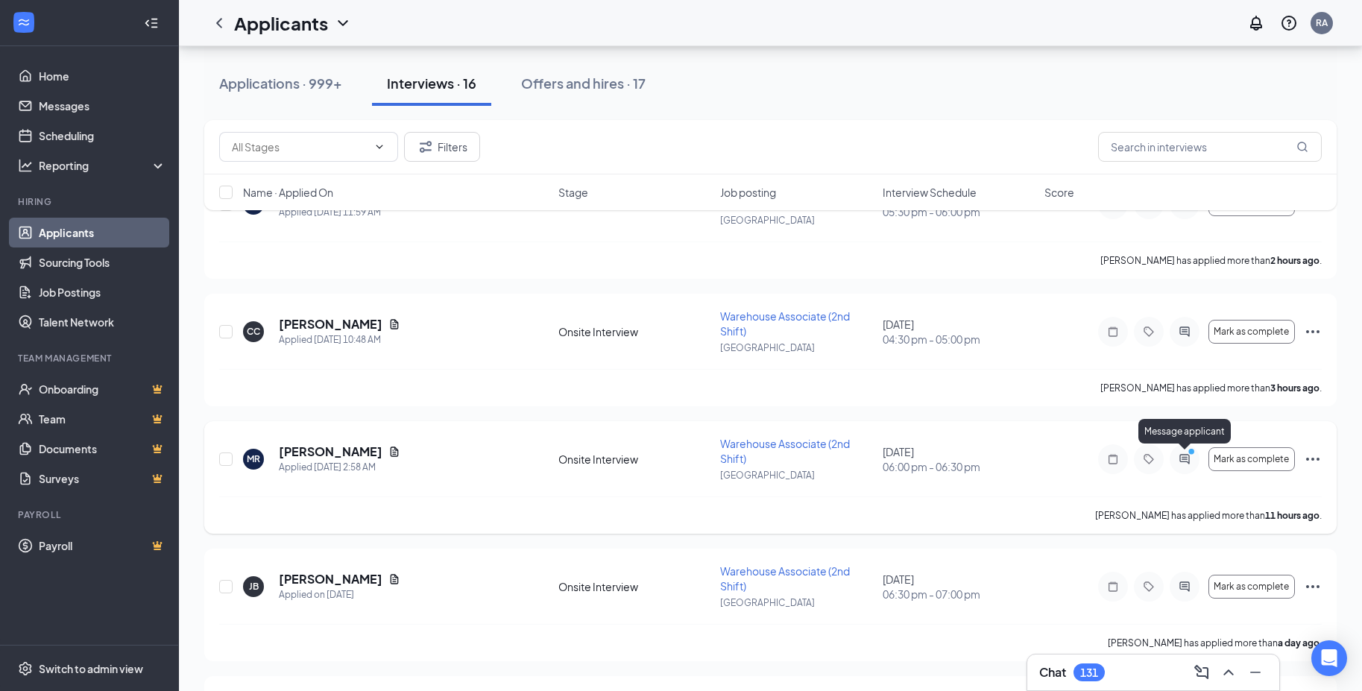
click at [1196, 455] on icon "PrimaryDot" at bounding box center [1193, 453] width 18 height 12
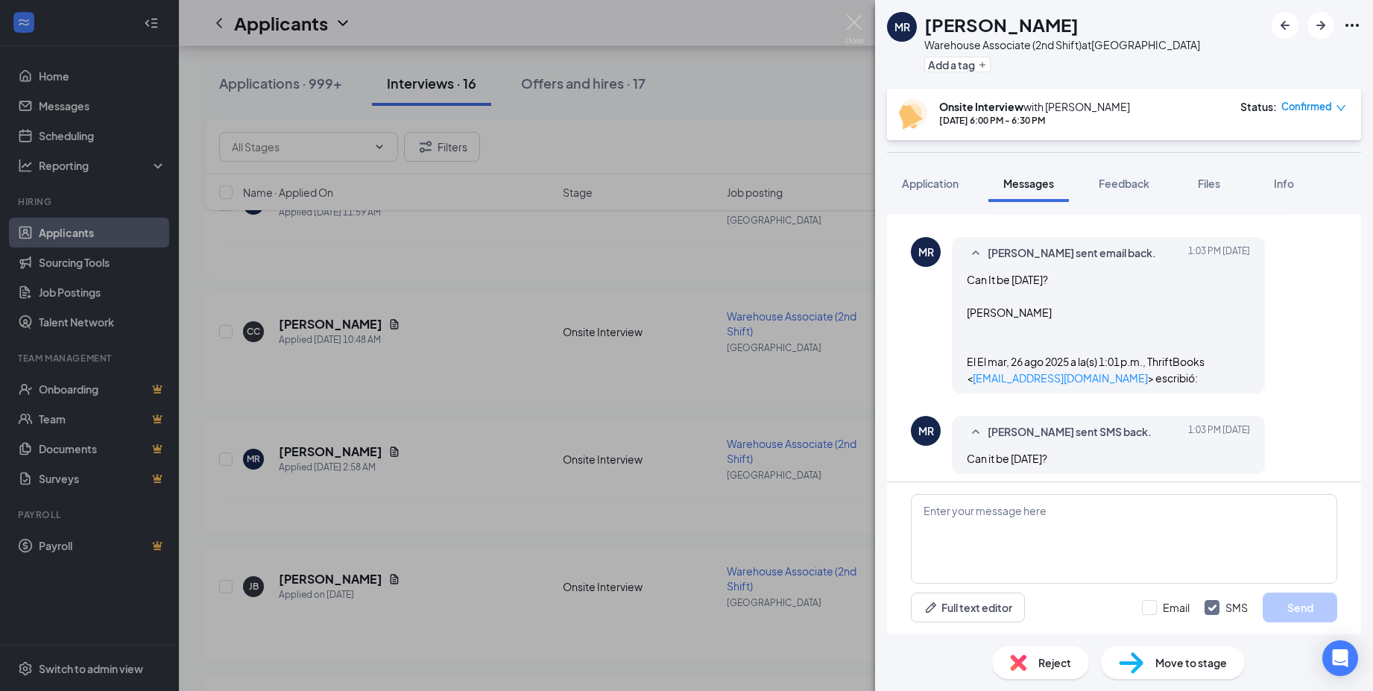
scroll to position [539, 0]
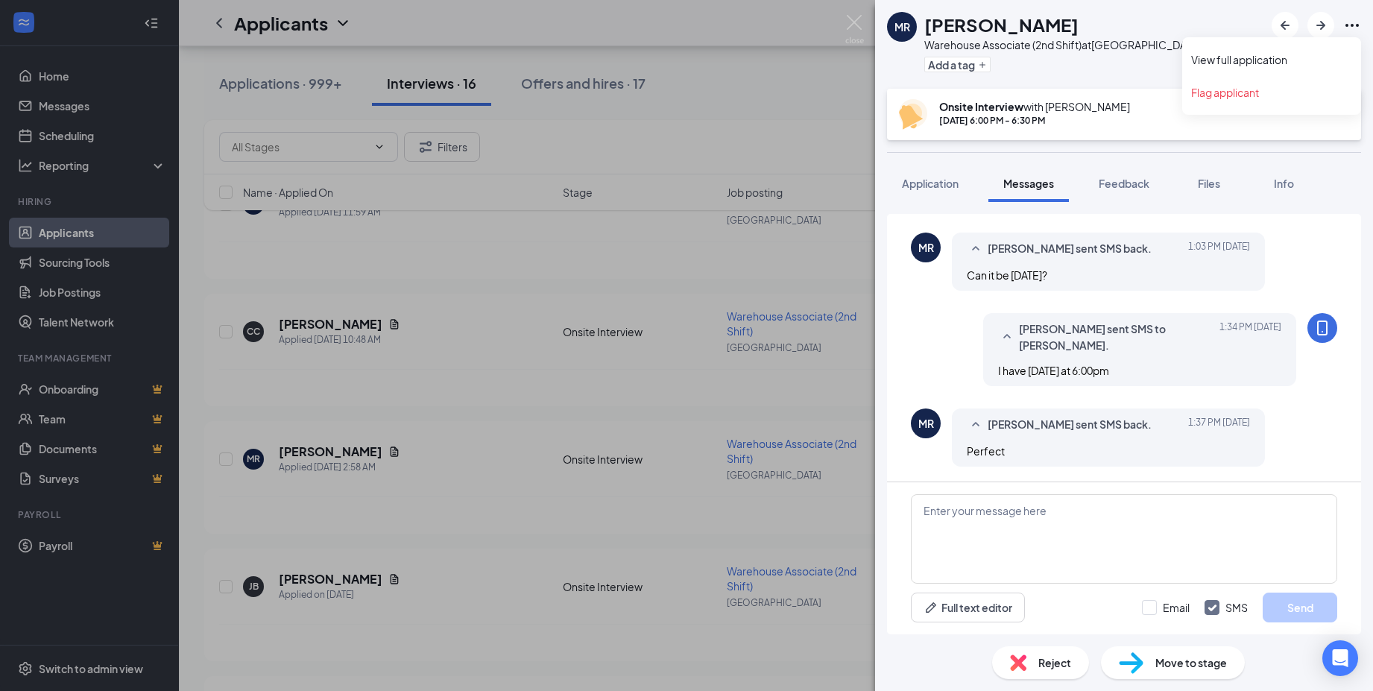
click at [1354, 27] on icon "Ellipses" at bounding box center [1352, 25] width 18 height 18
click at [342, 500] on div "[PERSON_NAME] Associate (2nd Shift) at [GEOGRAPHIC_DATA] Add a tag Onsite Inter…" at bounding box center [686, 345] width 1373 height 691
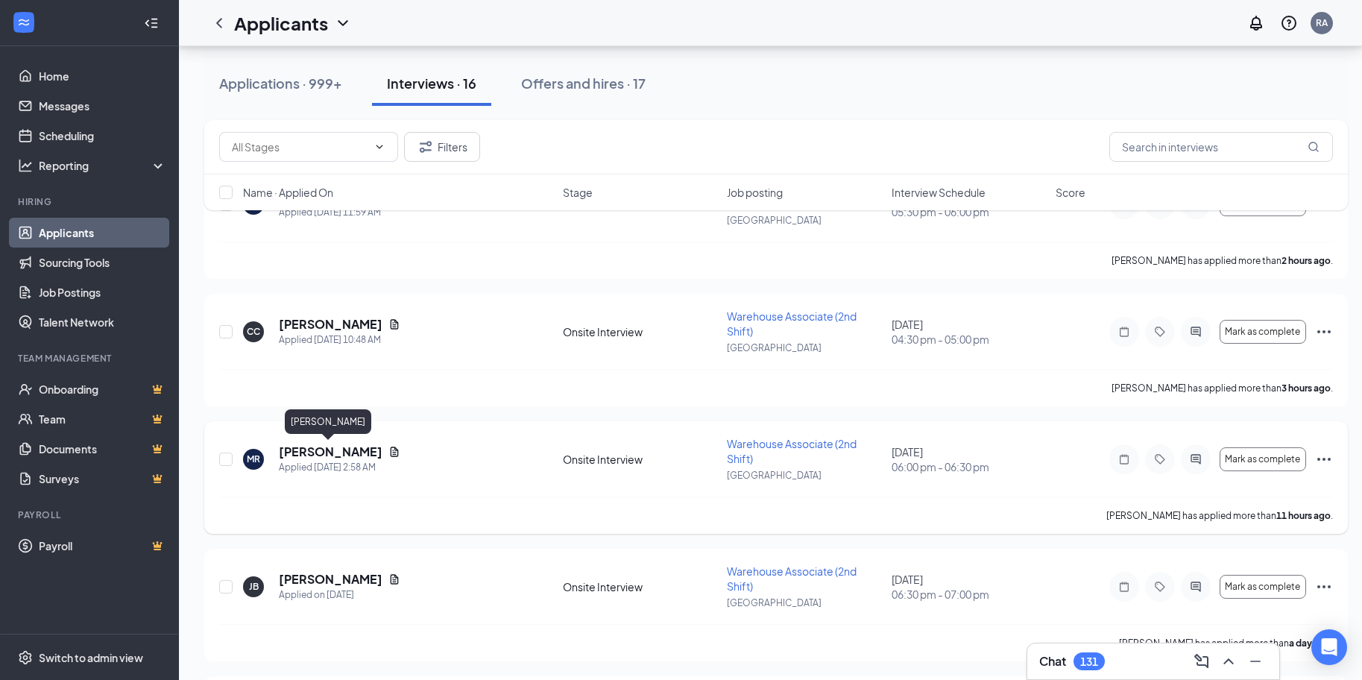
click at [329, 449] on h5 "[PERSON_NAME]" at bounding box center [331, 452] width 104 height 16
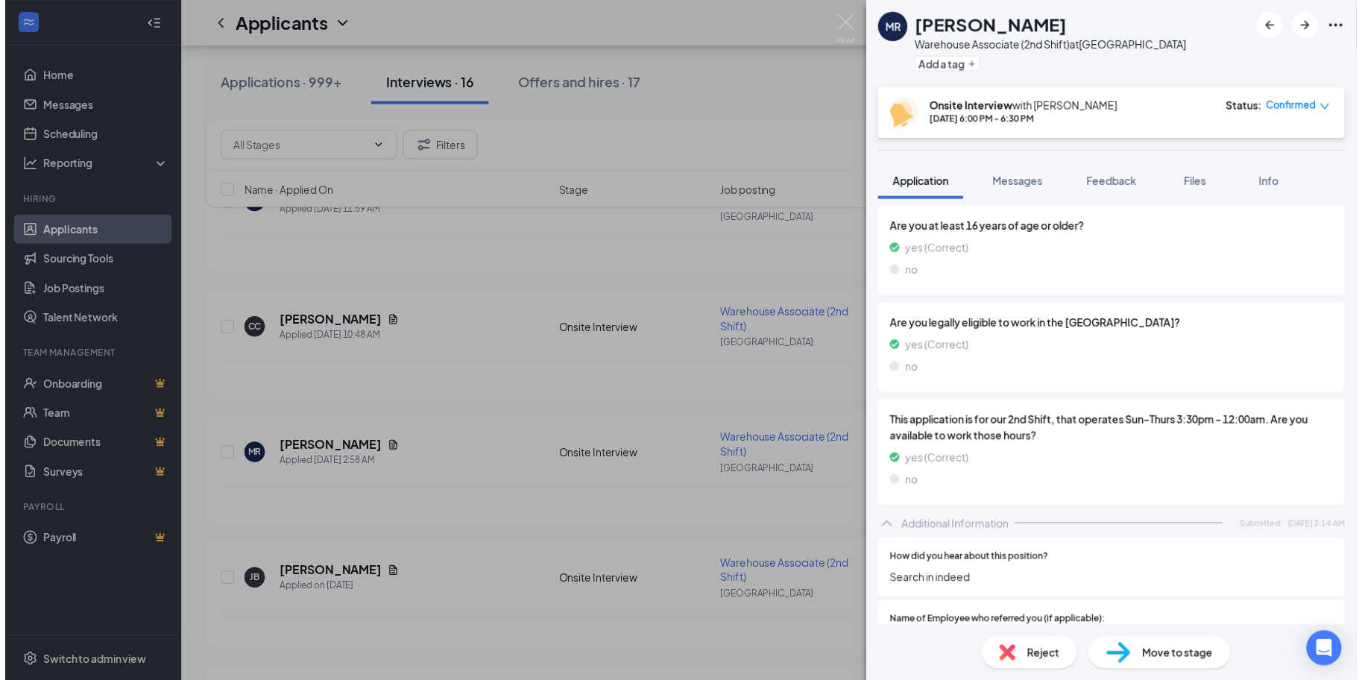
scroll to position [571, 0]
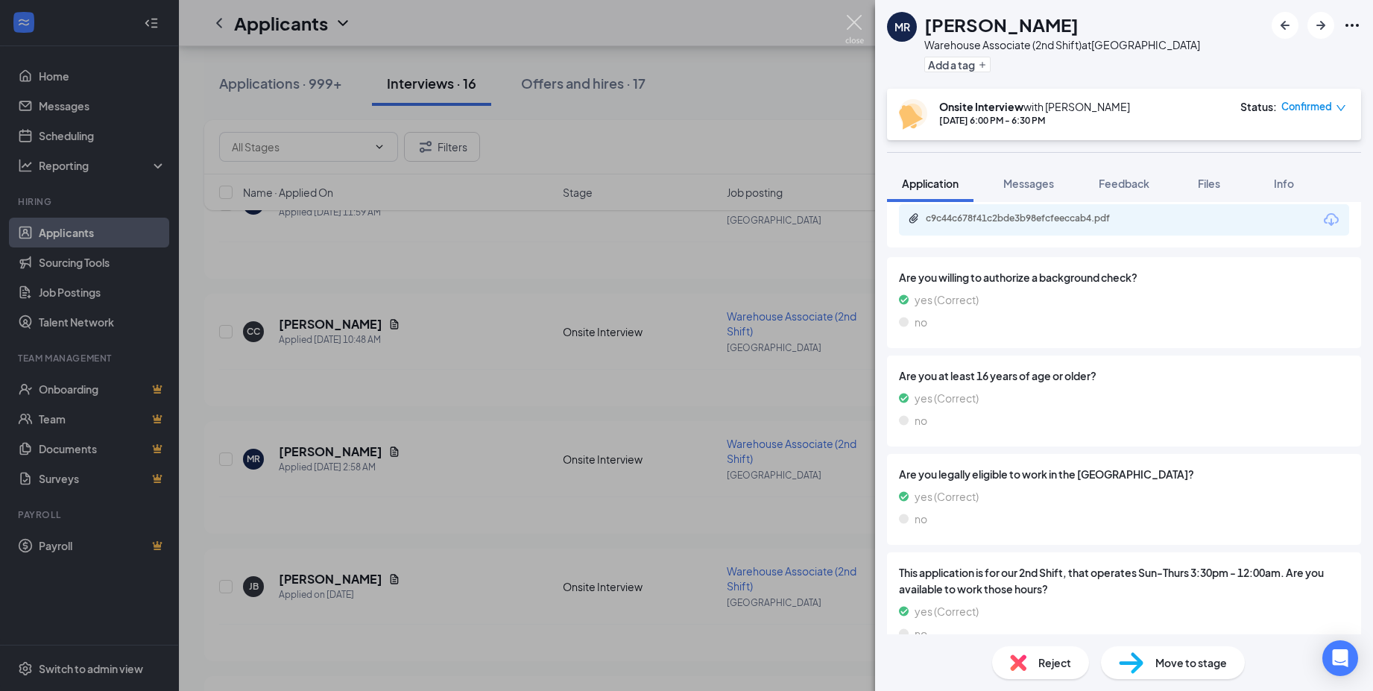
click at [856, 22] on img at bounding box center [854, 29] width 19 height 29
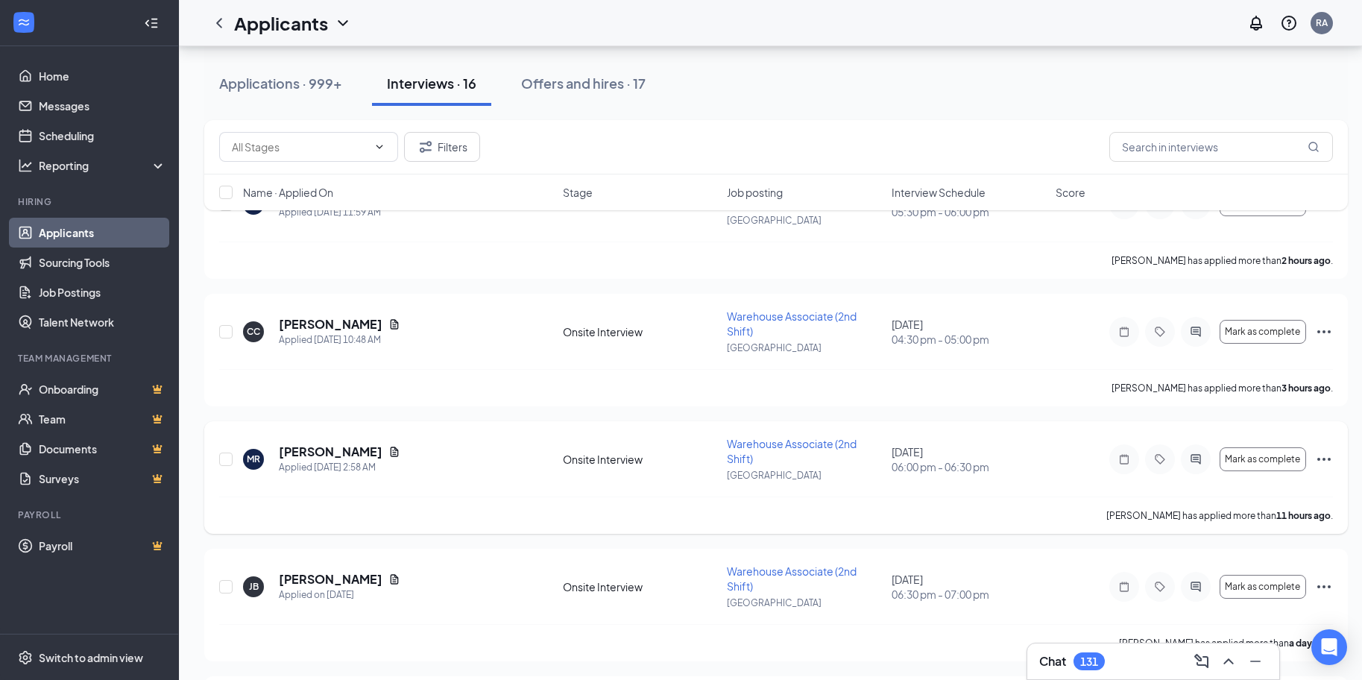
click at [1325, 458] on icon "Ellipses" at bounding box center [1323, 459] width 13 height 3
click at [1249, 565] on p "Cancel meeting" at bounding box center [1256, 562] width 128 height 15
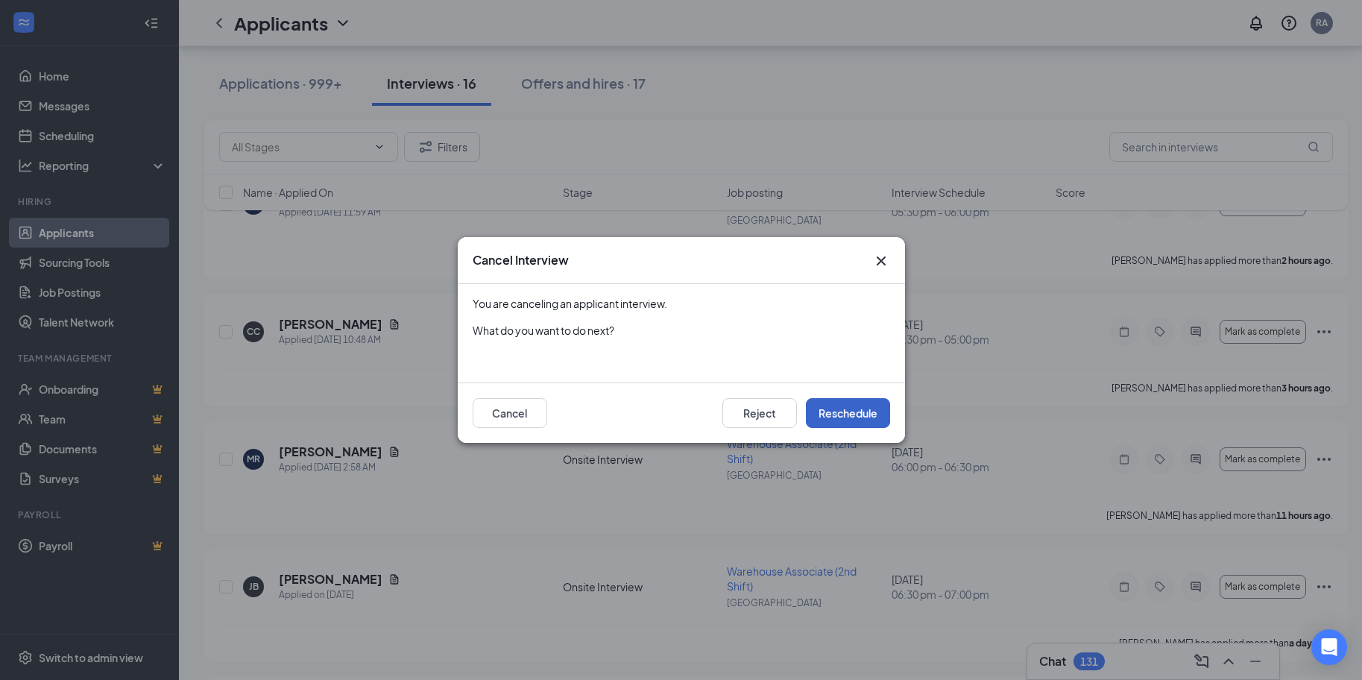
click at [862, 419] on button "Reschedule" at bounding box center [848, 413] width 84 height 30
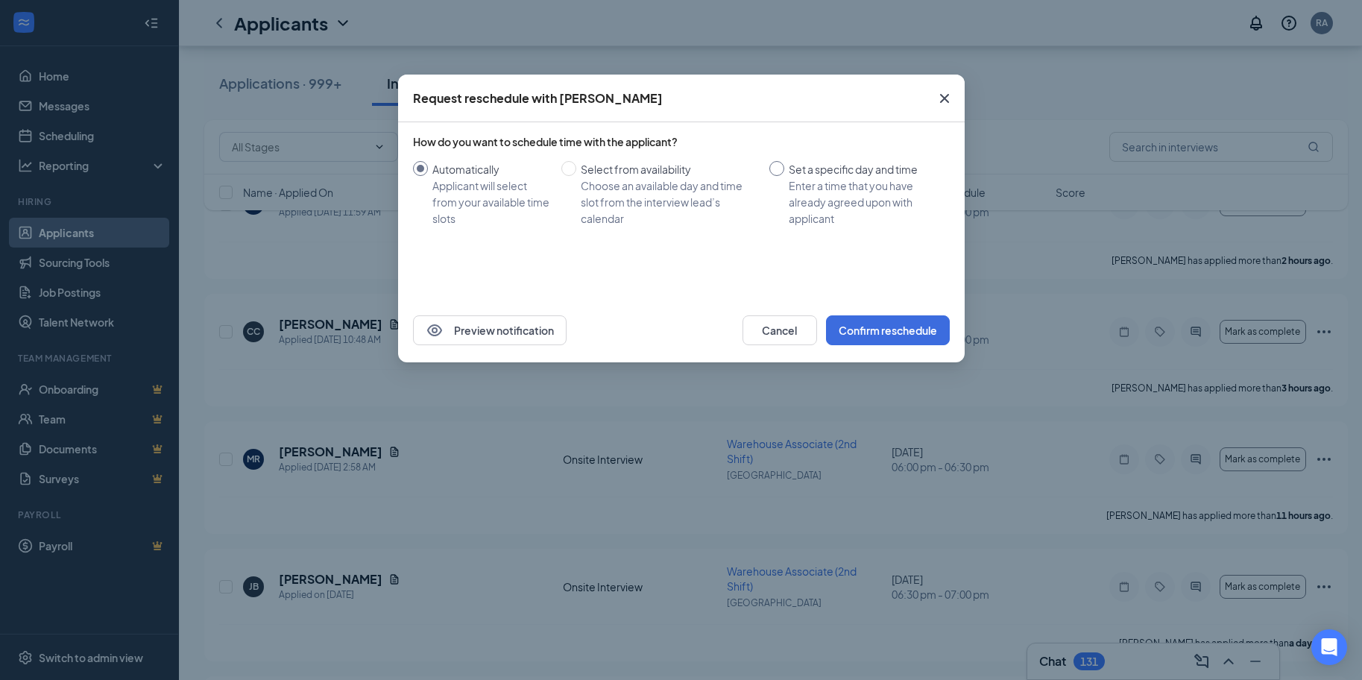
click at [783, 168] on input "Set a specific day and time Enter a time that you have already agreed upon with…" at bounding box center [776, 168] width 15 height 15
radio input "true"
radio input "false"
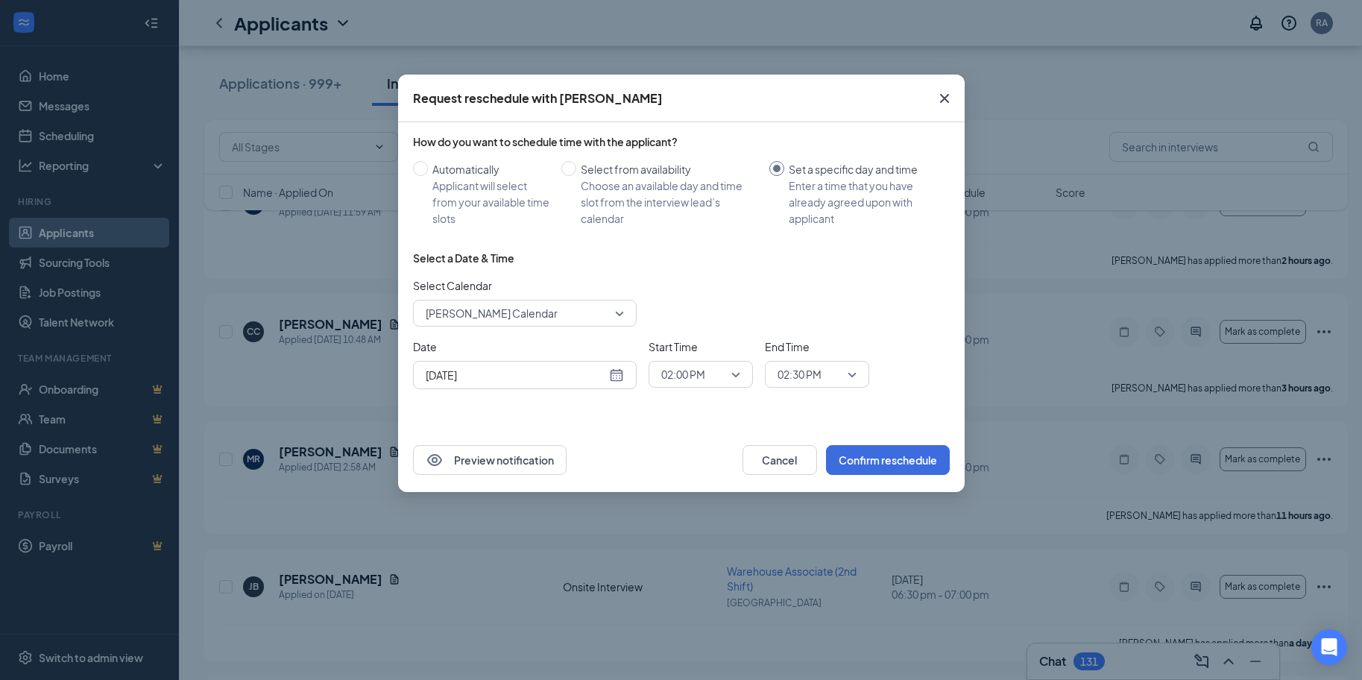
click at [482, 313] on span "[PERSON_NAME] Calendar" at bounding box center [492, 313] width 132 height 22
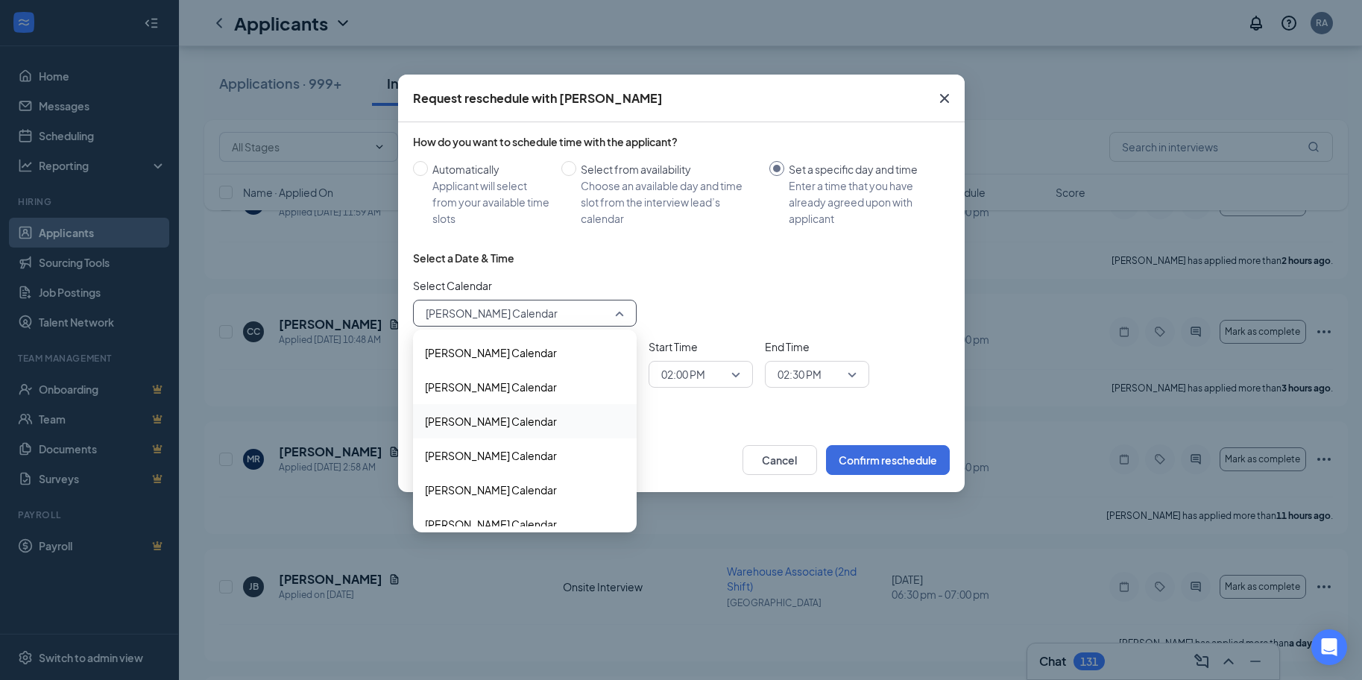
scroll to position [866, 0]
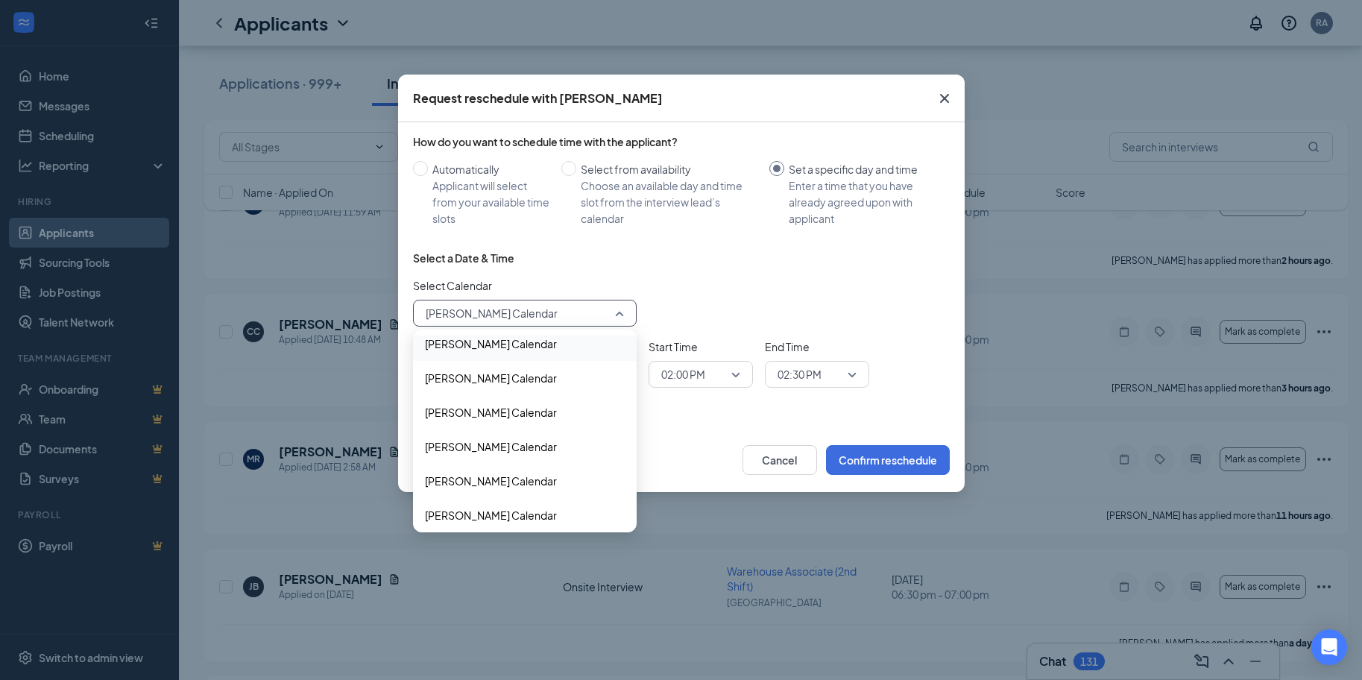
click at [503, 344] on span "[PERSON_NAME] Calendar" at bounding box center [491, 343] width 132 height 16
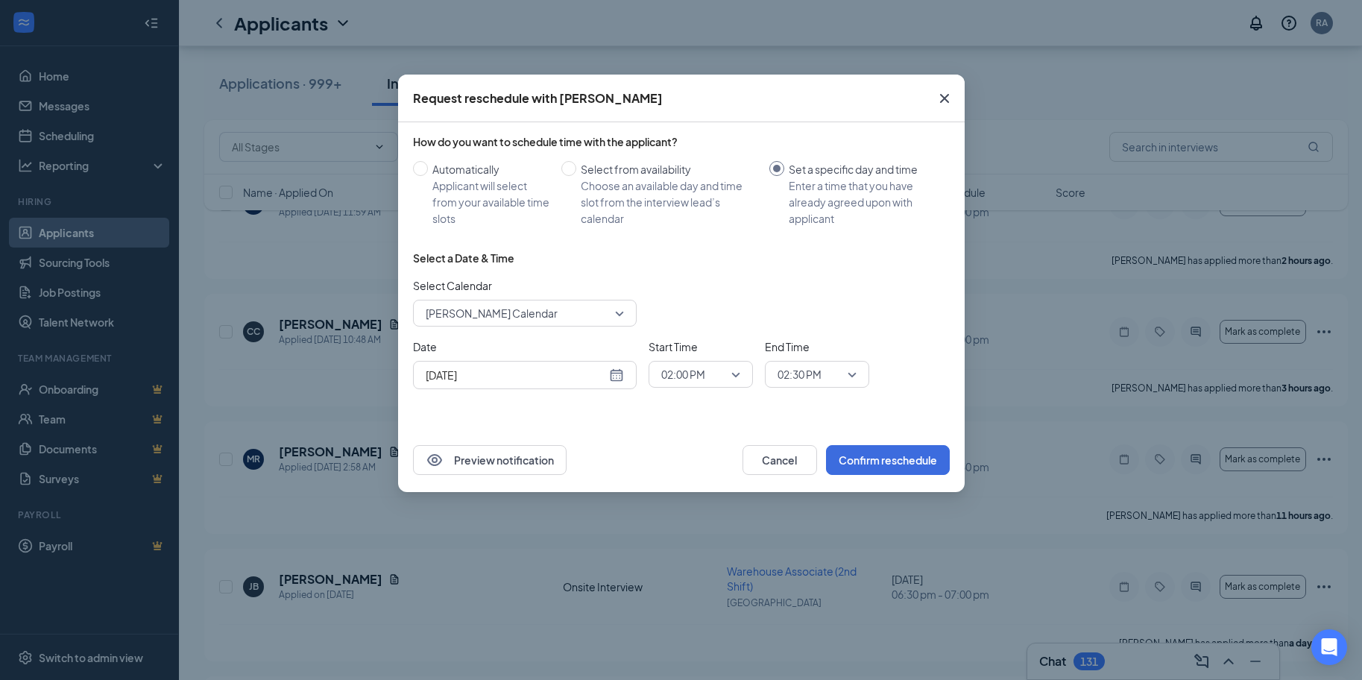
click at [623, 370] on div "[DATE]" at bounding box center [525, 375] width 198 height 16
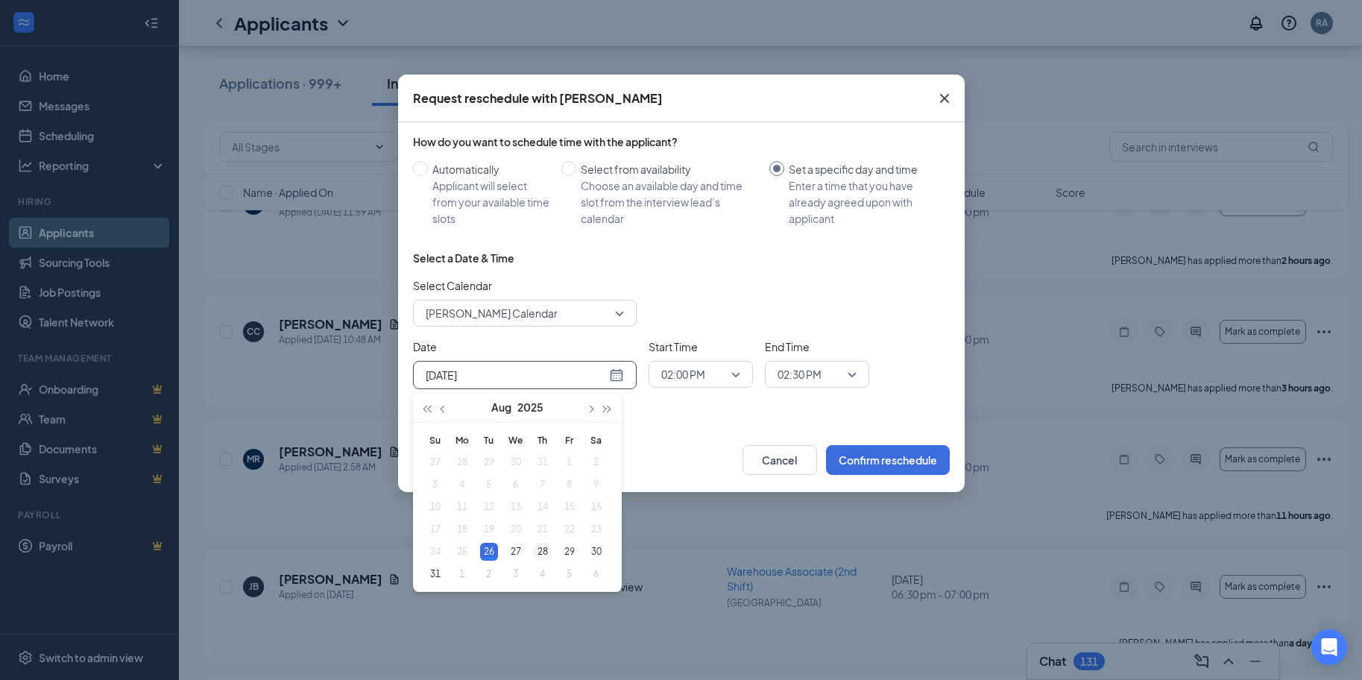
type input "[DATE]"
click at [539, 547] on div "28" at bounding box center [543, 552] width 18 height 18
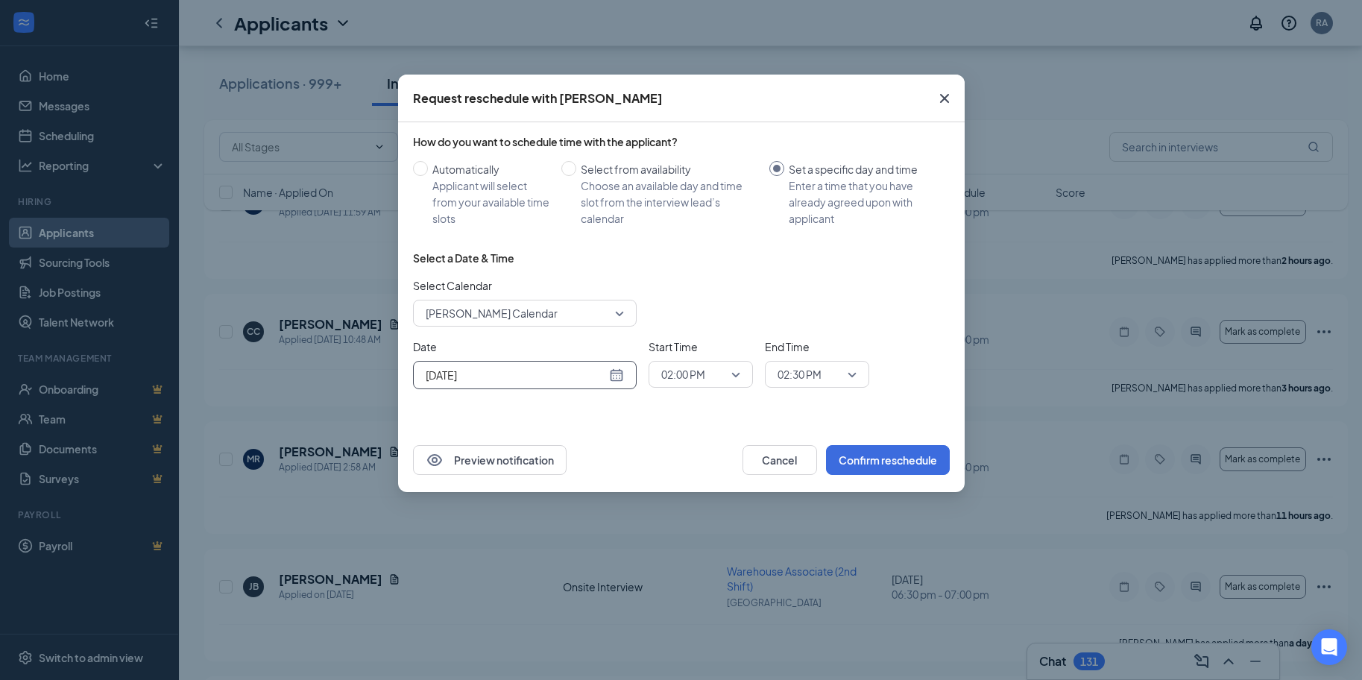
click at [736, 378] on span "02:00 PM" at bounding box center [700, 374] width 79 height 22
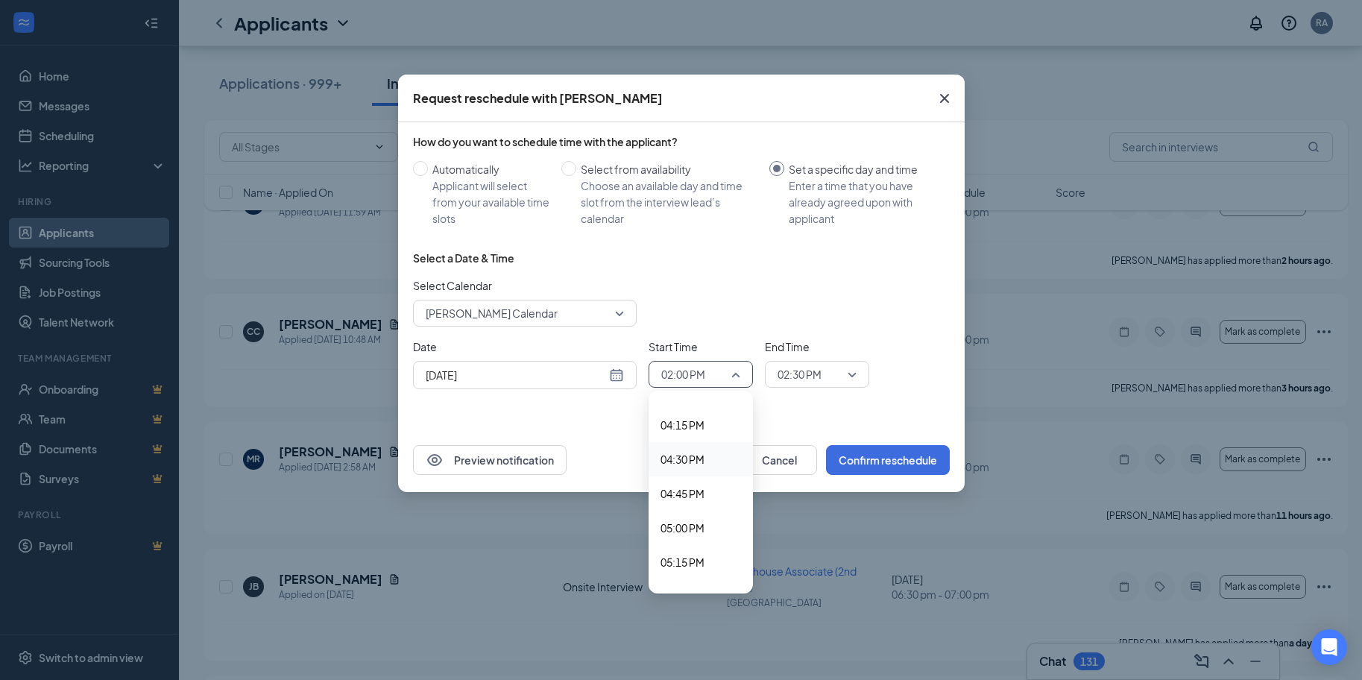
scroll to position [2361, 0]
click at [697, 519] on span "06:00 PM" at bounding box center [682, 522] width 44 height 16
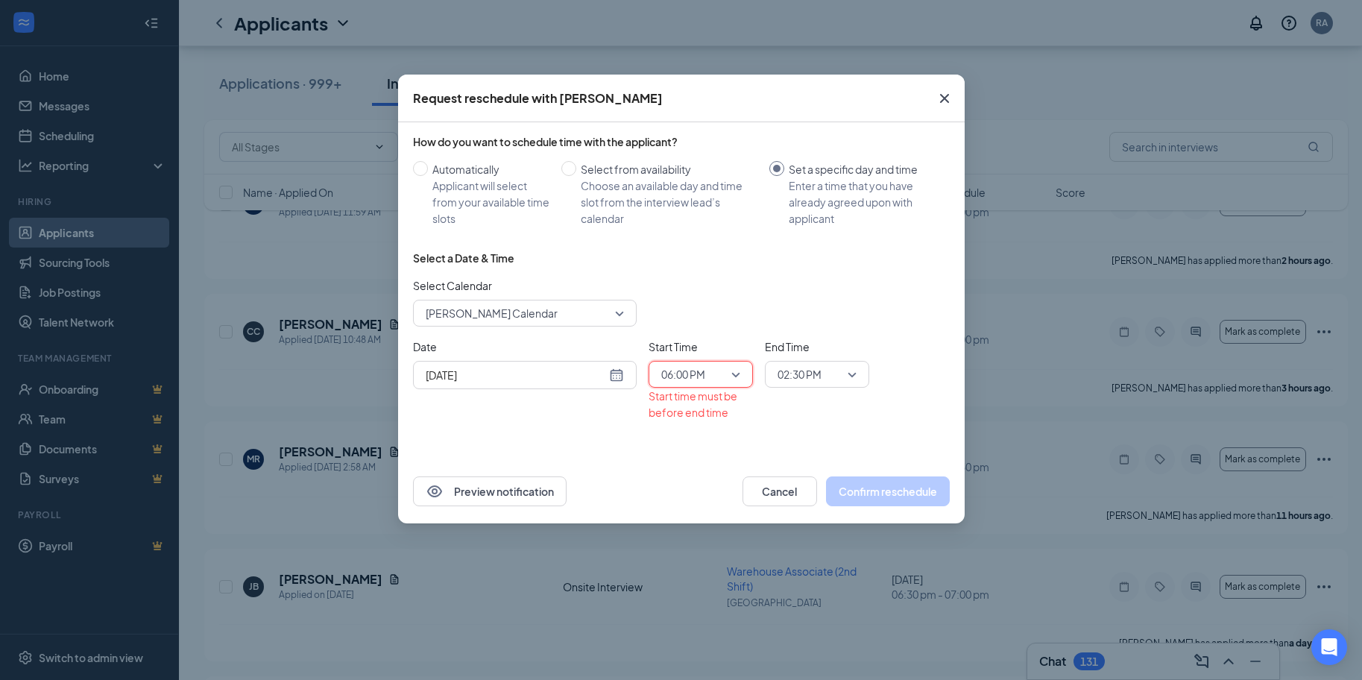
click at [831, 370] on span "02:30 PM" at bounding box center [810, 374] width 66 height 22
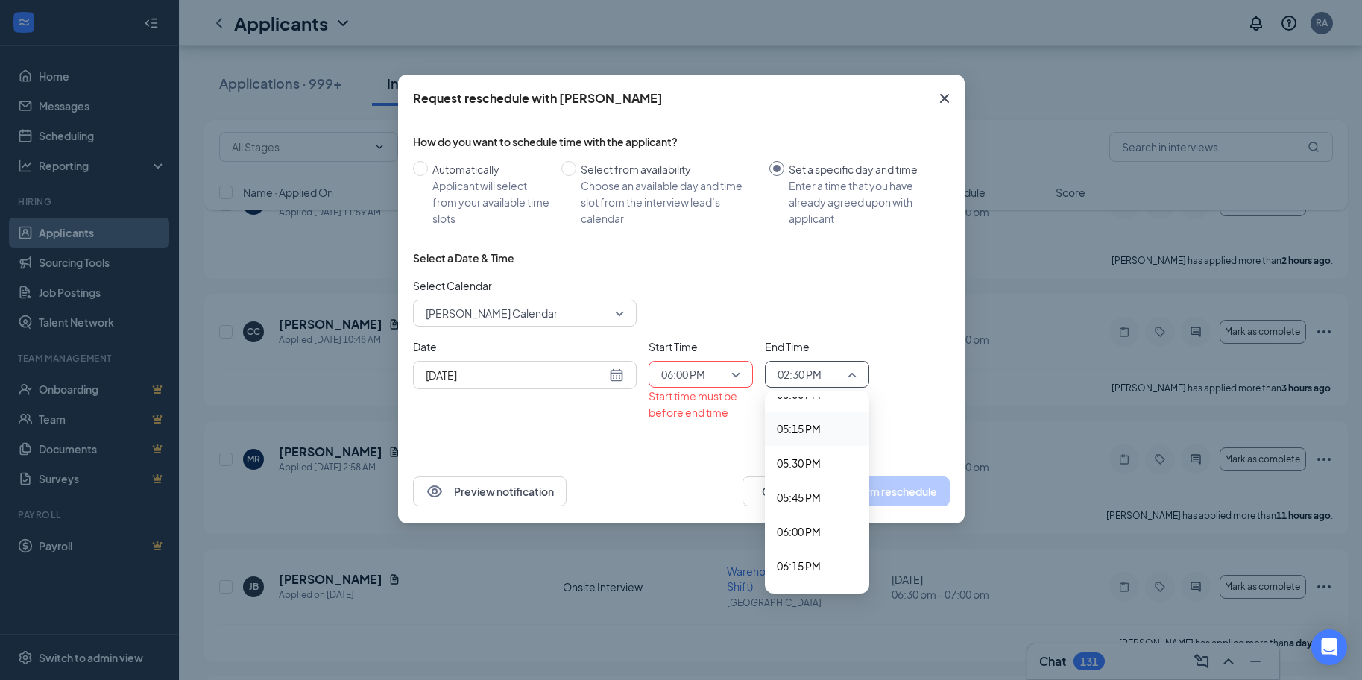
scroll to position [2430, 0]
click at [801, 520] on span "06:30 PM" at bounding box center [799, 522] width 44 height 16
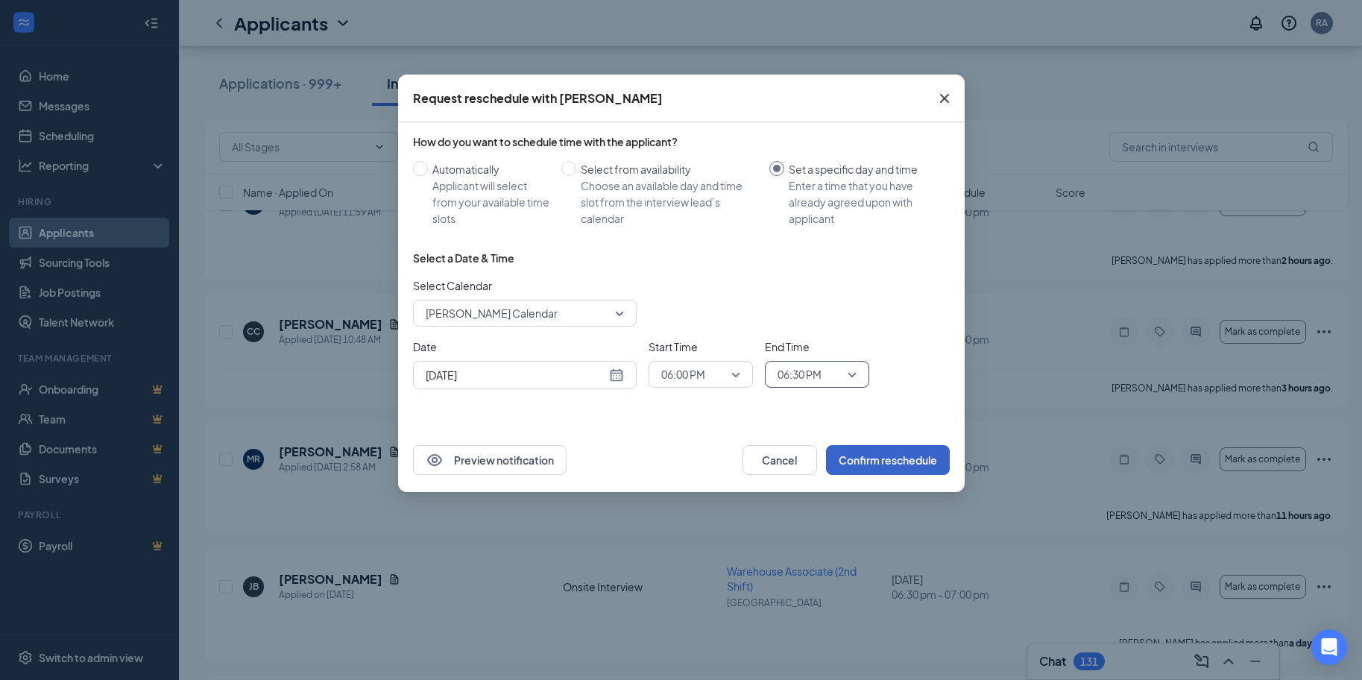
click at [908, 461] on button "Confirm reschedule" at bounding box center [888, 460] width 124 height 30
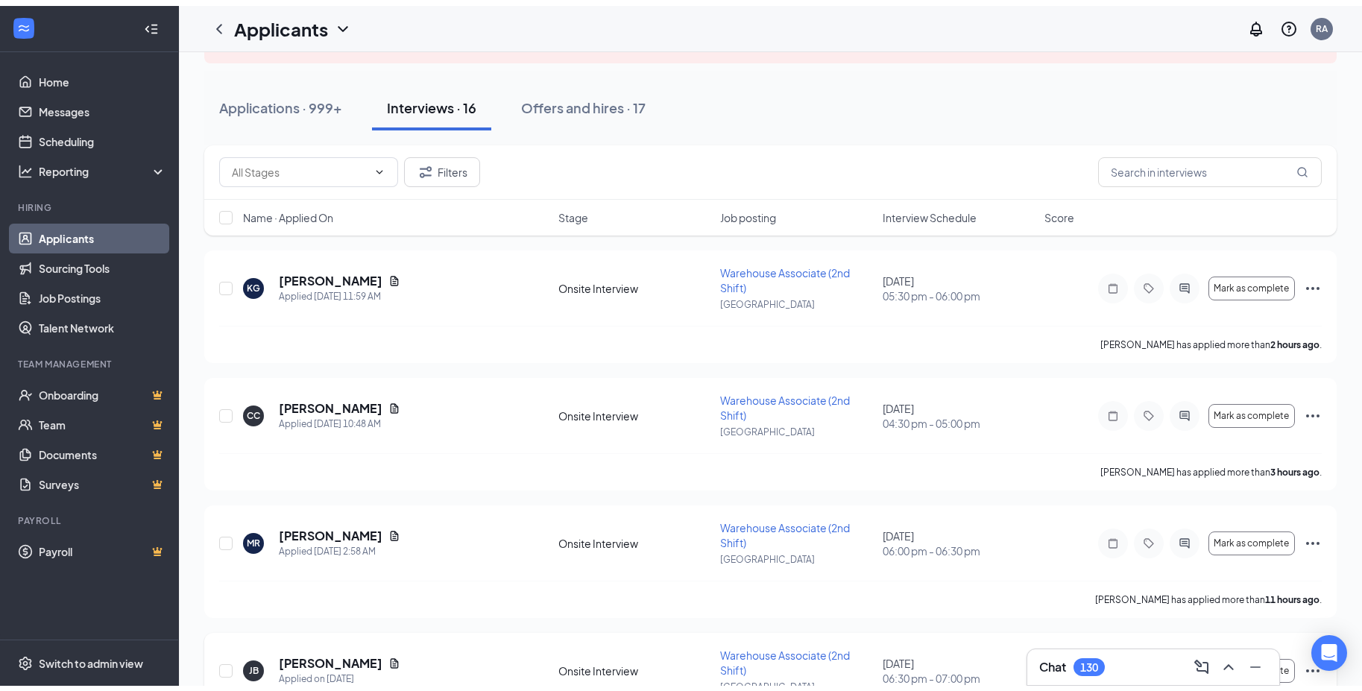
scroll to position [0, 0]
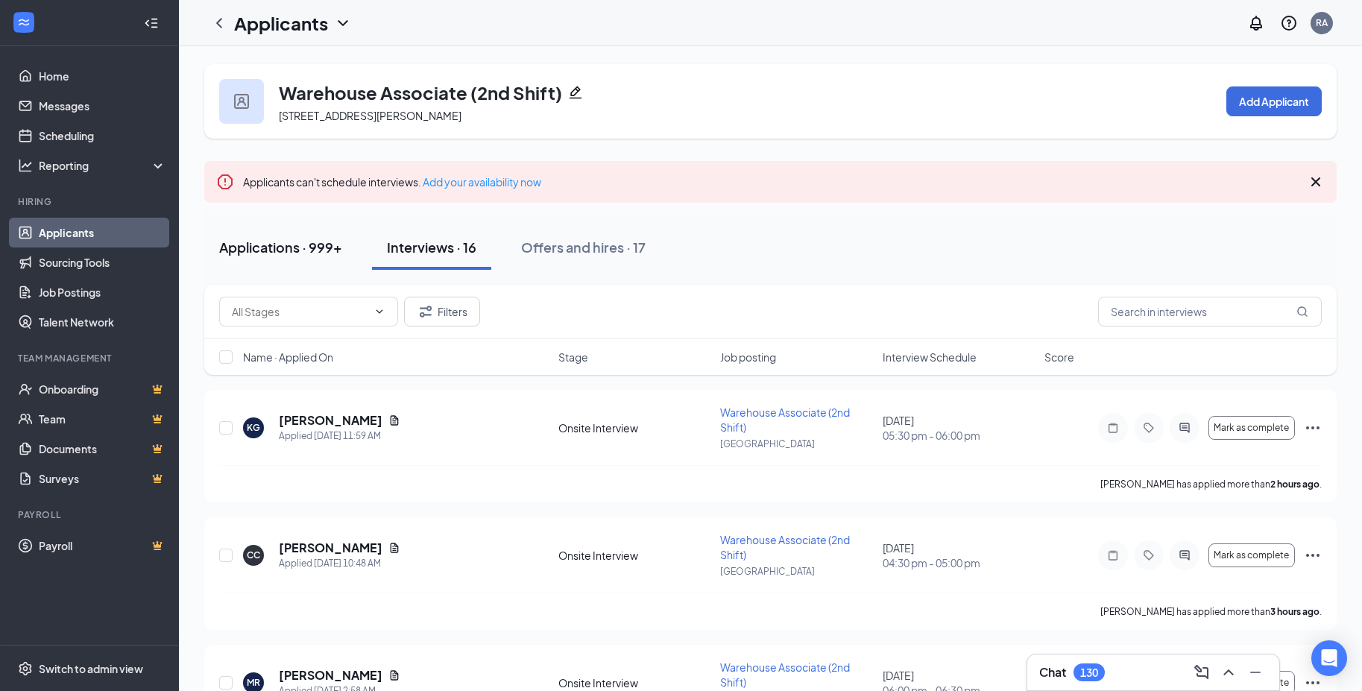
click at [243, 244] on div "Applications · 999+" at bounding box center [280, 247] width 123 height 19
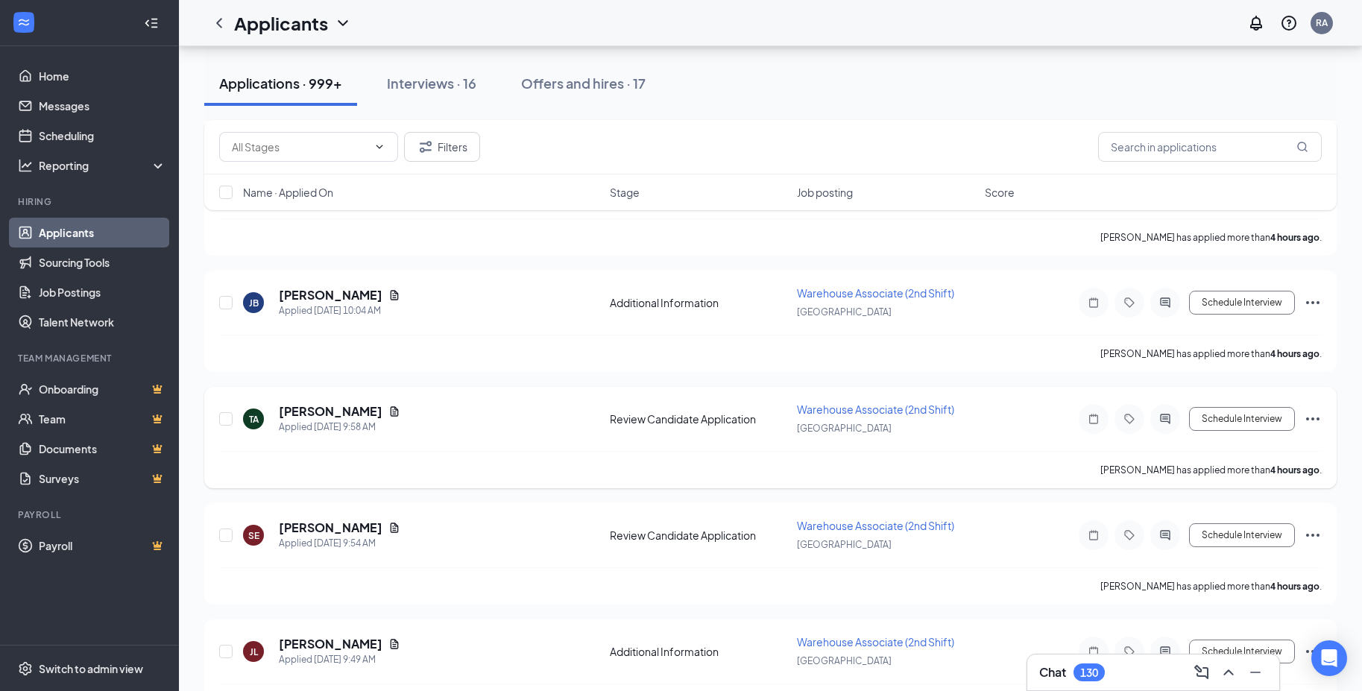
scroll to position [2311, 0]
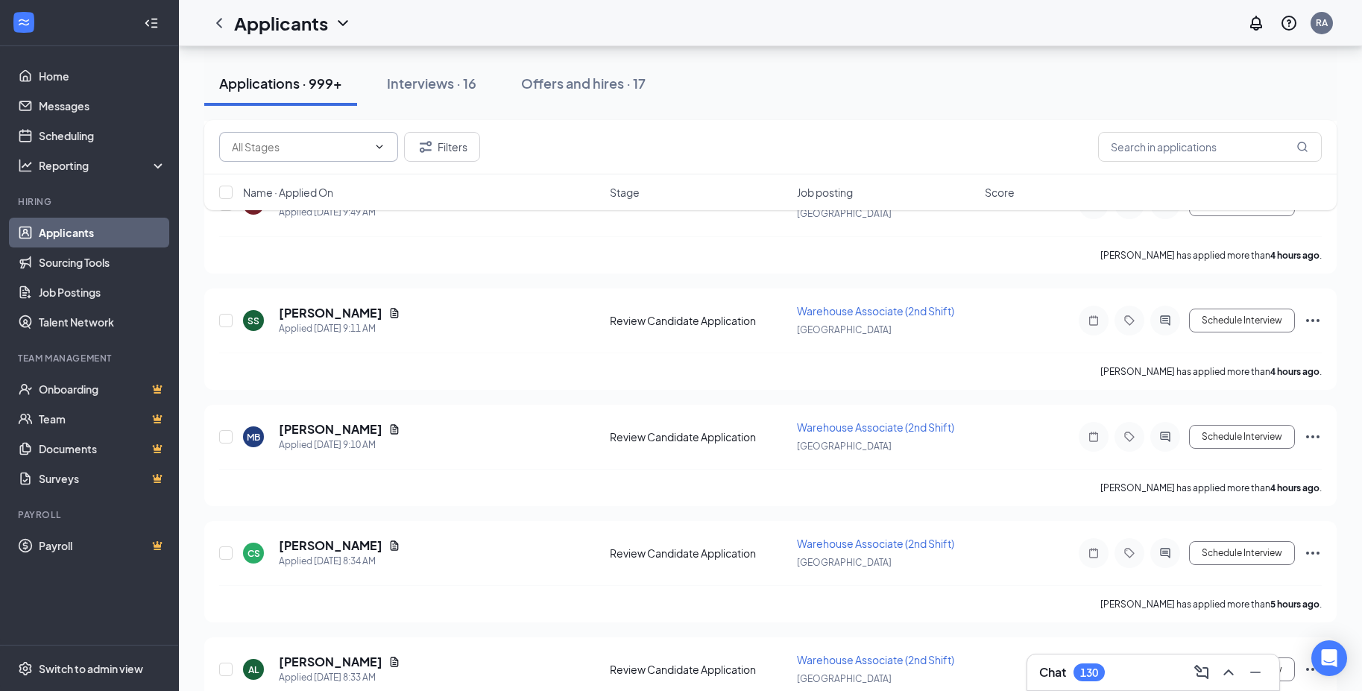
click at [308, 150] on input "text" at bounding box center [300, 147] width 136 height 16
click at [344, 214] on div "Review Candidate Application (984)" at bounding box center [308, 224] width 155 height 33
type input "Review Candidate Application (984)"
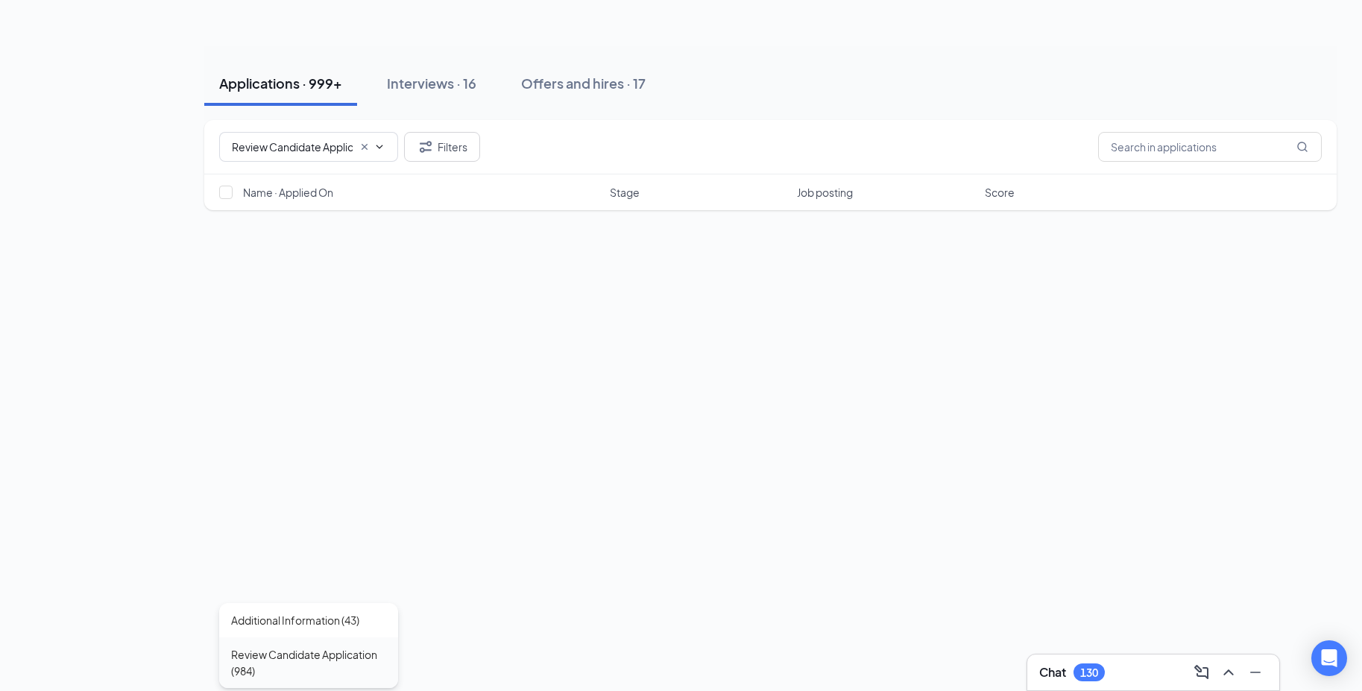
scroll to position [0, 0]
